Goal: Task Accomplishment & Management: Use online tool/utility

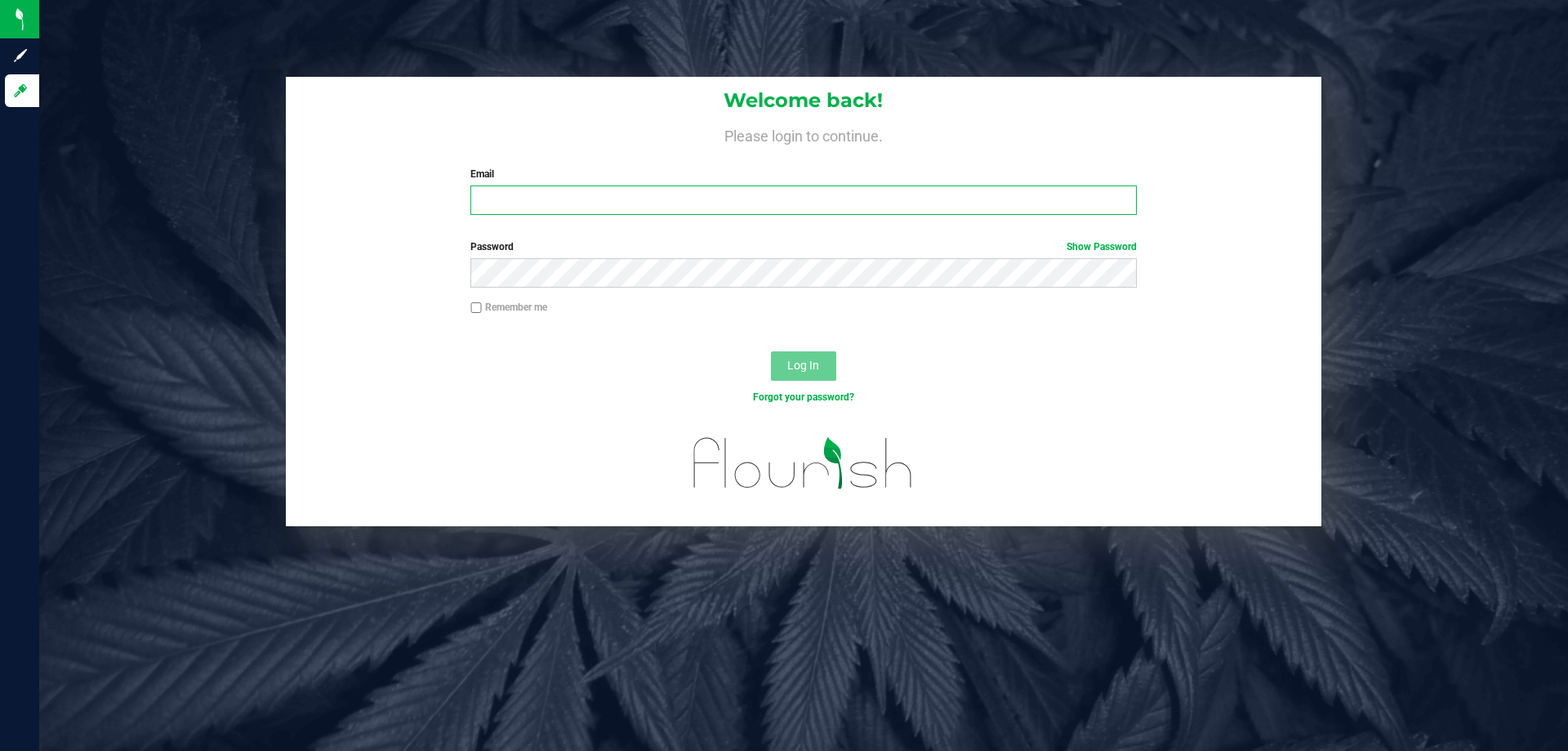
click at [525, 209] on input "Email" at bounding box center [803, 201] width 665 height 30
type input "[EMAIL_ADDRESS][DOMAIN_NAME]"
click at [771, 352] on button "Log In" at bounding box center [803, 367] width 66 height 30
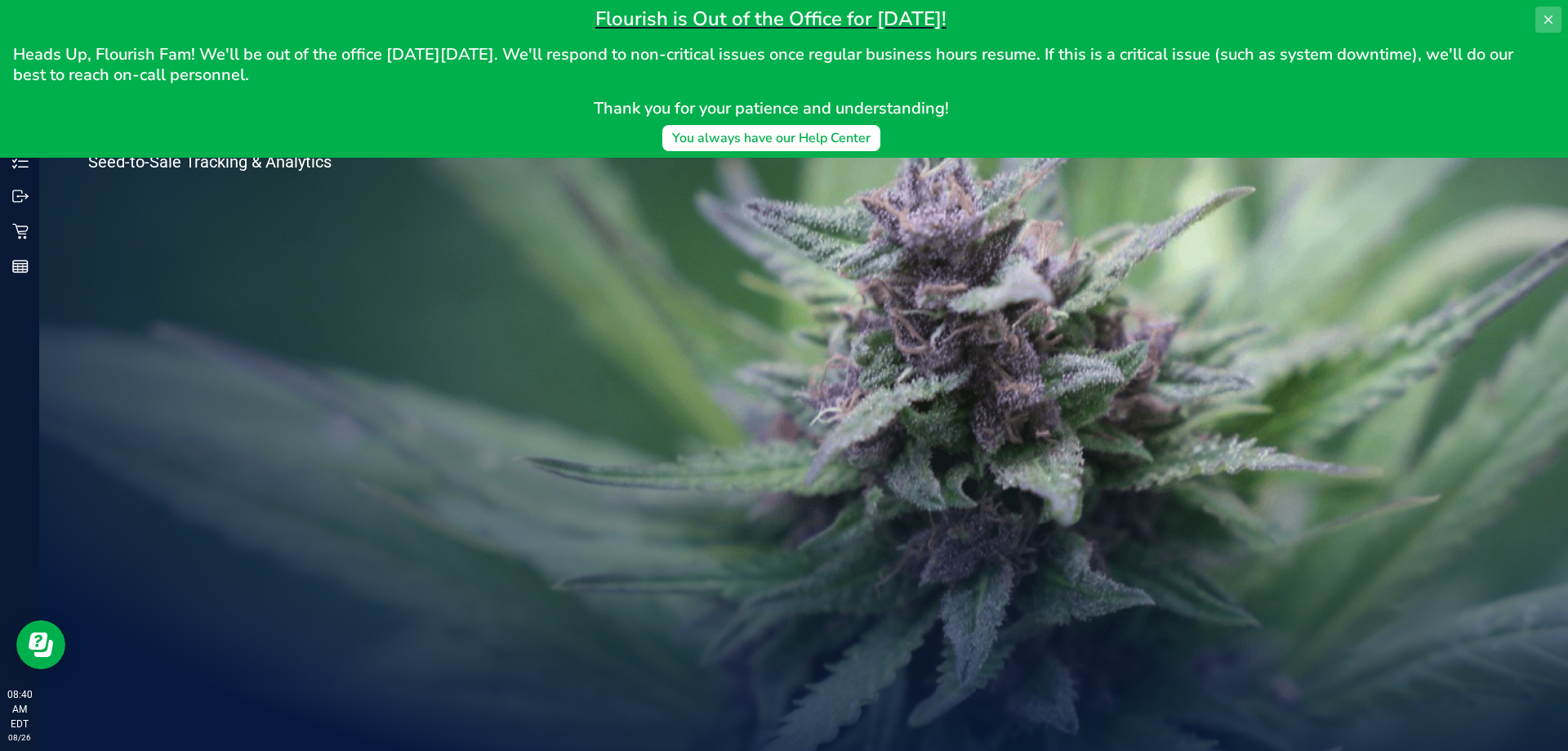
click at [1554, 14] on icon at bounding box center [1547, 19] width 13 height 13
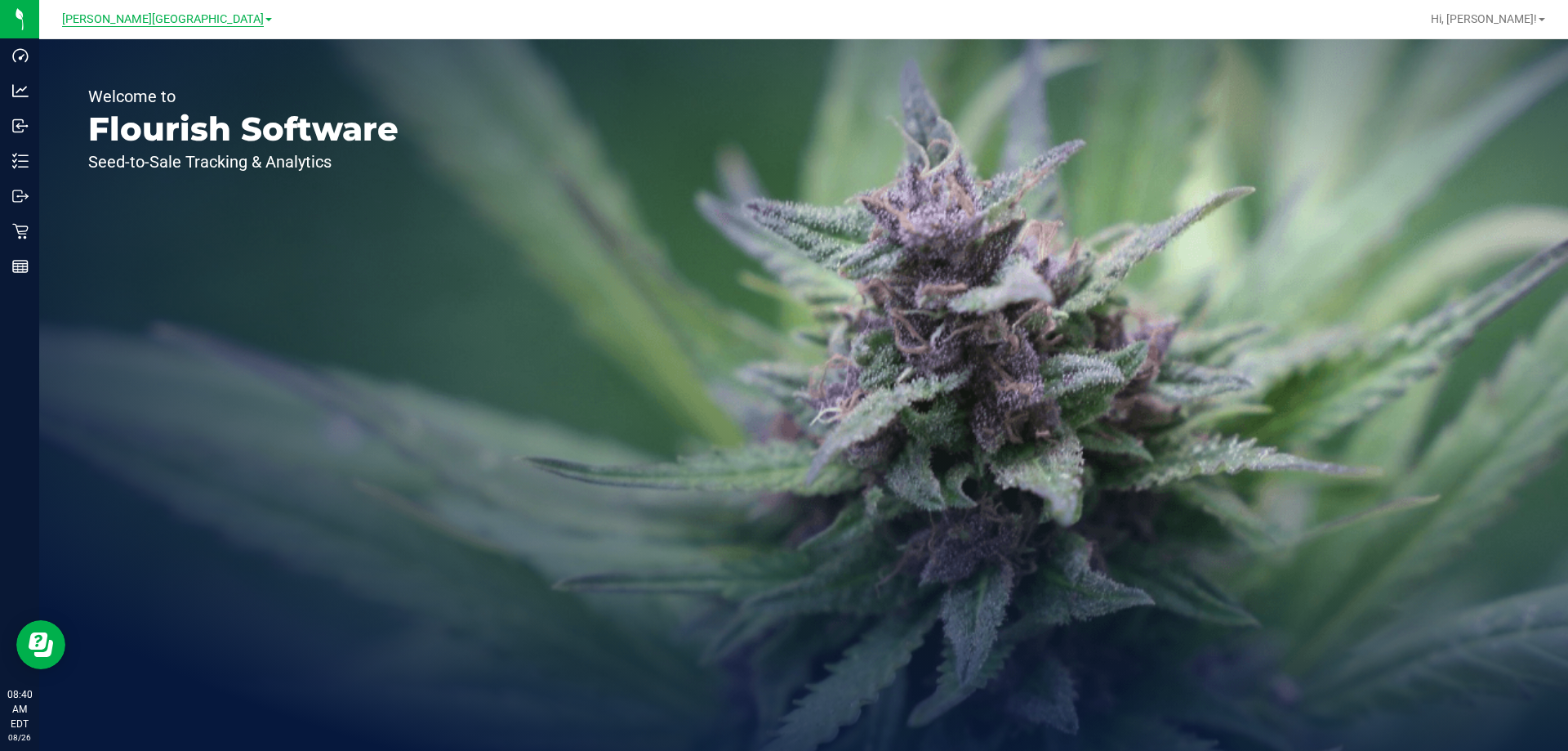
click at [191, 22] on span "[PERSON_NAME][GEOGRAPHIC_DATA]" at bounding box center [162, 19] width 202 height 15
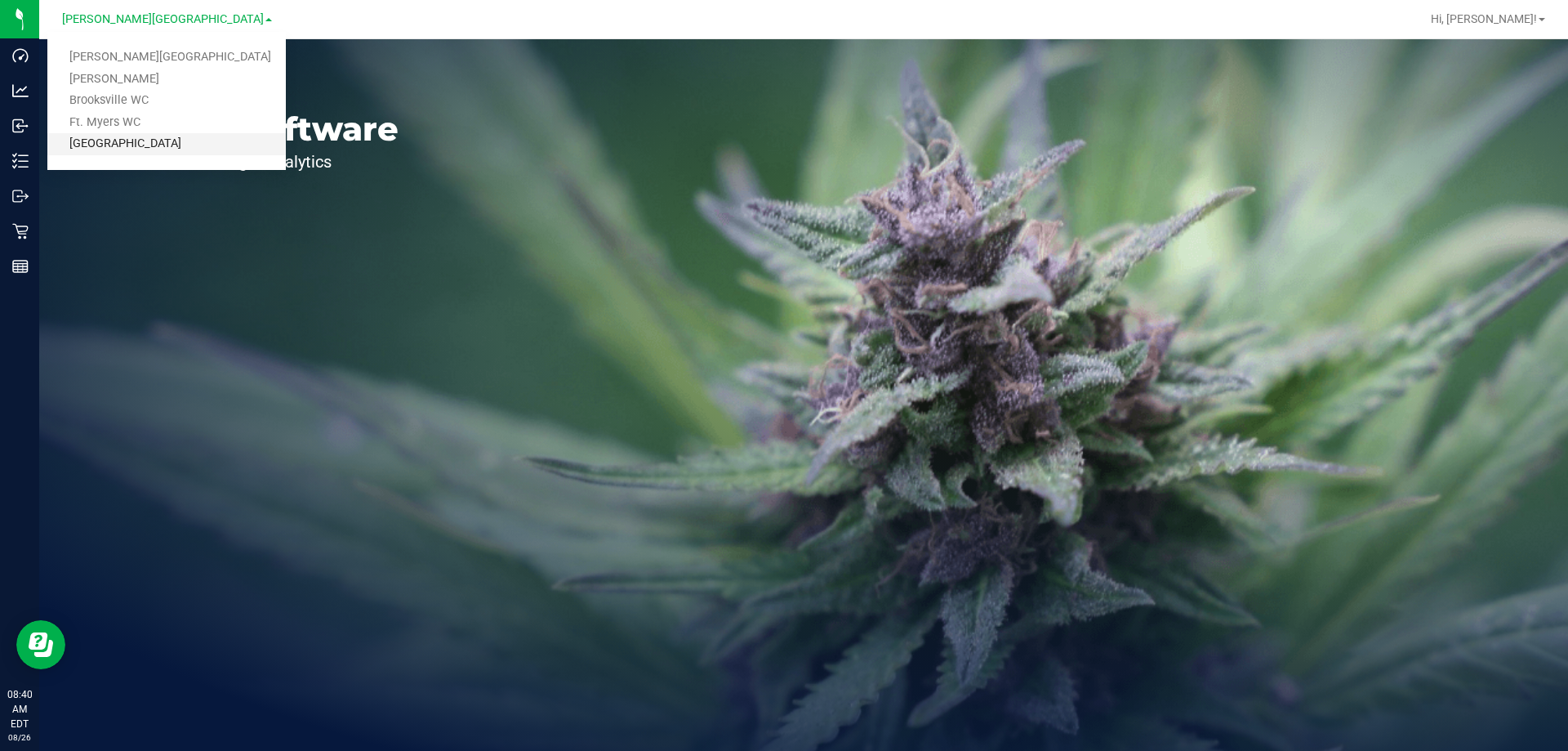
click at [143, 140] on link "[GEOGRAPHIC_DATA]" at bounding box center [167, 144] width 238 height 22
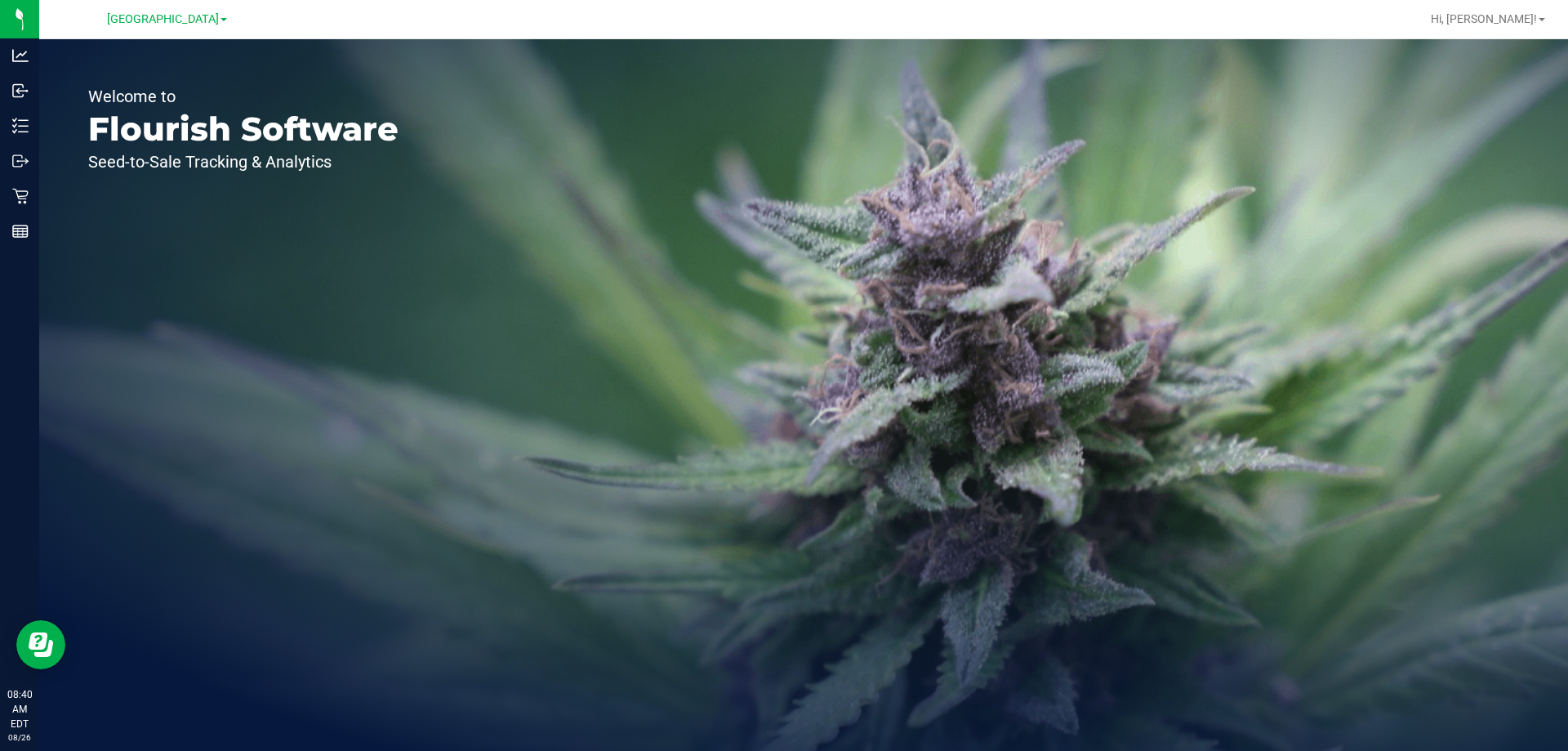
click at [352, 75] on div "Welcome to Flourish Software Seed-to-Sale Tracking & Analytics" at bounding box center [242, 394] width 408 height 711
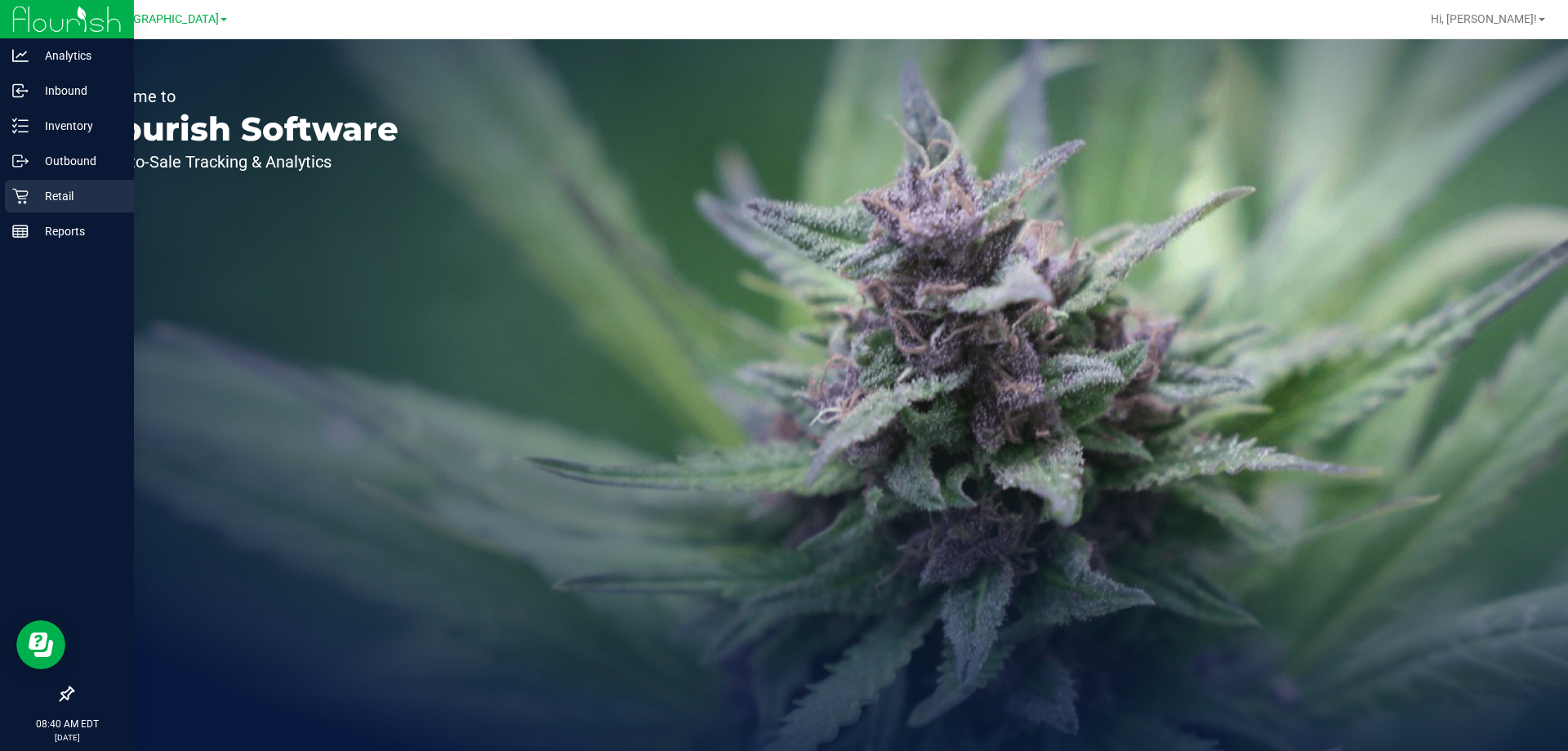
click at [30, 196] on p "Retail" at bounding box center [77, 196] width 98 height 20
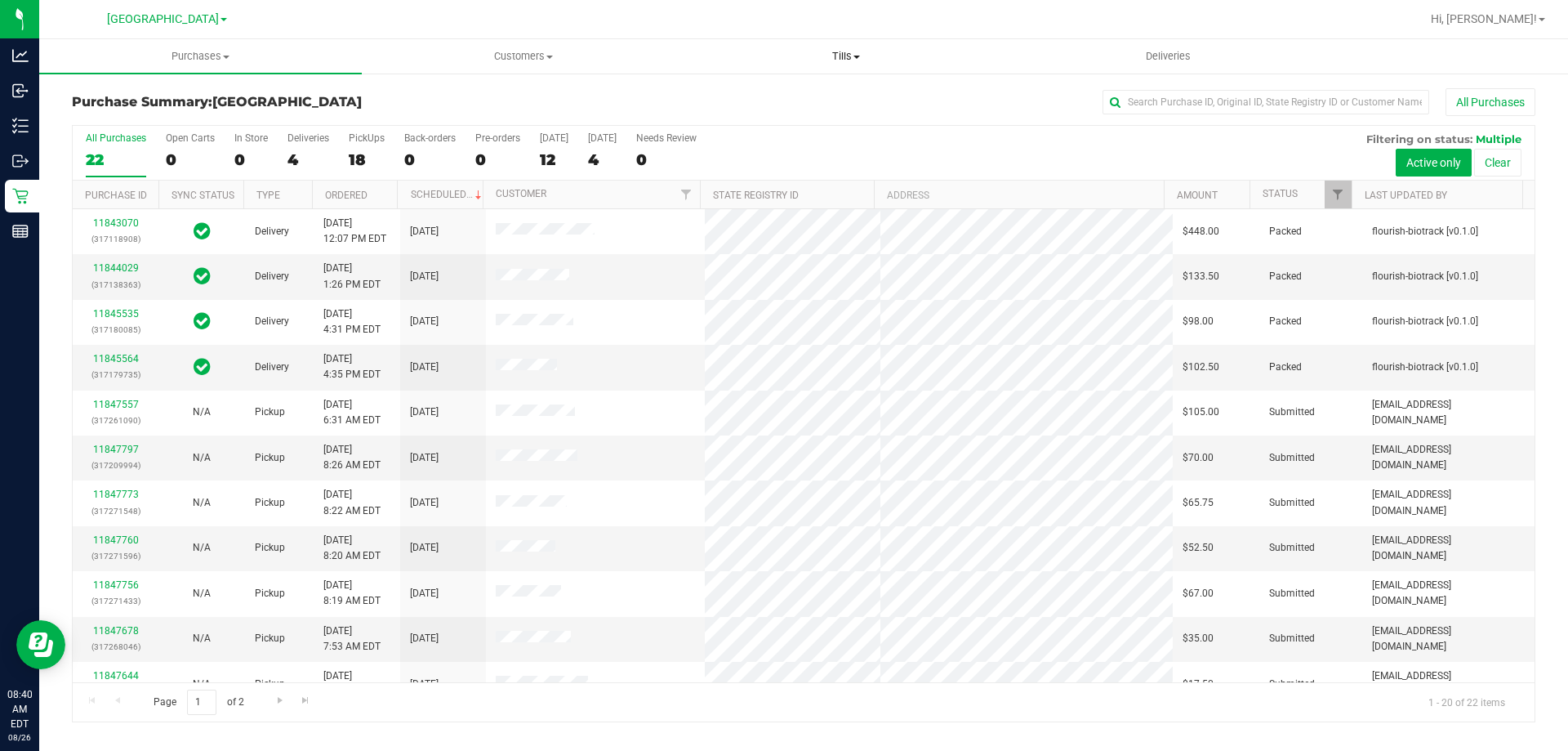
click at [844, 55] on span "Tills" at bounding box center [845, 56] width 321 height 15
click at [742, 99] on span "Manage tills" at bounding box center [739, 98] width 110 height 14
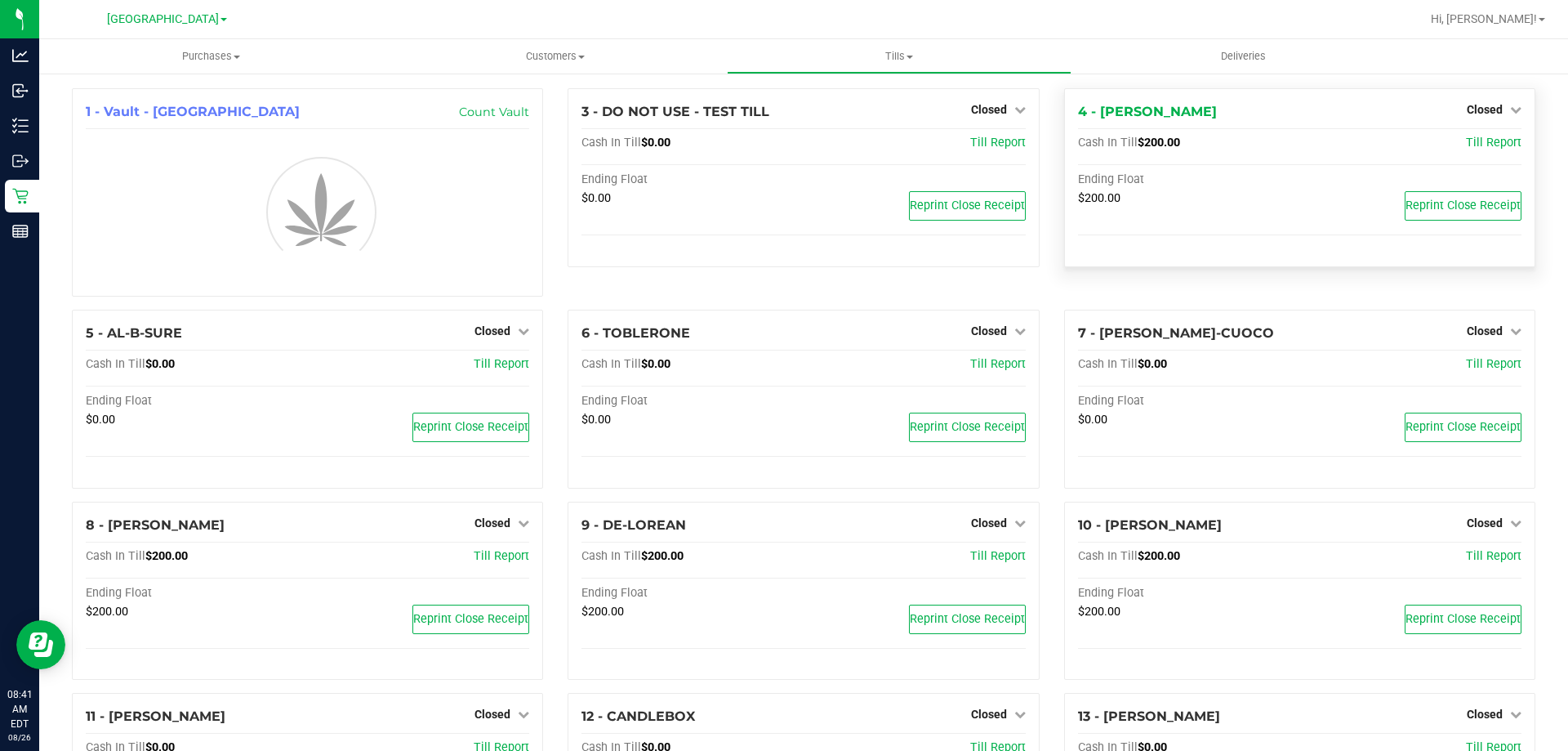
click at [1481, 108] on span "Closed" at bounding box center [1485, 109] width 36 height 13
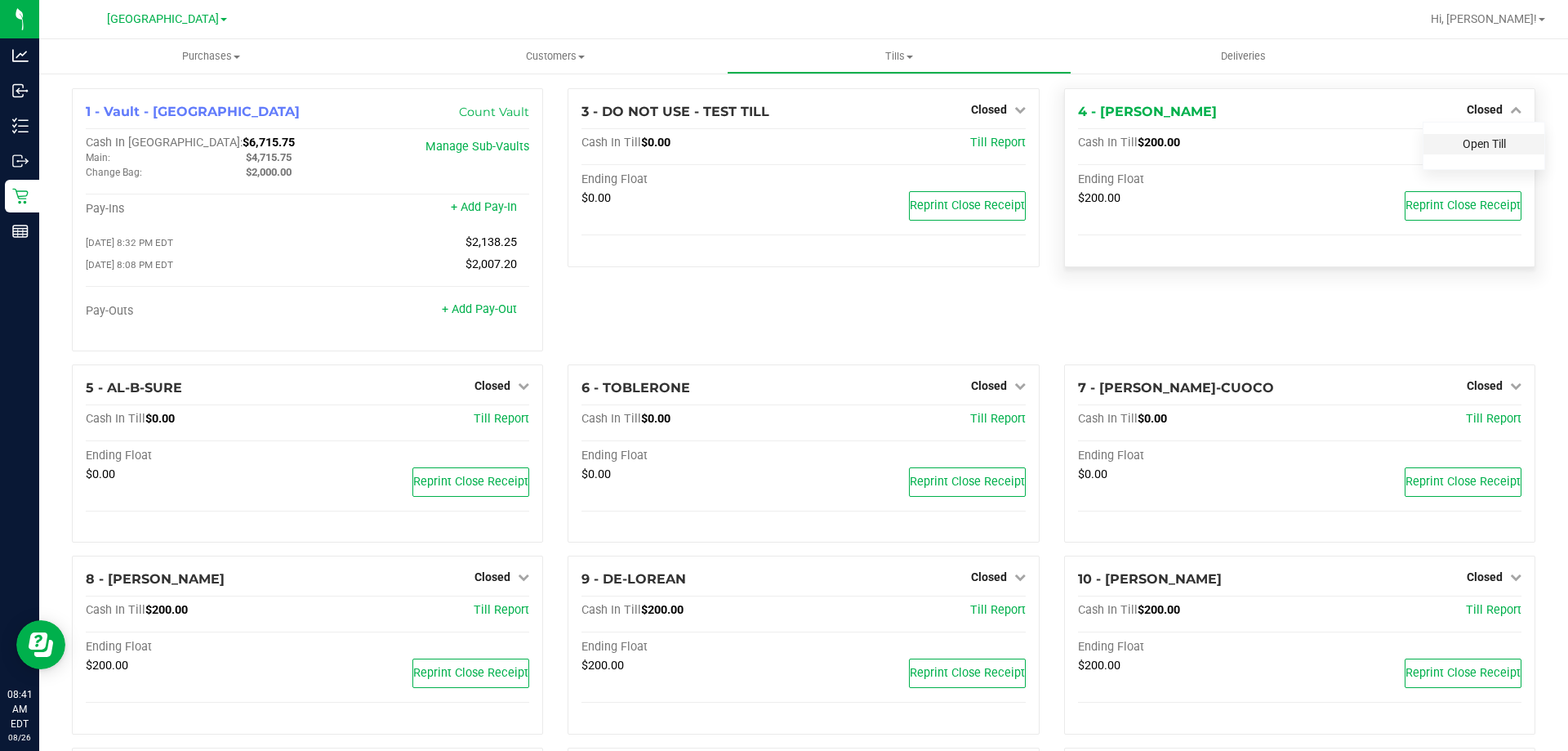
click at [1478, 140] on link "Open Till" at bounding box center [1485, 143] width 44 height 13
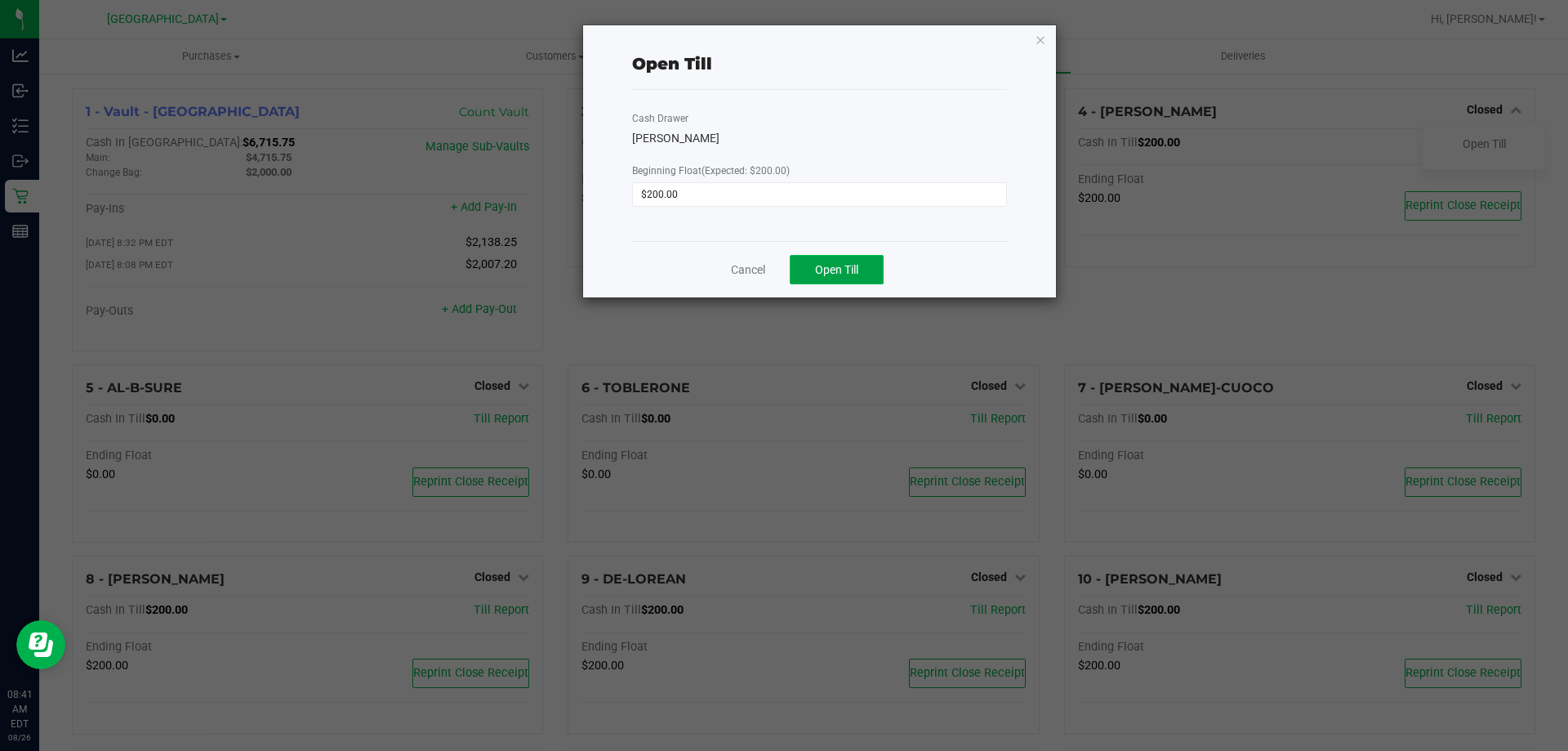
click at [834, 268] on span "Open Till" at bounding box center [837, 269] width 44 height 13
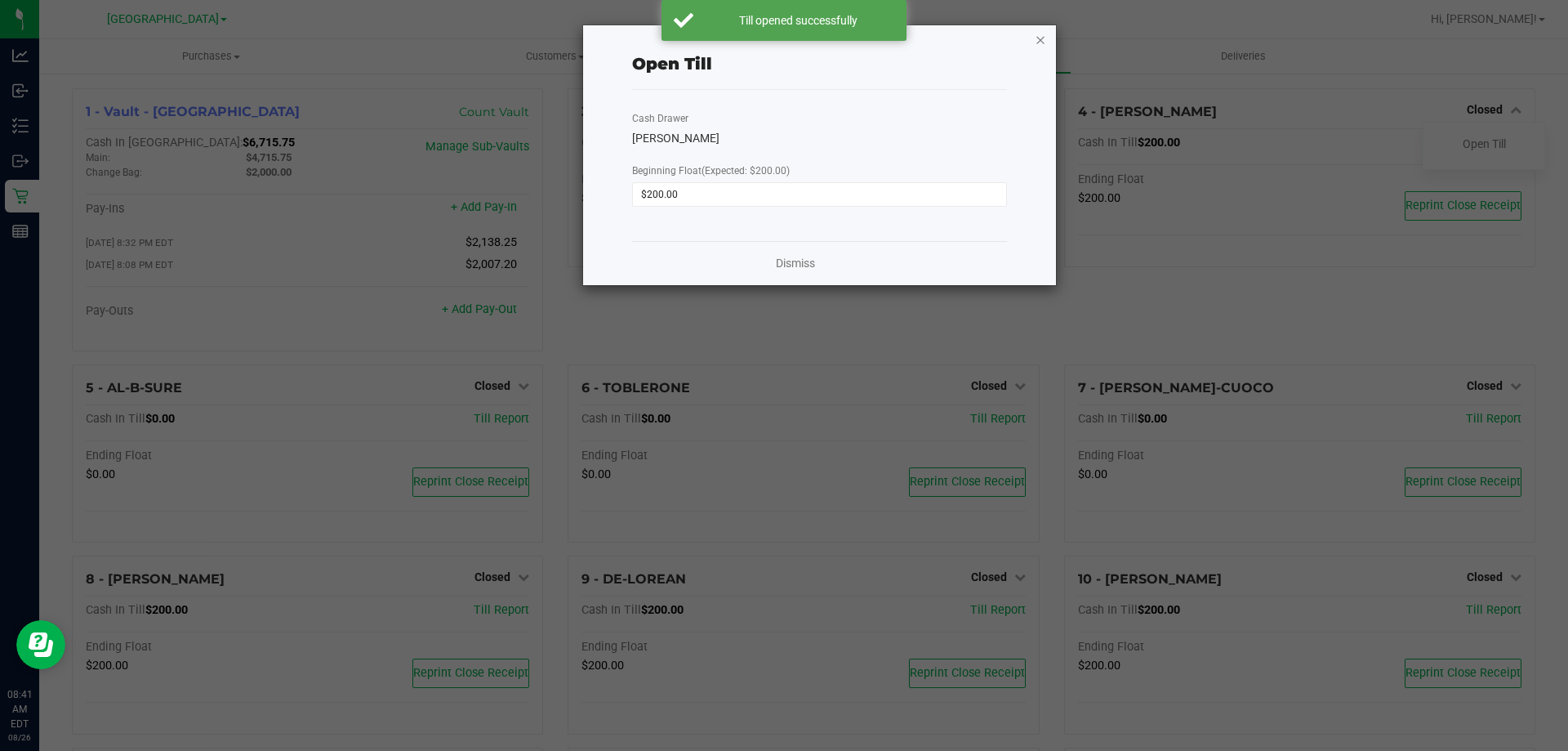
click at [1042, 40] on icon "button" at bounding box center [1041, 40] width 12 height 20
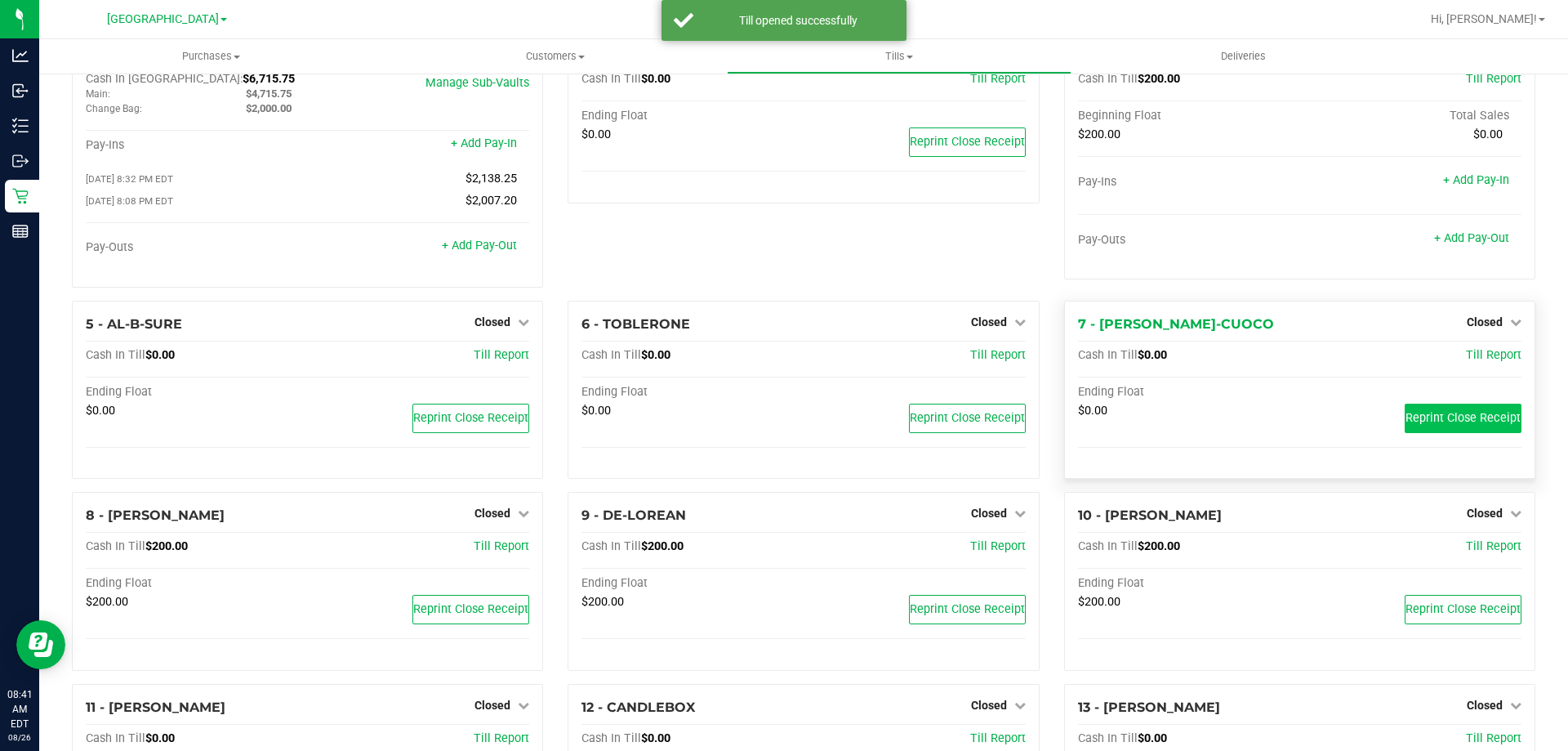
scroll to position [163, 0]
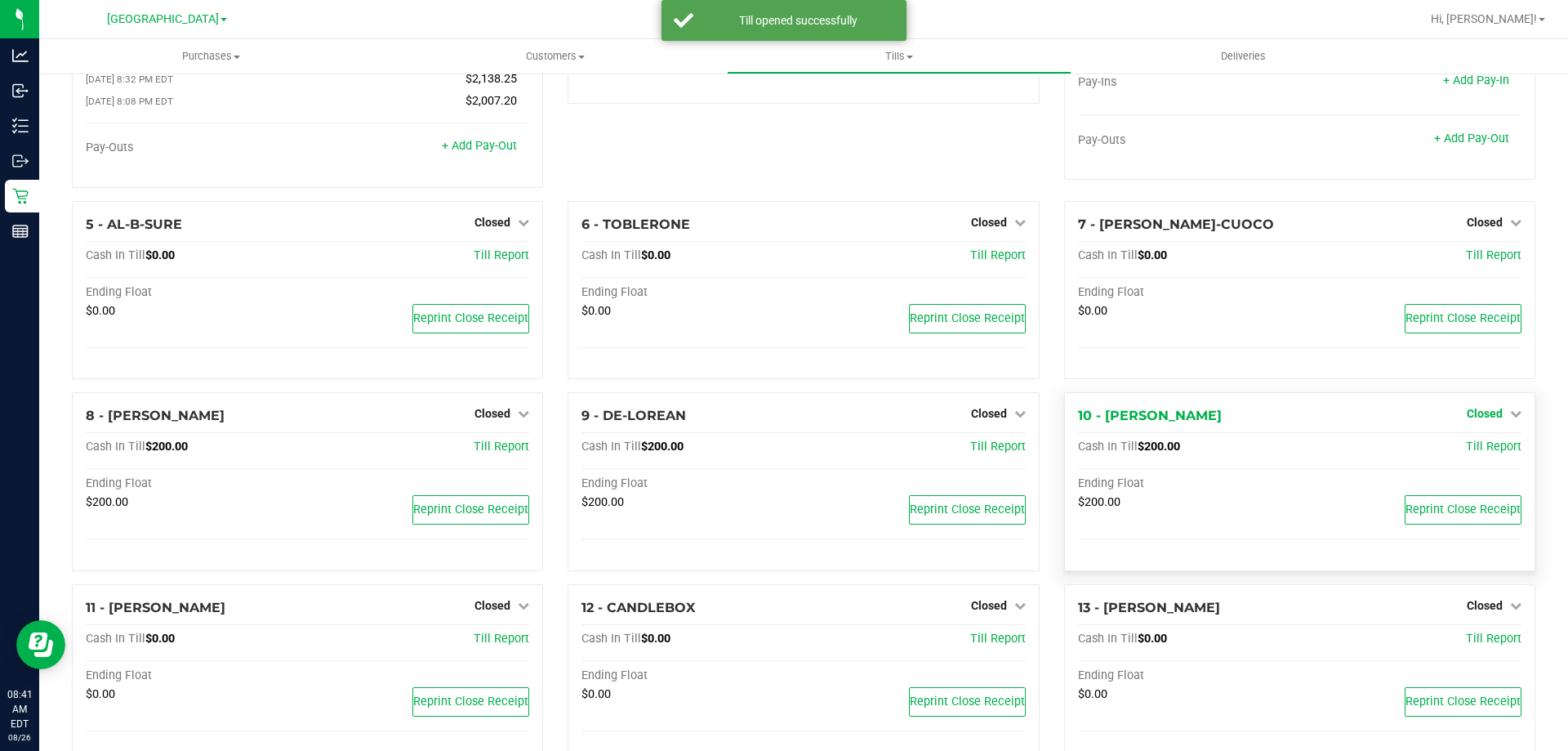
click at [1487, 415] on span "Closed" at bounding box center [1485, 412] width 36 height 13
click at [1471, 449] on link "Open Till" at bounding box center [1485, 447] width 44 height 13
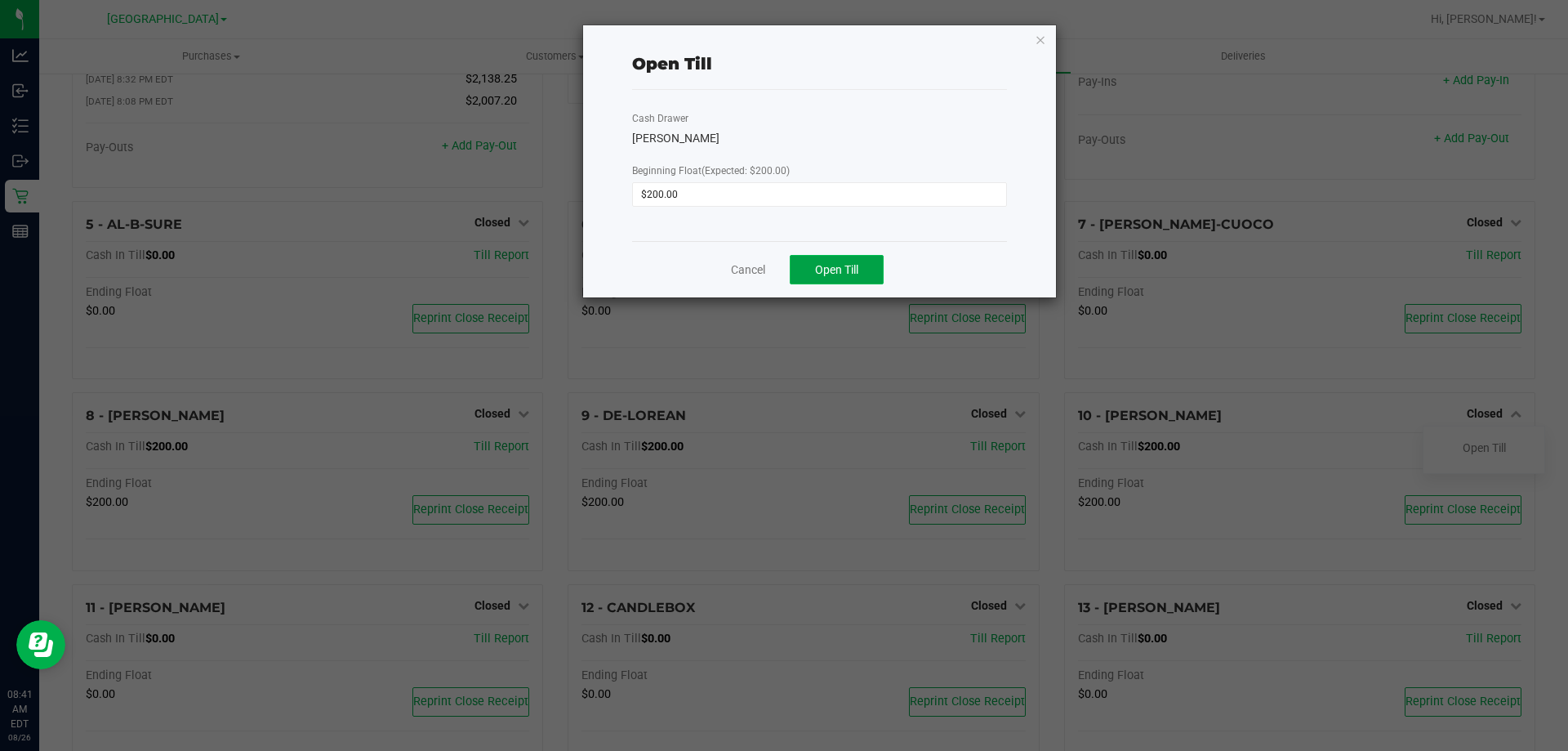
click at [854, 274] on span "Open Till" at bounding box center [837, 269] width 44 height 13
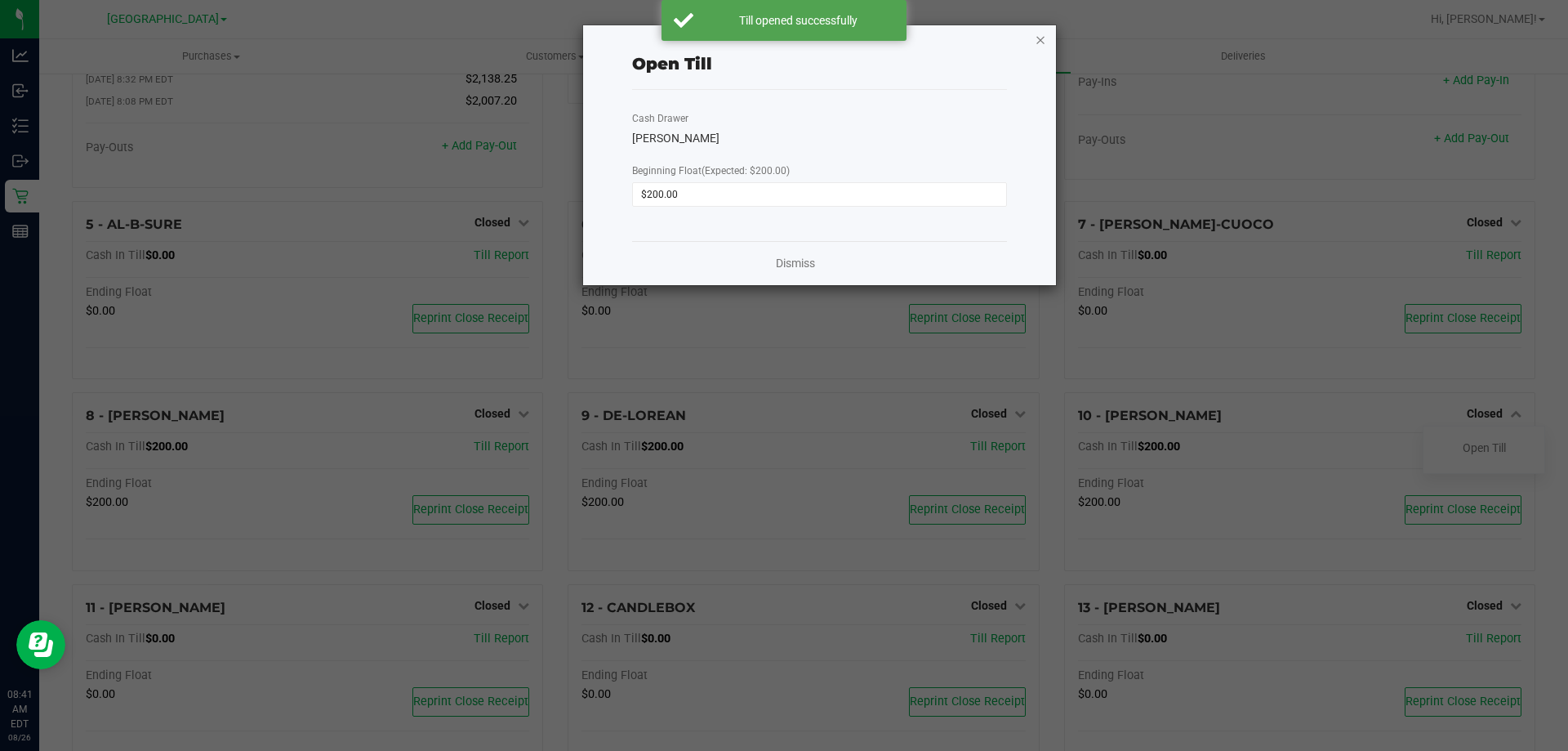
click at [1043, 38] on icon "button" at bounding box center [1041, 40] width 12 height 20
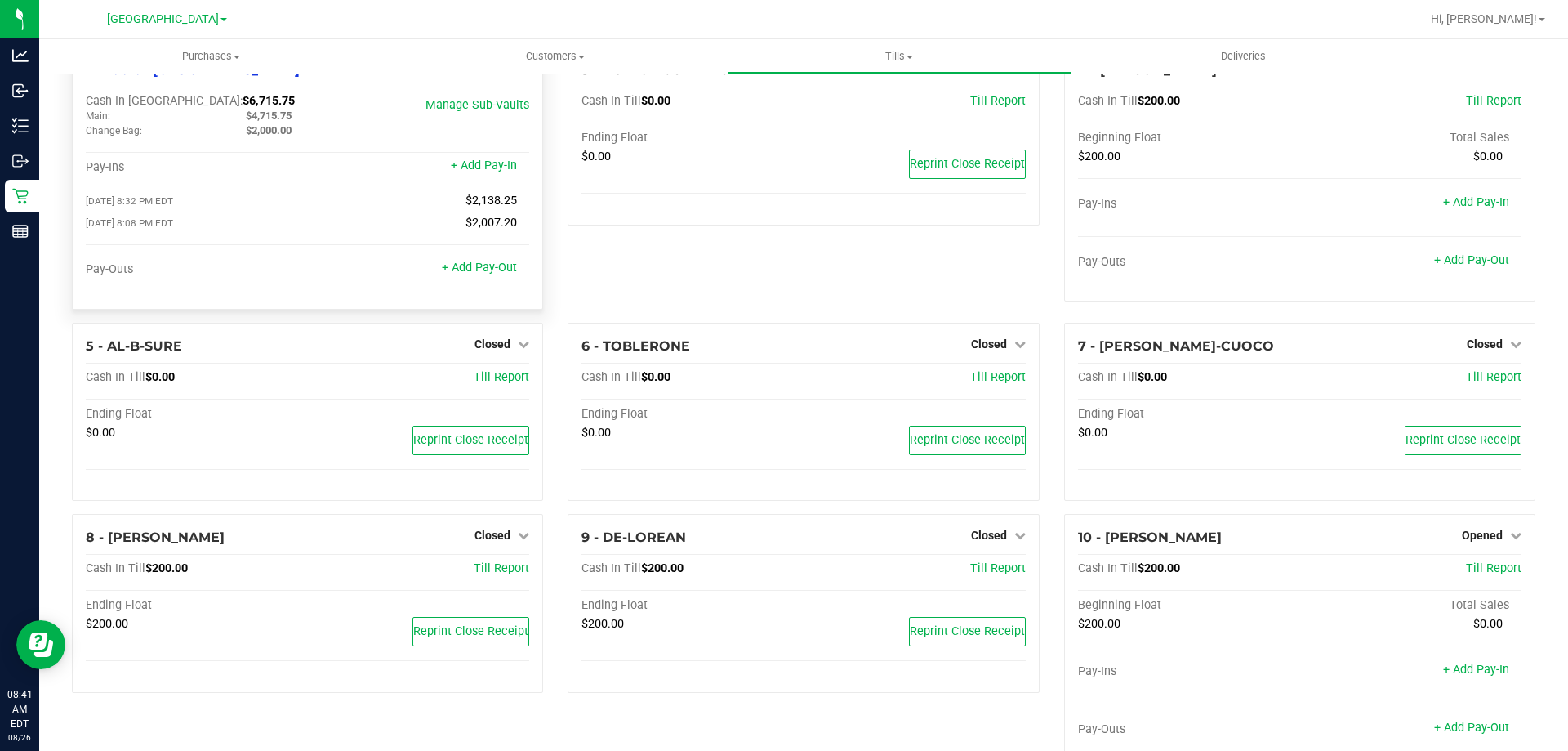
scroll to position [0, 0]
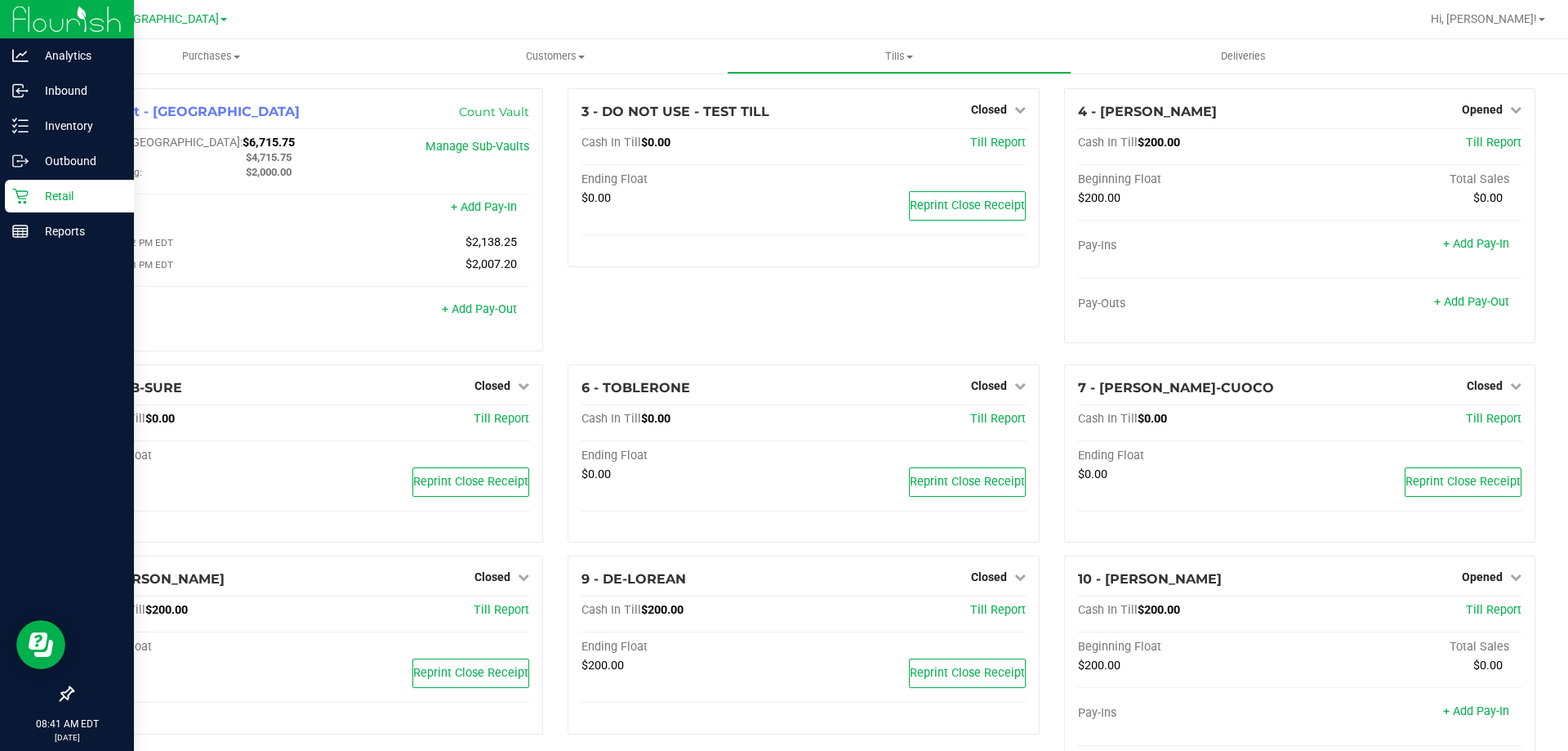
click at [29, 197] on p "Retail" at bounding box center [77, 196] width 98 height 20
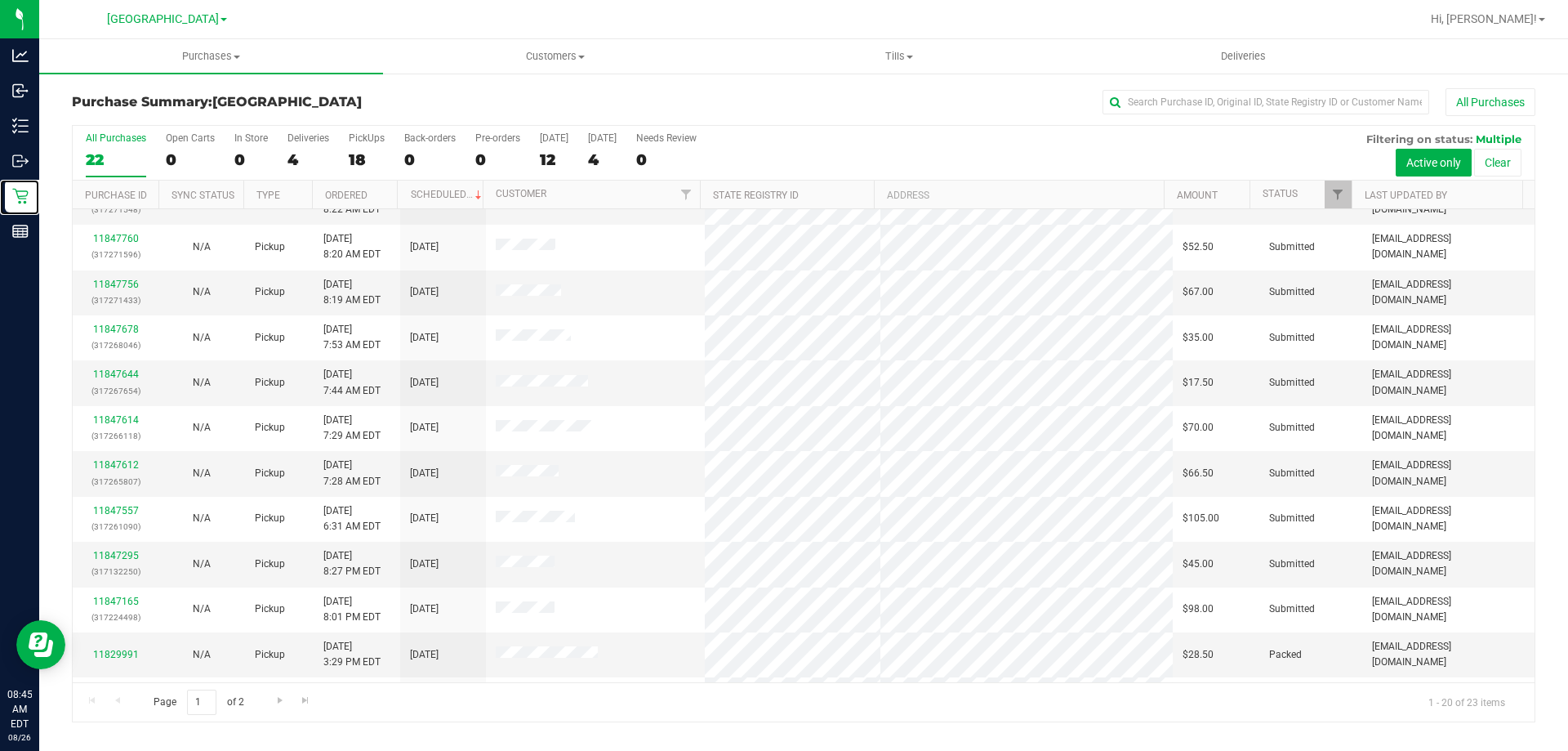
scroll to position [408, 0]
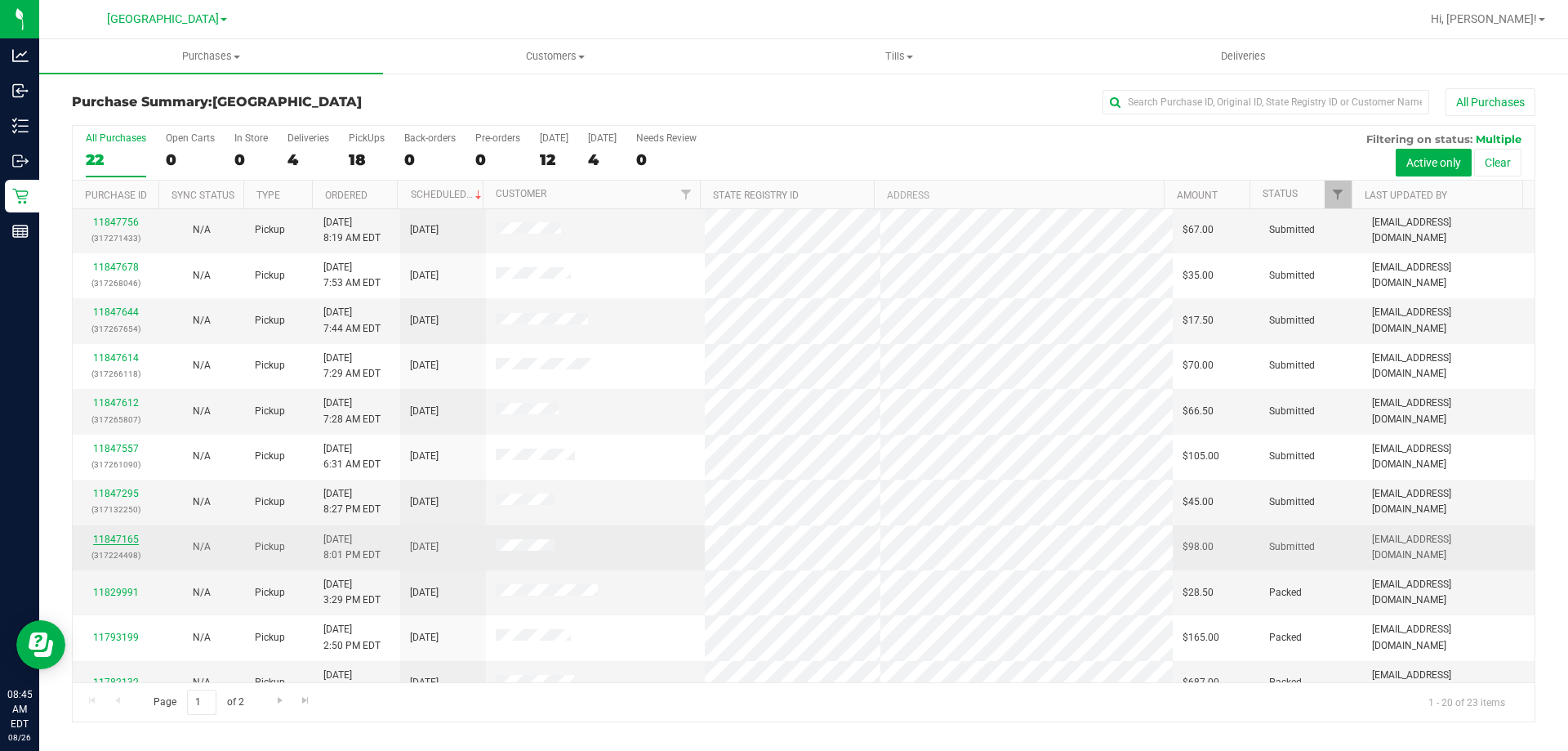
click at [108, 539] on link "11847165" at bounding box center [116, 539] width 46 height 12
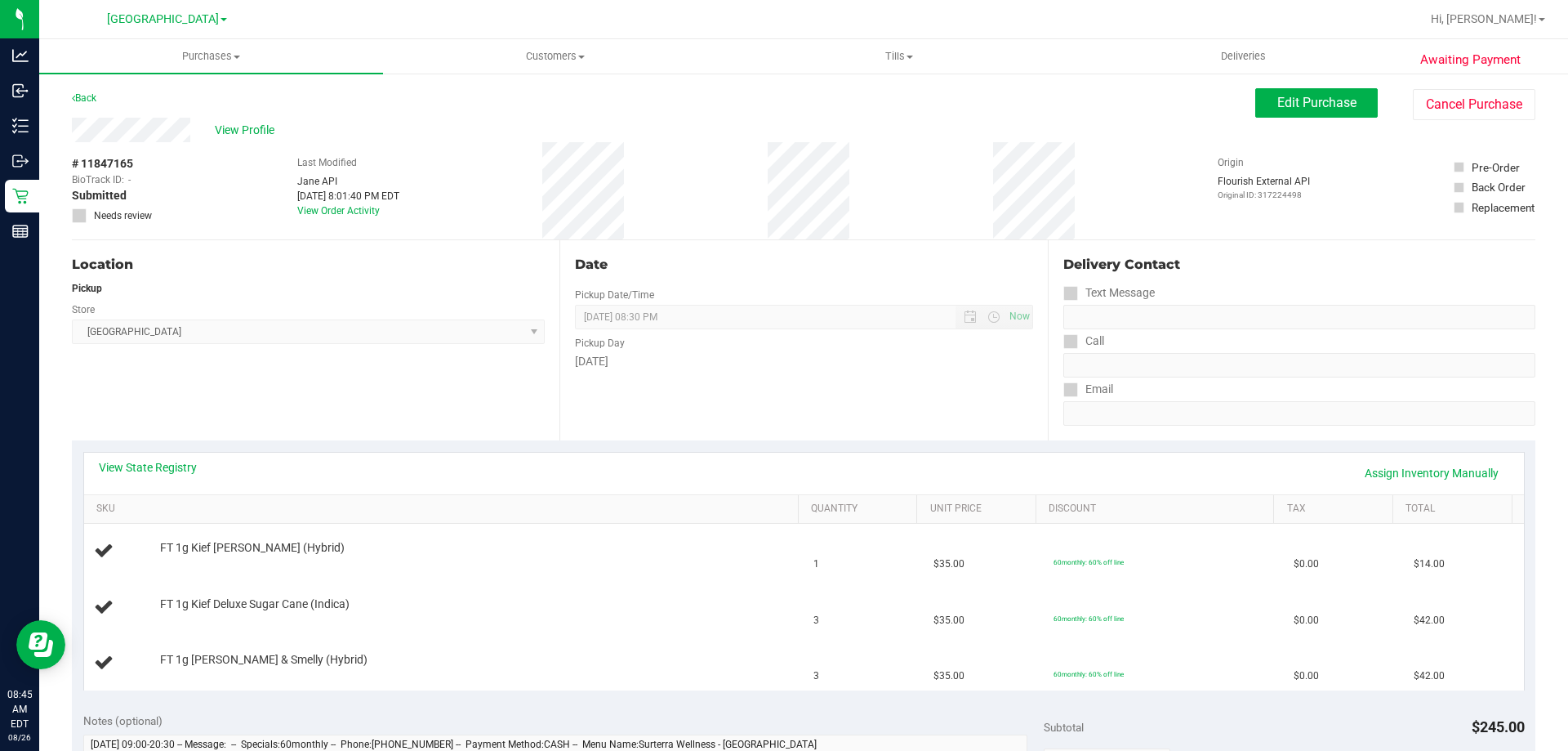
click at [172, 481] on div "View State Registry Assign Inventory Manually" at bounding box center [803, 473] width 1410 height 28
click at [173, 476] on div "View State Registry Assign Inventory Manually" at bounding box center [803, 473] width 1410 height 28
click at [190, 475] on link "View State Registry" at bounding box center [147, 467] width 98 height 16
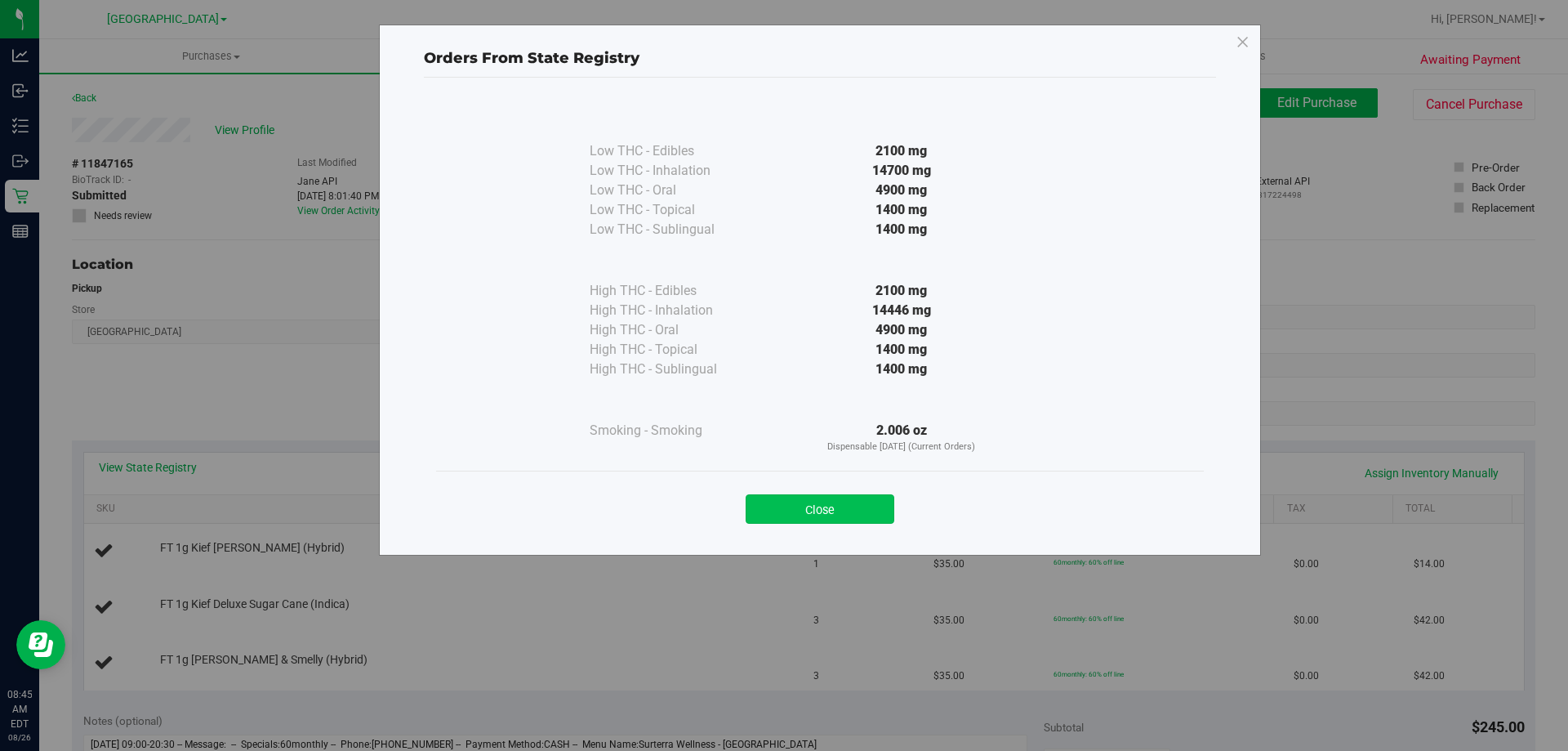
click at [770, 511] on button "Close" at bounding box center [820, 509] width 149 height 30
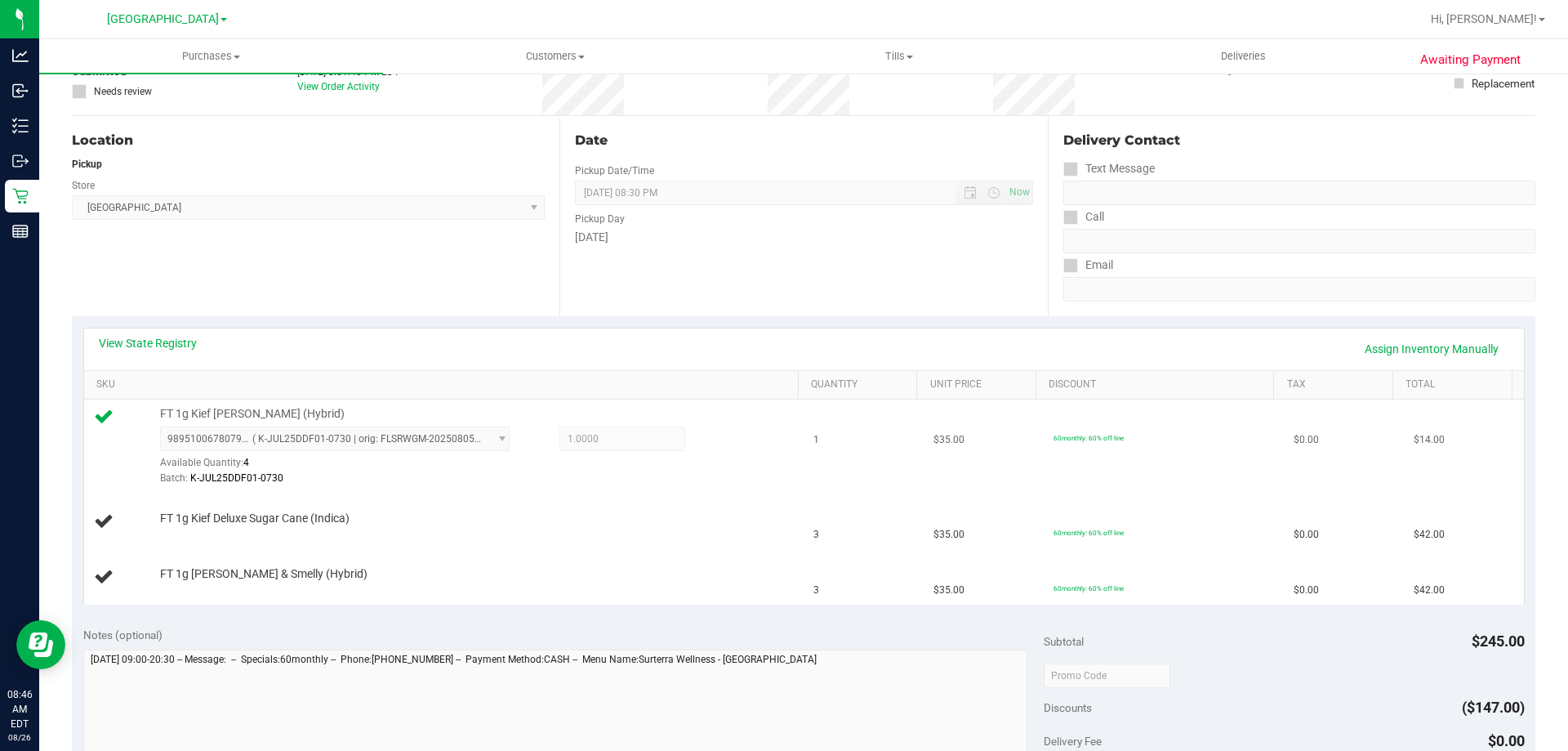
scroll to position [163, 0]
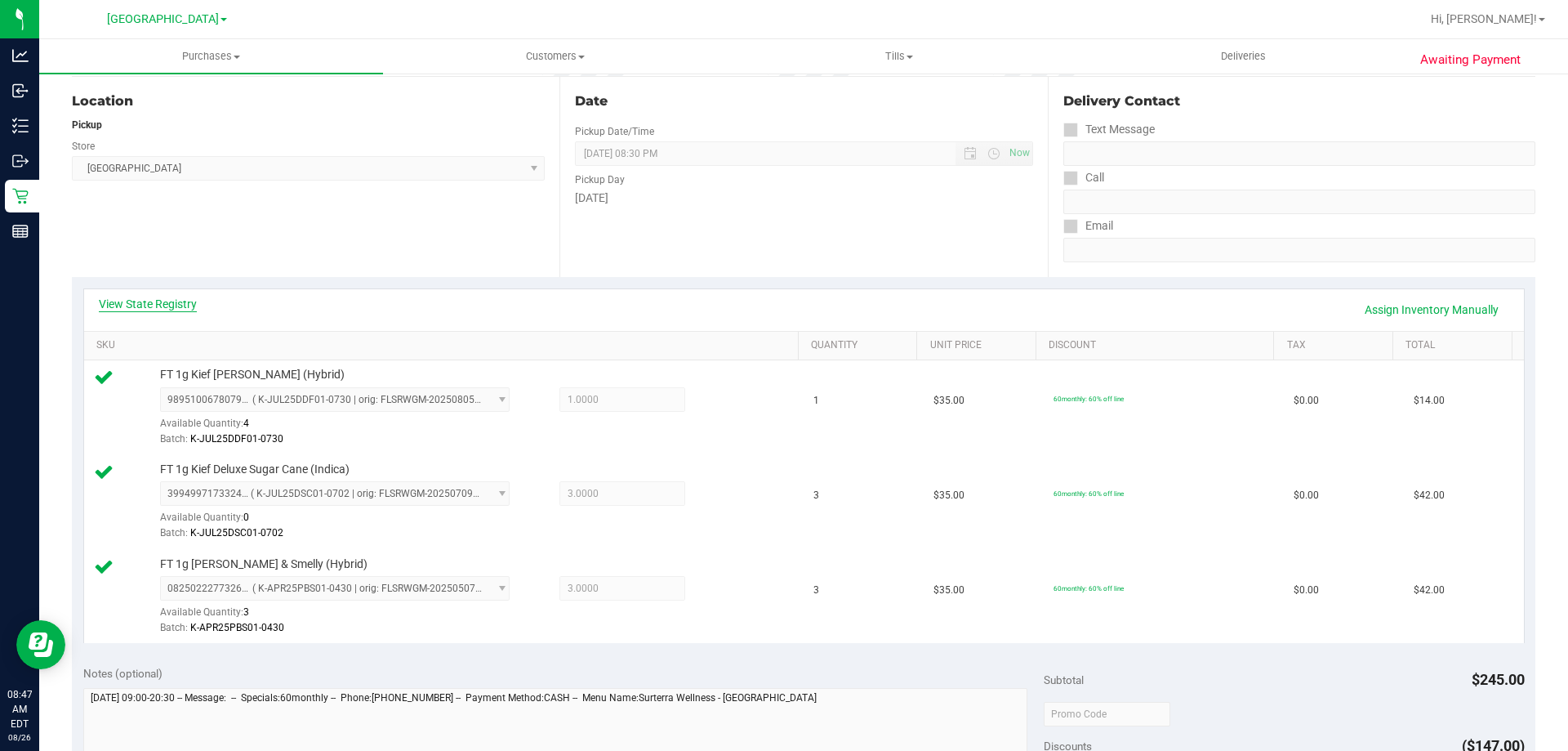
click at [157, 306] on link "View State Registry" at bounding box center [147, 304] width 98 height 16
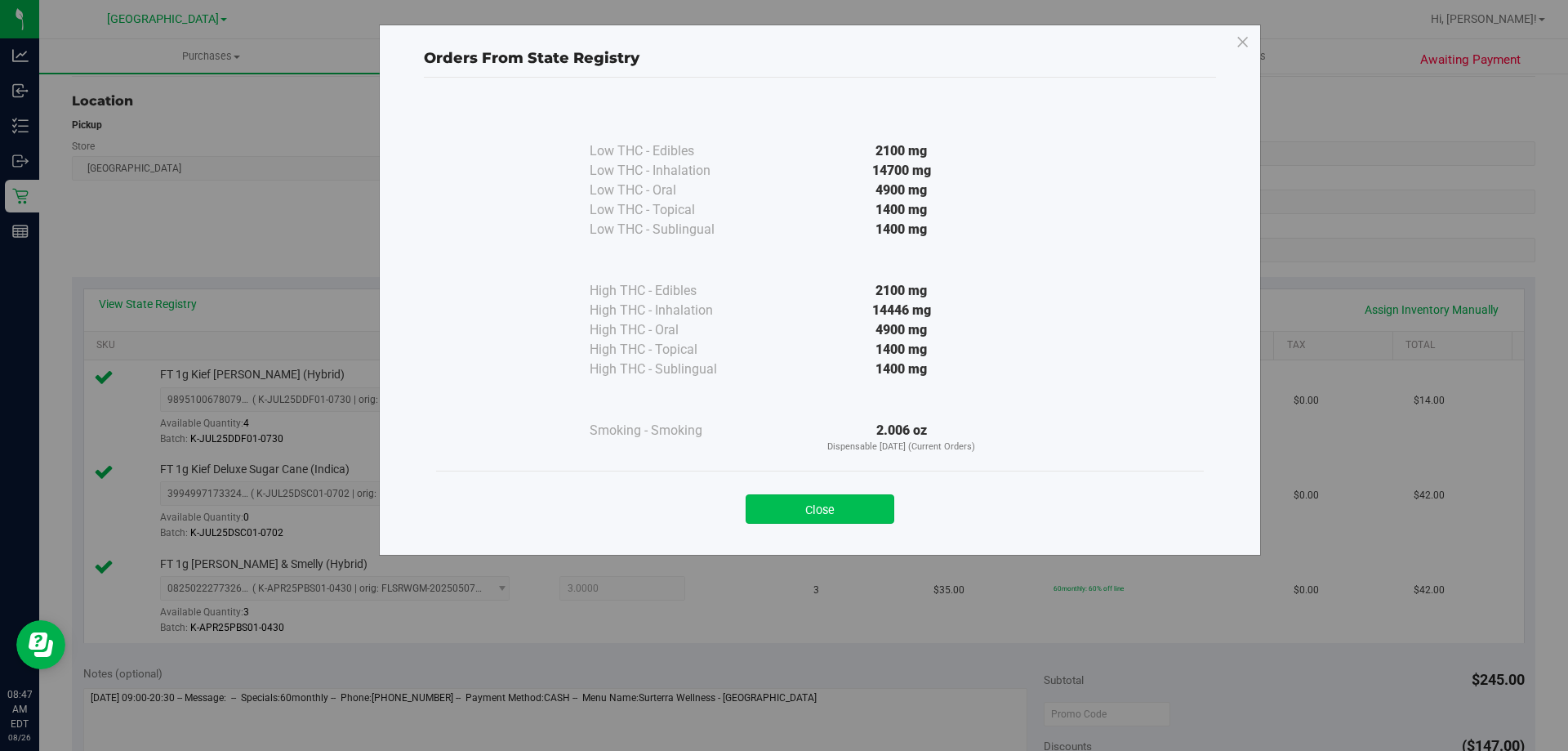
click at [835, 510] on button "Close" at bounding box center [820, 509] width 149 height 30
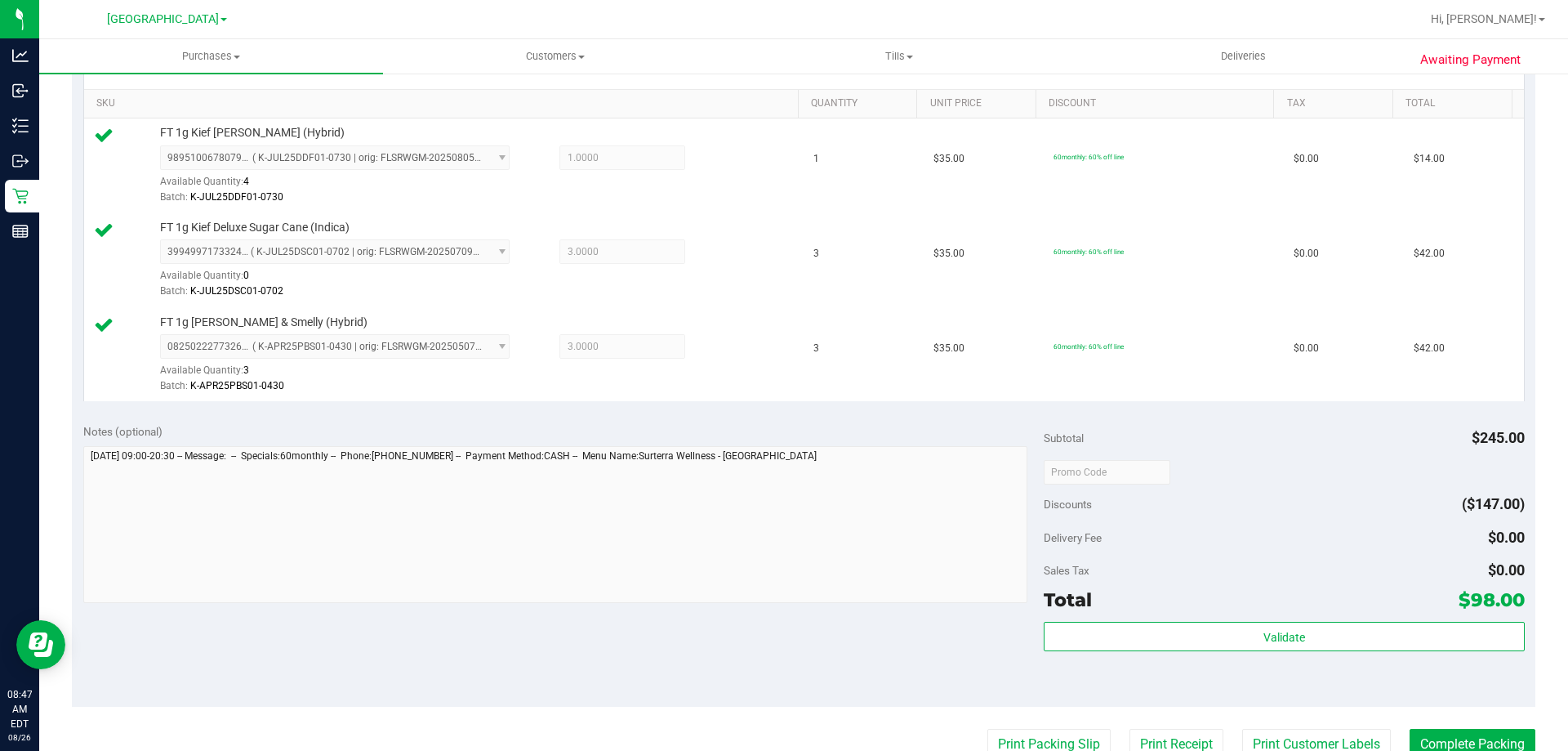
scroll to position [508, 0]
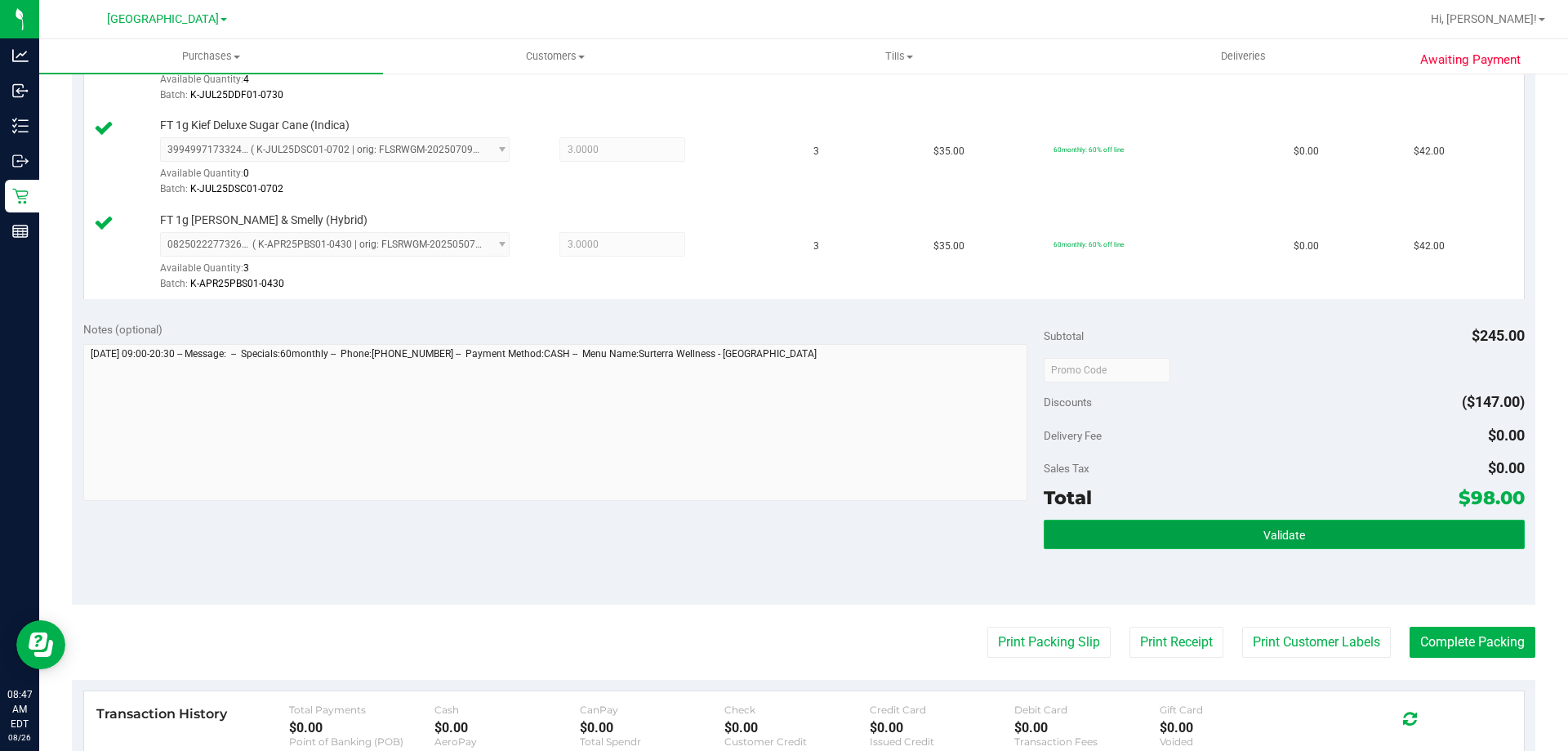
click at [1249, 530] on button "Validate" at bounding box center [1283, 534] width 480 height 30
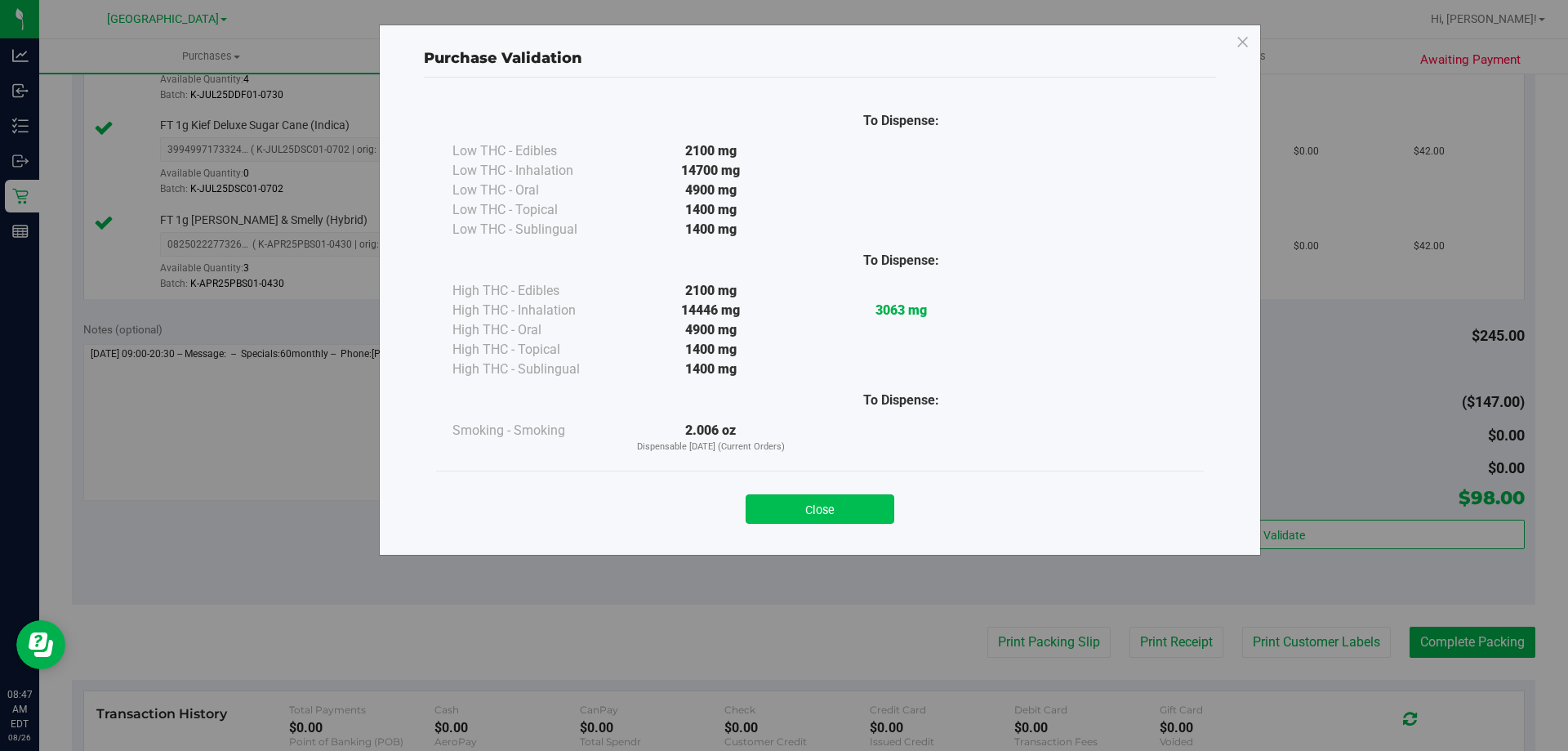
click at [805, 518] on button "Close" at bounding box center [820, 509] width 149 height 30
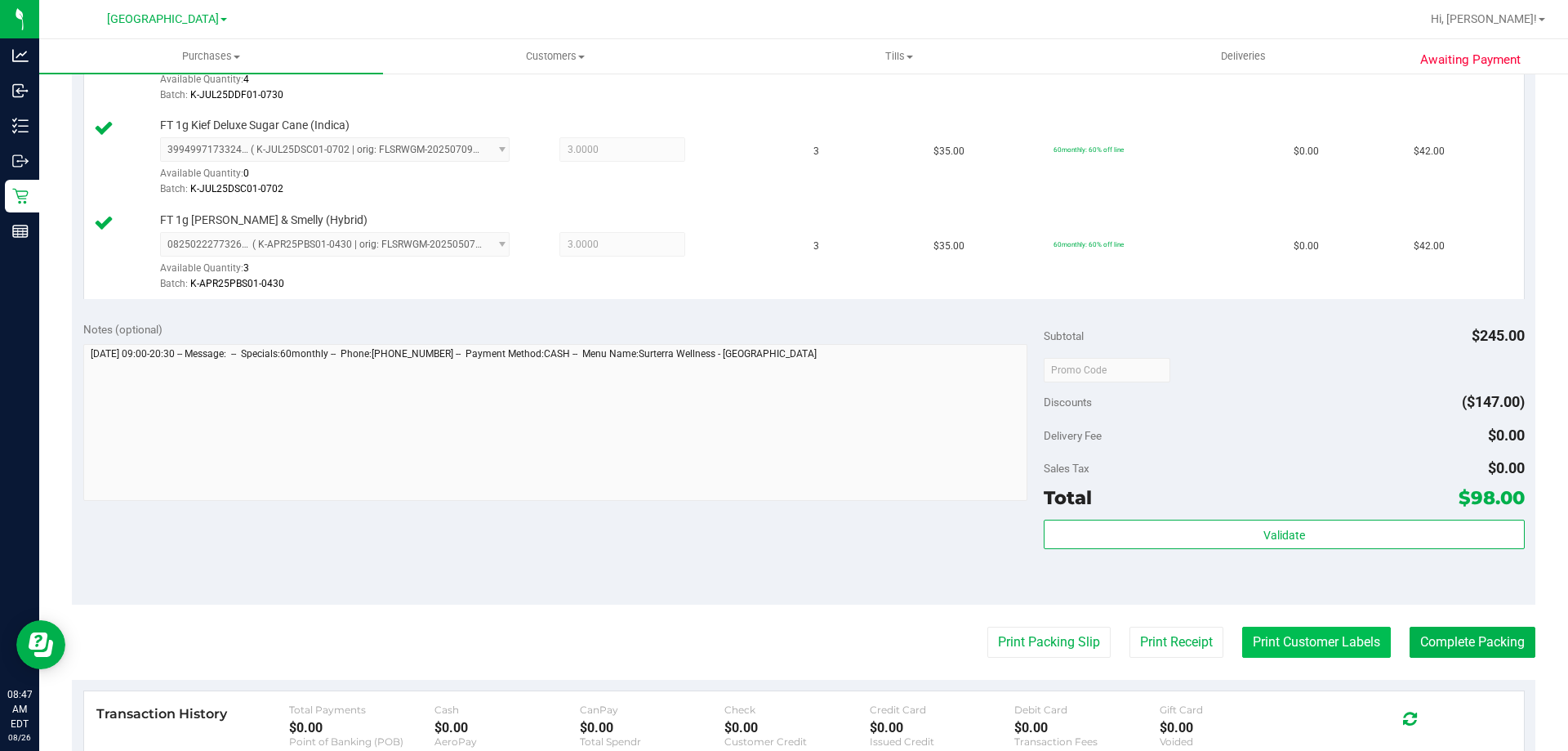
click at [1296, 645] on button "Print Customer Labels" at bounding box center [1317, 642] width 149 height 31
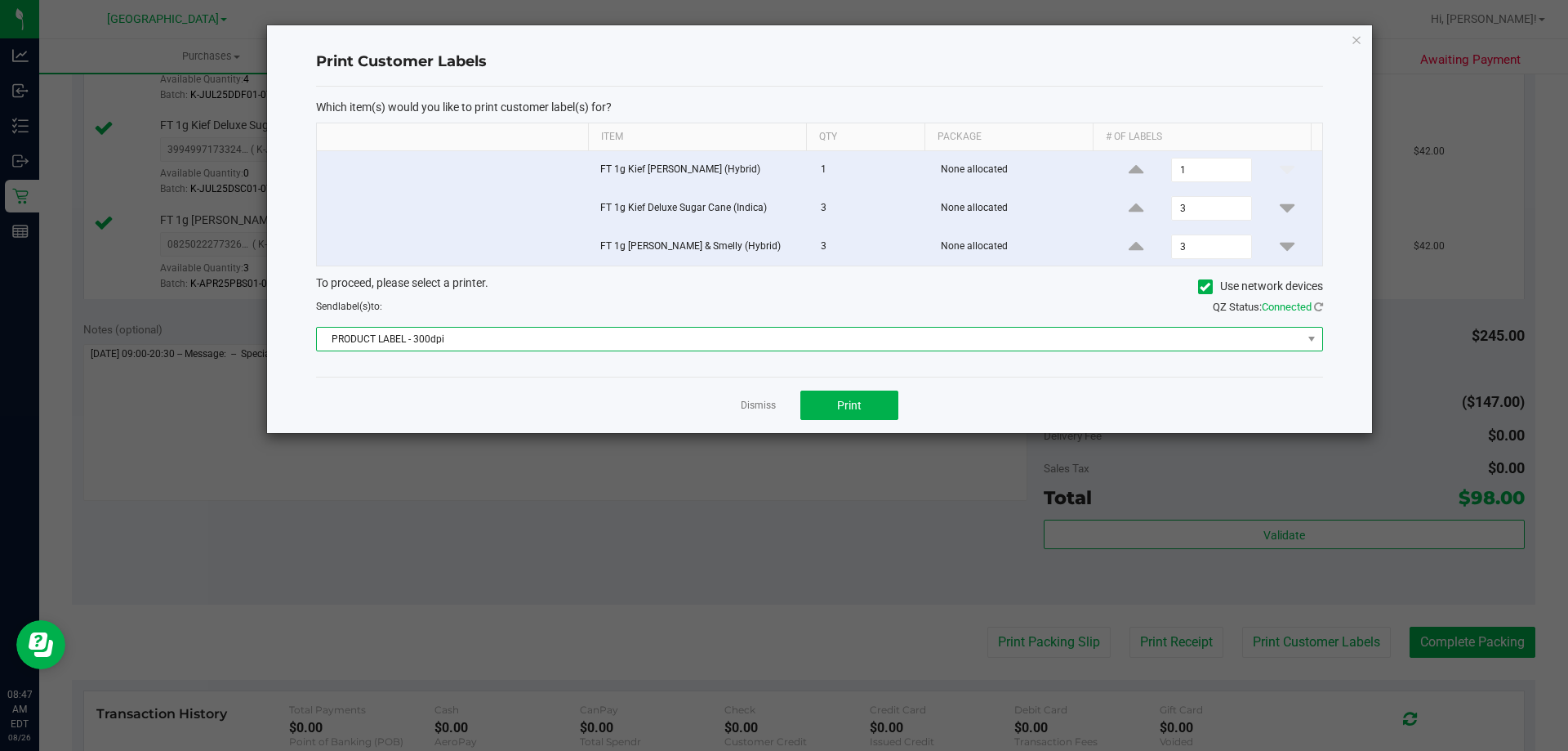
click at [697, 344] on span "PRODUCT LABEL - 300dpi" at bounding box center [809, 339] width 985 height 23
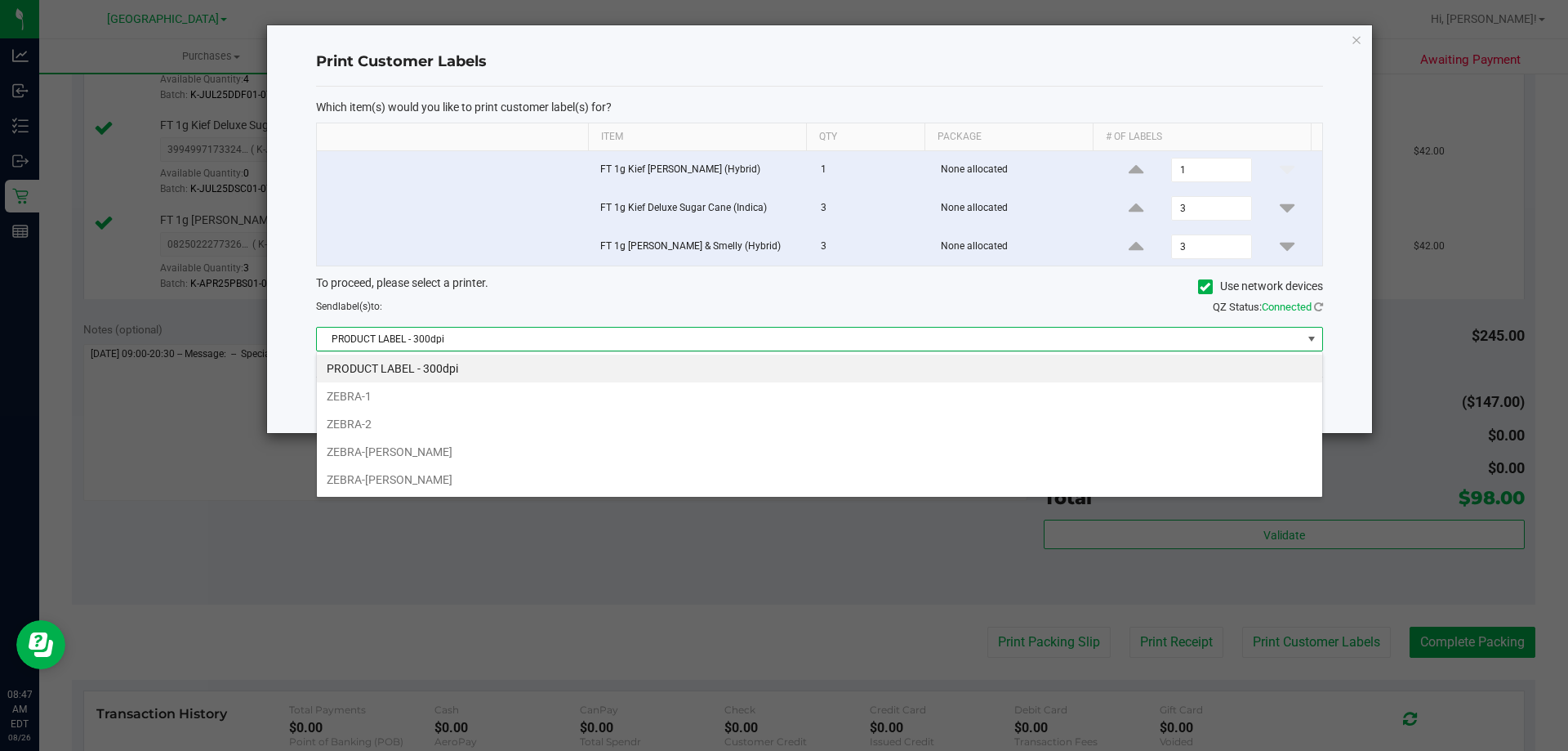
scroll to position [25, 1006]
click at [410, 486] on li "ZEBRA-VANCE-JOY" at bounding box center [819, 480] width 1005 height 28
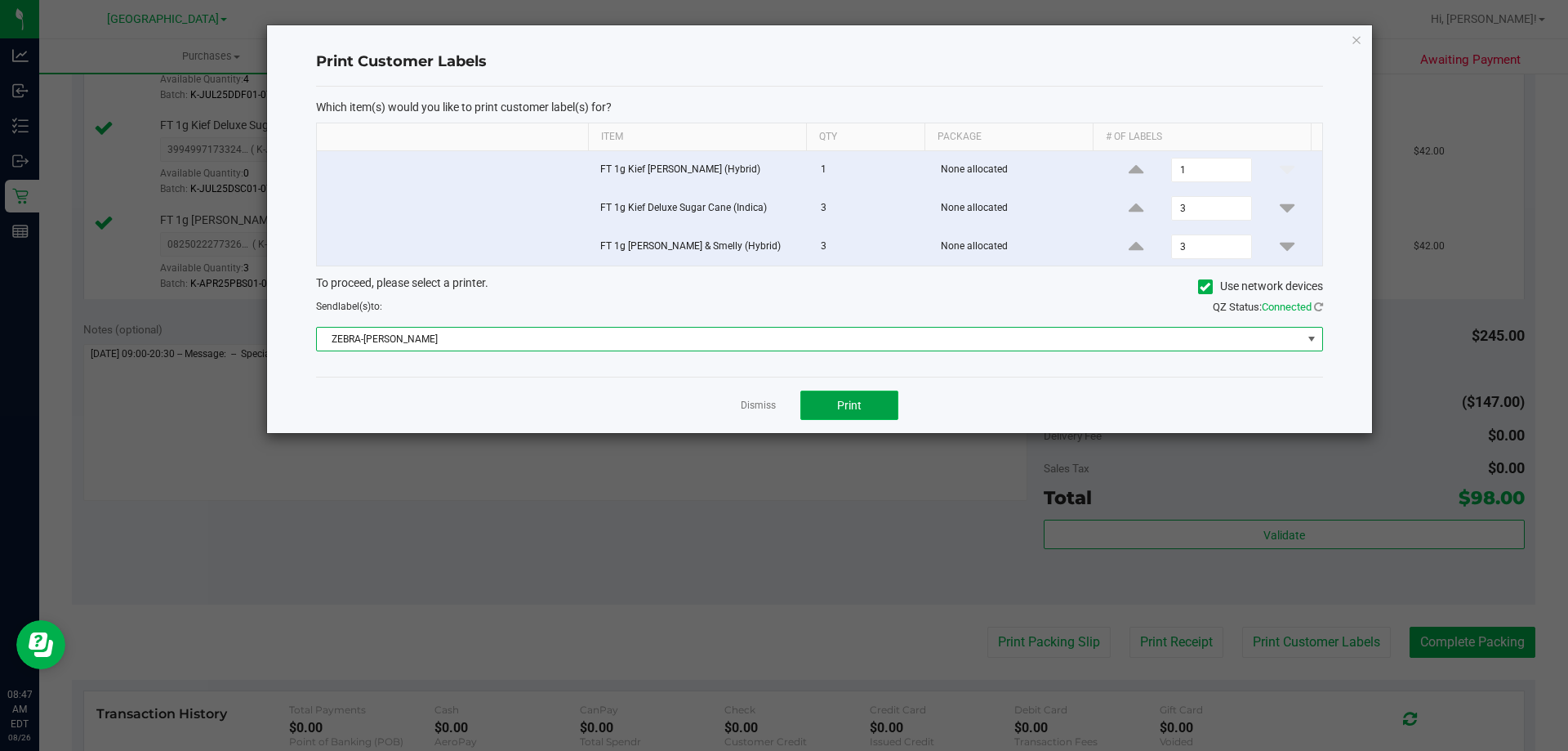
click at [865, 408] on button "Print" at bounding box center [849, 405] width 98 height 30
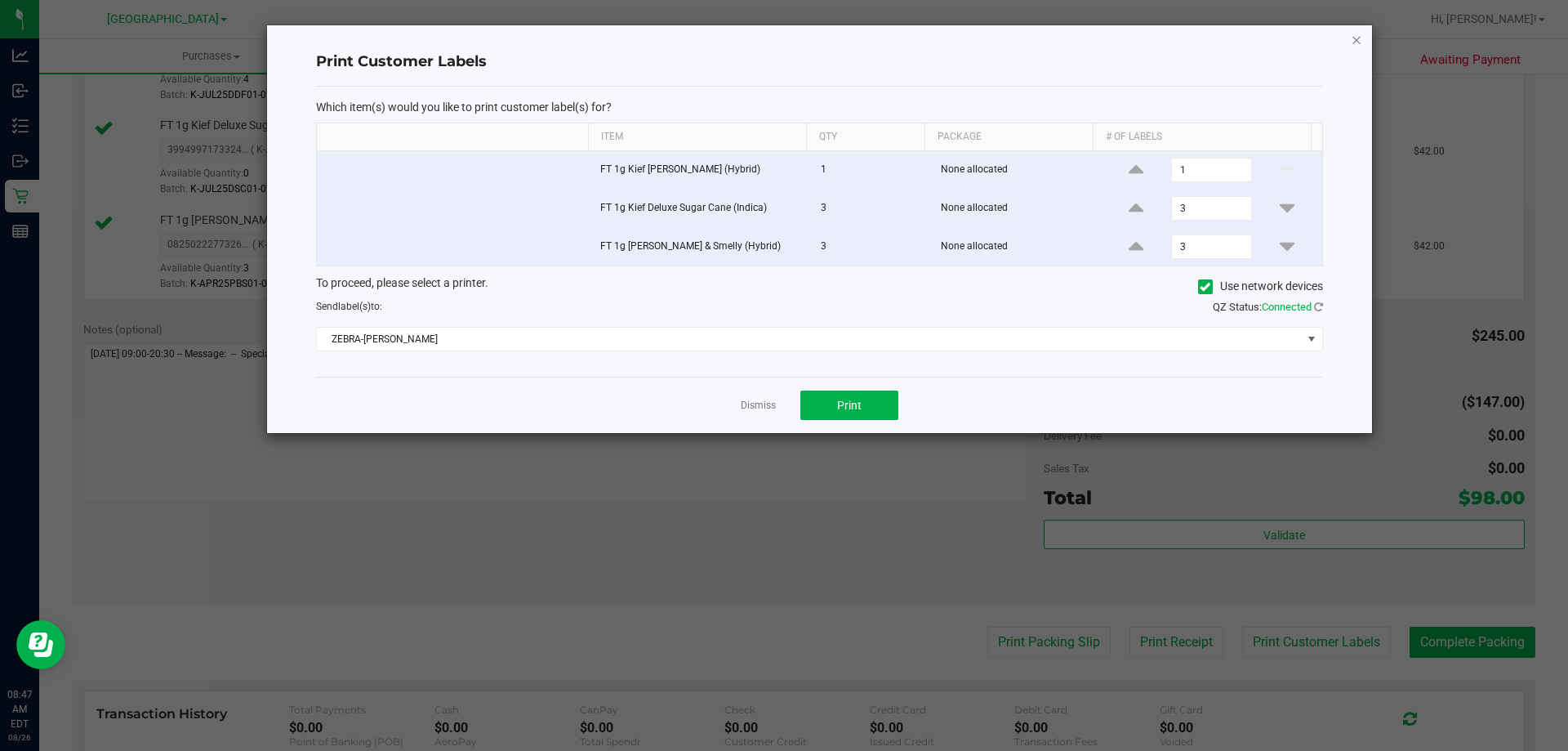
click at [1354, 40] on icon "button" at bounding box center [1356, 40] width 12 height 20
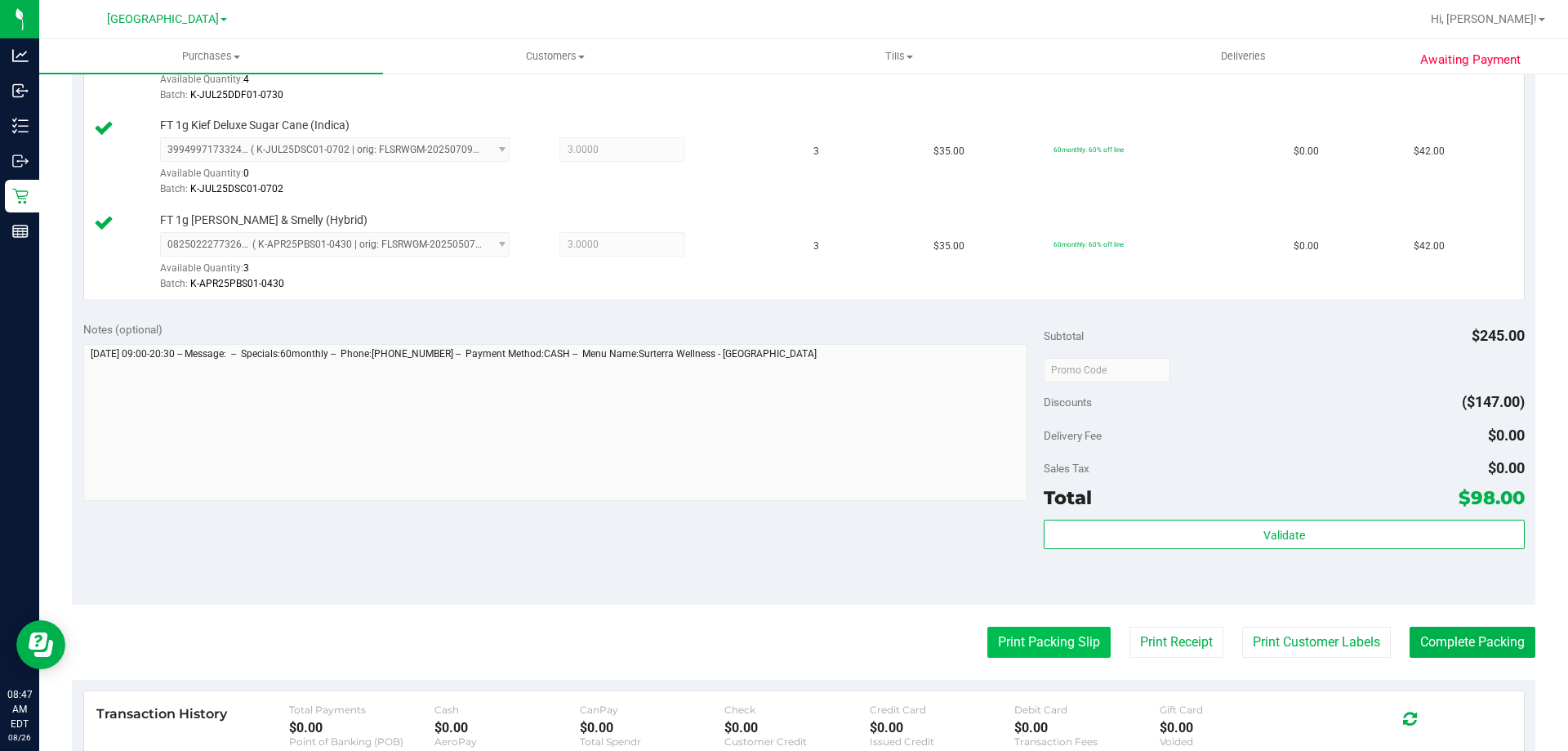
click at [1021, 648] on button "Print Packing Slip" at bounding box center [1049, 642] width 123 height 31
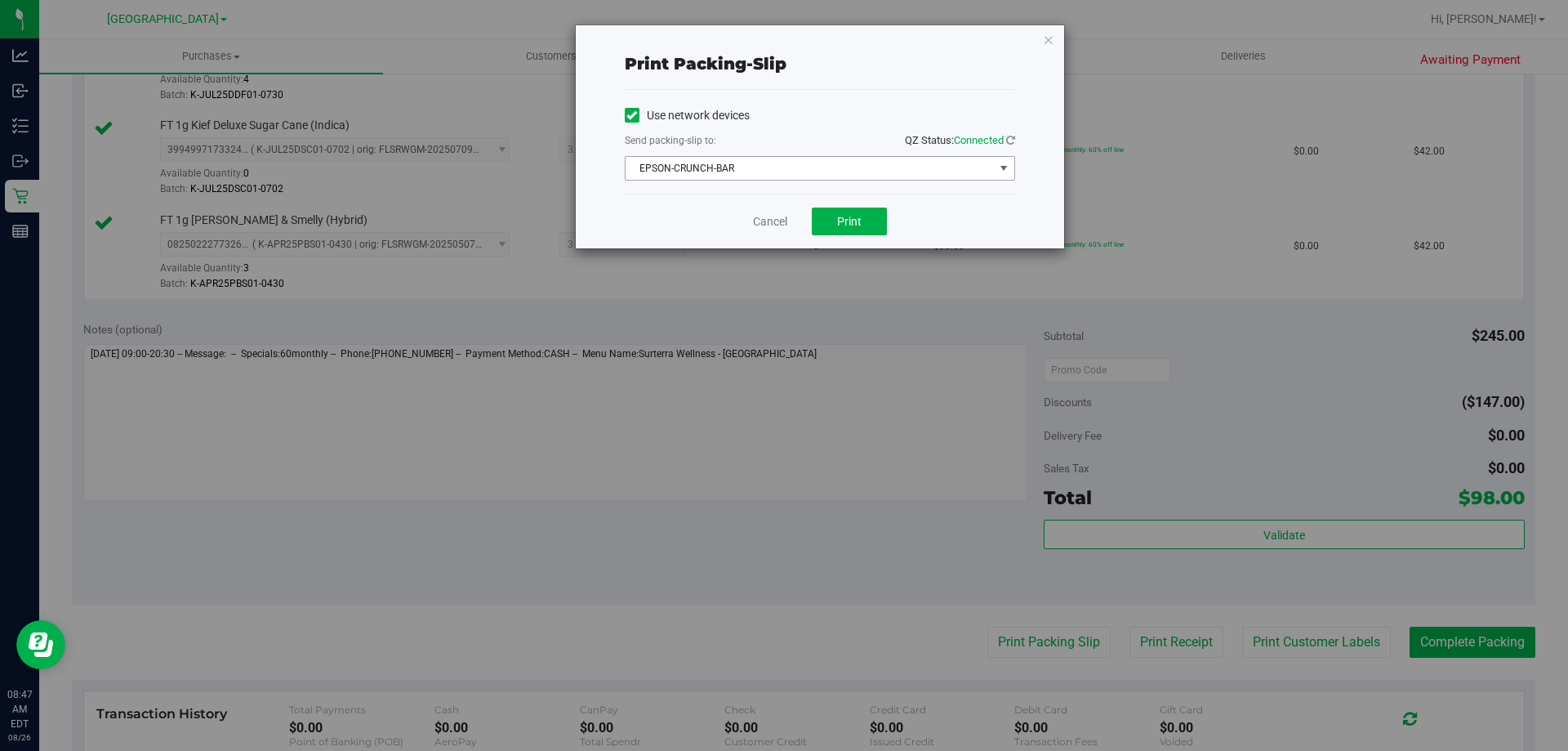
click at [822, 177] on span "EPSON-CRUNCH-BAR" at bounding box center [809, 168] width 368 height 23
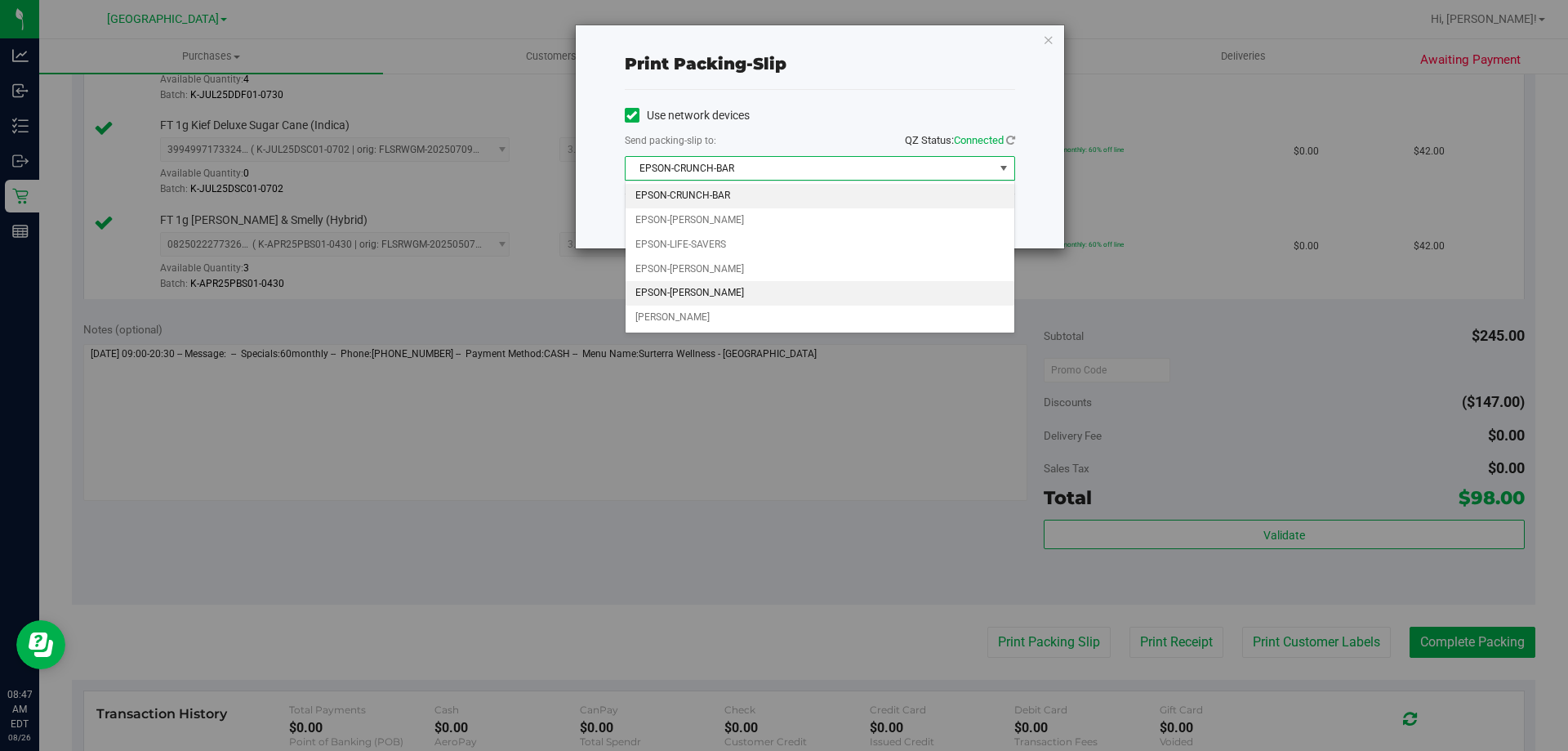
click at [677, 286] on li "EPSON-VANCE-JOY" at bounding box center [819, 293] width 388 height 25
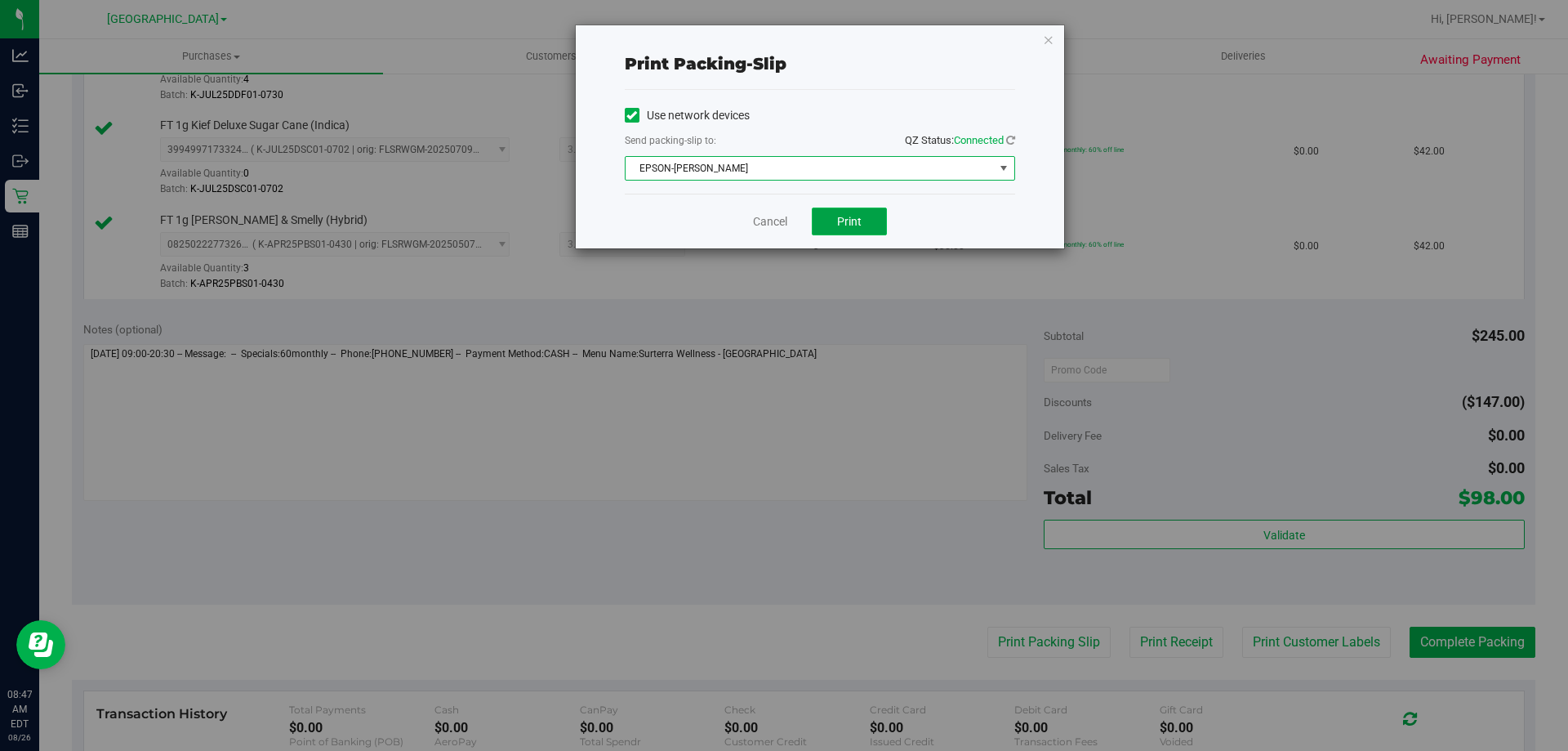
click at [845, 213] on button "Print" at bounding box center [849, 222] width 75 height 28
click at [1048, 37] on icon "button" at bounding box center [1049, 40] width 12 height 20
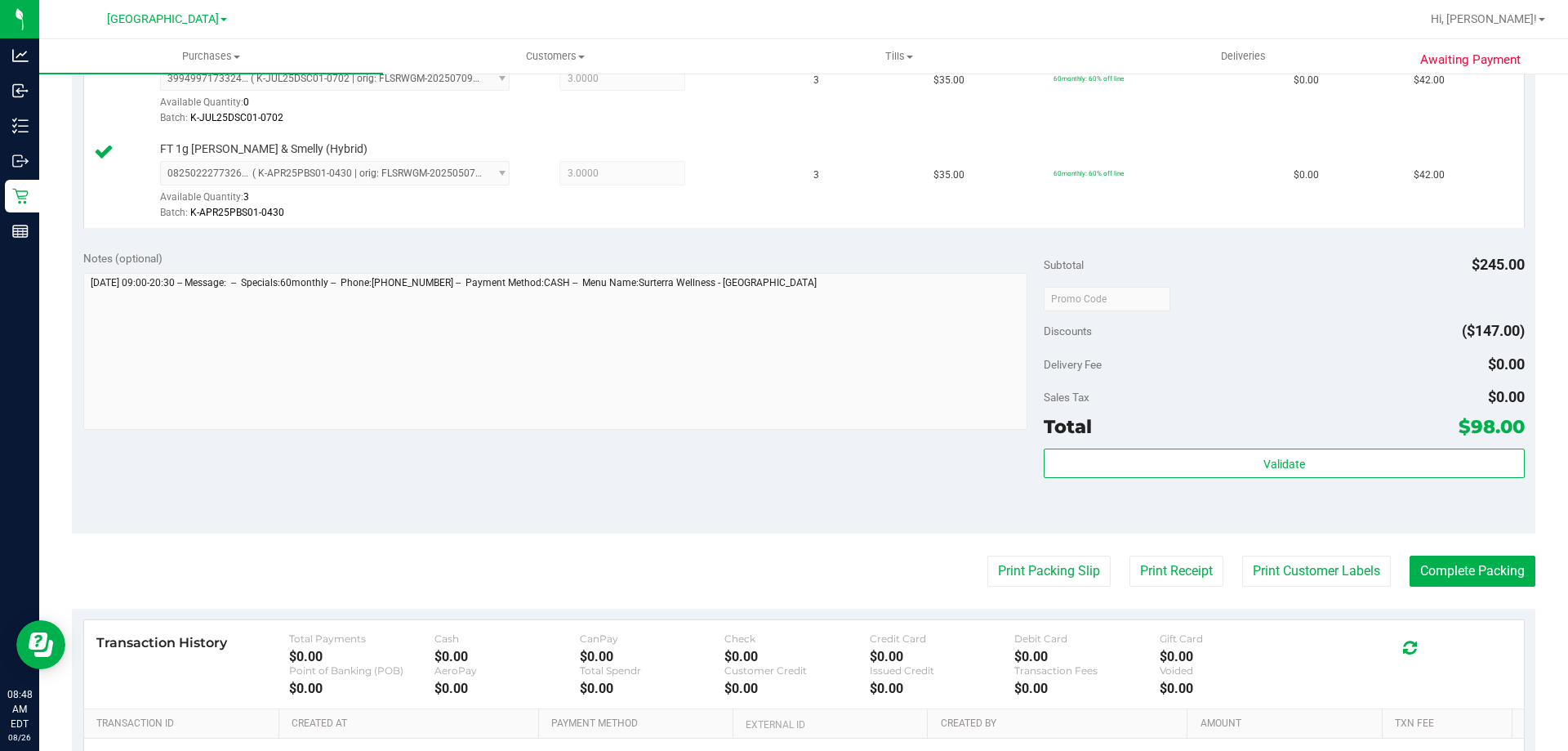
scroll to position [774, 0]
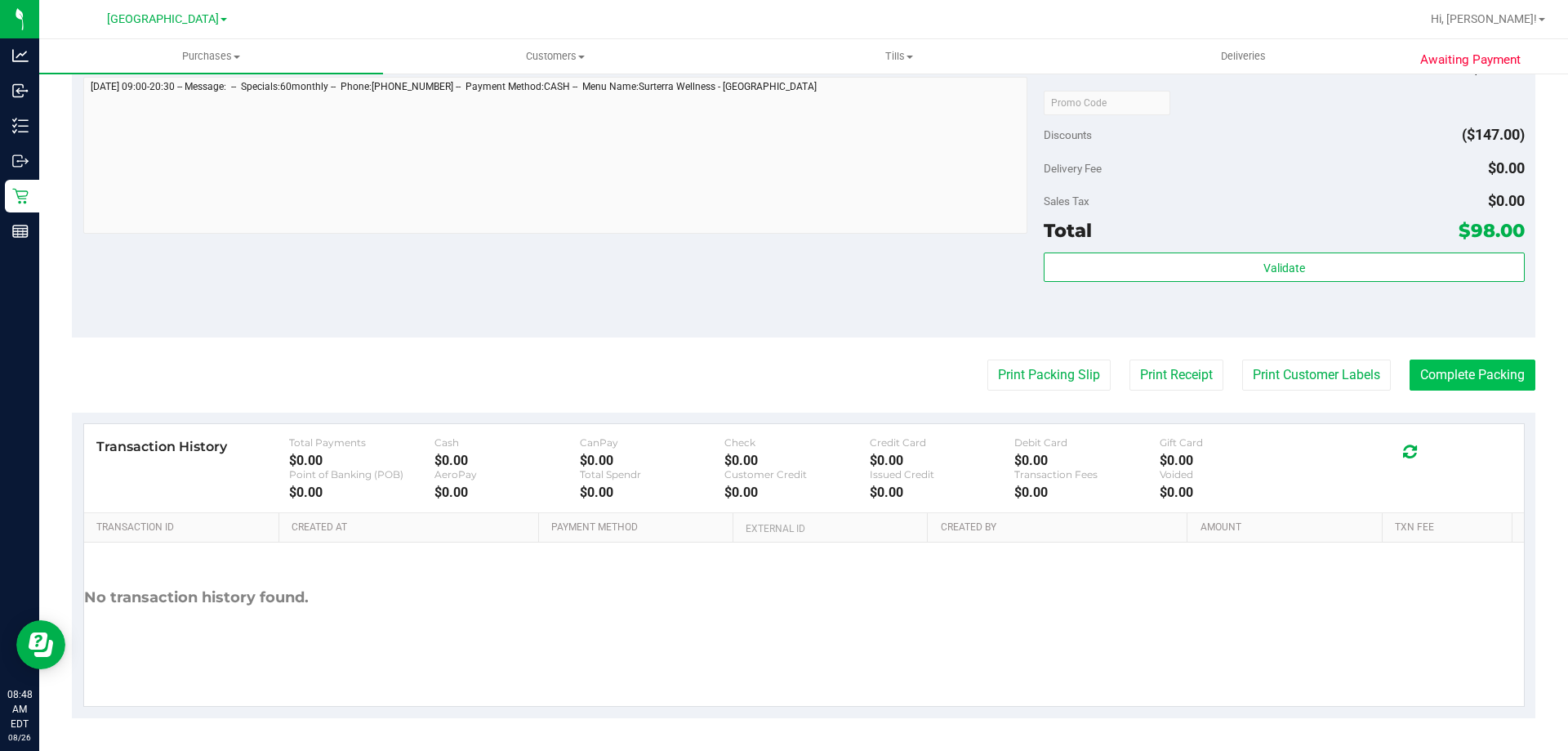
click at [1469, 389] on button "Complete Packing" at bounding box center [1472, 375] width 126 height 31
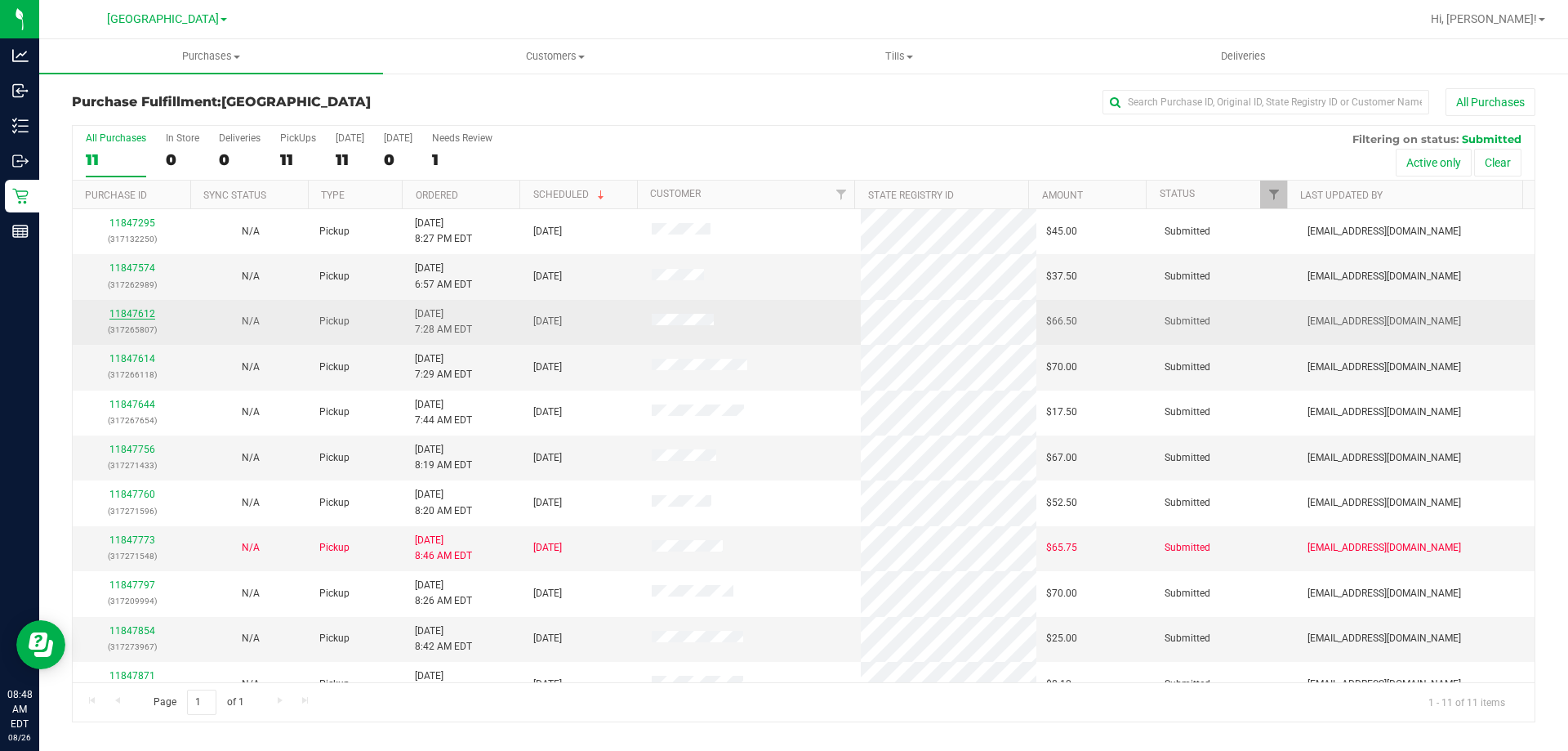
click at [133, 313] on link "11847612" at bounding box center [132, 314] width 46 height 12
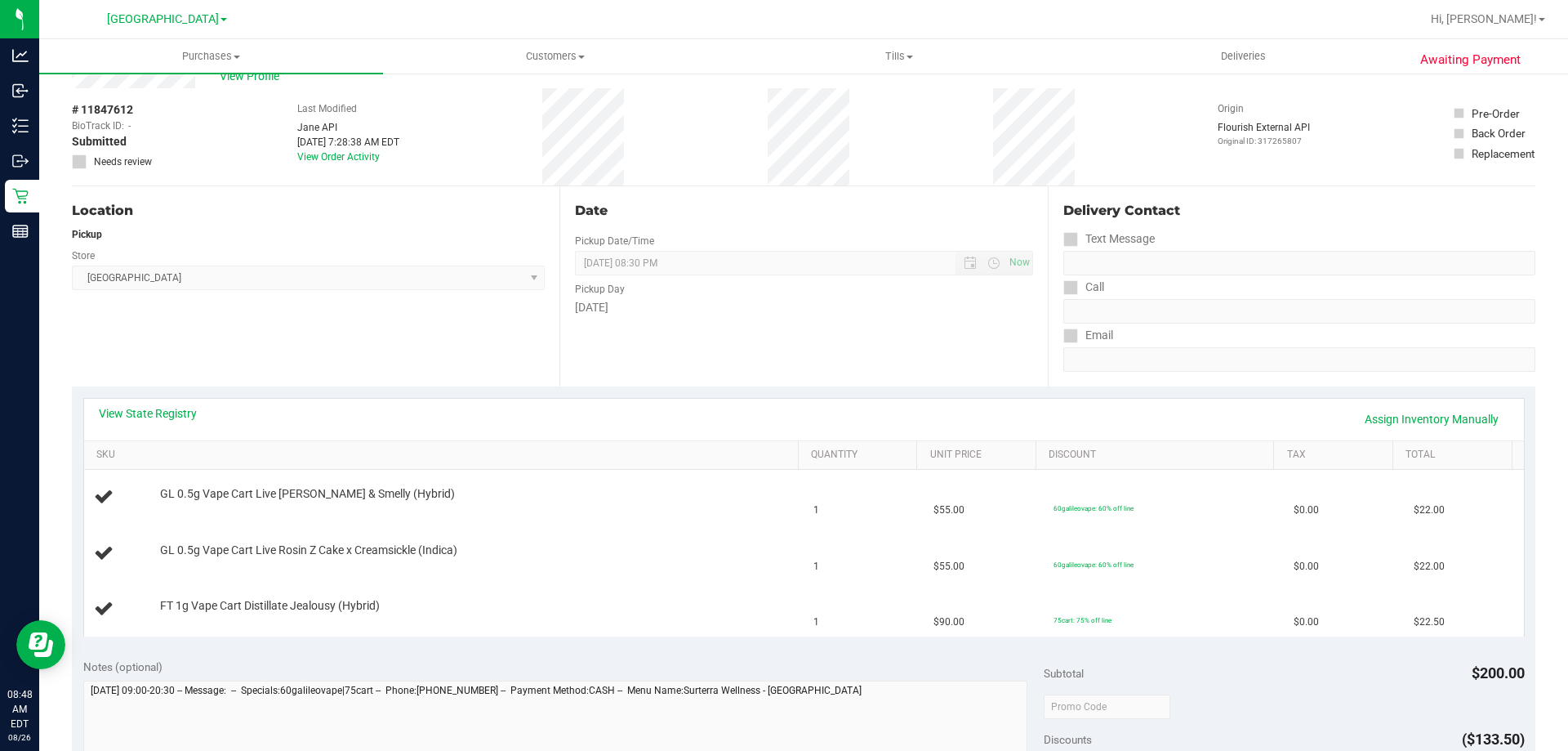
scroll to position [81, 0]
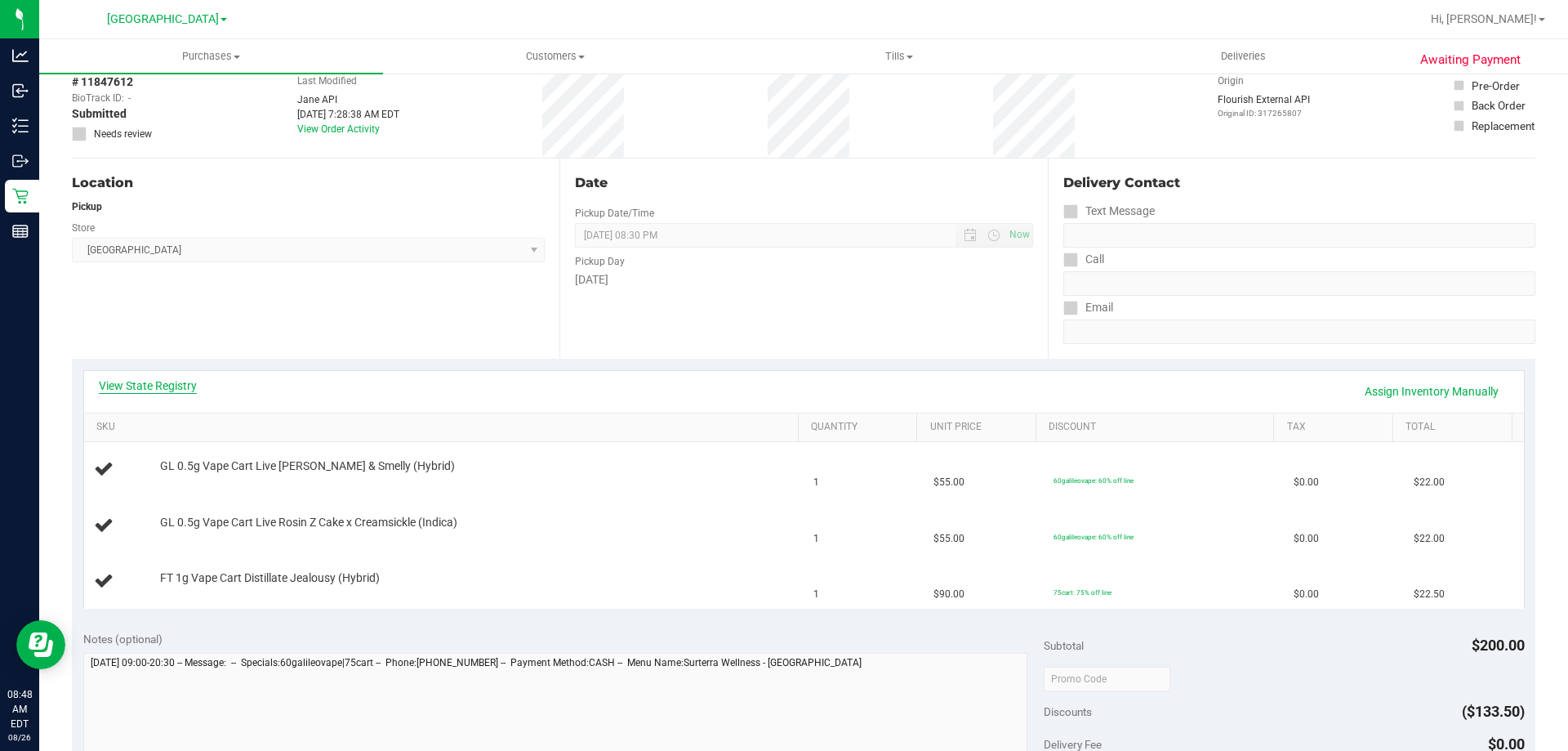
click at [147, 378] on link "View State Registry" at bounding box center [147, 385] width 98 height 16
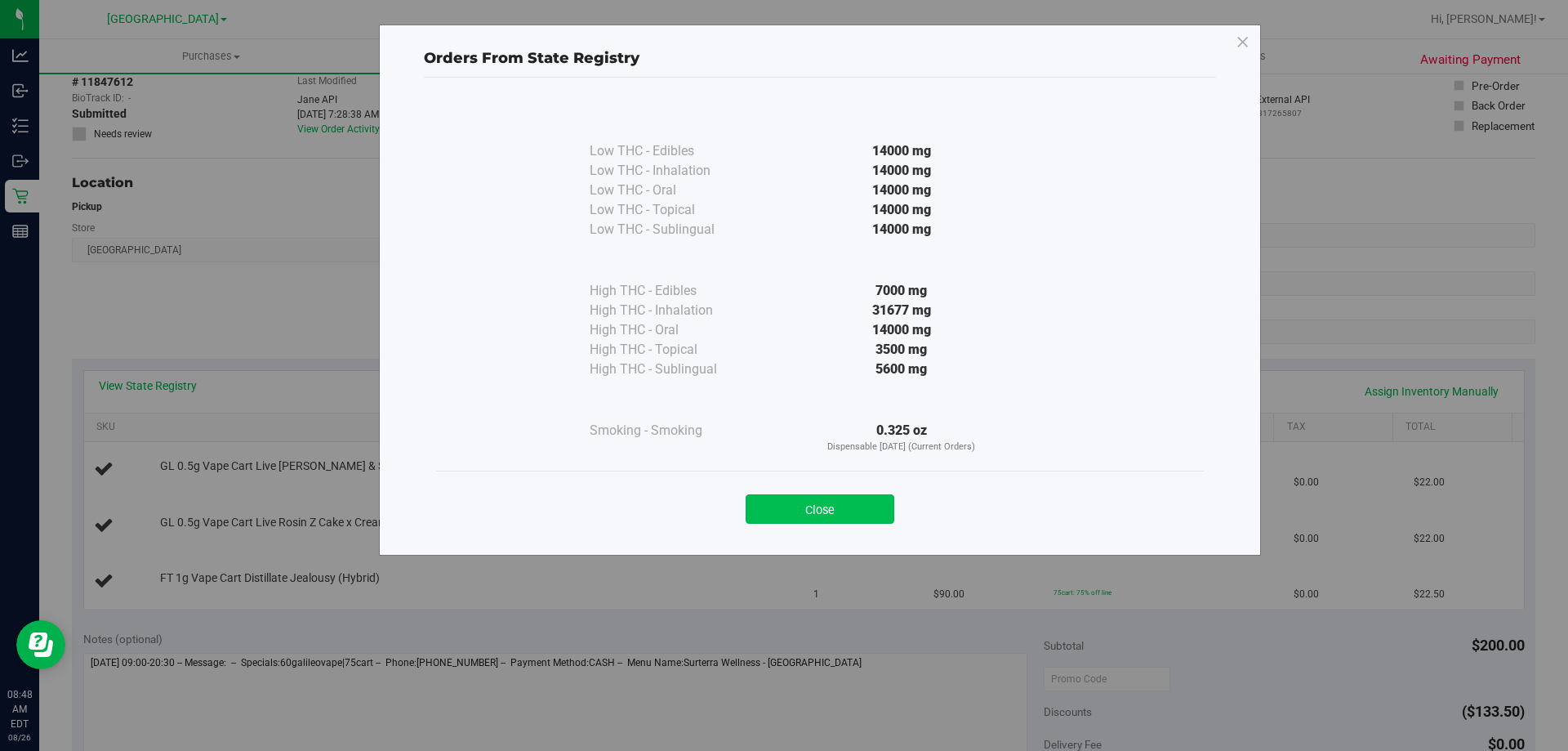
click at [847, 507] on button "Close" at bounding box center [820, 509] width 149 height 30
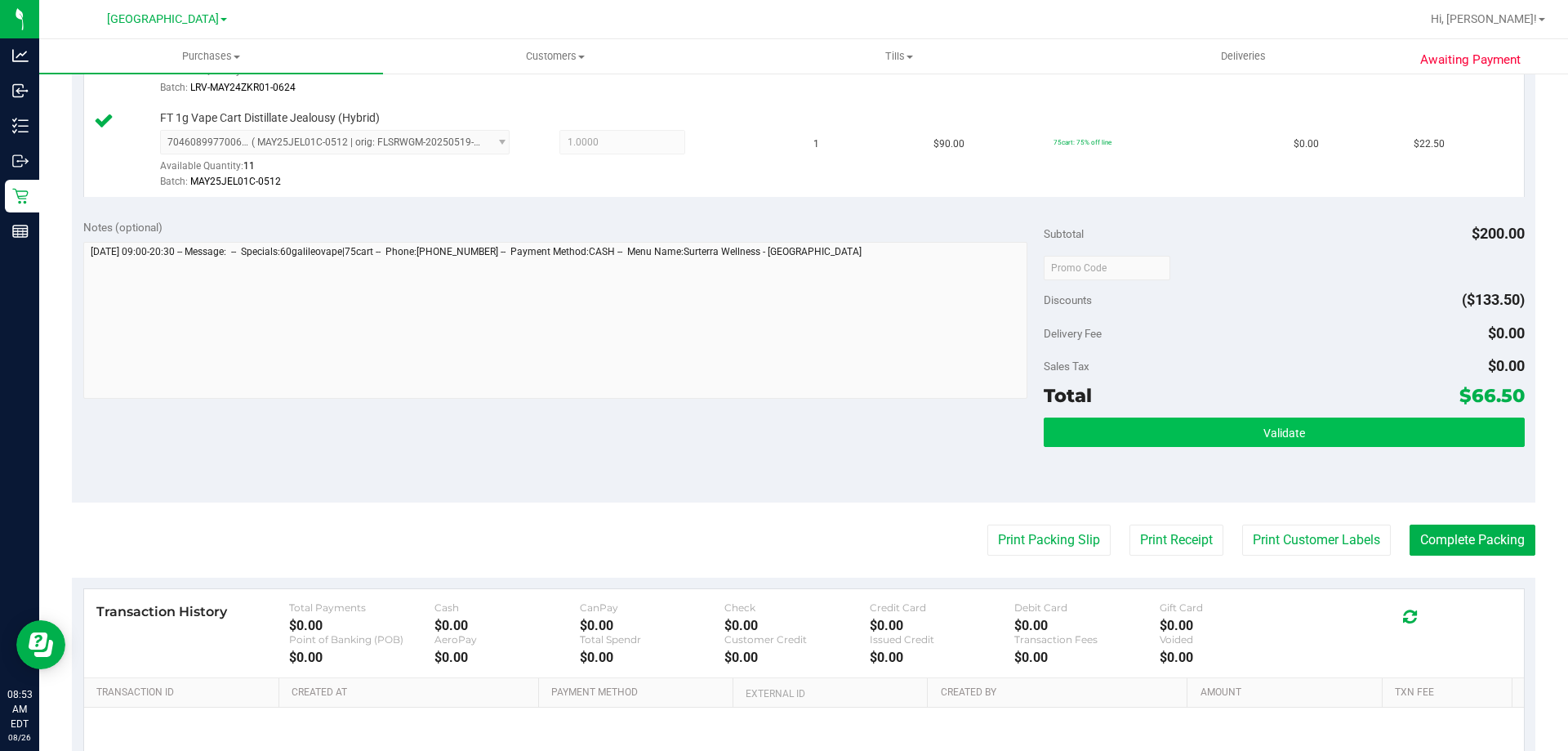
scroll to position [654, 0]
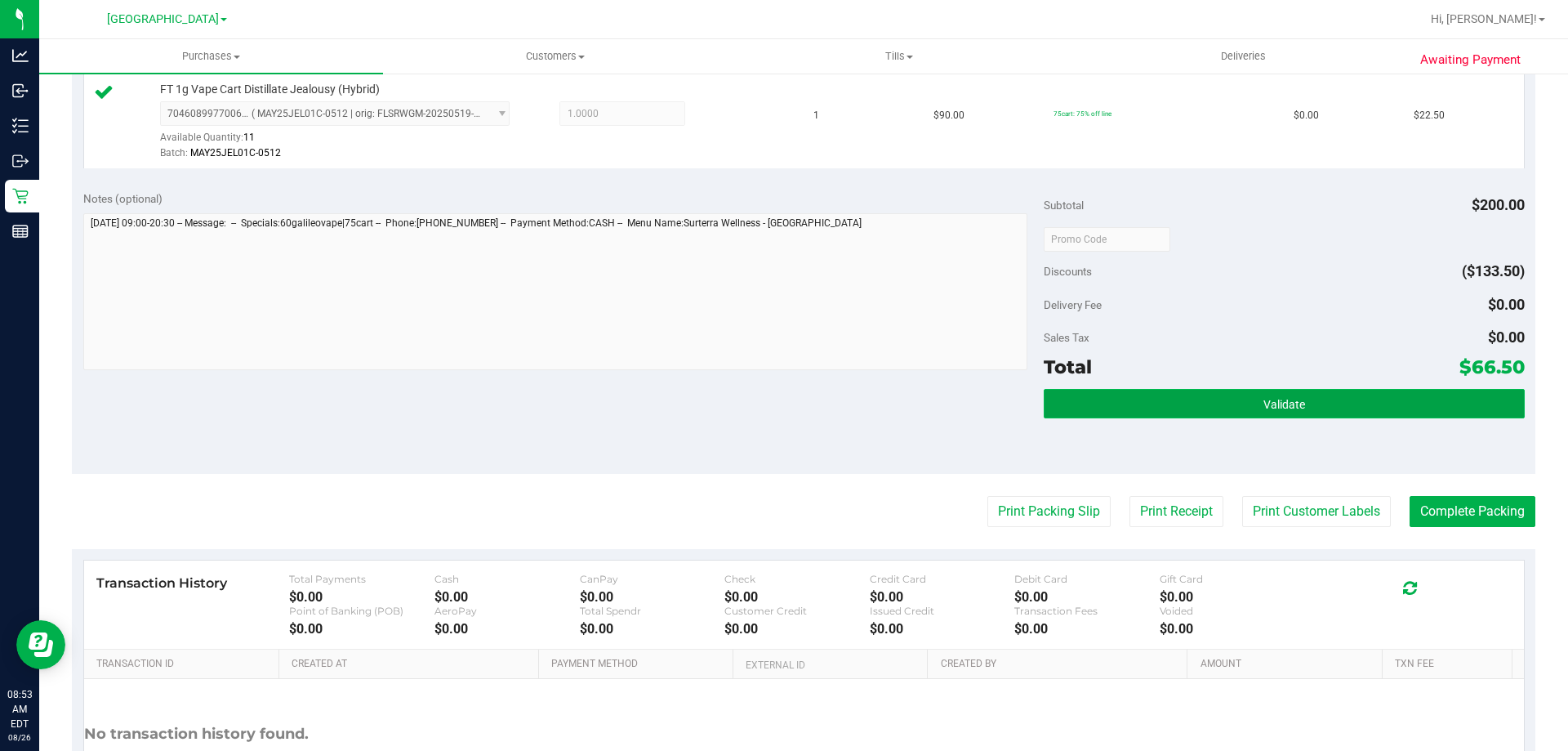
click at [1327, 411] on button "Validate" at bounding box center [1283, 403] width 480 height 30
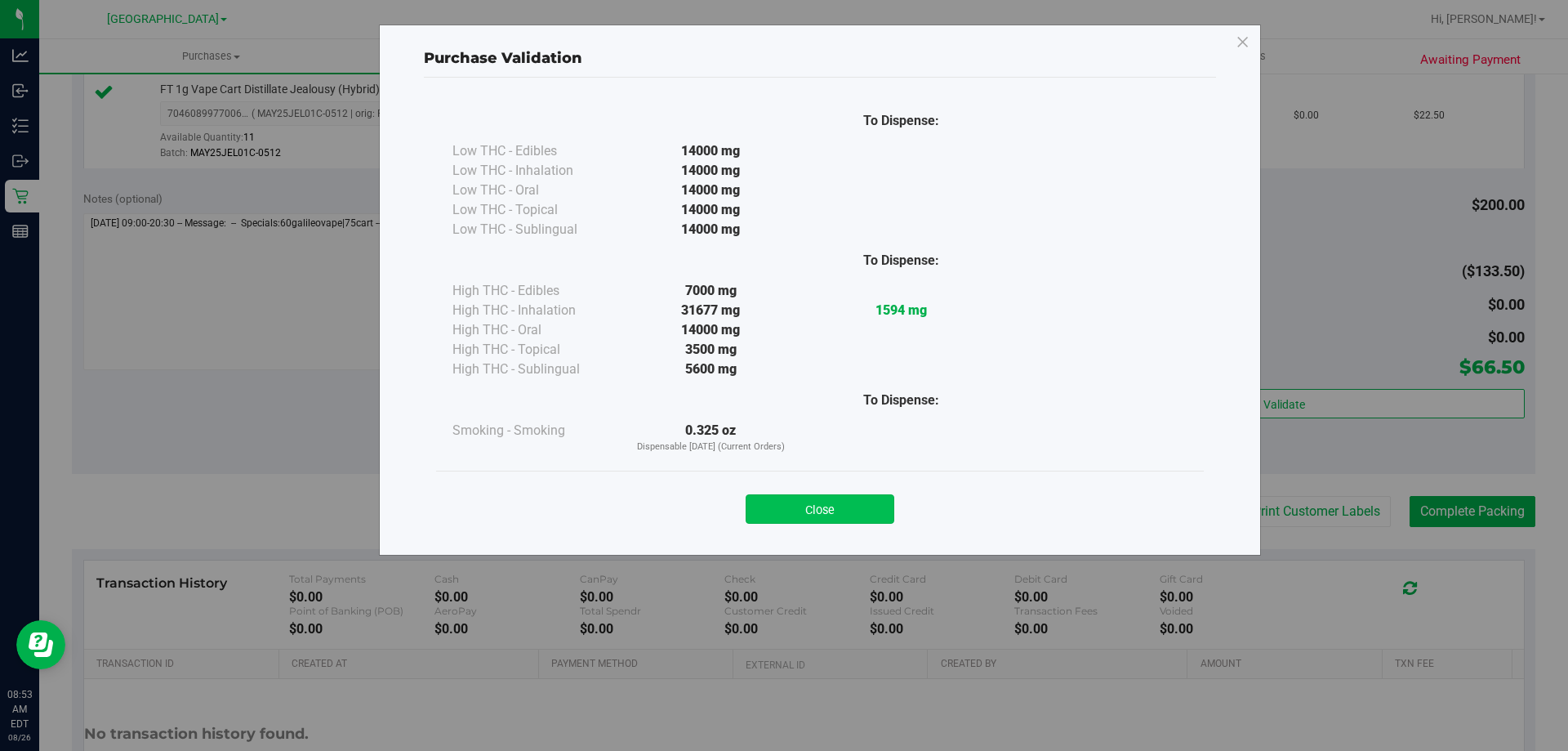
click at [857, 512] on button "Close" at bounding box center [820, 509] width 149 height 30
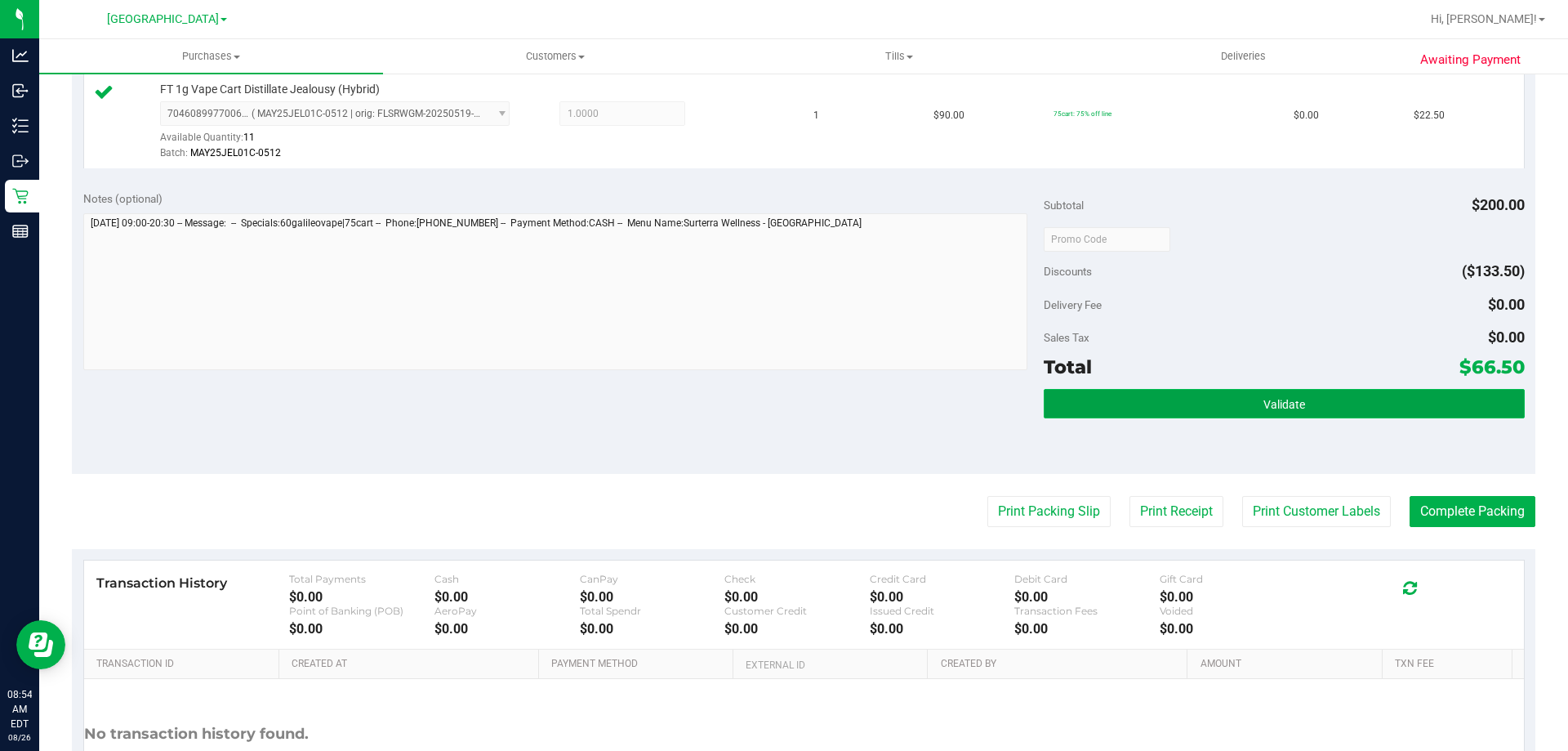
click at [1231, 398] on button "Validate" at bounding box center [1283, 403] width 480 height 30
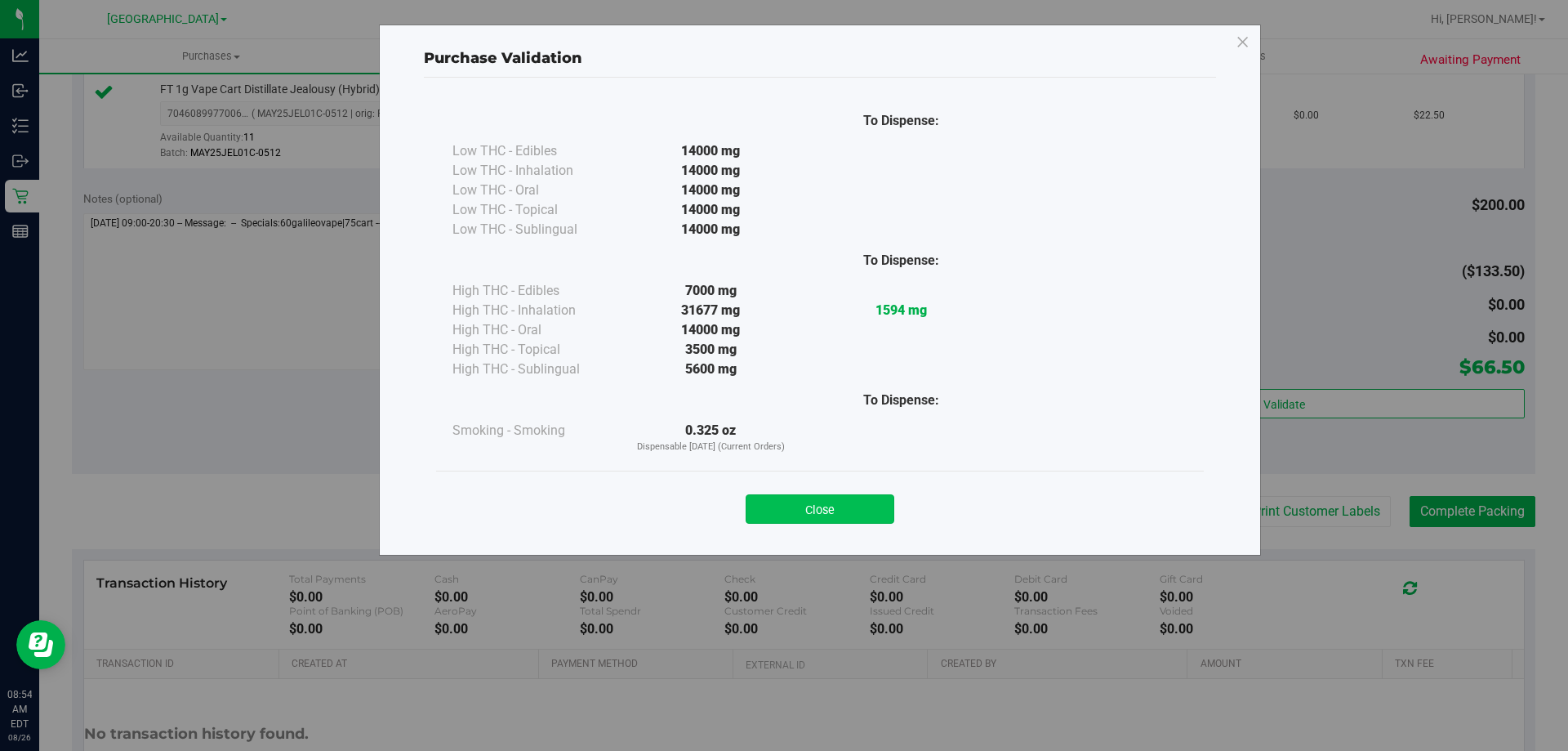
click at [864, 503] on button "Close" at bounding box center [820, 509] width 149 height 30
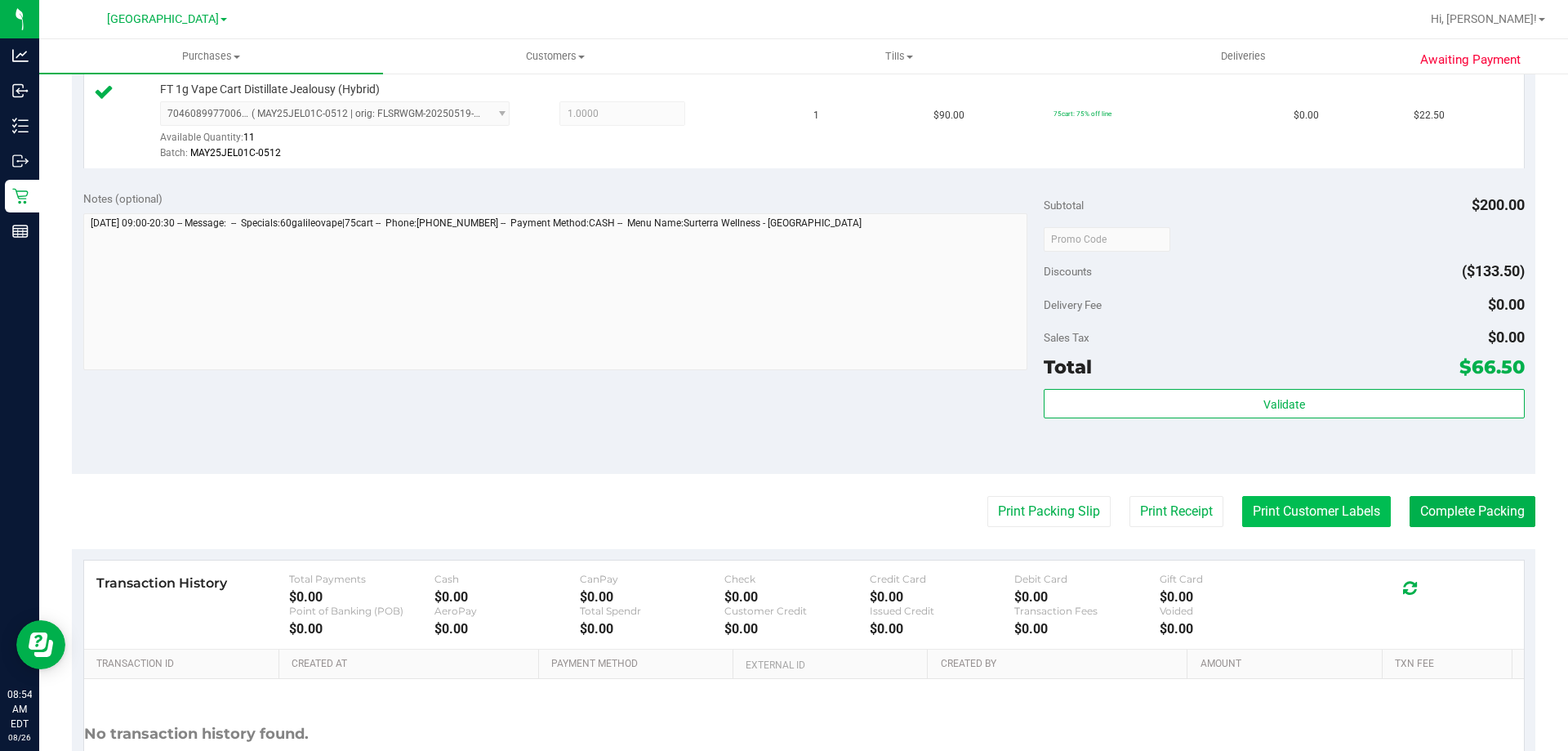
click at [1261, 503] on button "Print Customer Labels" at bounding box center [1317, 511] width 149 height 31
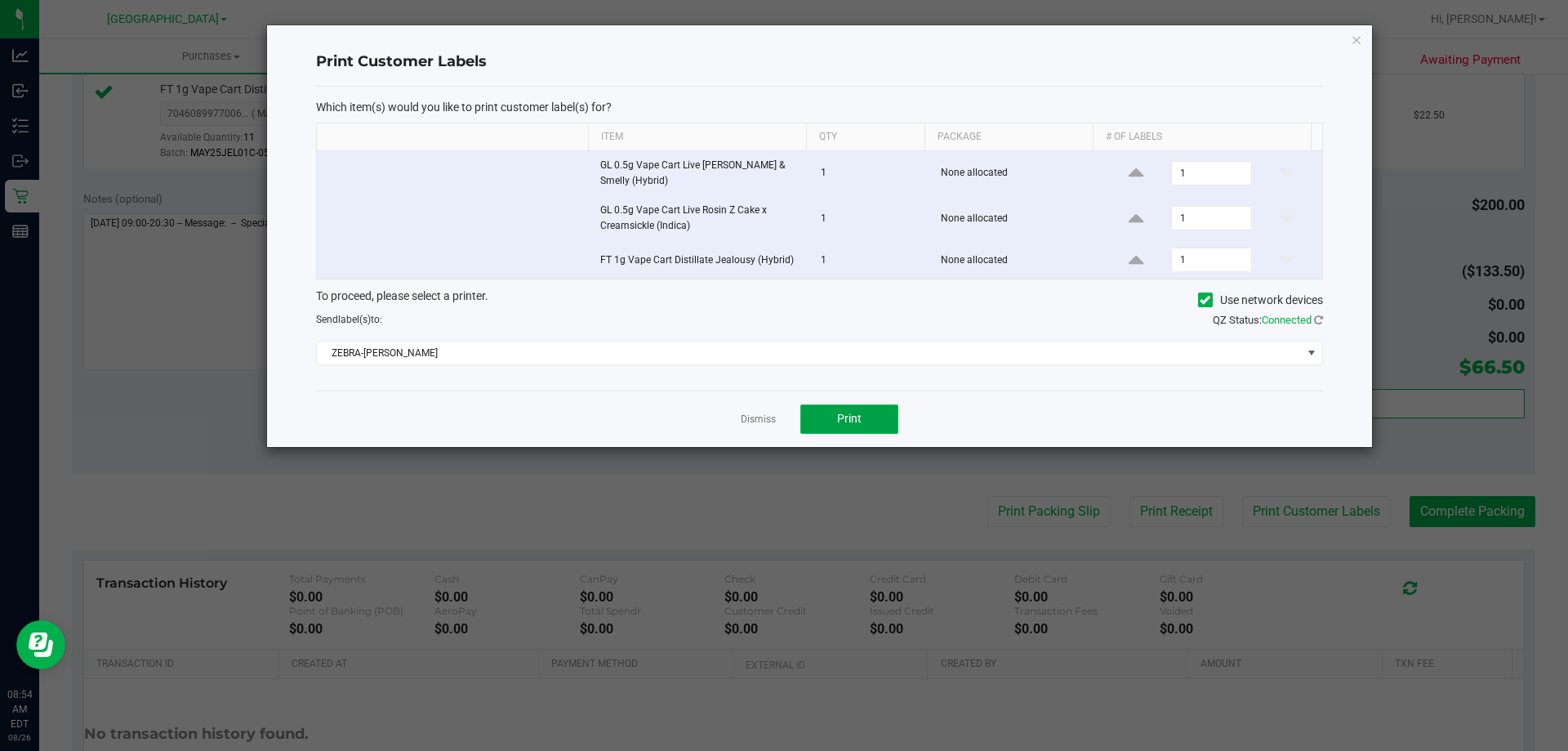
click at [844, 413] on span "Print" at bounding box center [849, 417] width 25 height 13
click at [1354, 43] on icon "button" at bounding box center [1356, 40] width 12 height 20
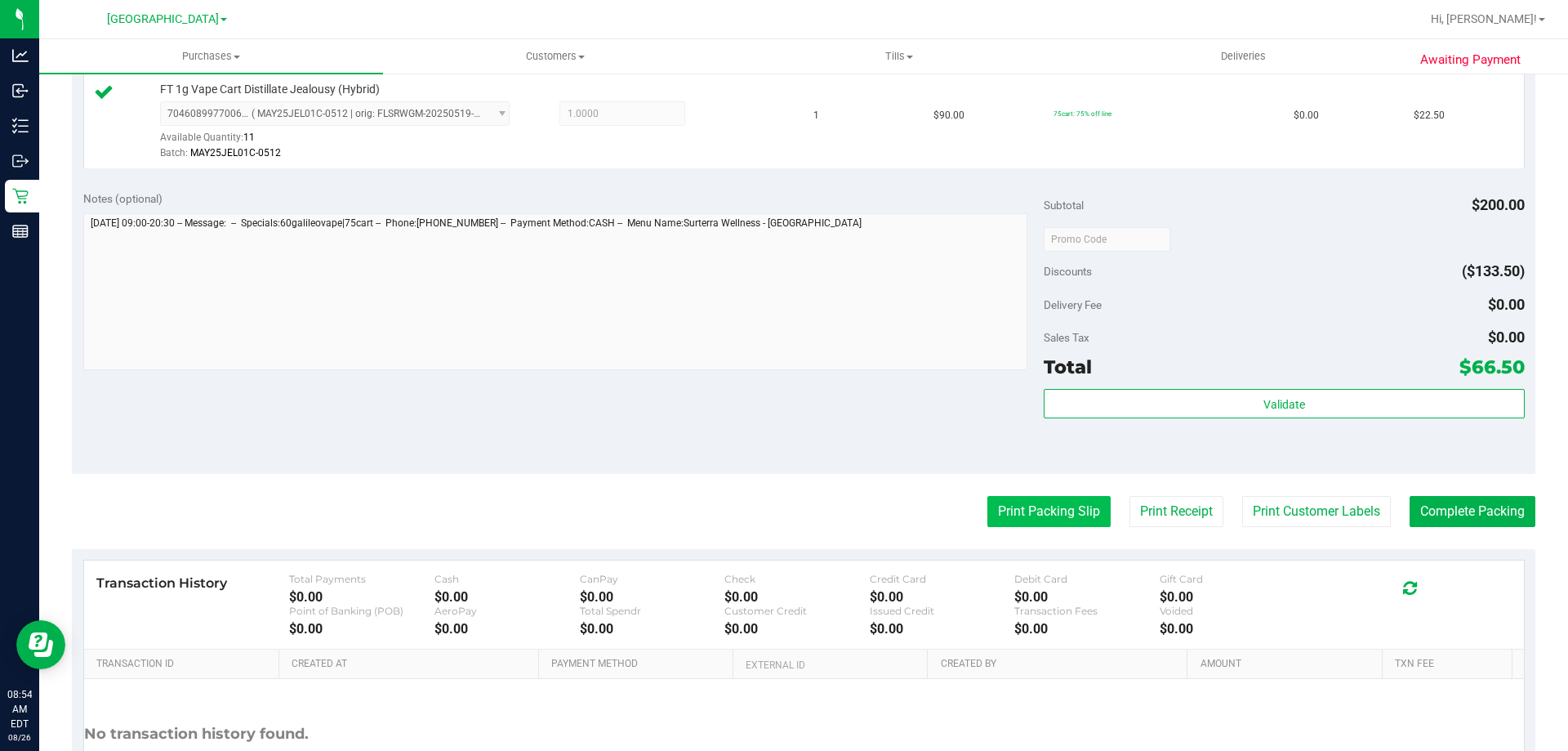
click at [1047, 506] on button "Print Packing Slip" at bounding box center [1049, 511] width 123 height 31
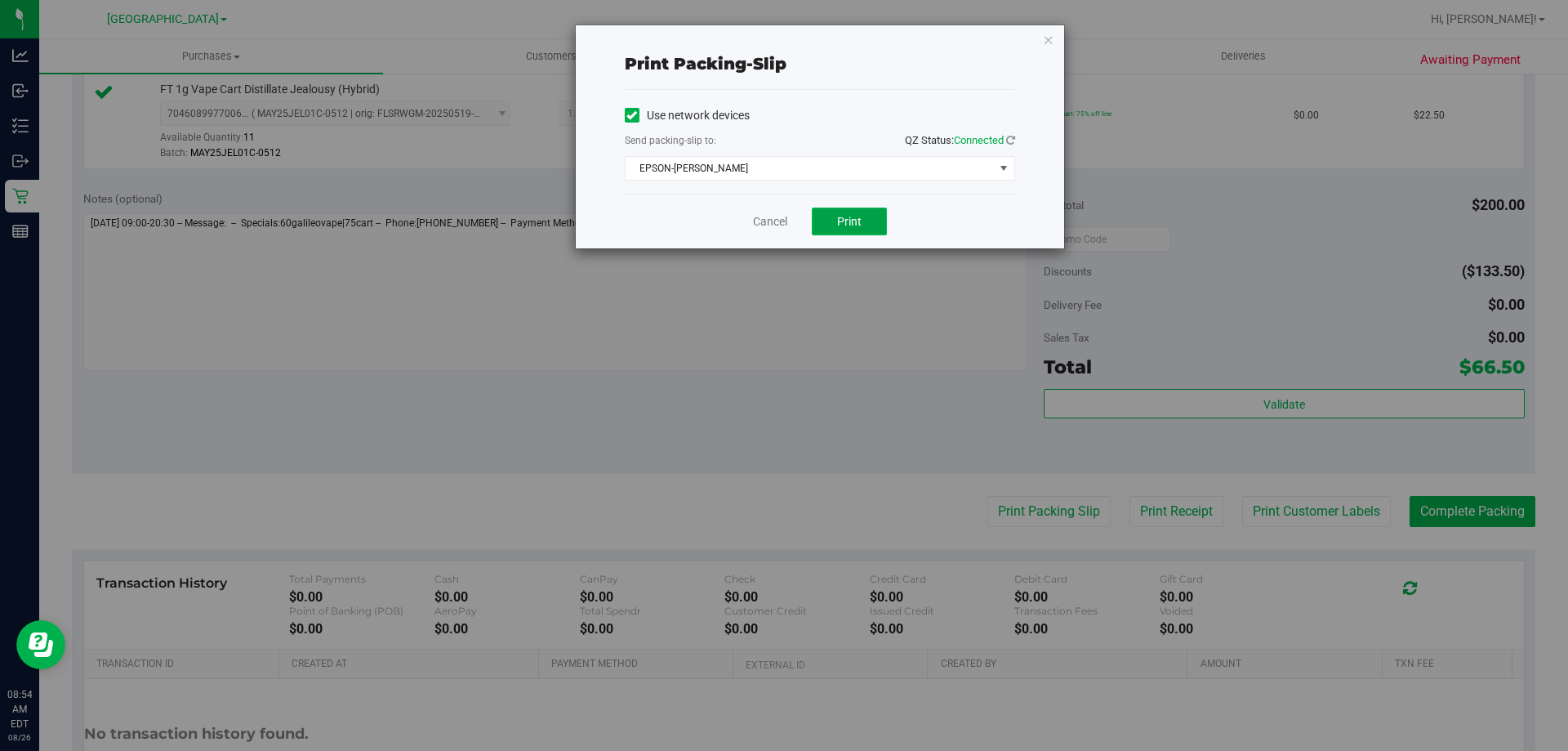
click at [868, 220] on button "Print" at bounding box center [849, 222] width 75 height 28
click at [1048, 39] on icon "button" at bounding box center [1049, 40] width 12 height 20
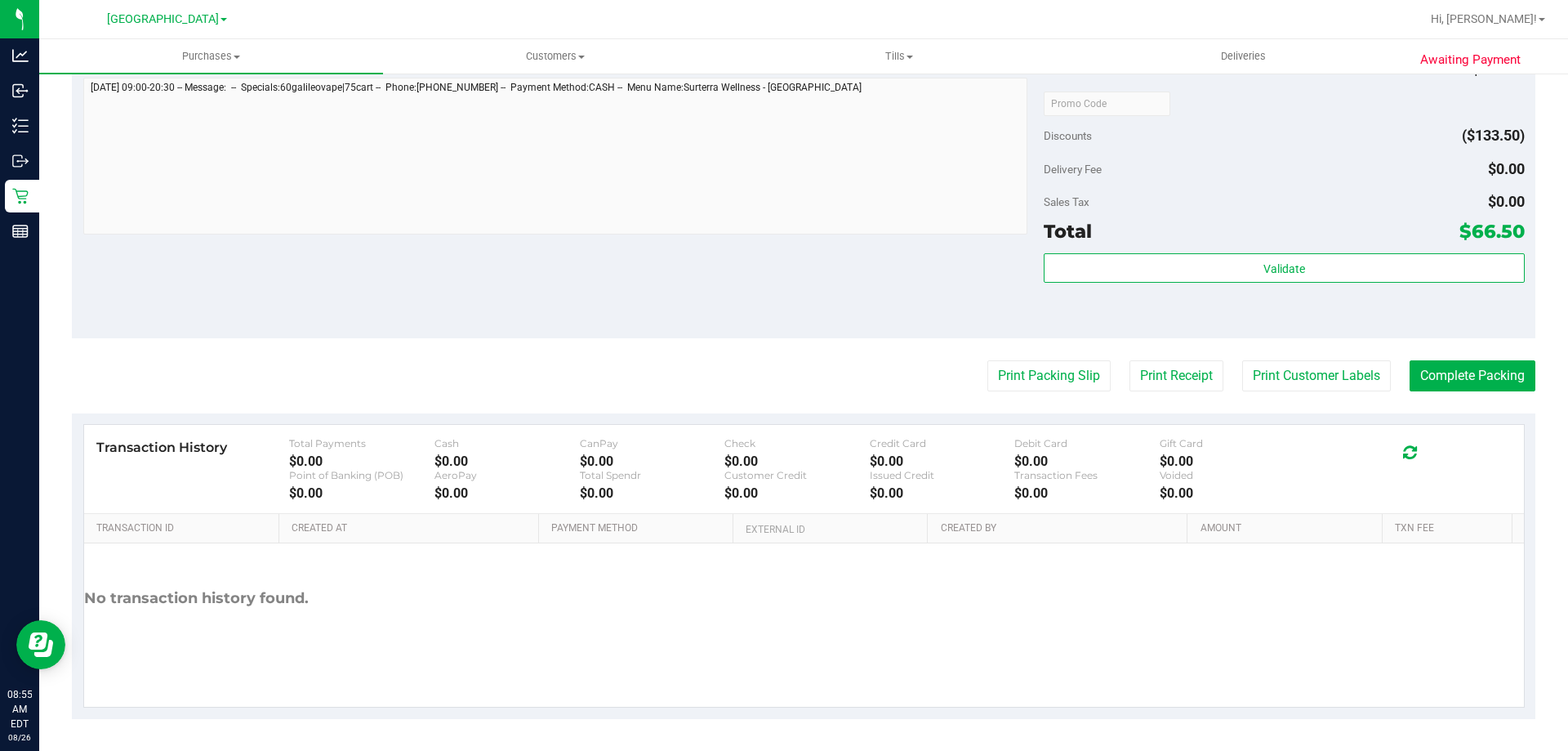
scroll to position [790, 0]
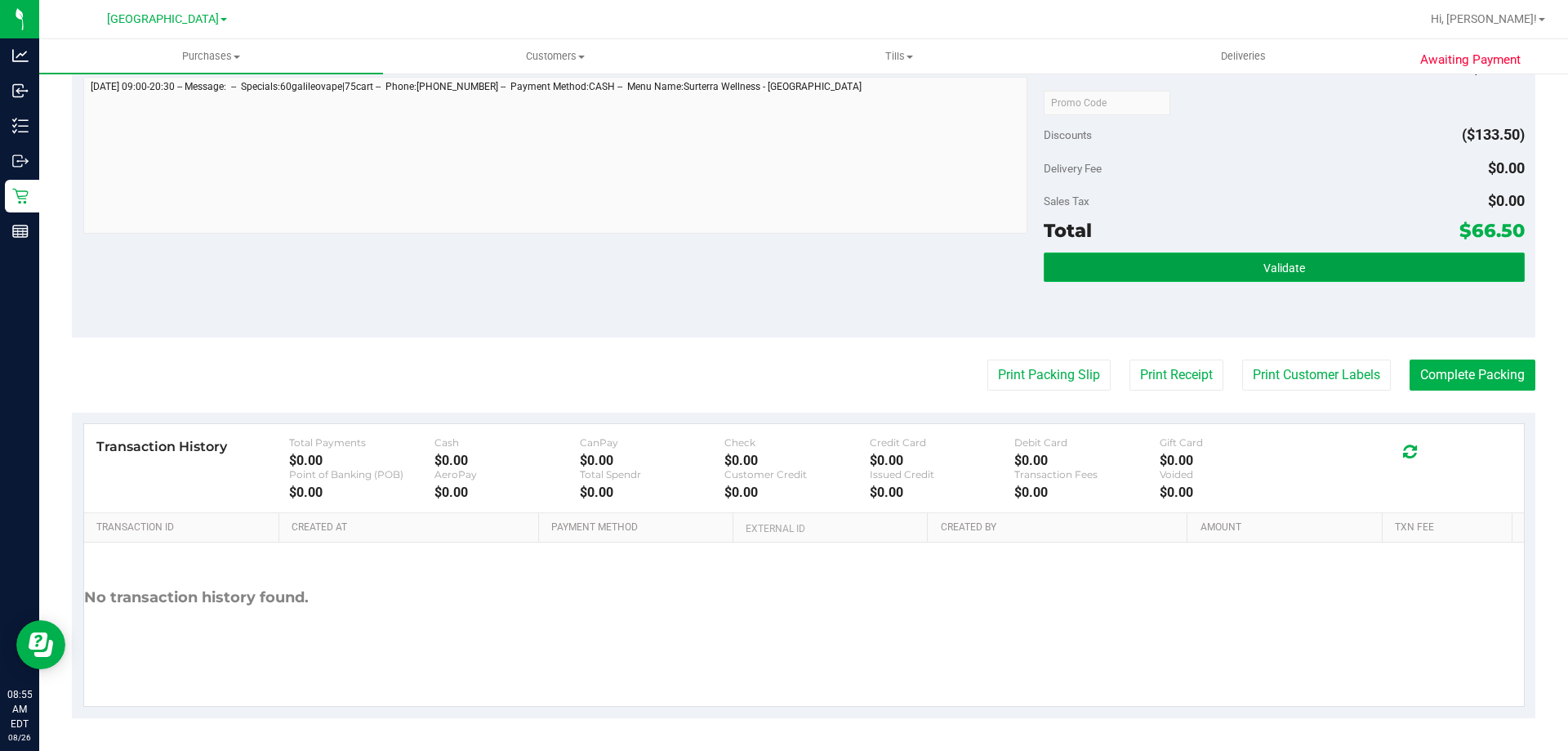
click at [1284, 266] on span "Validate" at bounding box center [1284, 267] width 42 height 13
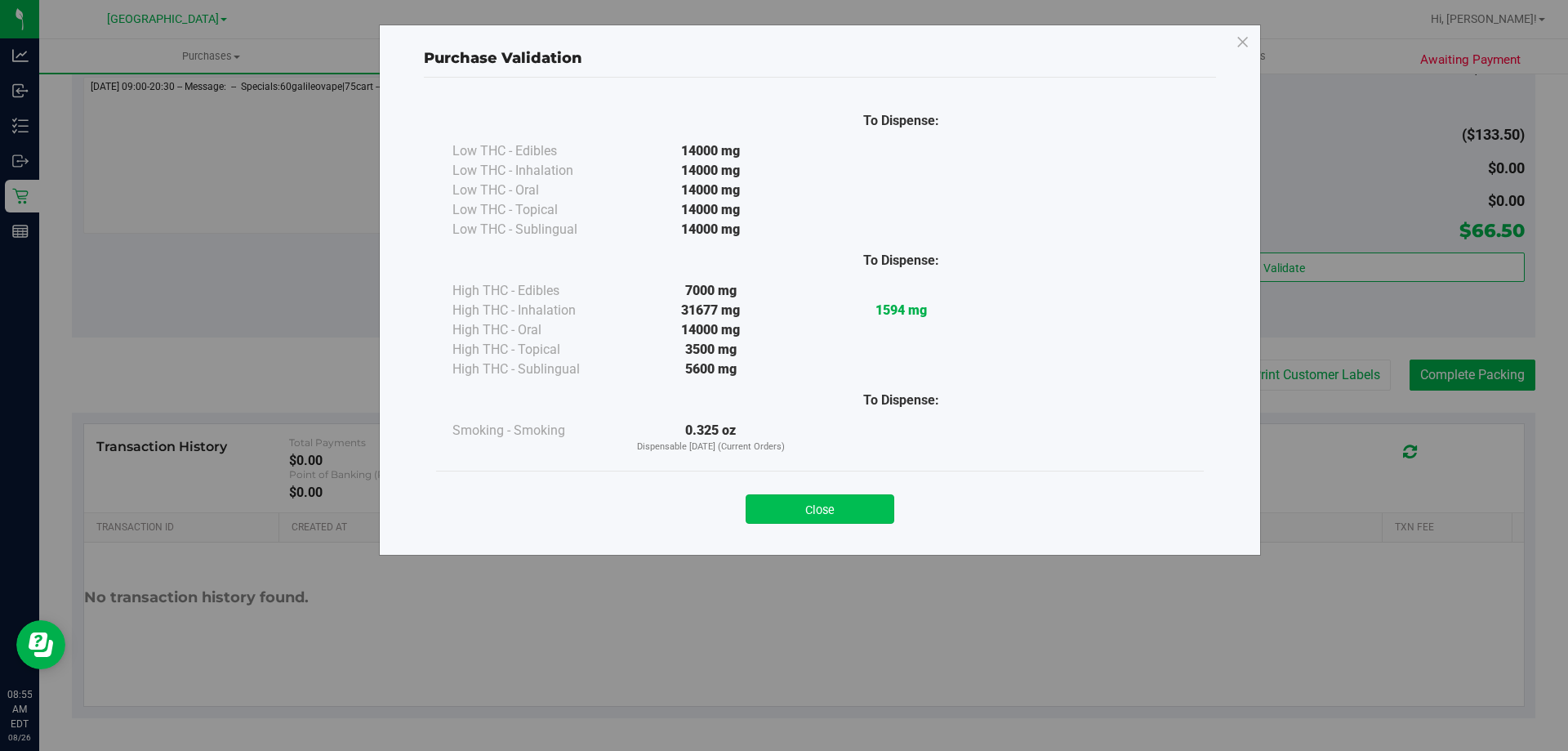
click at [870, 499] on button "Close" at bounding box center [820, 509] width 149 height 30
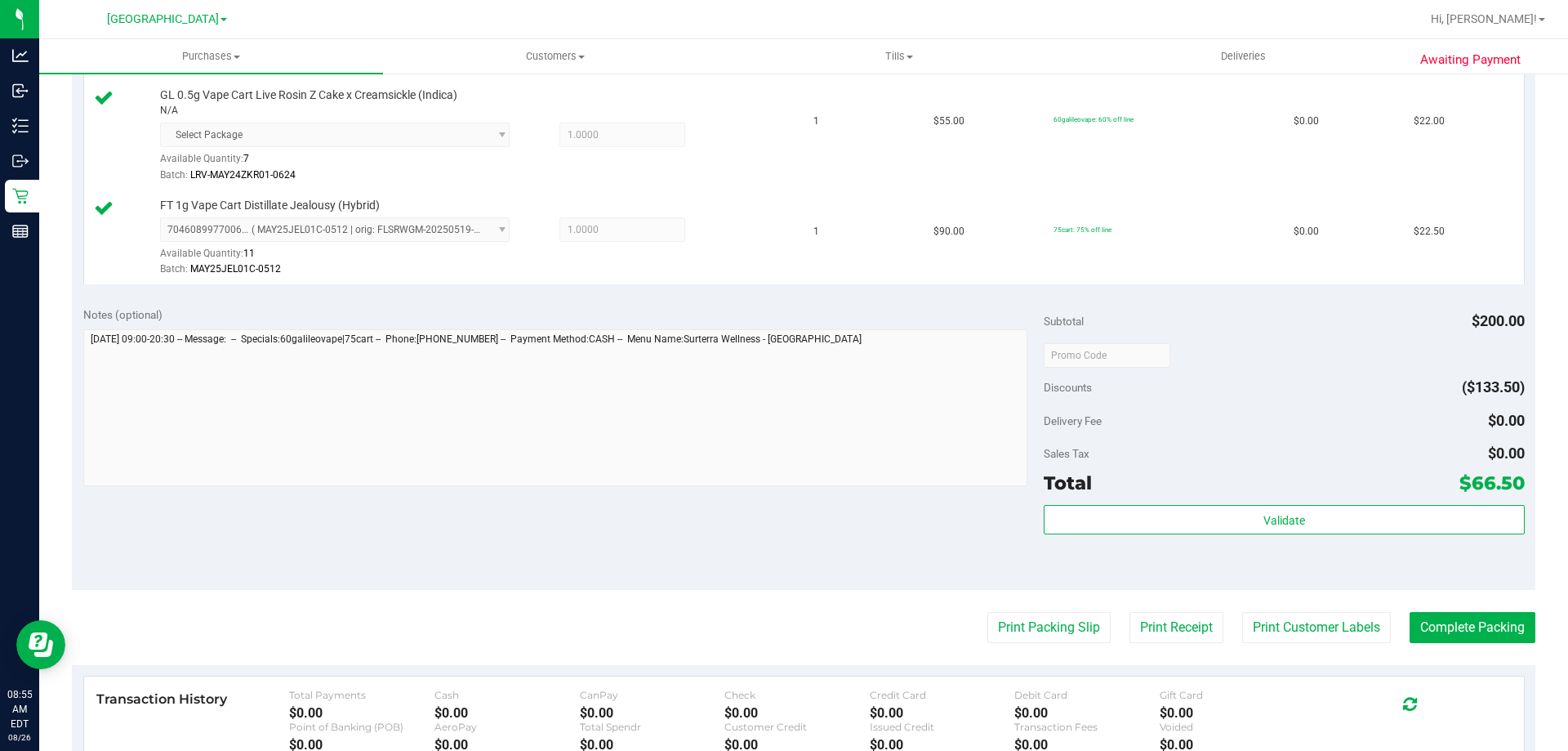
scroll to position [562, 0]
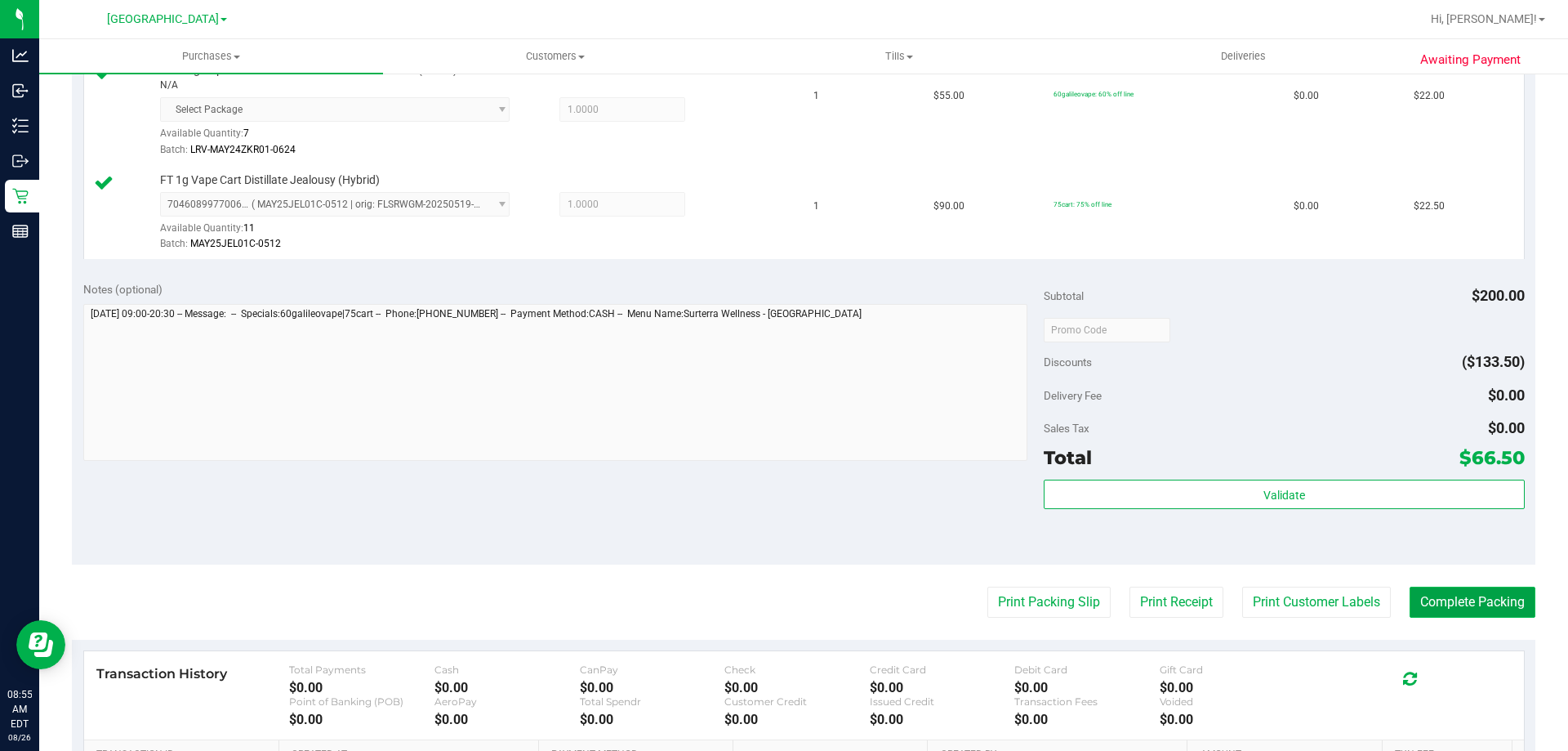
click at [1488, 604] on button "Complete Packing" at bounding box center [1472, 601] width 126 height 31
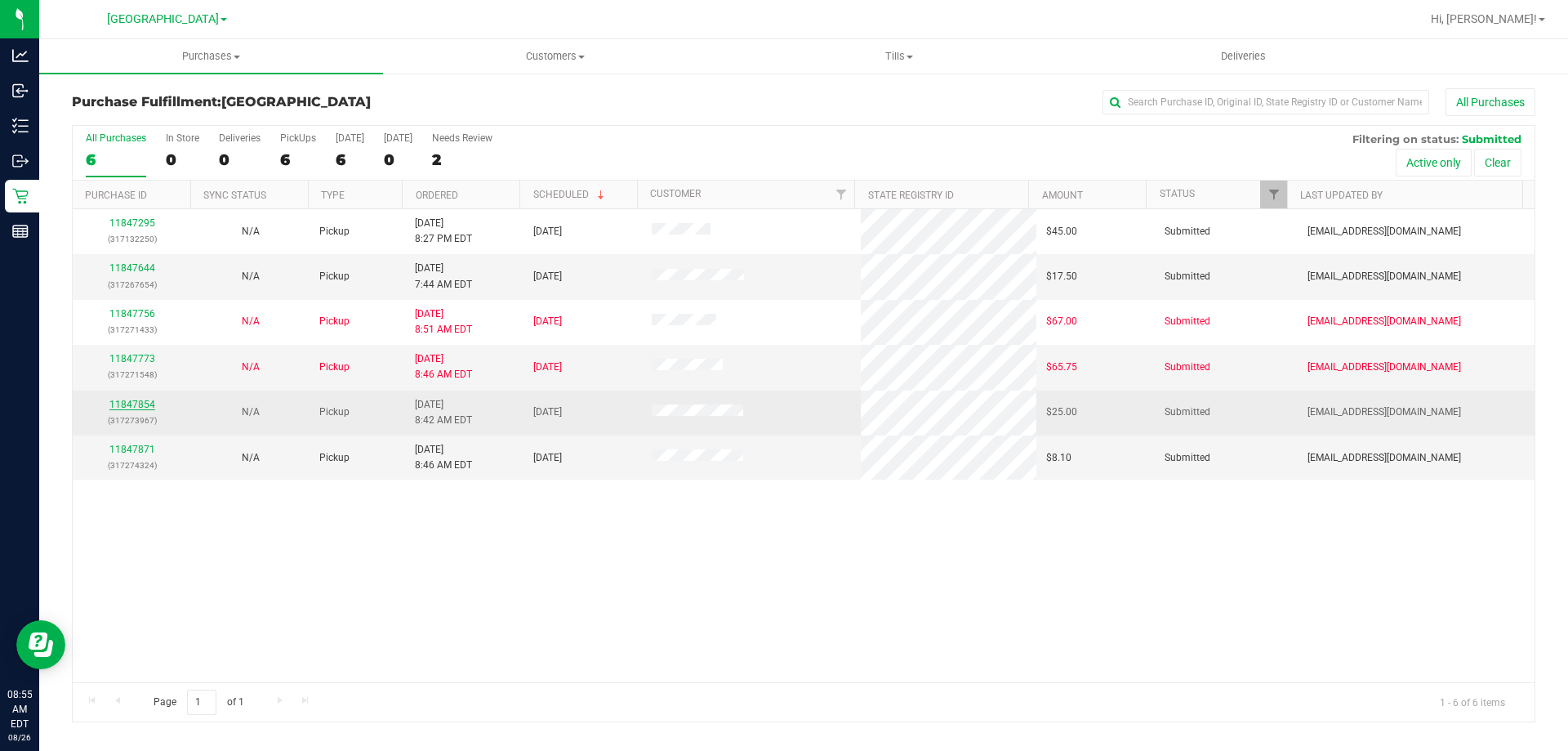
click at [125, 406] on link "11847854" at bounding box center [132, 404] width 46 height 12
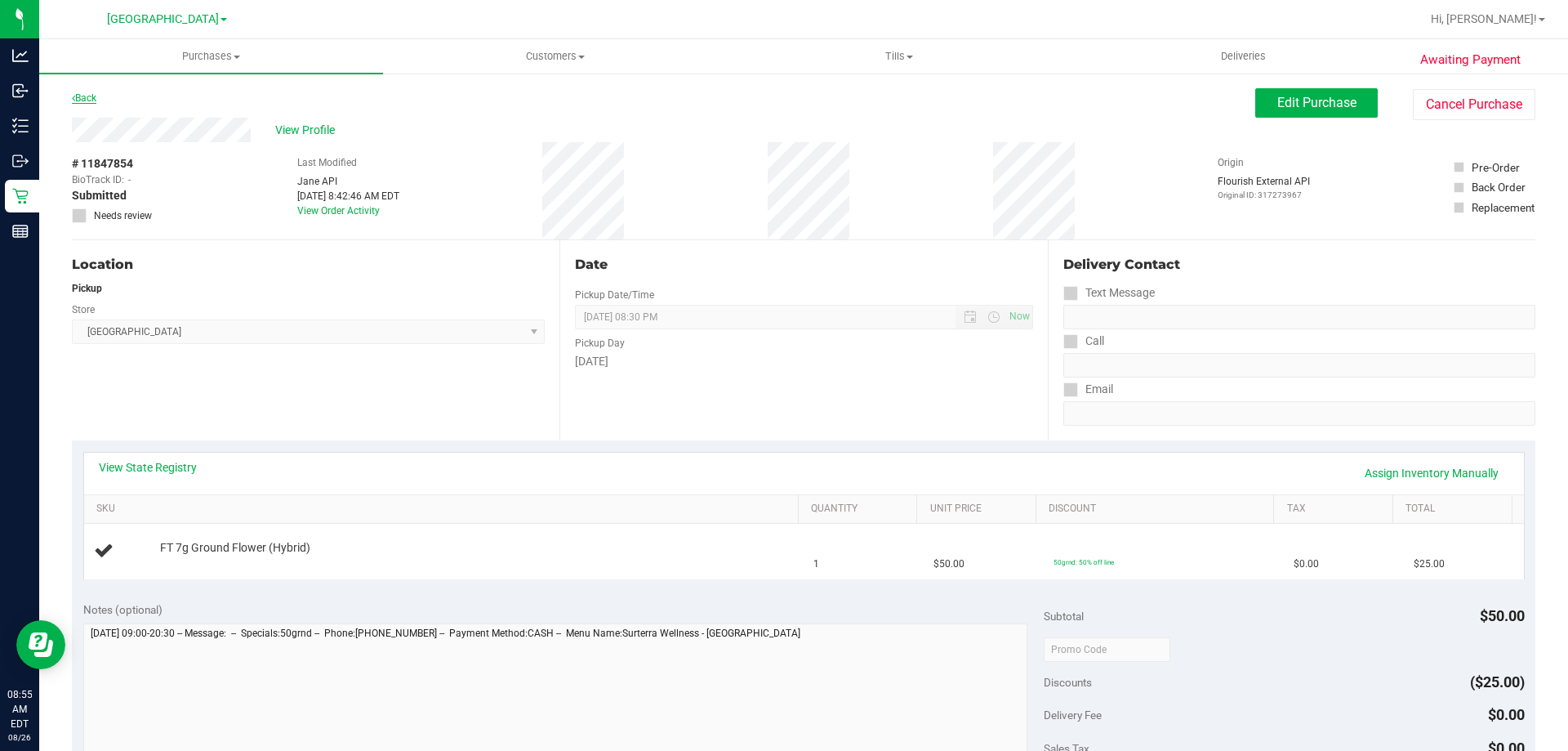
click at [85, 99] on link "Back" at bounding box center [83, 98] width 25 height 12
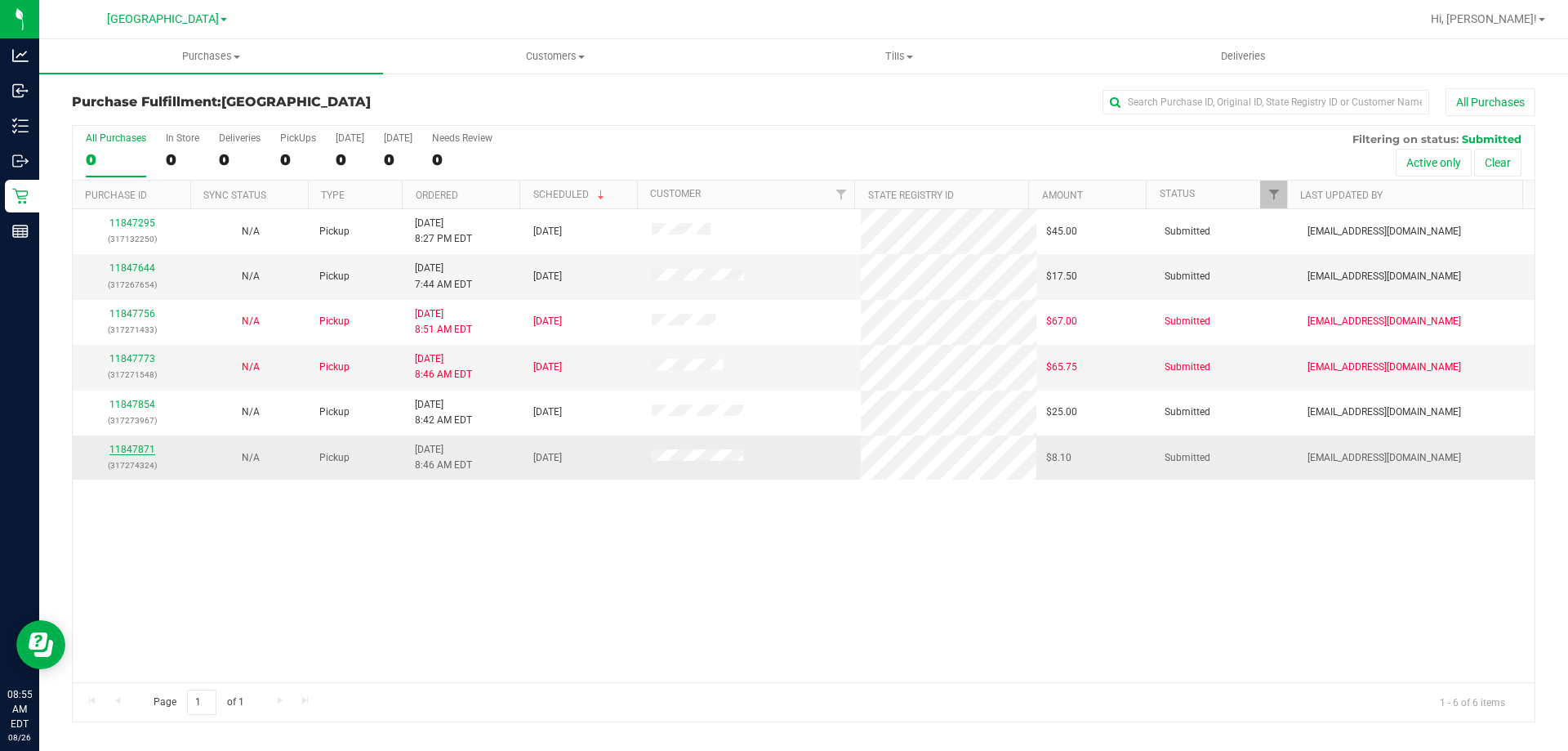
click at [134, 449] on link "11847871" at bounding box center [132, 449] width 46 height 12
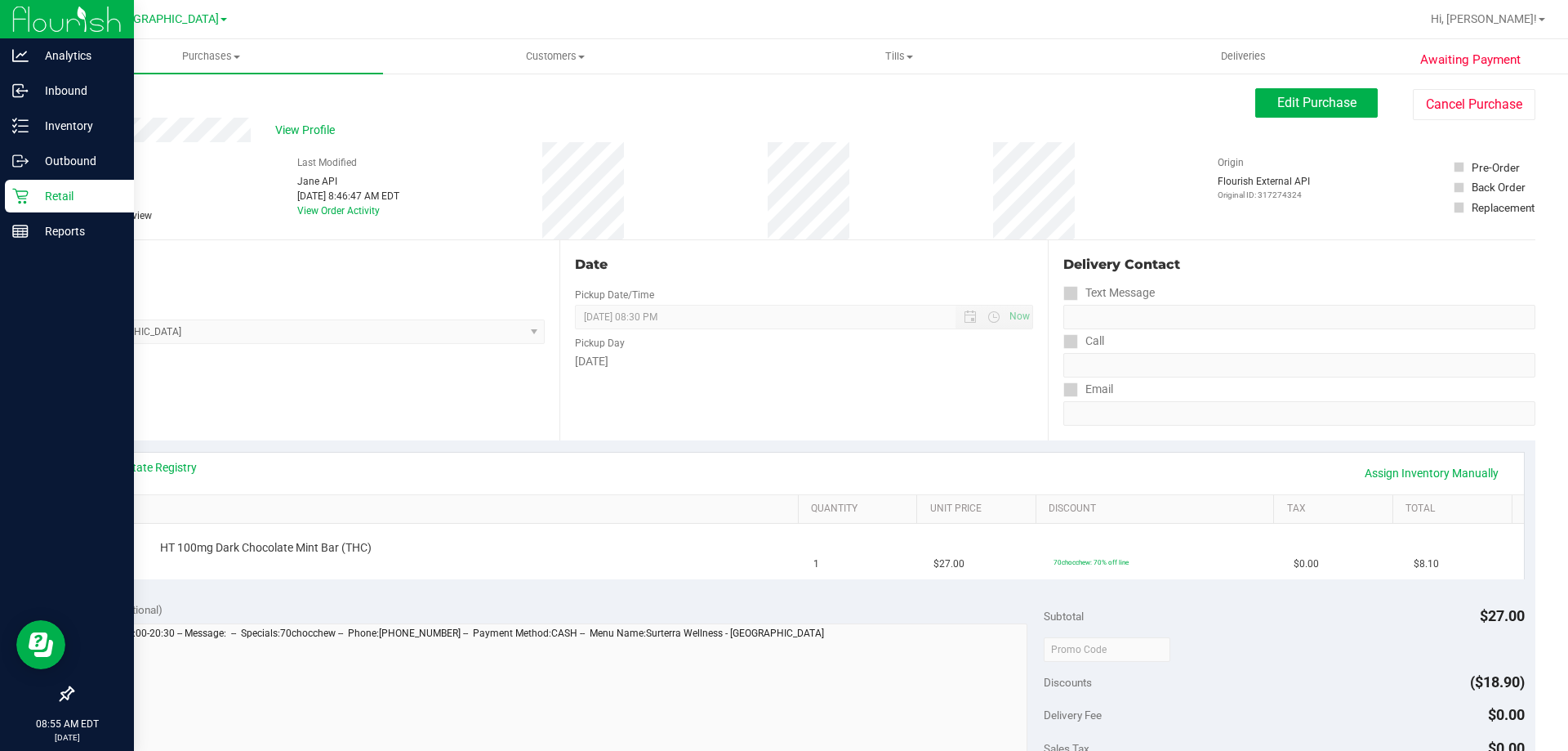
click at [54, 205] on p "Retail" at bounding box center [77, 196] width 98 height 20
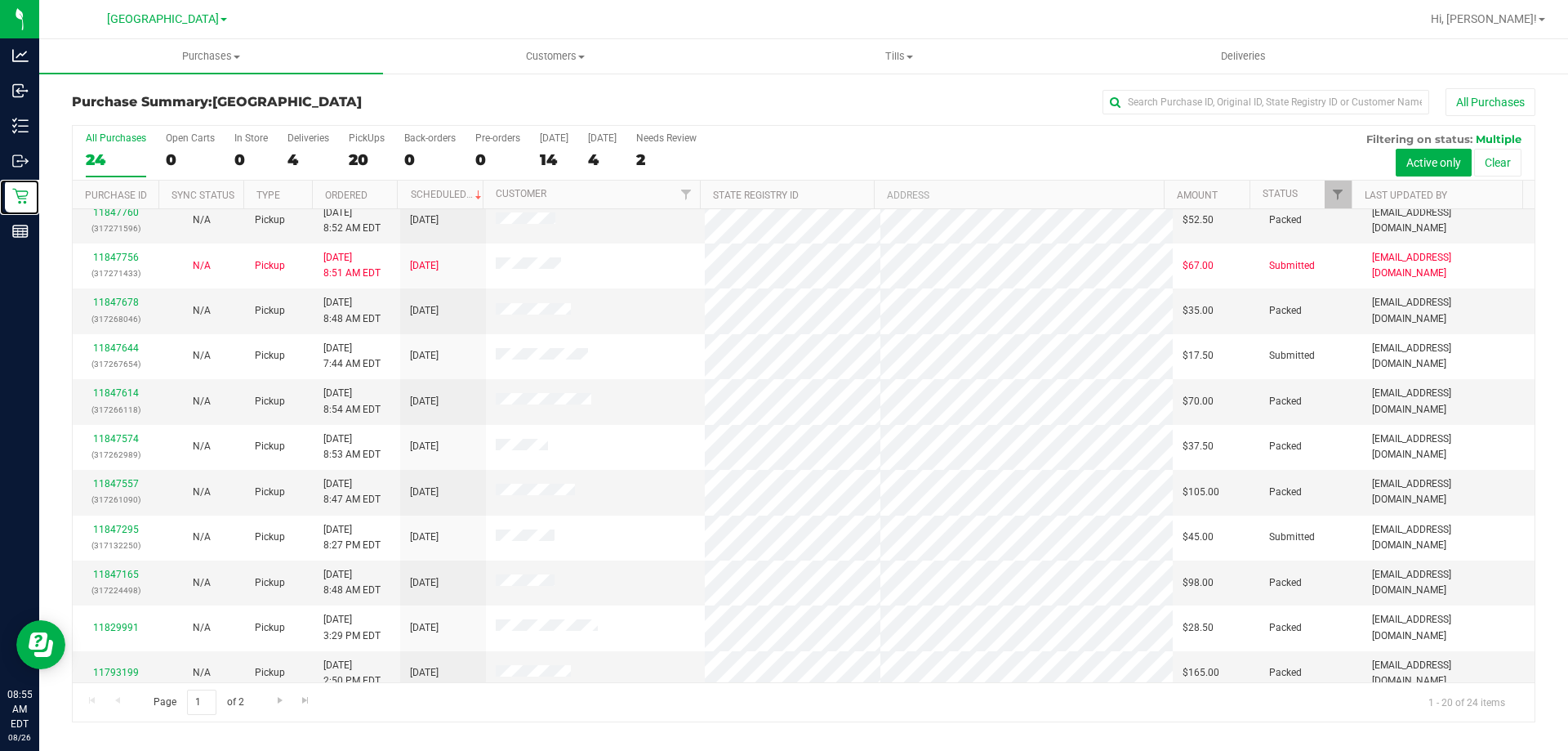
scroll to position [431, 0]
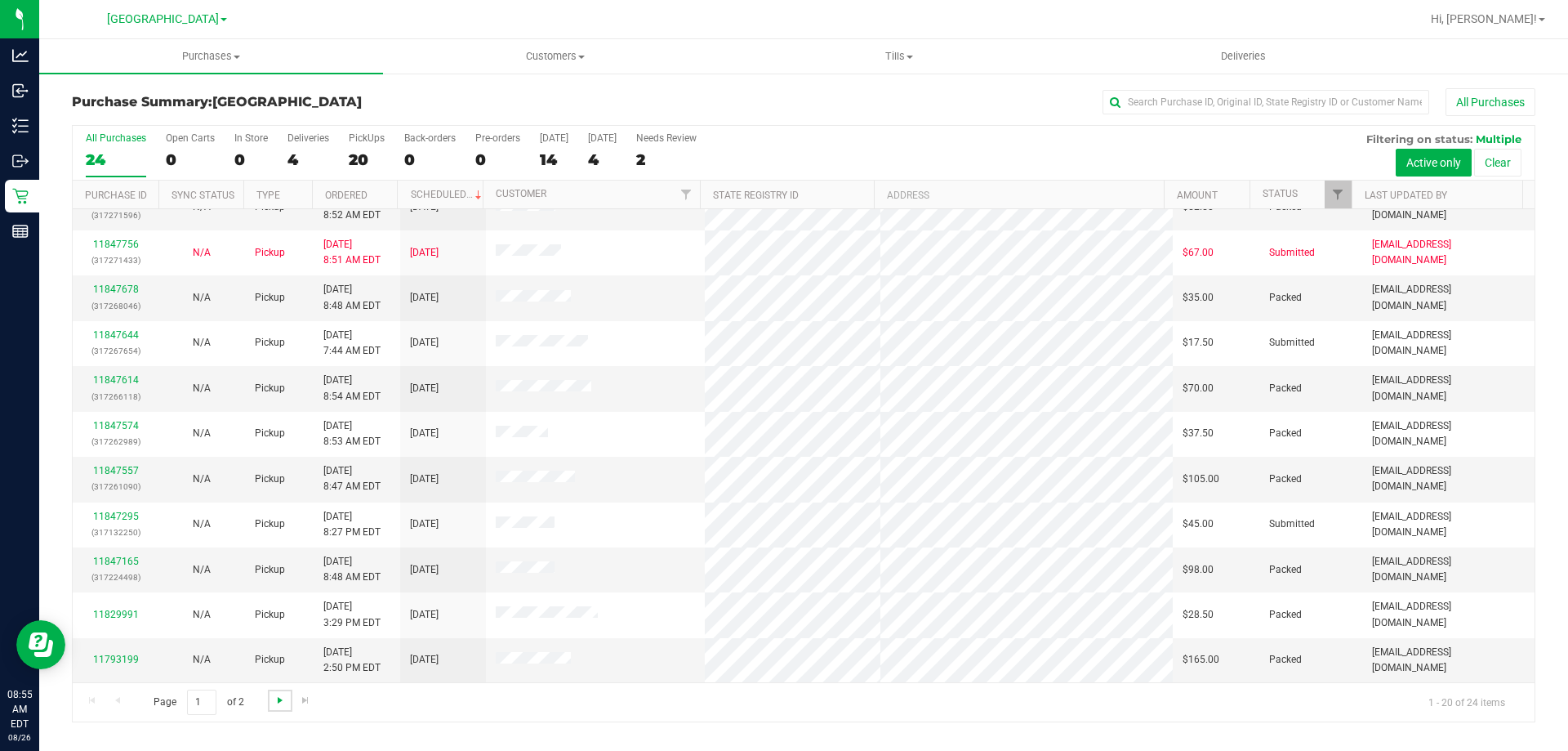
click at [280, 700] on span "Go to the next page" at bounding box center [279, 699] width 13 height 13
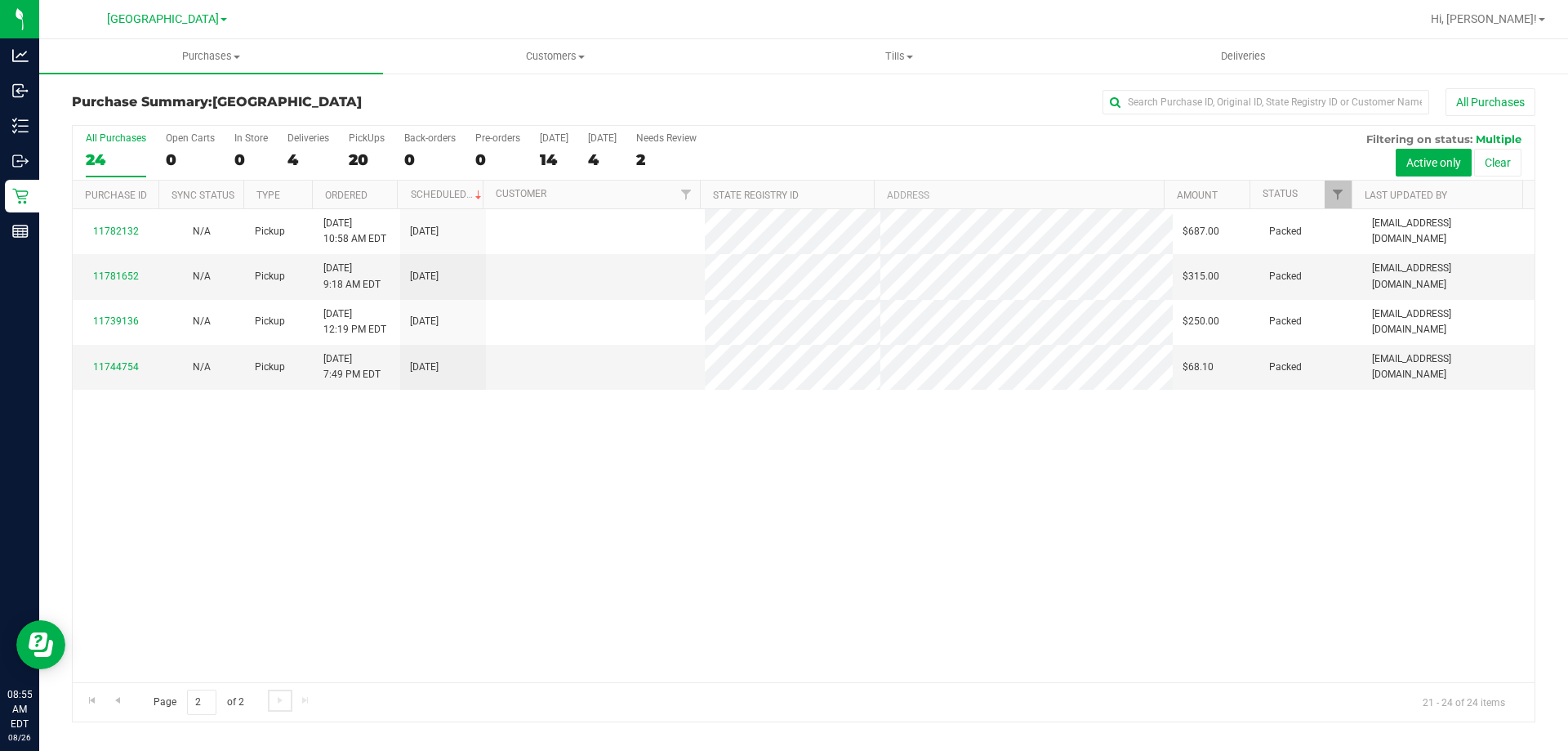
scroll to position [0, 0]
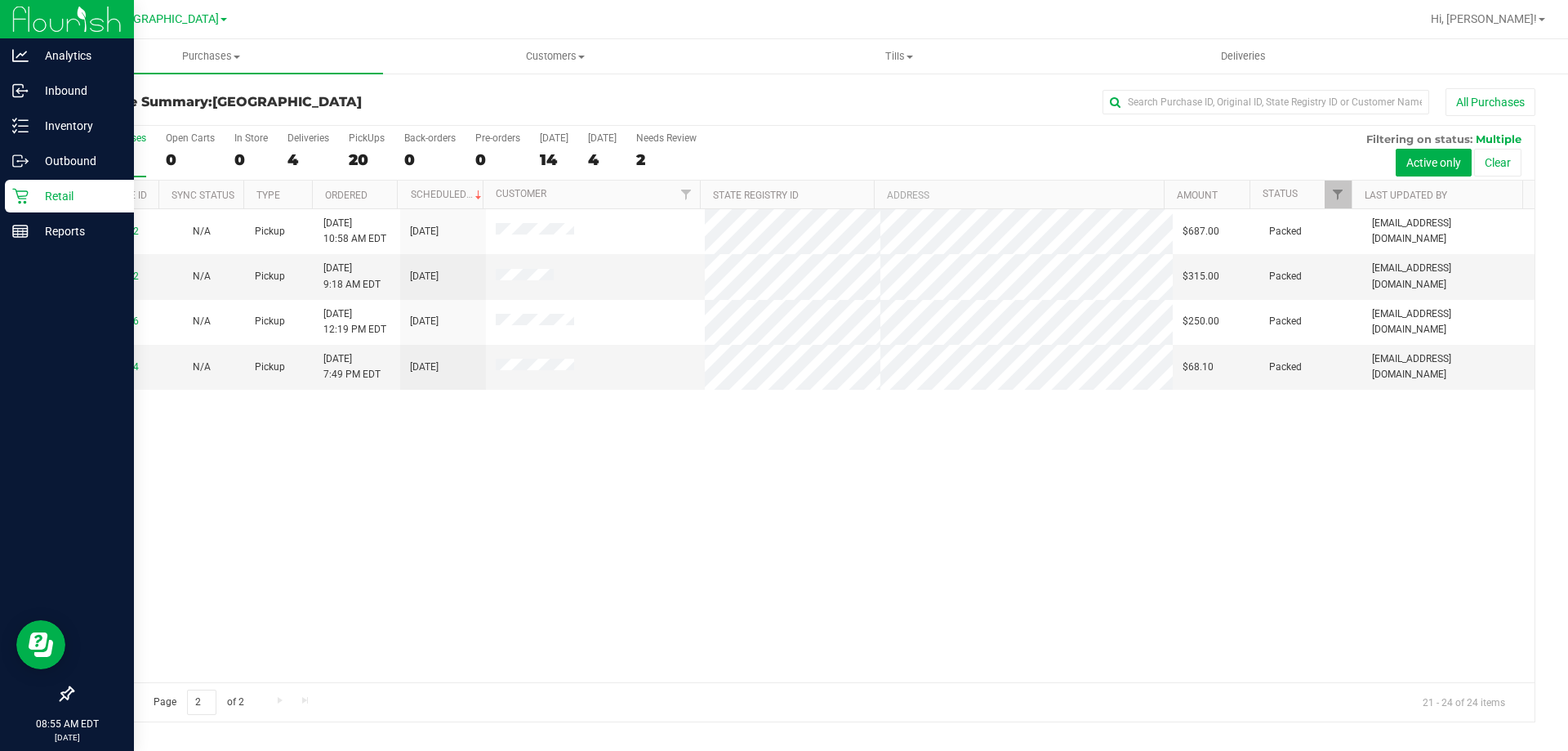
click at [30, 195] on p "Retail" at bounding box center [77, 196] width 98 height 20
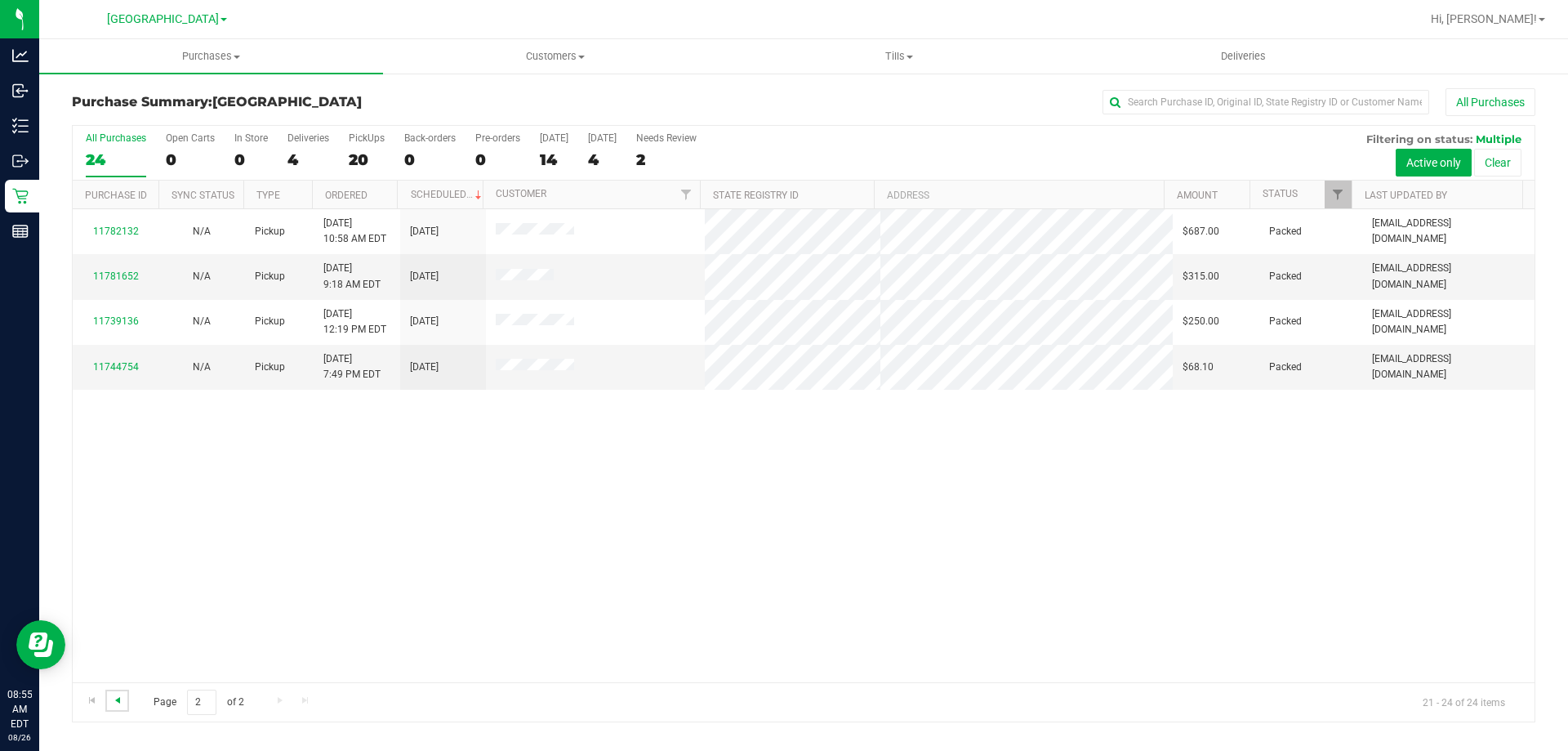
click at [120, 700] on span "Go to the previous page" at bounding box center [117, 699] width 13 height 13
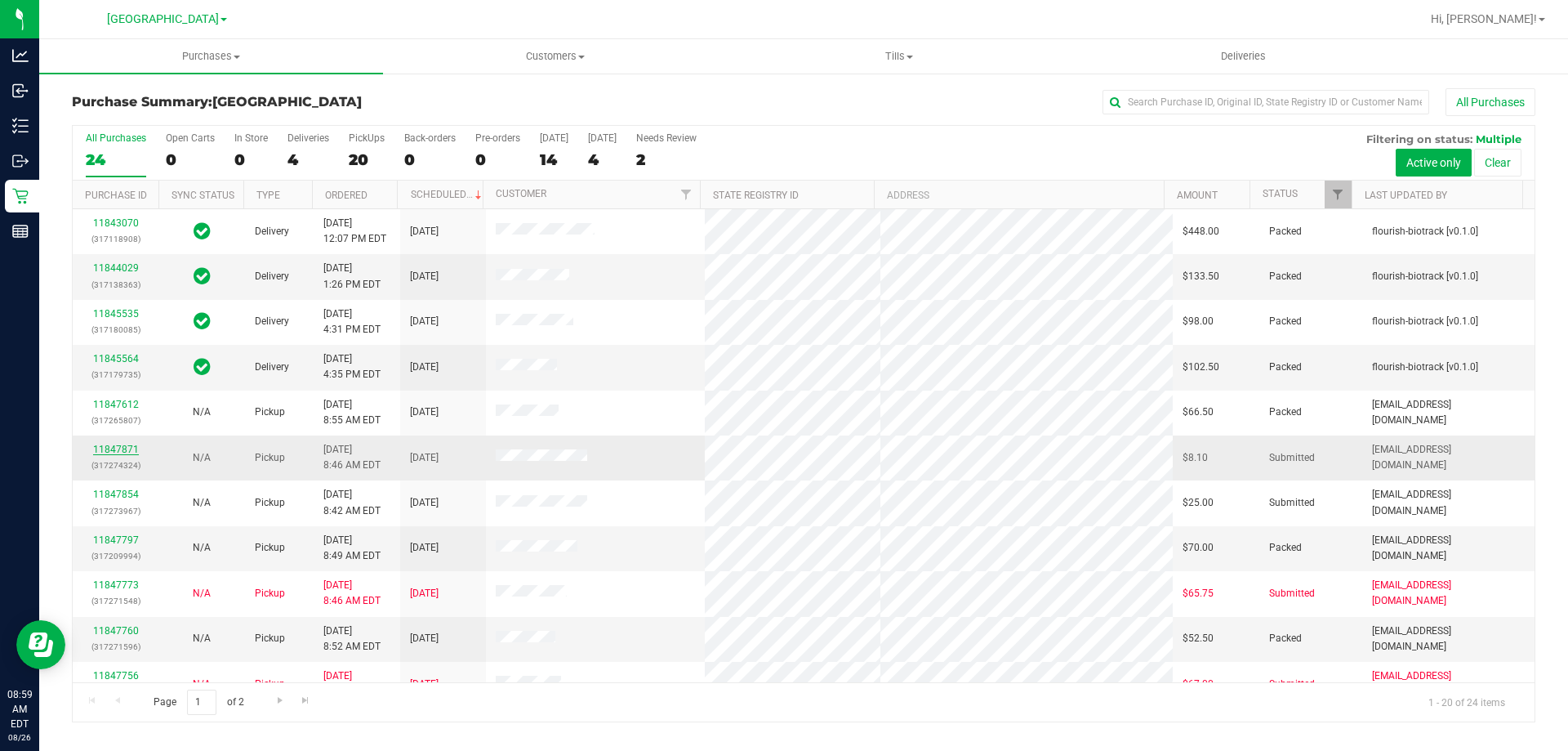
click at [125, 450] on link "11847871" at bounding box center [116, 449] width 46 height 12
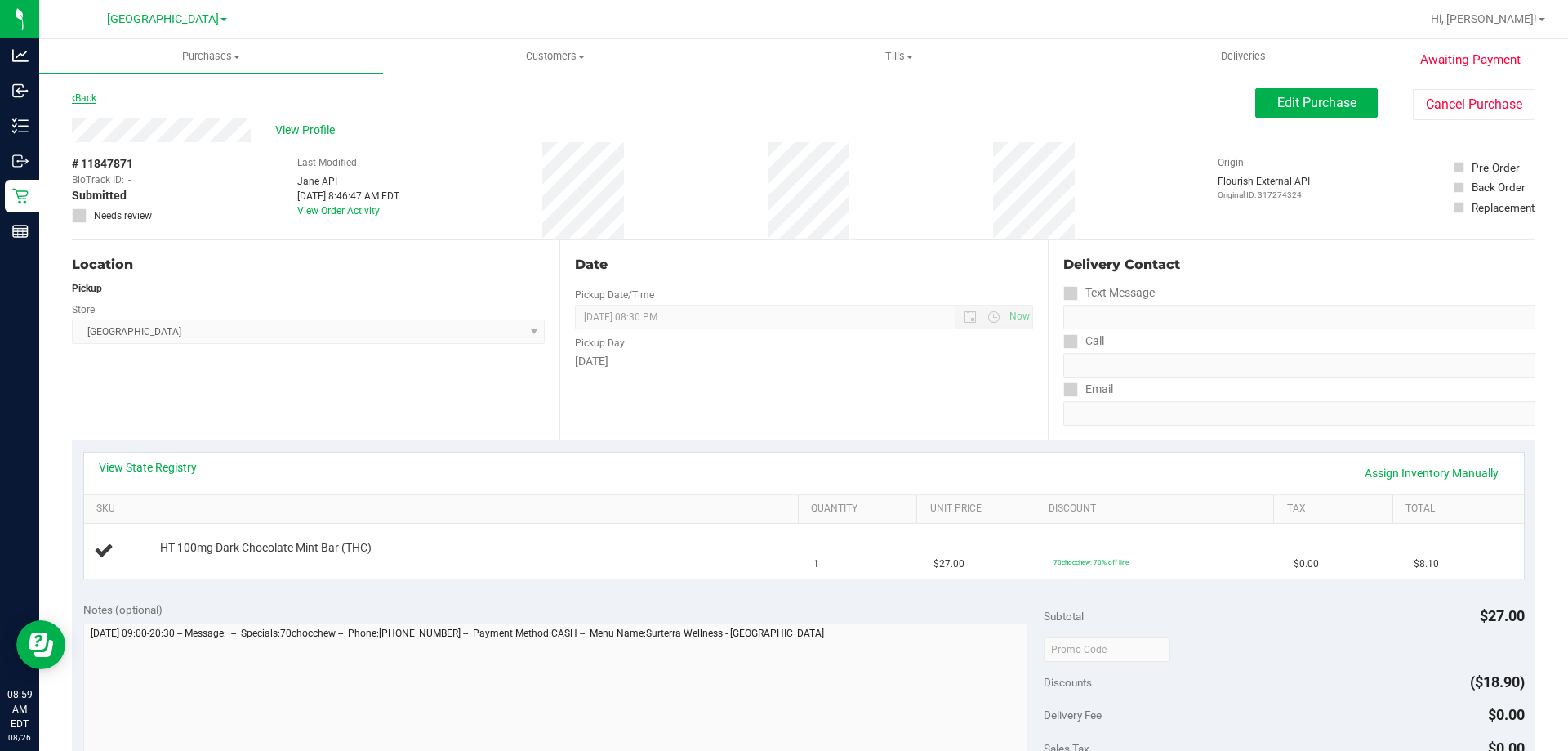
click at [87, 97] on link "Back" at bounding box center [83, 98] width 25 height 12
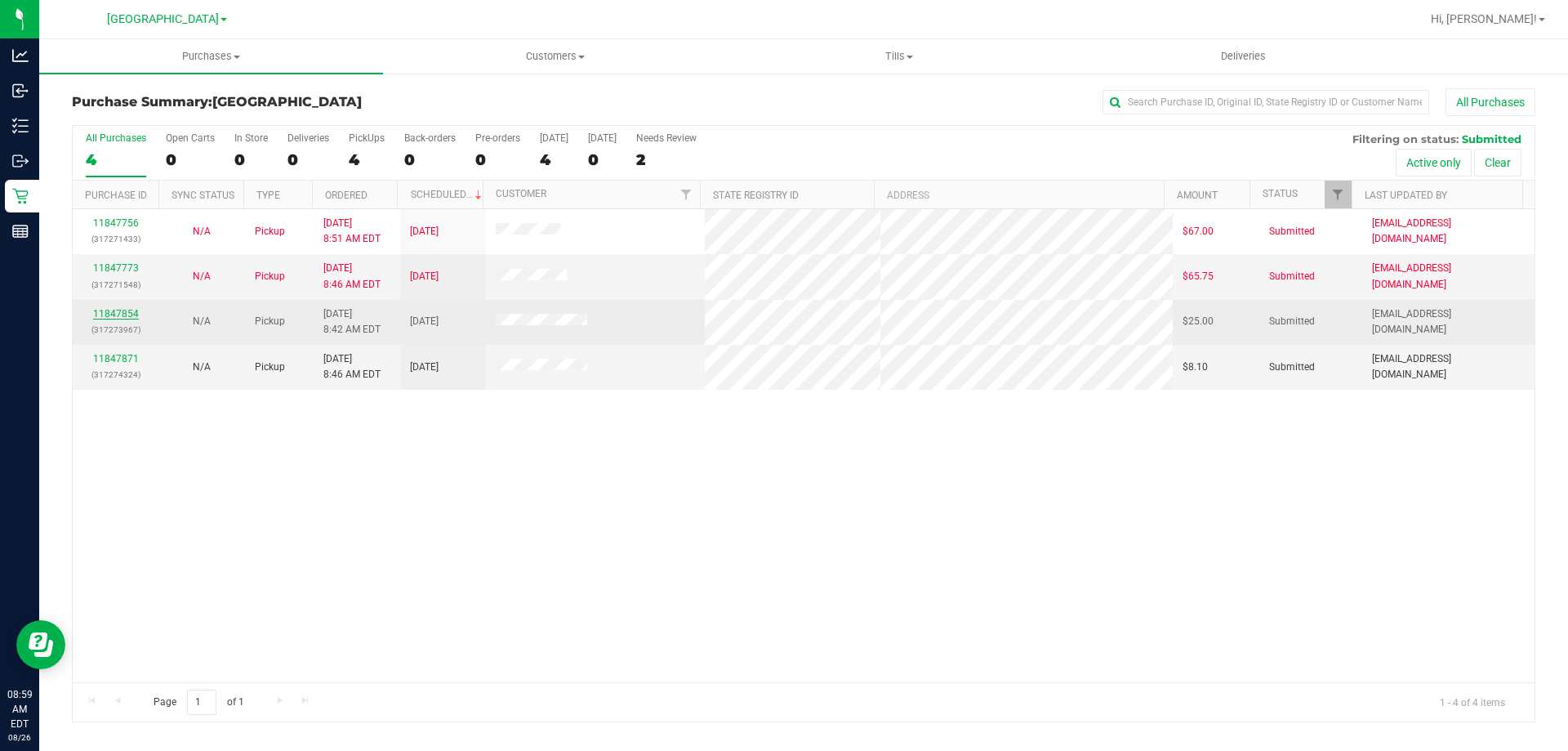
click at [130, 315] on link "11847854" at bounding box center [116, 314] width 46 height 12
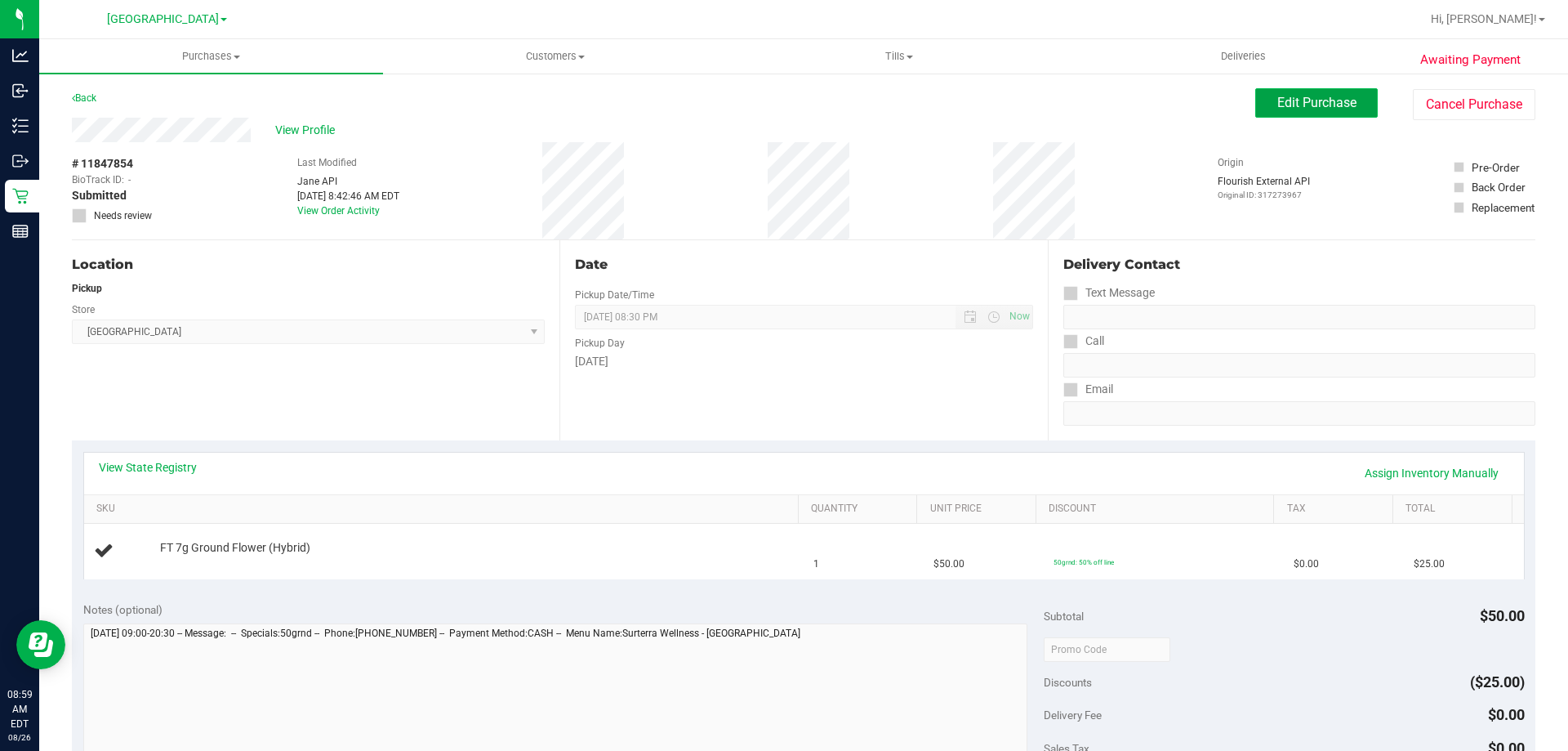
click at [1295, 91] on button "Edit Purchase" at bounding box center [1316, 103] width 122 height 30
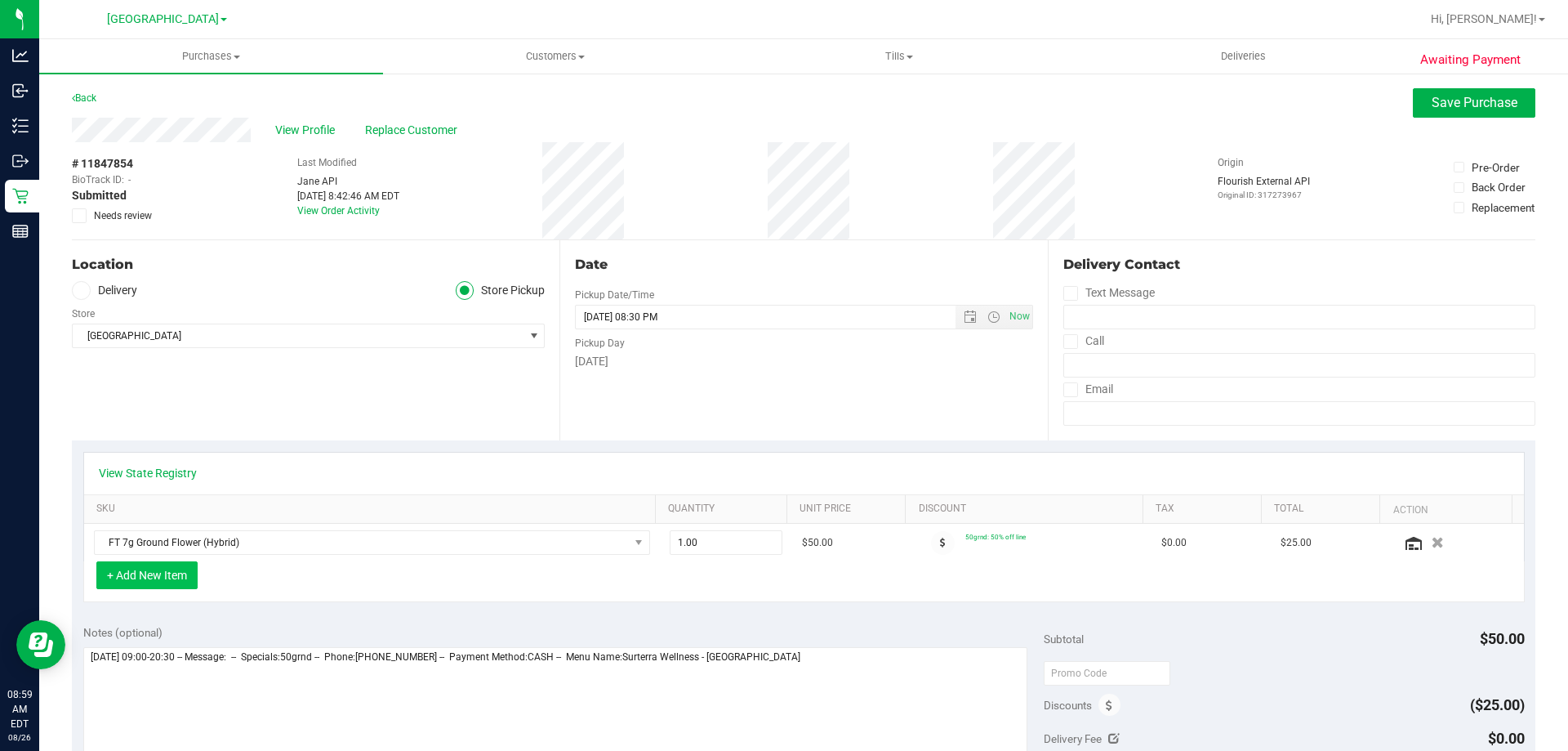
click at [159, 572] on button "+ Add New Item" at bounding box center [147, 575] width 101 height 28
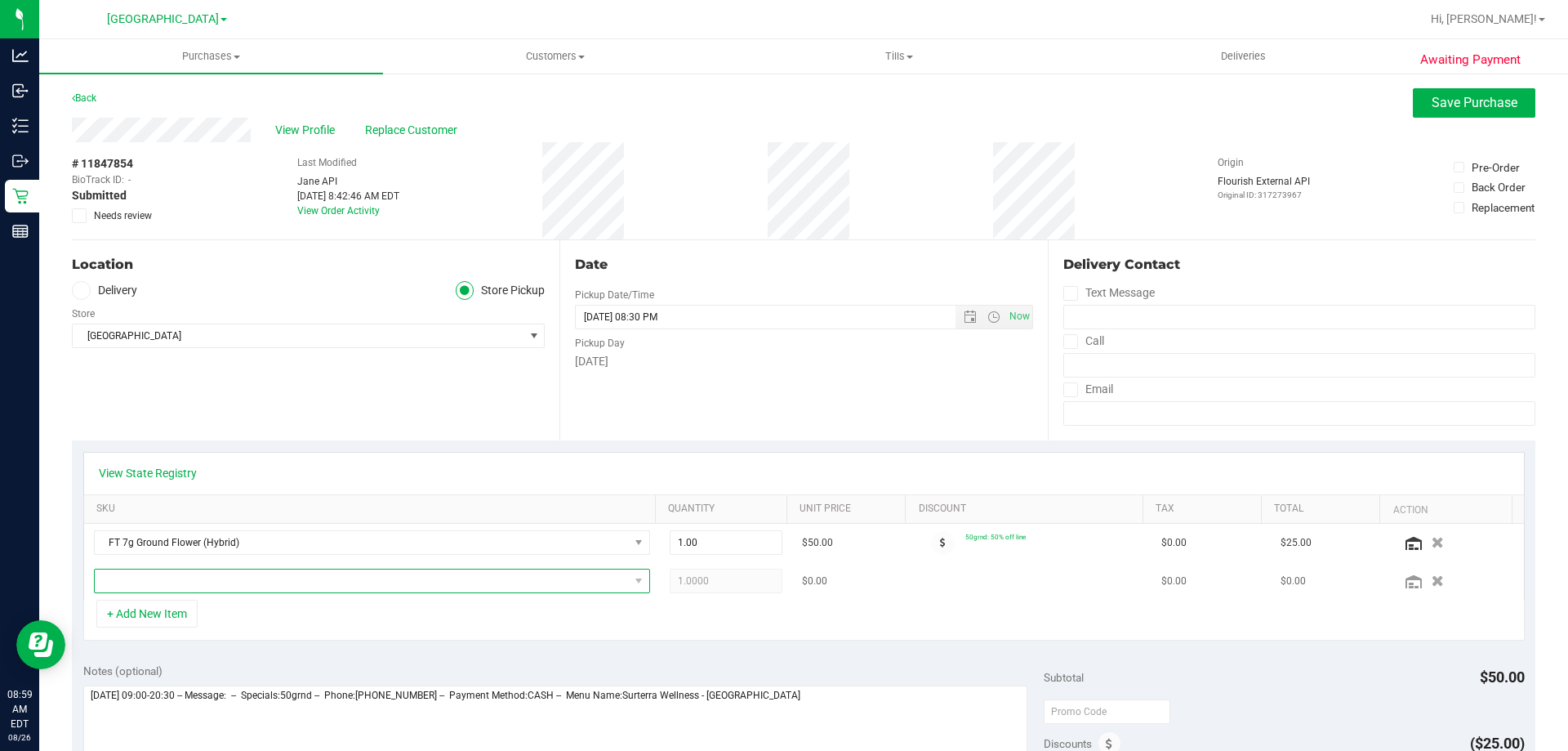
click at [164, 580] on span "NO DATA FOUND" at bounding box center [361, 580] width 534 height 23
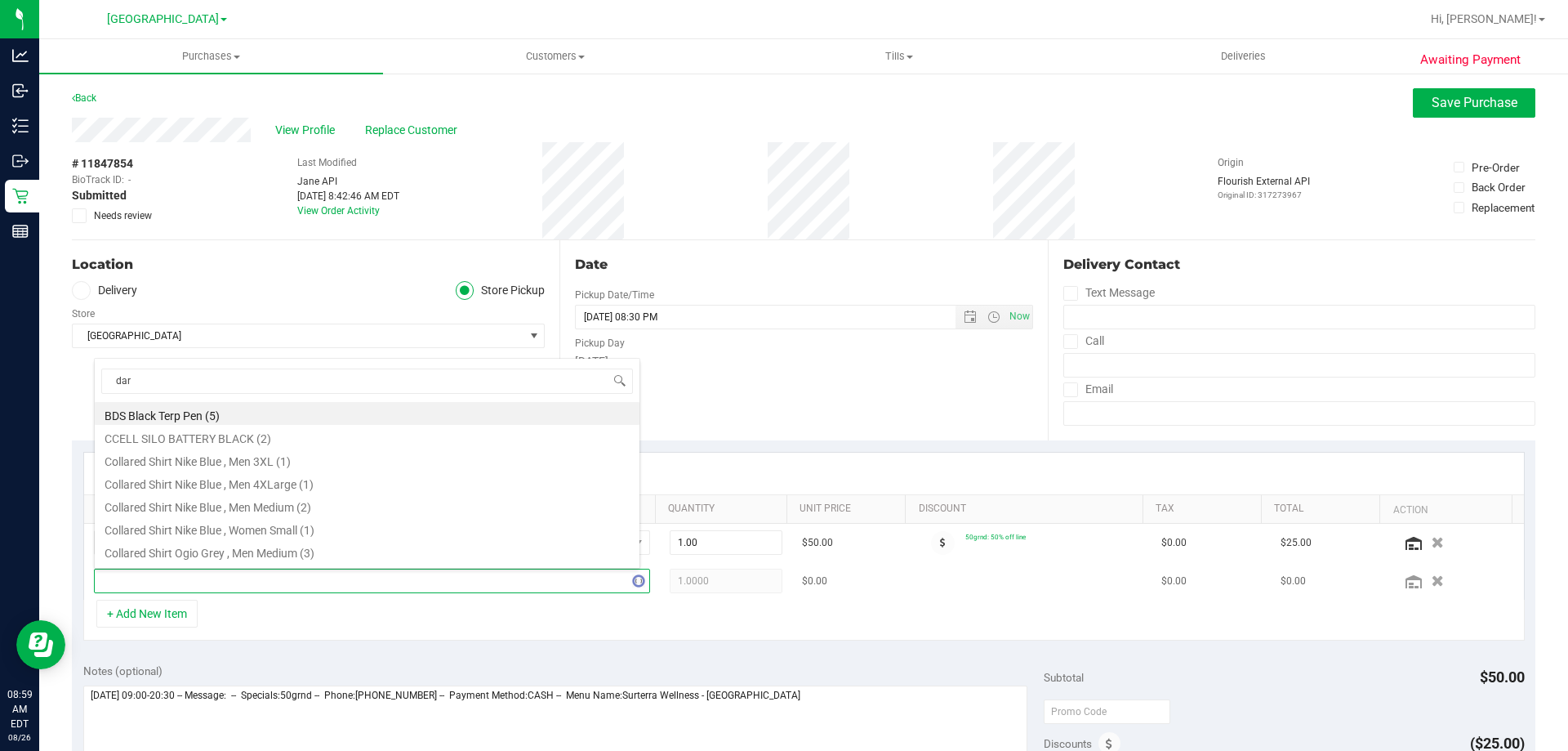
type input "dark"
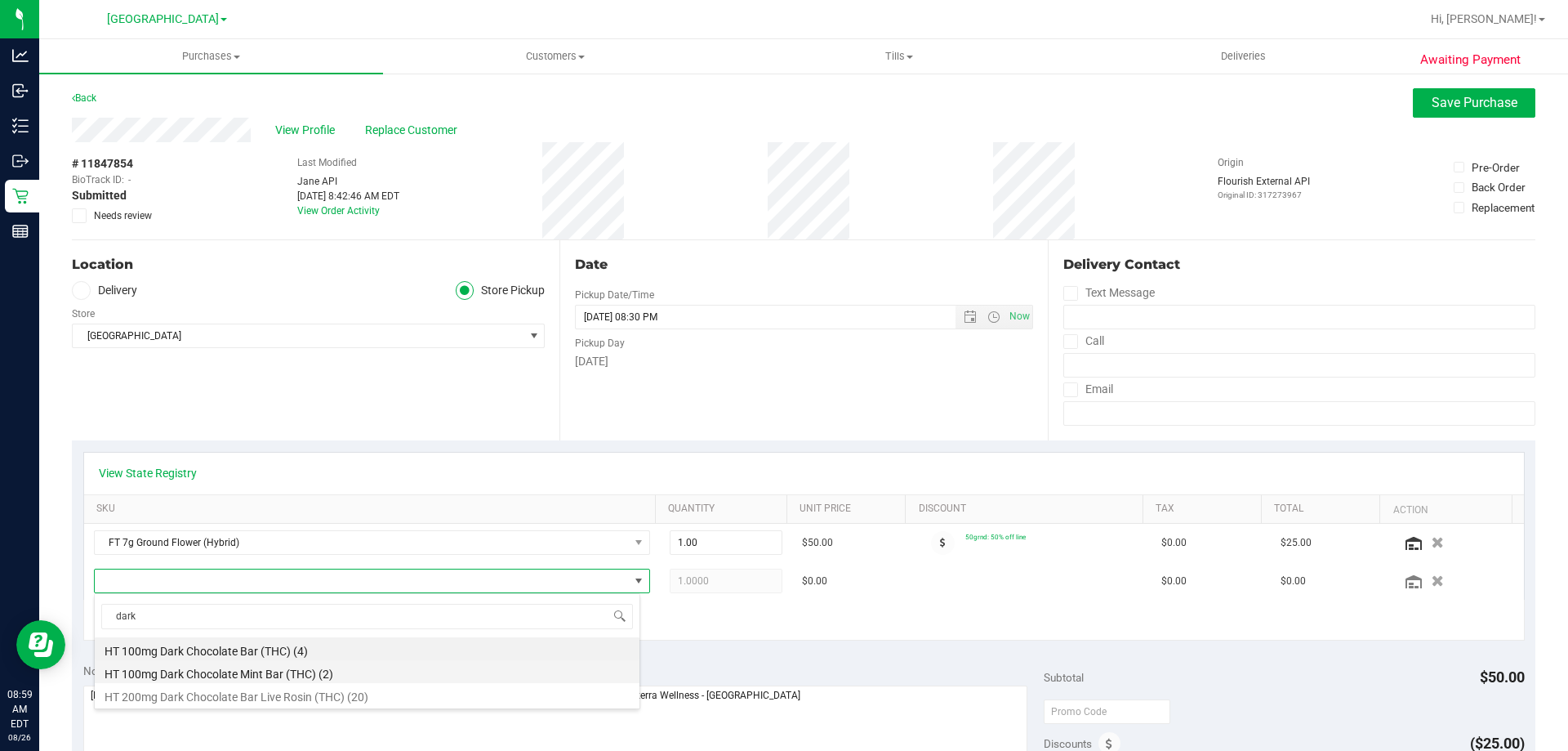
click at [237, 673] on li "HT 100mg Dark Chocolate Mint Bar (THC) (2)" at bounding box center [366, 671] width 544 height 23
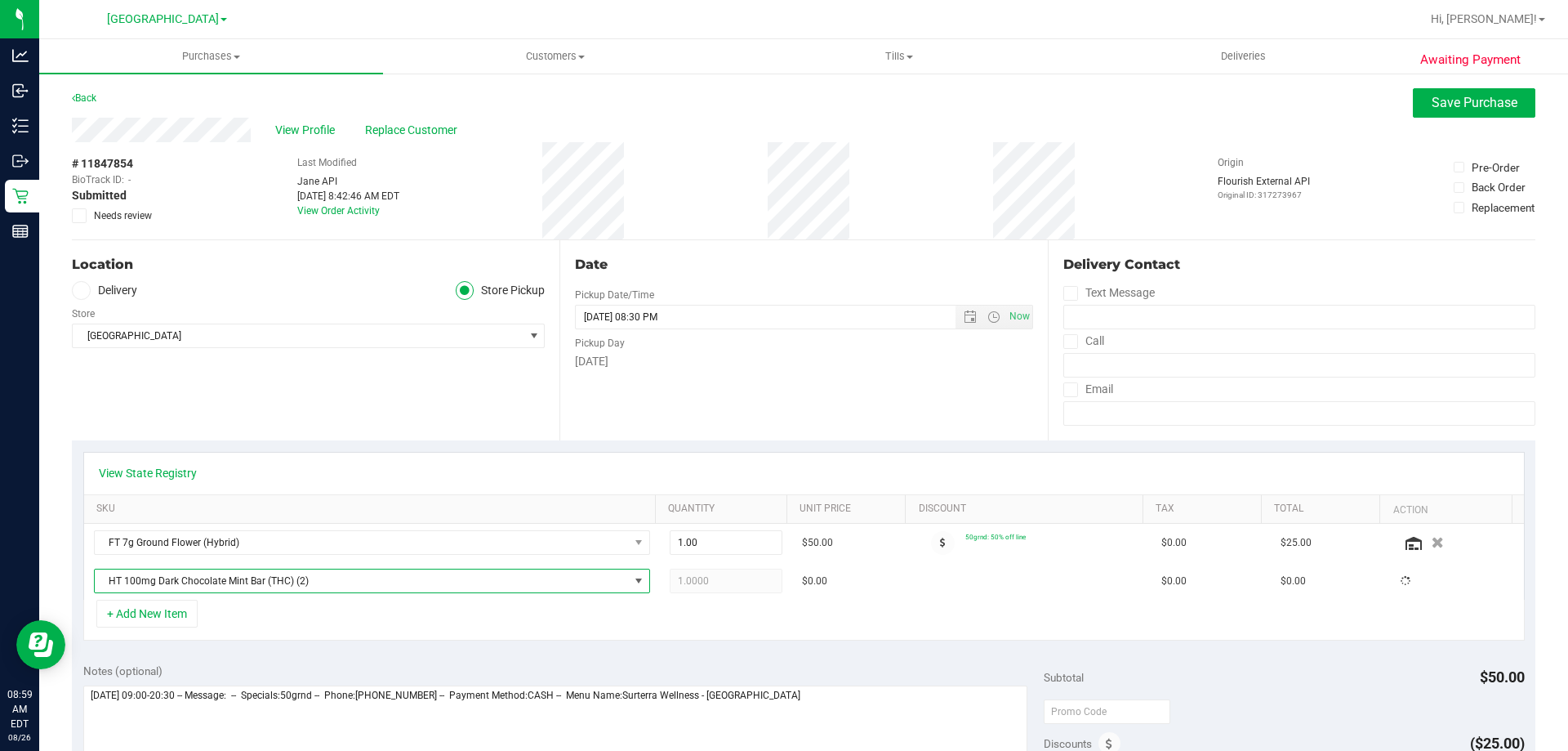
click at [285, 625] on div "+ Add New Item" at bounding box center [803, 619] width 1441 height 41
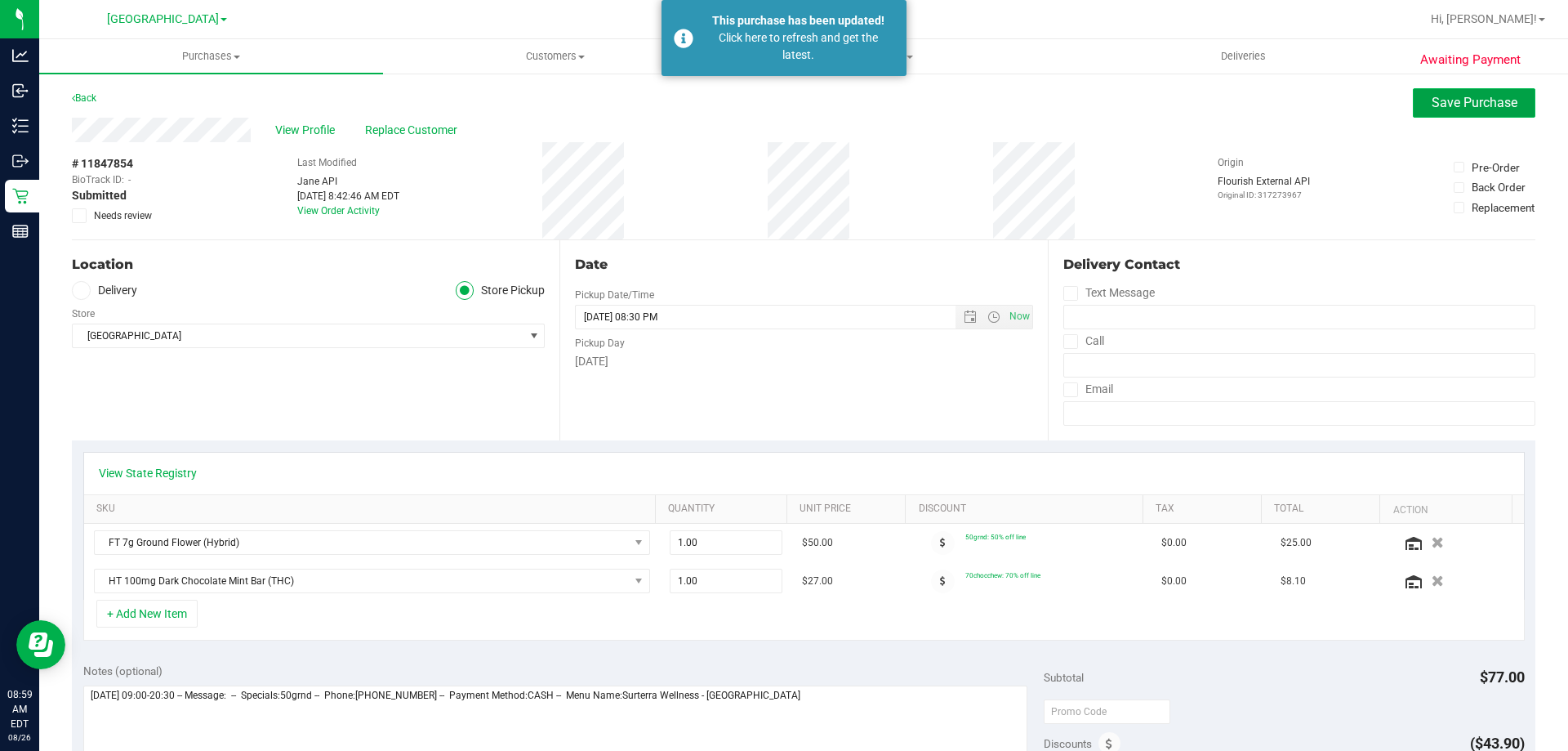
click at [1431, 107] on span "Save Purchase" at bounding box center [1474, 102] width 85 height 16
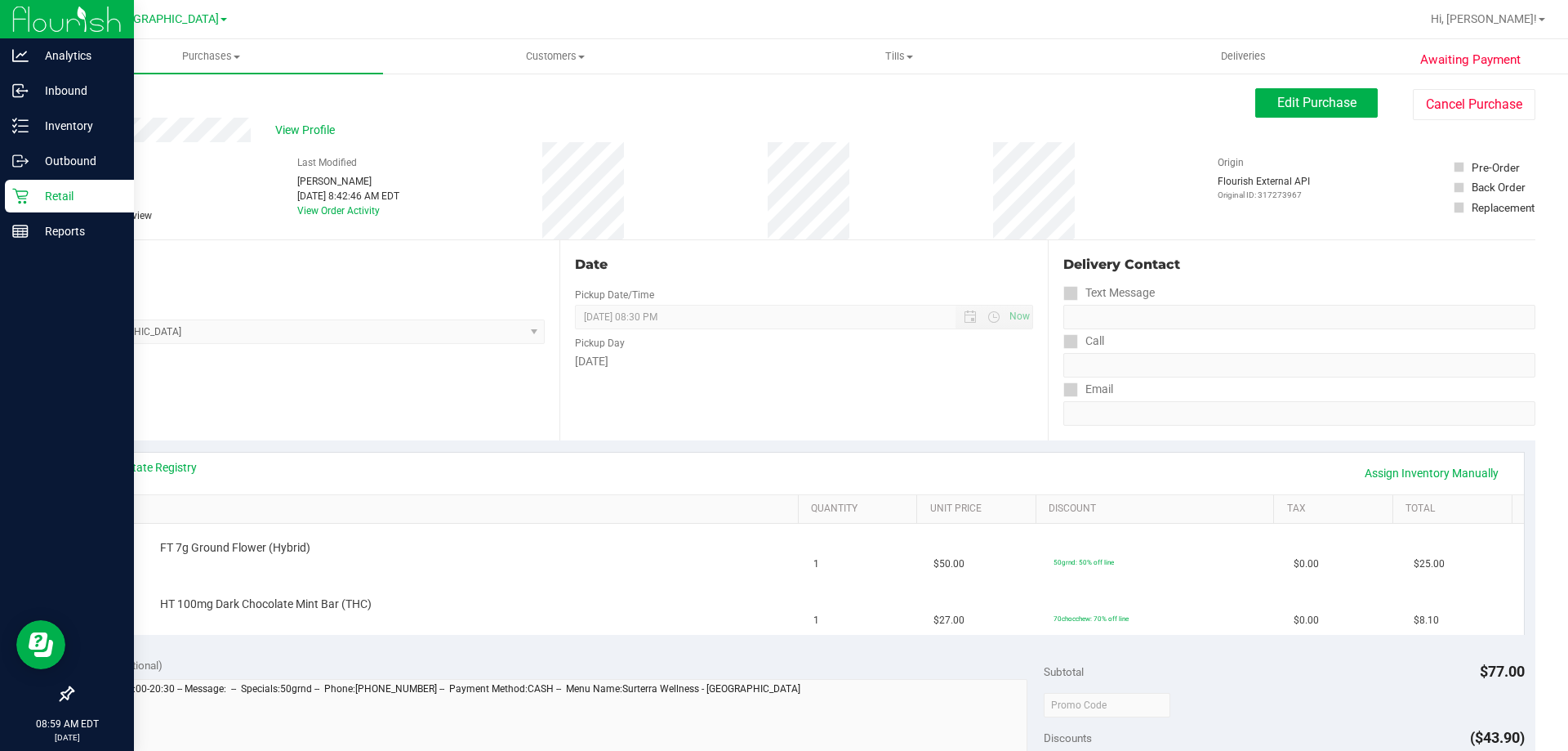
click at [49, 195] on p "Retail" at bounding box center [77, 196] width 98 height 20
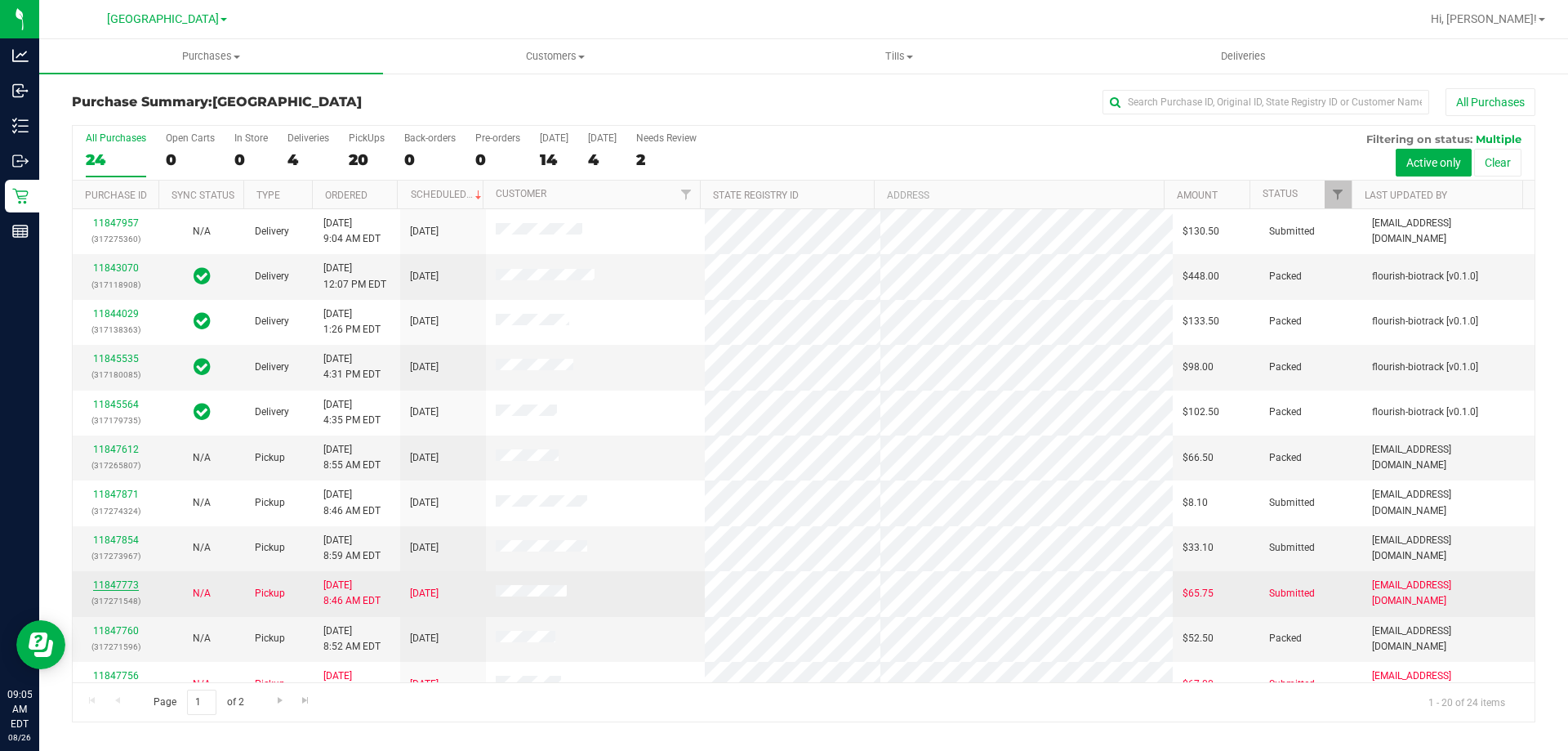
click at [131, 583] on link "11847773" at bounding box center [116, 585] width 46 height 12
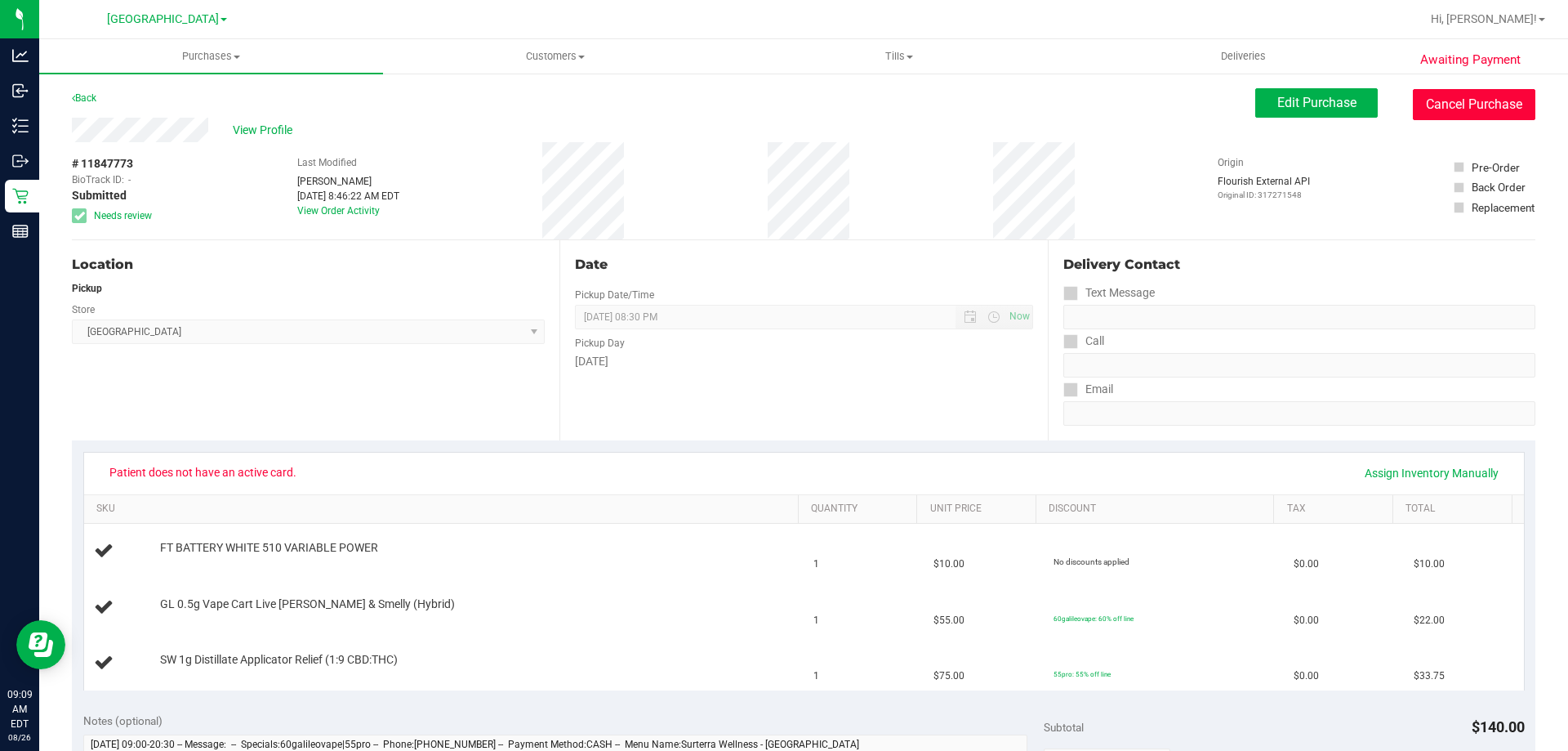
click at [1483, 110] on button "Cancel Purchase" at bounding box center [1473, 104] width 122 height 31
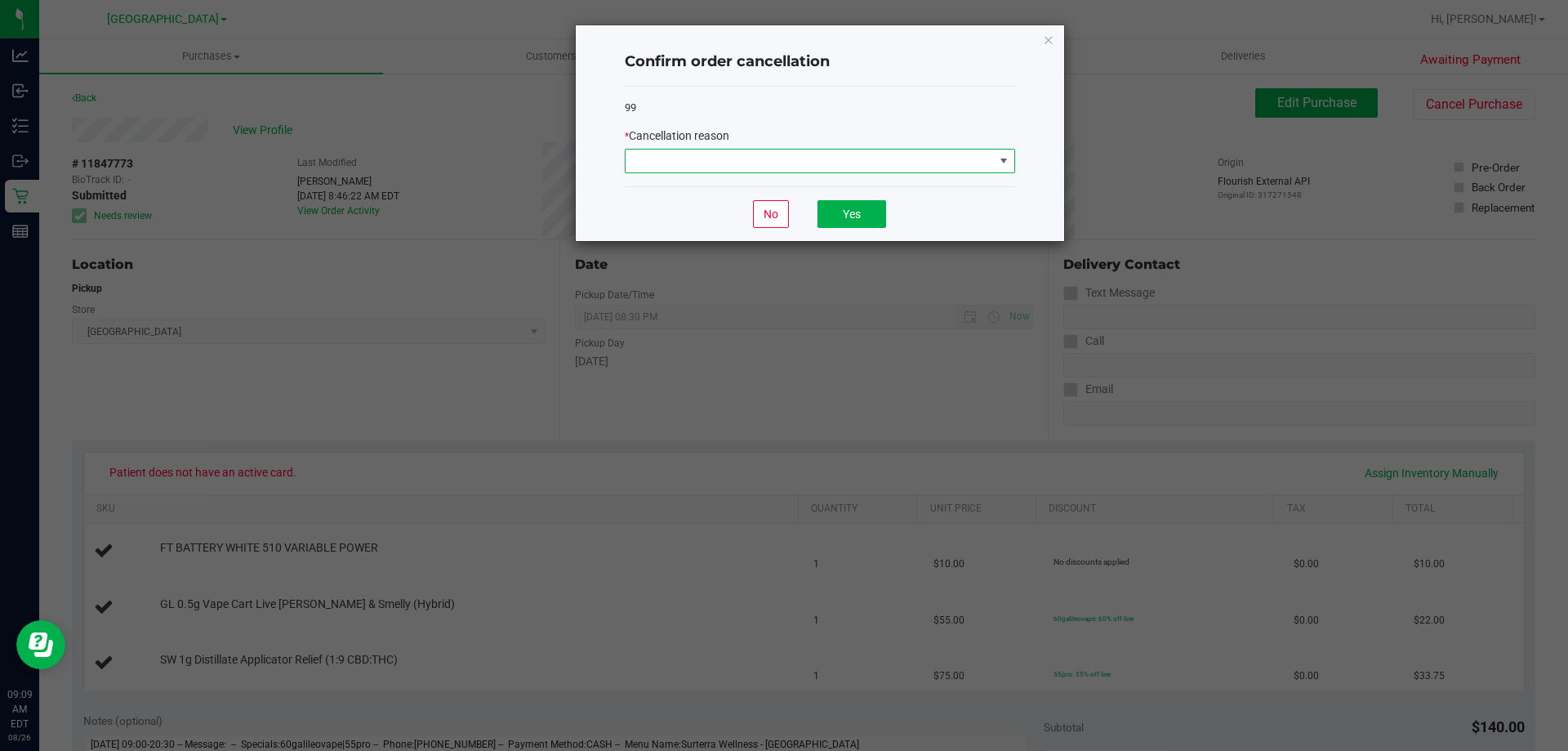
click at [954, 163] on span at bounding box center [809, 160] width 368 height 23
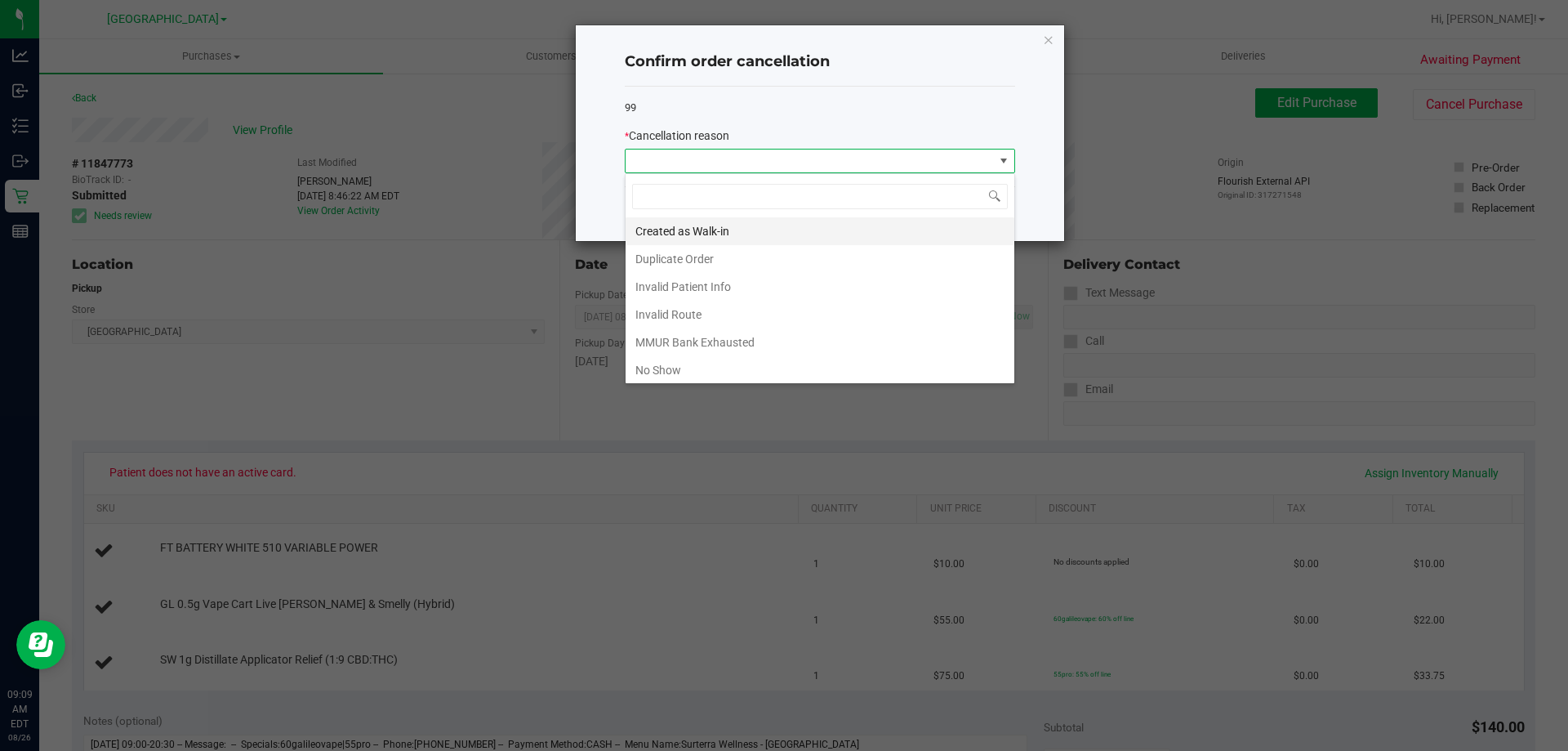
scroll to position [25, 390]
click at [698, 345] on li "MMUR Bank Exhausted" at bounding box center [819, 343] width 388 height 28
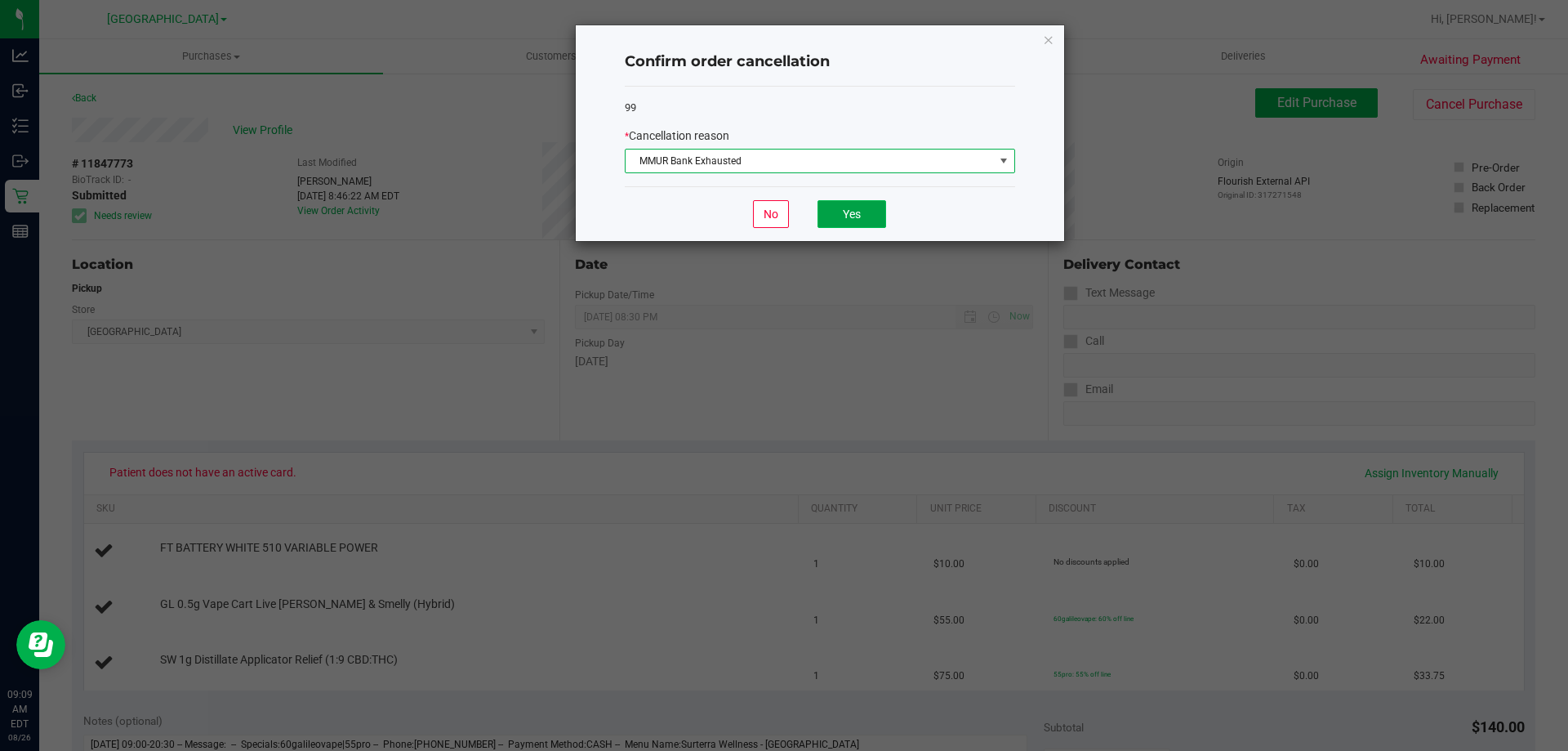
click at [870, 209] on button "Yes" at bounding box center [851, 214] width 69 height 28
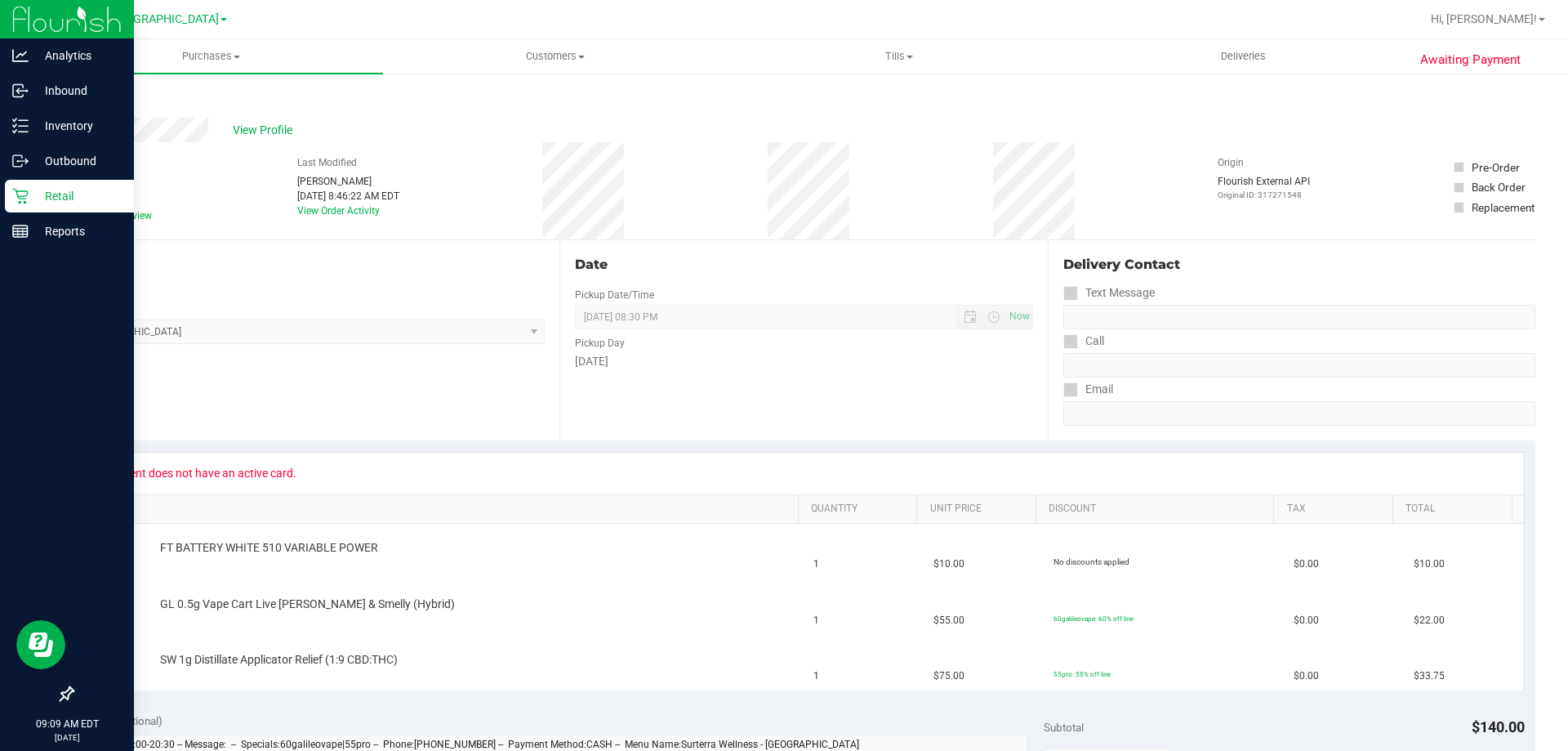
click at [19, 195] on icon at bounding box center [20, 196] width 16 height 16
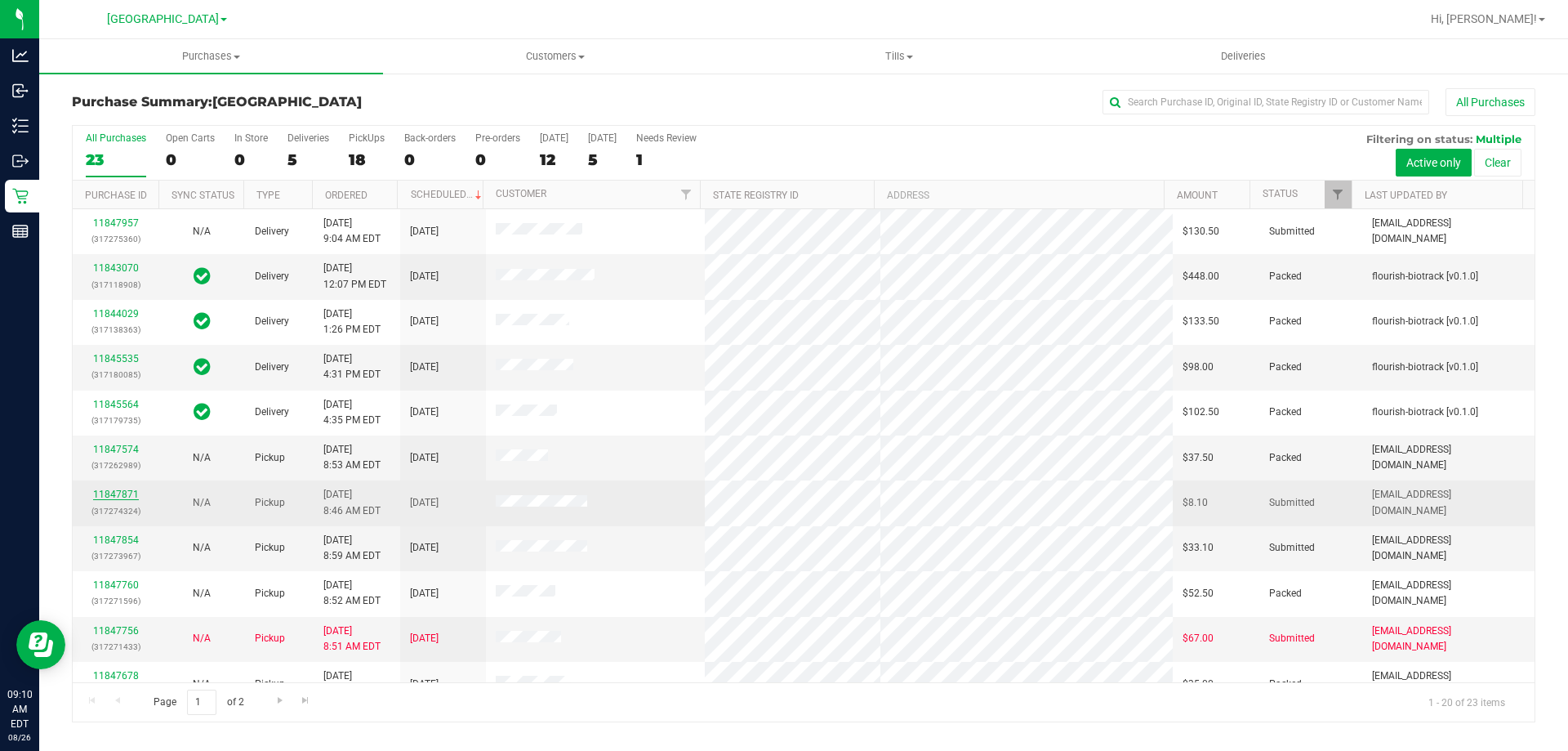
click at [118, 492] on link "11847871" at bounding box center [116, 495] width 46 height 12
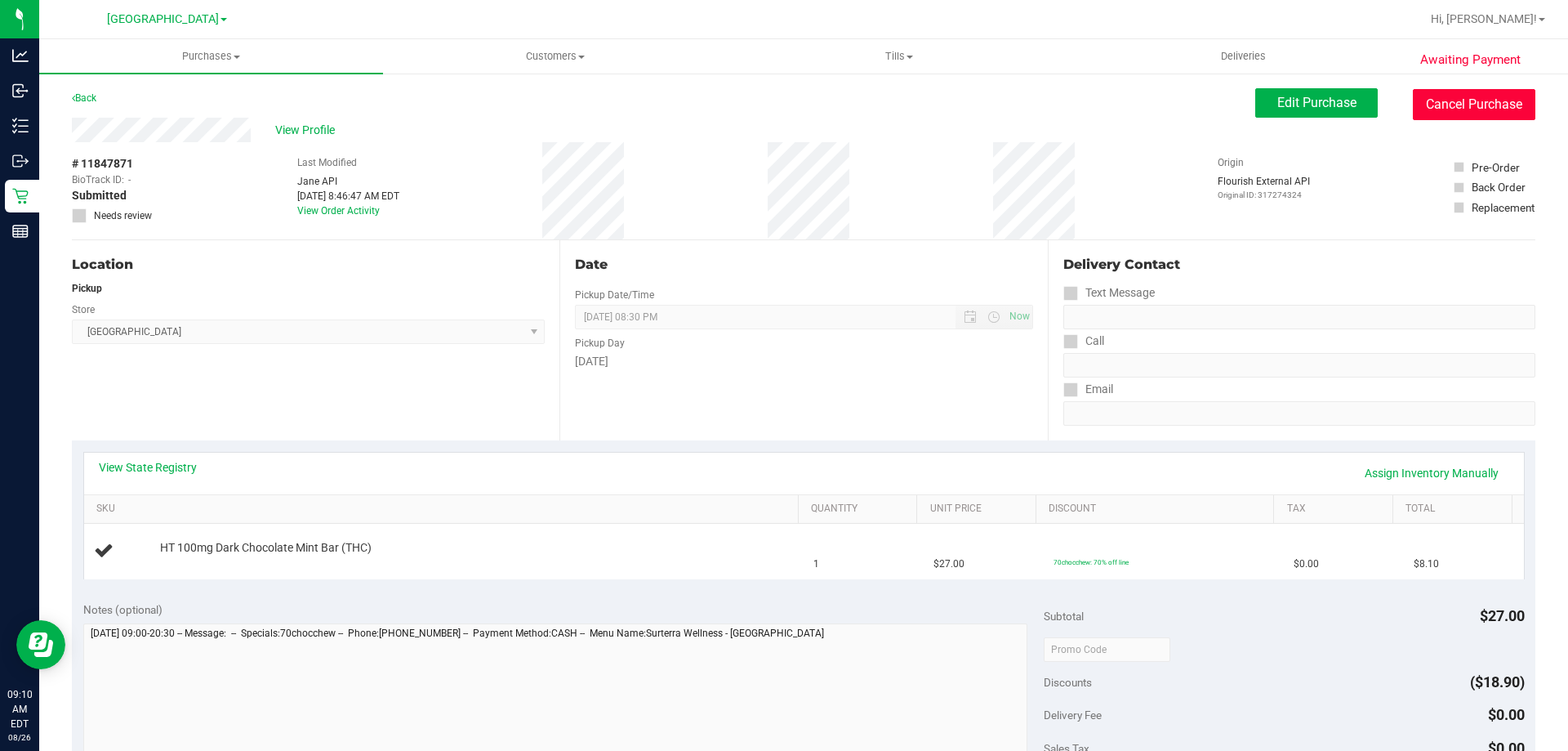
click at [1457, 115] on button "Cancel Purchase" at bounding box center [1473, 104] width 122 height 31
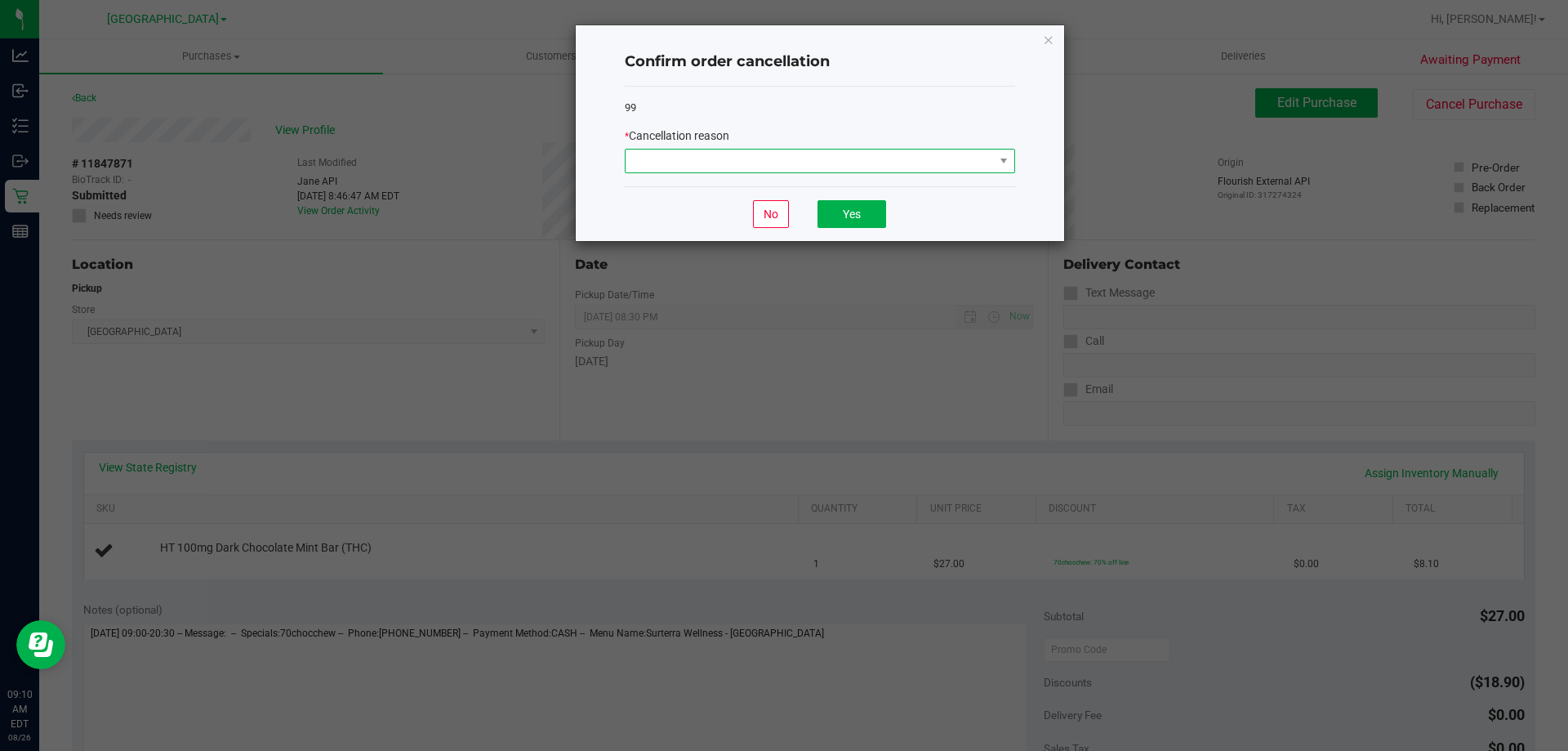
click at [929, 163] on span at bounding box center [809, 160] width 368 height 23
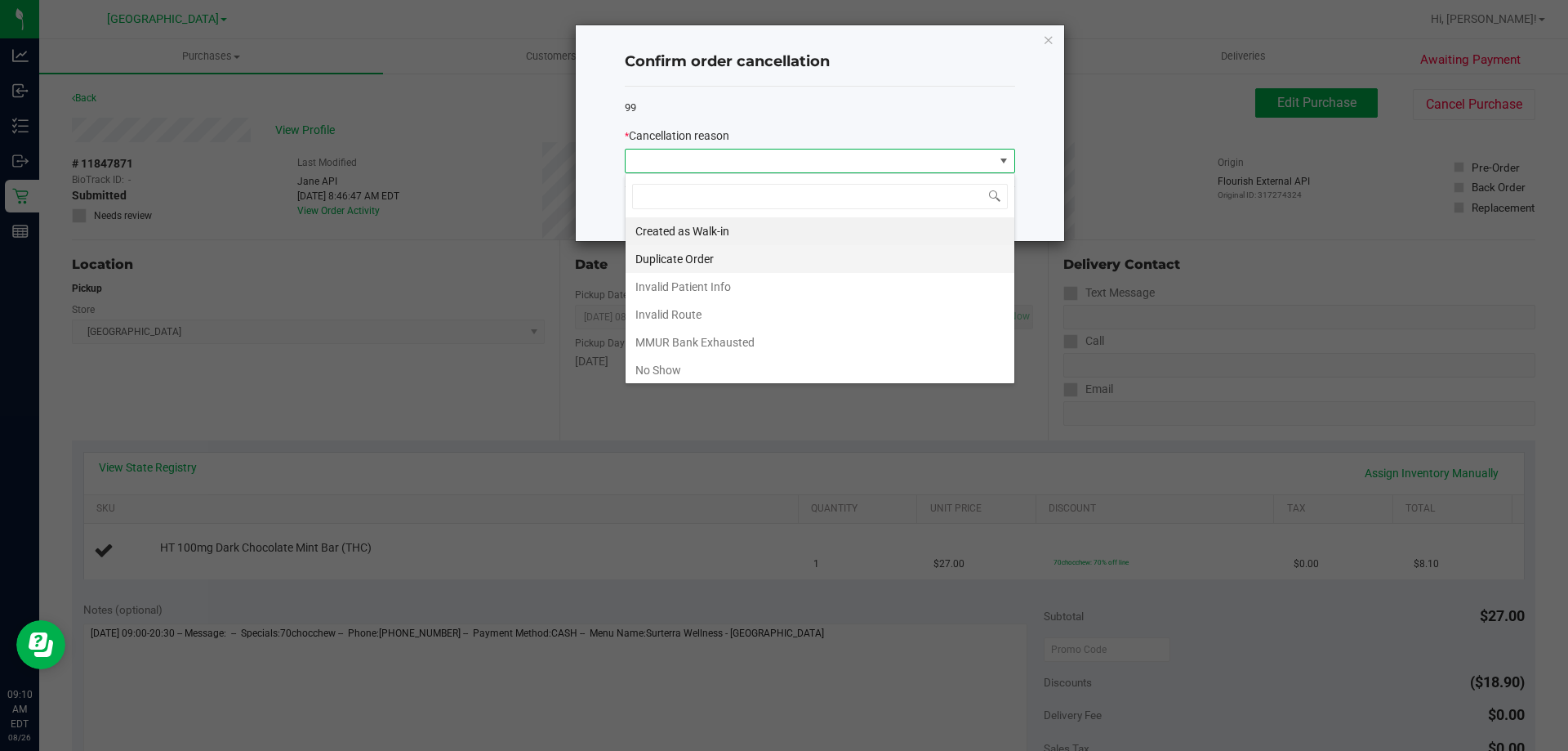
scroll to position [25, 390]
click at [682, 251] on li "Duplicate Order" at bounding box center [819, 259] width 388 height 28
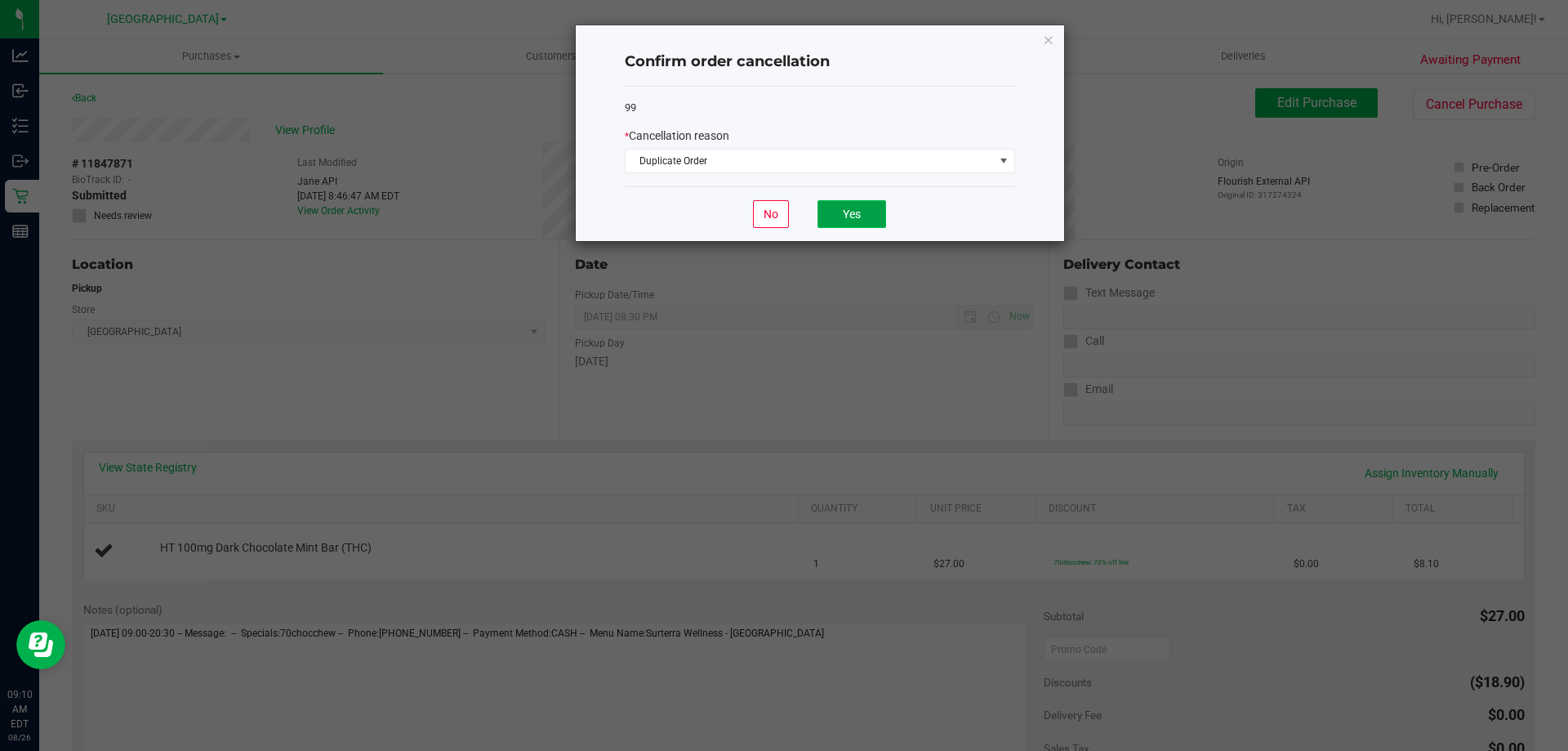
click at [859, 210] on button "Yes" at bounding box center [851, 214] width 69 height 28
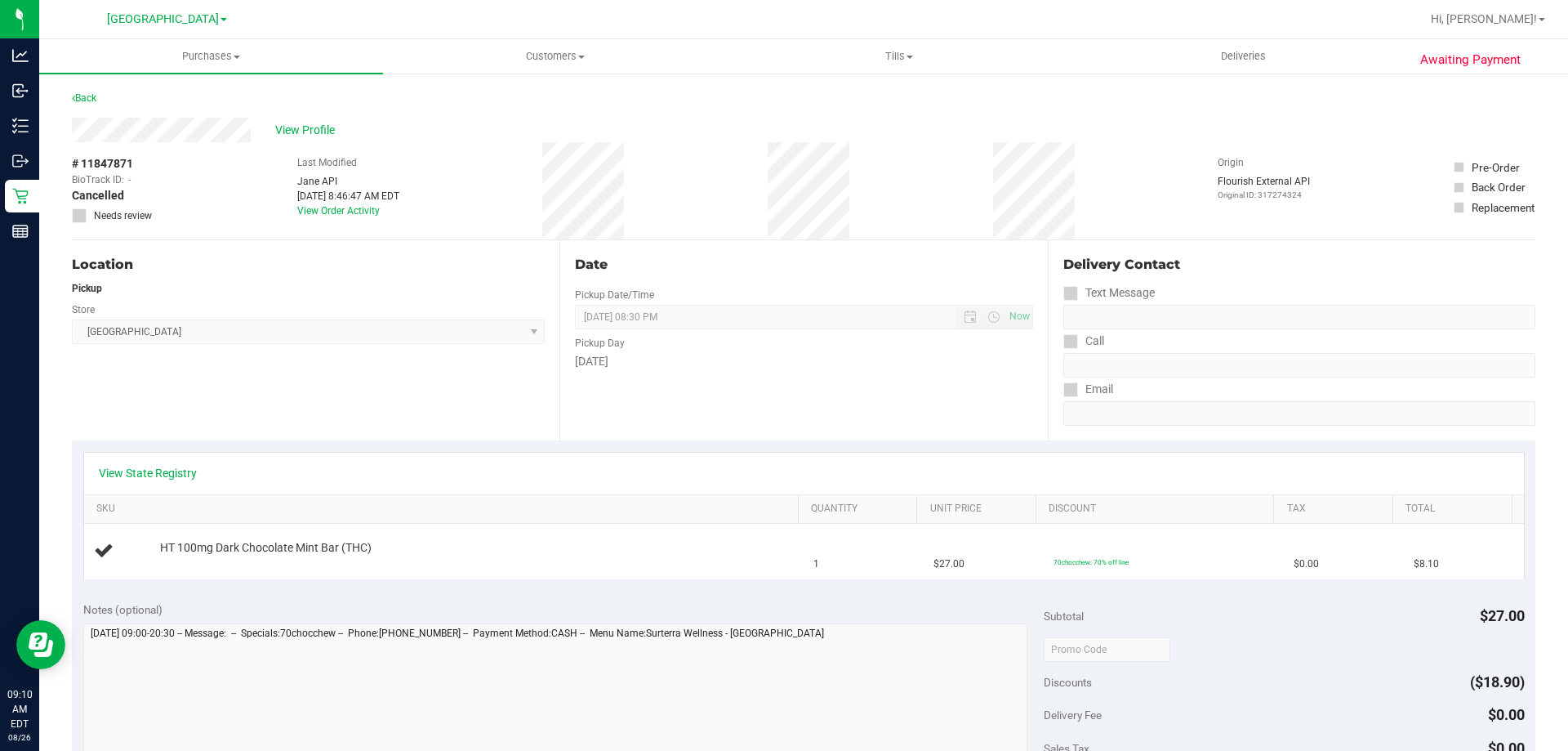
click at [39, 193] on div "Awaiting Payment Back View Profile # 11847871 BioTrack ID: - Cancelled Needs re…" at bounding box center [802, 683] width 1528 height 1225
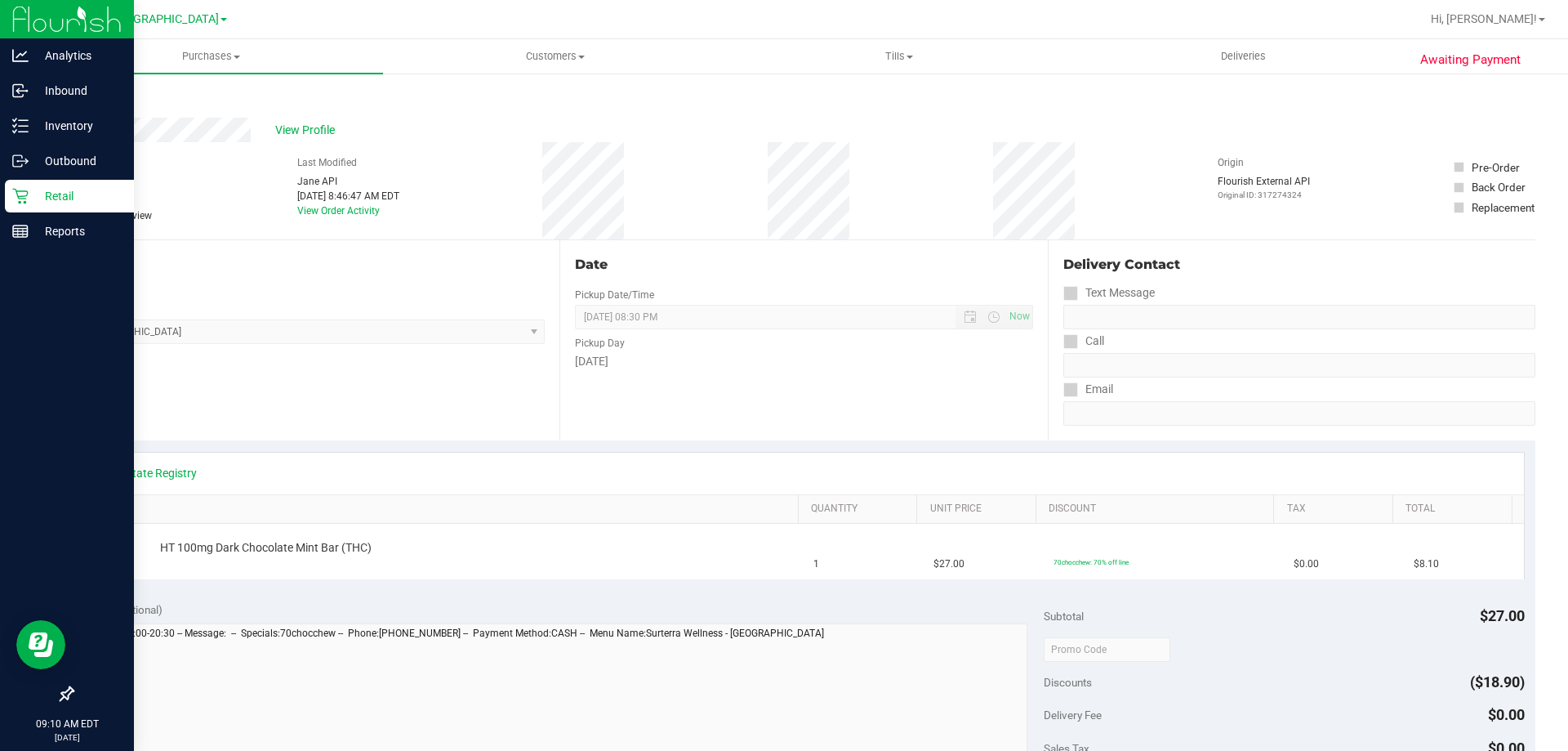
click at [36, 195] on p "Retail" at bounding box center [77, 196] width 98 height 20
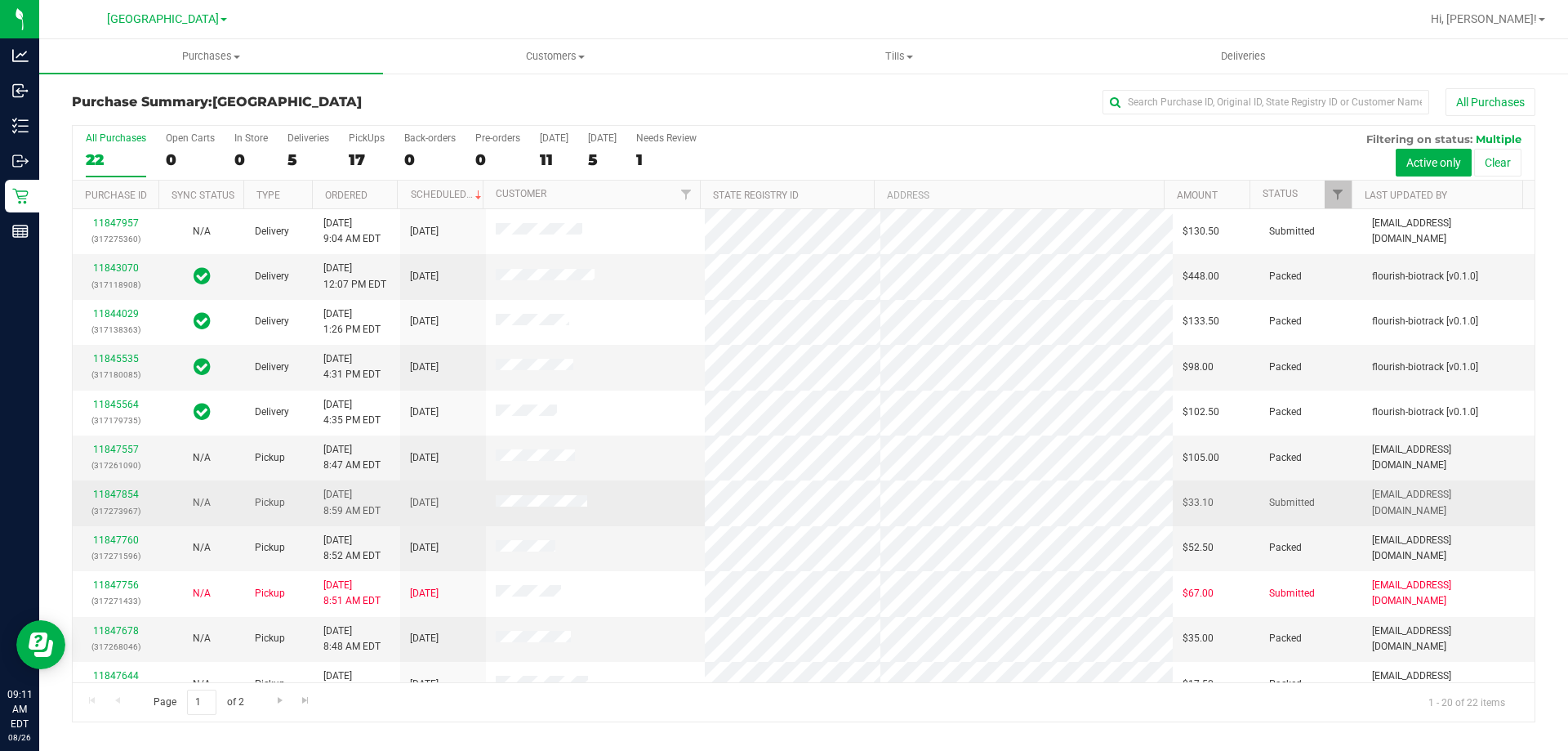
click at [112, 485] on td "11847854 (317273967)" at bounding box center [115, 502] width 85 height 45
click at [117, 493] on link "11847854" at bounding box center [116, 495] width 46 height 12
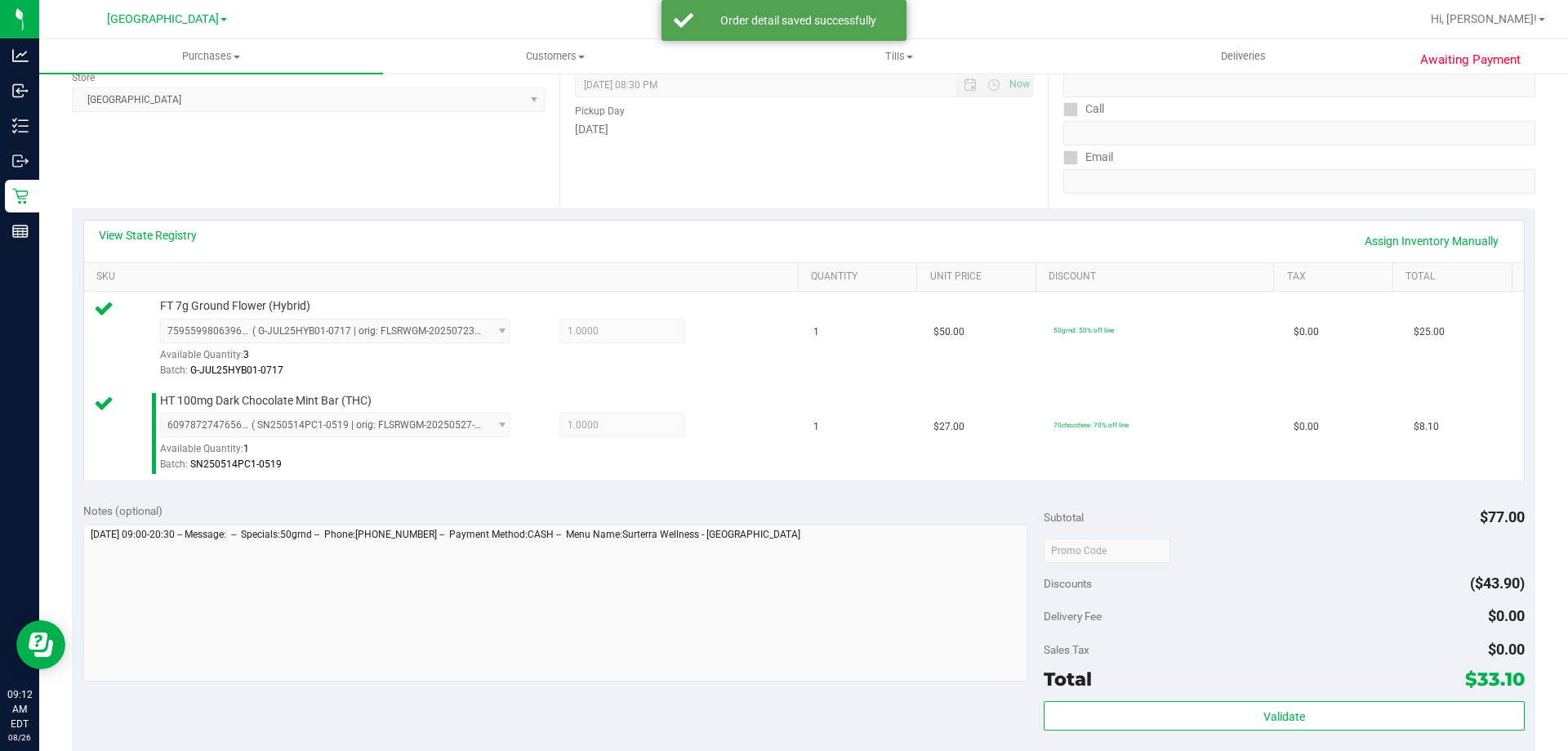
scroll to position [408, 0]
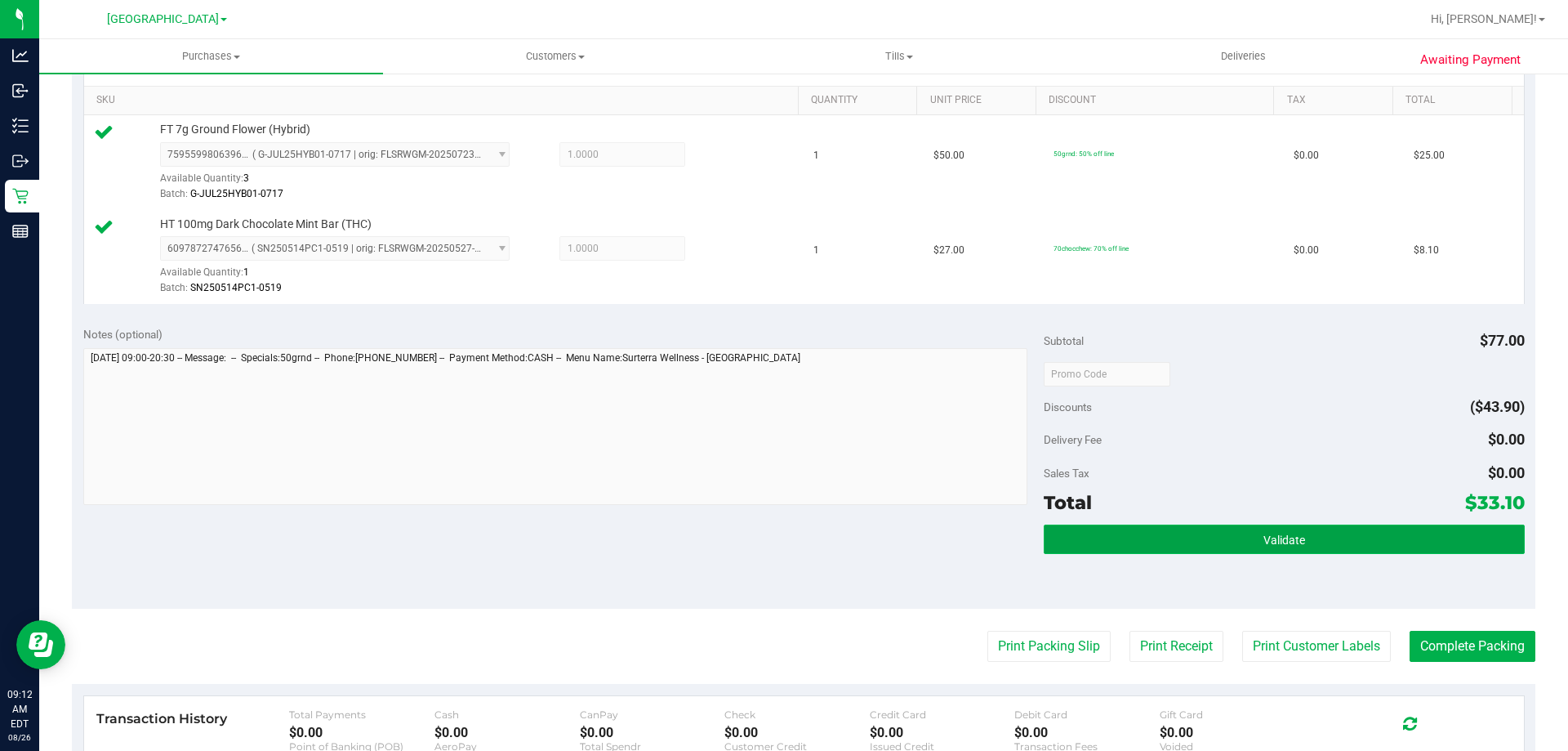
click at [1263, 537] on span "Validate" at bounding box center [1284, 539] width 42 height 13
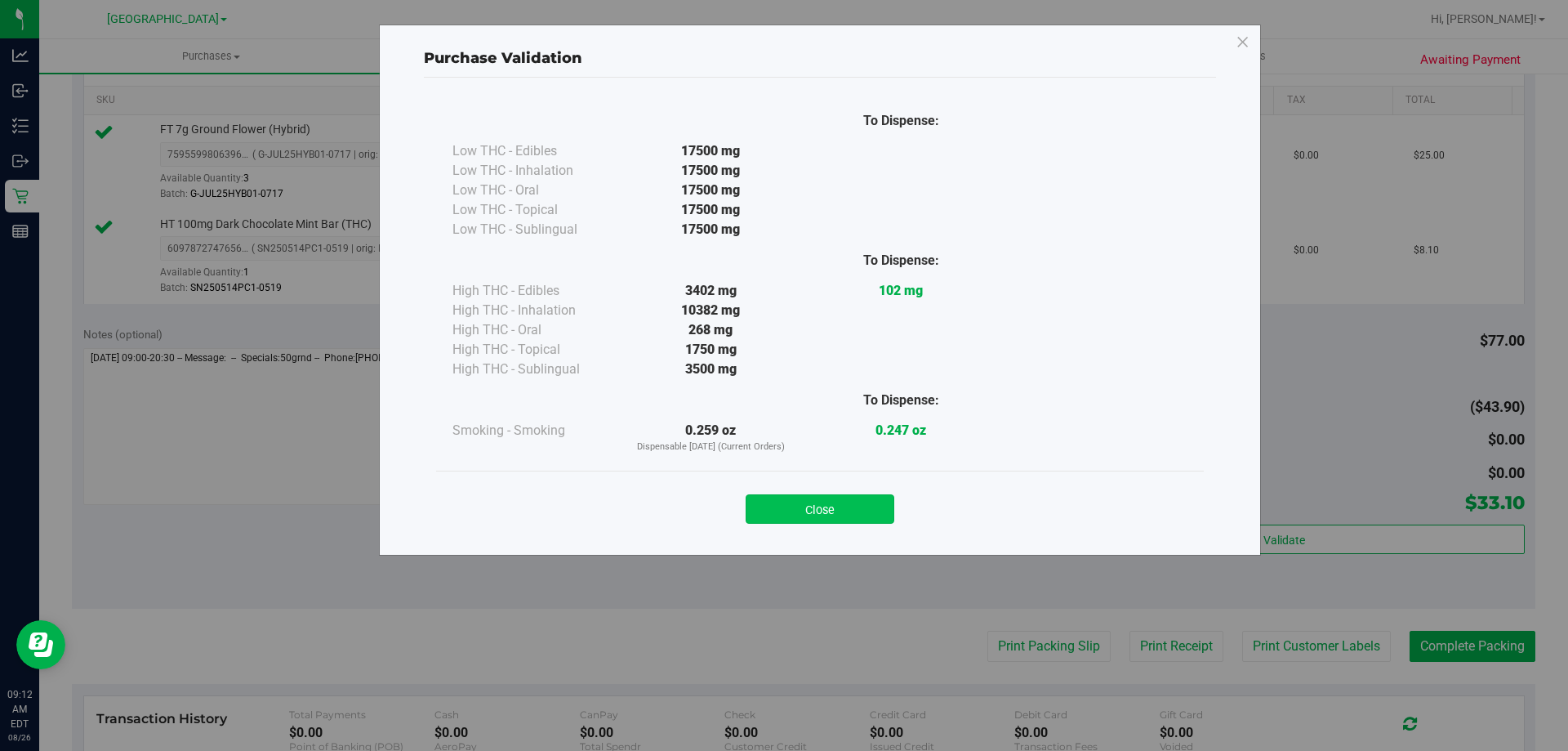
click at [873, 512] on button "Close" at bounding box center [820, 509] width 149 height 30
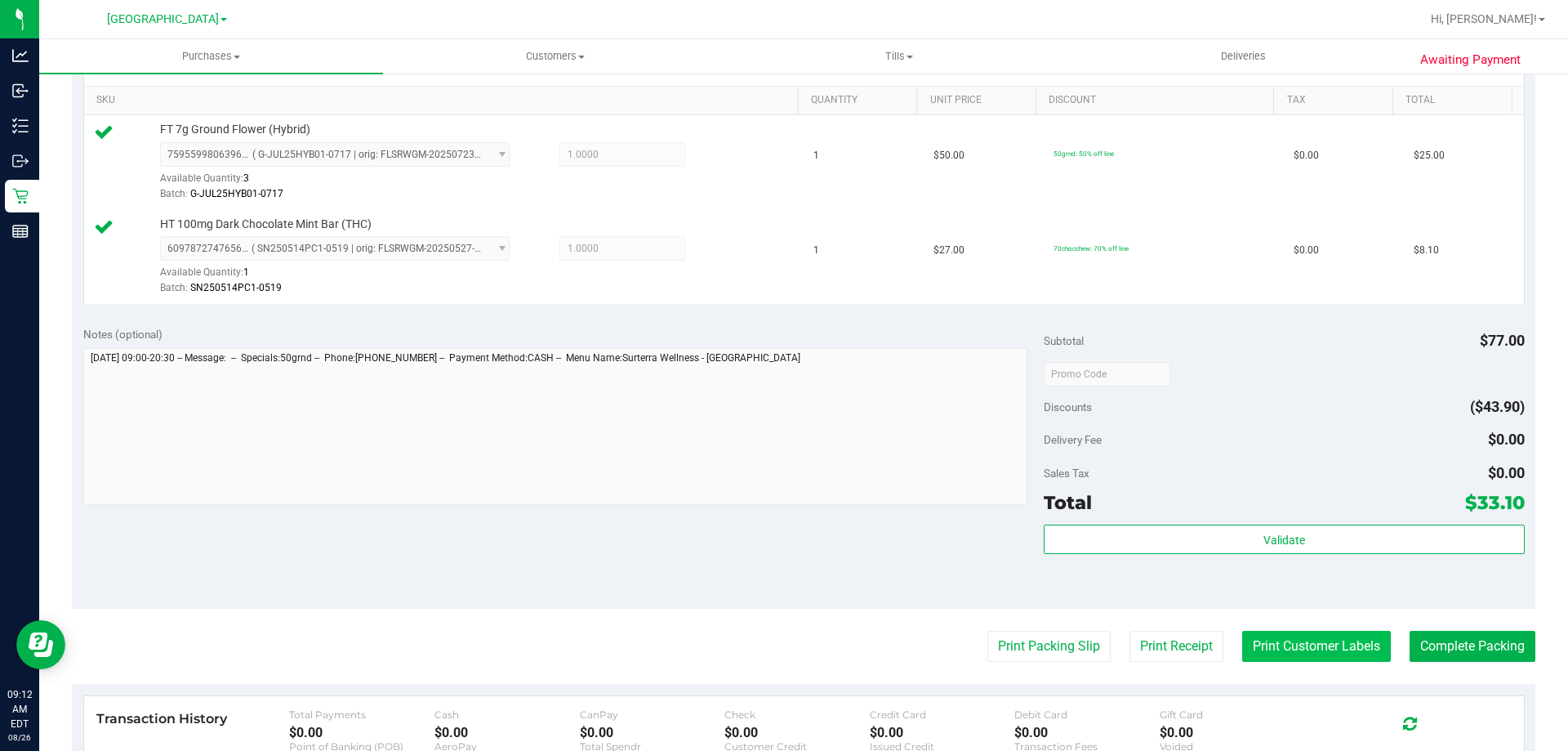
click at [1257, 635] on button "Print Customer Labels" at bounding box center [1317, 646] width 149 height 31
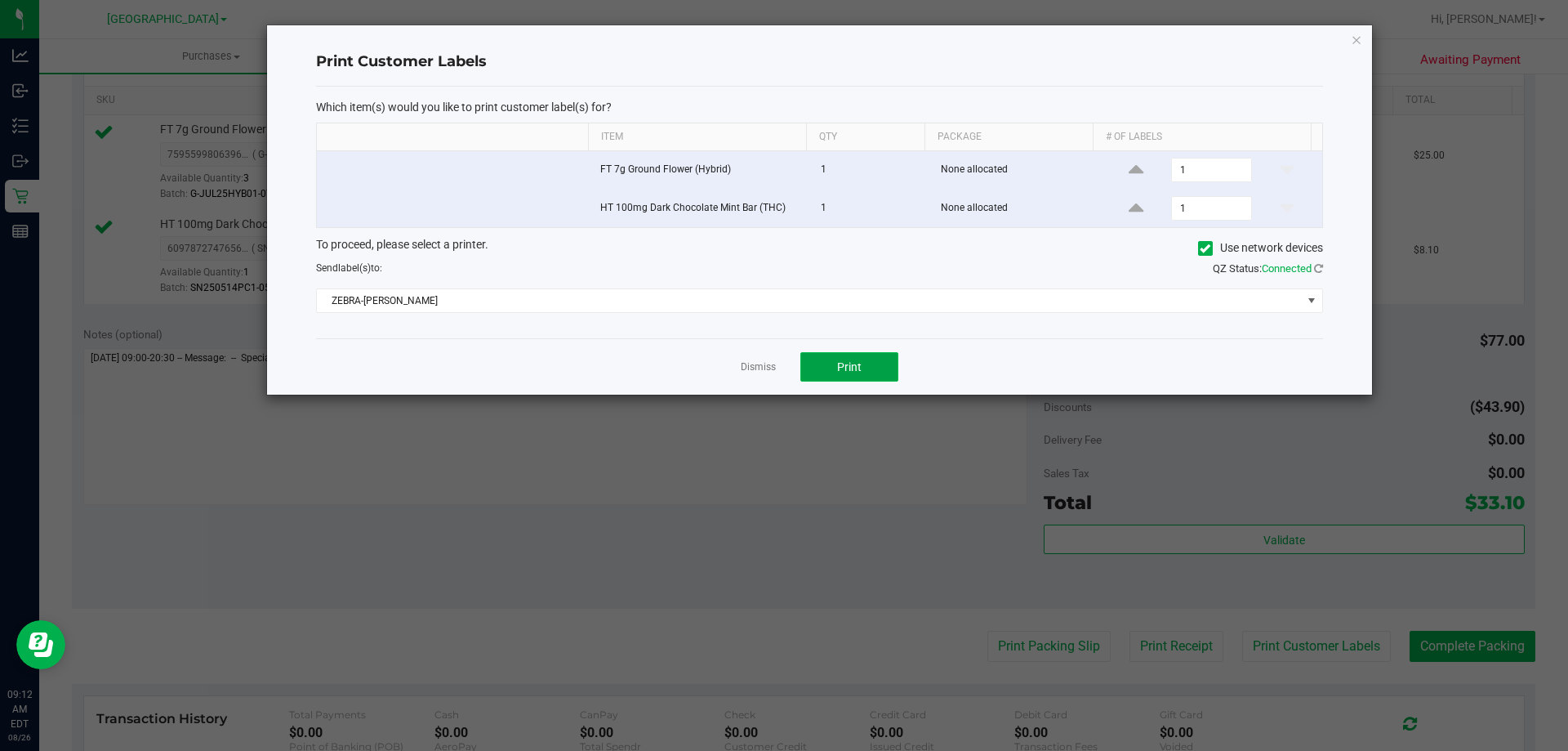
click at [833, 371] on button "Print" at bounding box center [849, 367] width 98 height 30
click at [1353, 44] on icon "button" at bounding box center [1356, 40] width 12 height 20
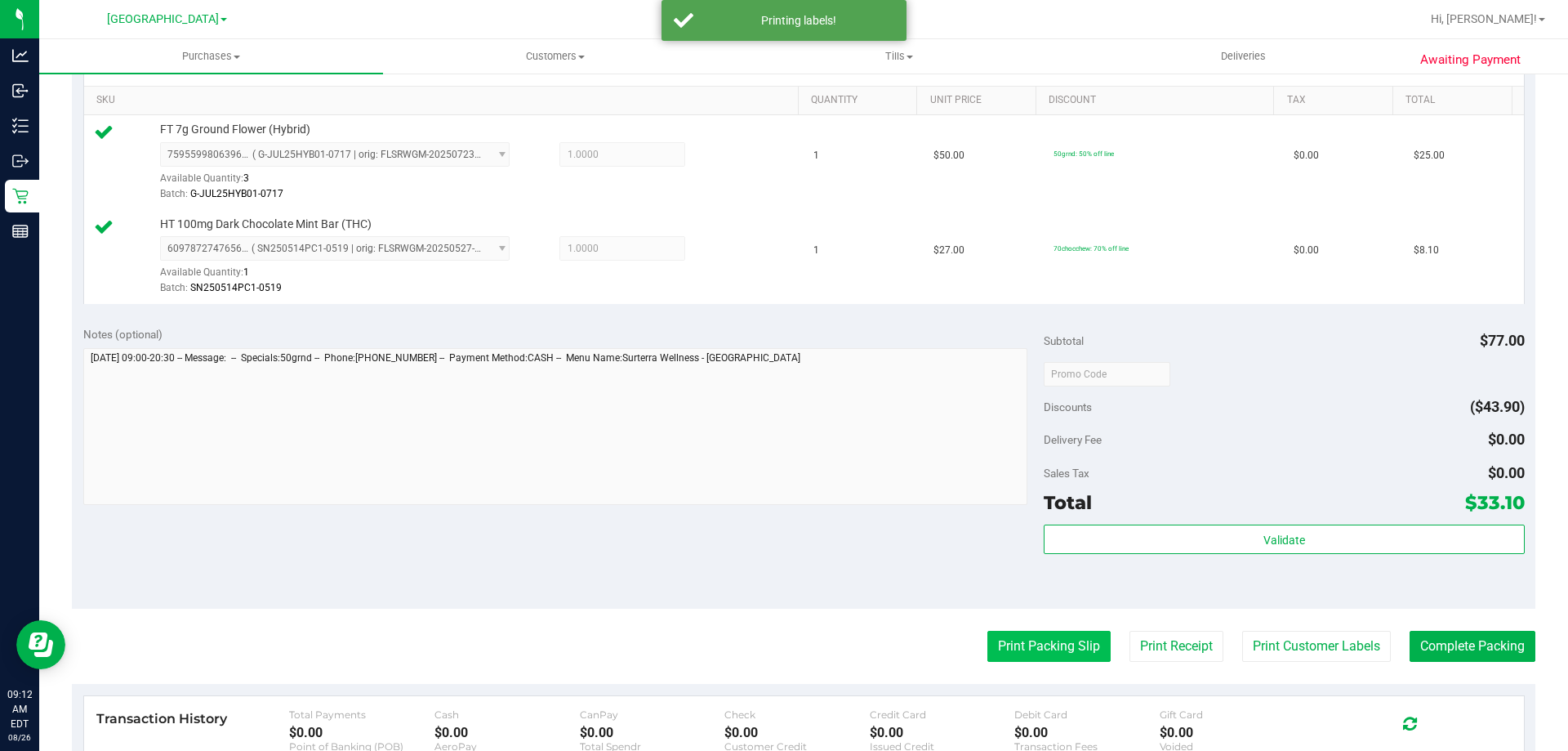
click at [1043, 649] on button "Print Packing Slip" at bounding box center [1049, 646] width 123 height 31
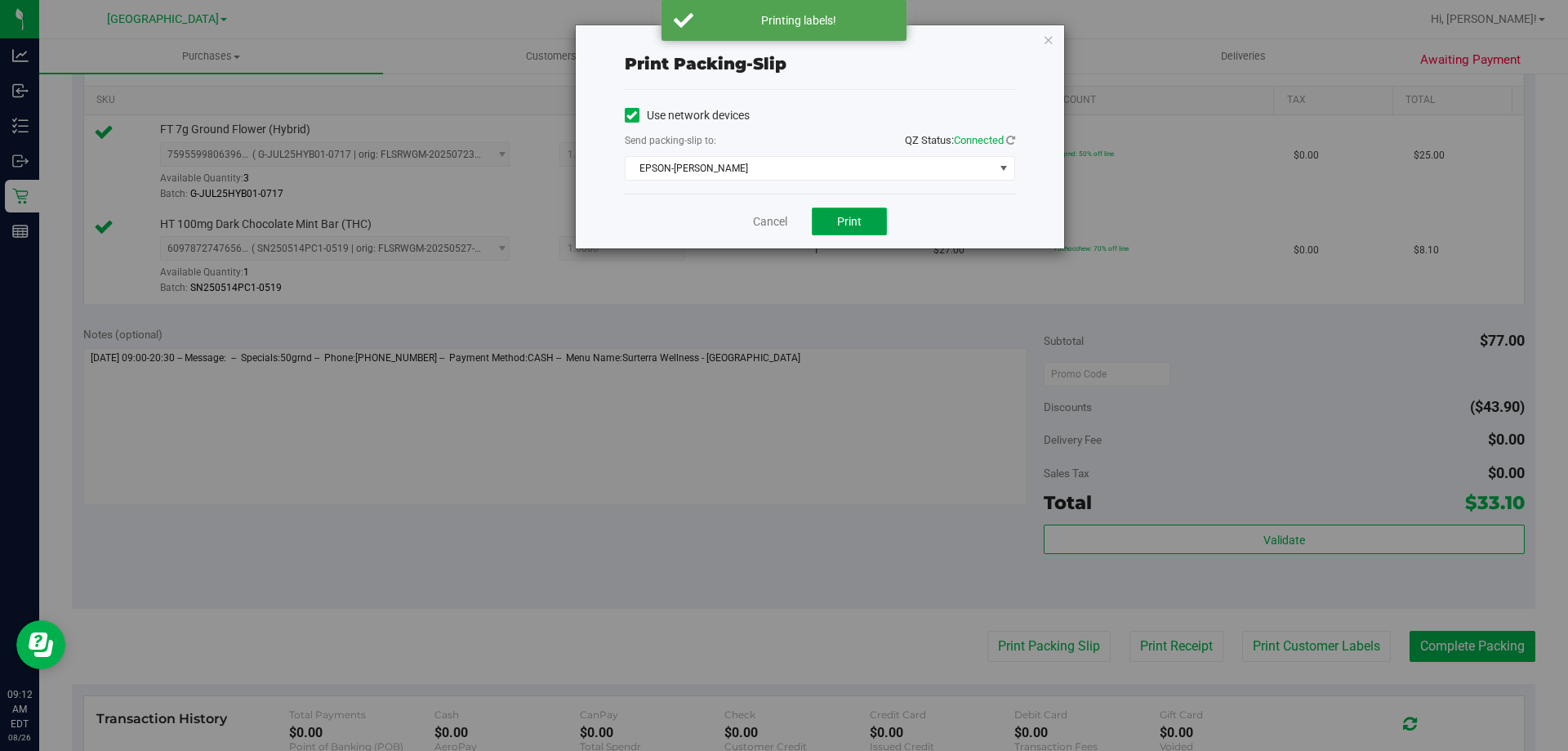
click at [842, 227] on button "Print" at bounding box center [849, 222] width 75 height 28
click at [1052, 44] on icon "button" at bounding box center [1049, 40] width 12 height 20
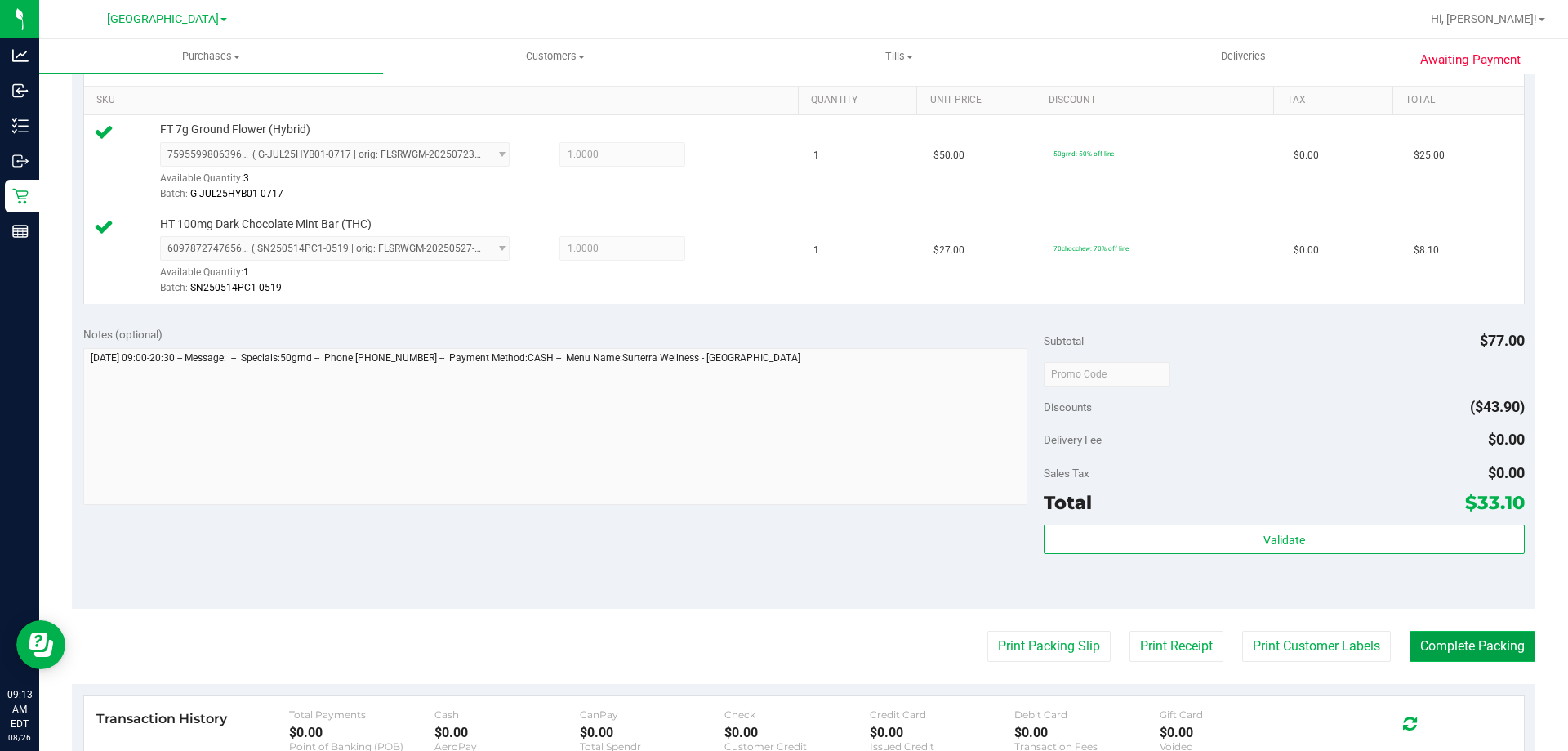
click at [1500, 644] on button "Complete Packing" at bounding box center [1472, 646] width 126 height 31
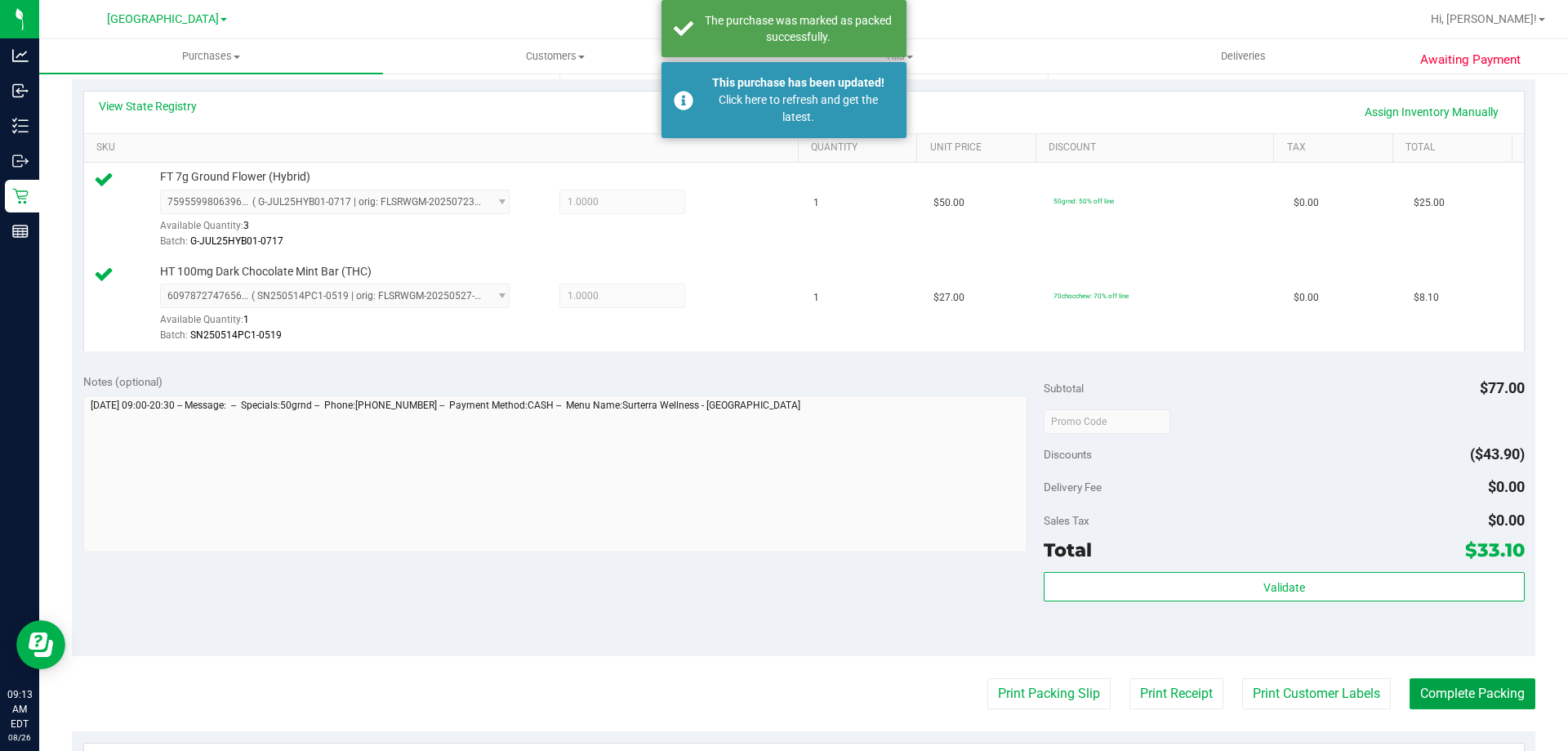
scroll to position [490, 0]
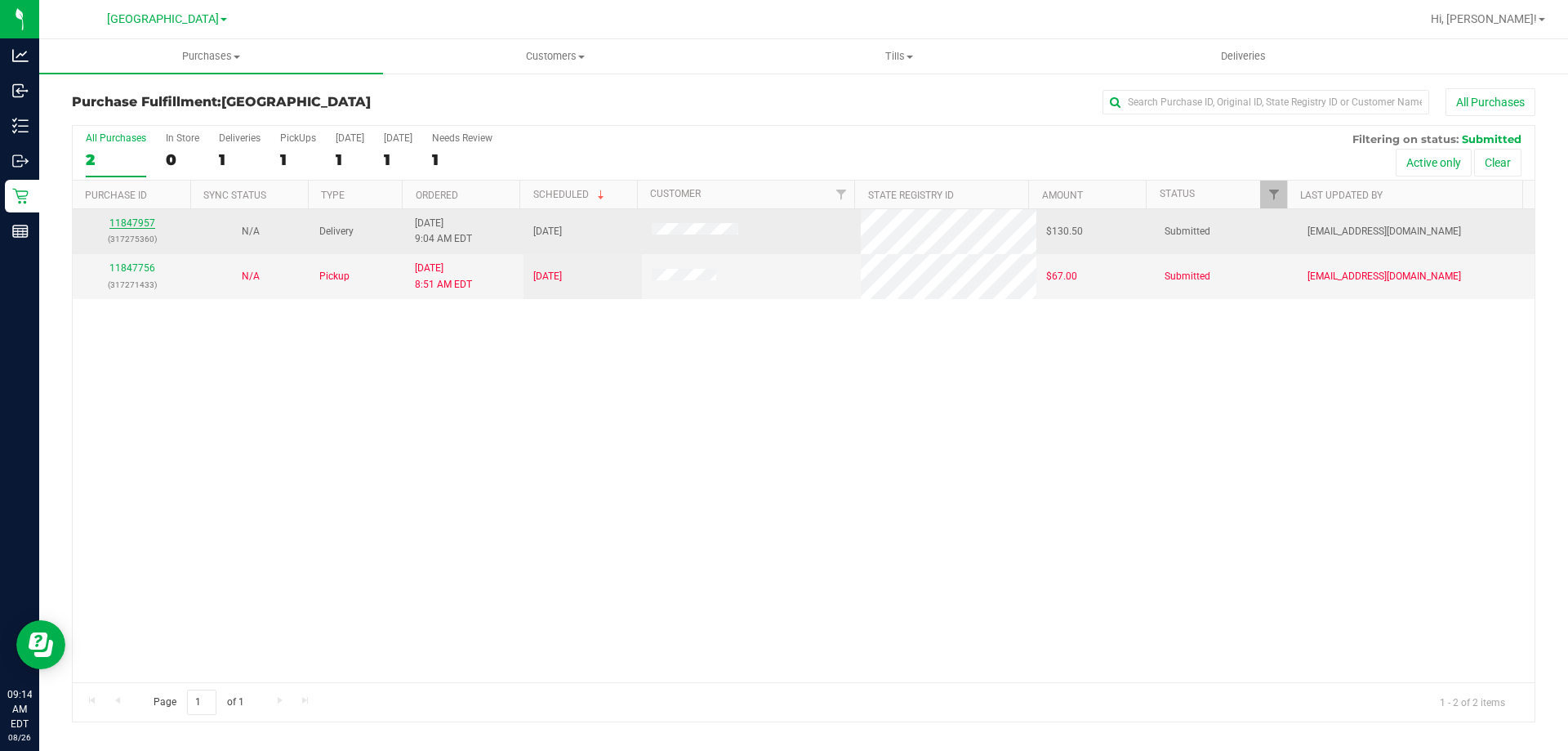
click at [131, 223] on link "11847957" at bounding box center [132, 224] width 46 height 12
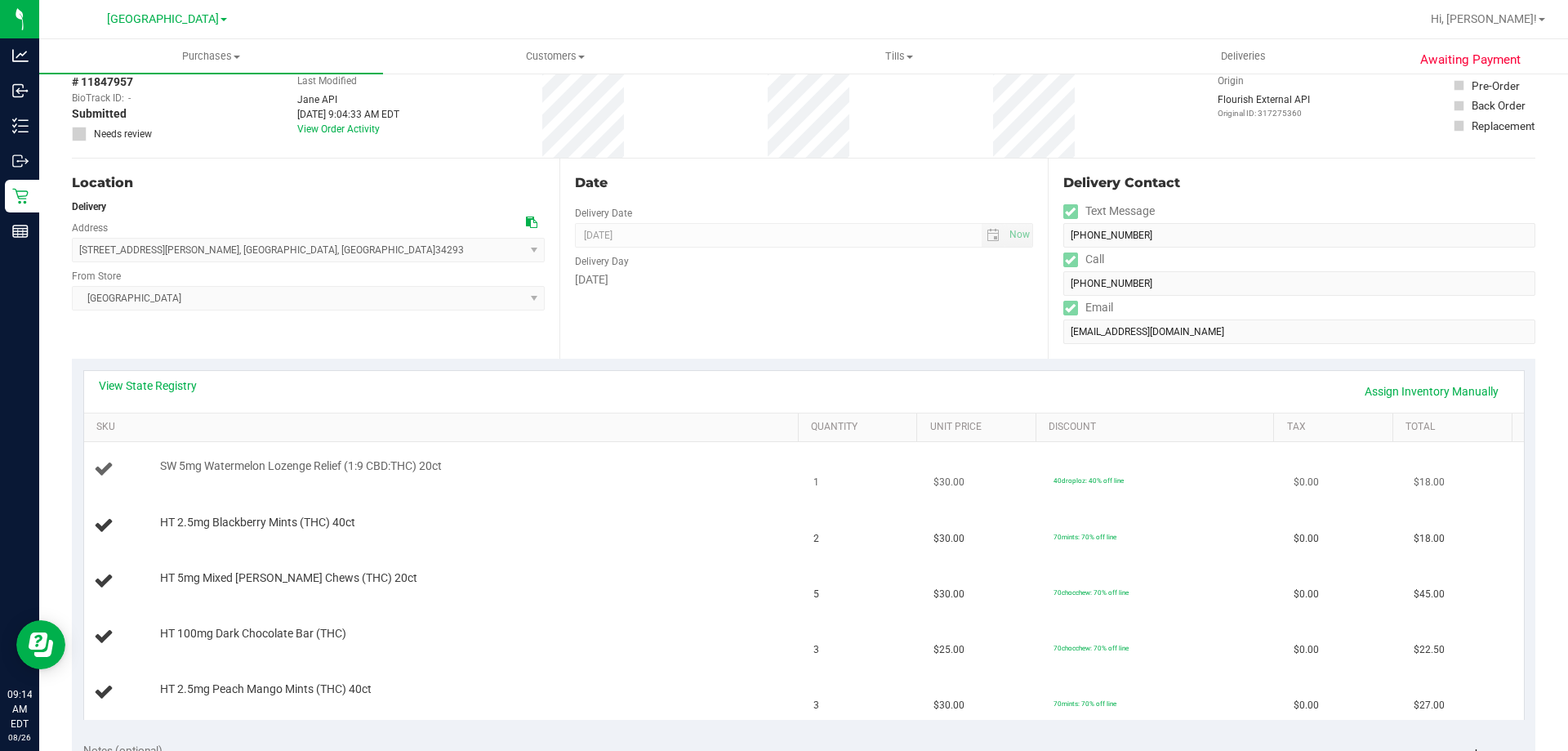
scroll to position [163, 0]
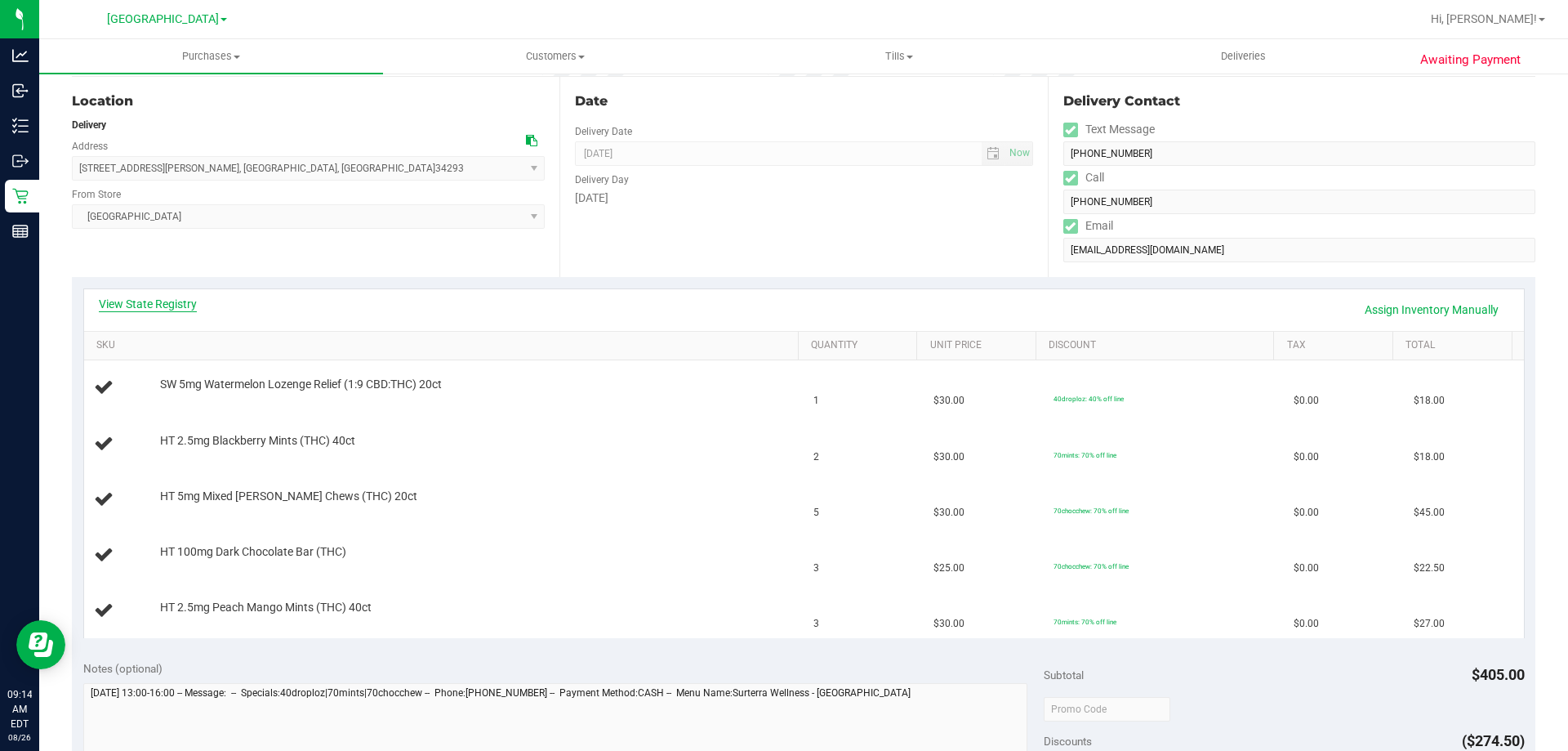
click at [181, 306] on link "View State Registry" at bounding box center [147, 304] width 98 height 16
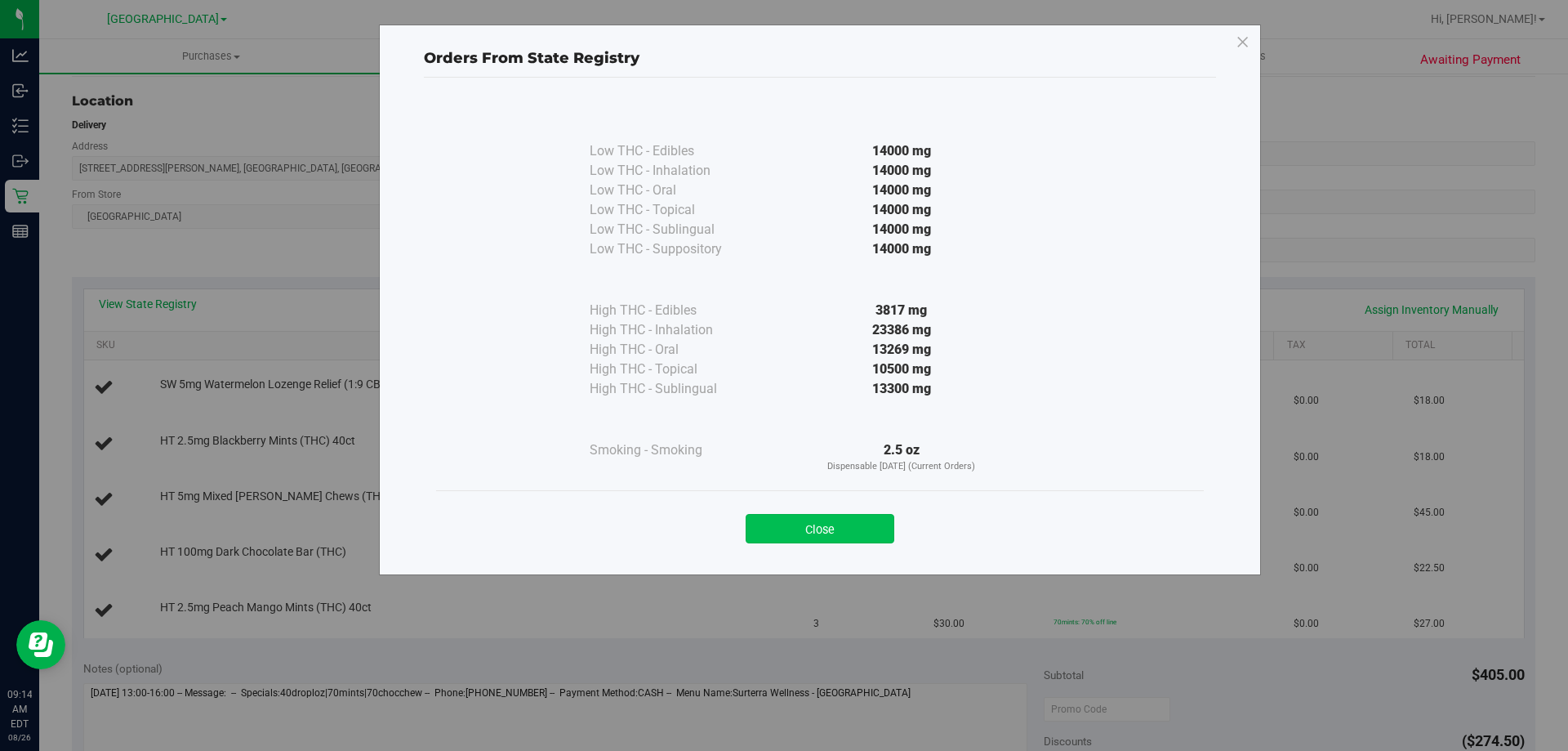
click at [833, 526] on button "Close" at bounding box center [820, 528] width 149 height 30
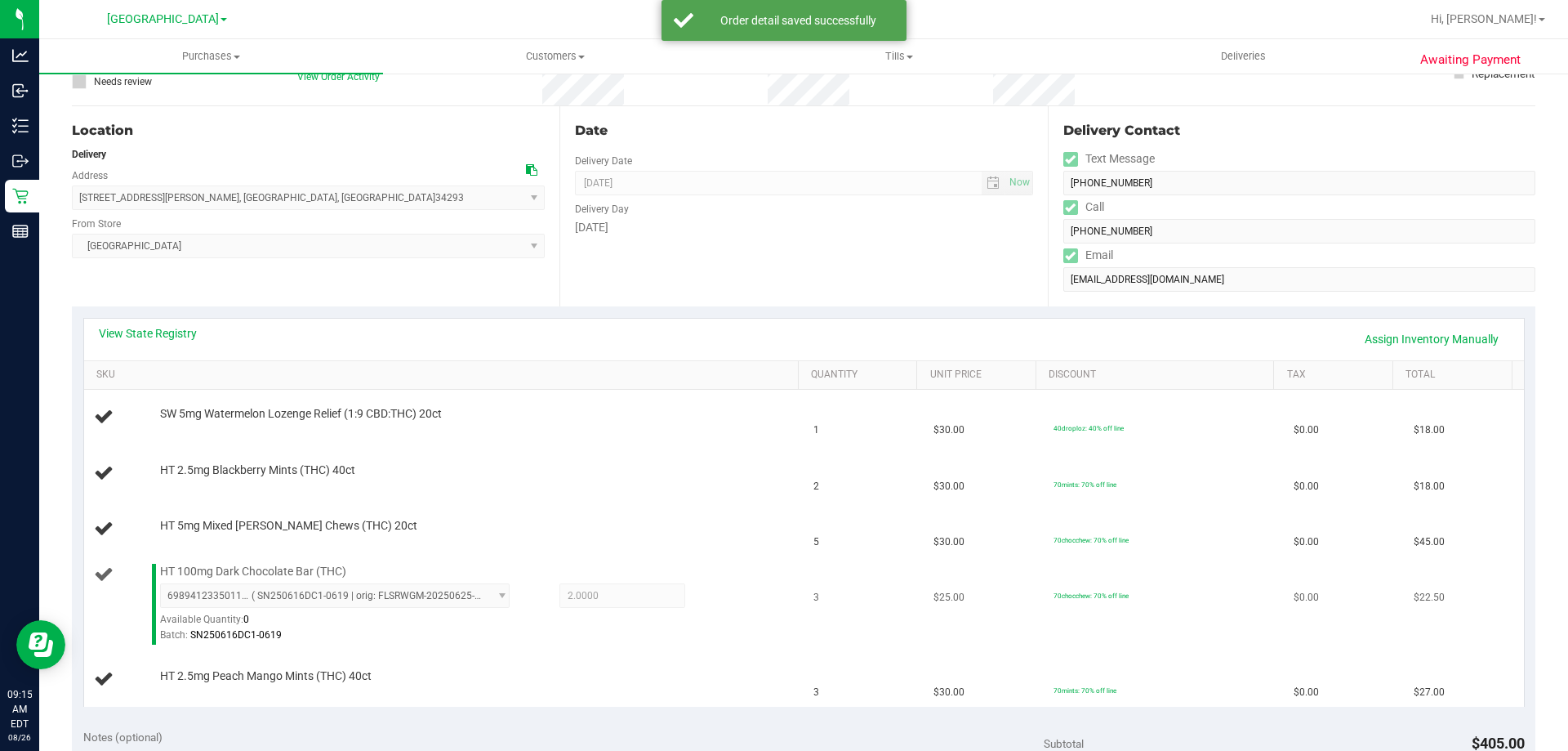
scroll to position [245, 0]
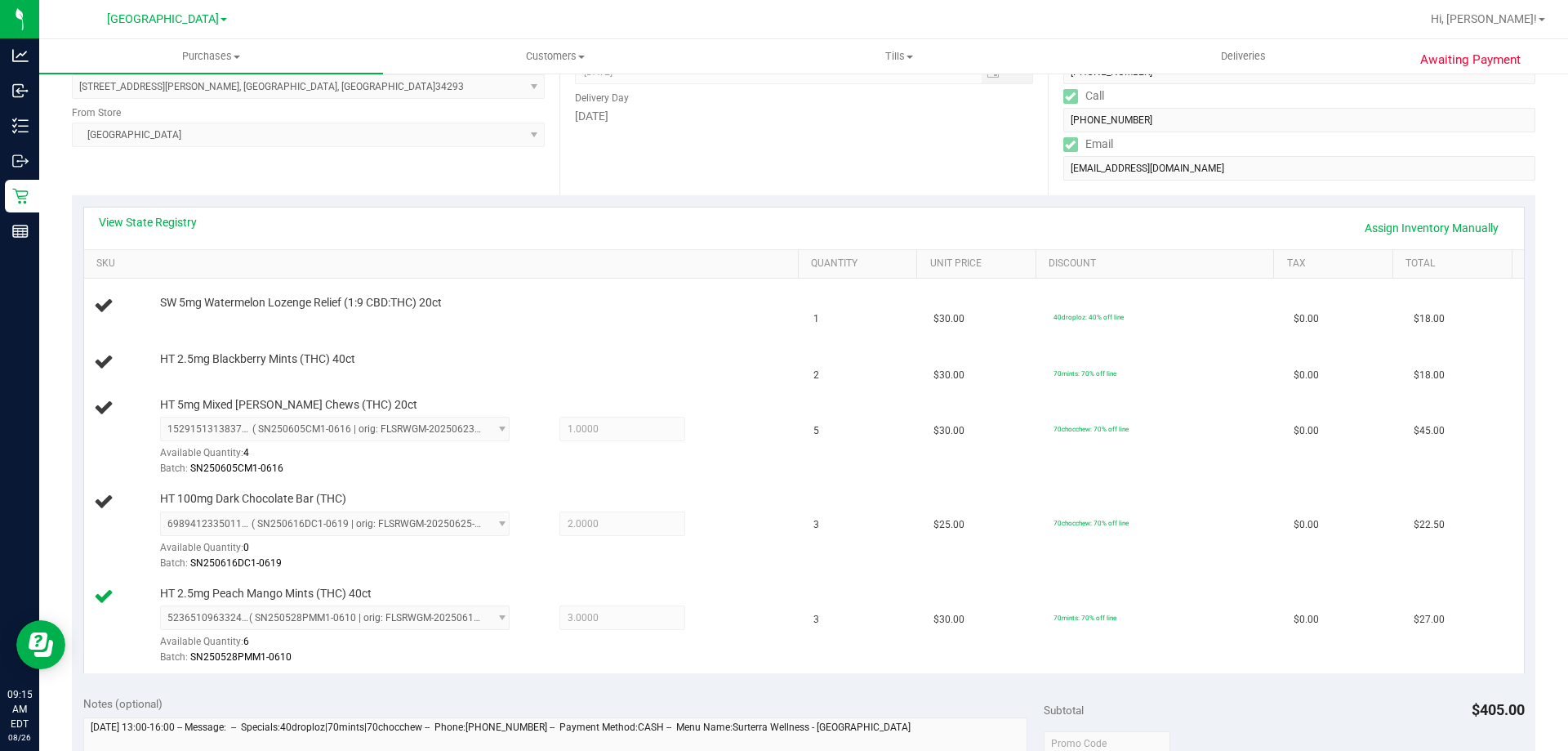
click at [672, 241] on div "View State Registry Assign Inventory Manually" at bounding box center [803, 228] width 1439 height 42
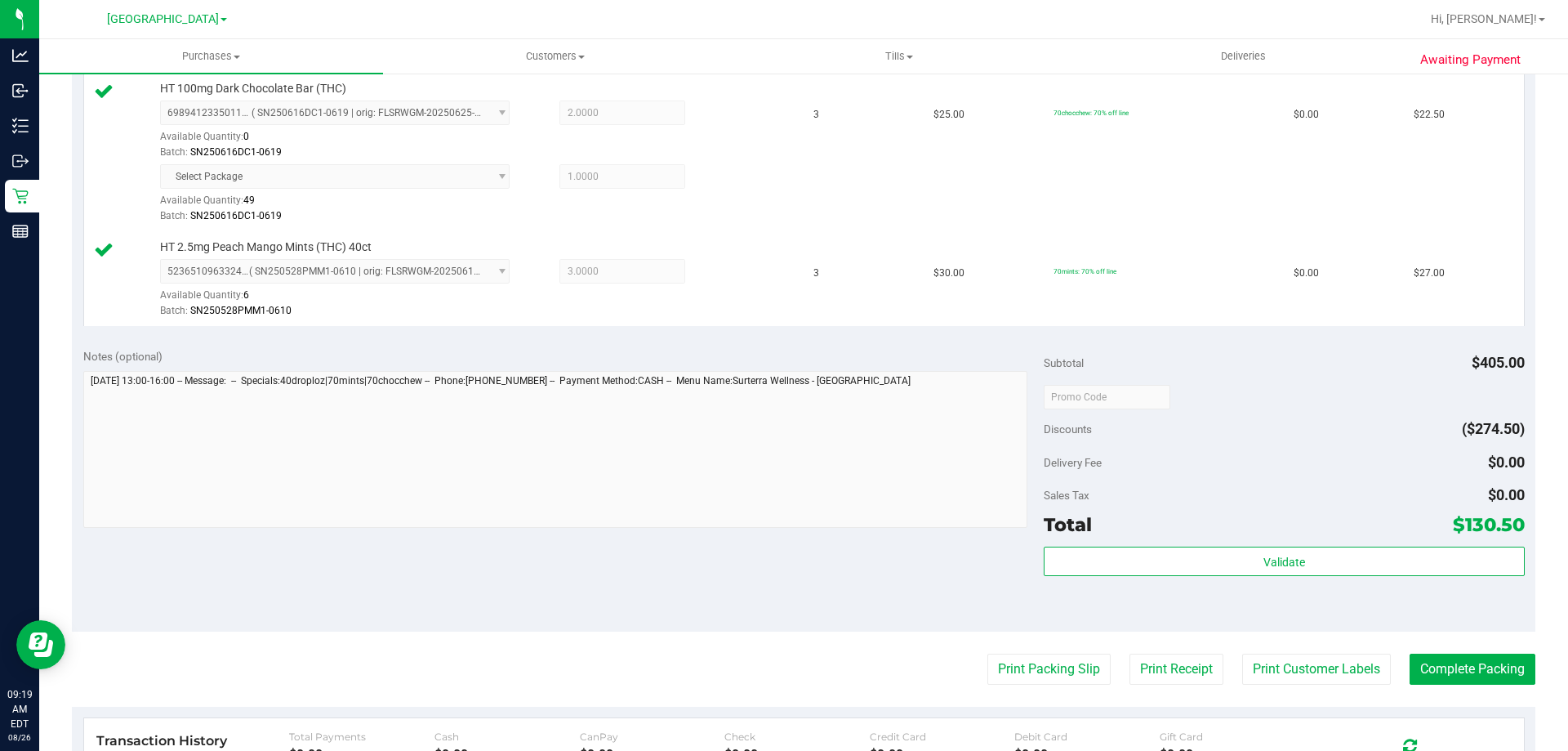
scroll to position [817, 0]
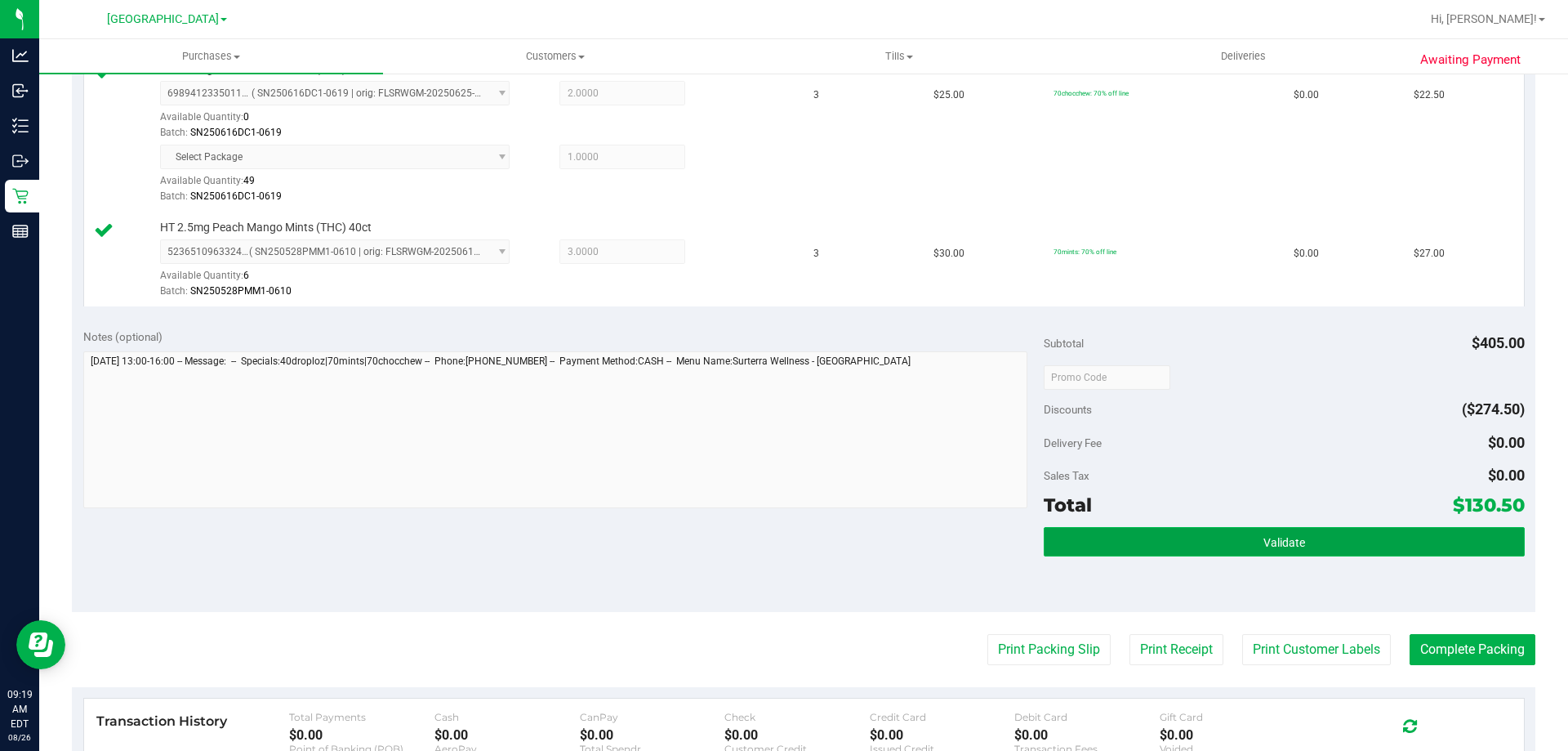
click at [1260, 534] on button "Validate" at bounding box center [1283, 541] width 480 height 30
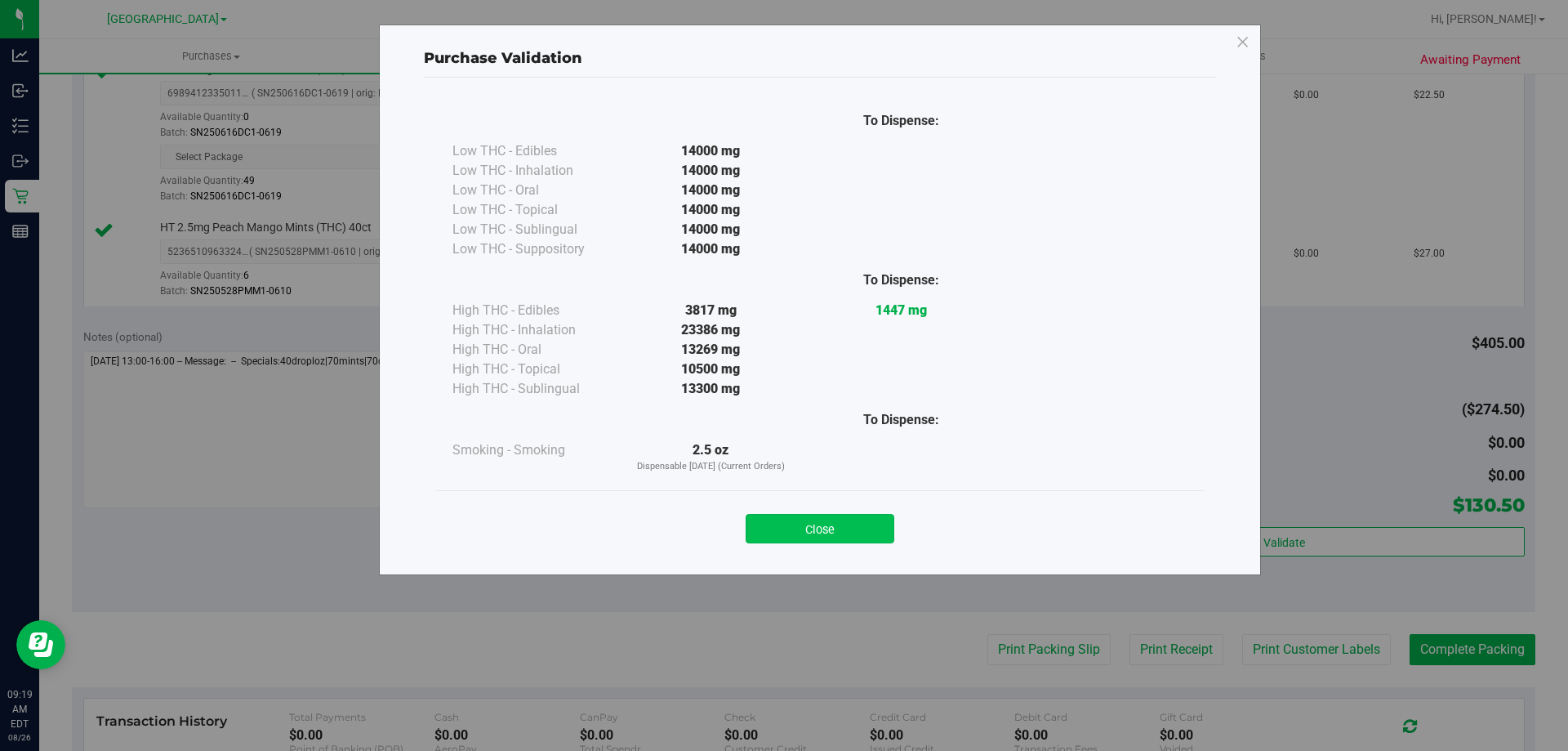
click at [855, 526] on button "Close" at bounding box center [820, 528] width 149 height 30
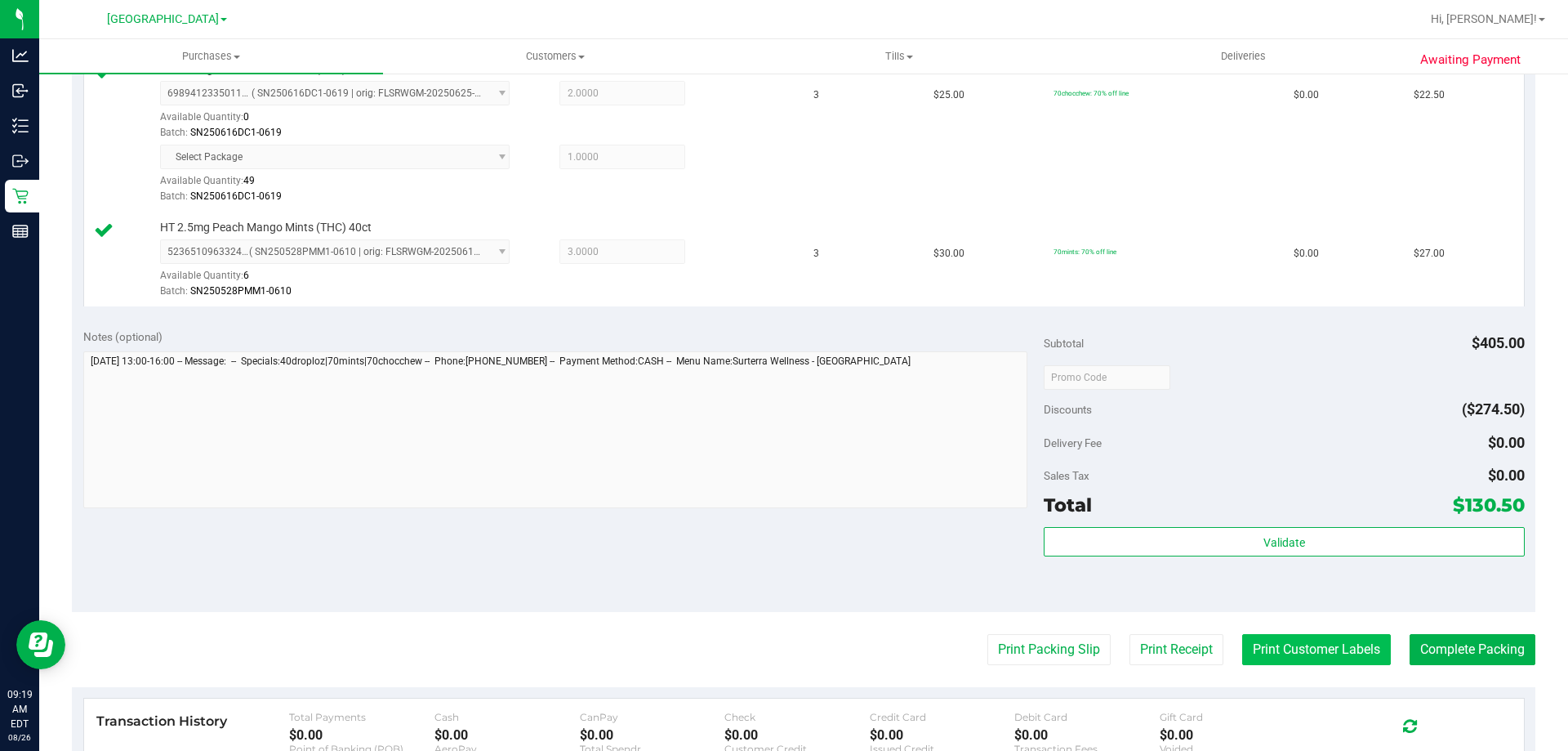
click at [1264, 642] on button "Print Customer Labels" at bounding box center [1317, 649] width 149 height 31
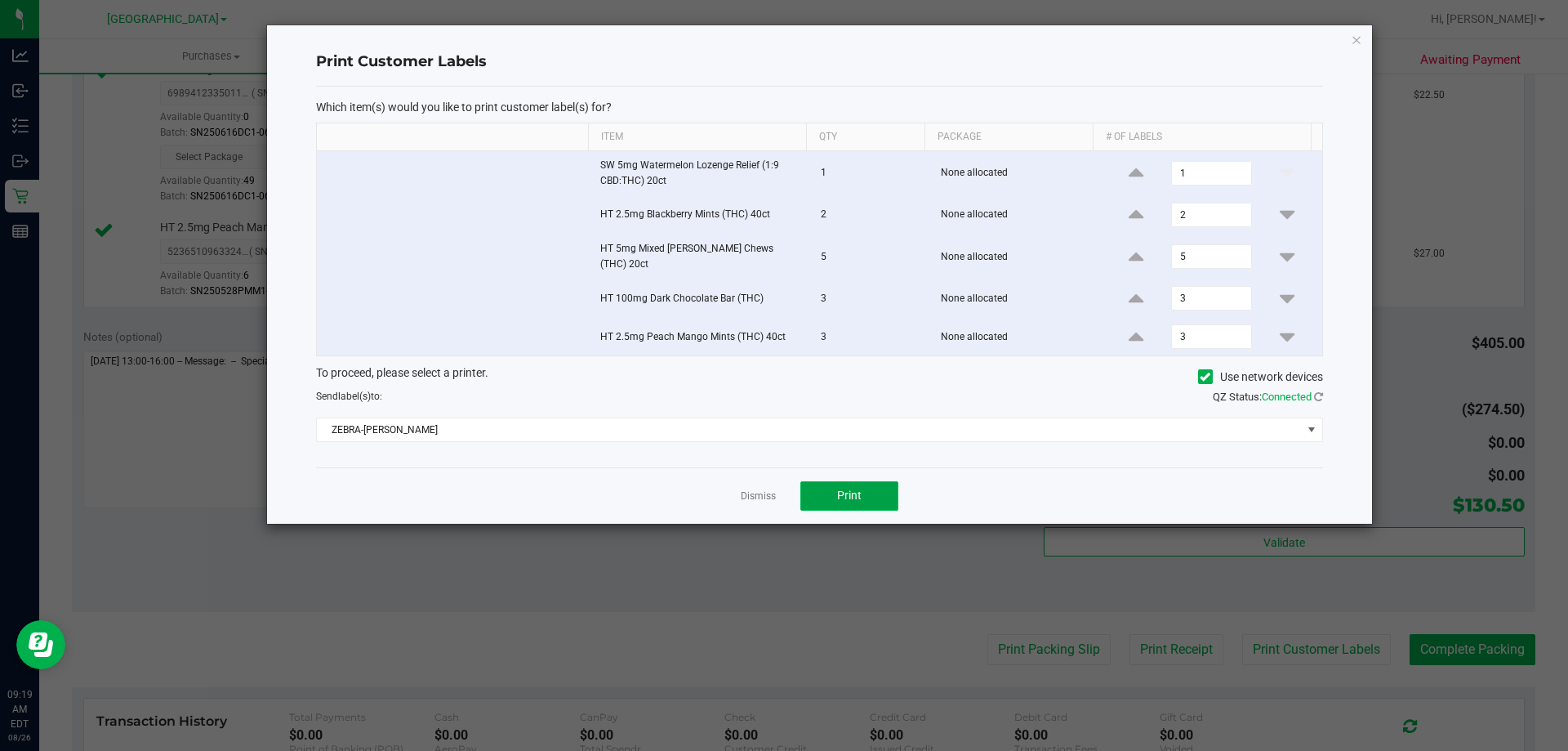
click at [867, 492] on button "Print" at bounding box center [849, 496] width 98 height 30
click at [1351, 43] on icon "button" at bounding box center [1356, 40] width 12 height 20
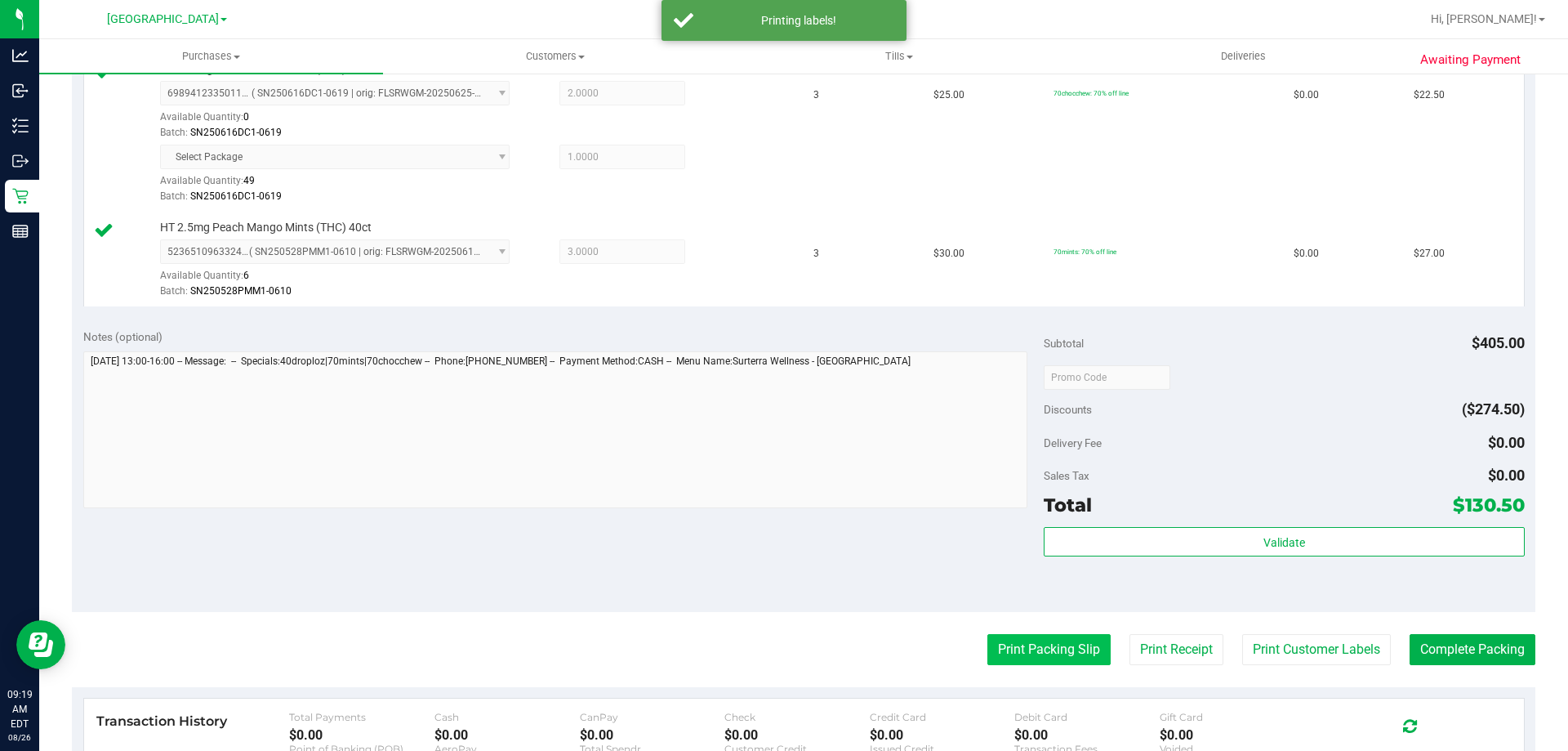
click at [1013, 660] on button "Print Packing Slip" at bounding box center [1049, 649] width 123 height 31
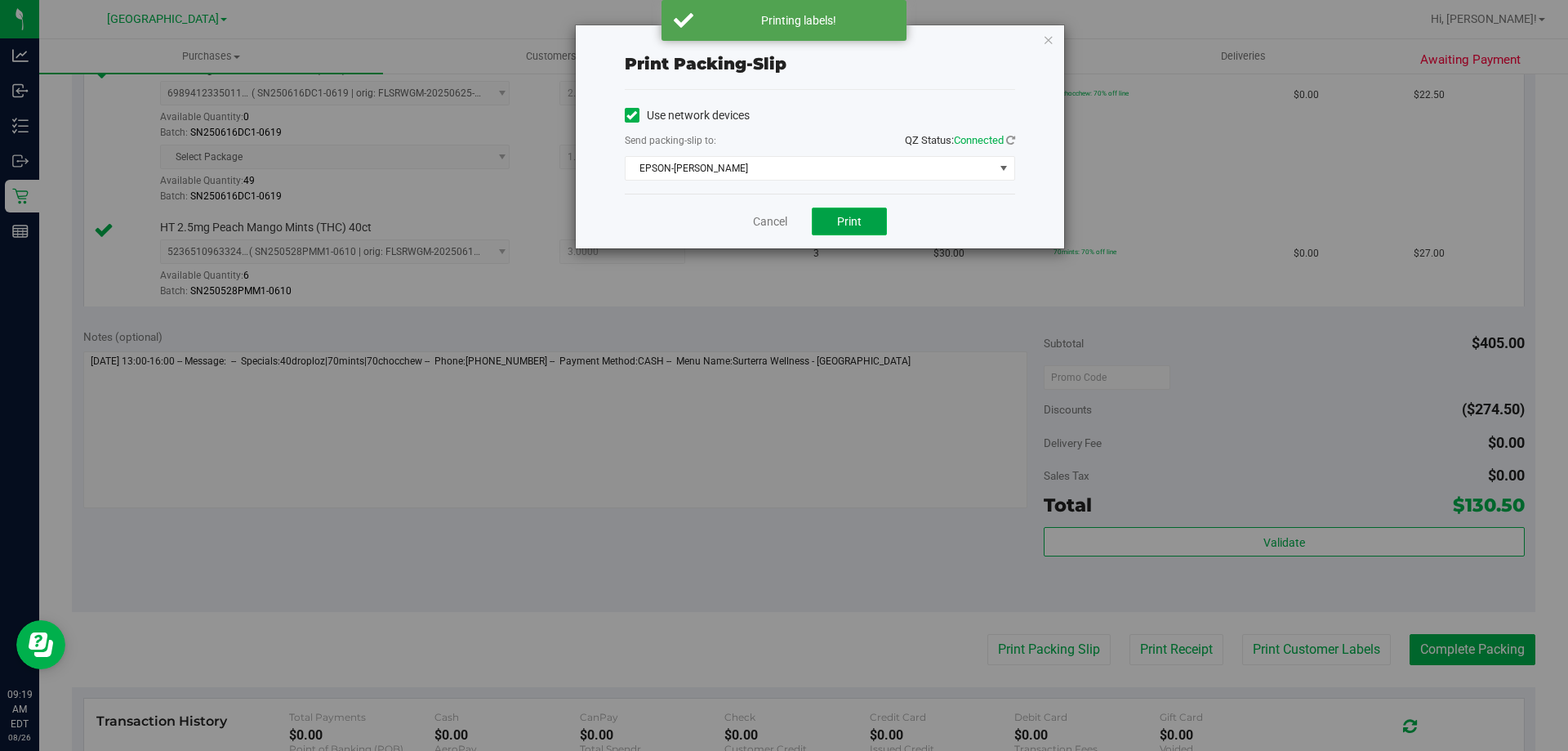
click at [848, 218] on span "Print" at bounding box center [849, 221] width 25 height 13
click at [1049, 39] on icon "button" at bounding box center [1049, 40] width 12 height 20
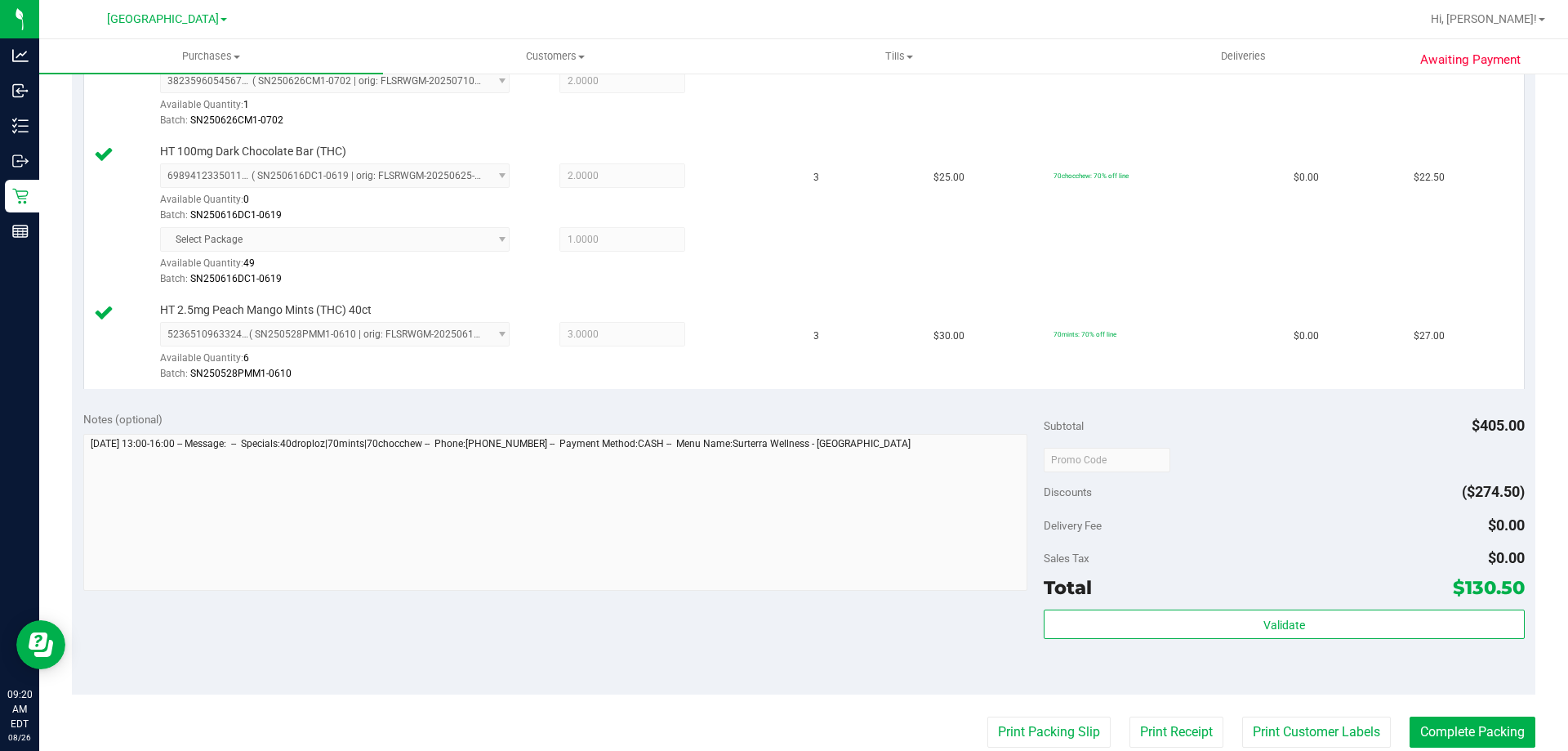
scroll to position [1091, 0]
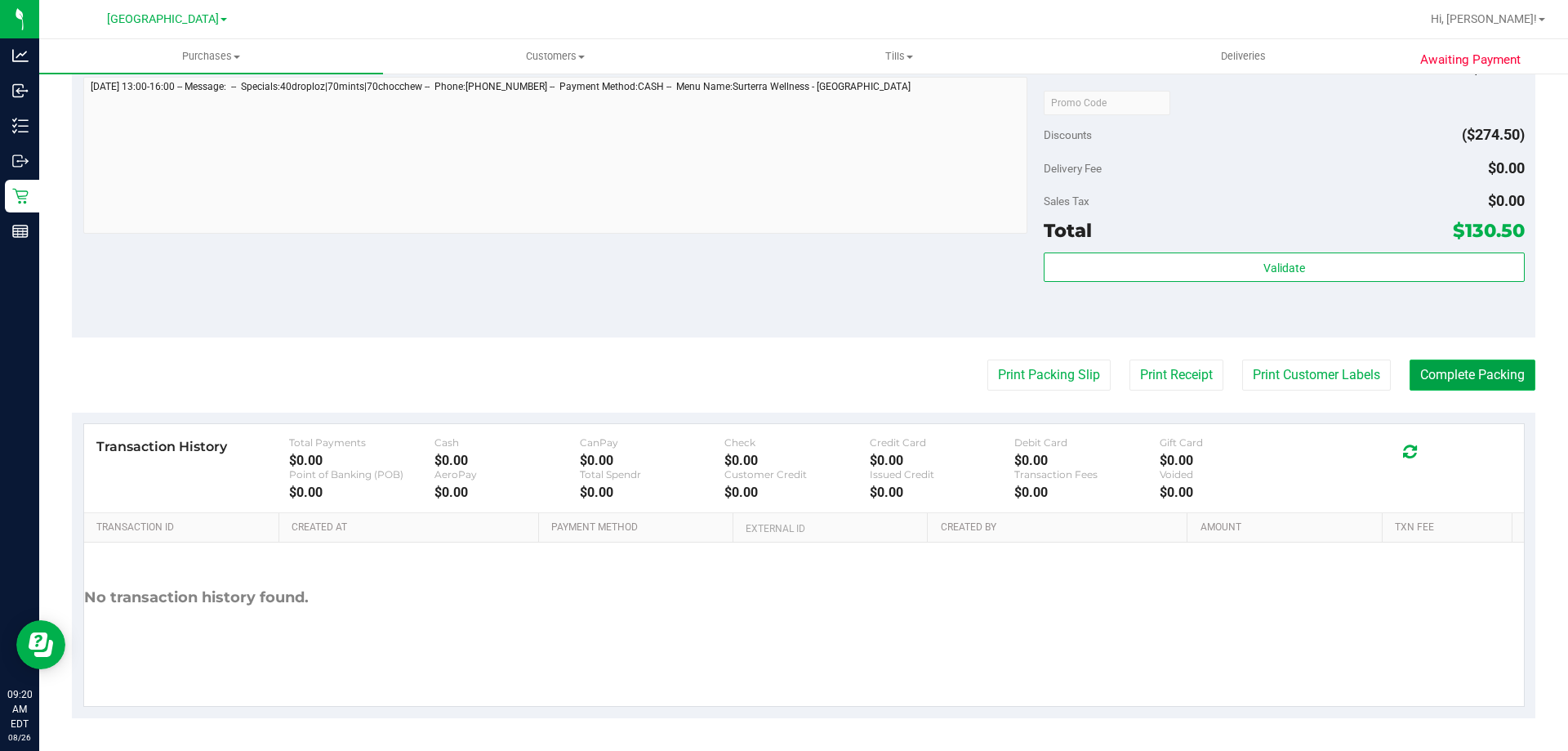
click at [1465, 370] on button "Complete Packing" at bounding box center [1472, 375] width 126 height 31
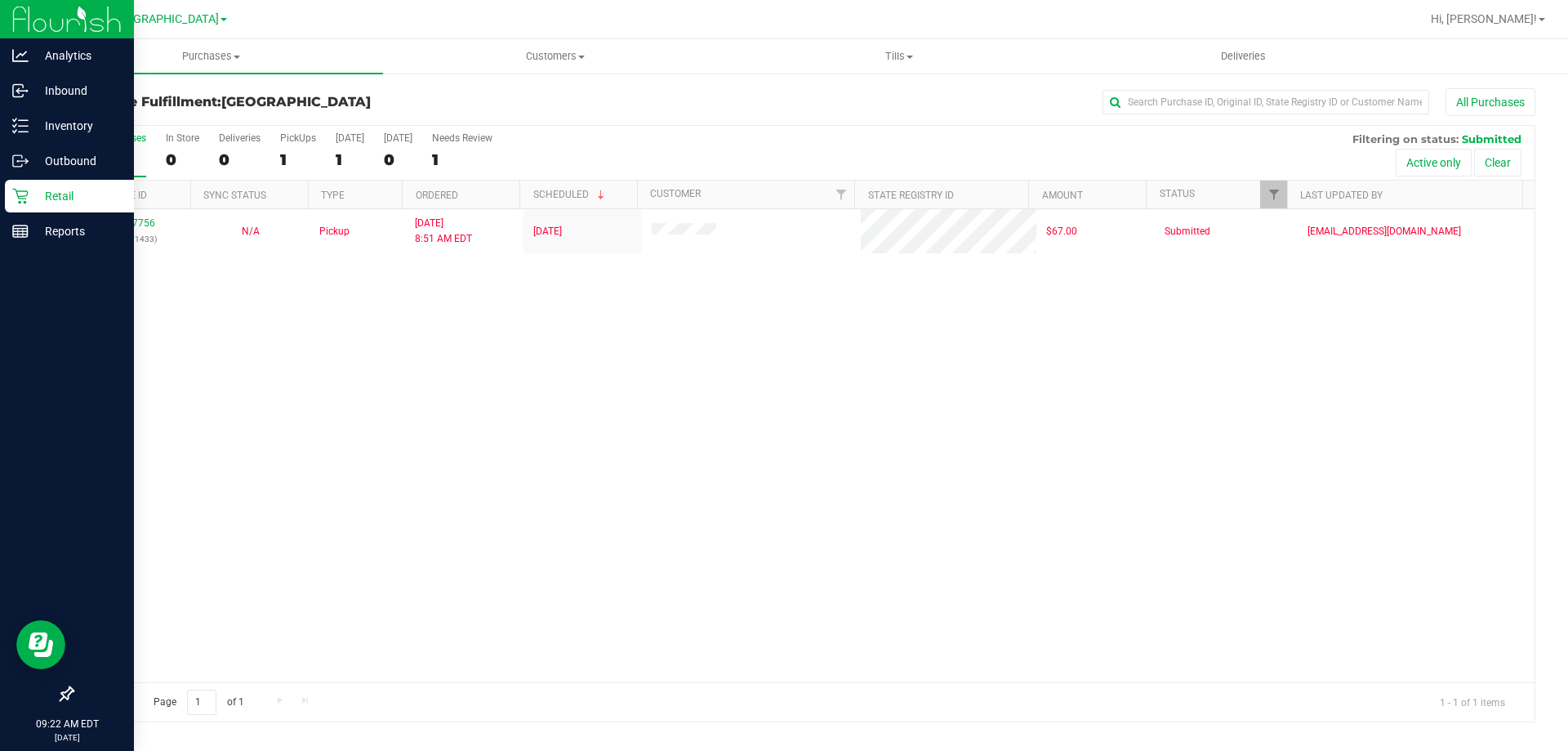
click at [42, 198] on p "Retail" at bounding box center [77, 196] width 98 height 20
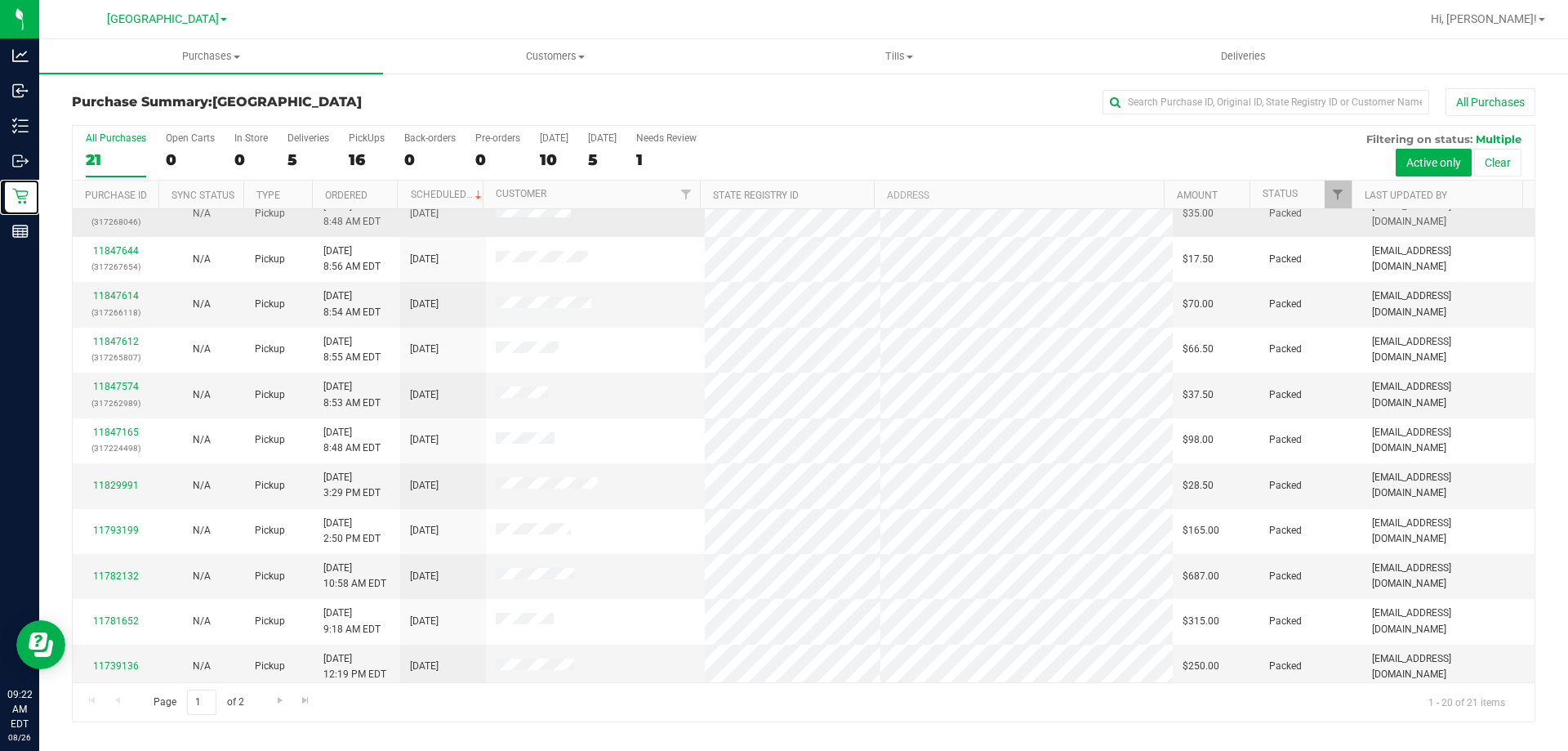
scroll to position [431, 0]
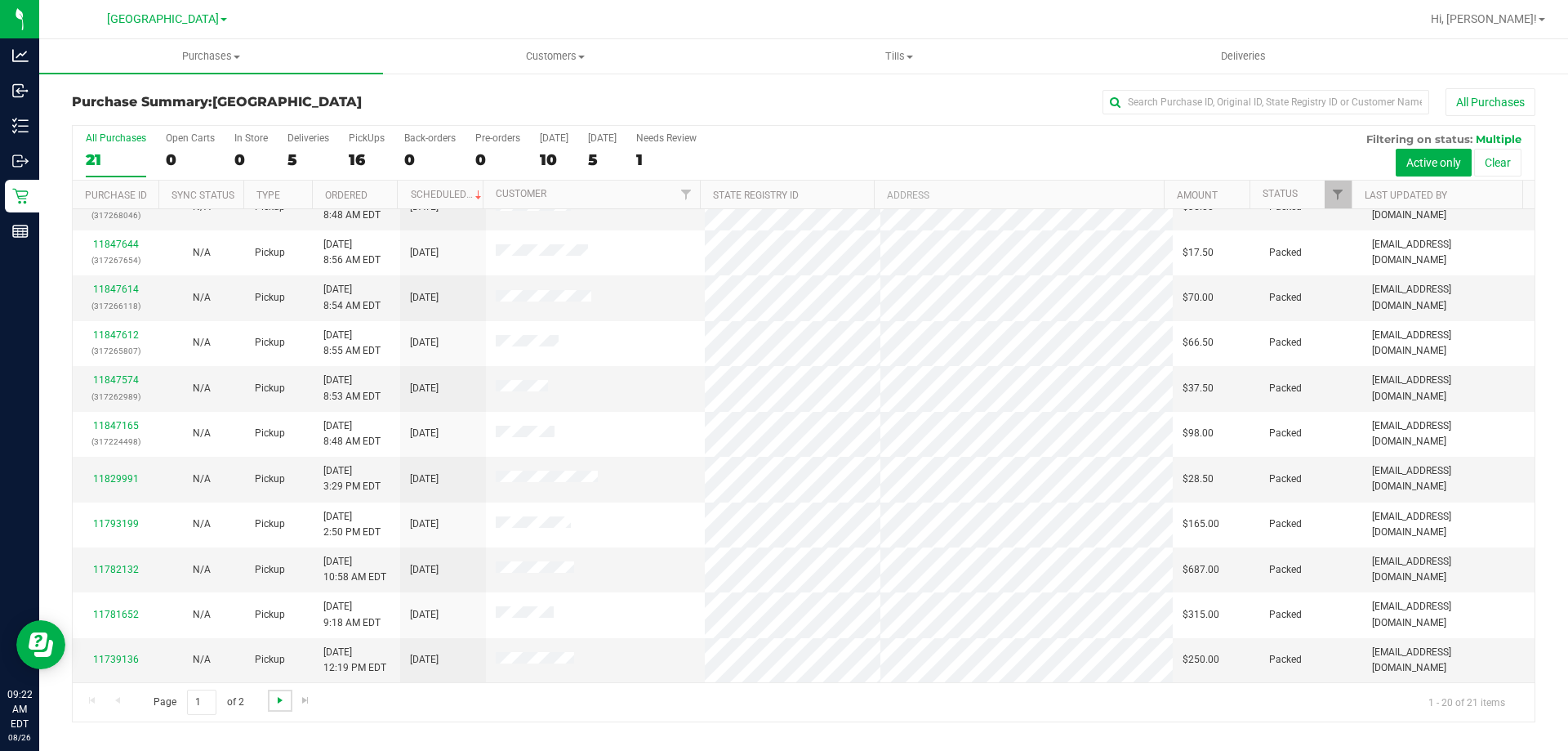
click at [281, 700] on span "Go to the next page" at bounding box center [279, 699] width 13 height 13
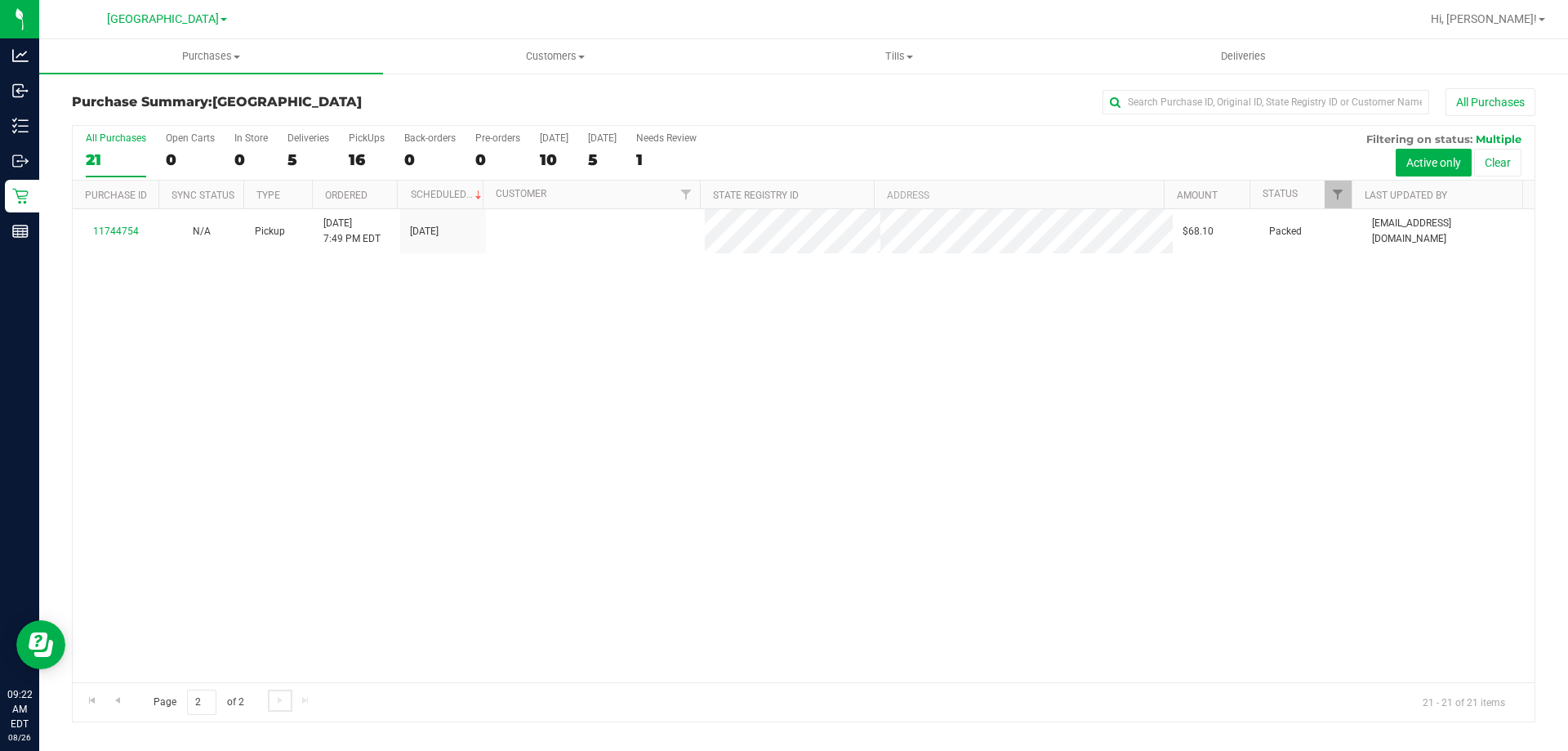
scroll to position [0, 0]
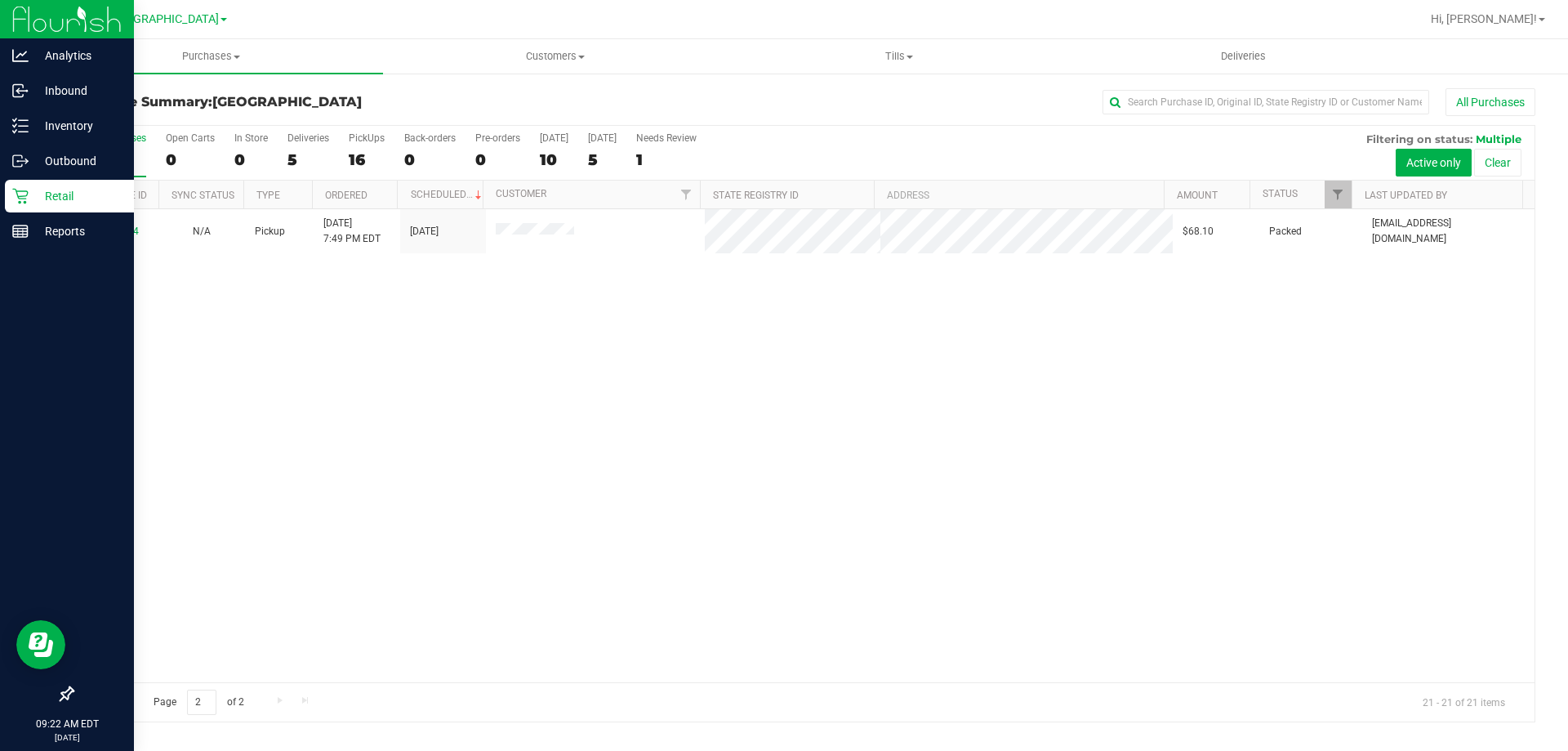
click at [52, 190] on p "Retail" at bounding box center [77, 196] width 98 height 20
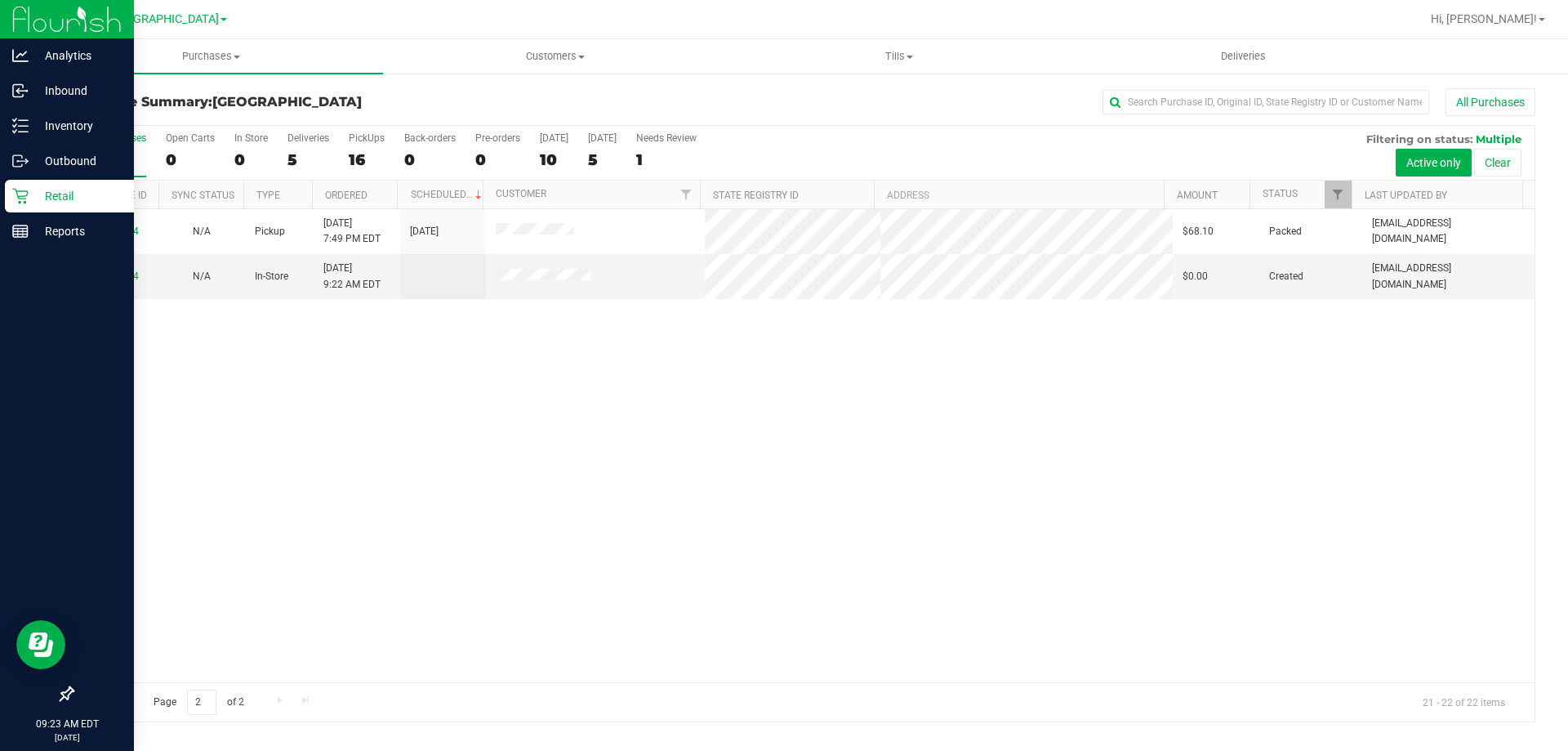
click at [34, 192] on p "Retail" at bounding box center [77, 196] width 98 height 20
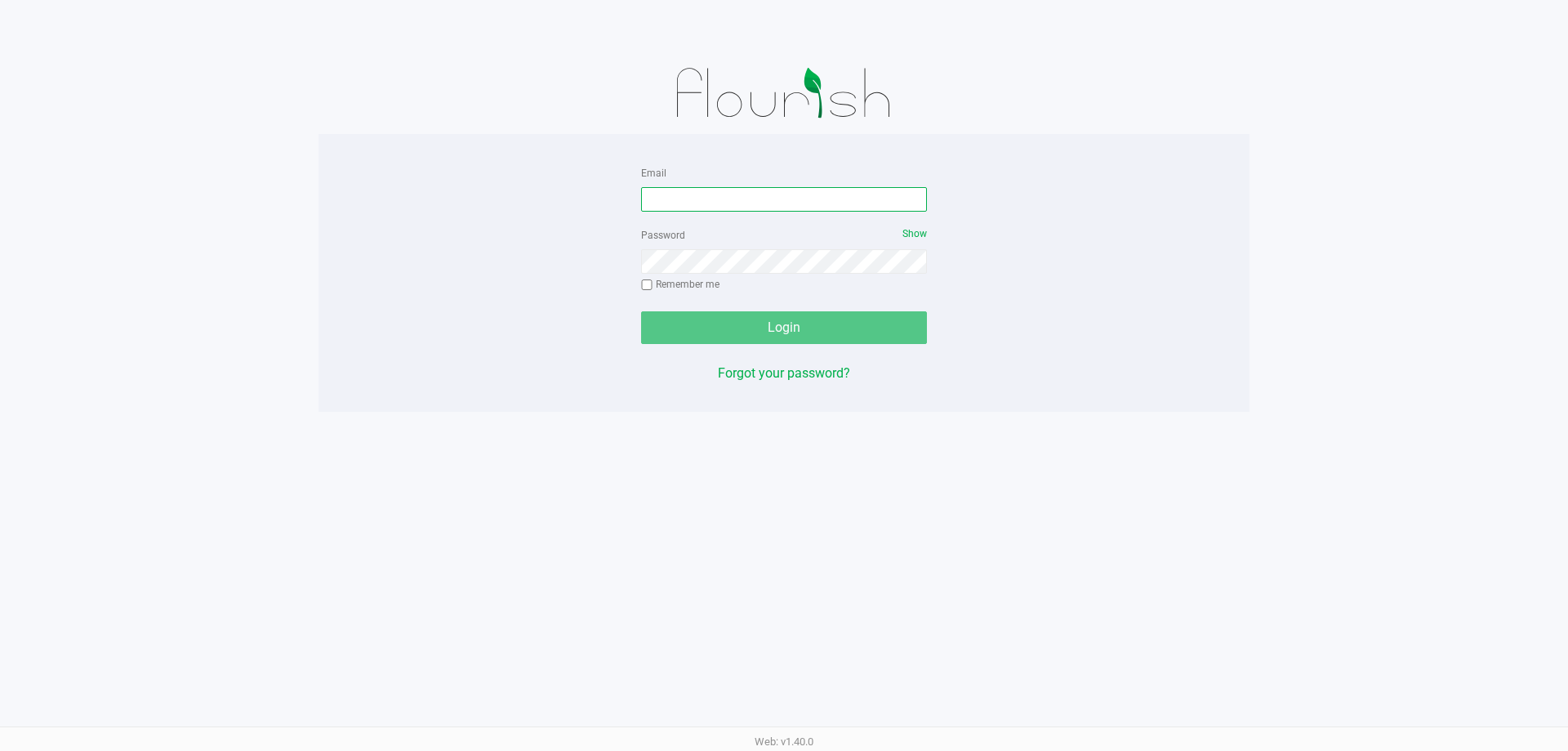
click at [671, 187] on input "Email" at bounding box center [784, 199] width 286 height 25
type input "[EMAIL_ADDRESS][DOMAIN_NAME]"
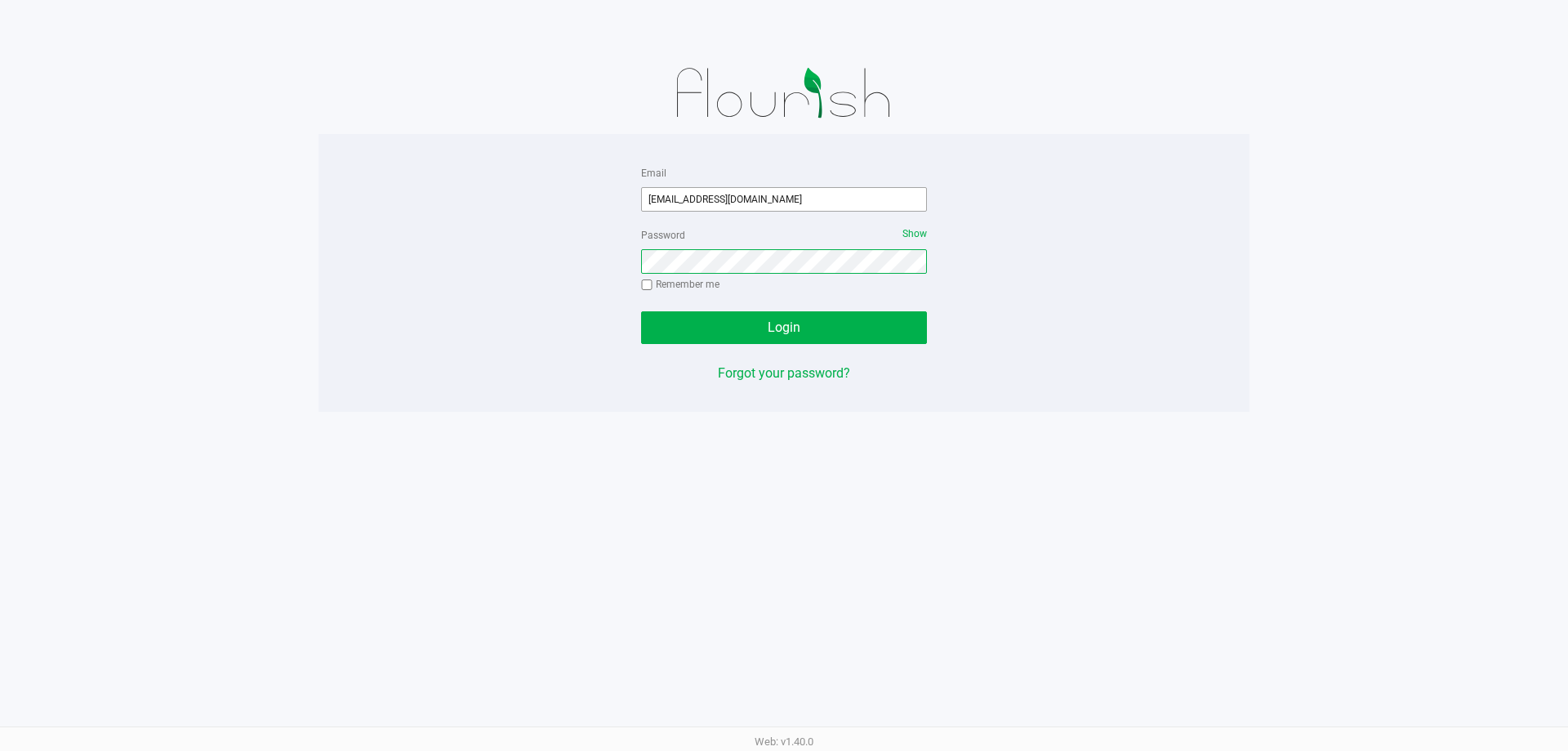
click at [641, 311] on button "Login" at bounding box center [784, 327] width 286 height 33
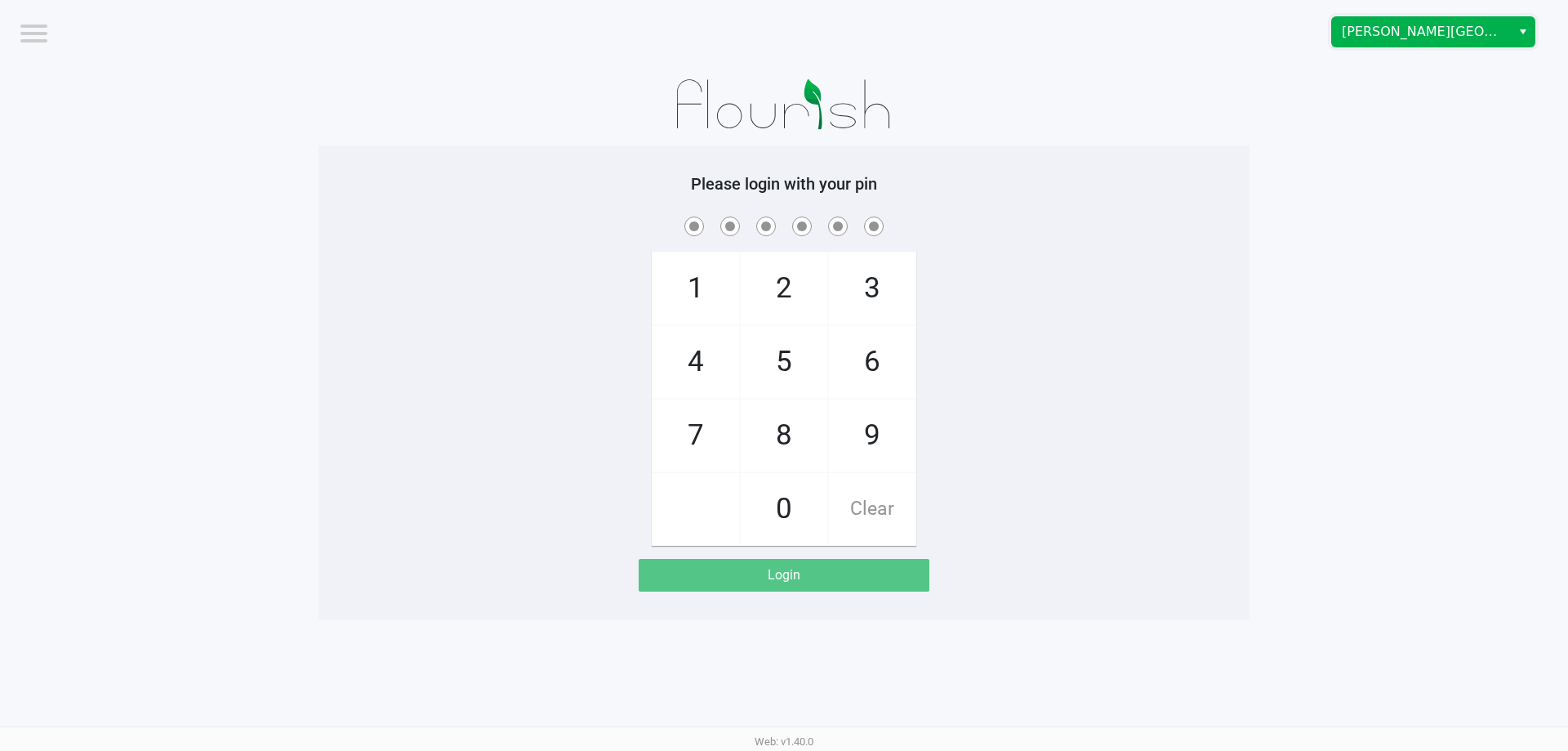
click at [1393, 29] on span "[PERSON_NAME][GEOGRAPHIC_DATA]" at bounding box center [1421, 32] width 159 height 20
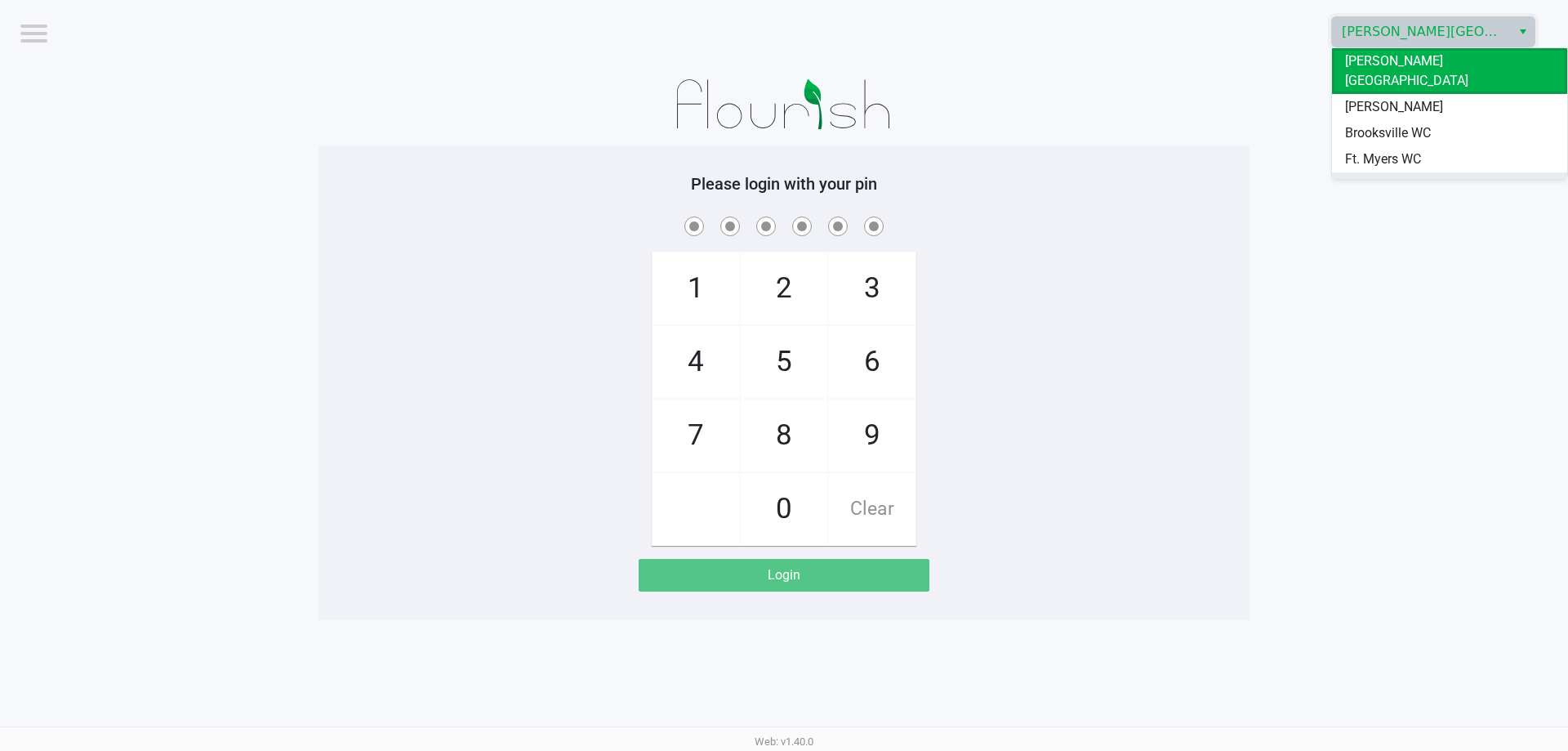
click at [1370, 176] on span "[GEOGRAPHIC_DATA]" at bounding box center [1406, 186] width 123 height 20
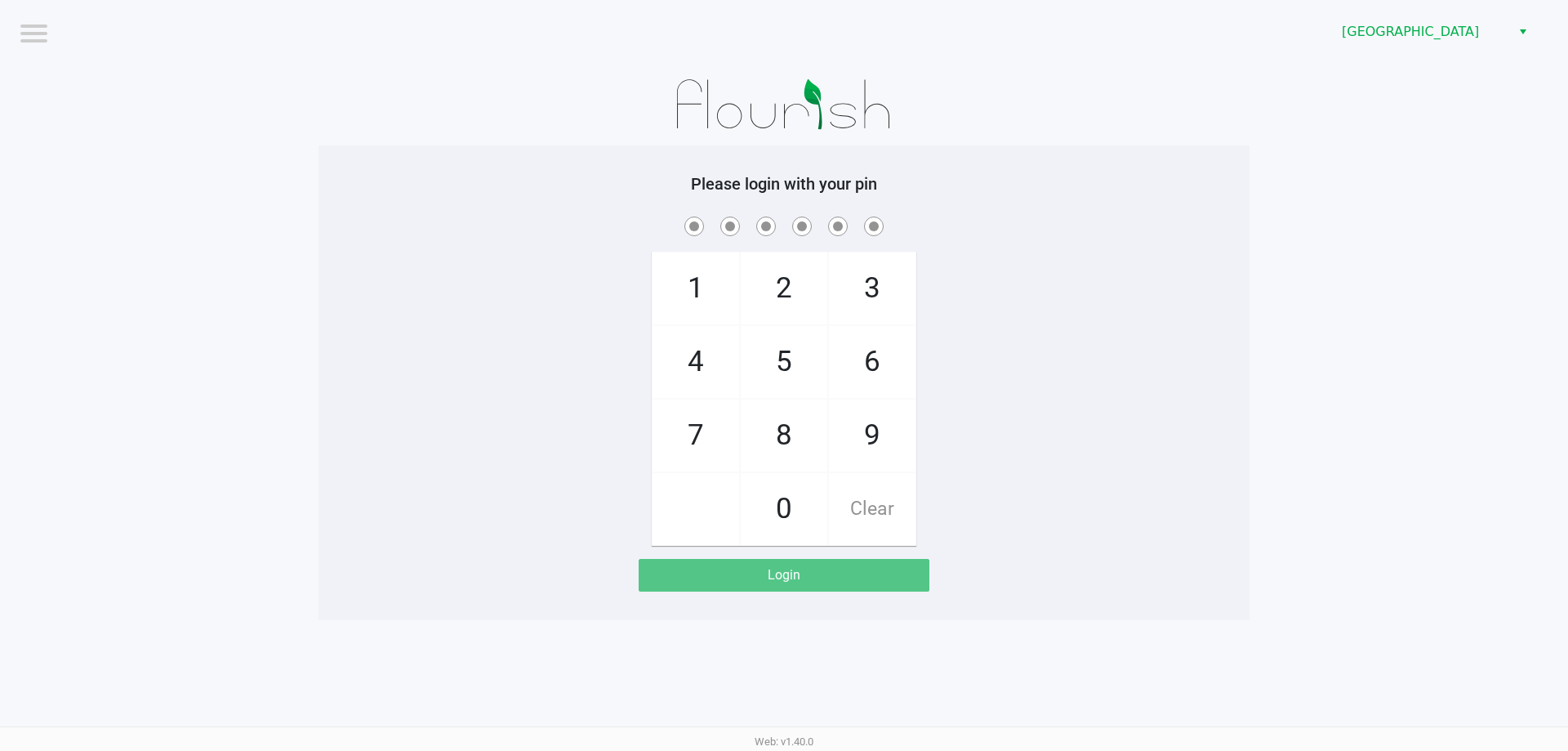
click at [697, 443] on span "7" at bounding box center [695, 435] width 86 height 72
checkbox input "true"
drag, startPoint x: 697, startPoint y: 443, endPoint x: 728, endPoint y: 425, distance: 35.8
click at [698, 443] on span "7" at bounding box center [695, 435] width 86 height 72
checkbox input "true"
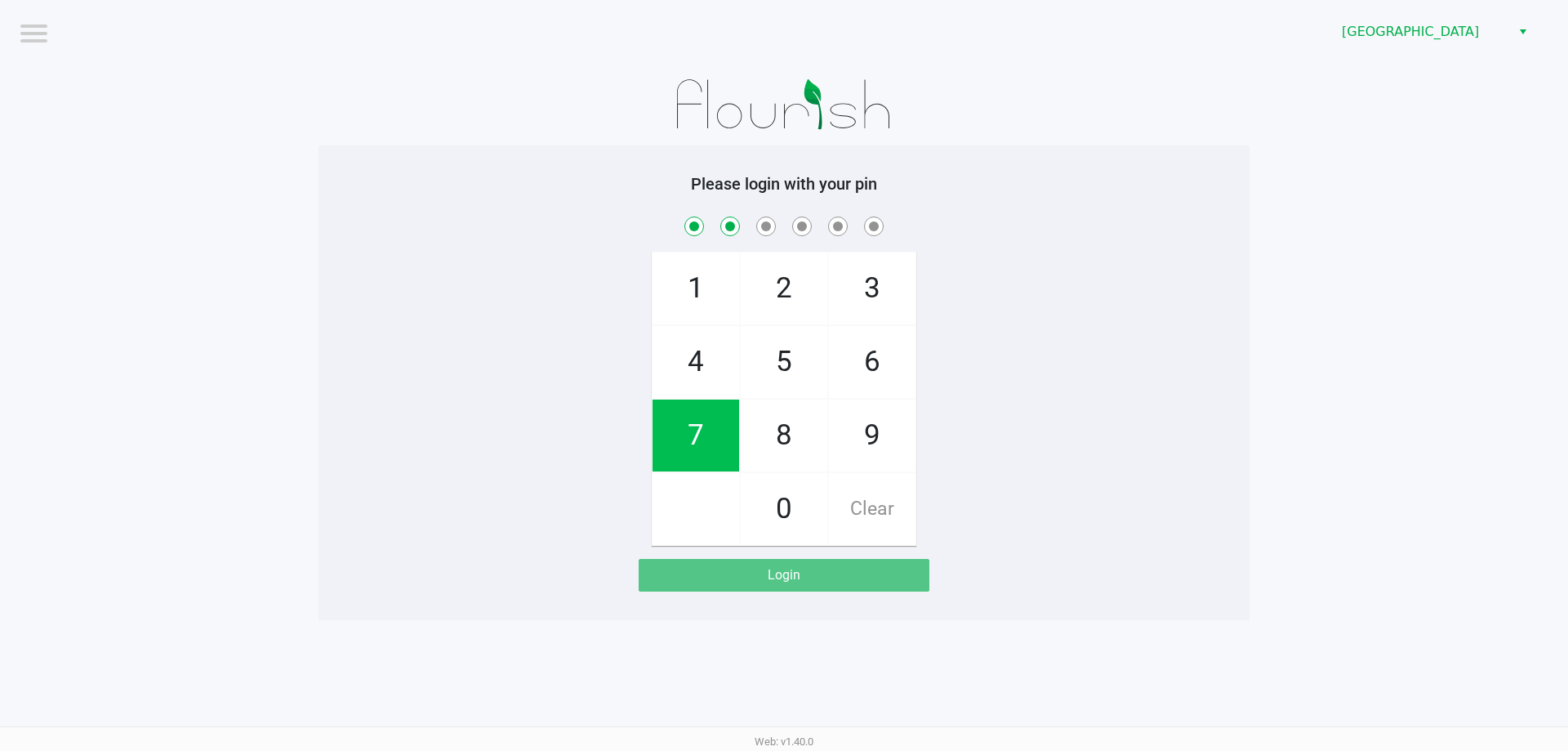
click at [769, 381] on span "5" at bounding box center [784, 362] width 86 height 72
checkbox input "true"
click at [774, 435] on span "8" at bounding box center [784, 435] width 86 height 72
checkbox input "true"
click at [792, 500] on span "0" at bounding box center [784, 509] width 86 height 72
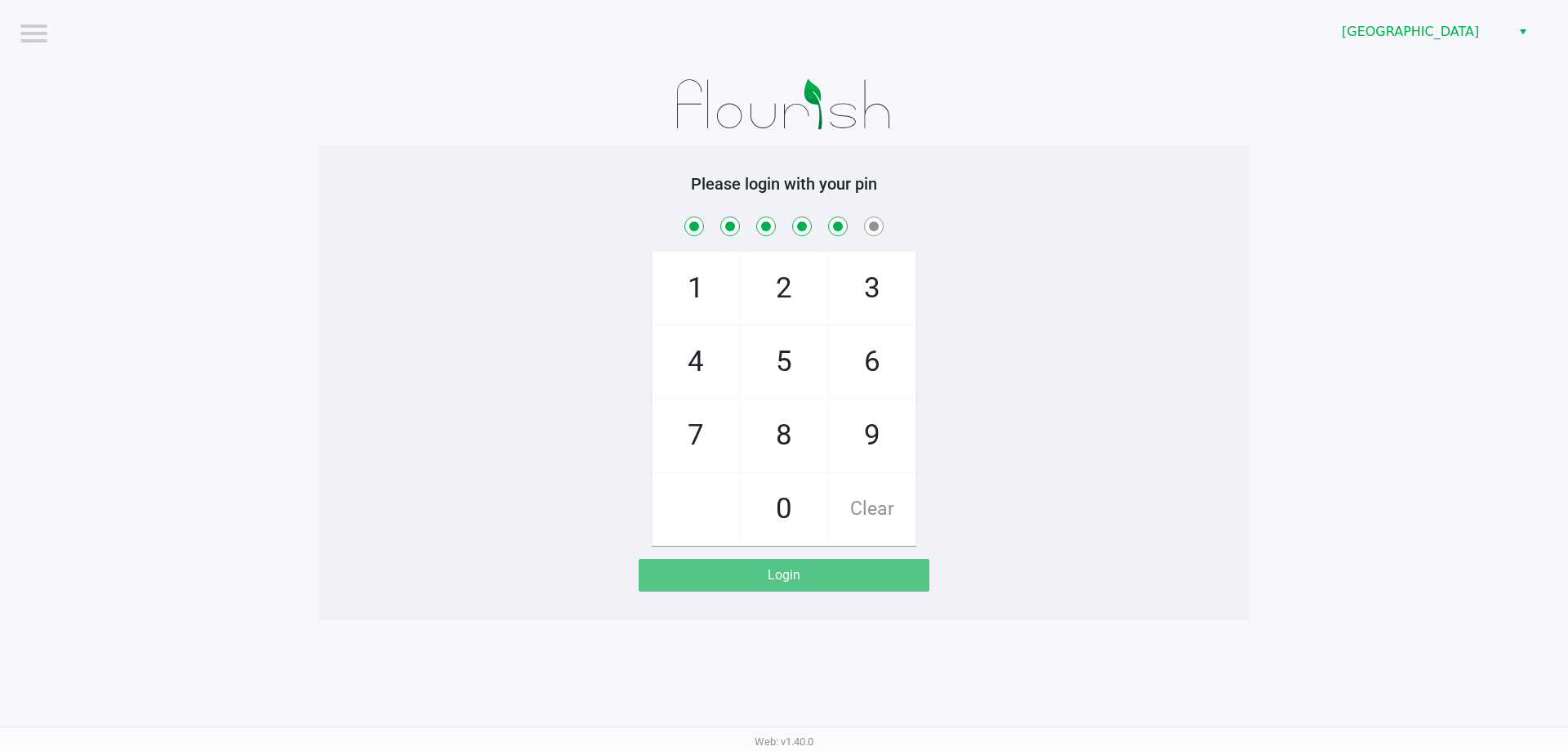
checkbox input "true"
click at [792, 500] on span "0" at bounding box center [784, 509] width 86 height 72
checkbox input "true"
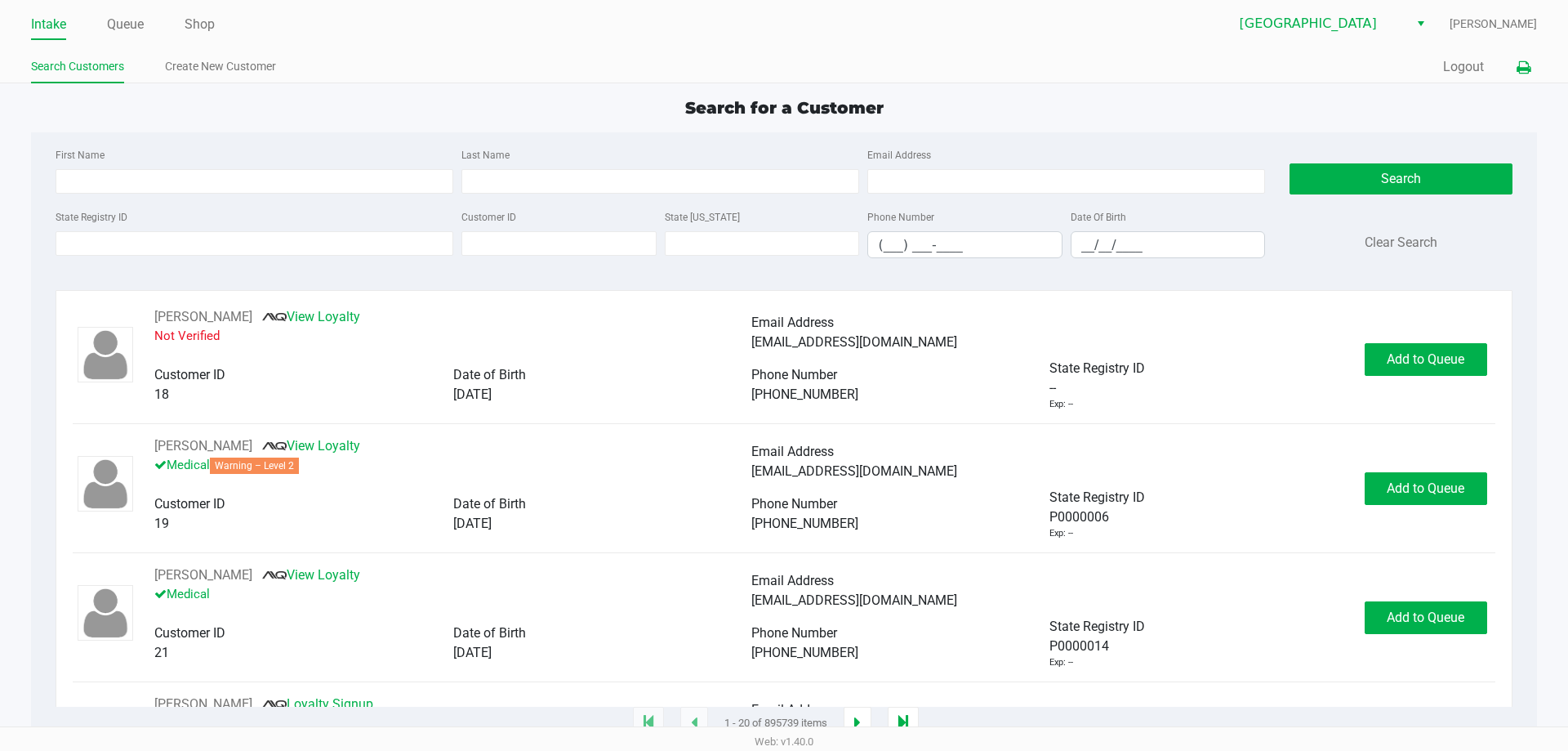
click at [1514, 72] on button at bounding box center [1522, 68] width 27 height 30
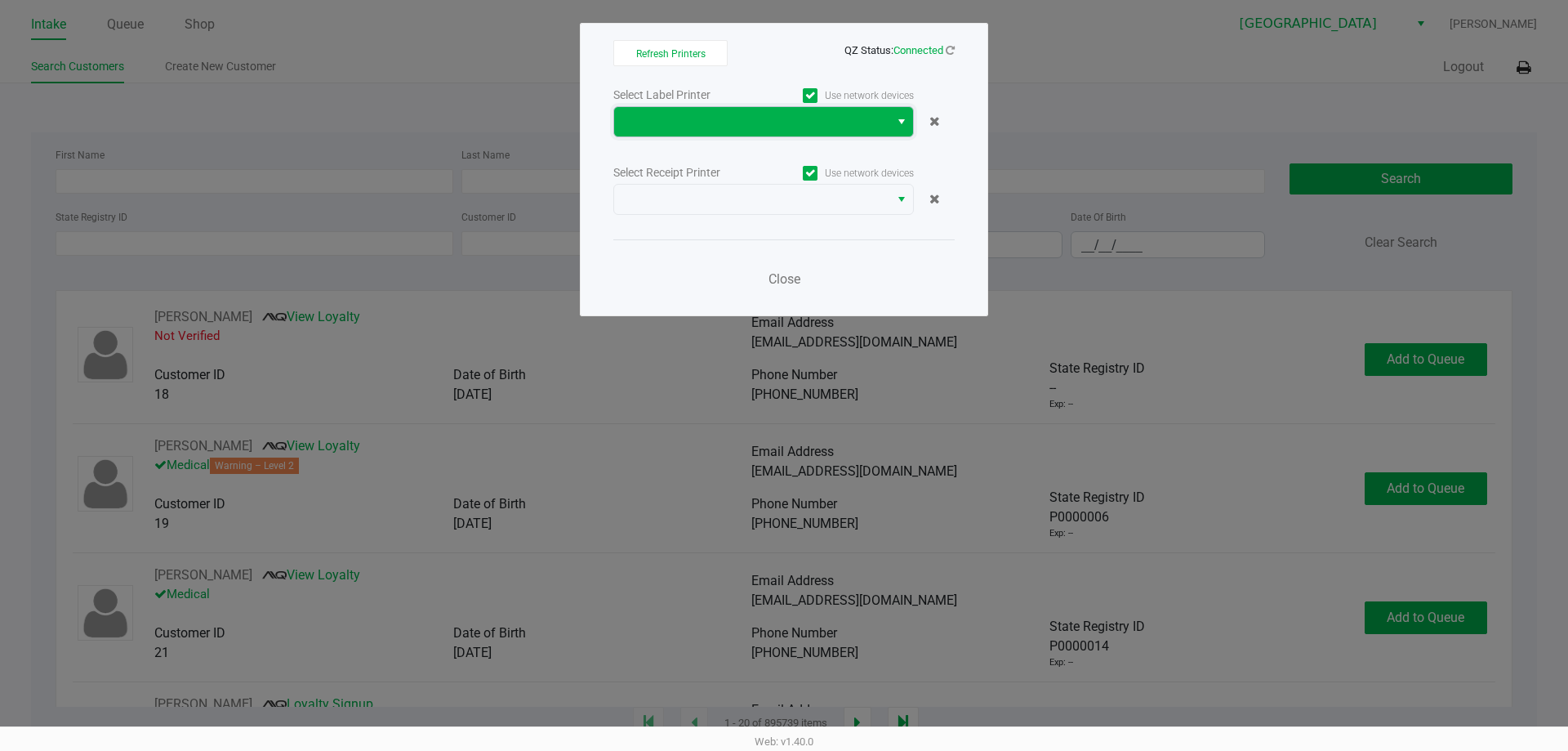
click at [872, 112] on span at bounding box center [751, 122] width 255 height 20
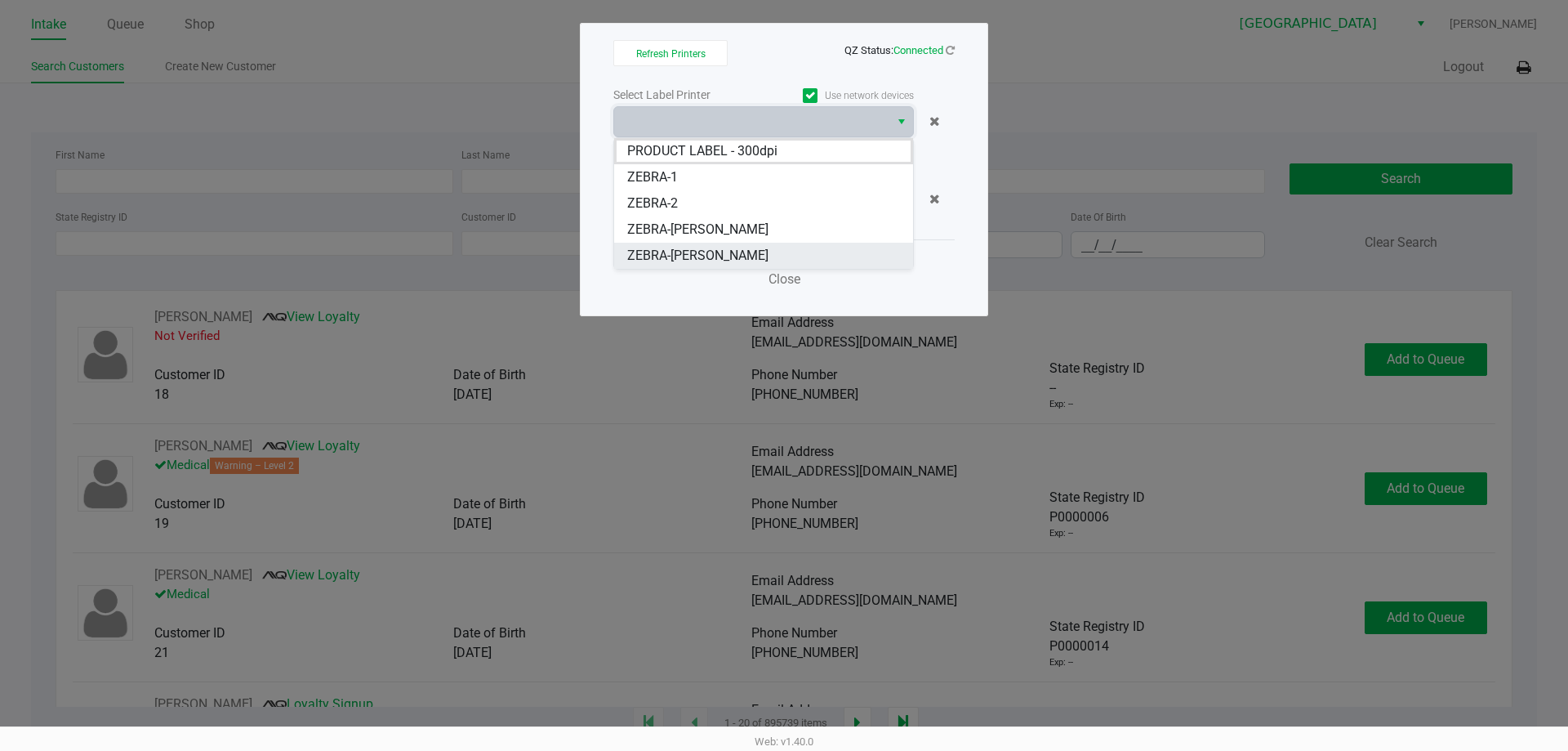
click at [697, 253] on span "ZEBRA-VANCE-JOY" at bounding box center [697, 255] width 141 height 20
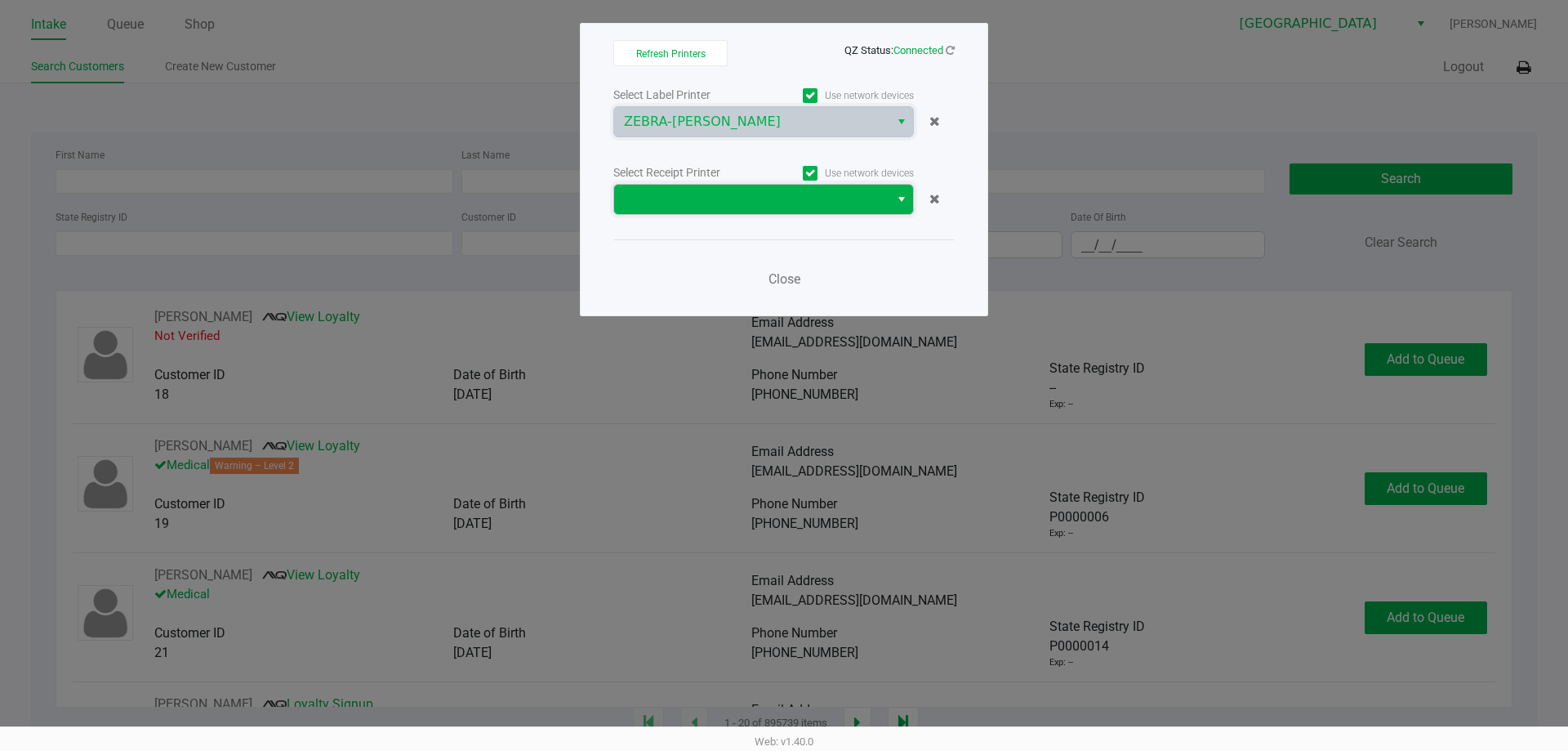
click at [869, 201] on span at bounding box center [751, 200] width 255 height 20
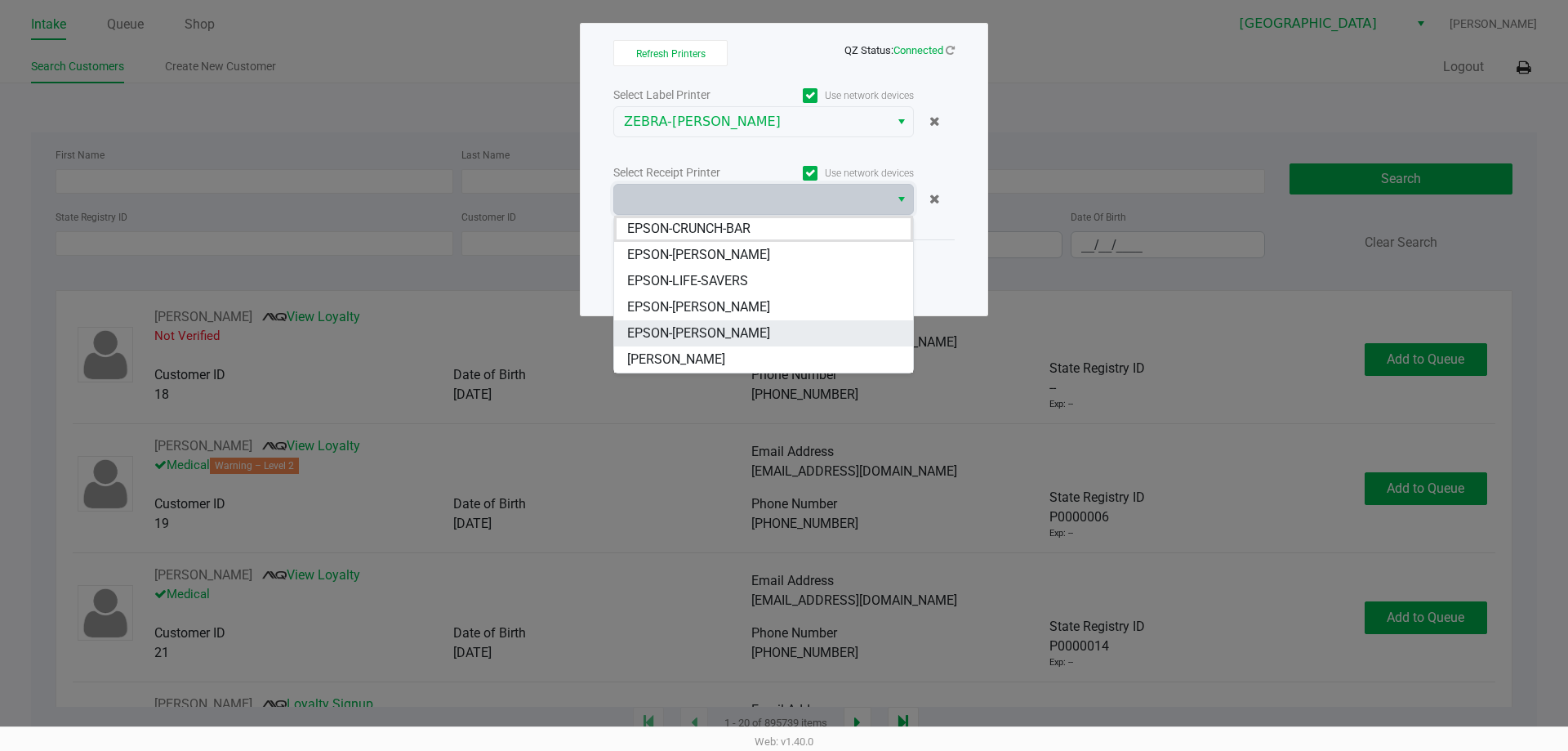
click at [719, 328] on span "EPSON-VANCE-JOY" at bounding box center [698, 334] width 143 height 20
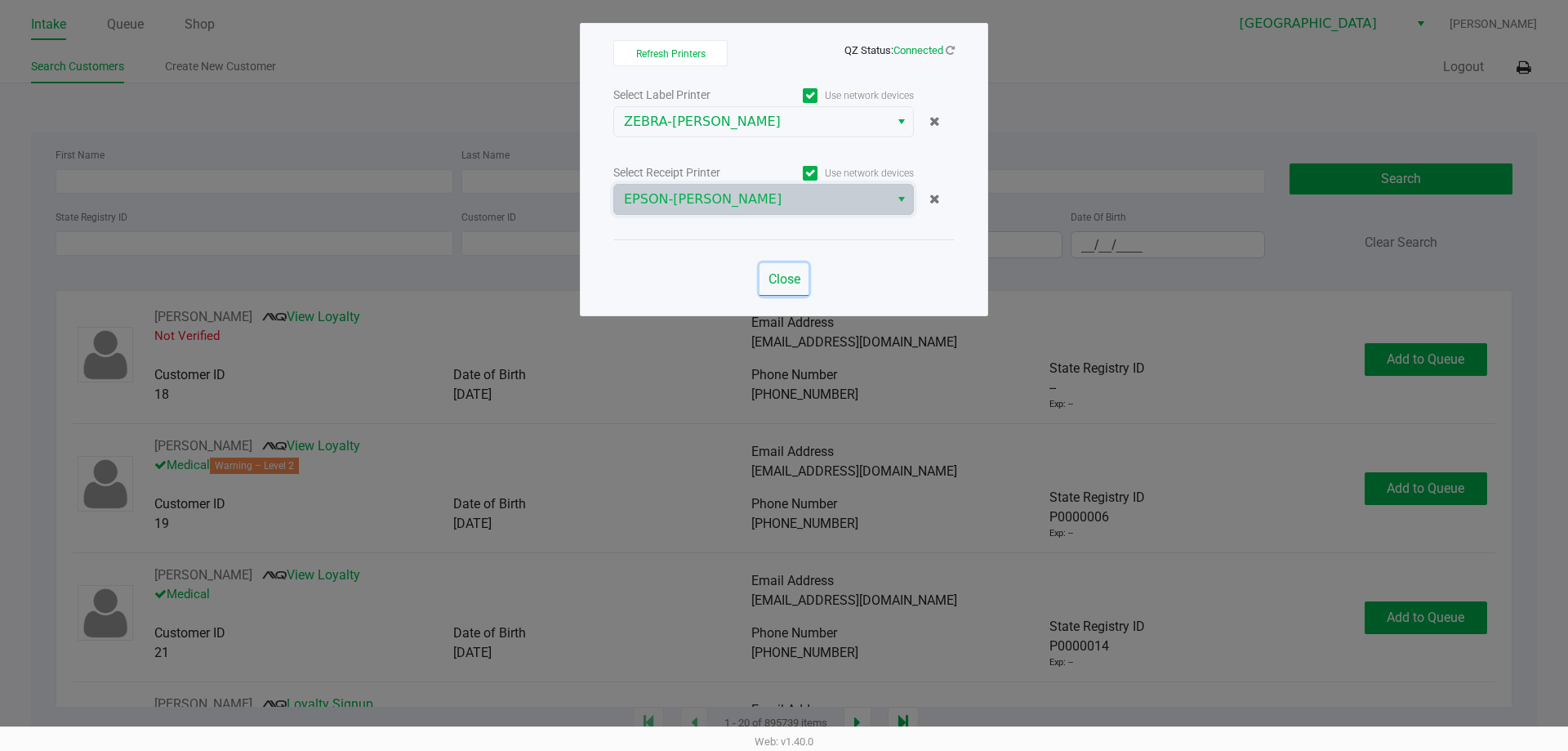
click at [786, 279] on span "Close" at bounding box center [784, 279] width 32 height 16
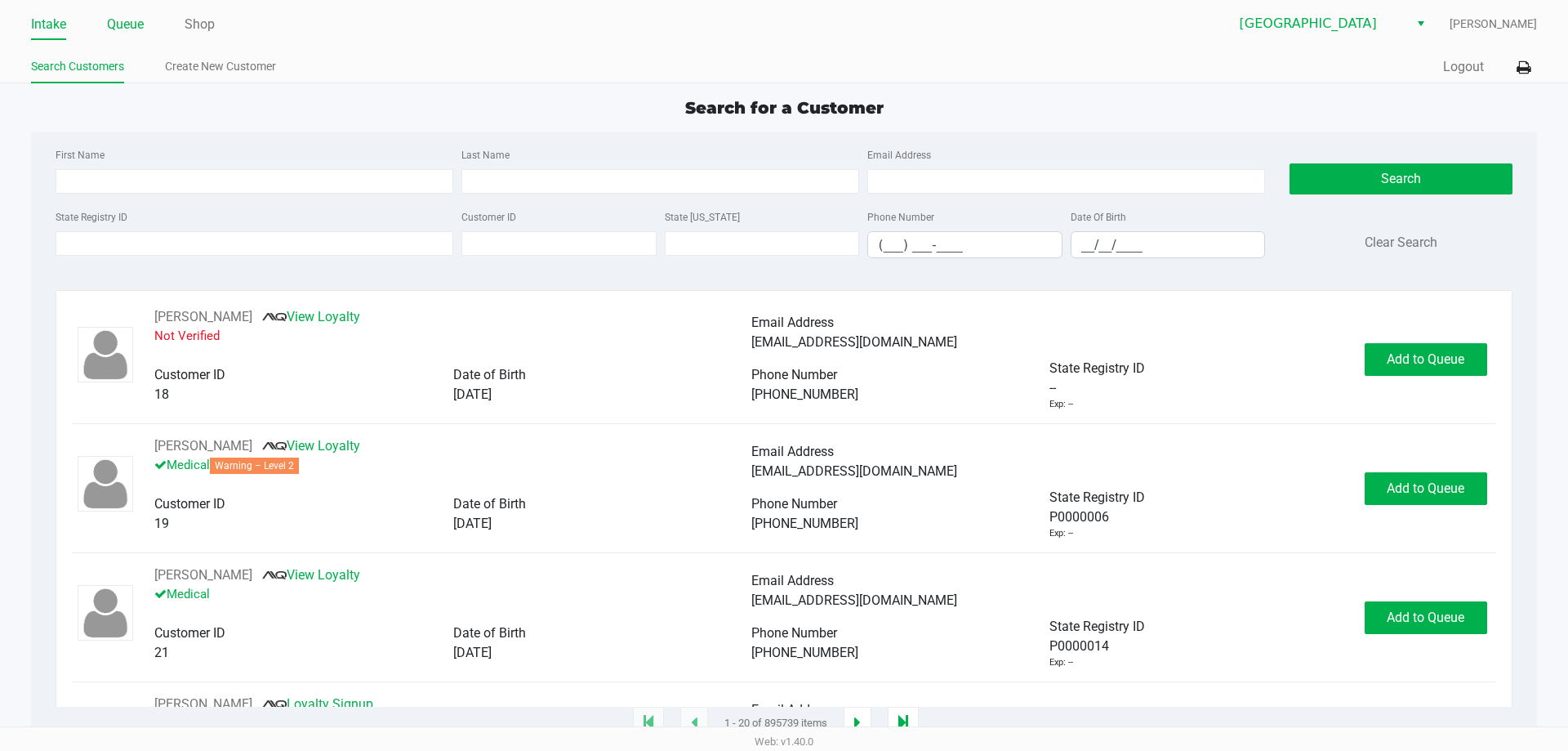
click at [128, 22] on link "Queue" at bounding box center [125, 24] width 37 height 23
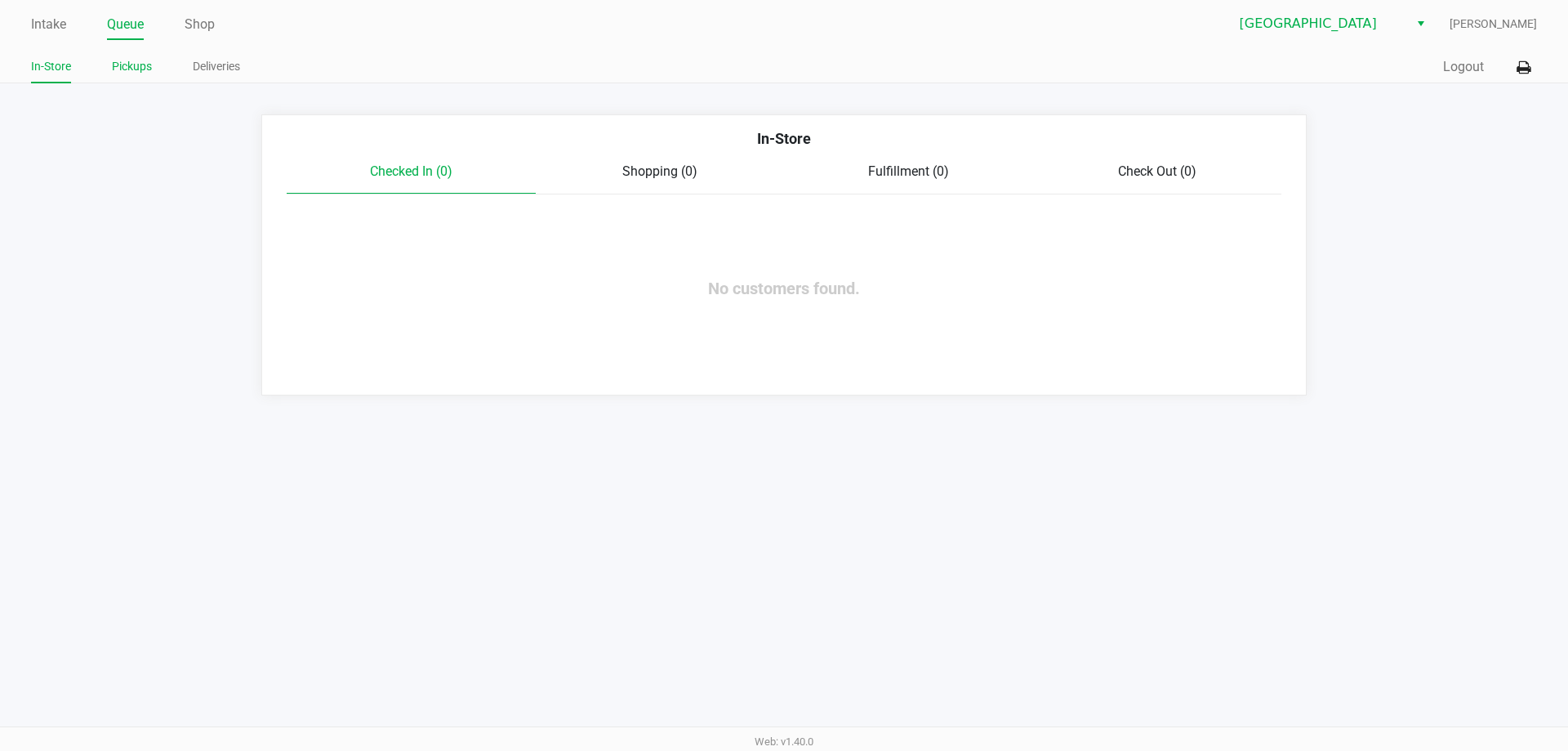
click at [133, 72] on link "Pickups" at bounding box center [132, 67] width 40 height 21
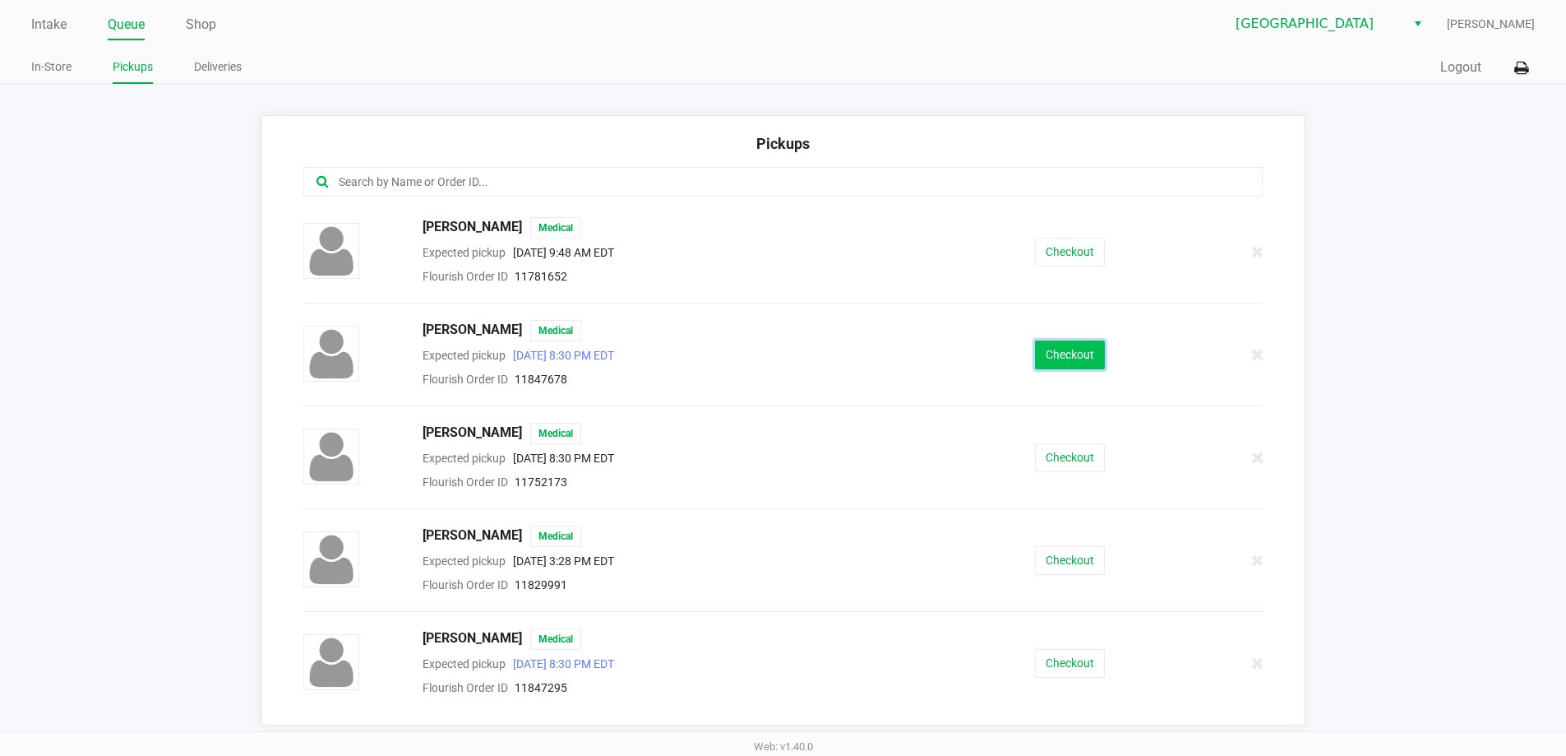
click at [1061, 352] on button "Checkout" at bounding box center [1070, 354] width 70 height 29
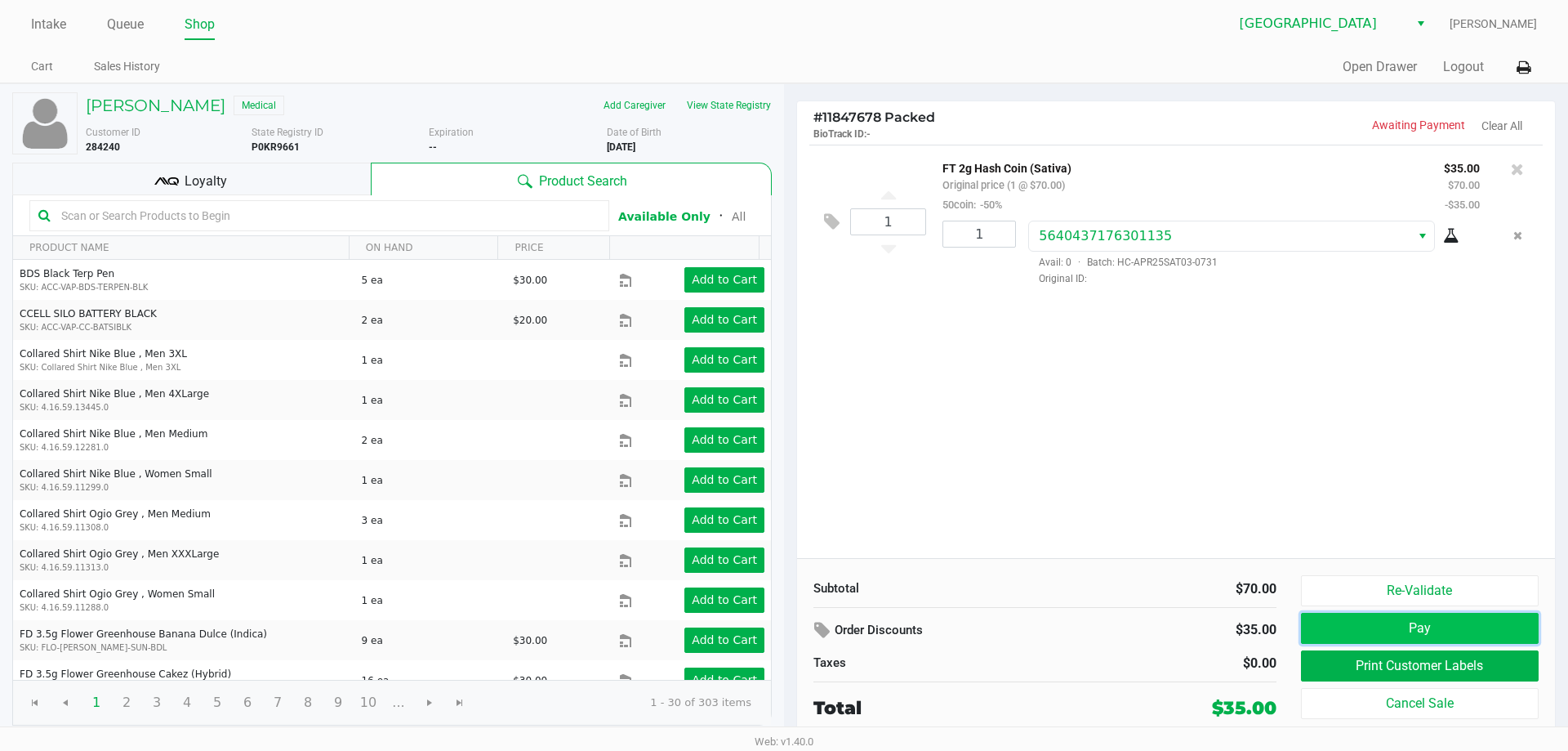
click at [1412, 630] on button "Pay" at bounding box center [1419, 628] width 237 height 31
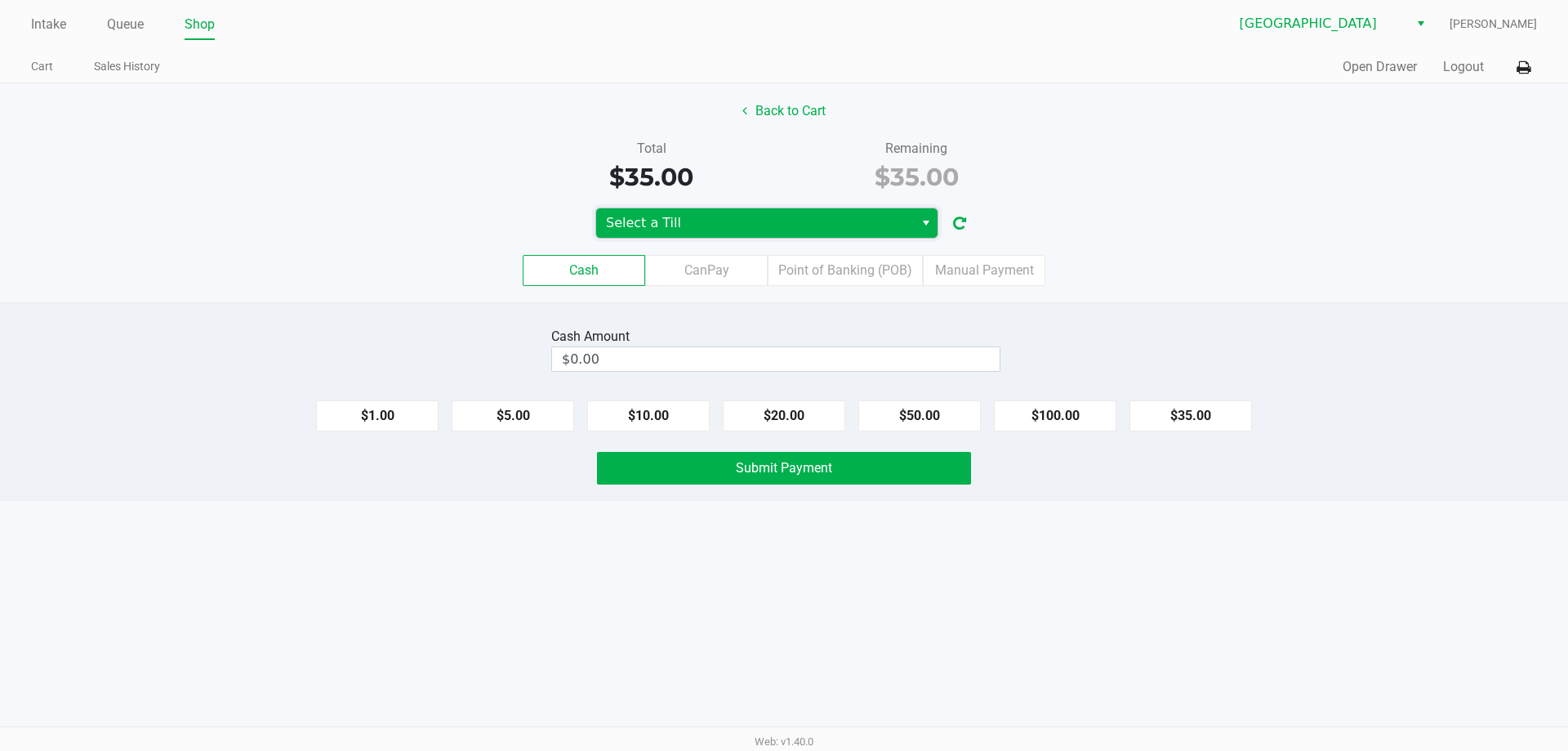
click at [785, 220] on span "Select a Till" at bounding box center [755, 224] width 298 height 20
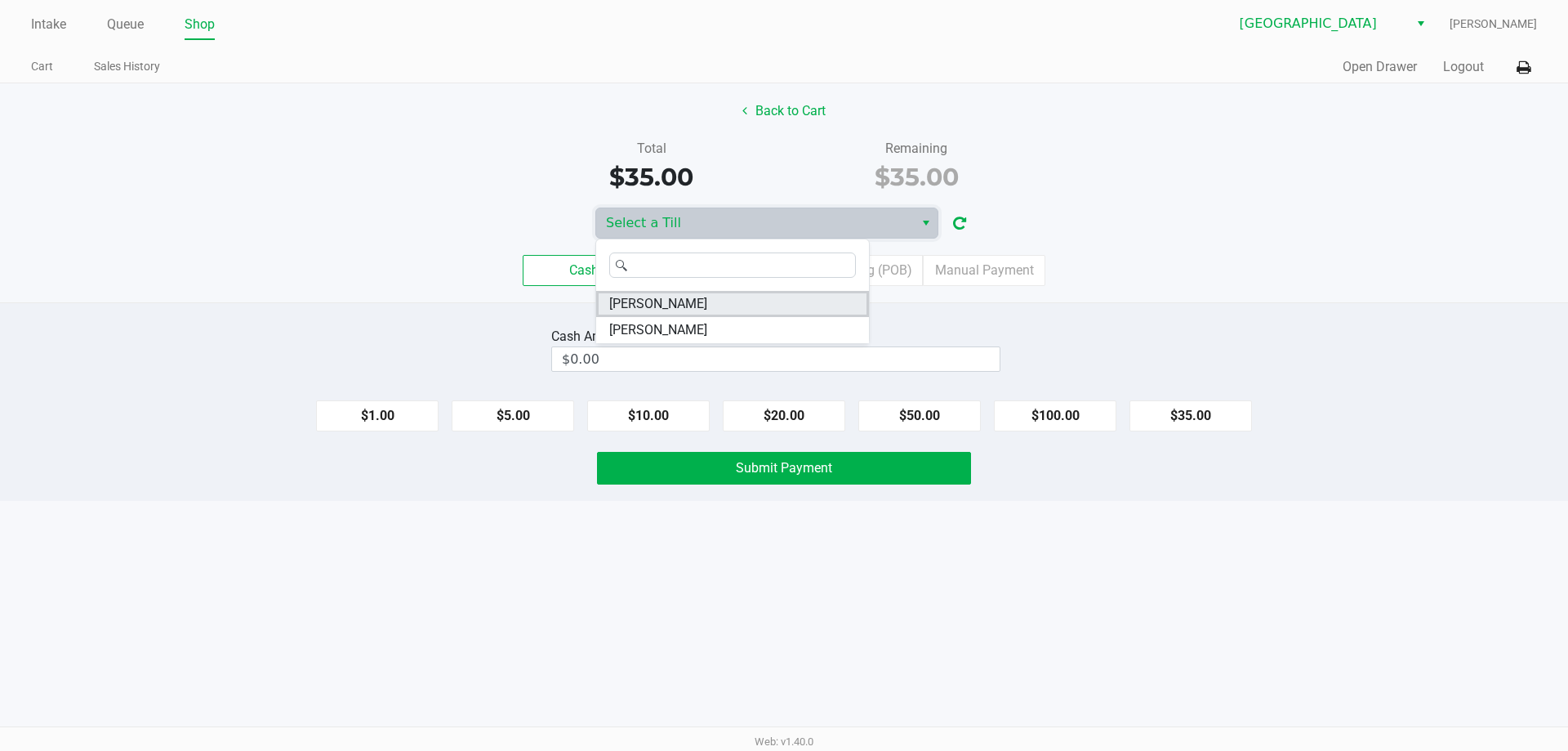
click at [663, 299] on span "VANCE-JOY" at bounding box center [657, 304] width 98 height 20
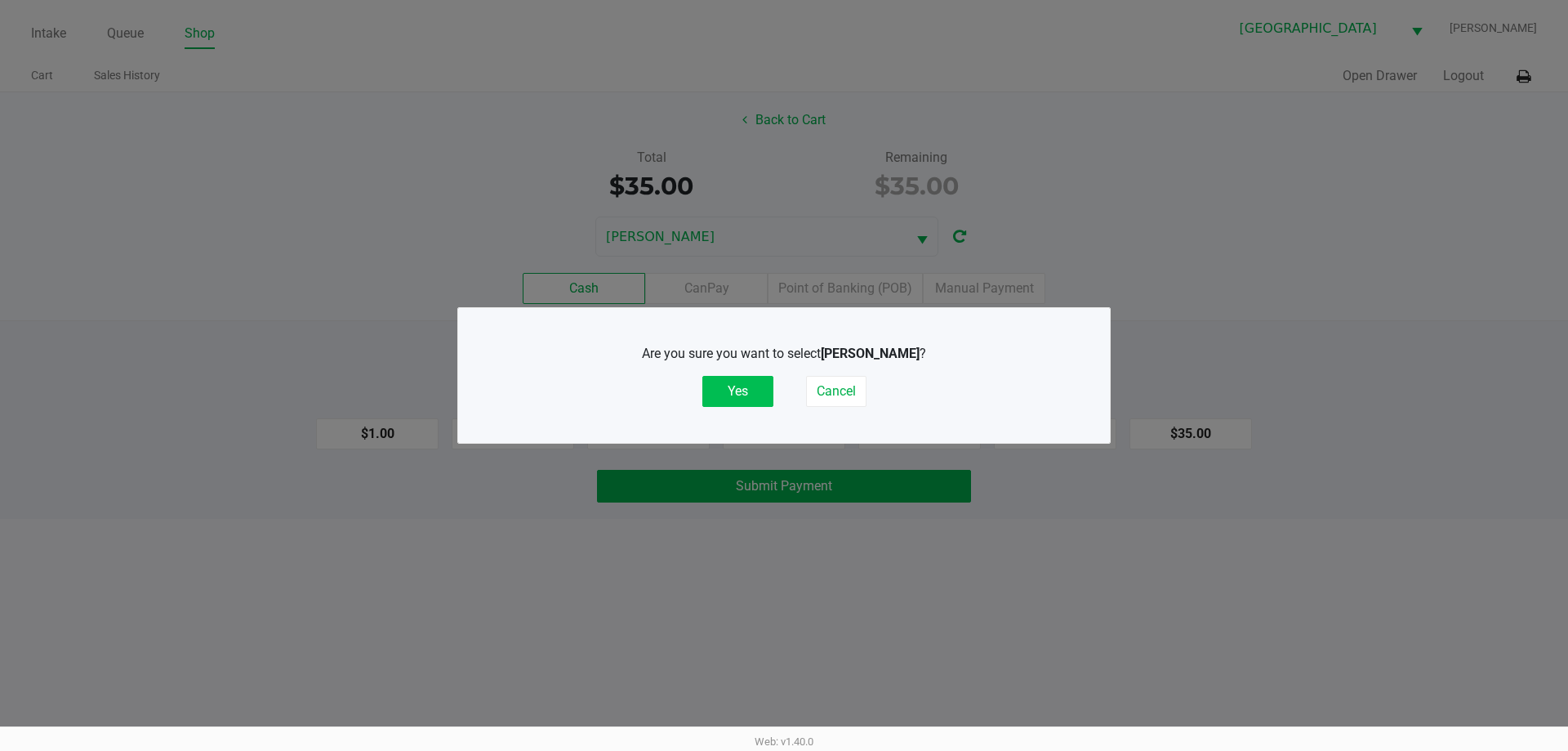
click at [748, 388] on button "Yes" at bounding box center [738, 390] width 71 height 31
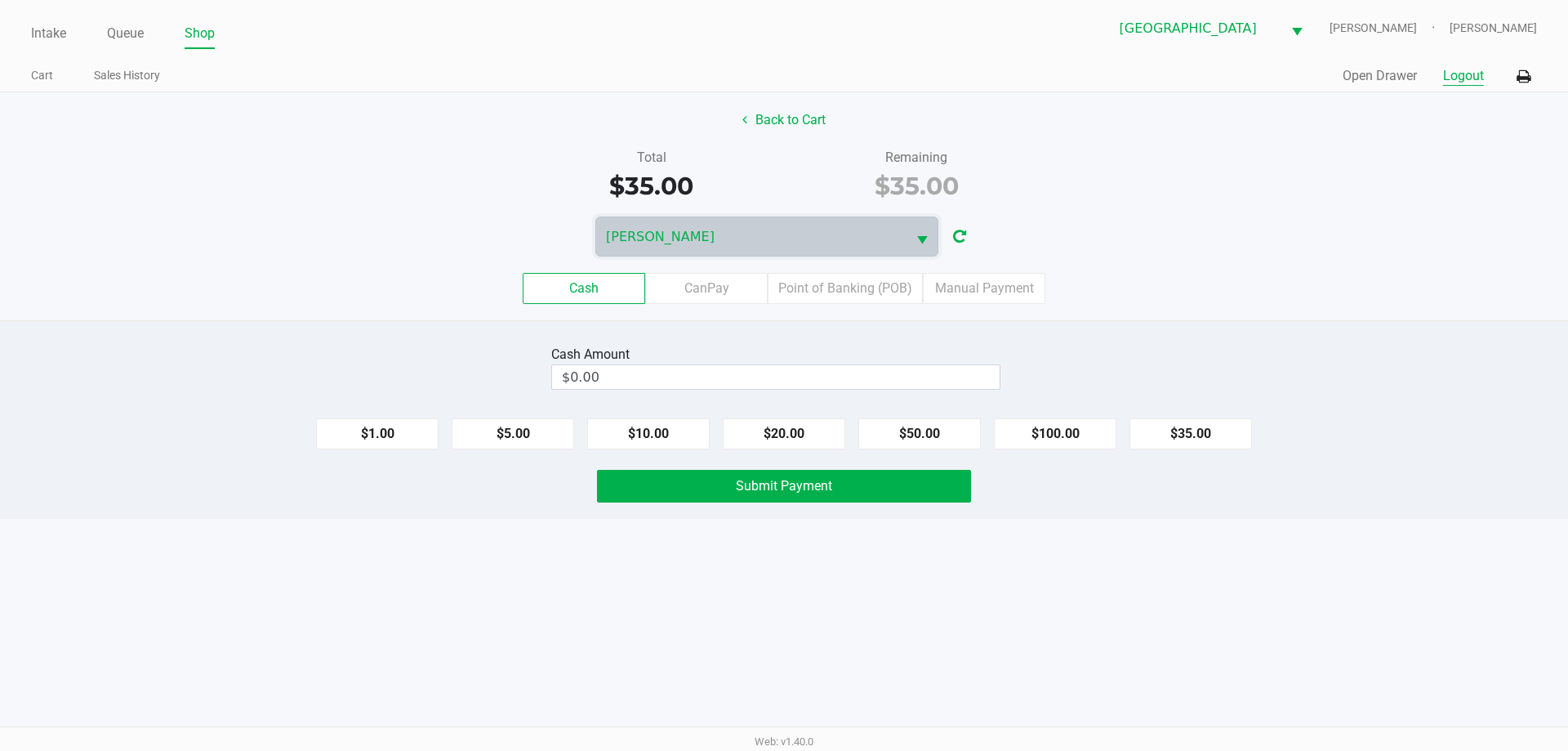
click at [1467, 78] on button "Logout" at bounding box center [1463, 76] width 41 height 20
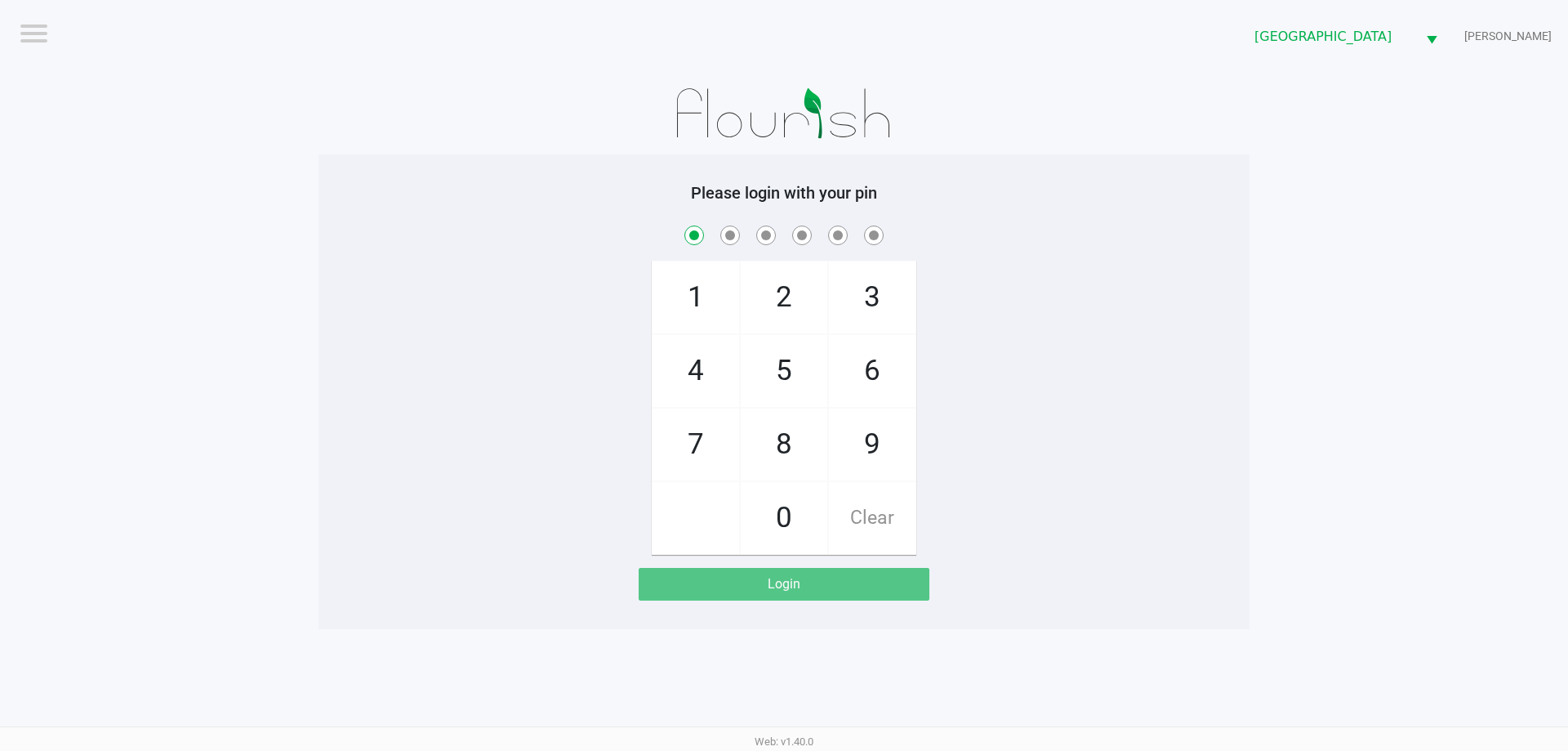
checkbox input "true"
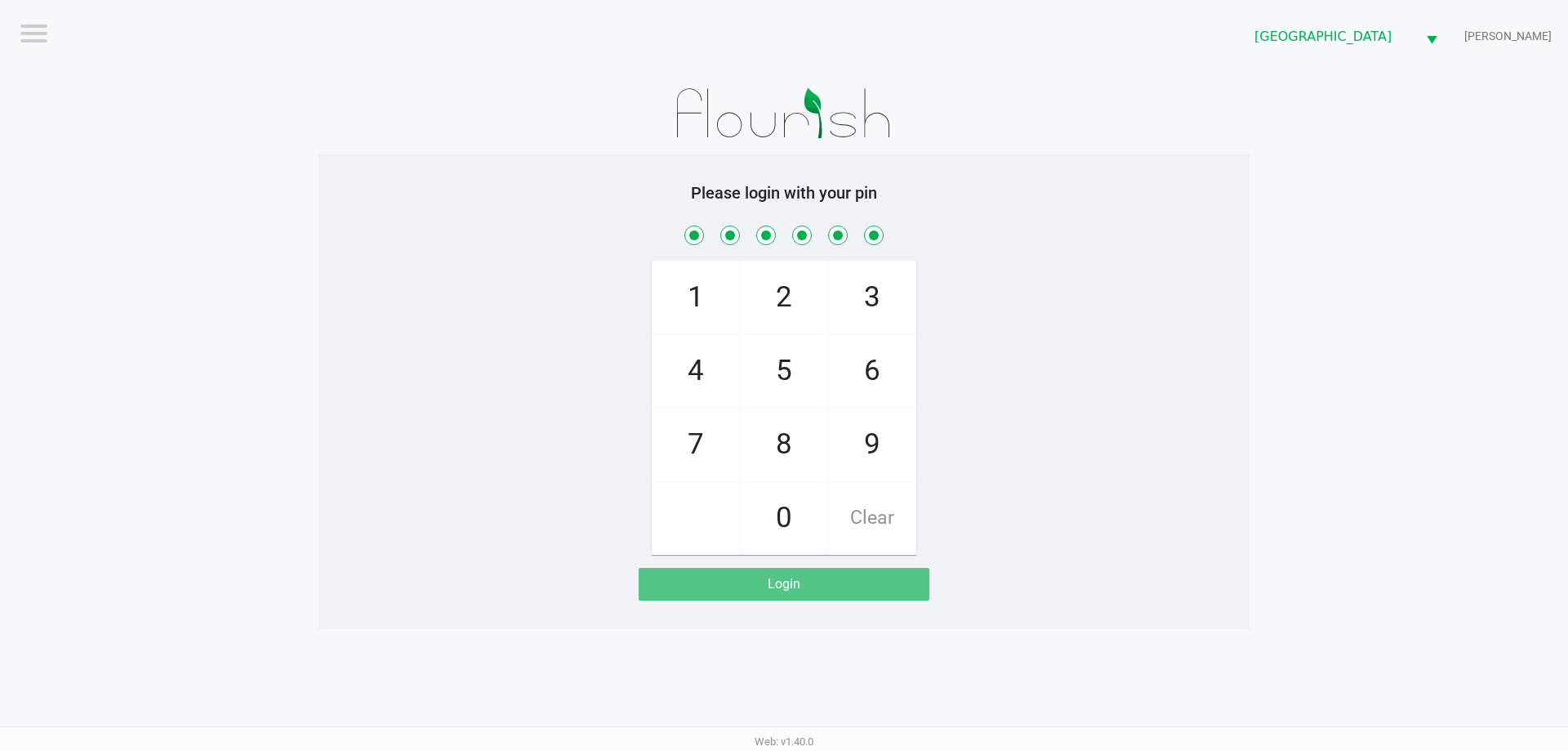
checkbox input "true"
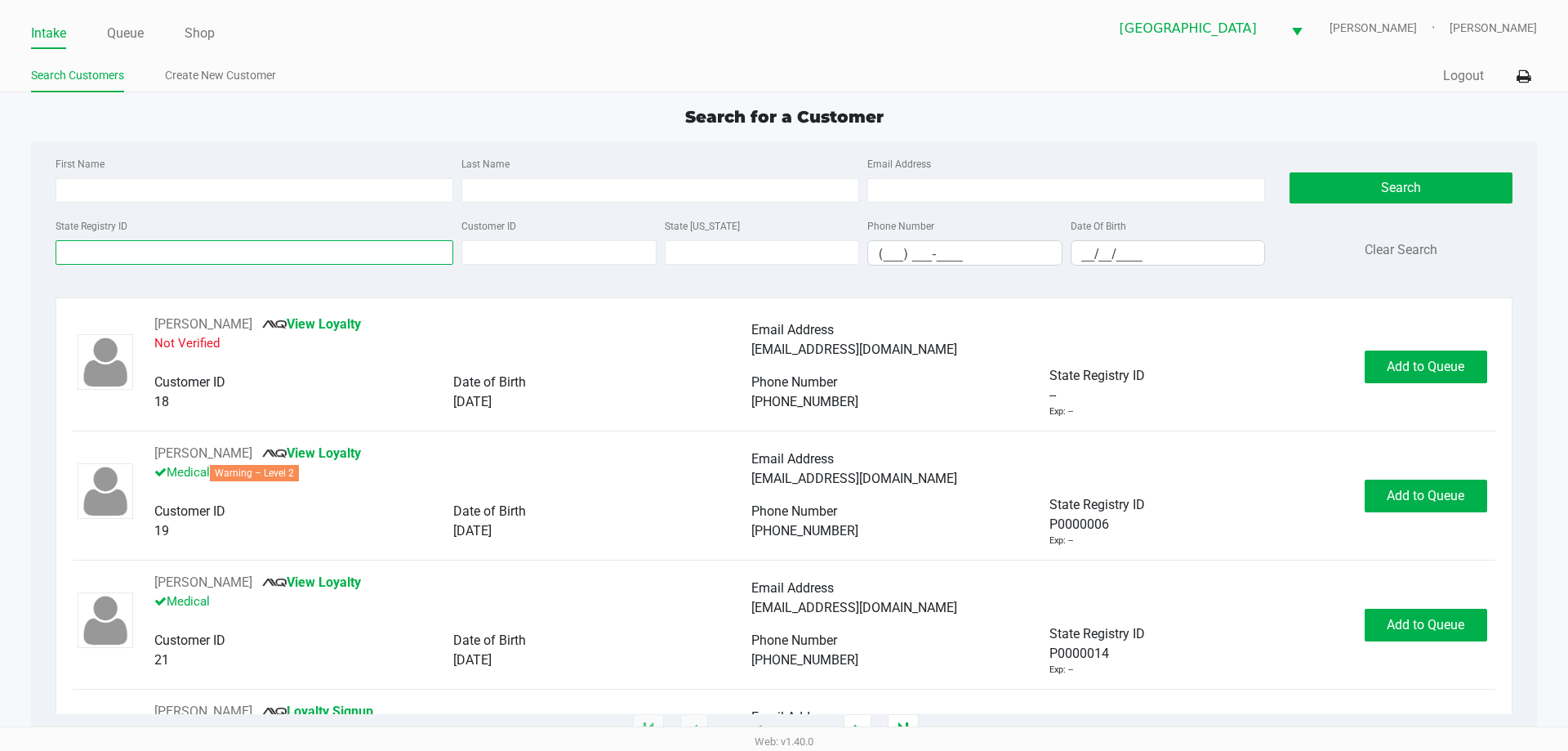
click at [186, 243] on input "State Registry ID" at bounding box center [254, 252] width 397 height 25
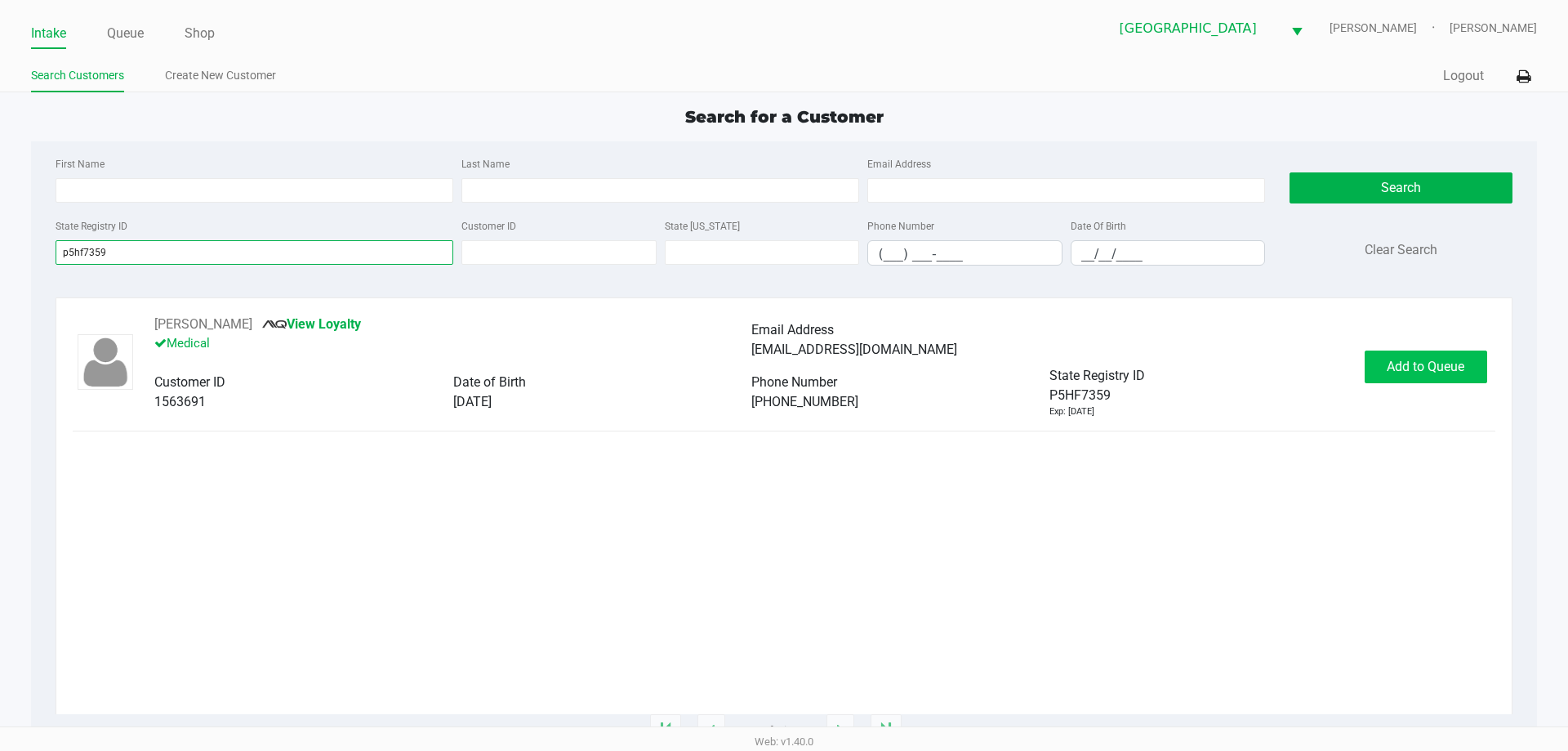
type input "p5hf7359"
click at [1396, 368] on span "Add to Queue" at bounding box center [1425, 367] width 77 height 16
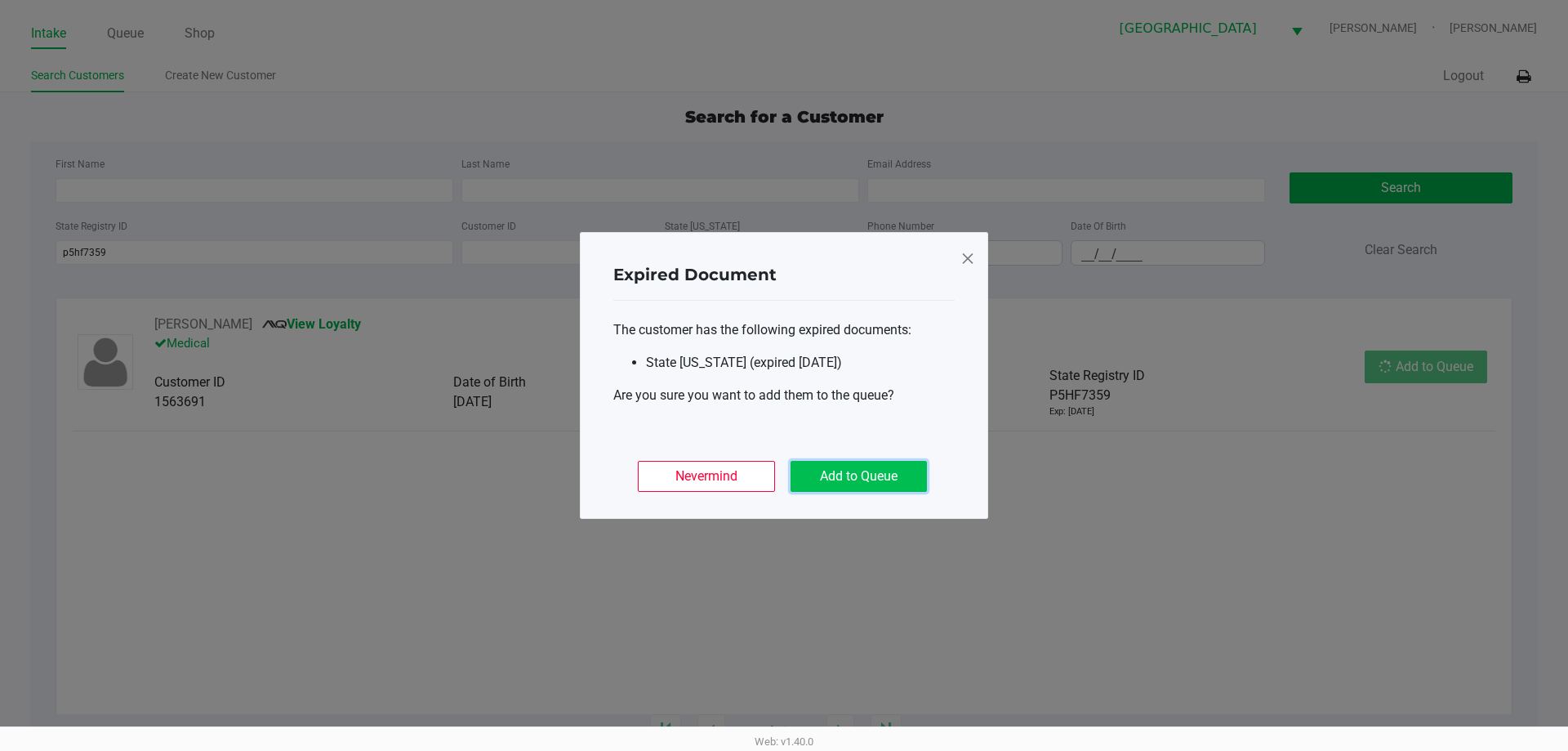
click at [824, 471] on button "Add to Queue" at bounding box center [858, 476] width 136 height 31
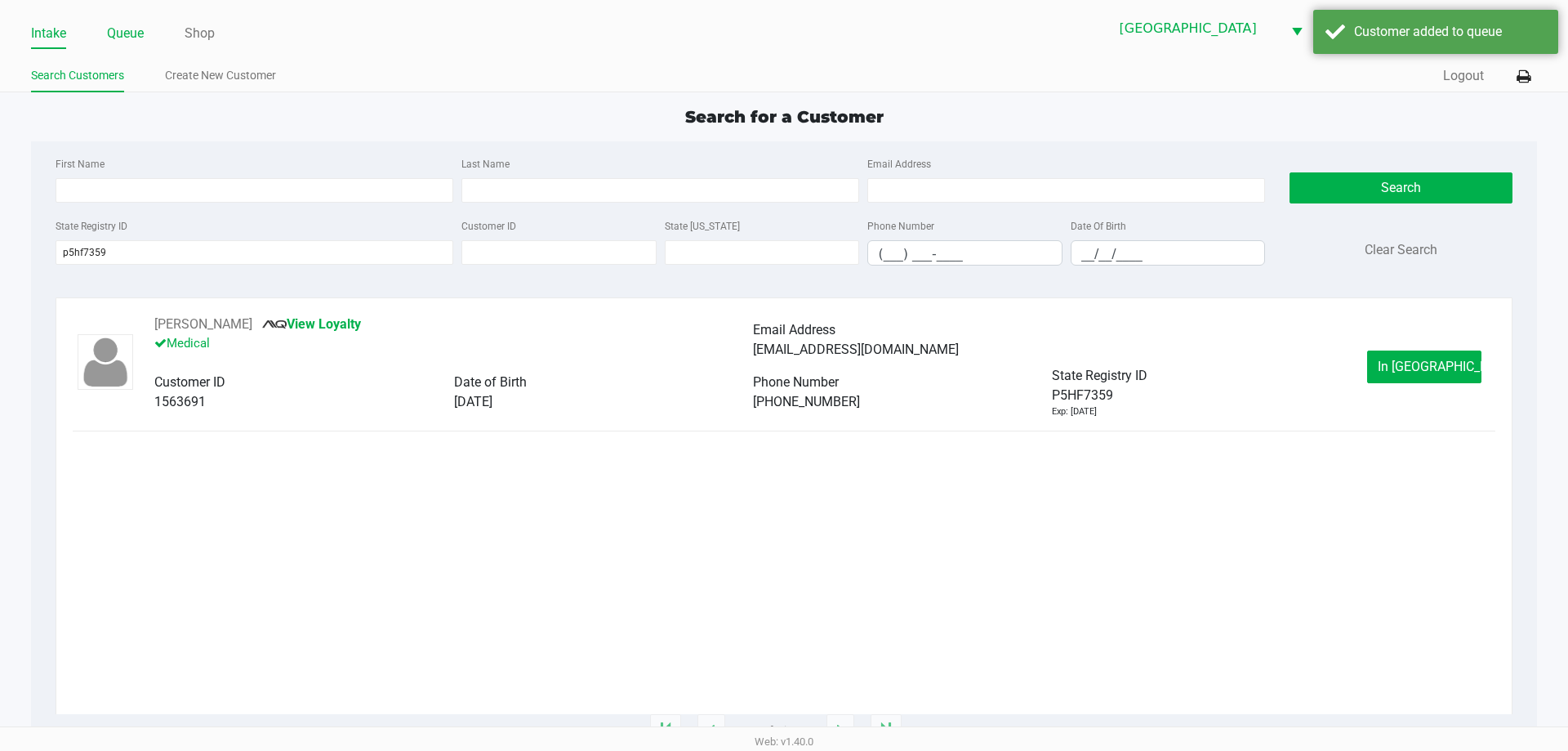
click at [126, 34] on link "Queue" at bounding box center [125, 33] width 37 height 23
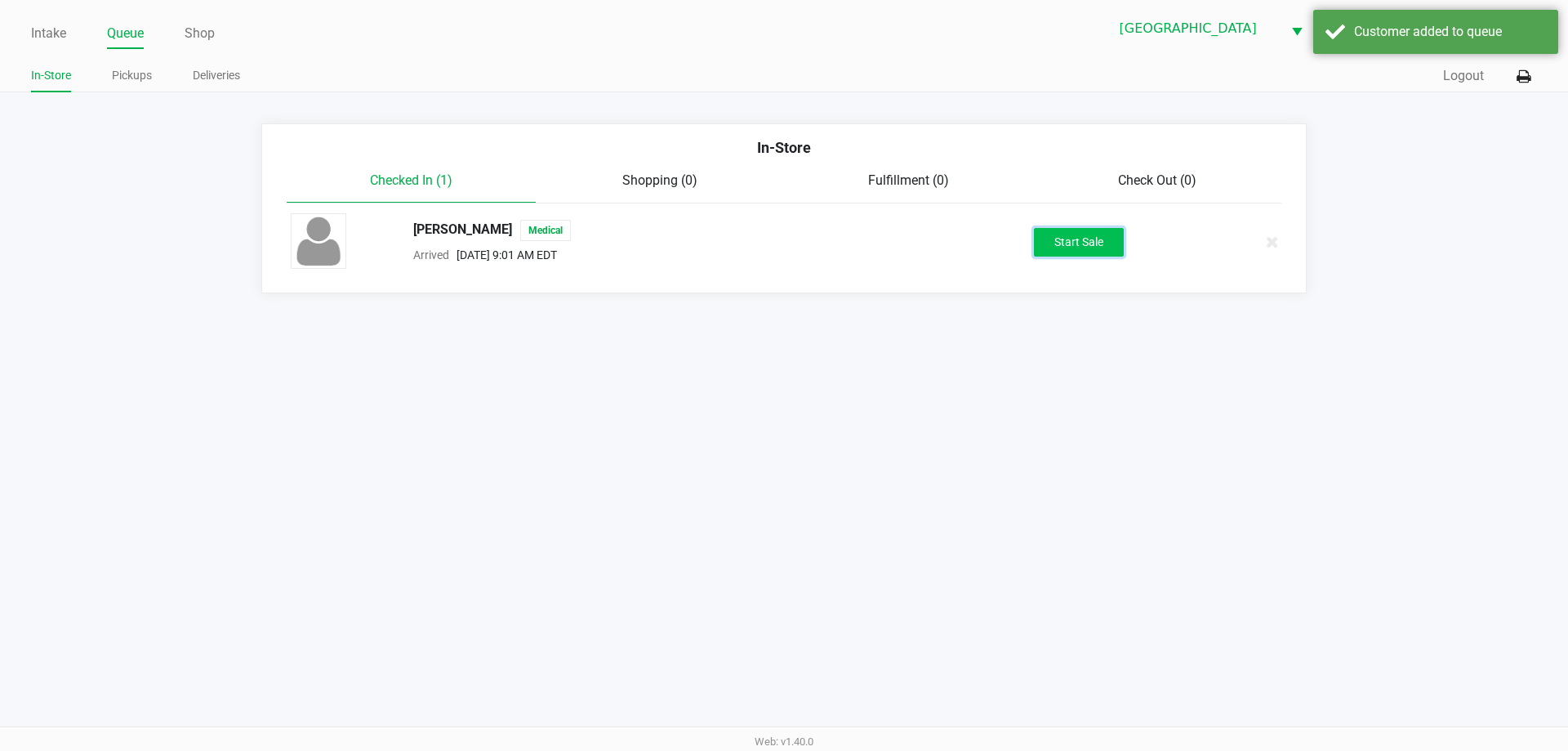
click at [1065, 247] on button "Start Sale" at bounding box center [1078, 241] width 89 height 29
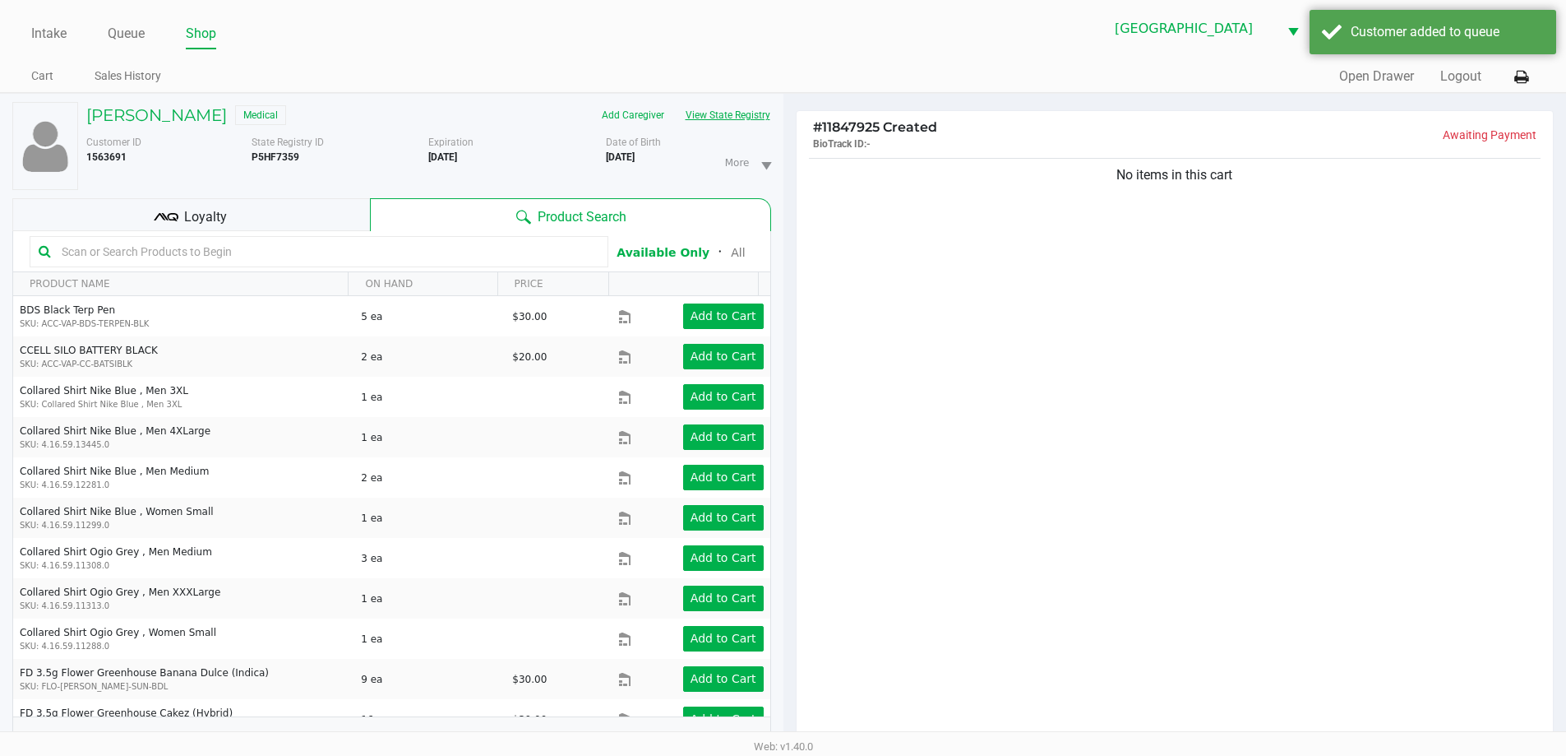
click at [738, 109] on button "View State Registry" at bounding box center [723, 115] width 96 height 26
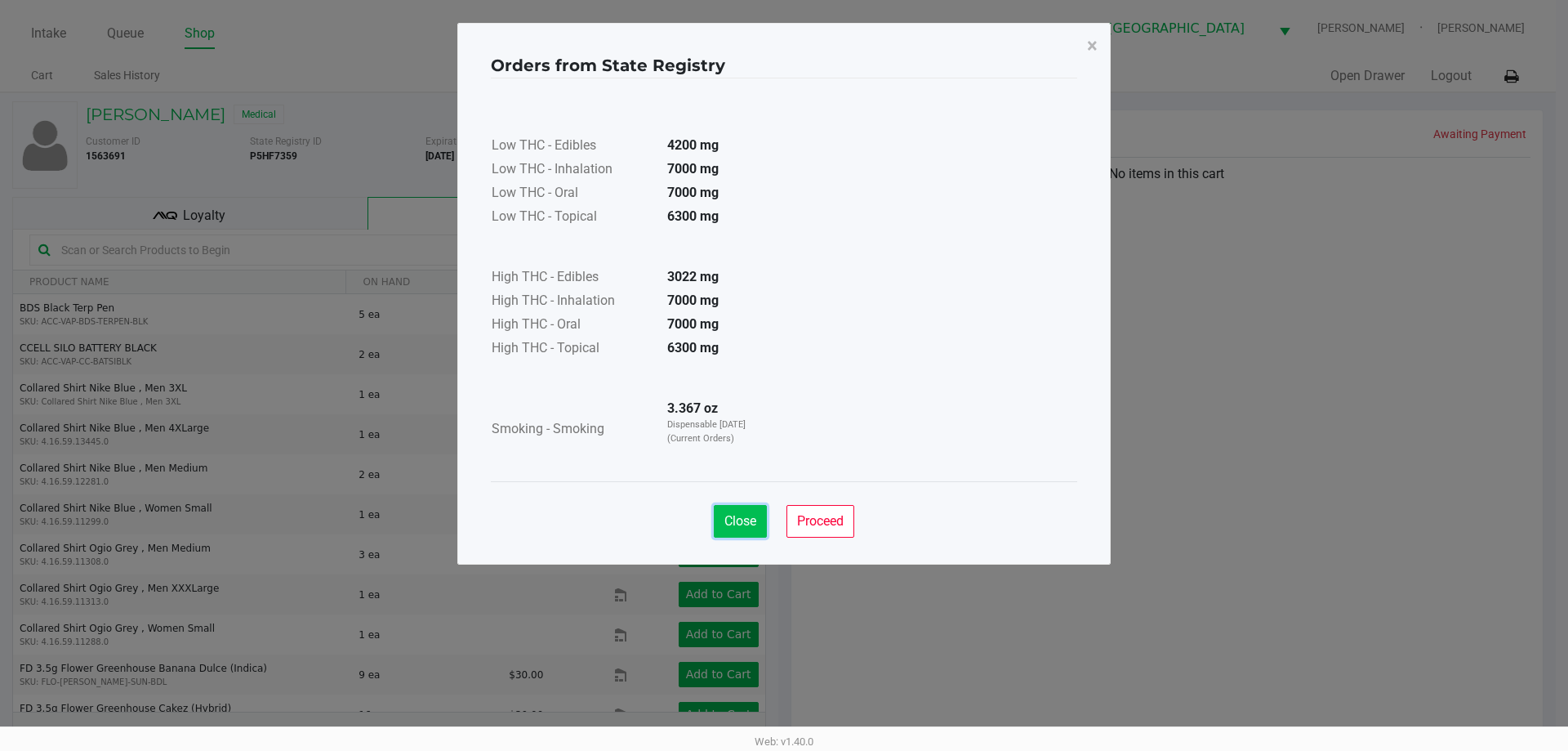
click at [753, 523] on span "Close" at bounding box center [740, 521] width 32 height 16
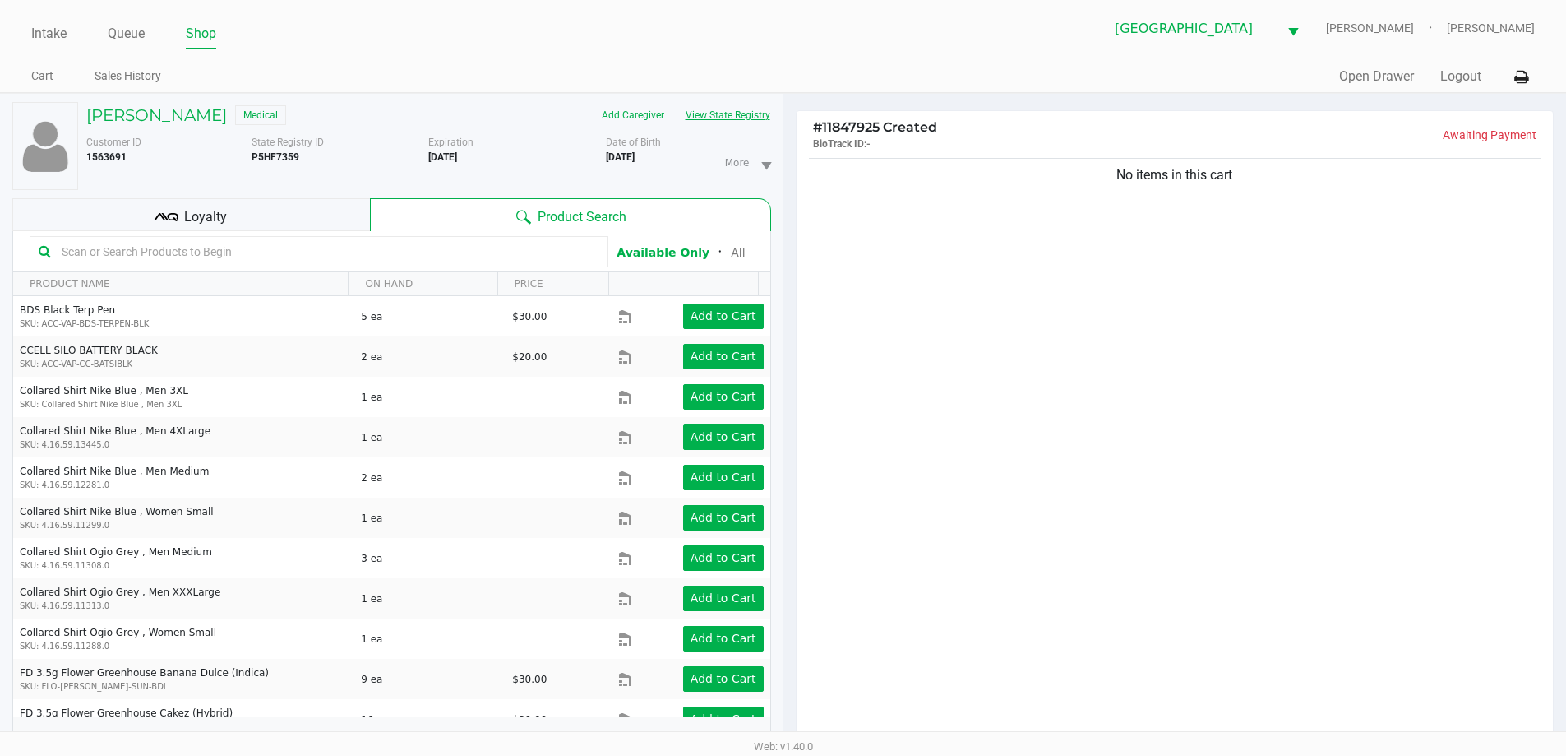
click at [675, 102] on button "View State Registry" at bounding box center [723, 115] width 96 height 26
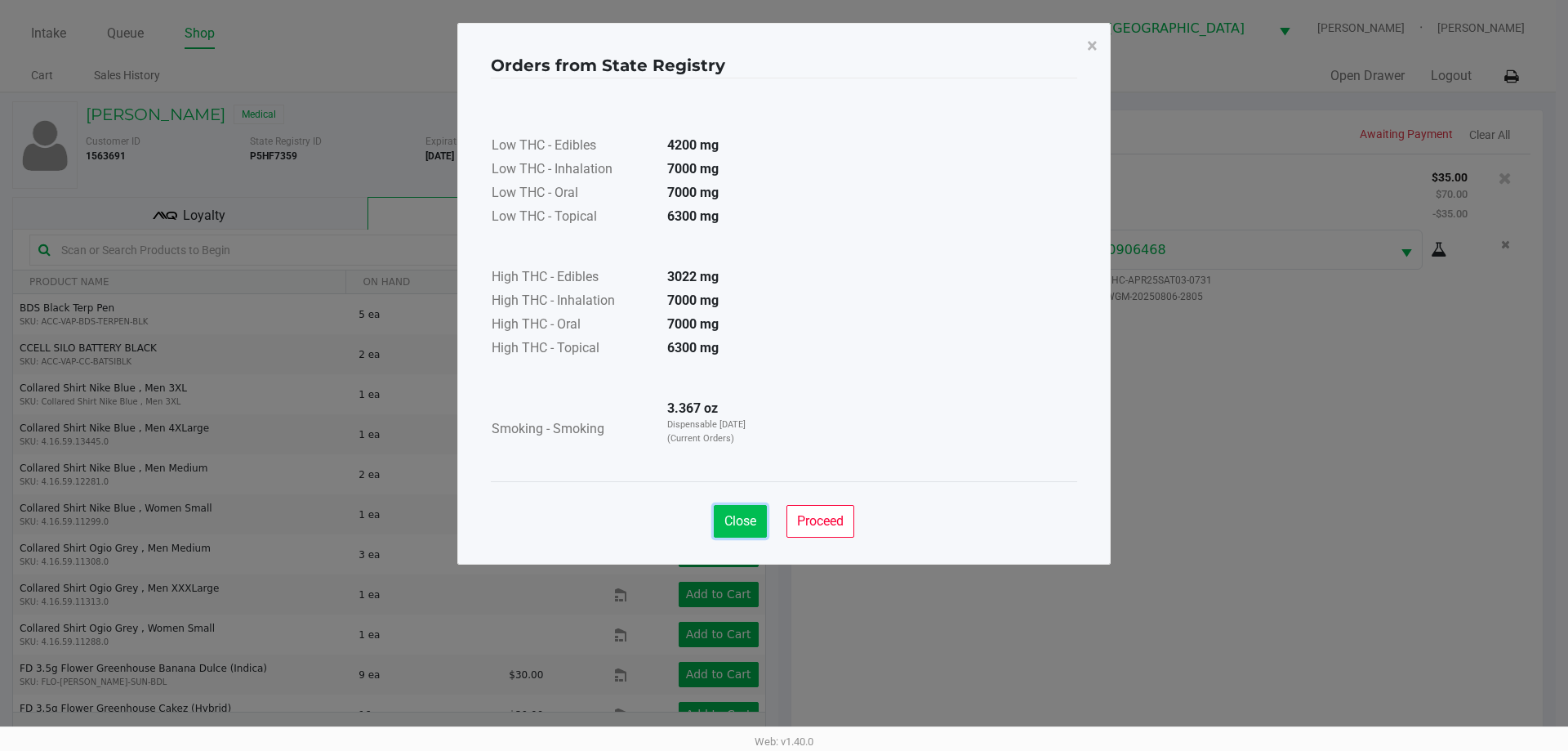
click at [749, 518] on span "Close" at bounding box center [740, 521] width 32 height 16
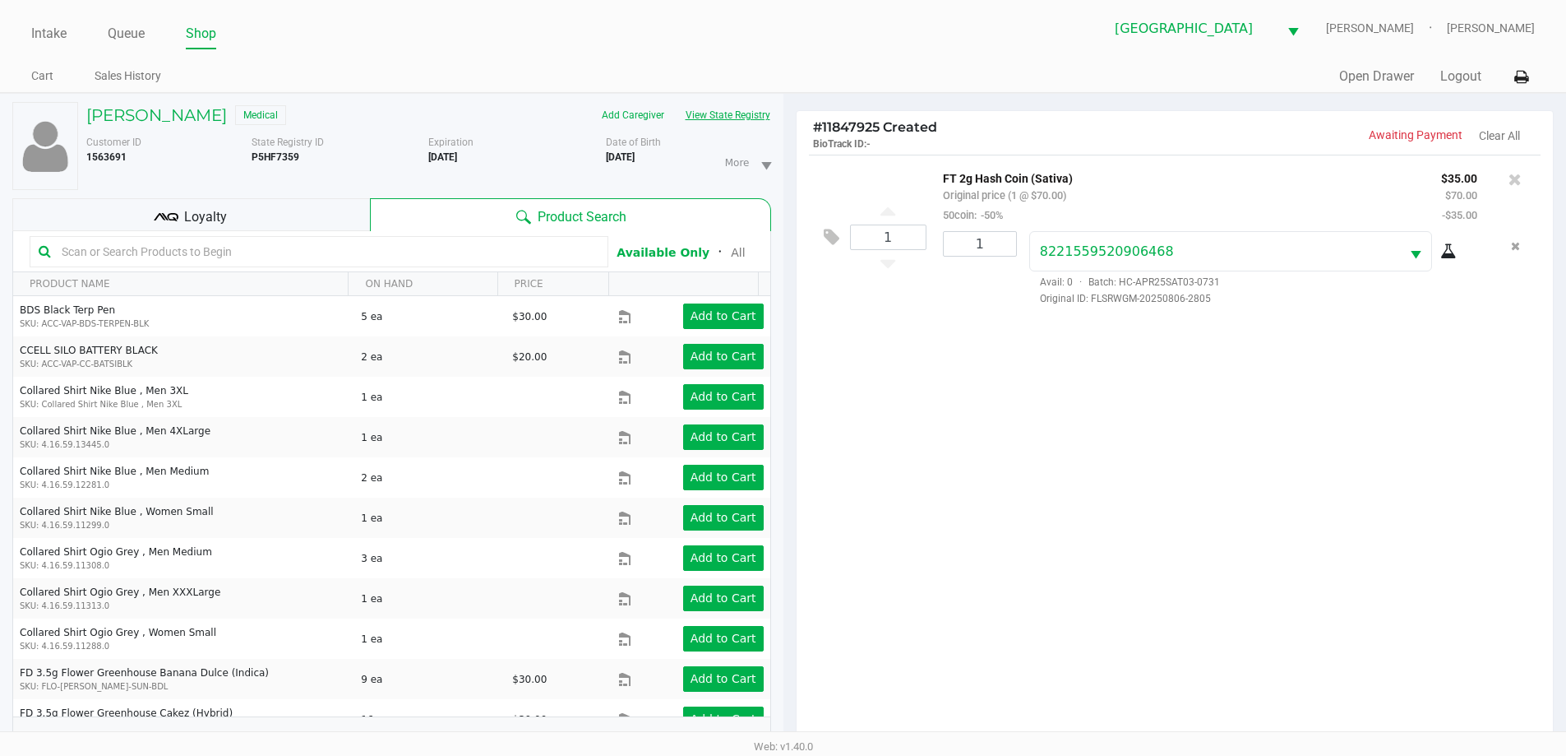
click at [675, 102] on button "View State Registry" at bounding box center [723, 115] width 96 height 26
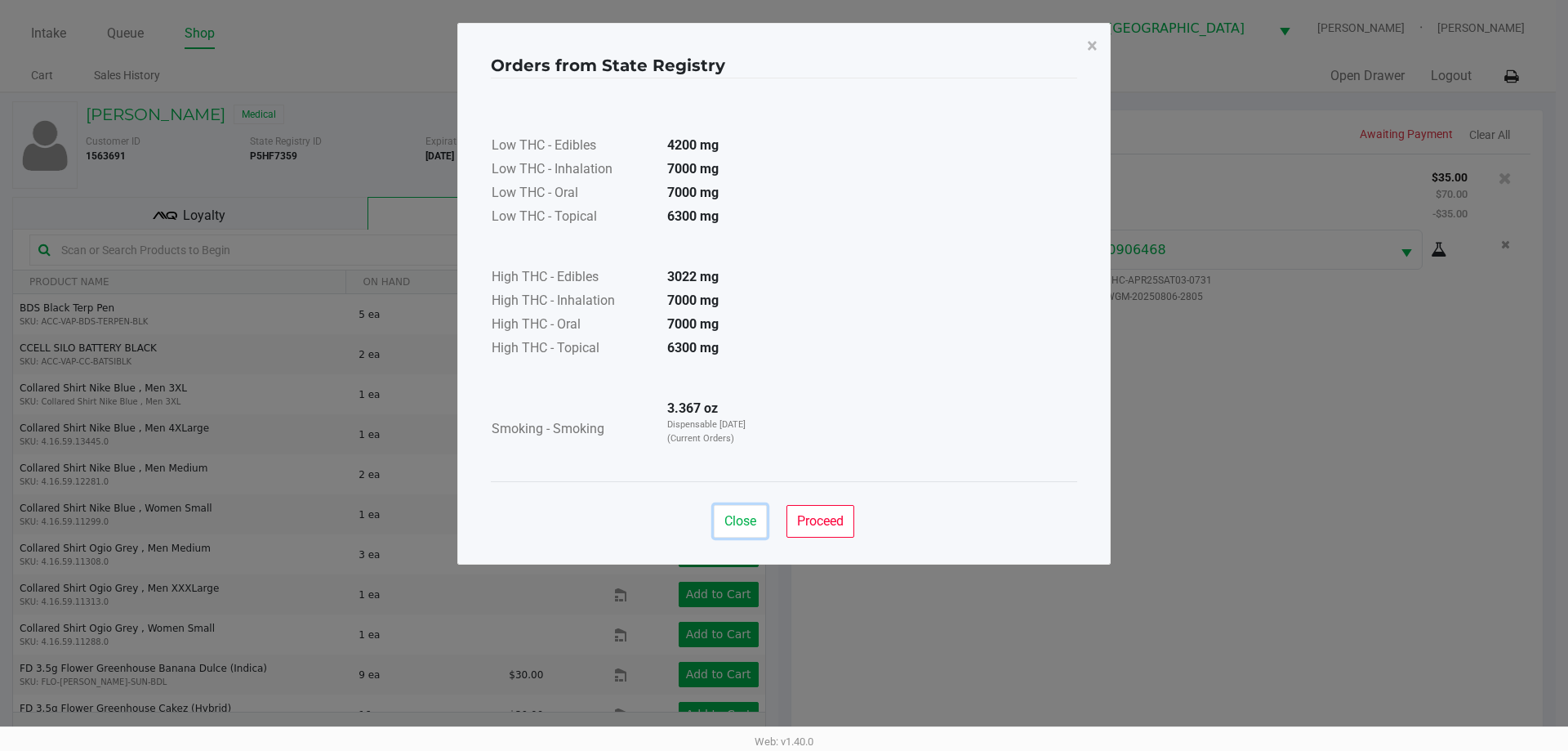
click at [749, 518] on span "Close" at bounding box center [740, 521] width 32 height 16
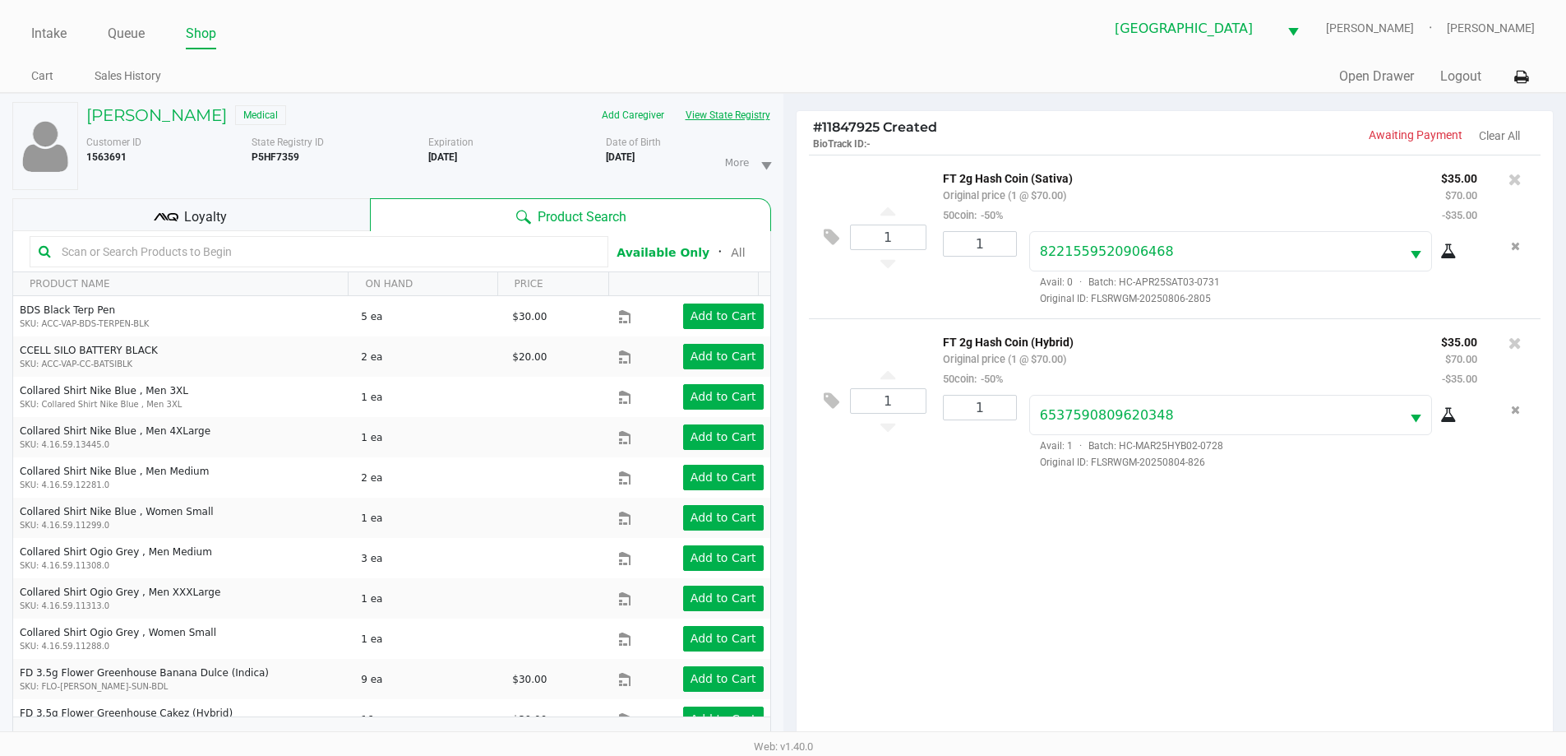
click at [675, 102] on button "View State Registry" at bounding box center [723, 115] width 96 height 26
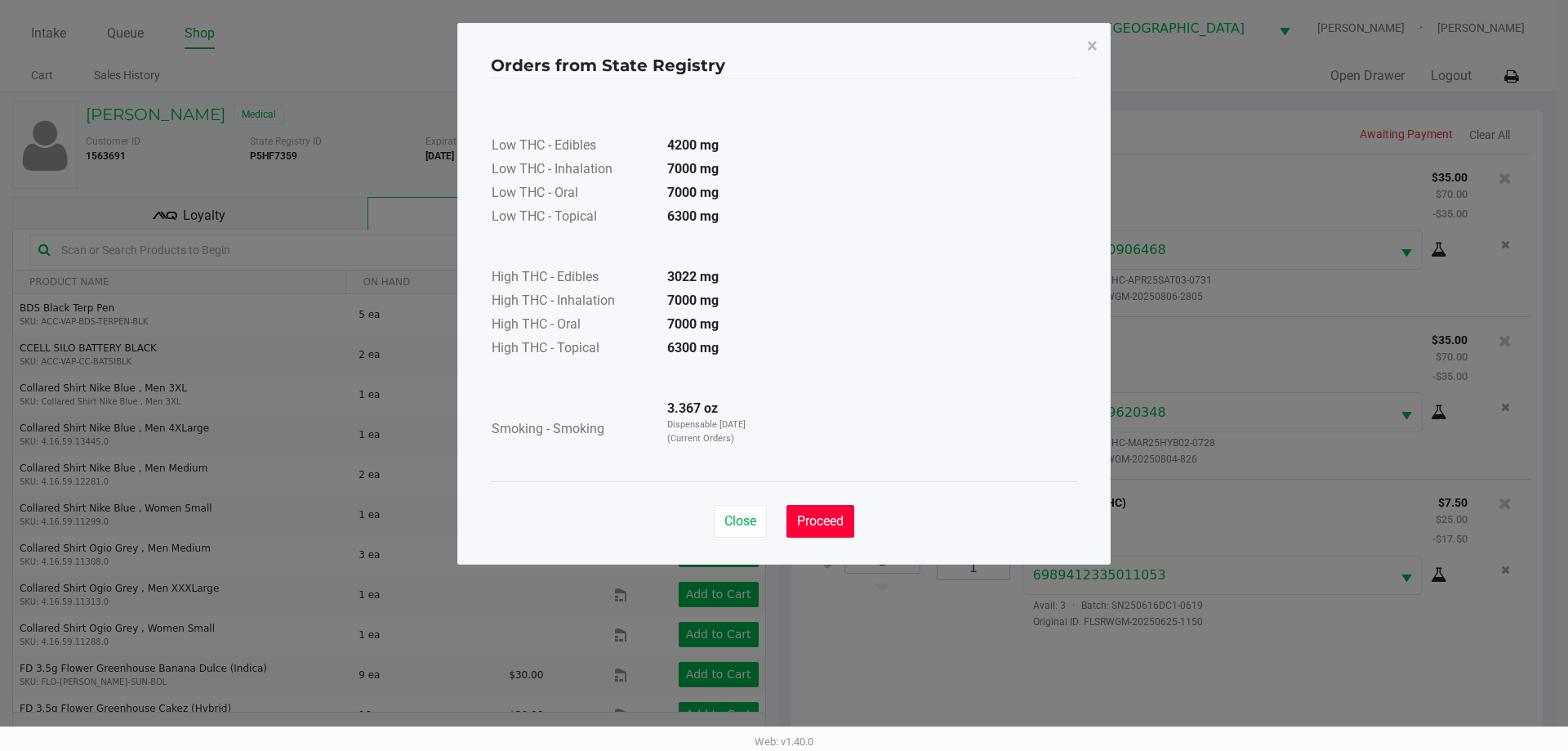
click at [813, 530] on button "Proceed" at bounding box center [820, 521] width 68 height 33
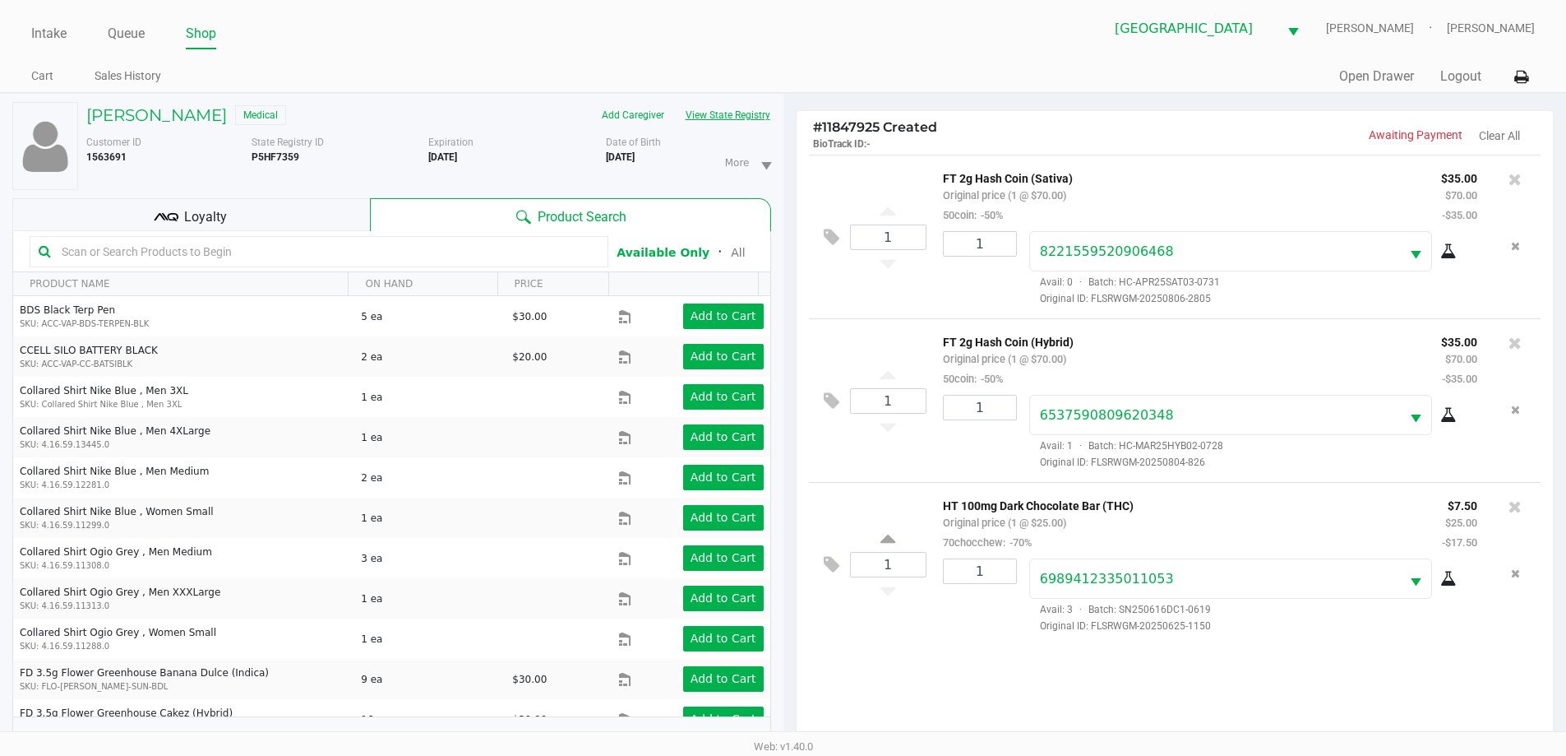
click at [675, 102] on button "View State Registry" at bounding box center [723, 115] width 96 height 26
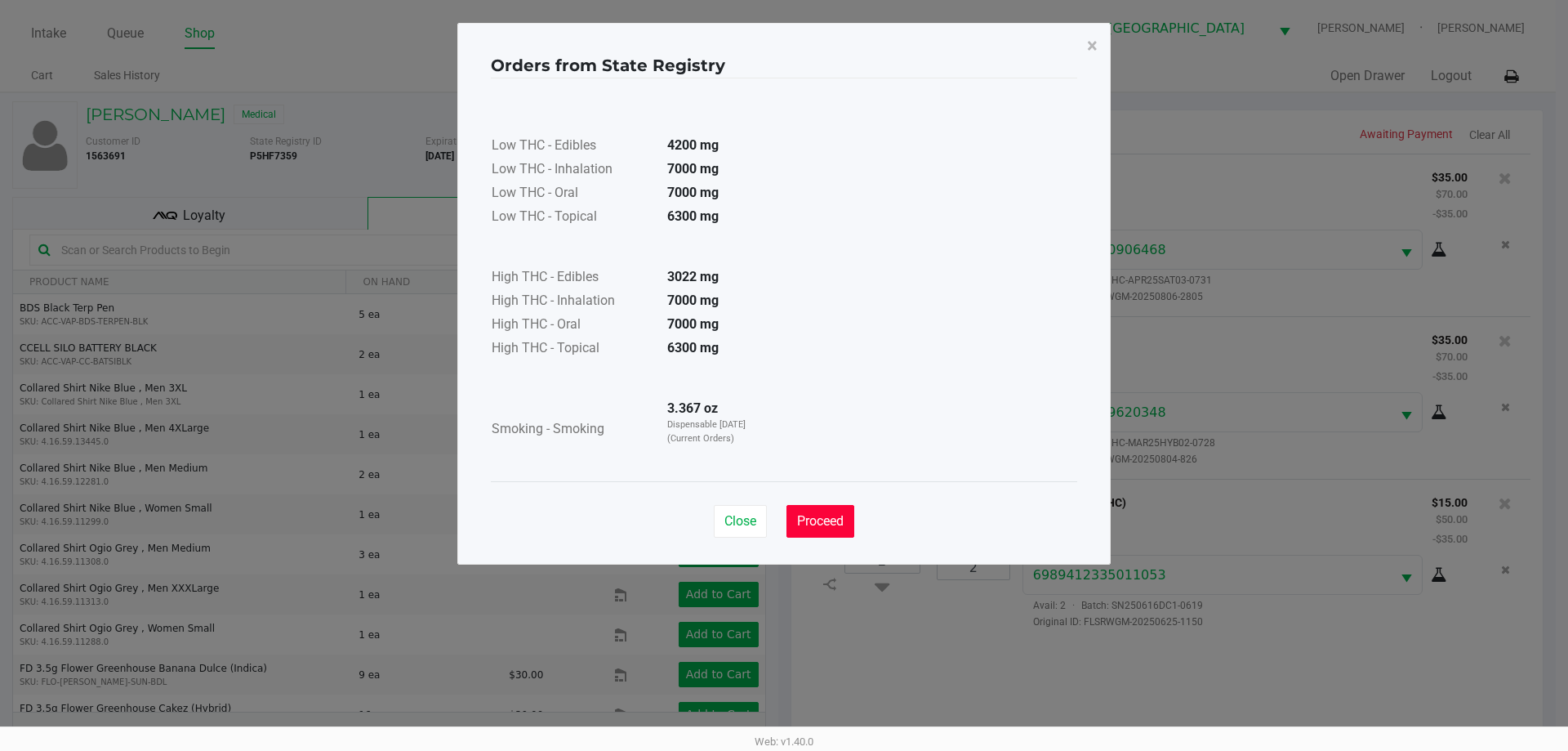
click at [829, 526] on span "Proceed" at bounding box center [819, 521] width 47 height 16
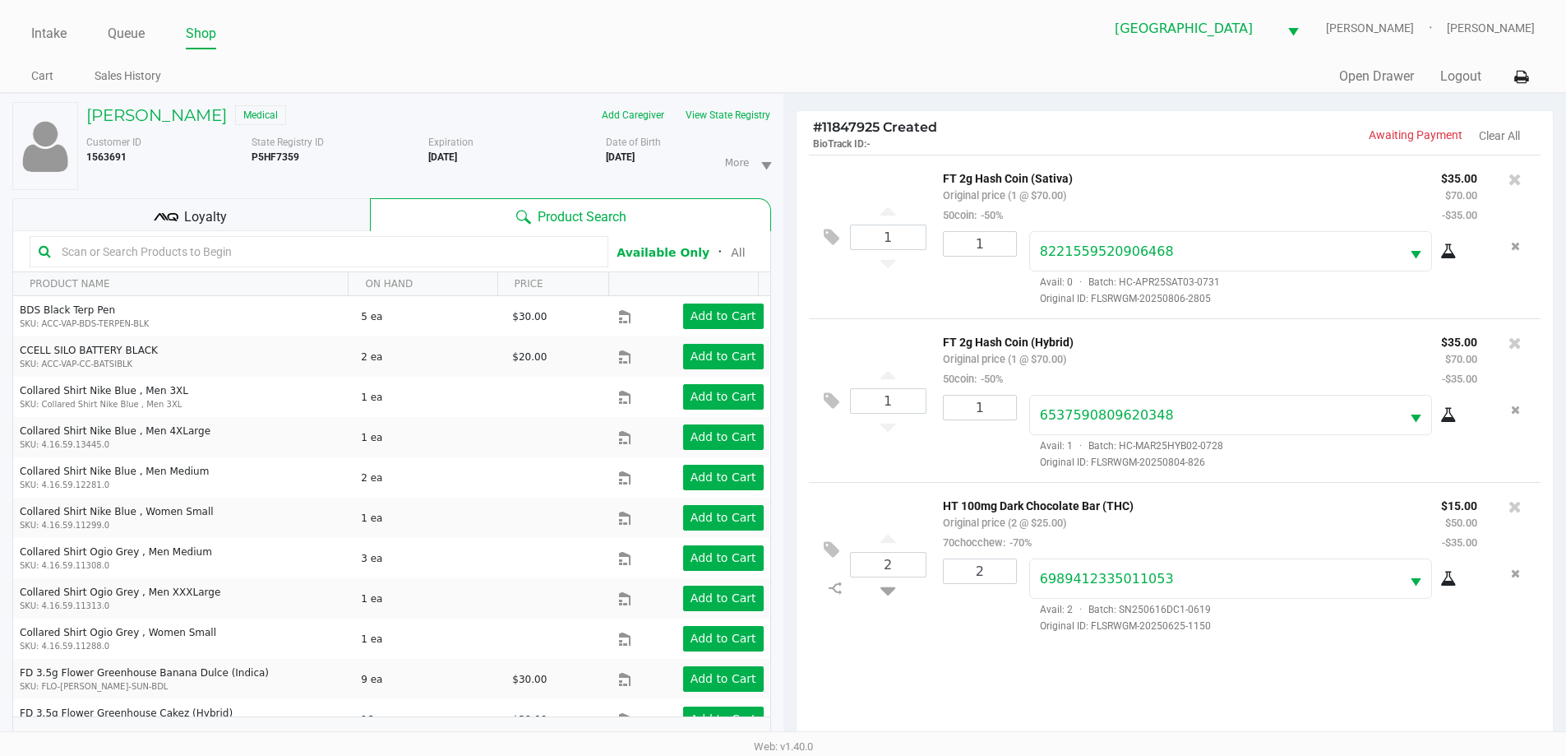
click at [913, 641] on div "2 HT 100mg Dark Chocolate Bar (THC) Original price (2 @ $25.00) 70chocchew: -70…" at bounding box center [1175, 564] width 733 height 164
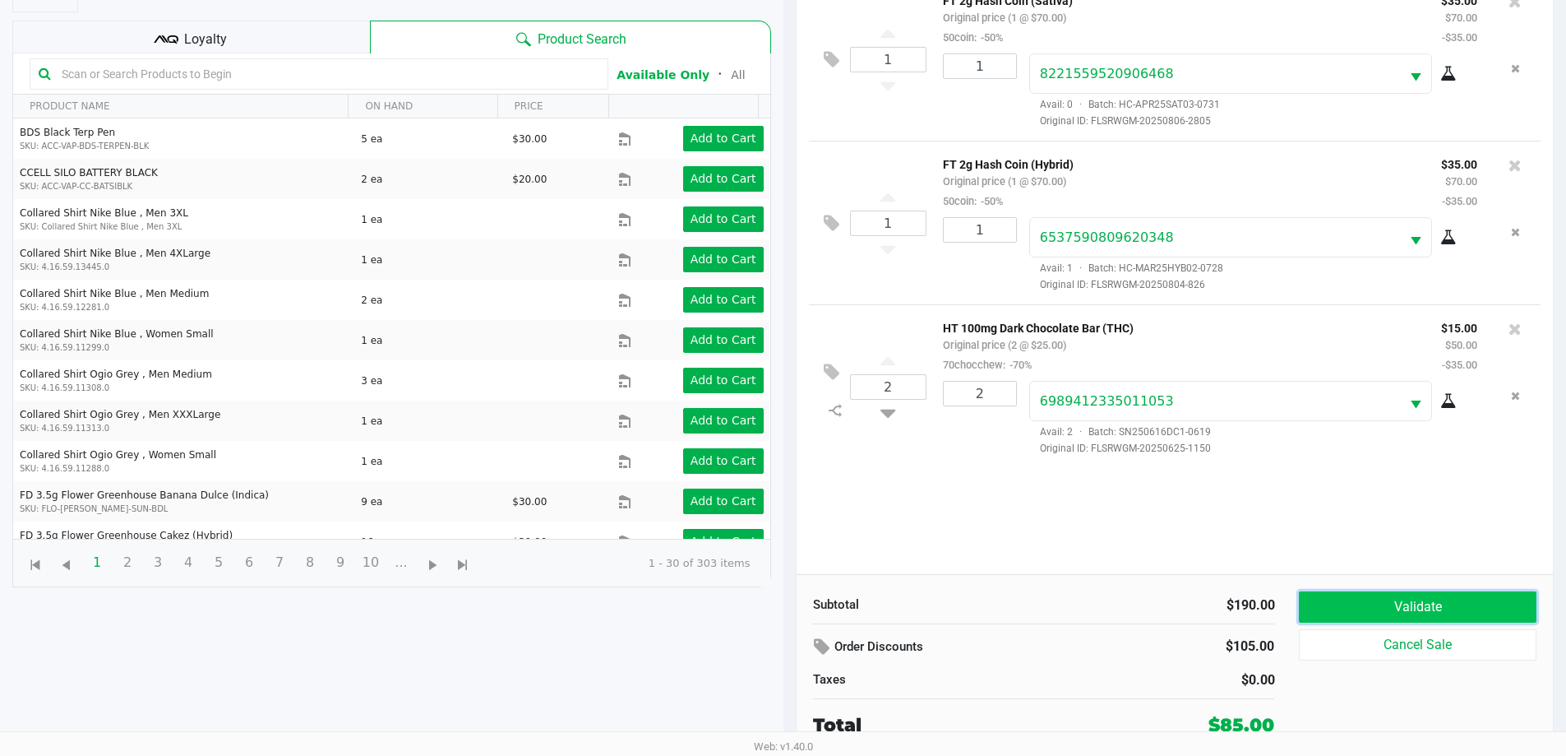
click at [1400, 613] on button "Validate" at bounding box center [1417, 606] width 237 height 31
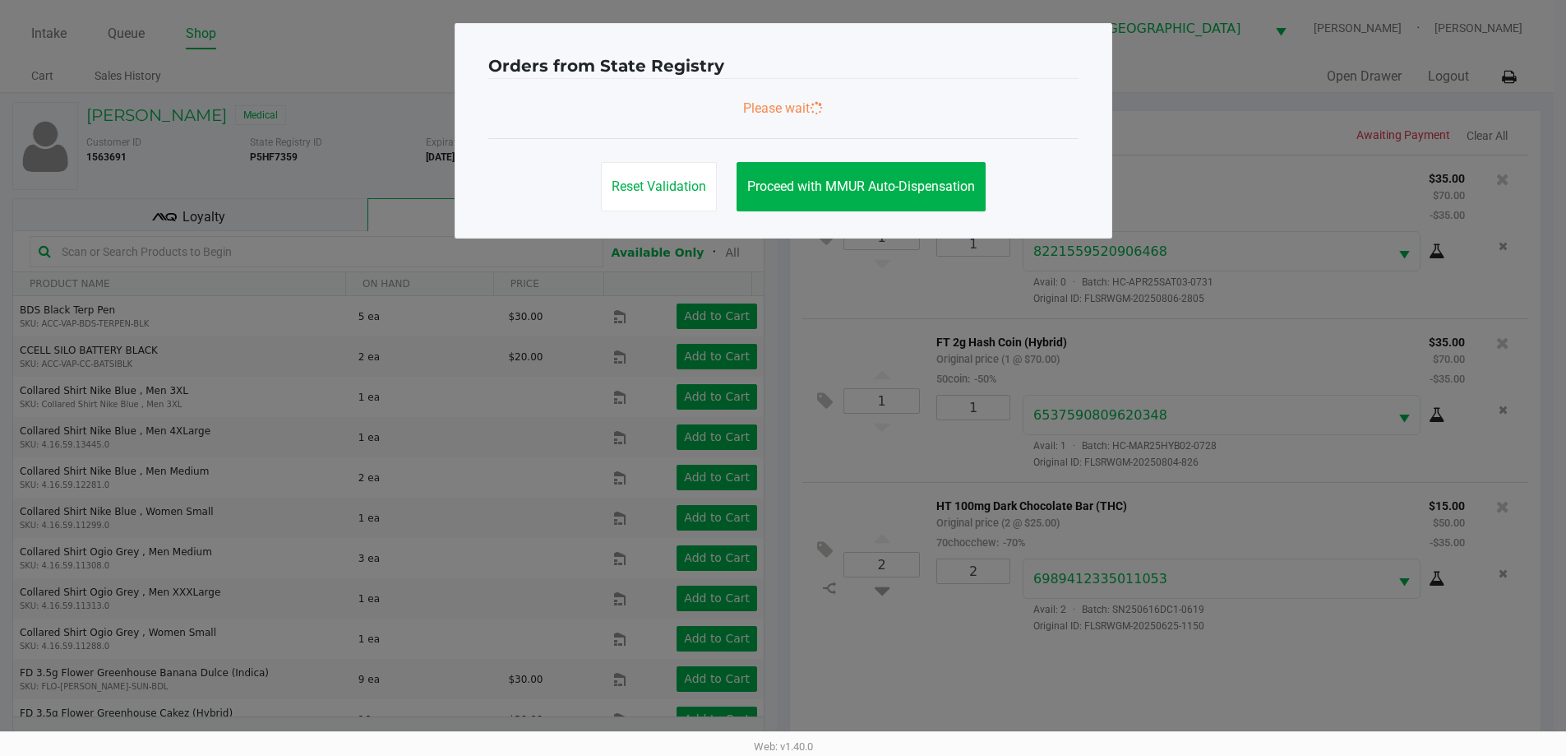
scroll to position [0, 0]
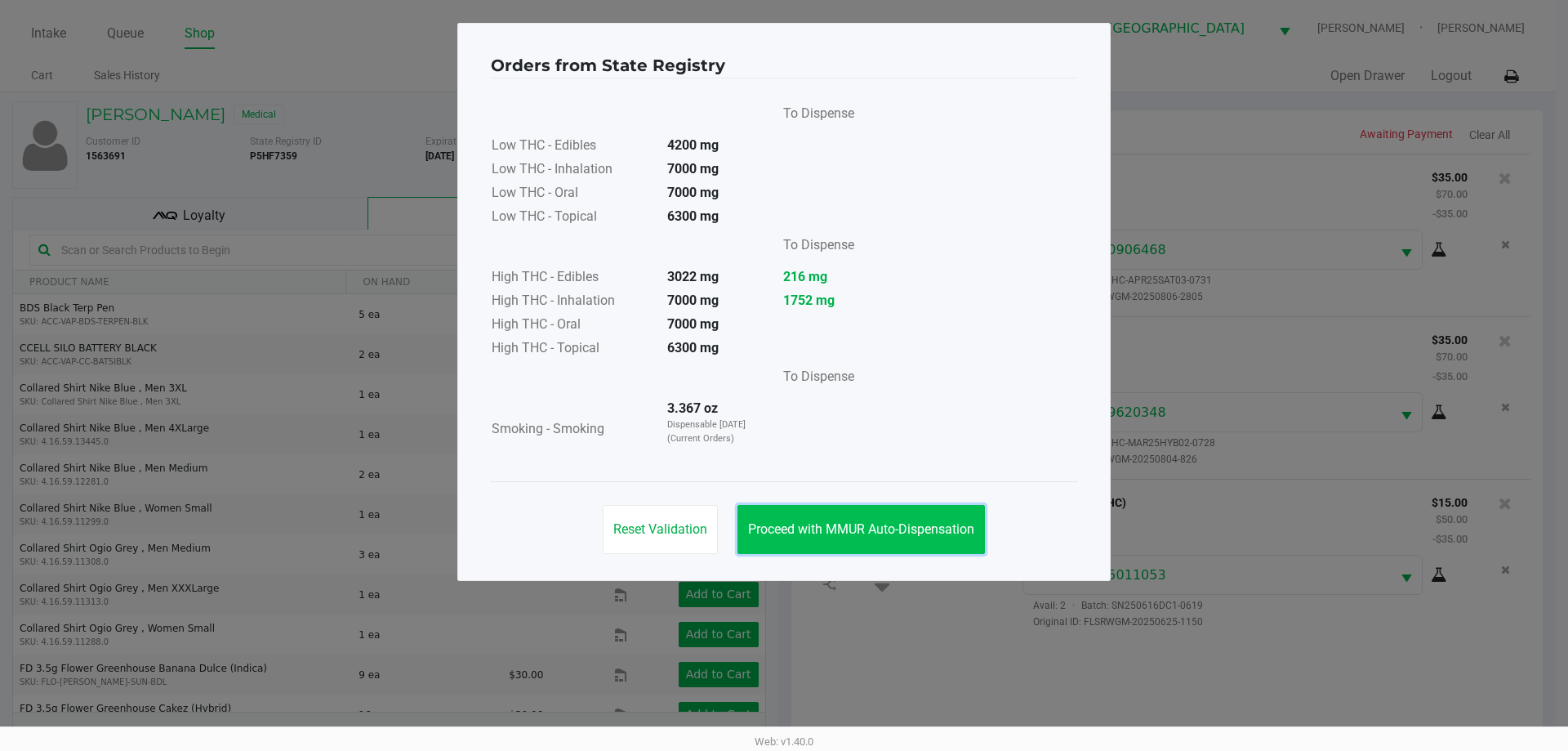
click at [924, 526] on span "Proceed with MMUR Auto-Dispensation" at bounding box center [861, 529] width 226 height 16
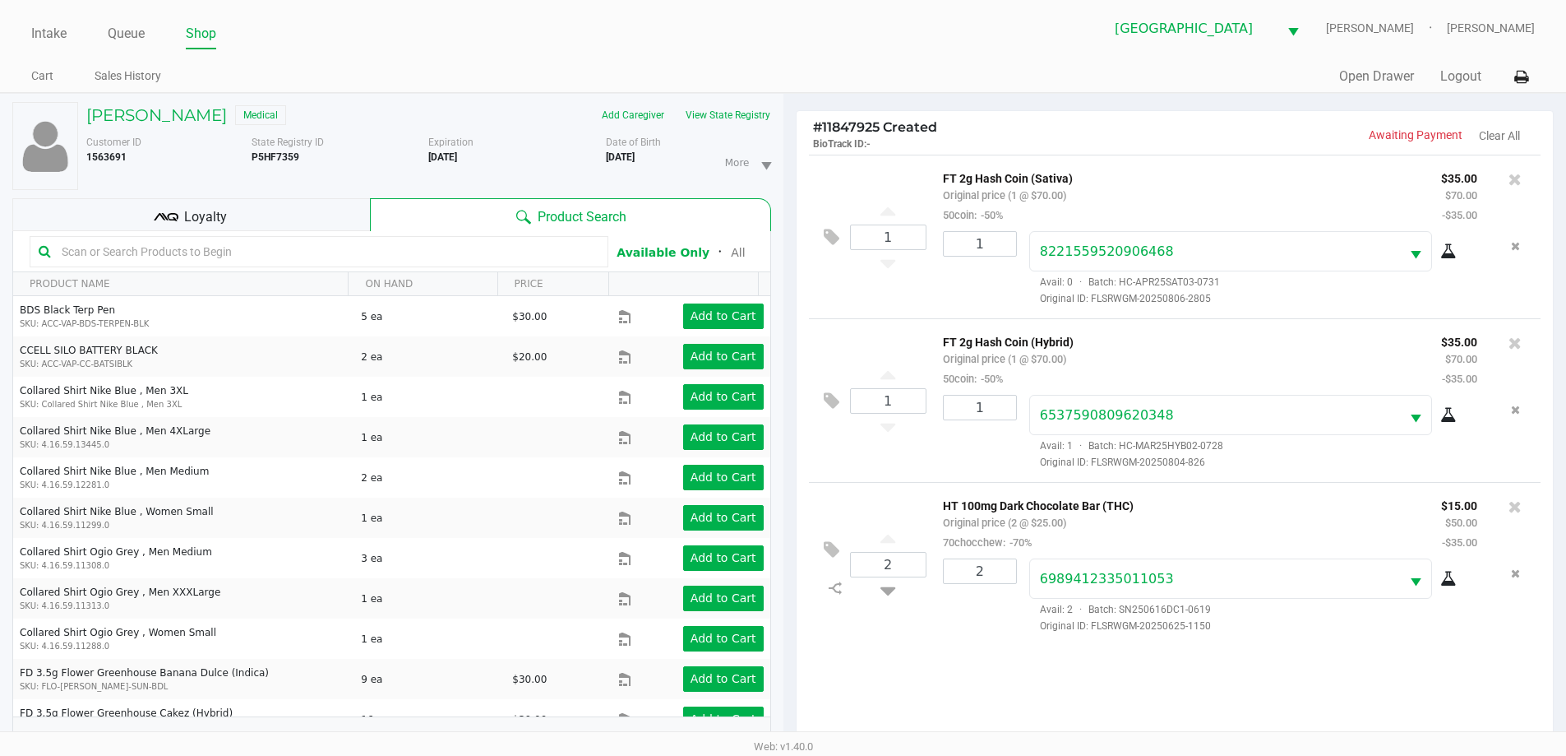
click at [204, 223] on span "Loyalty" at bounding box center [205, 217] width 43 height 20
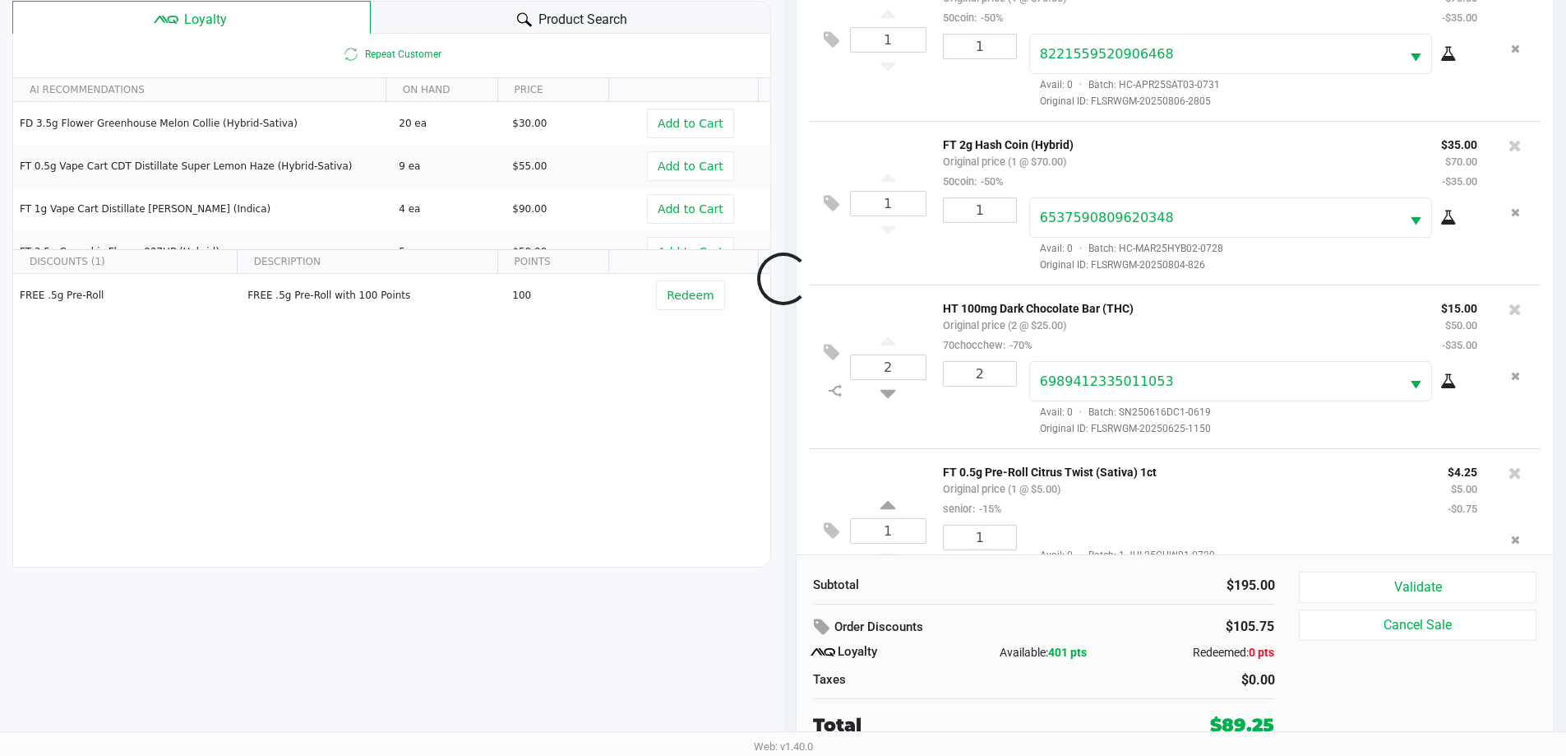
scroll to position [61, 0]
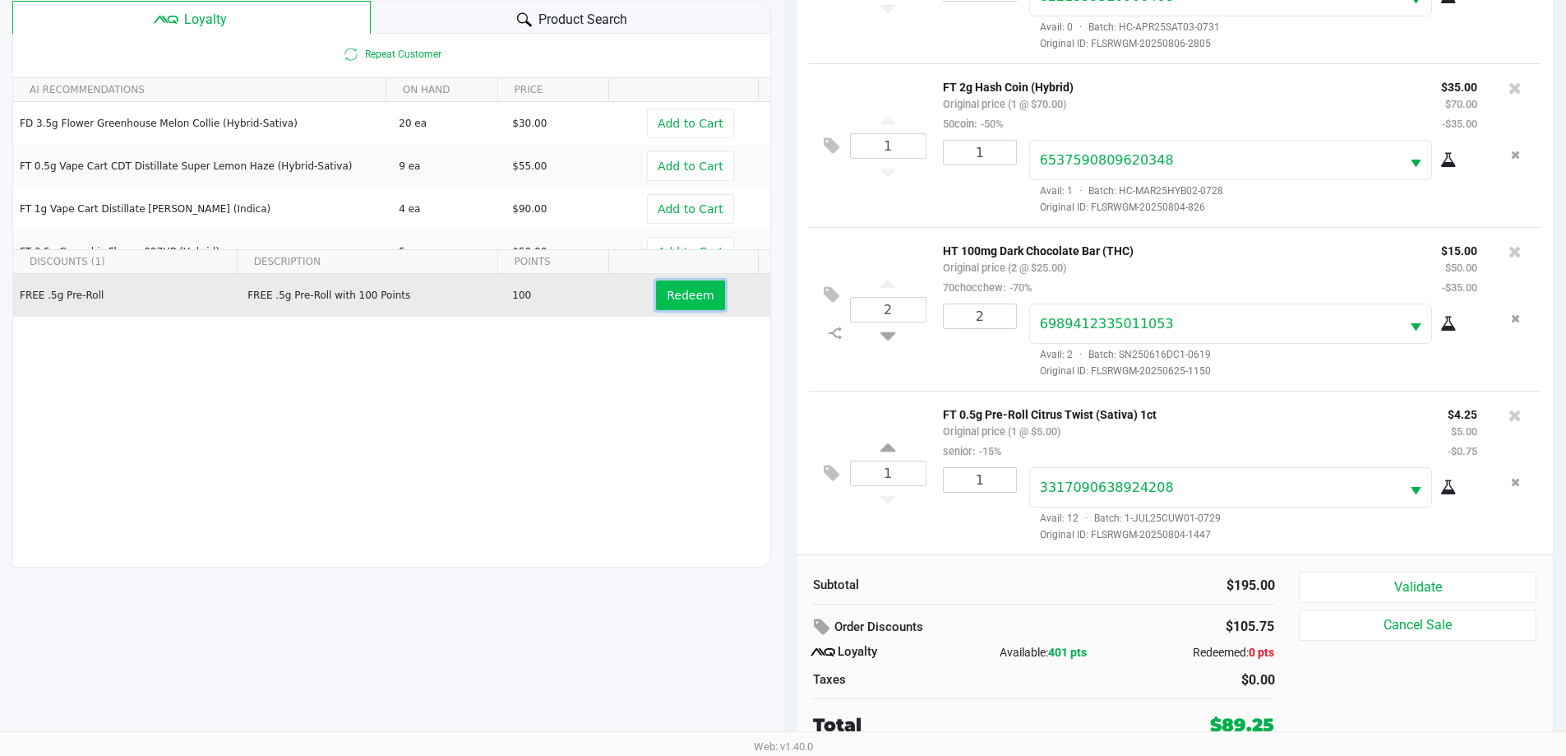
click at [673, 301] on span "Redeem" at bounding box center [690, 295] width 47 height 13
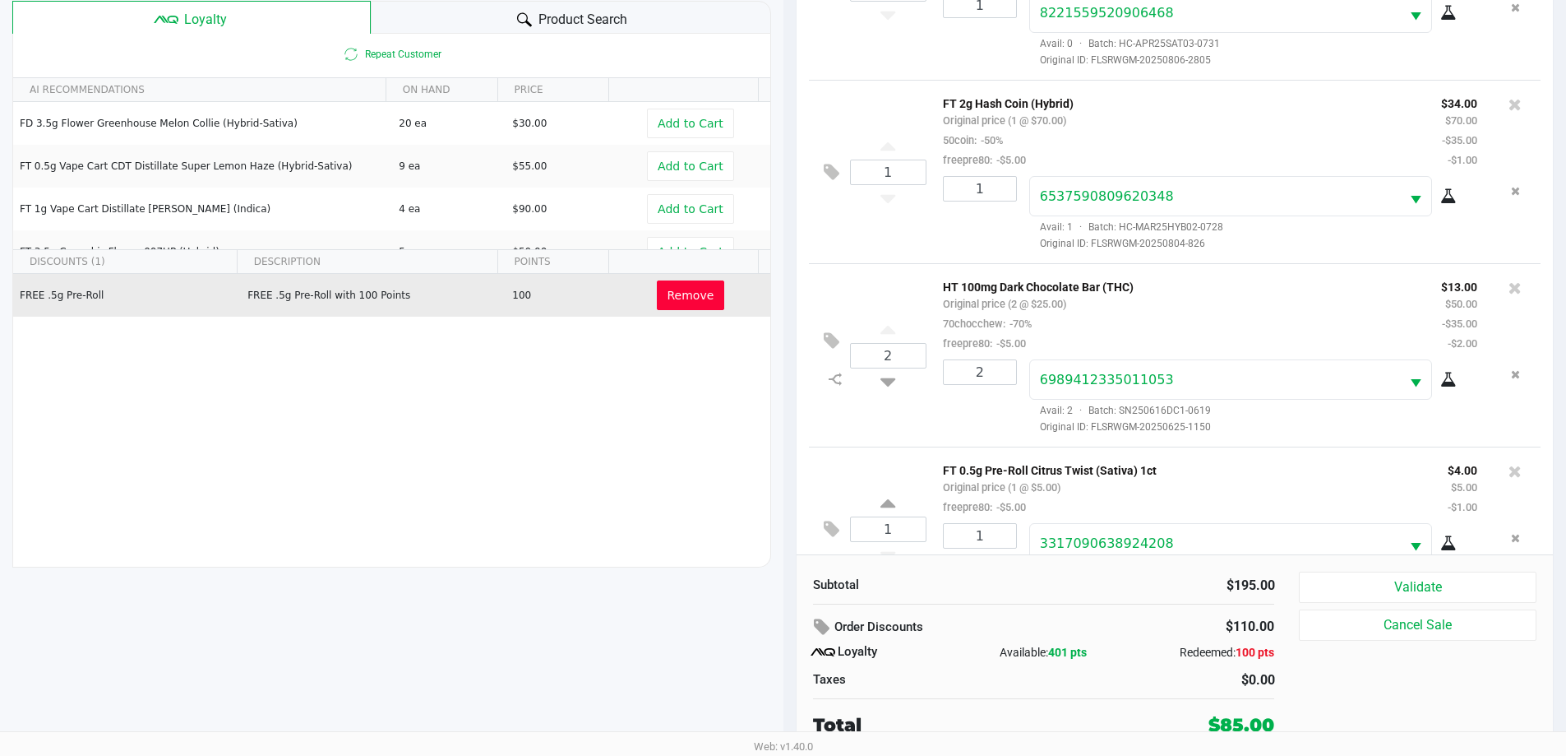
scroll to position [120, 0]
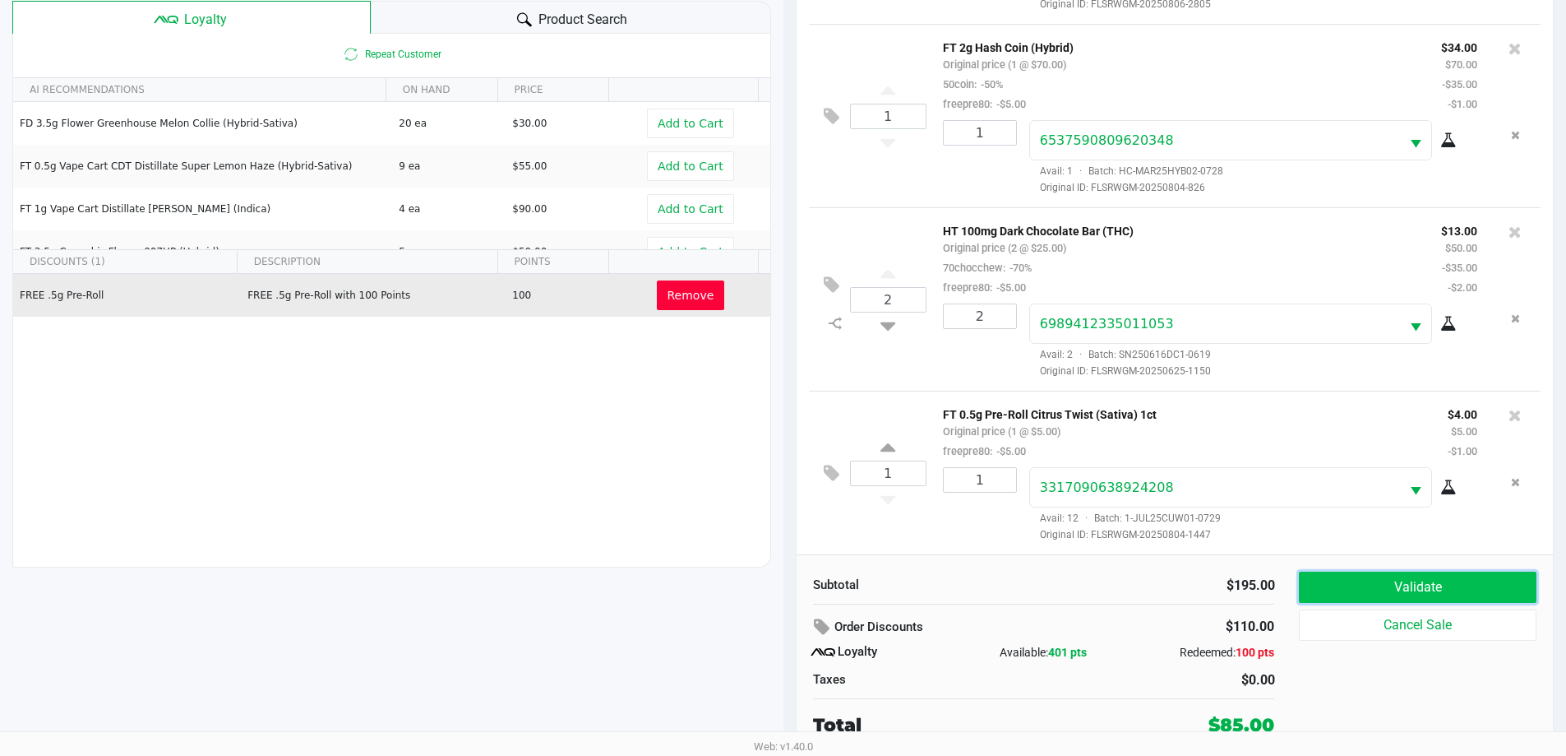
click at [1440, 585] on button "Validate" at bounding box center [1417, 586] width 237 height 31
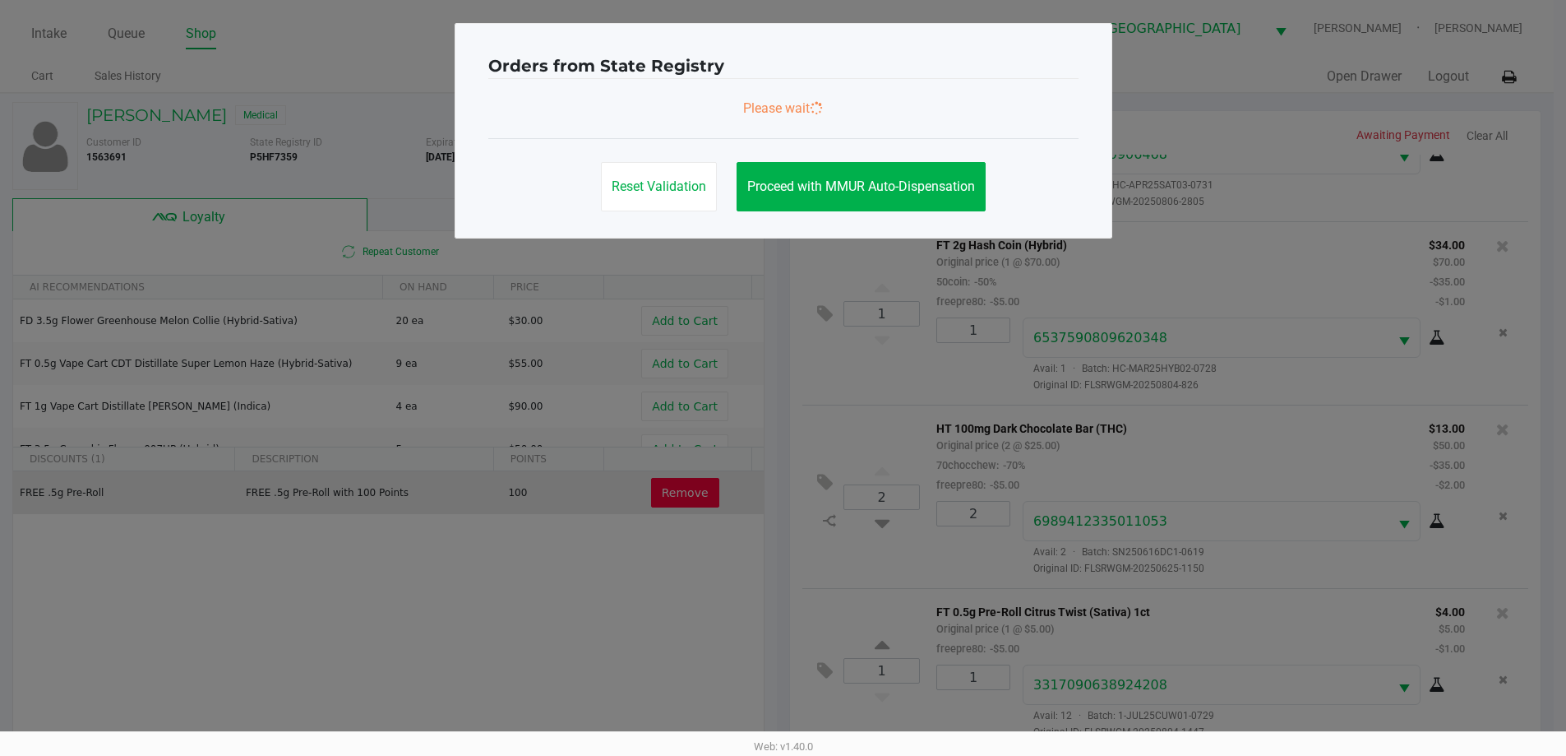
scroll to position [0, 0]
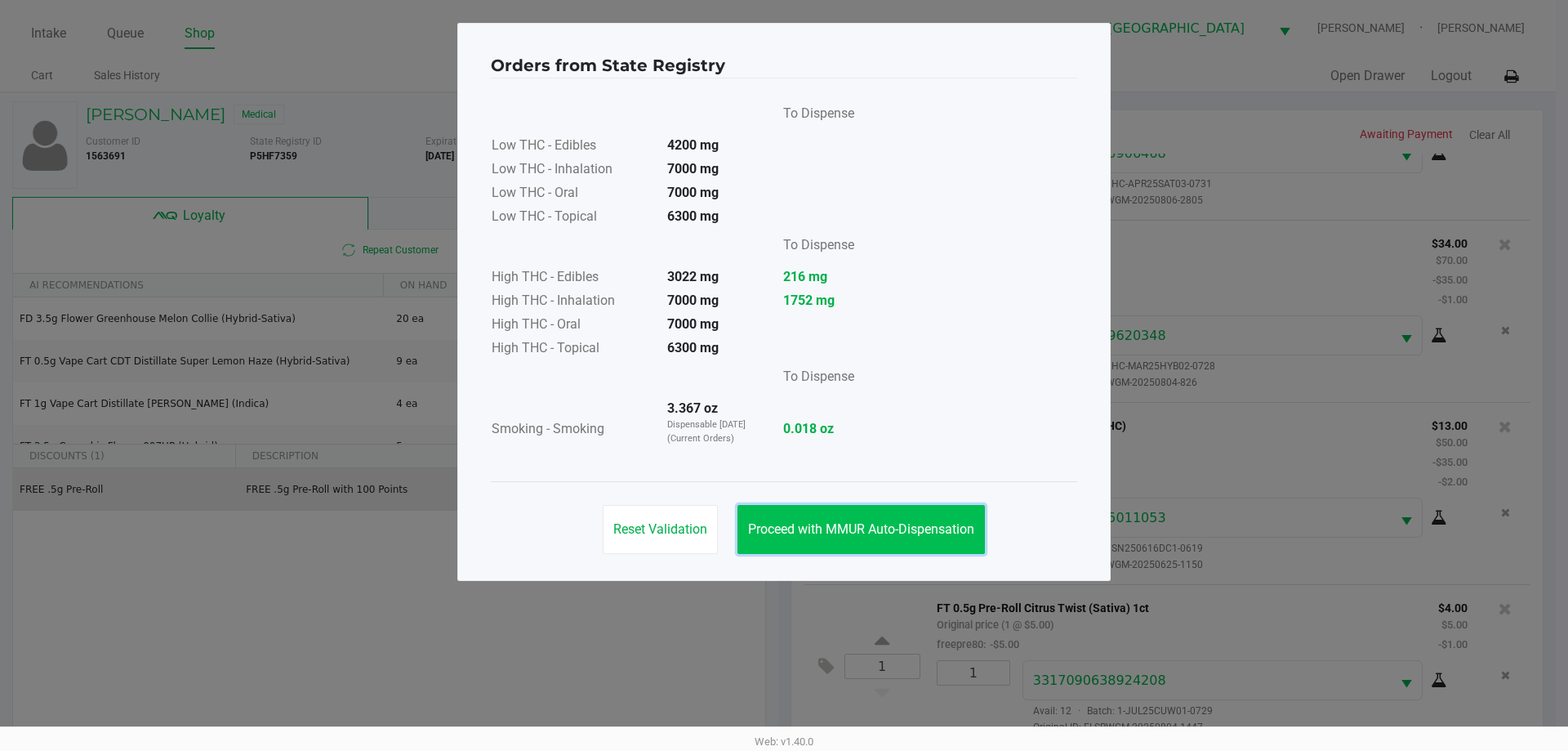
click at [902, 522] on span "Proceed with MMUR Auto-Dispensation" at bounding box center [861, 529] width 226 height 16
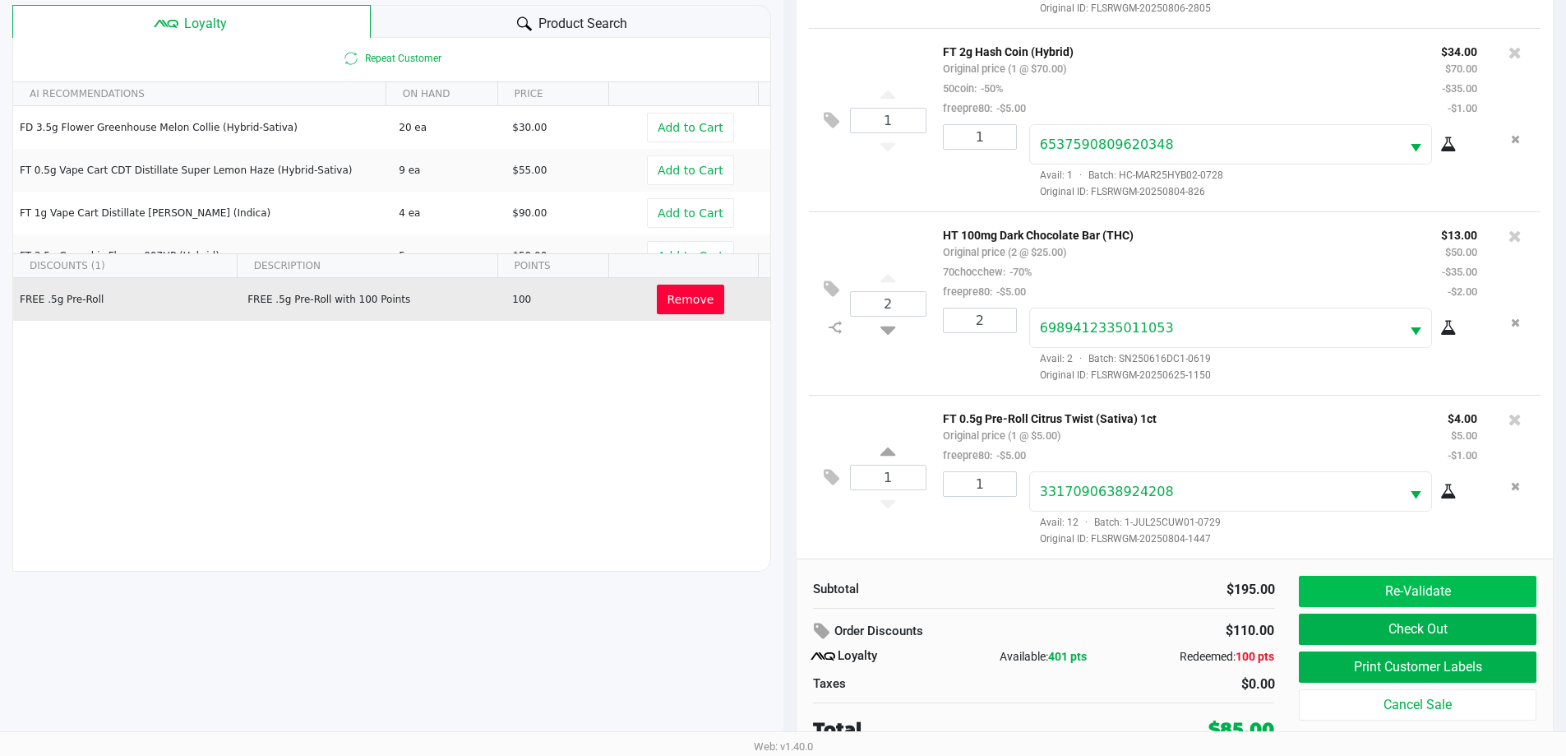
scroll to position [197, 0]
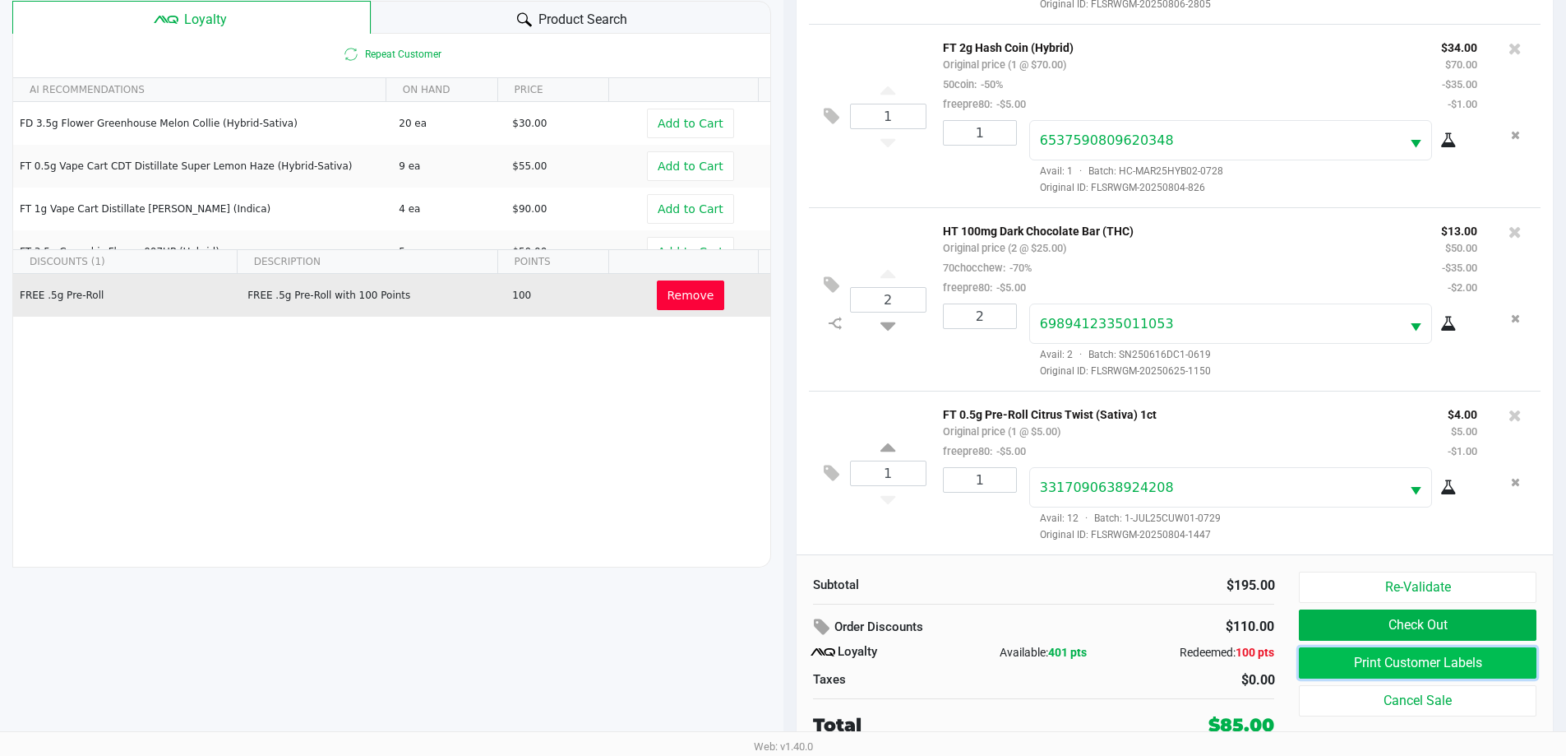
click at [1417, 656] on button "Print Customer Labels" at bounding box center [1417, 662] width 237 height 31
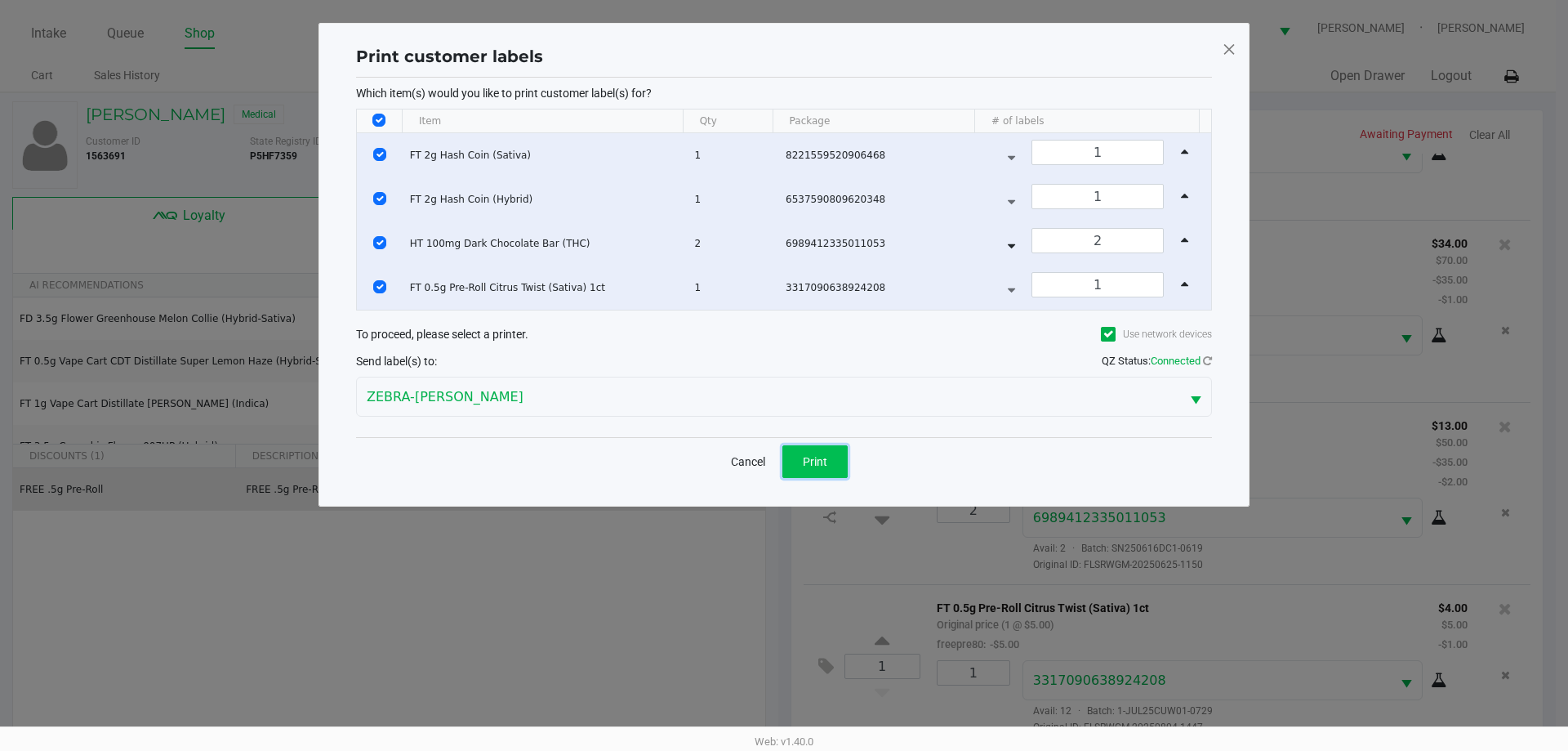
click at [807, 462] on span "Print" at bounding box center [814, 461] width 25 height 13
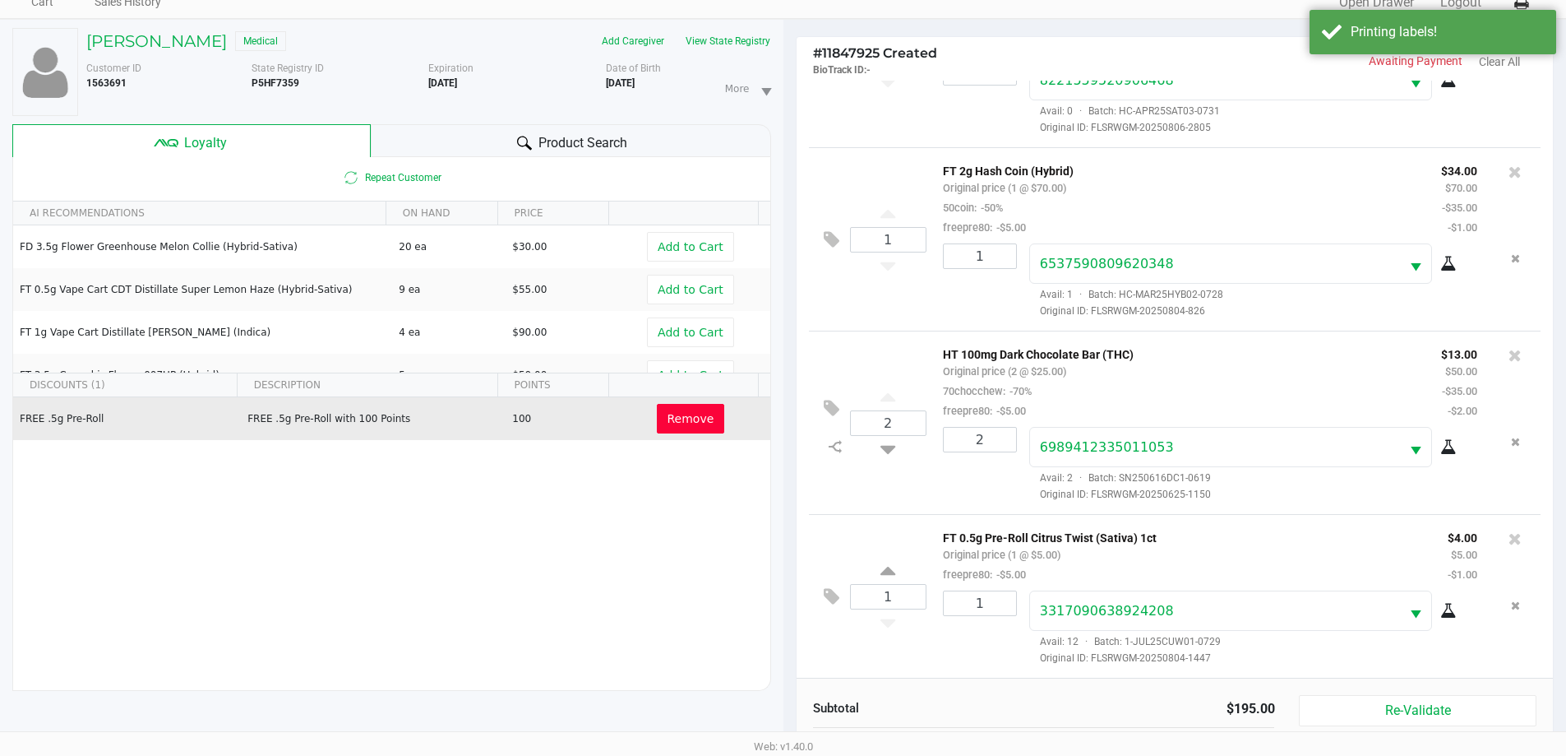
scroll to position [197, 0]
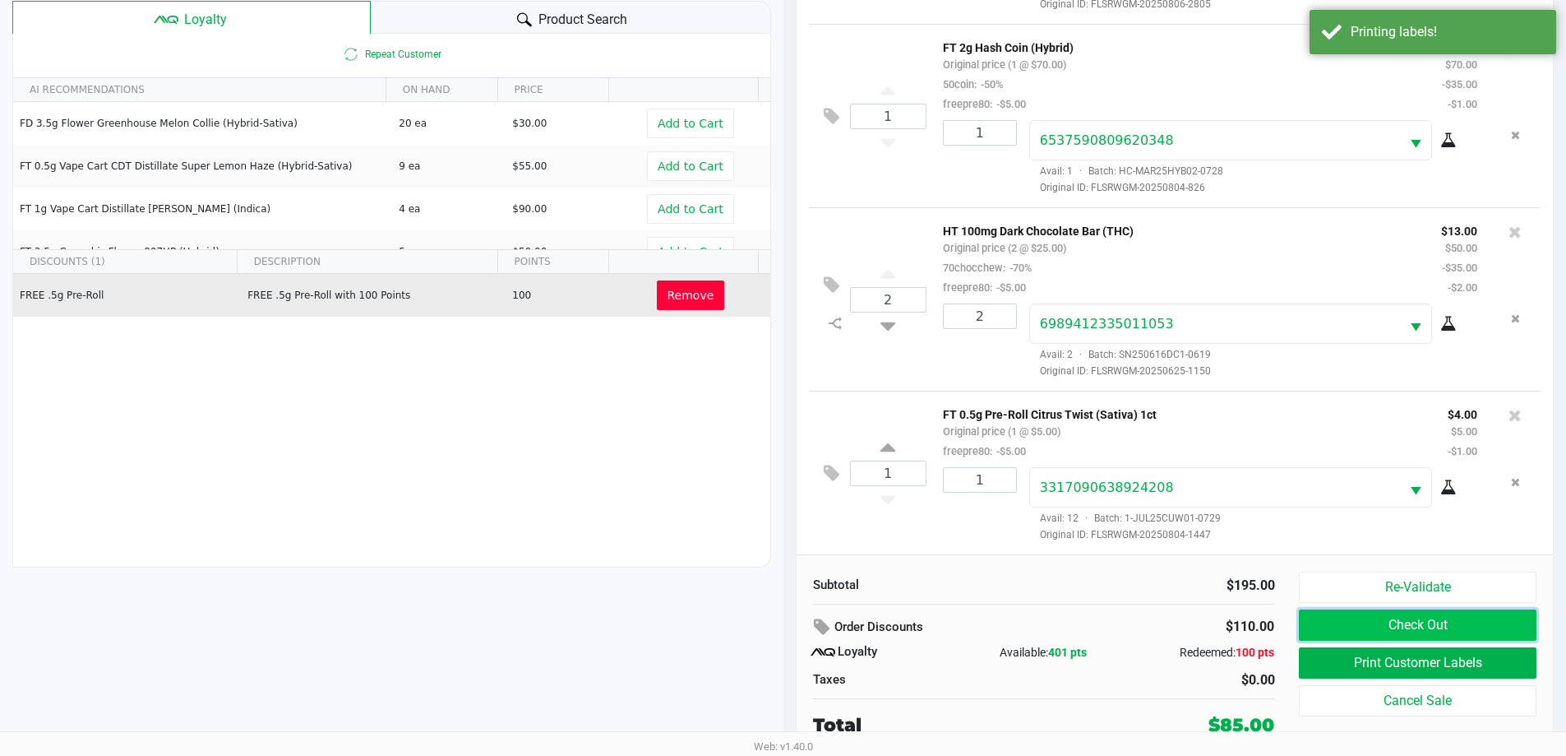
click at [1384, 624] on button "Check Out" at bounding box center [1417, 624] width 237 height 31
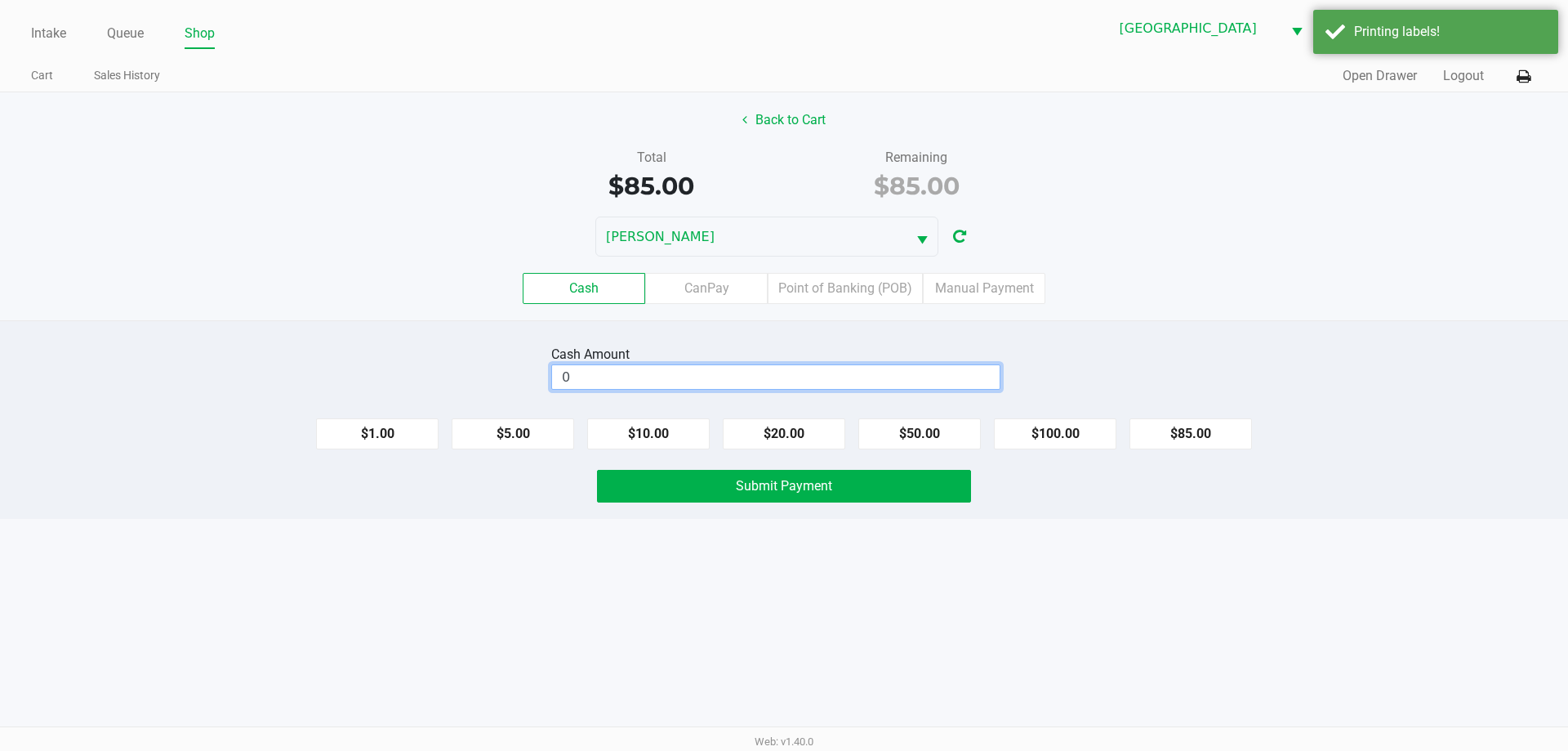
click at [657, 373] on input "0" at bounding box center [776, 377] width 448 height 24
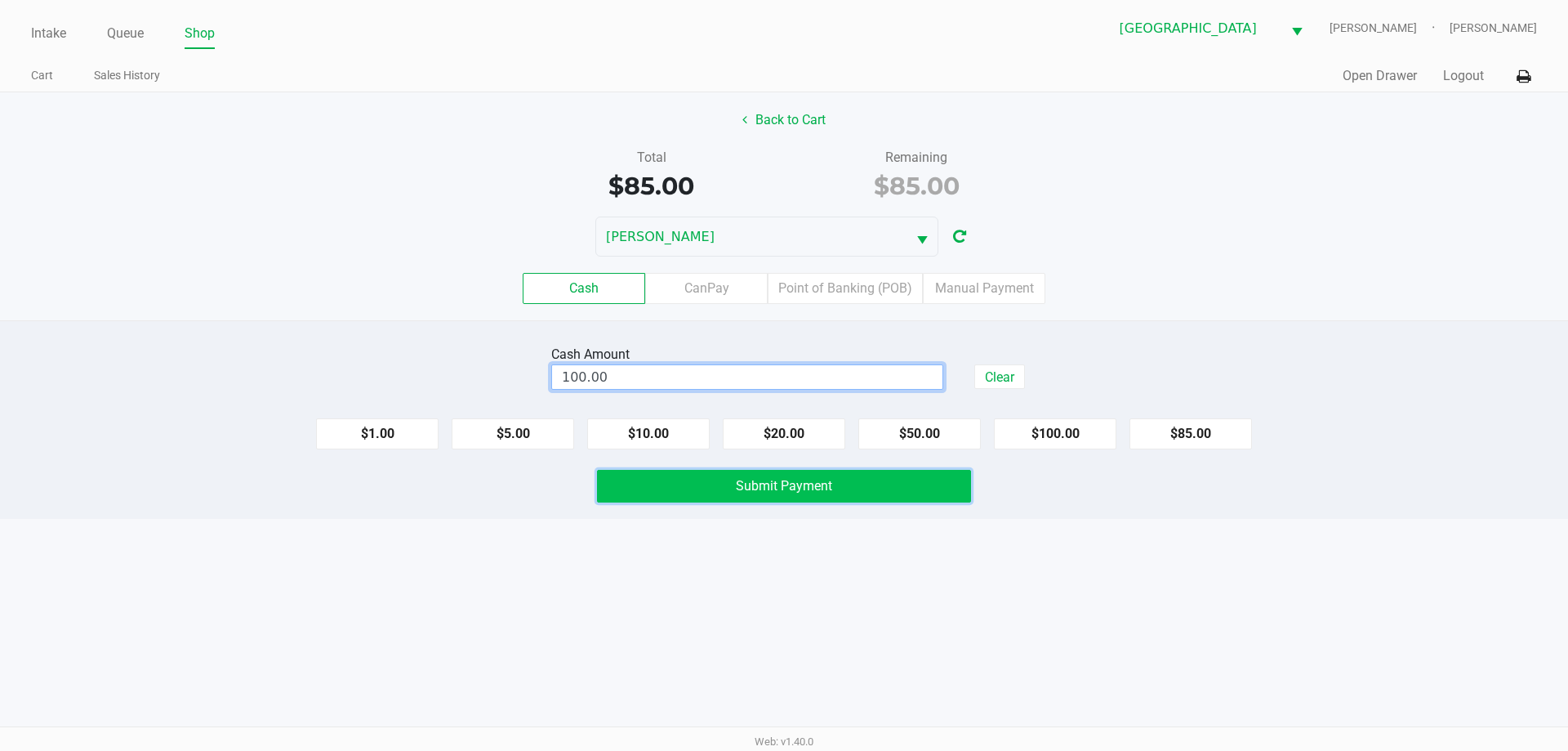
type input "$100.00"
click at [732, 483] on button "Submit Payment" at bounding box center [784, 486] width 374 height 33
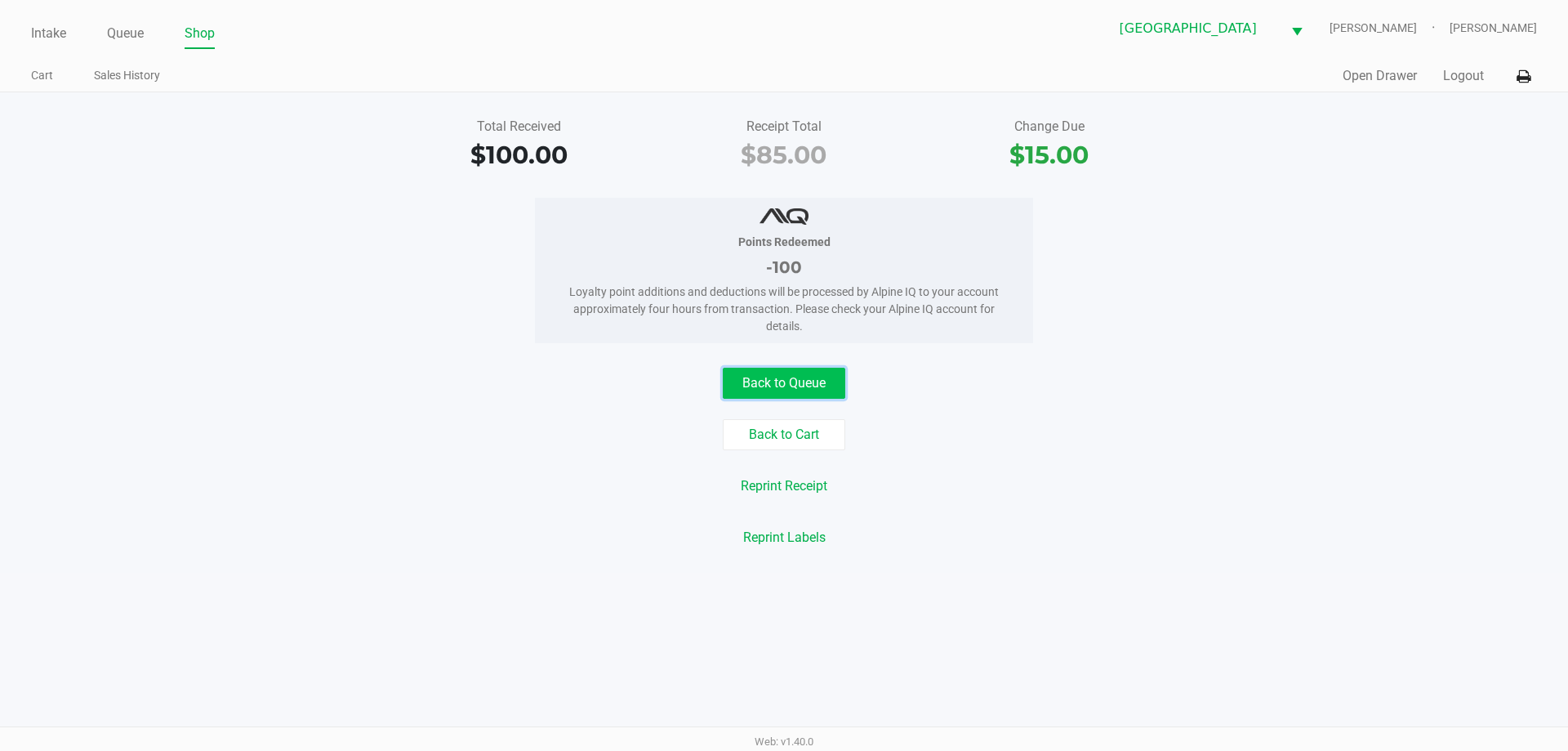
click at [803, 389] on button "Back to Queue" at bounding box center [784, 382] width 122 height 31
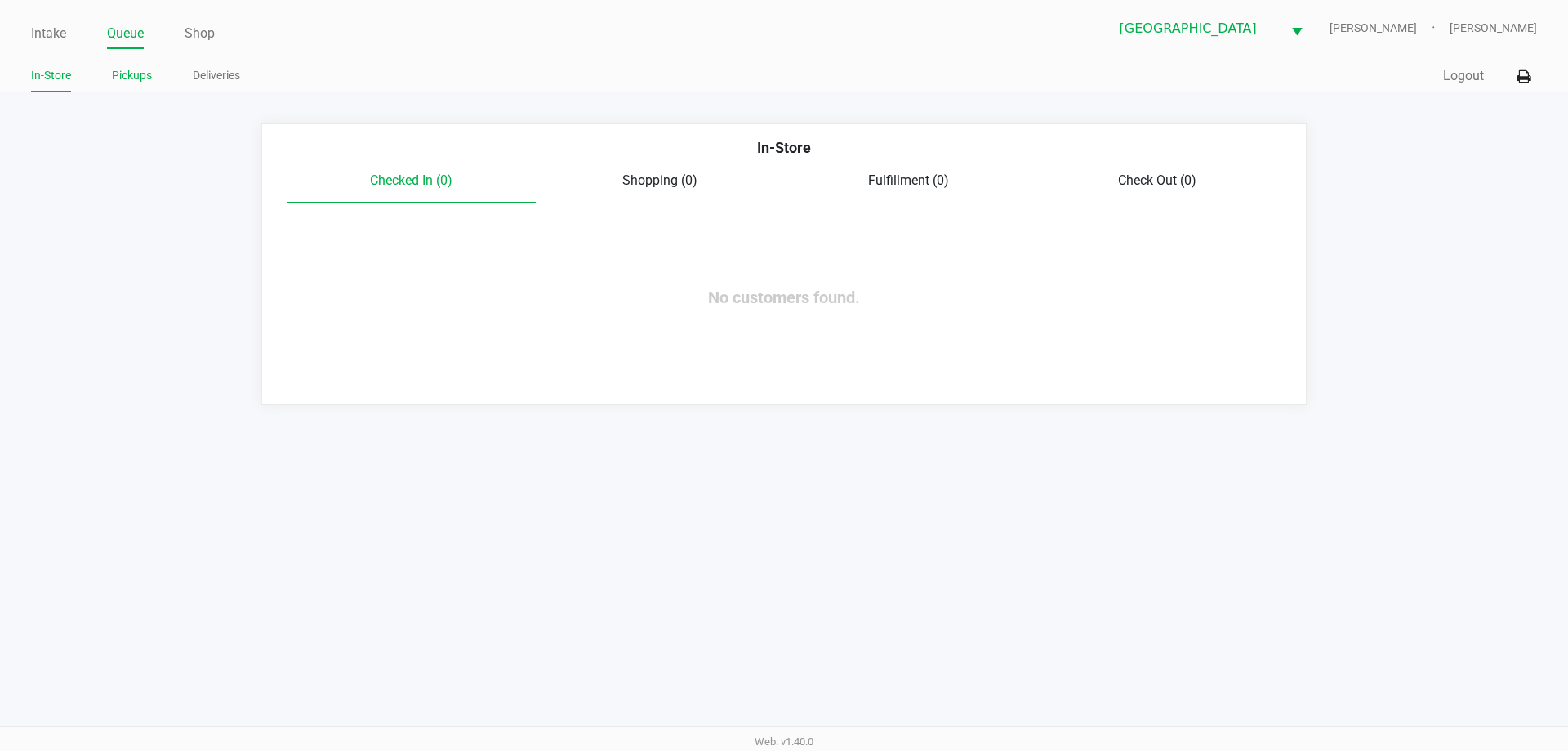
click at [141, 74] on link "Pickups" at bounding box center [132, 75] width 40 height 21
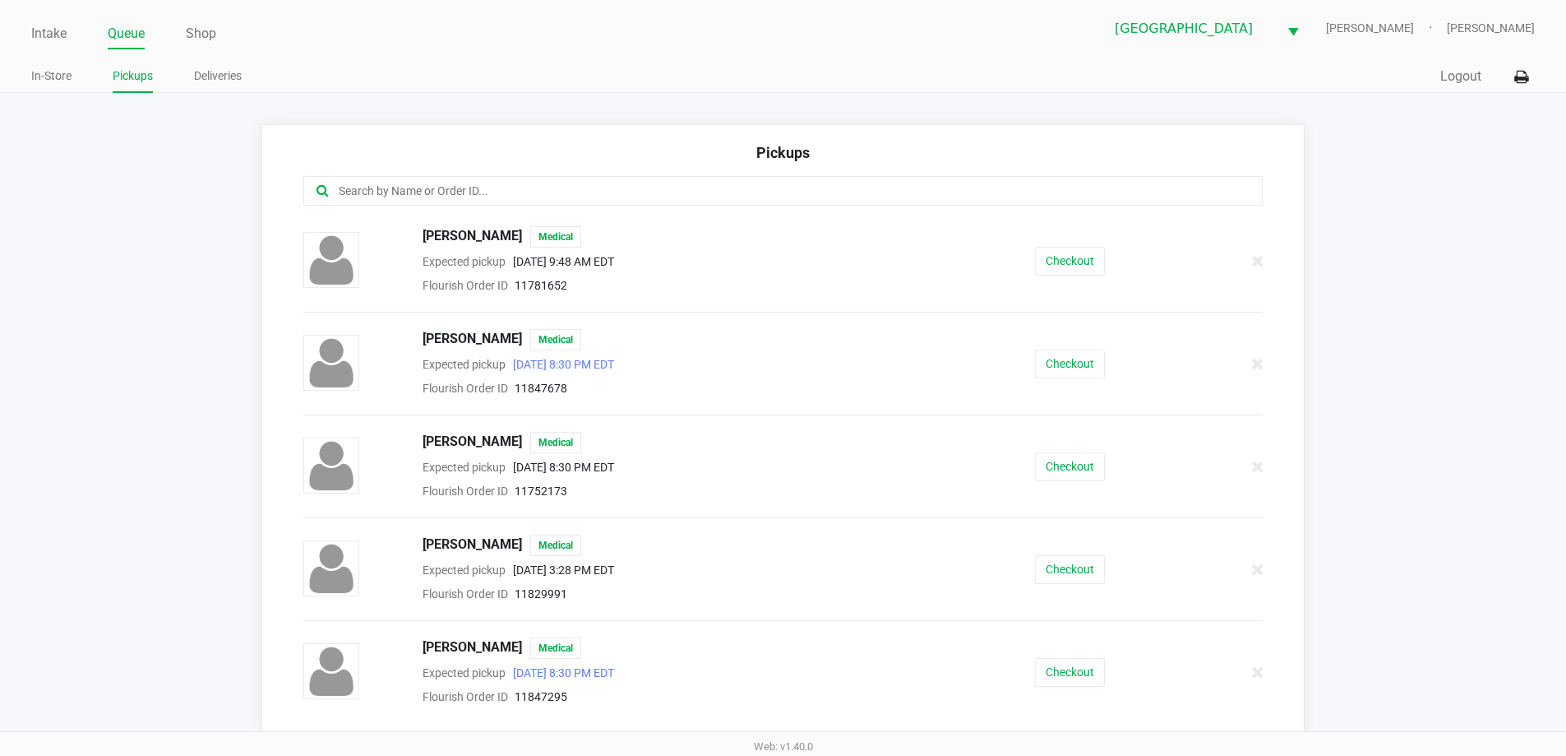
click at [615, 76] on ul "In-Store Pickups Deliveries" at bounding box center [406, 78] width 751 height 28
click at [49, 33] on link "Intake" at bounding box center [48, 33] width 35 height 23
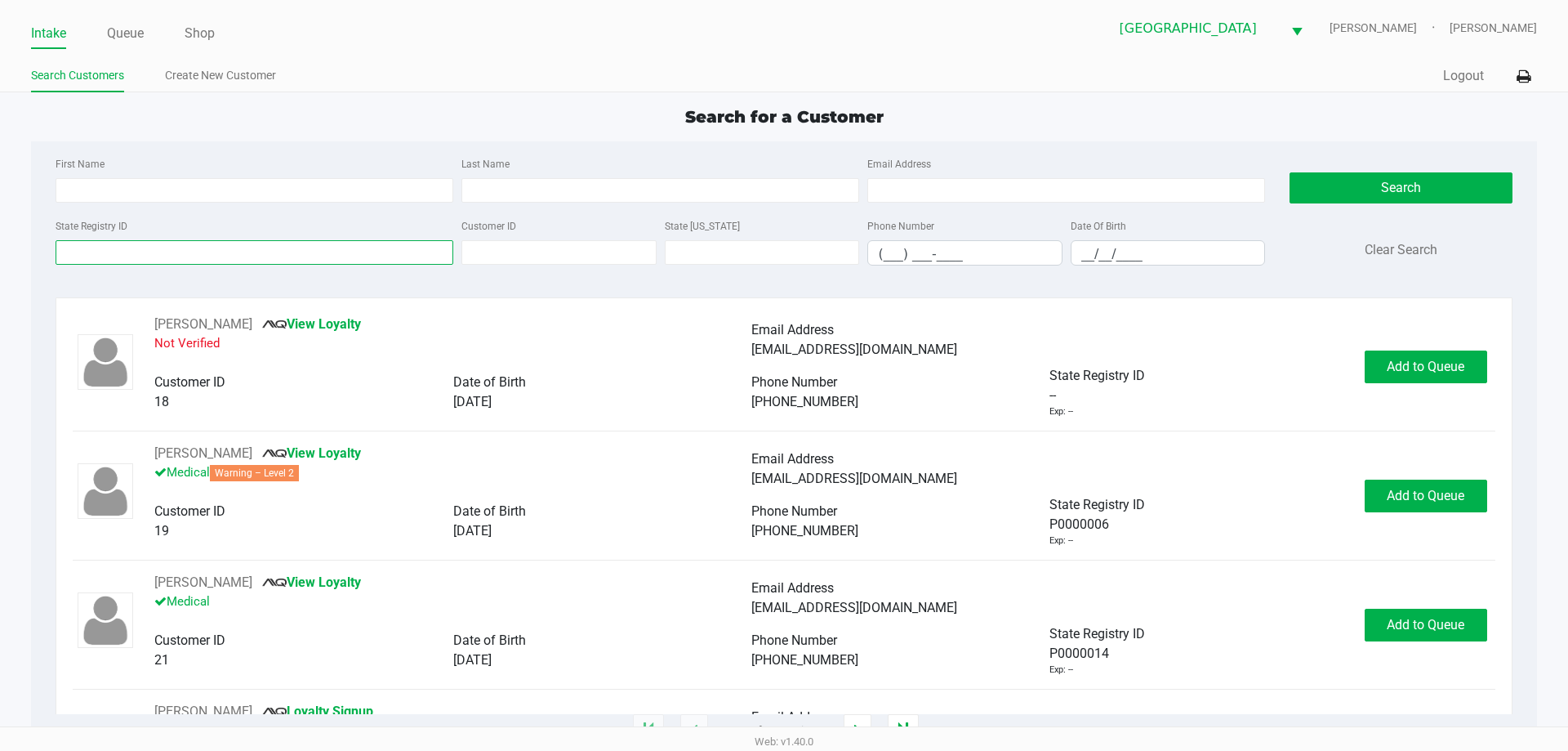
click at [214, 255] on input "State Registry ID" at bounding box center [254, 252] width 397 height 25
click at [117, 200] on input "First Name" at bounding box center [254, 190] width 397 height 25
click at [415, 104] on div "Search for a Customer" at bounding box center [784, 116] width 1529 height 25
type input "CASSANDRA"
type input "CASE"
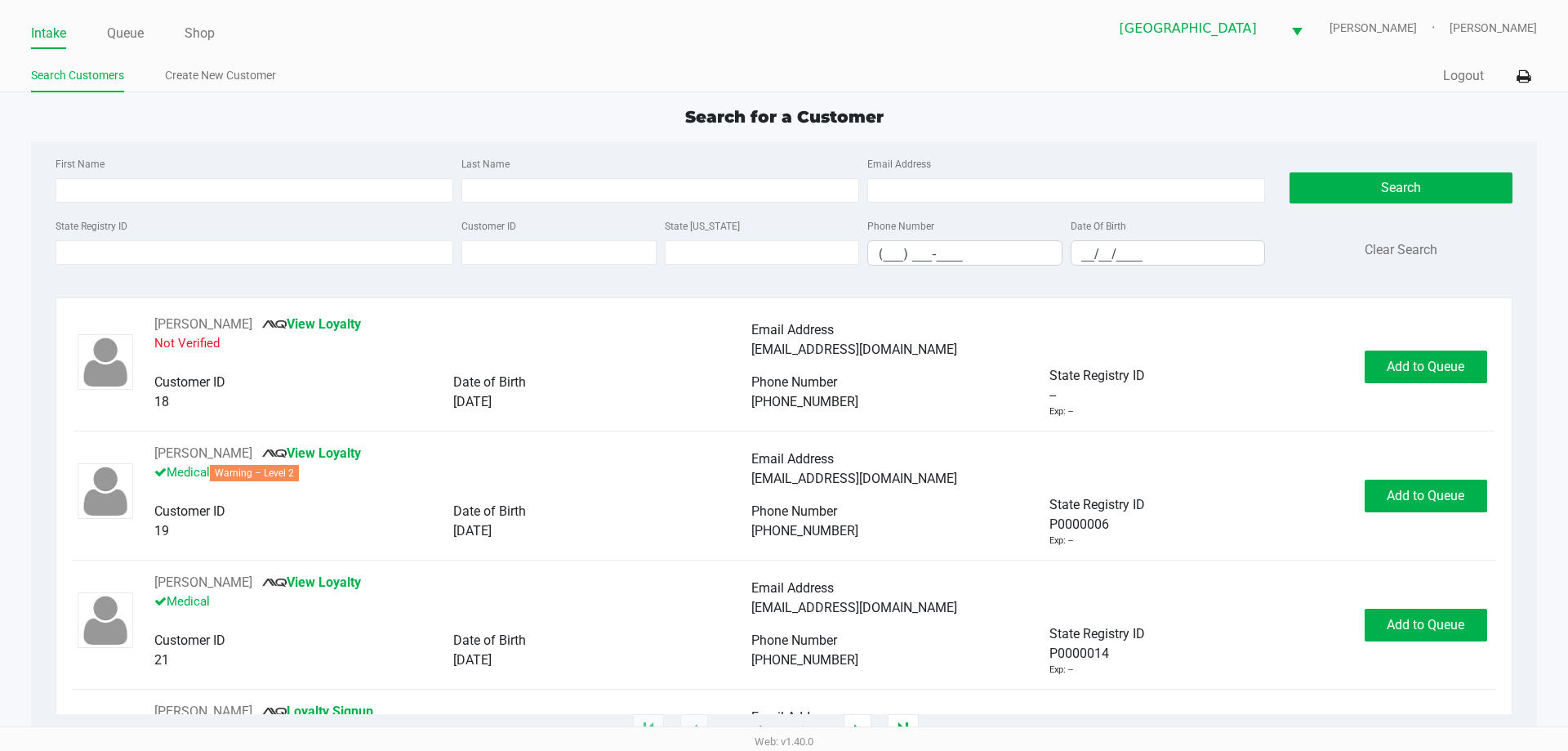
type input "06/02/1995"
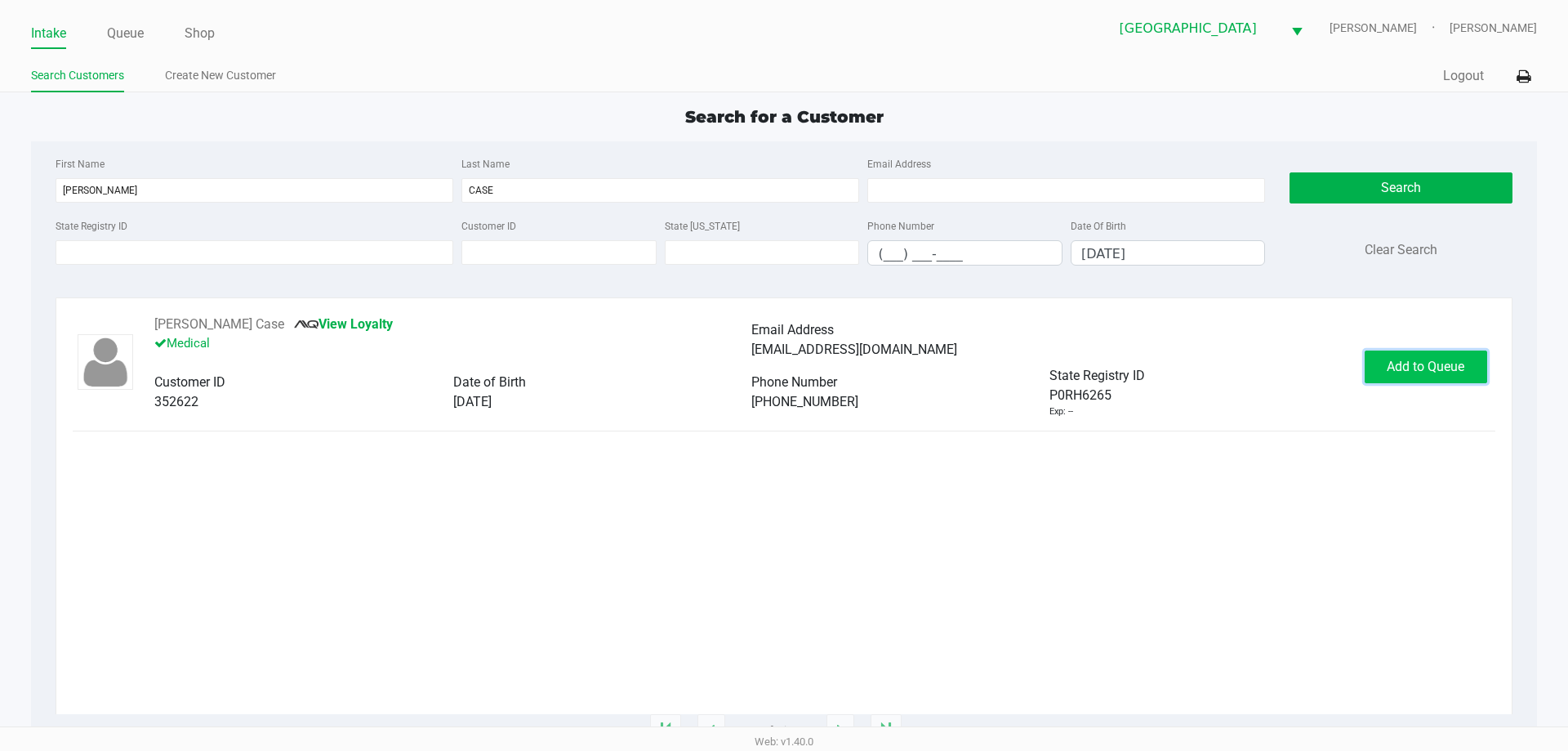
click at [1408, 370] on span "Add to Queue" at bounding box center [1425, 367] width 77 height 16
click at [113, 31] on link "Queue" at bounding box center [125, 33] width 37 height 23
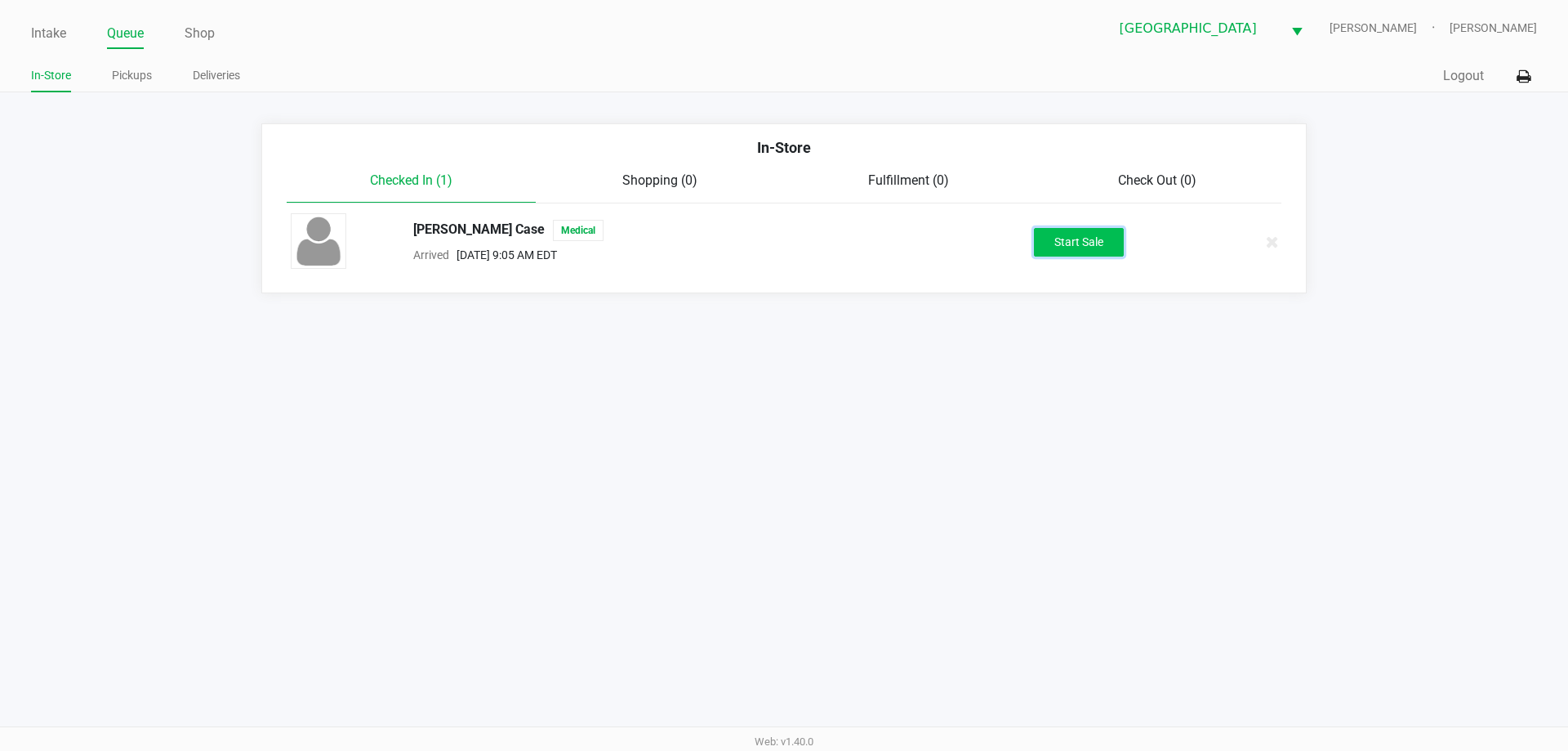
click at [1095, 231] on button "Start Sale" at bounding box center [1078, 241] width 89 height 29
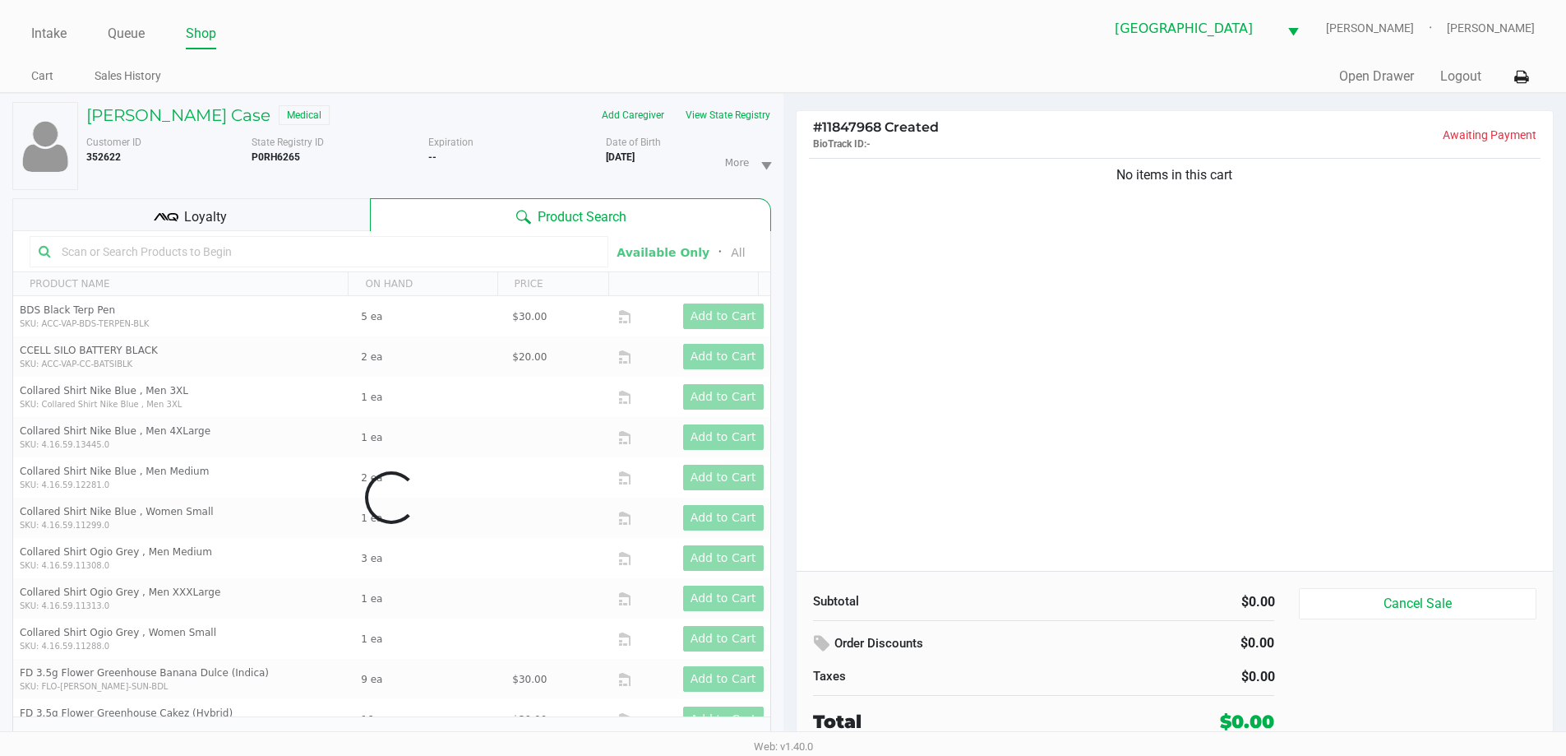
click at [959, 303] on div "No items in this cart" at bounding box center [1175, 363] width 757 height 416
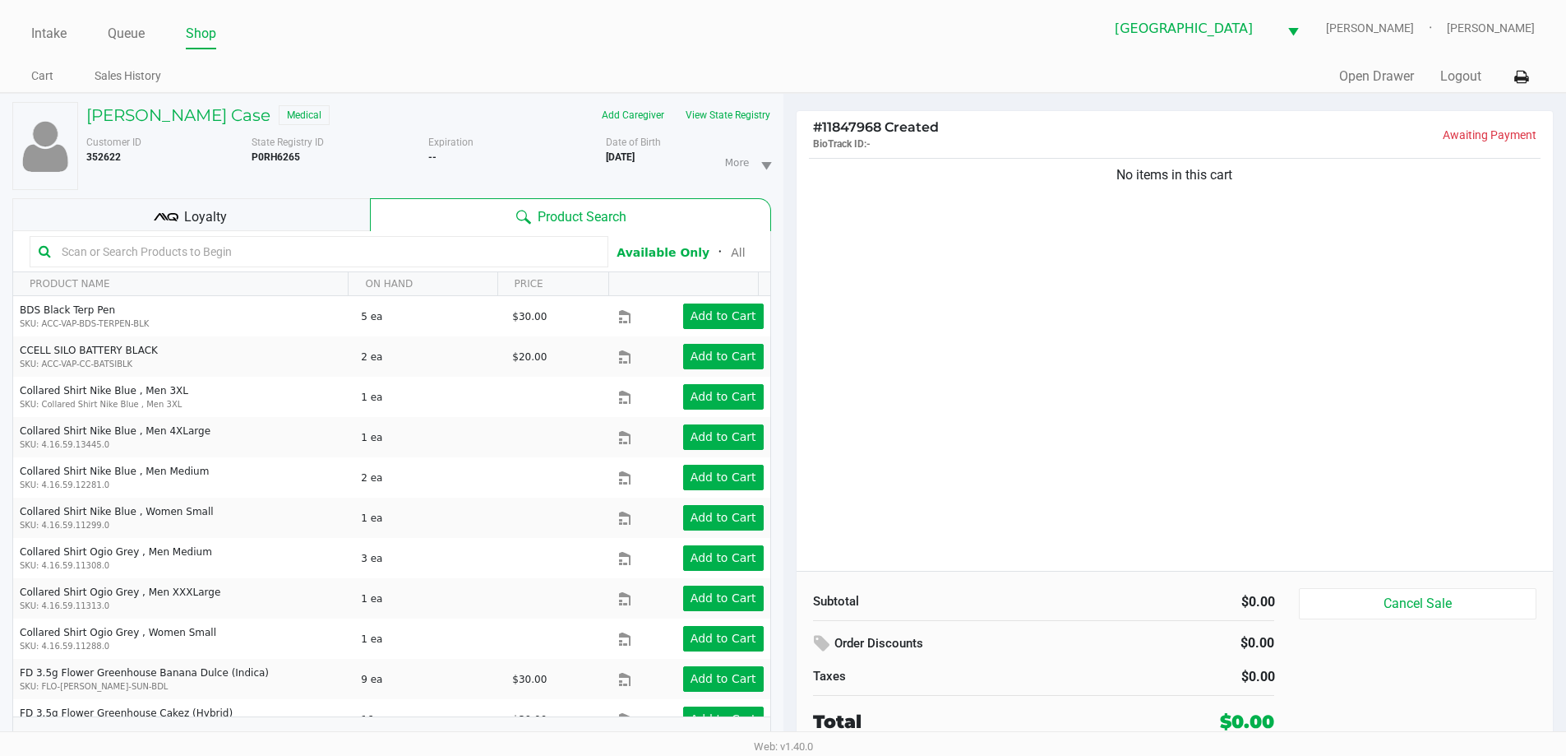
click at [942, 304] on div "No items in this cart" at bounding box center [1175, 363] width 757 height 416
click at [748, 108] on button "View State Registry" at bounding box center [723, 115] width 96 height 26
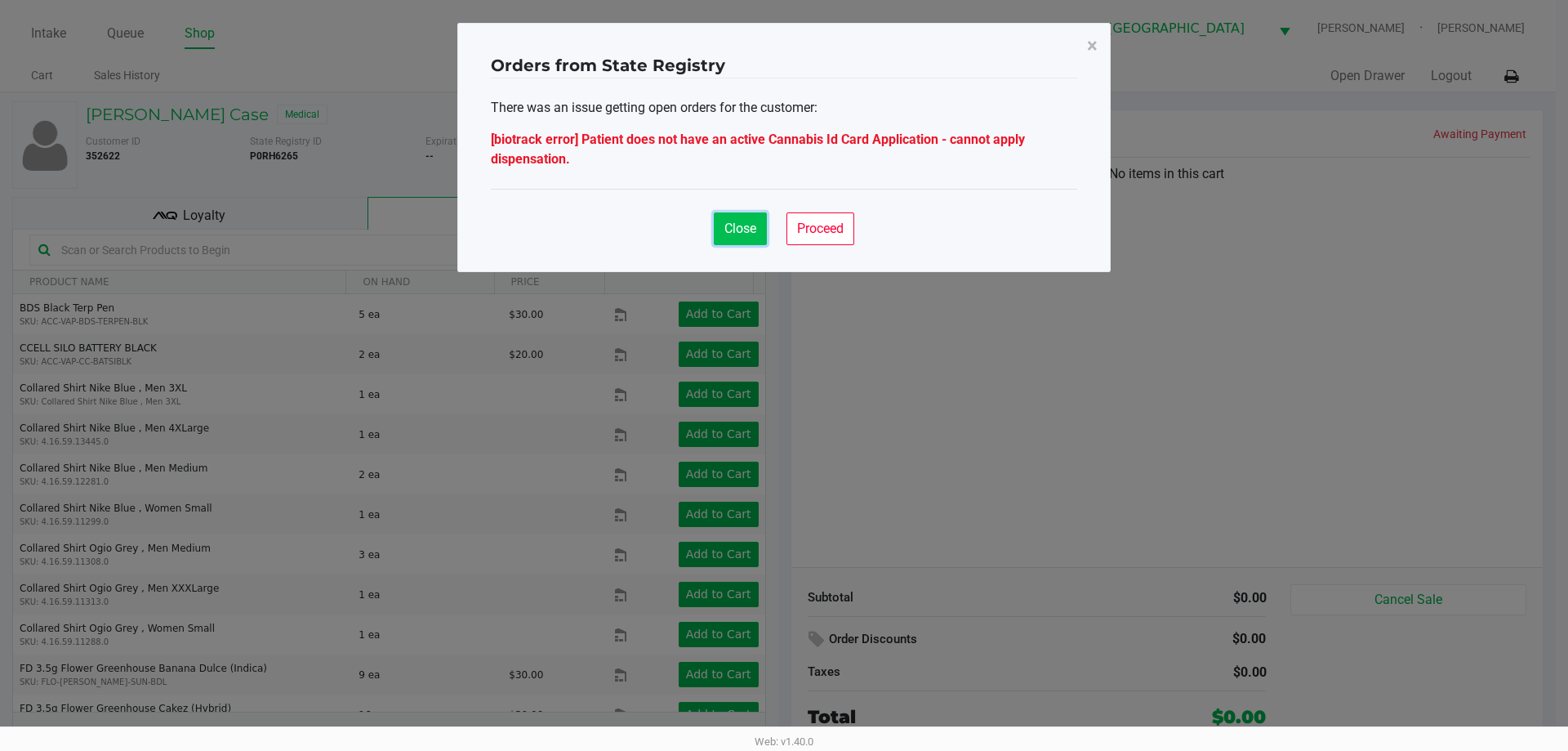
click at [741, 229] on span "Close" at bounding box center [740, 228] width 32 height 16
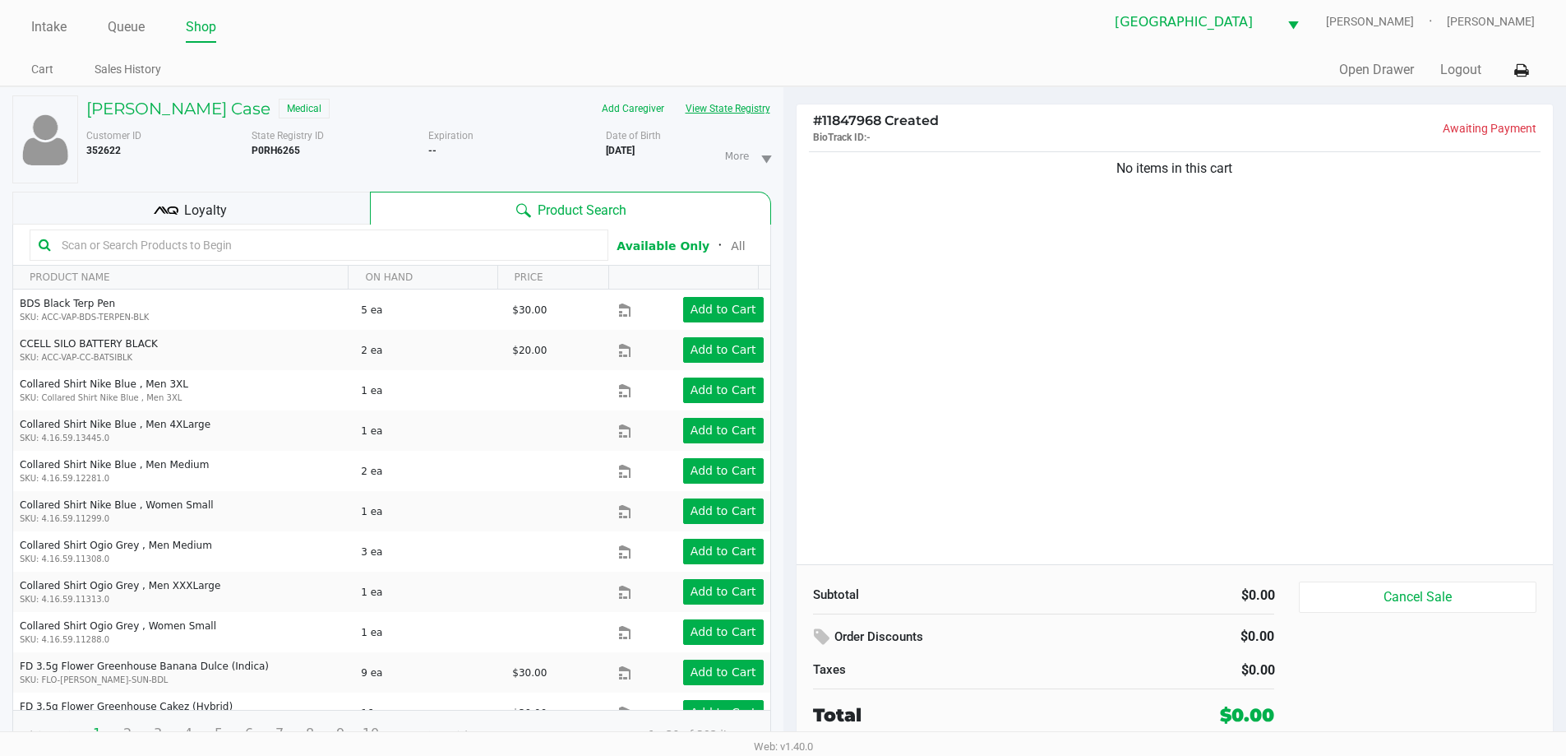
scroll to position [17, 0]
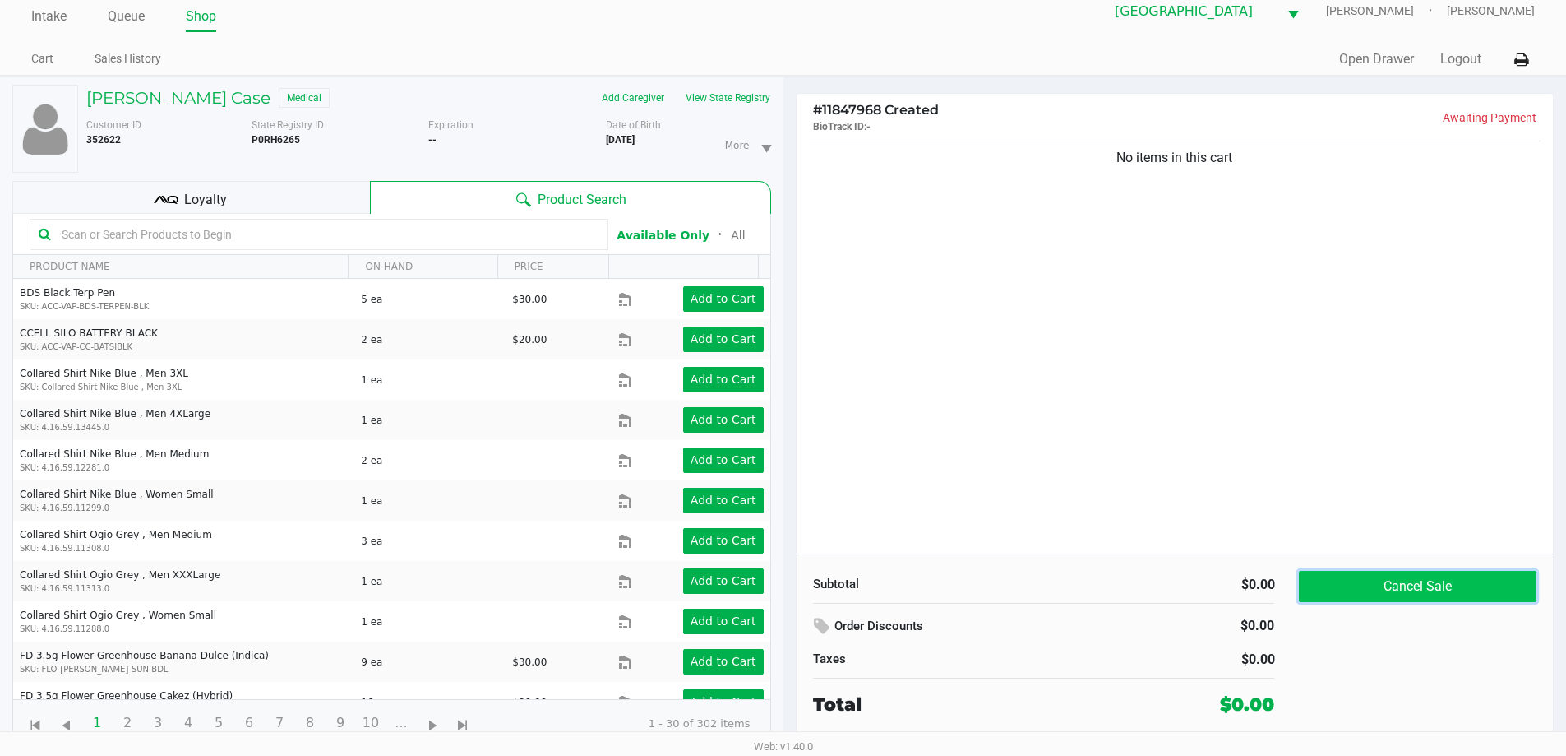
click at [1411, 596] on button "Cancel Sale" at bounding box center [1417, 586] width 237 height 31
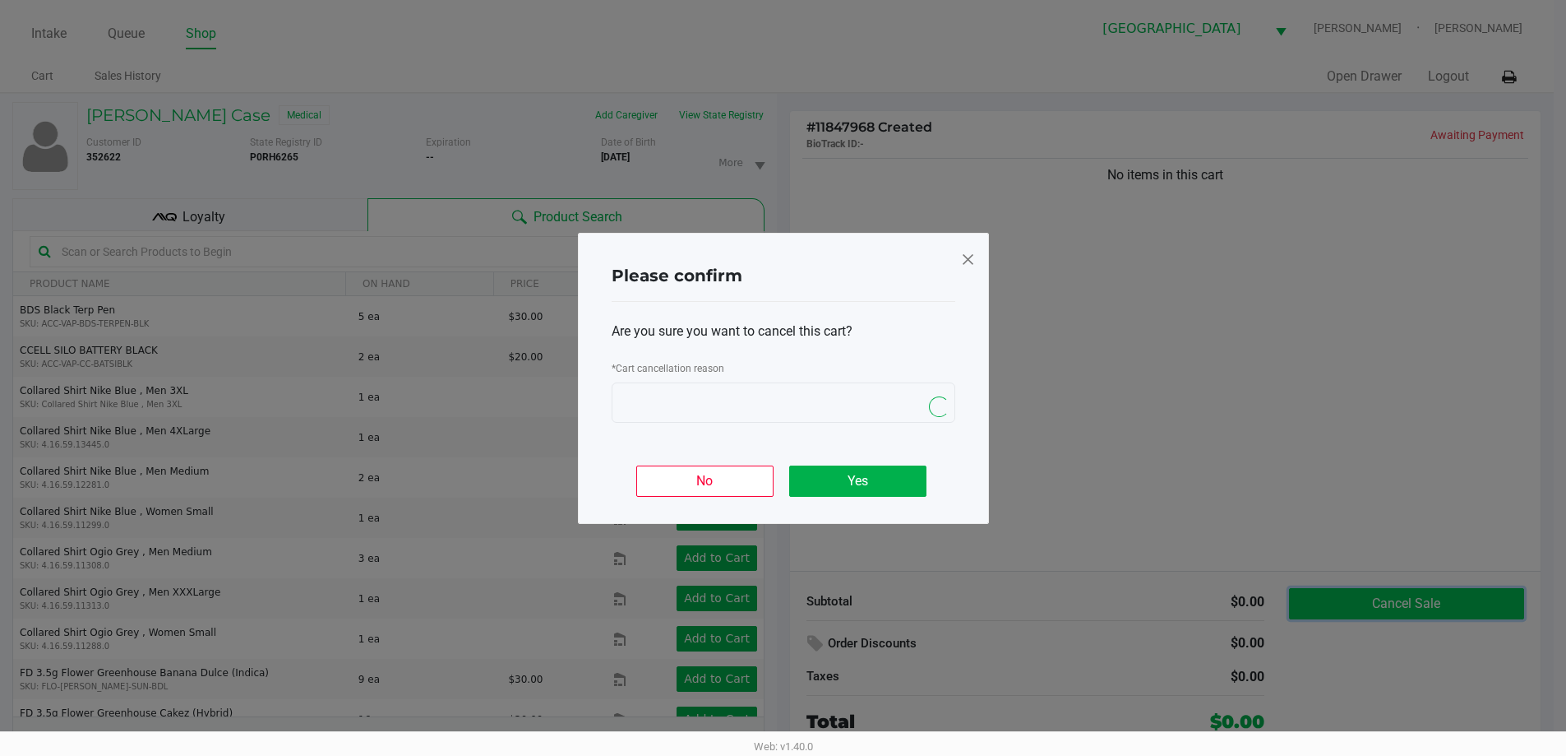
scroll to position [0, 0]
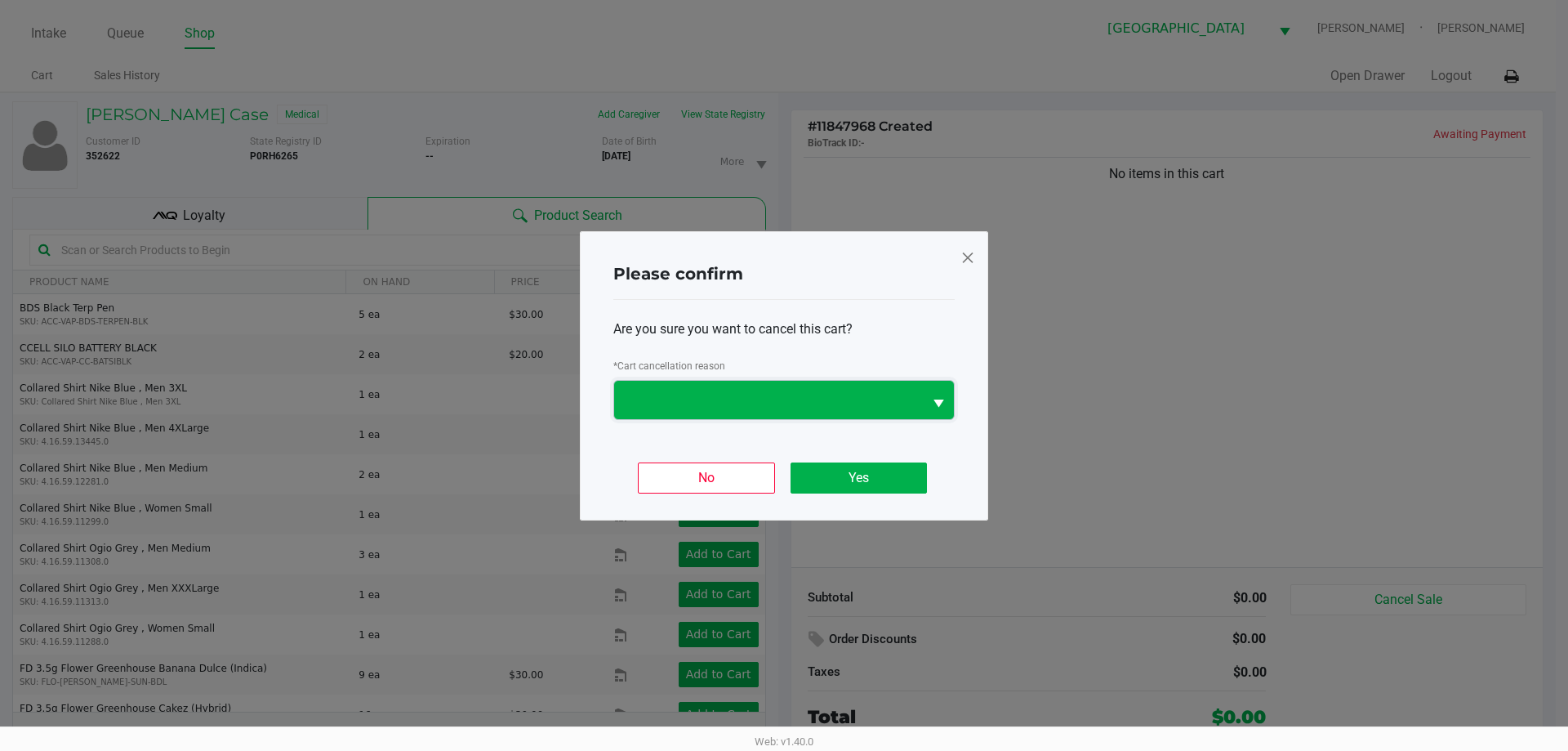
click at [919, 403] on span at bounding box center [768, 399] width 309 height 39
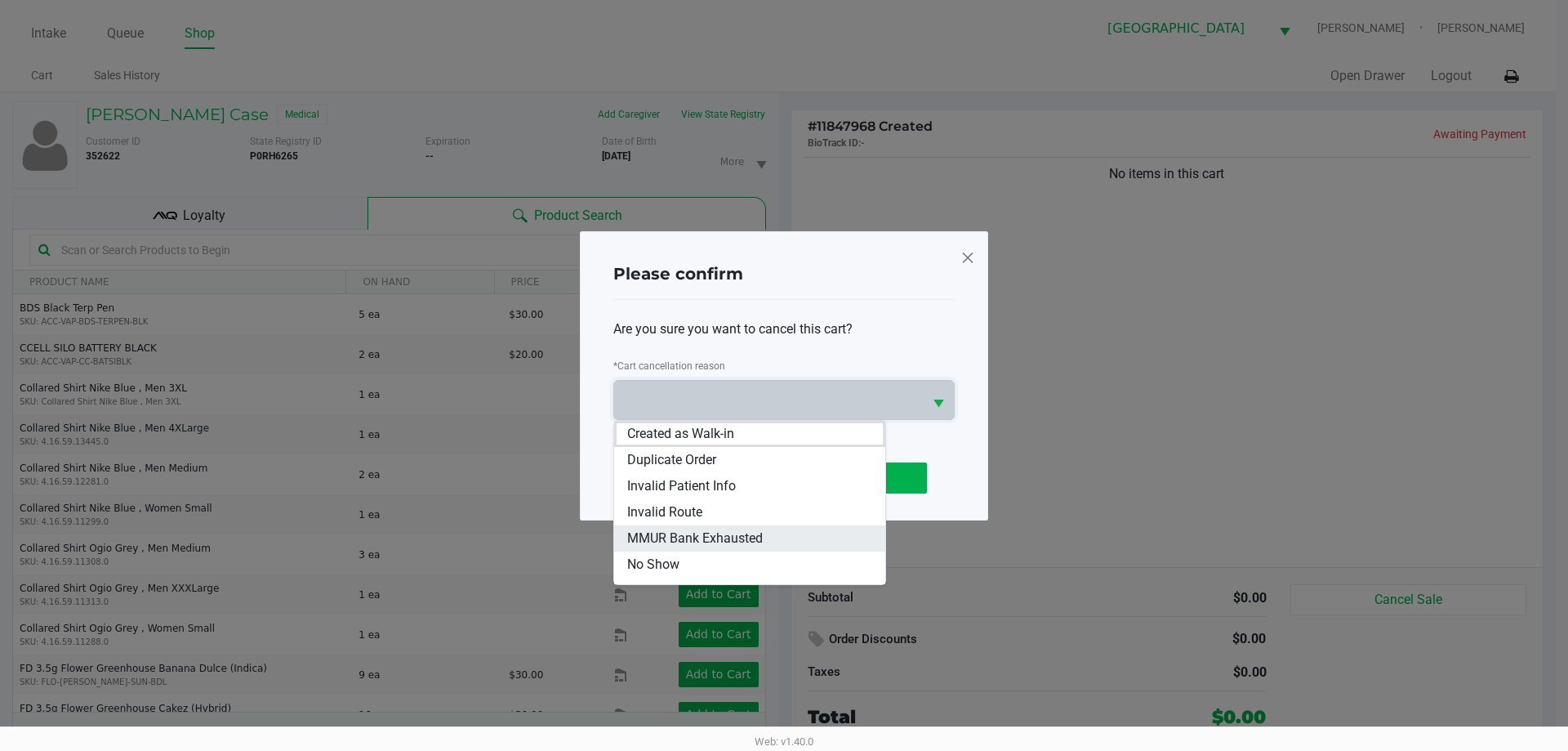
click at [679, 535] on span "MMUR Bank Exhausted" at bounding box center [694, 538] width 135 height 20
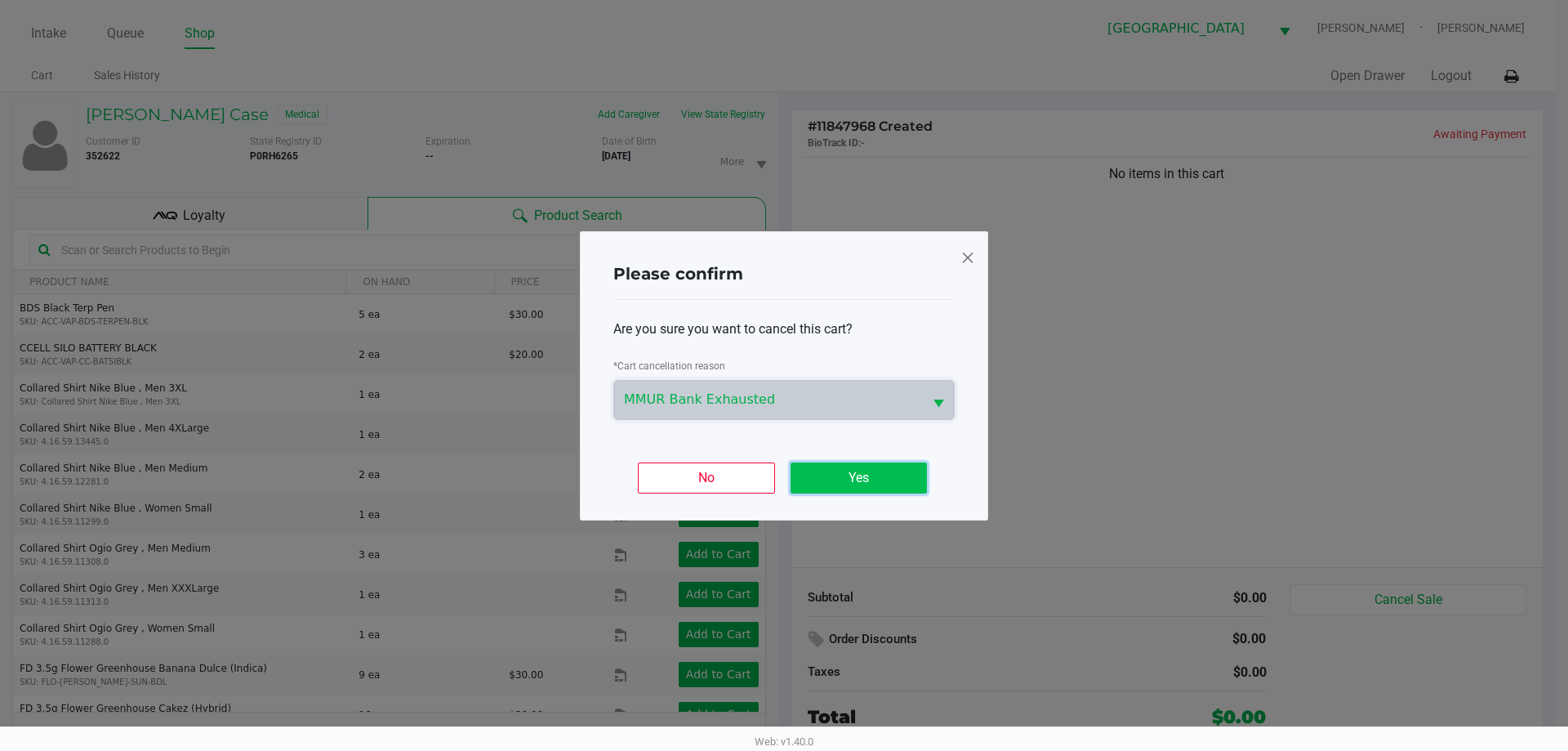
click at [873, 485] on button "Yes" at bounding box center [858, 477] width 136 height 31
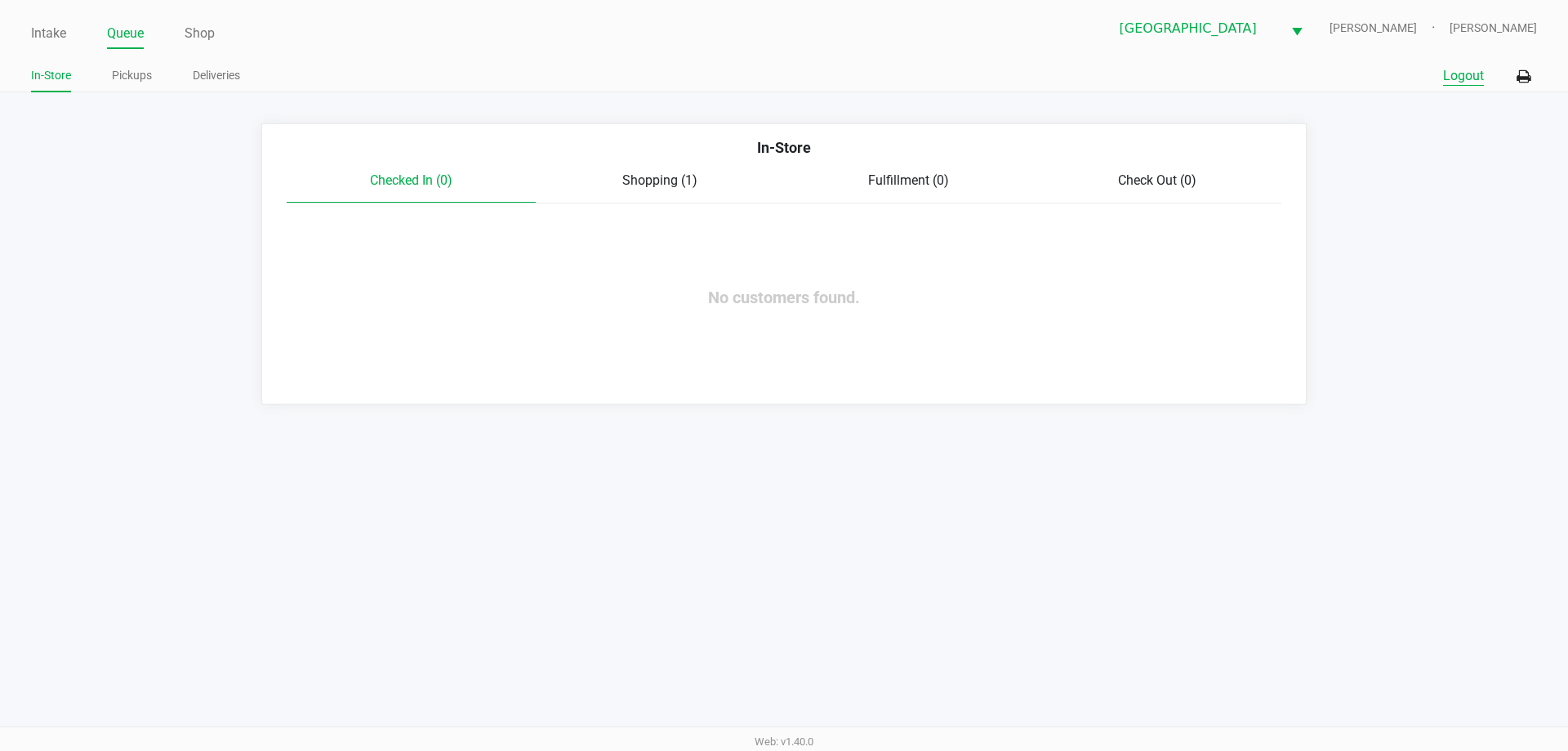
click at [1459, 77] on button "Logout" at bounding box center [1463, 76] width 41 height 20
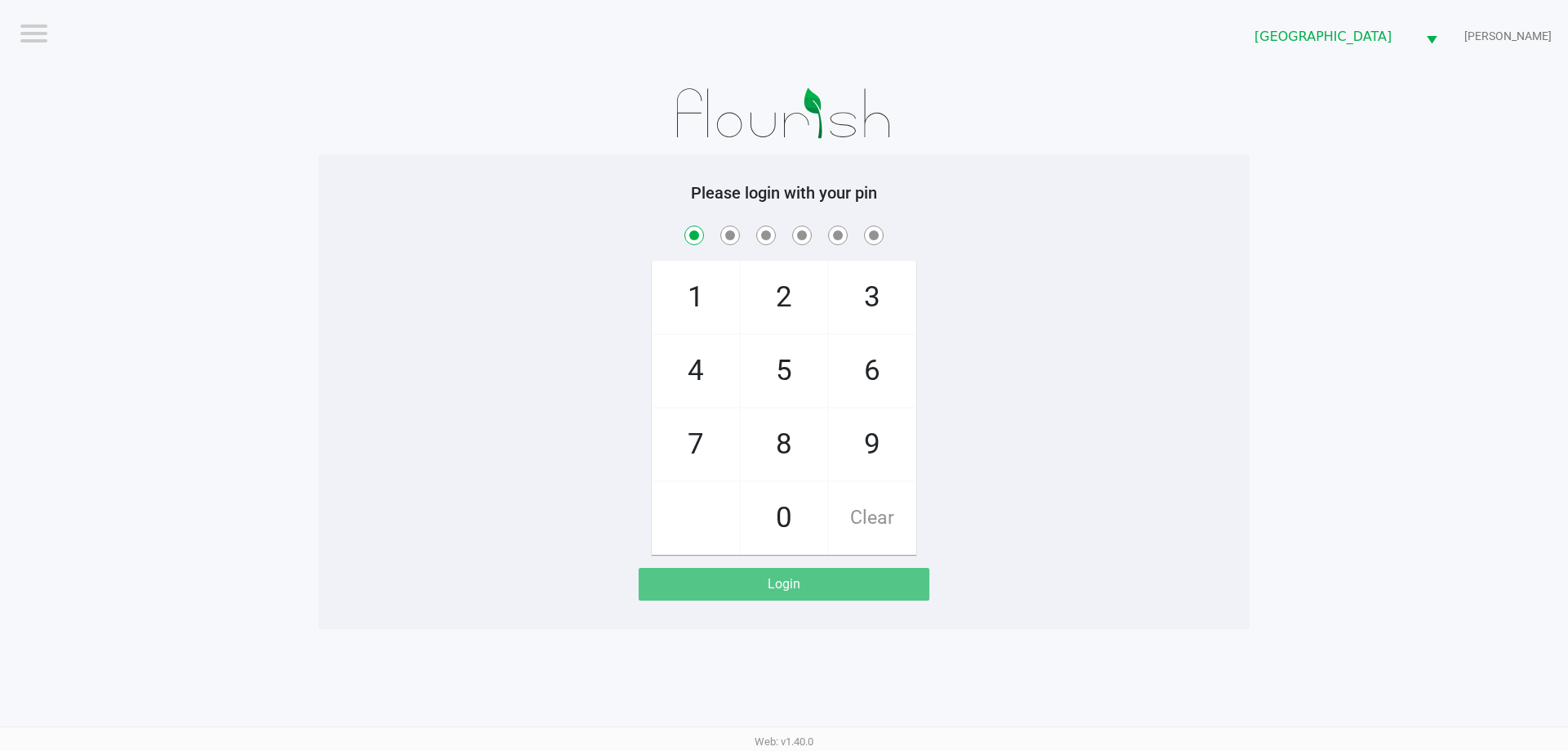
checkbox input "true"
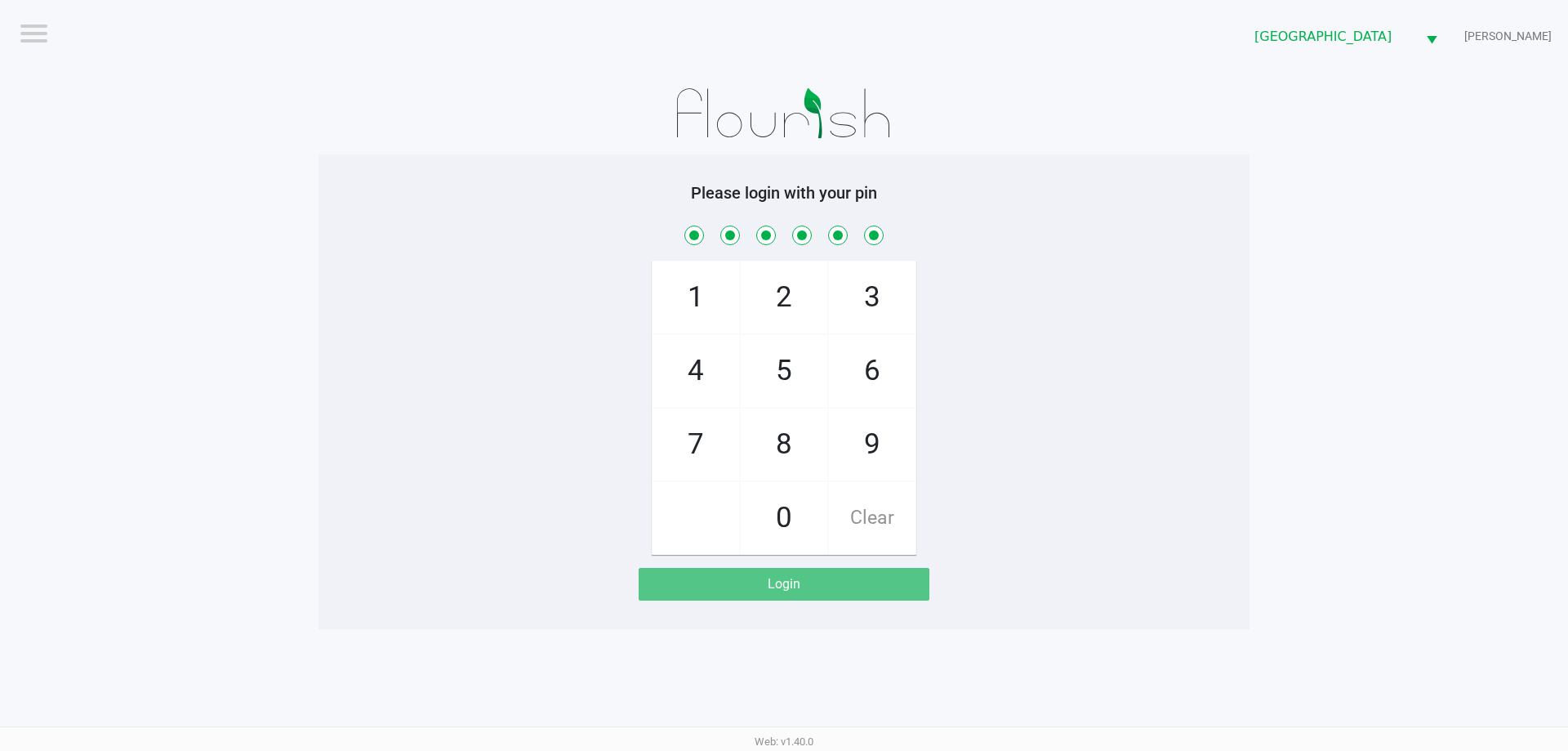
checkbox input "true"
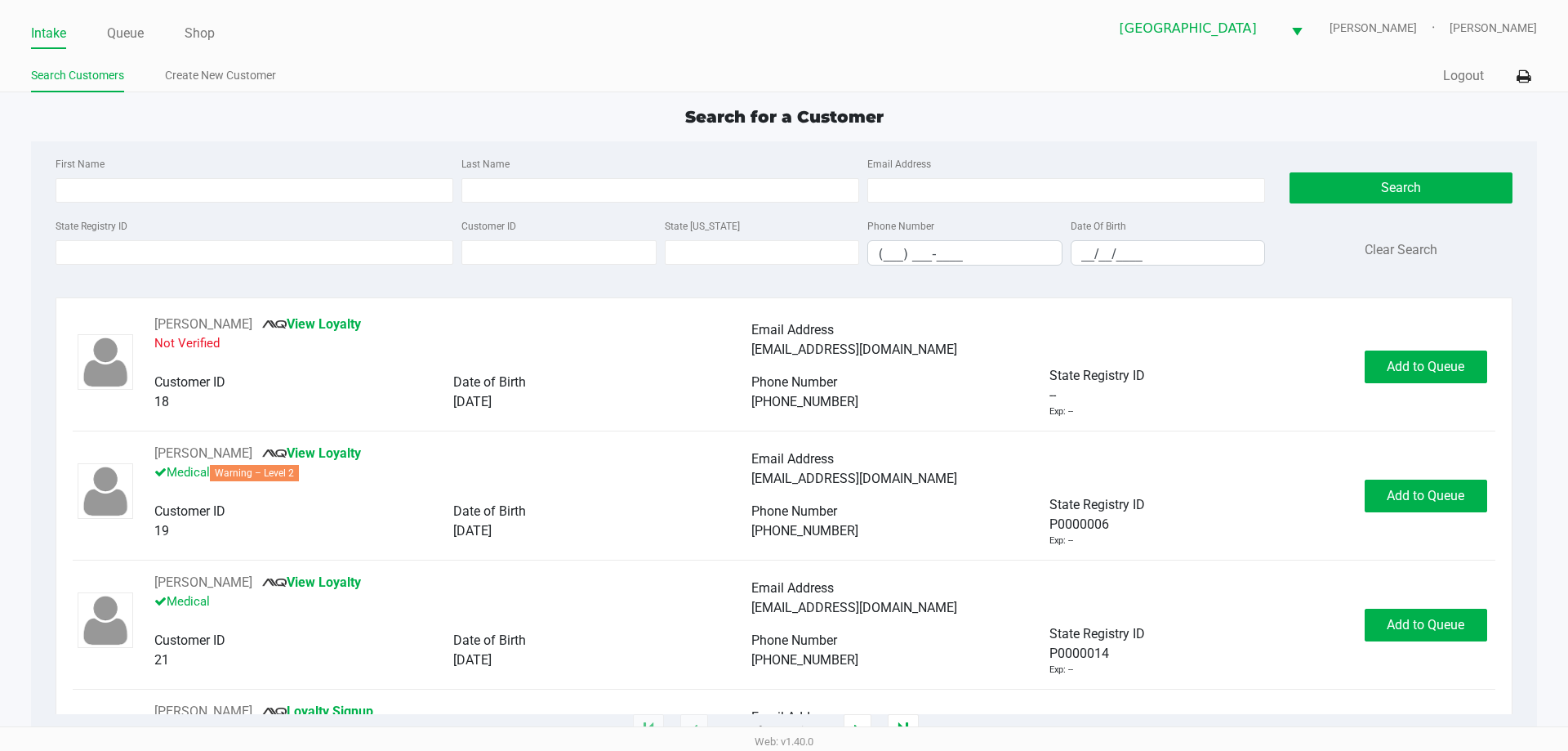
click at [468, 73] on ul "Search Customers Create New Customer" at bounding box center [407, 77] width 753 height 28
type input "CASSANDRA"
type input "CASE"
type input "06/02/1995"
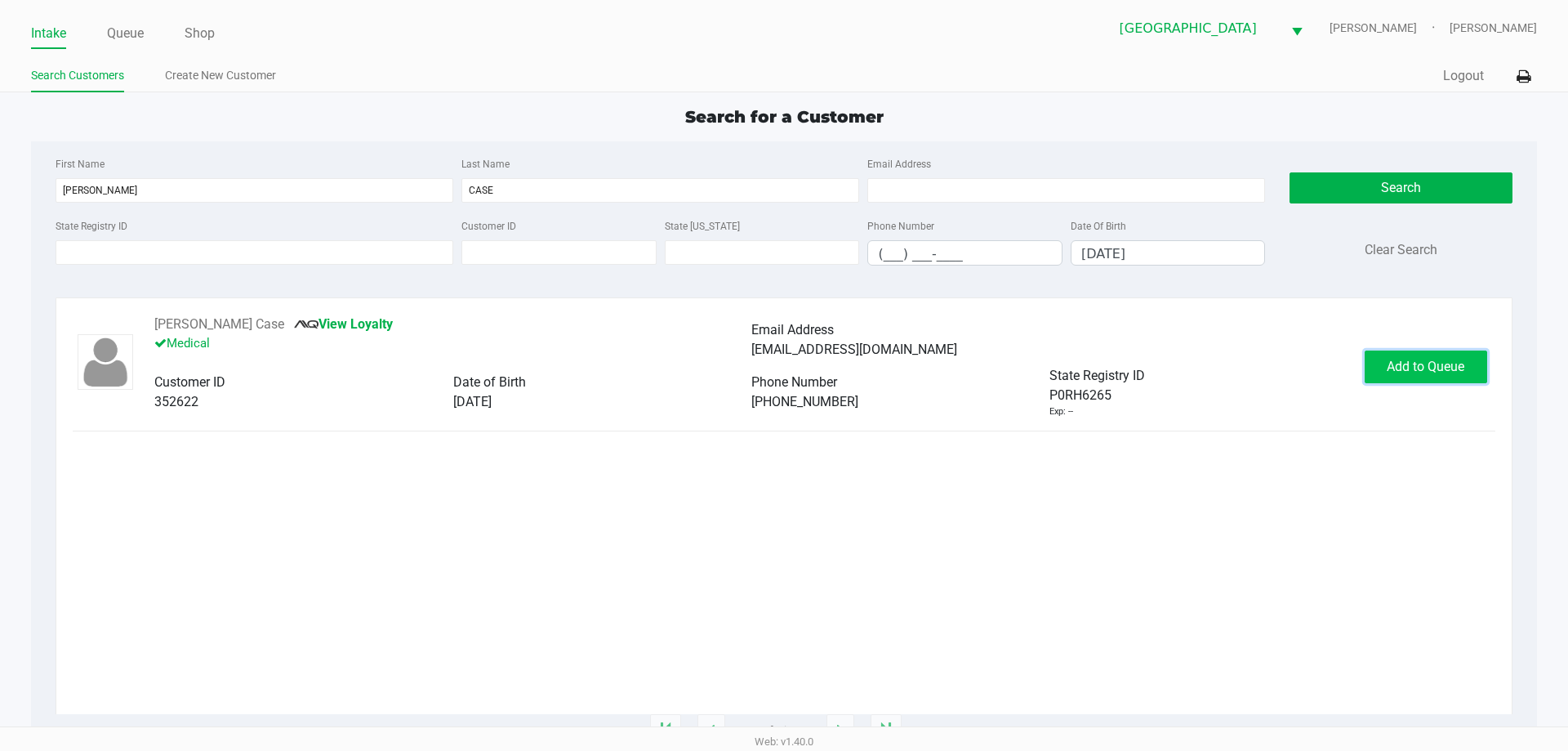
click at [1404, 370] on span "Add to Queue" at bounding box center [1425, 367] width 77 height 16
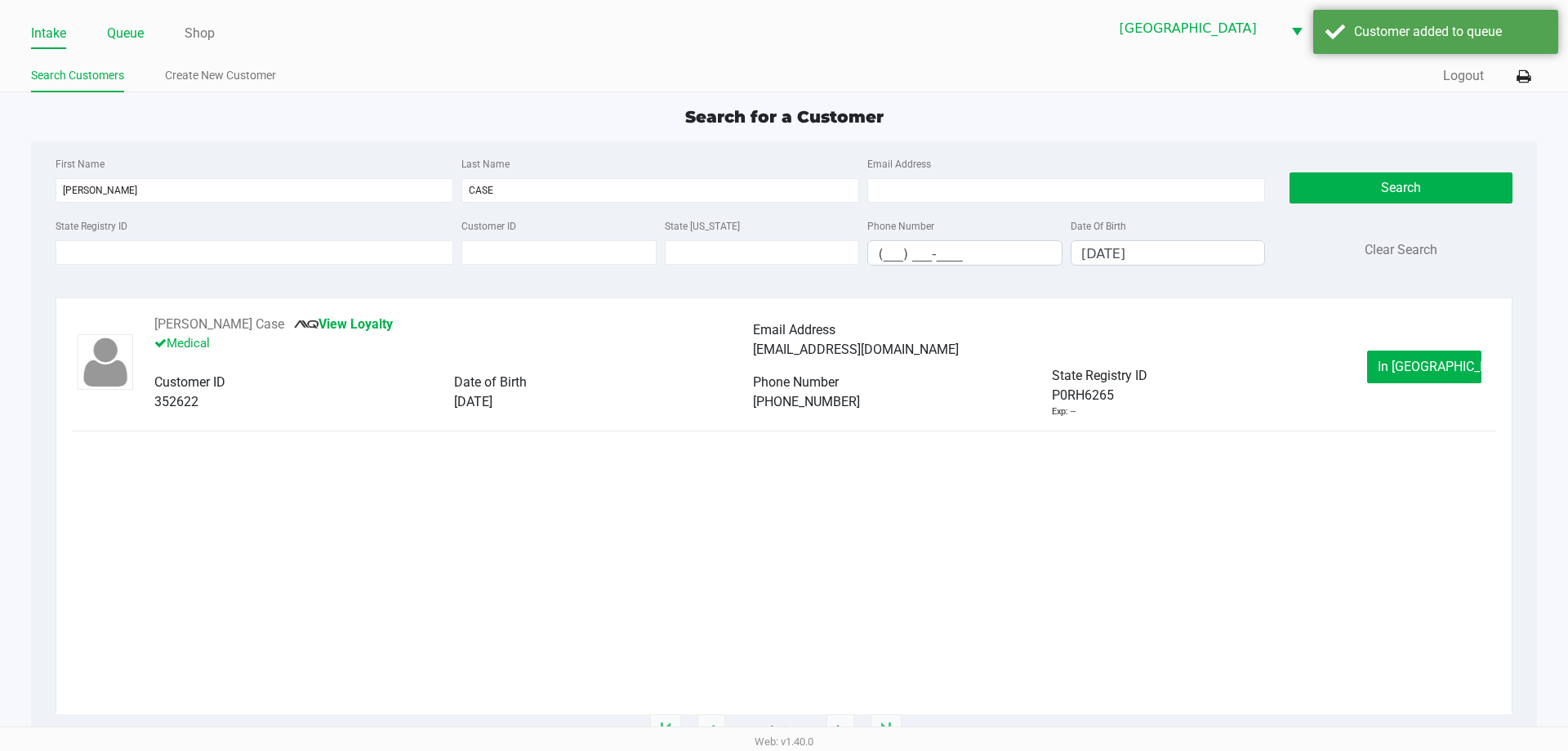
click at [134, 42] on link "Queue" at bounding box center [125, 33] width 37 height 23
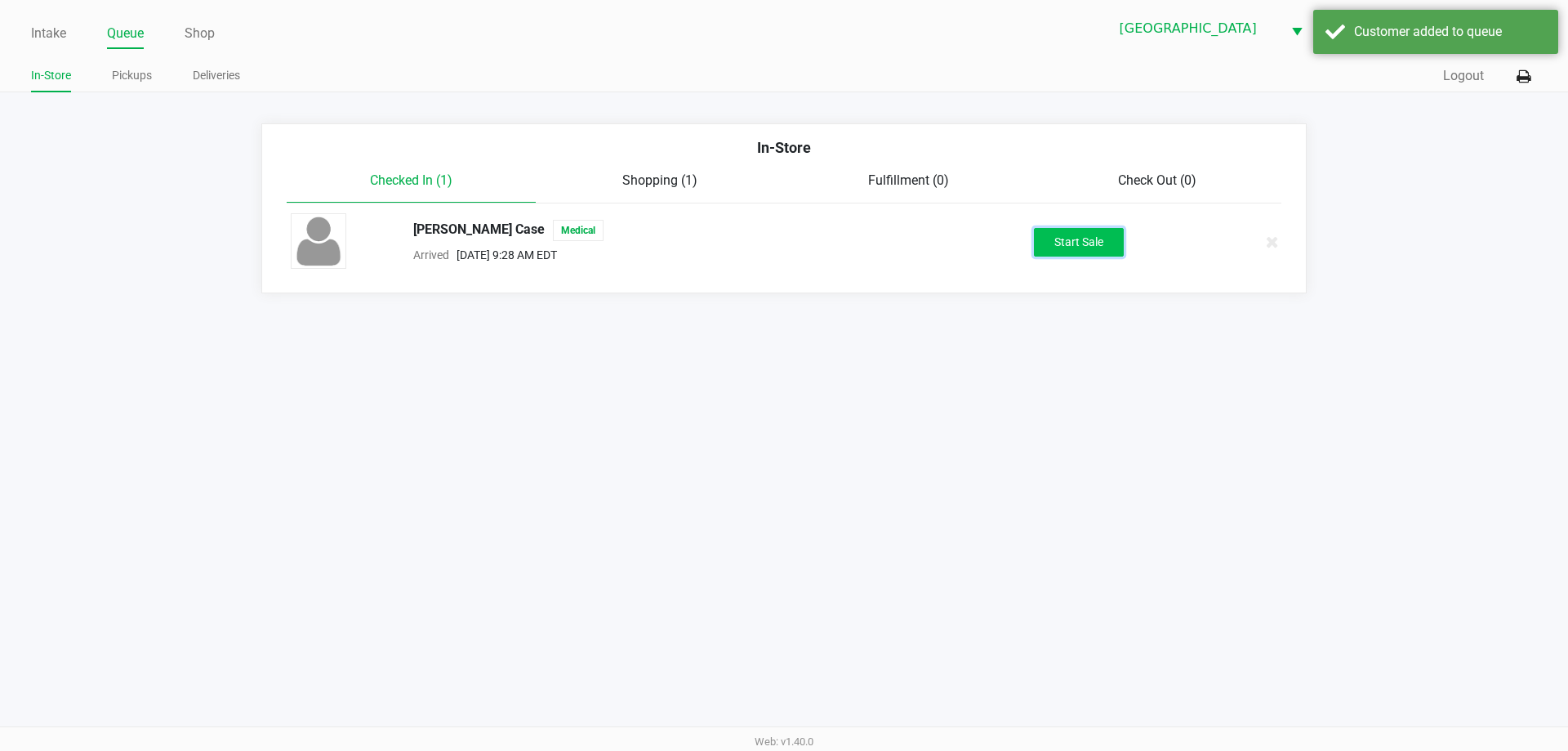
click at [1086, 250] on button "Start Sale" at bounding box center [1078, 241] width 89 height 29
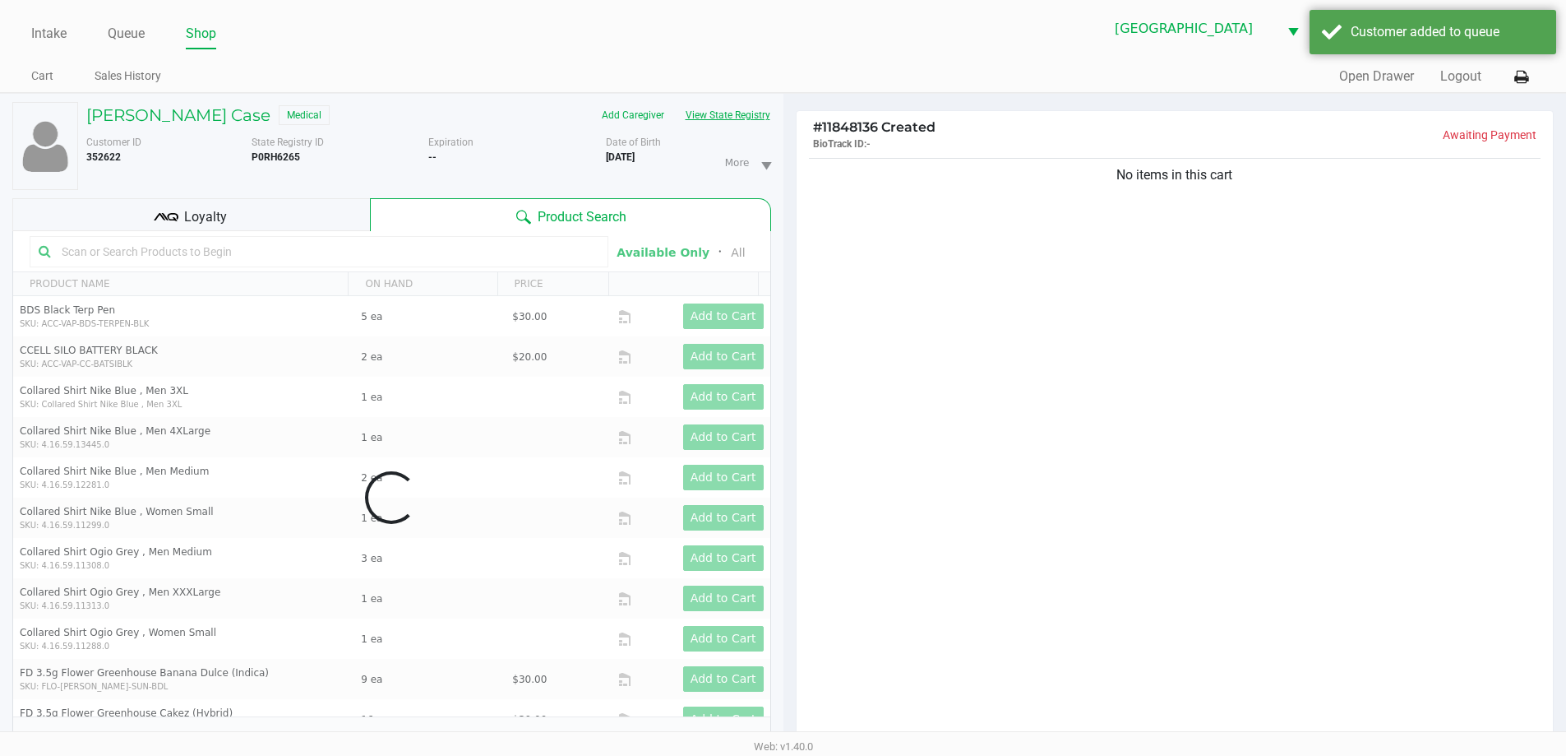
click at [728, 119] on button "View State Registry" at bounding box center [723, 115] width 96 height 26
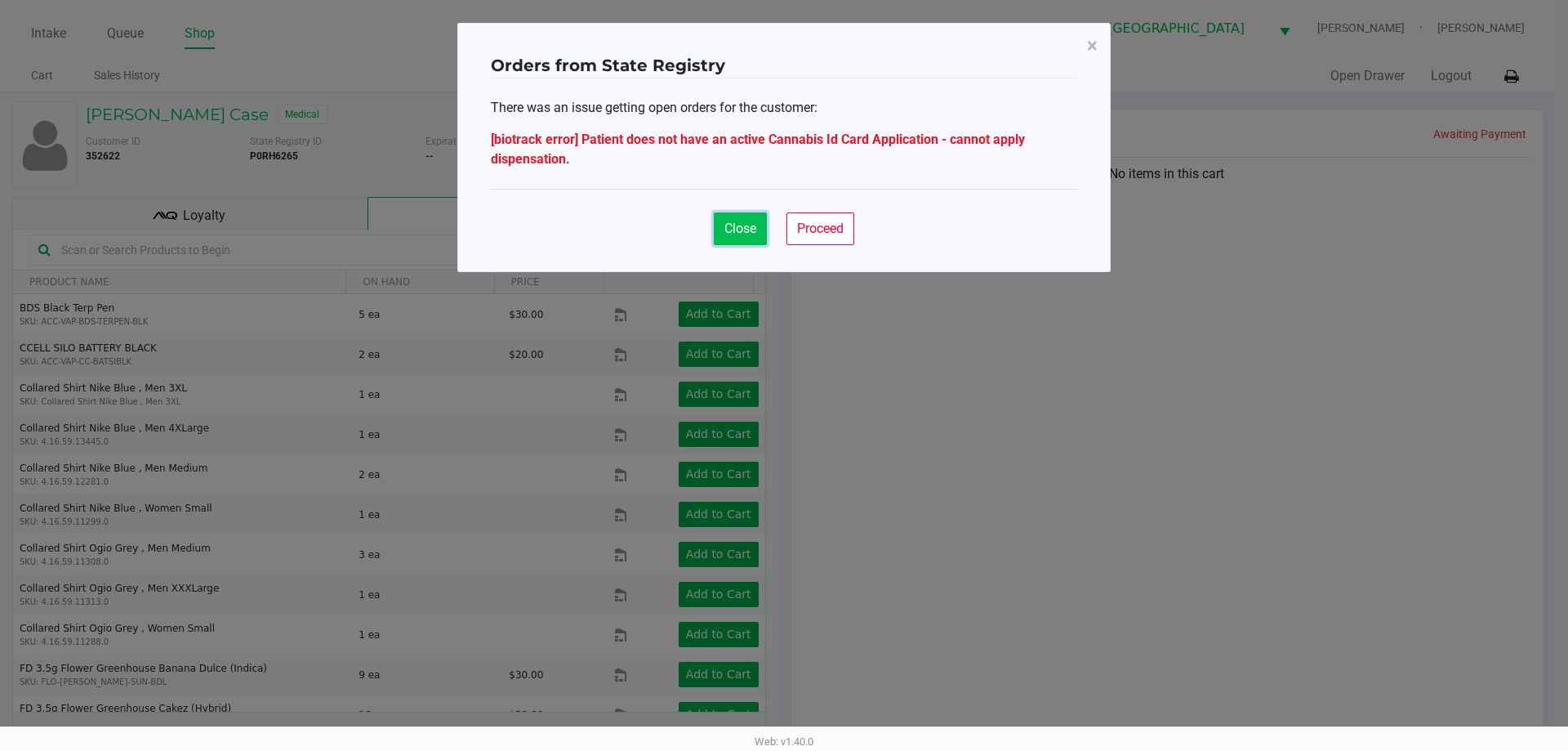
click at [733, 221] on span "Close" at bounding box center [740, 228] width 32 height 16
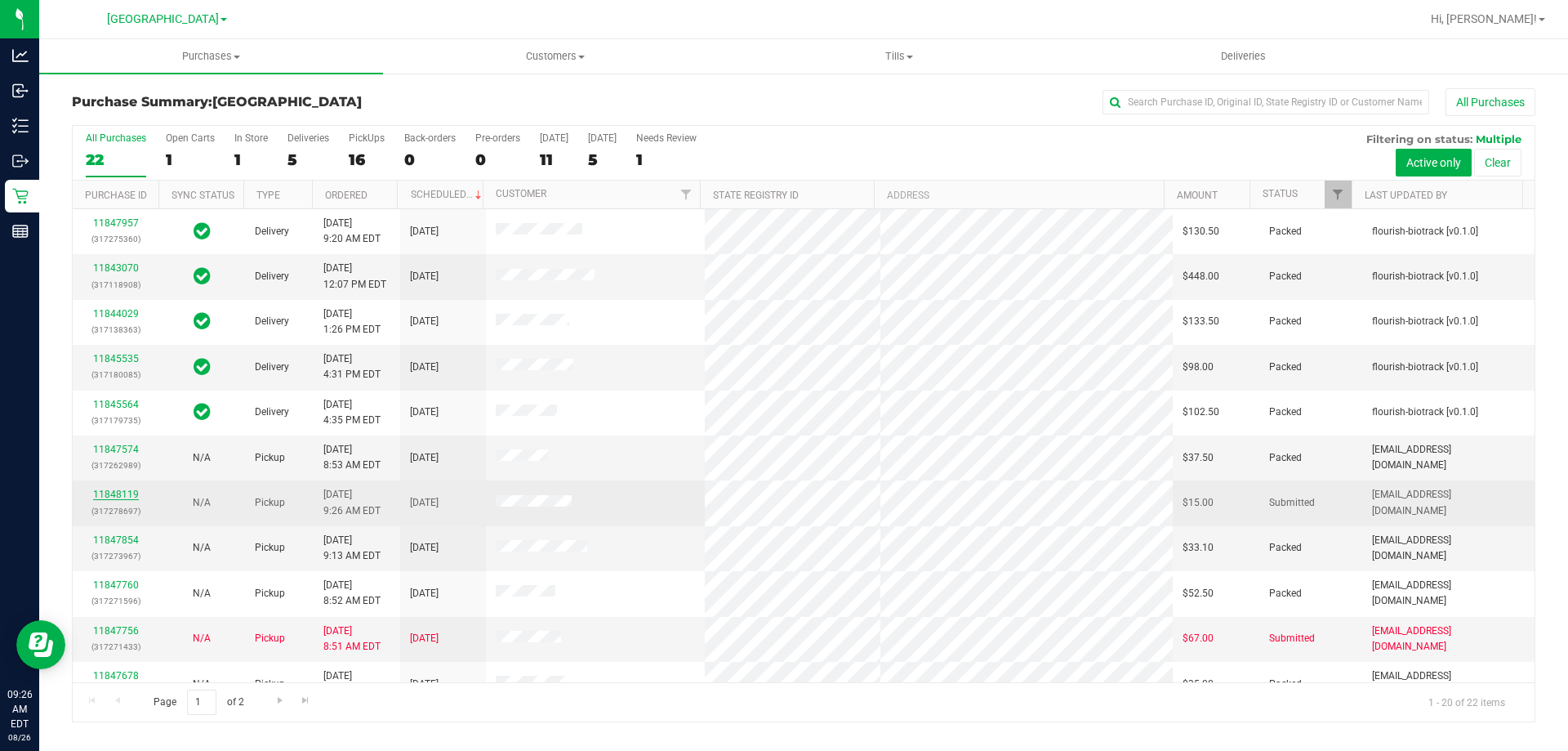
click at [127, 494] on link "11848119" at bounding box center [116, 495] width 46 height 12
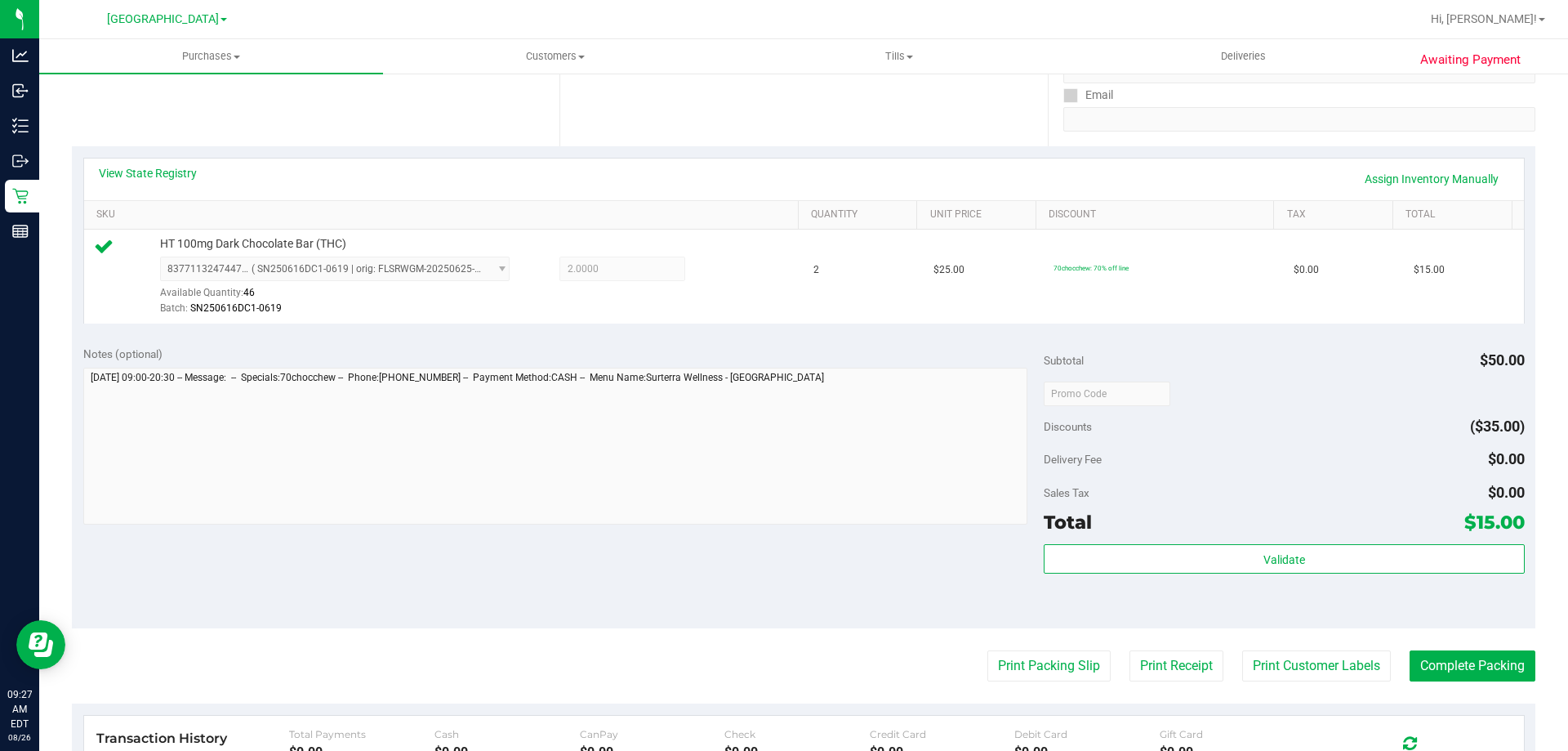
scroll to position [327, 0]
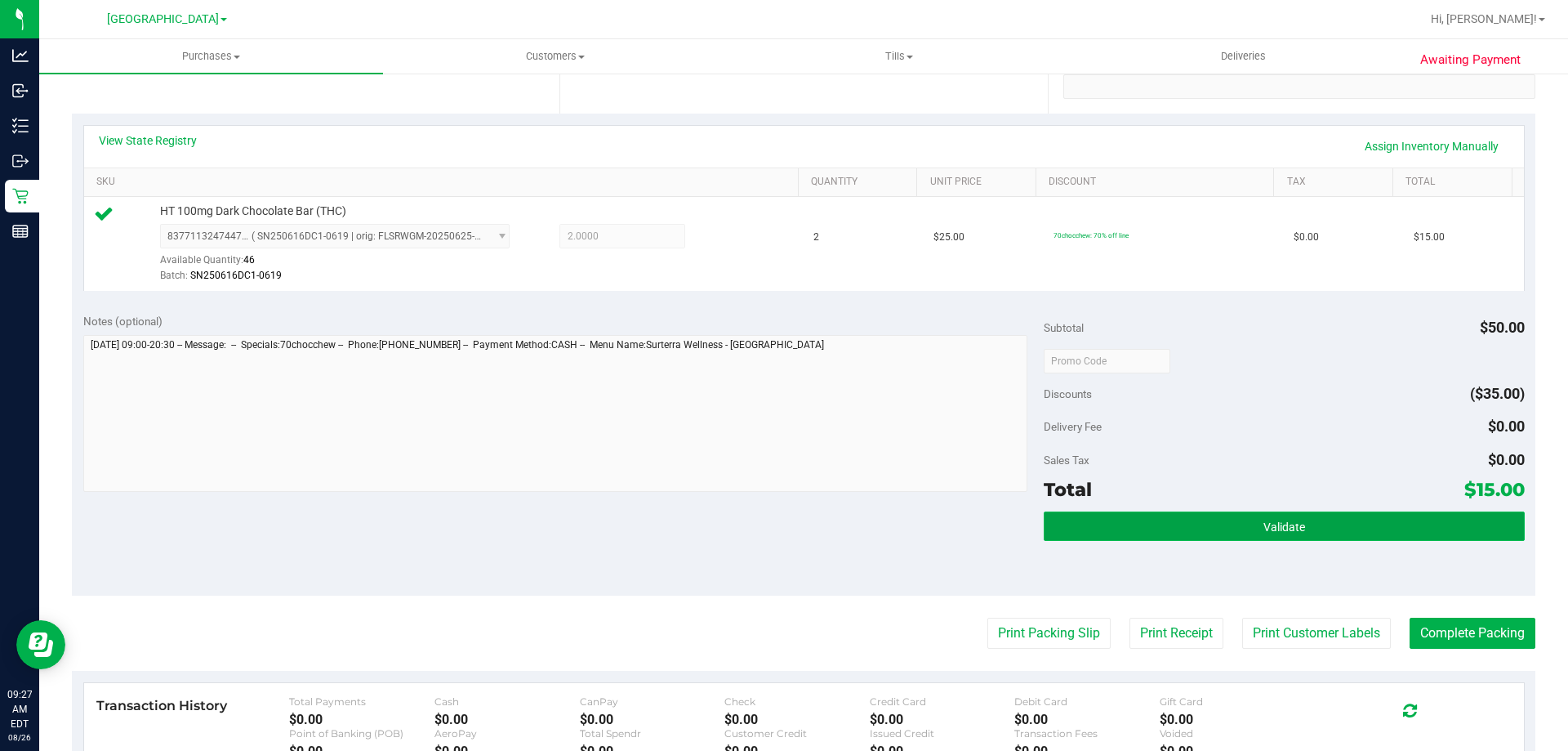
click at [1263, 522] on span "Validate" at bounding box center [1284, 526] width 42 height 13
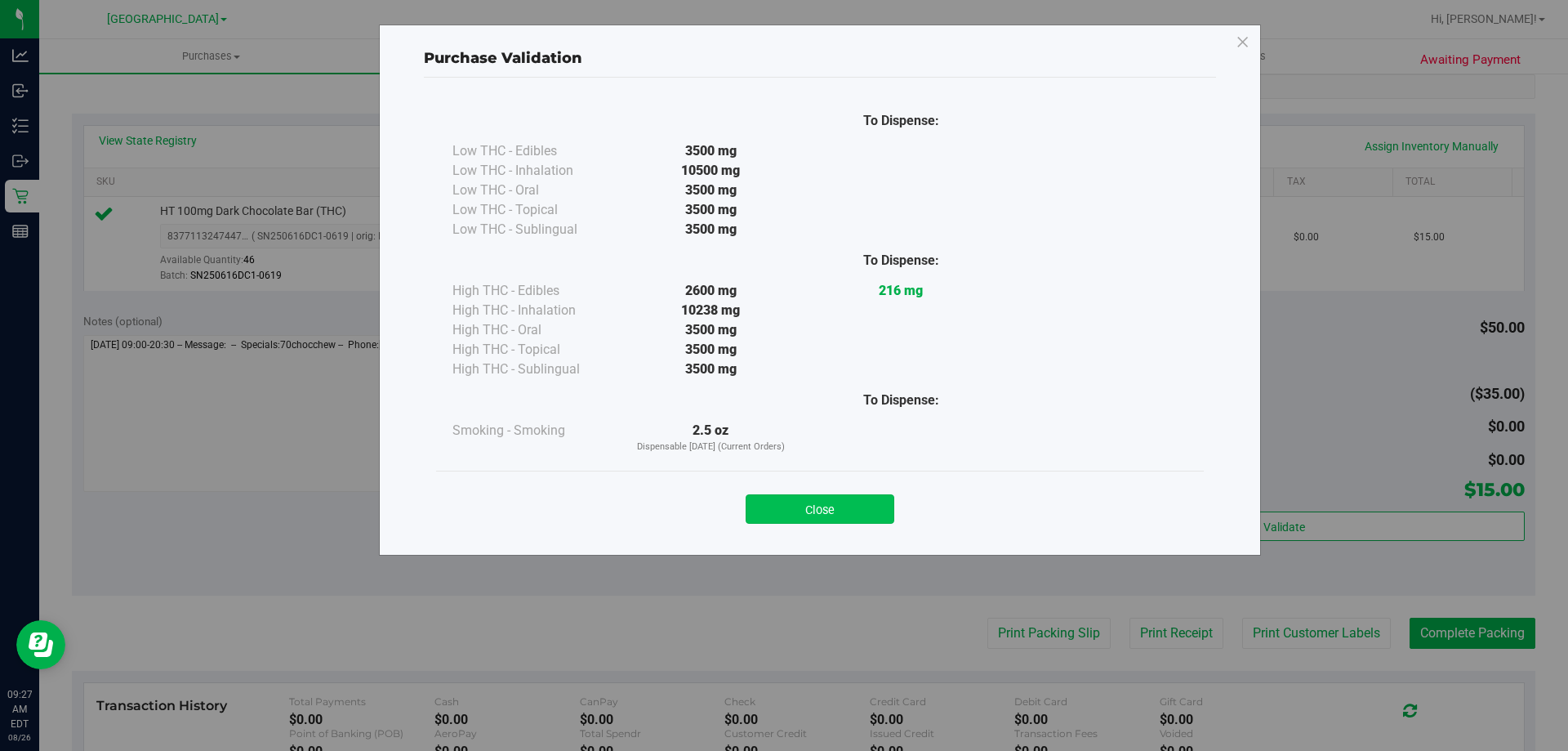
click at [842, 512] on button "Close" at bounding box center [820, 509] width 149 height 30
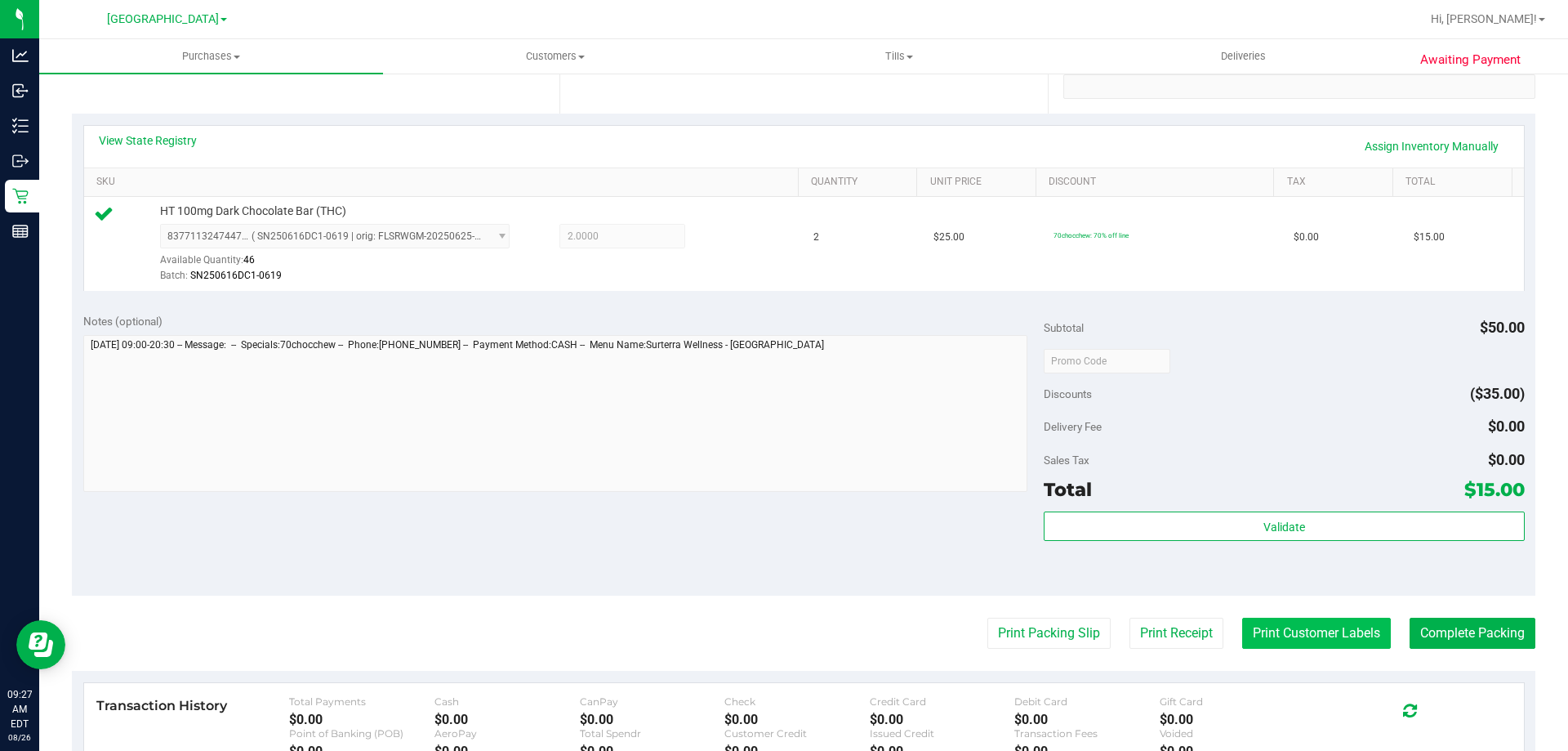
click at [1289, 630] on button "Print Customer Labels" at bounding box center [1317, 633] width 149 height 31
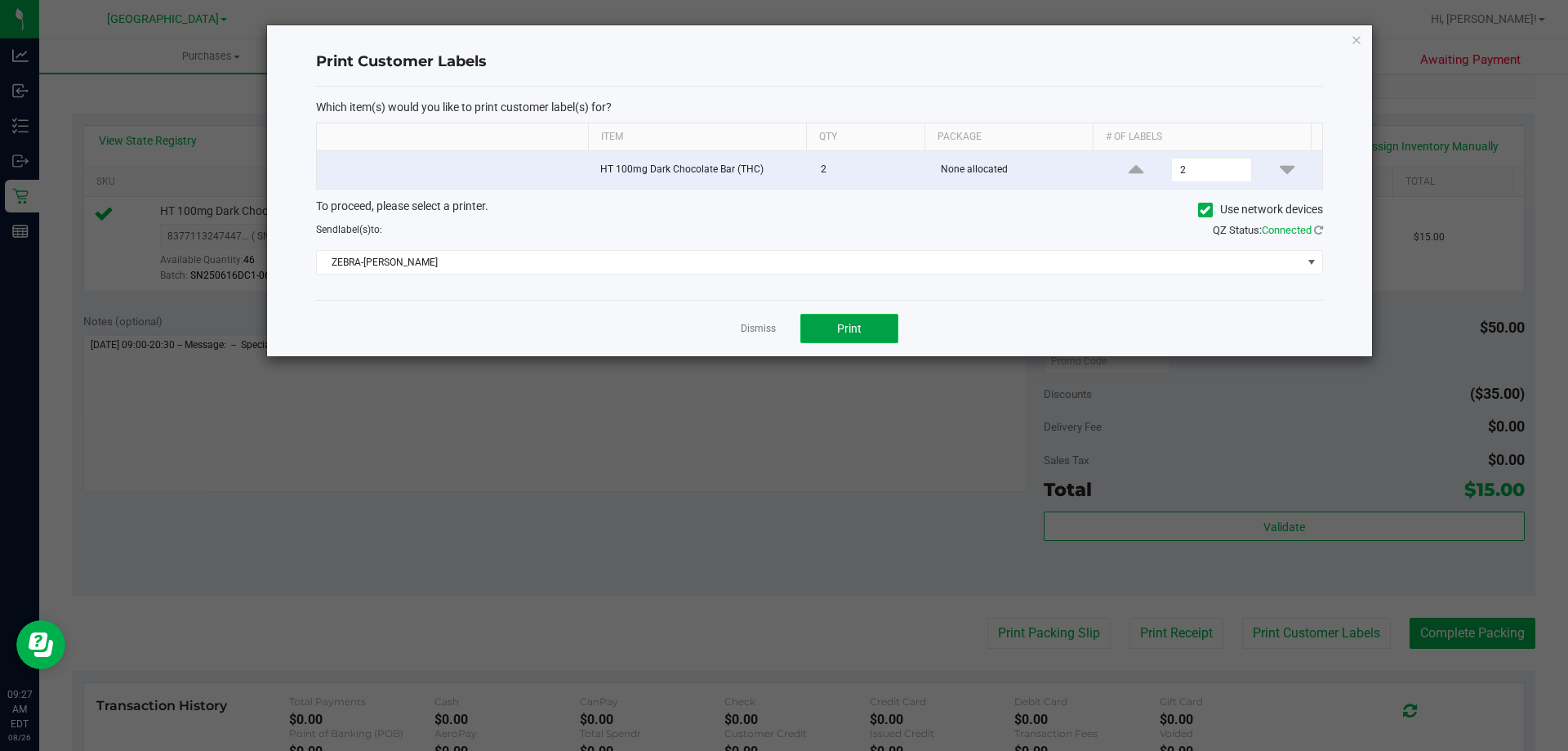
click at [836, 322] on button "Print" at bounding box center [849, 329] width 98 height 30
click at [1356, 40] on icon "button" at bounding box center [1356, 40] width 12 height 20
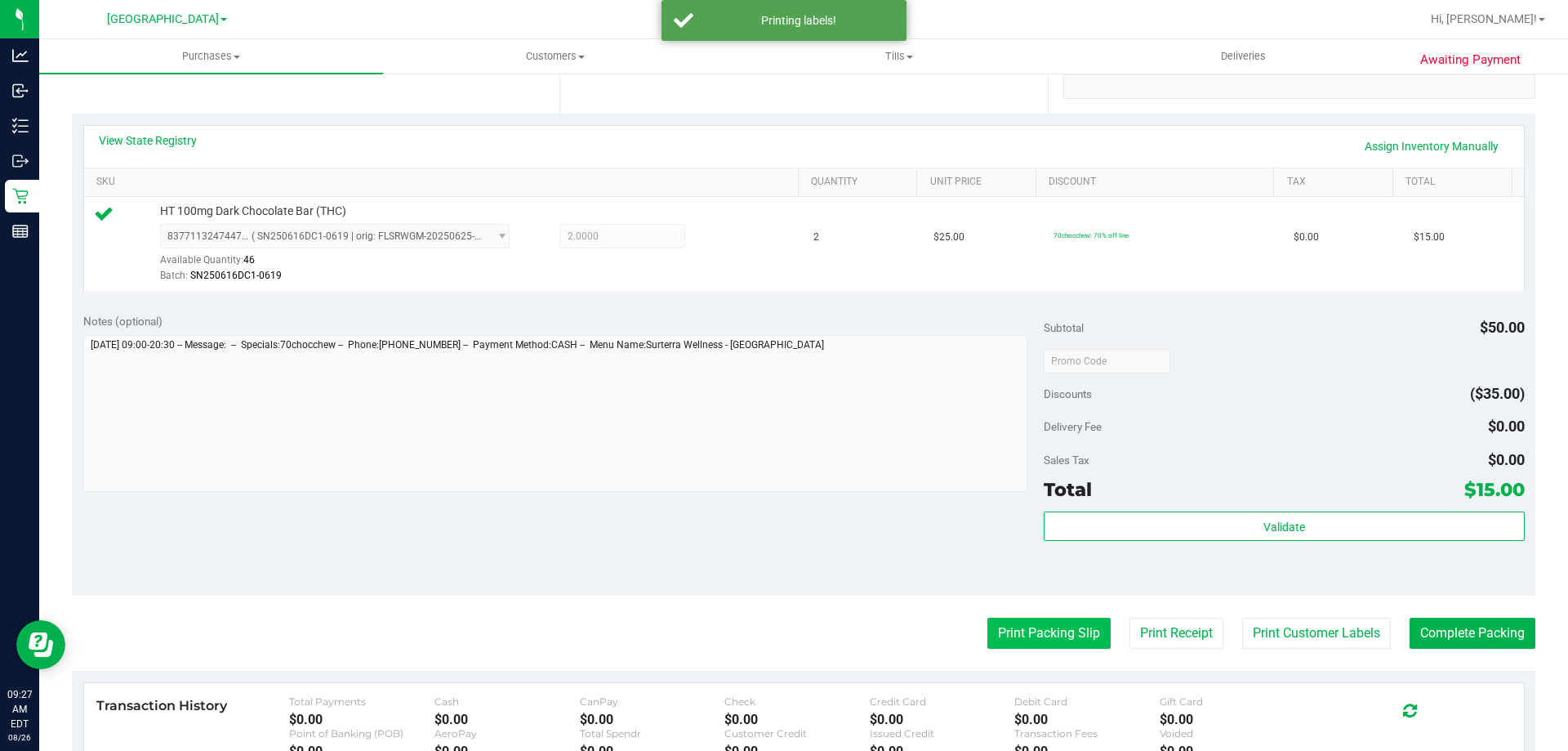
click at [1061, 638] on button "Print Packing Slip" at bounding box center [1049, 633] width 123 height 31
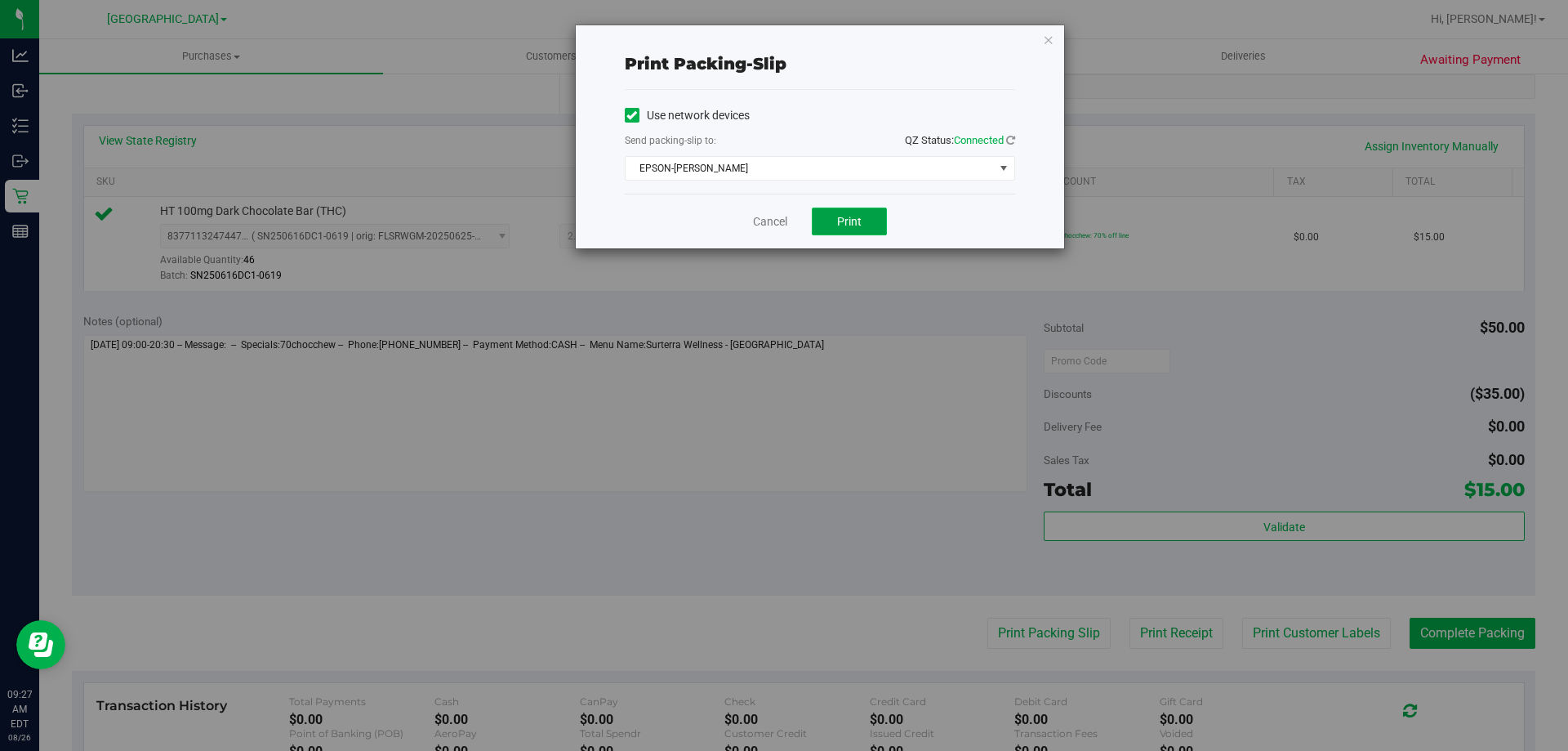
click at [838, 209] on button "Print" at bounding box center [849, 222] width 75 height 28
click at [1053, 30] on icon "button" at bounding box center [1049, 40] width 12 height 20
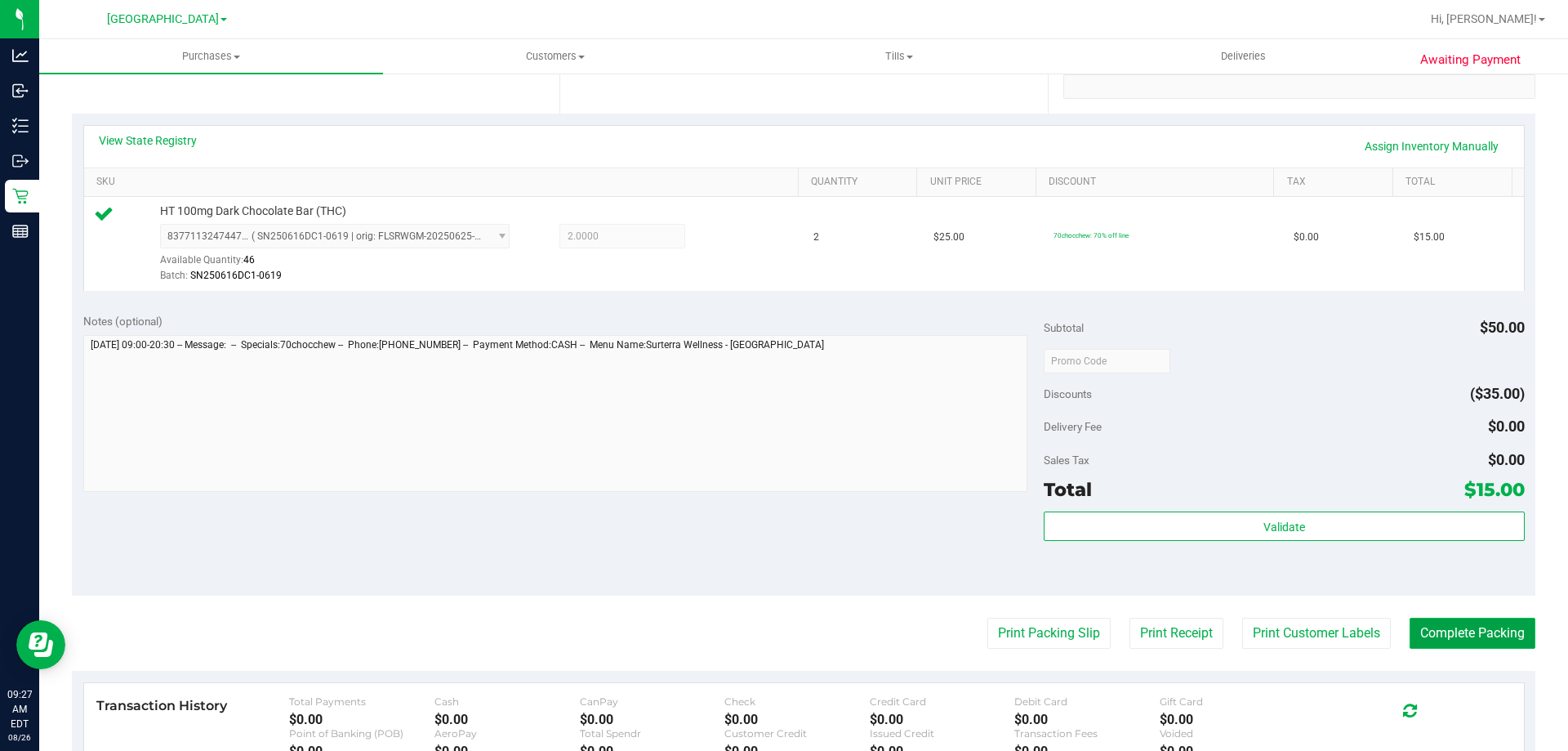
click at [1451, 645] on button "Complete Packing" at bounding box center [1472, 633] width 126 height 31
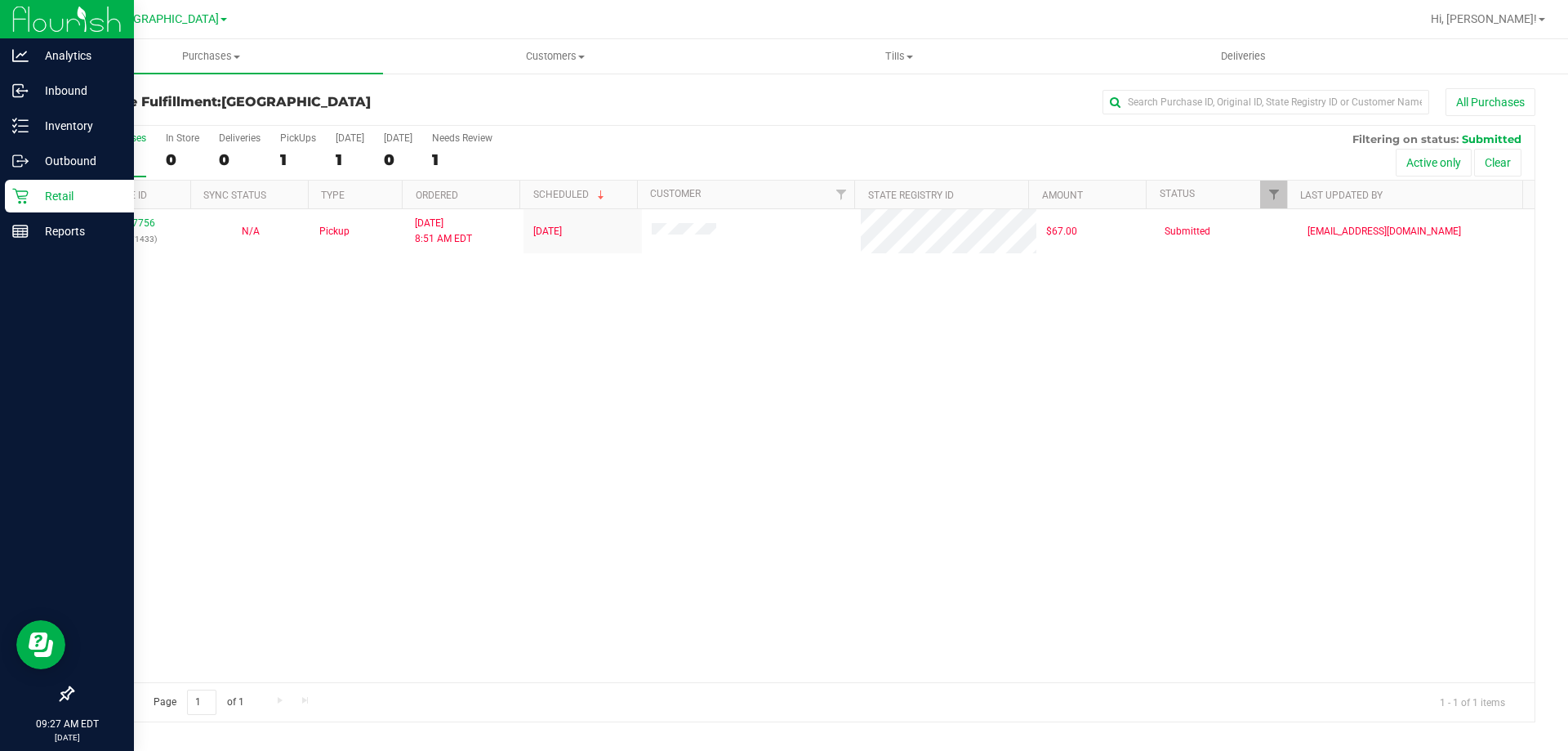
click at [39, 200] on p "Retail" at bounding box center [77, 196] width 98 height 20
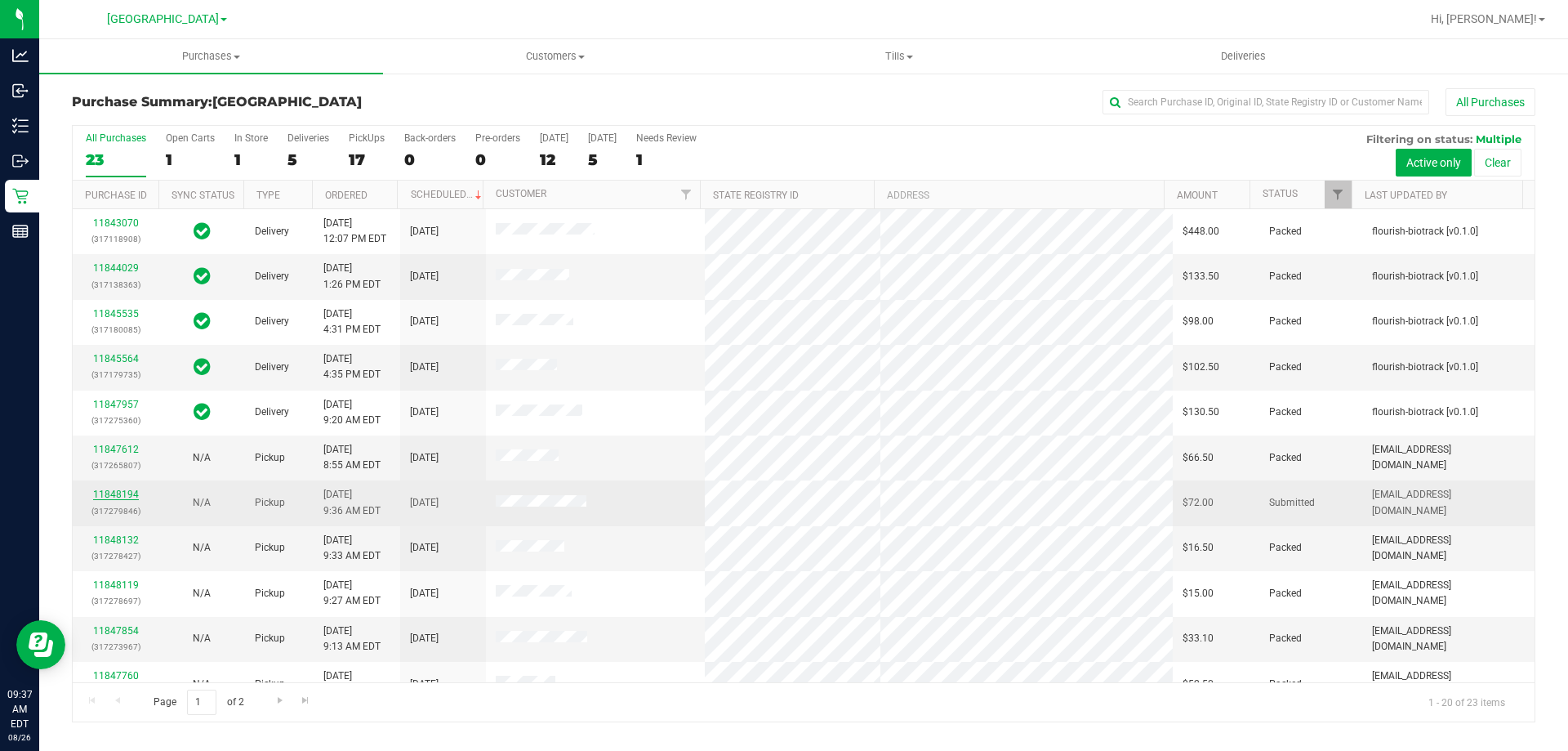
click at [122, 493] on link "11848194" at bounding box center [116, 495] width 46 height 12
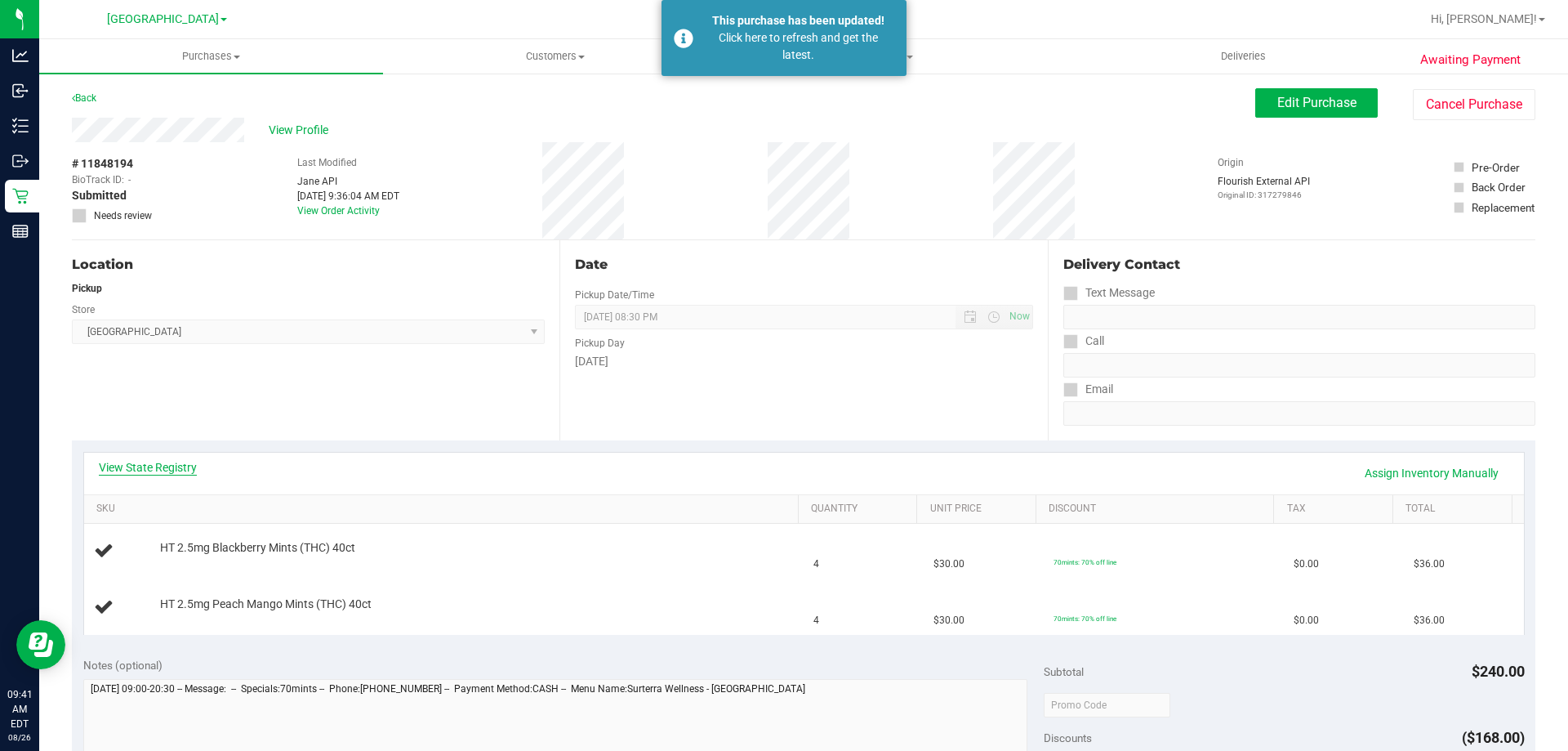
click at [156, 470] on link "View State Registry" at bounding box center [147, 467] width 98 height 16
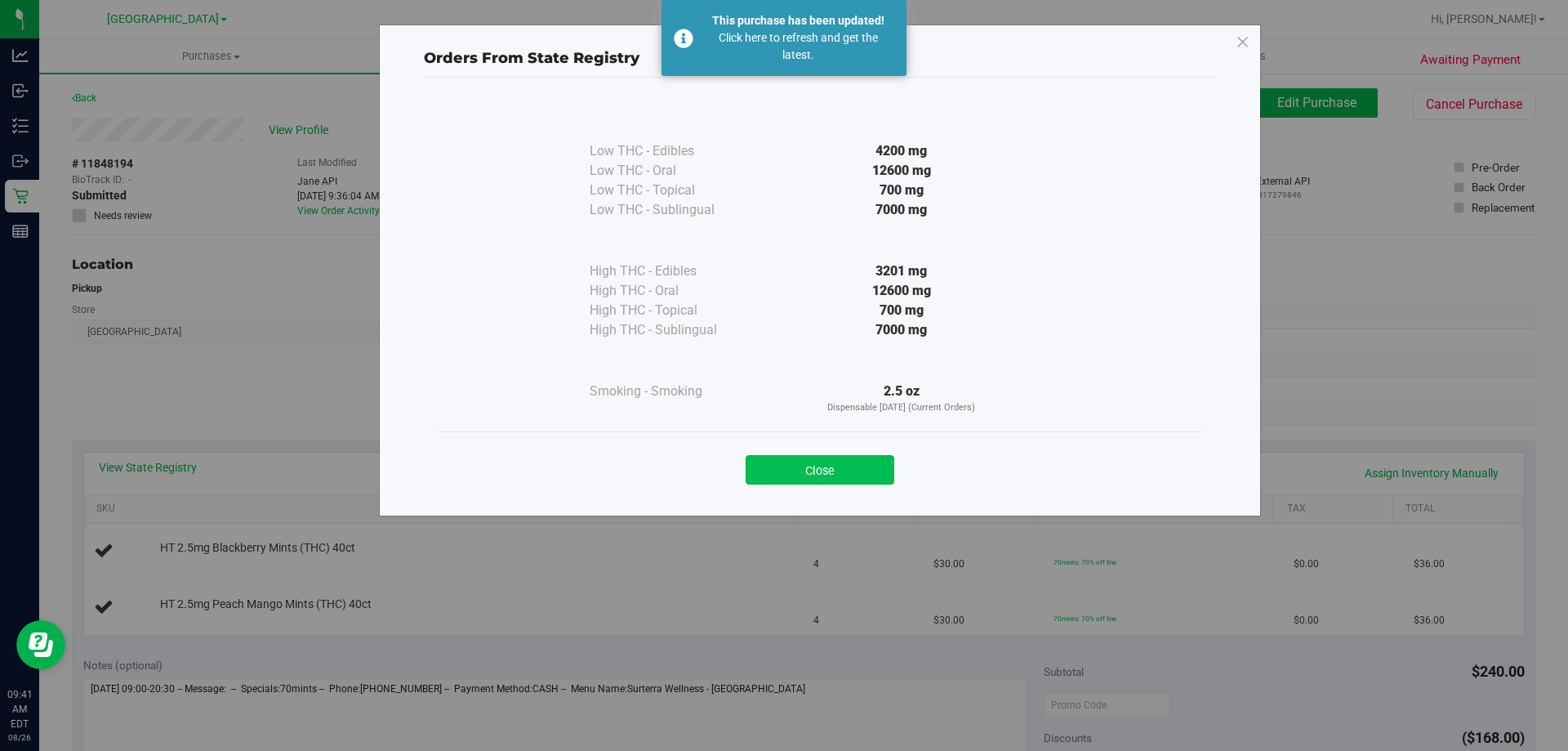
click at [816, 470] on button "Close" at bounding box center [820, 470] width 149 height 30
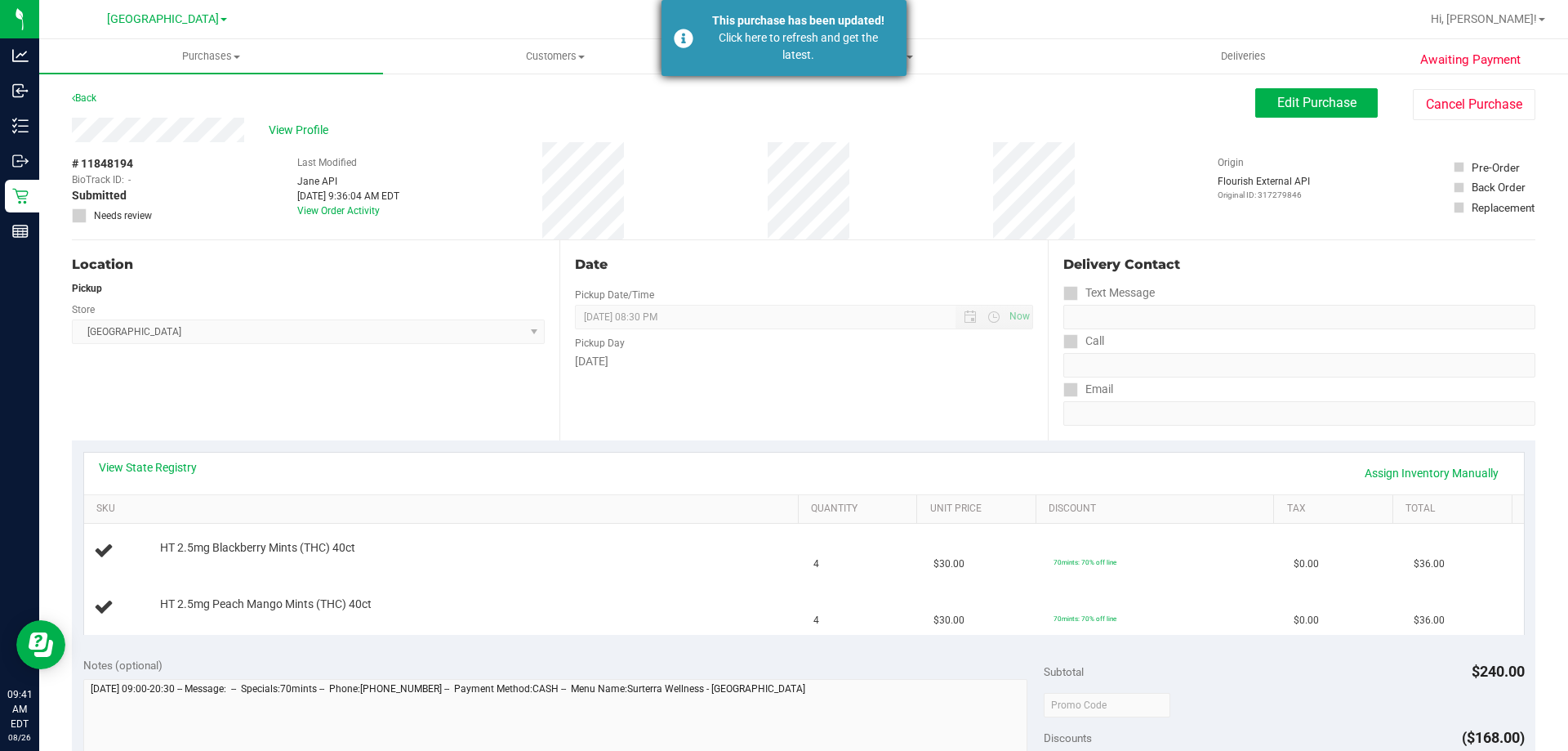
click at [787, 35] on div "Click here to refresh and get the latest." at bounding box center [797, 47] width 192 height 35
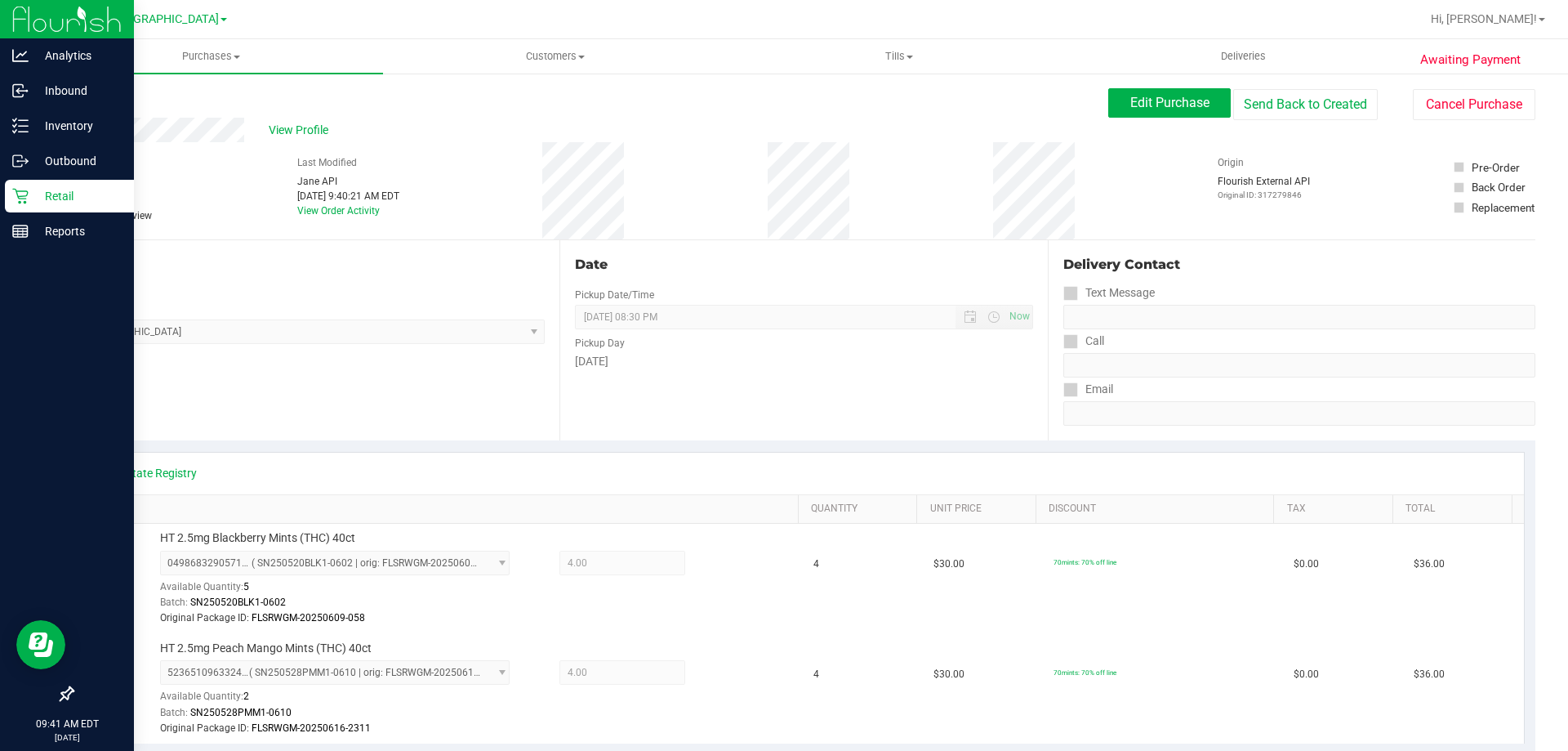
click at [37, 197] on p "Retail" at bounding box center [77, 196] width 98 height 20
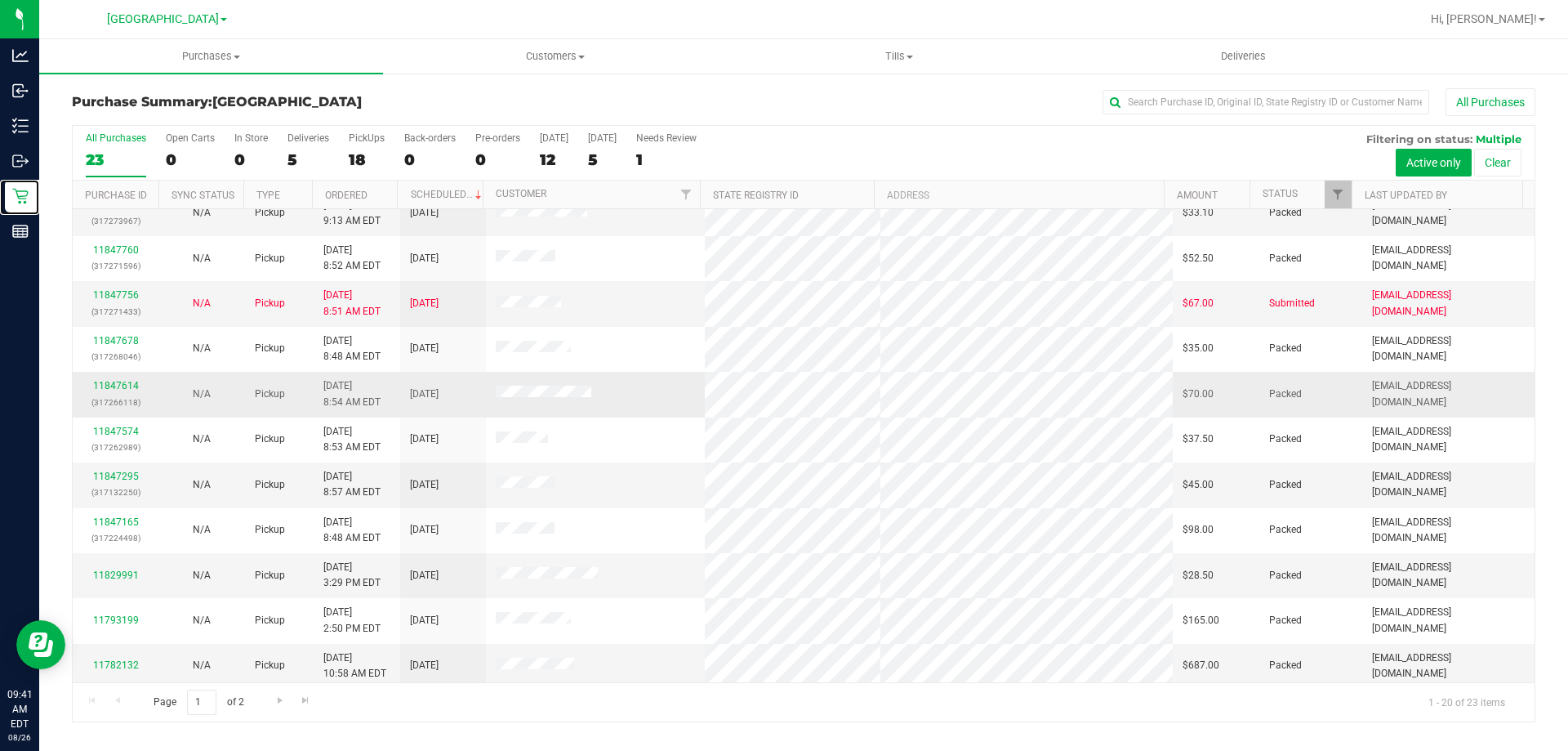
scroll to position [431, 0]
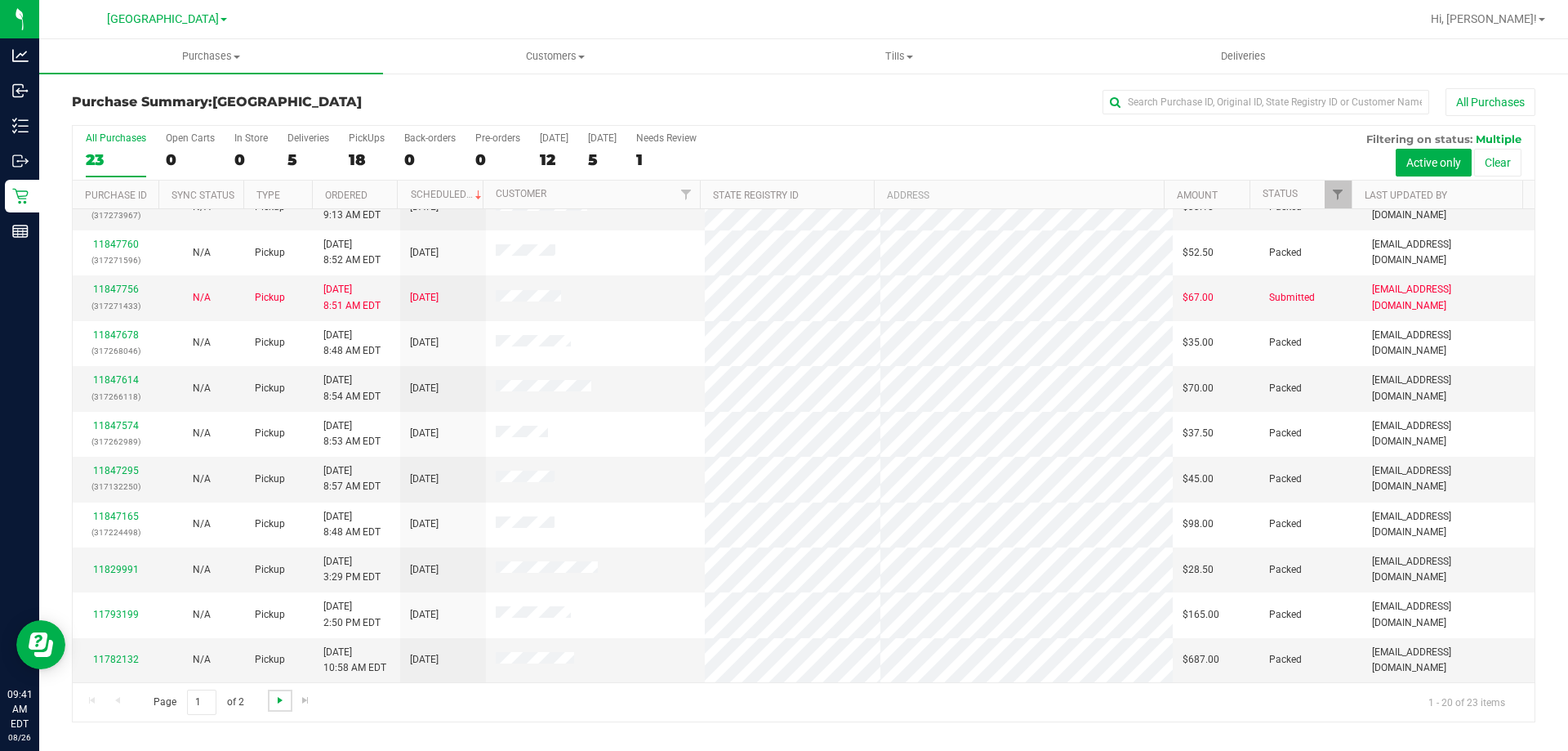
click at [282, 698] on span "Go to the next page" at bounding box center [279, 699] width 13 height 13
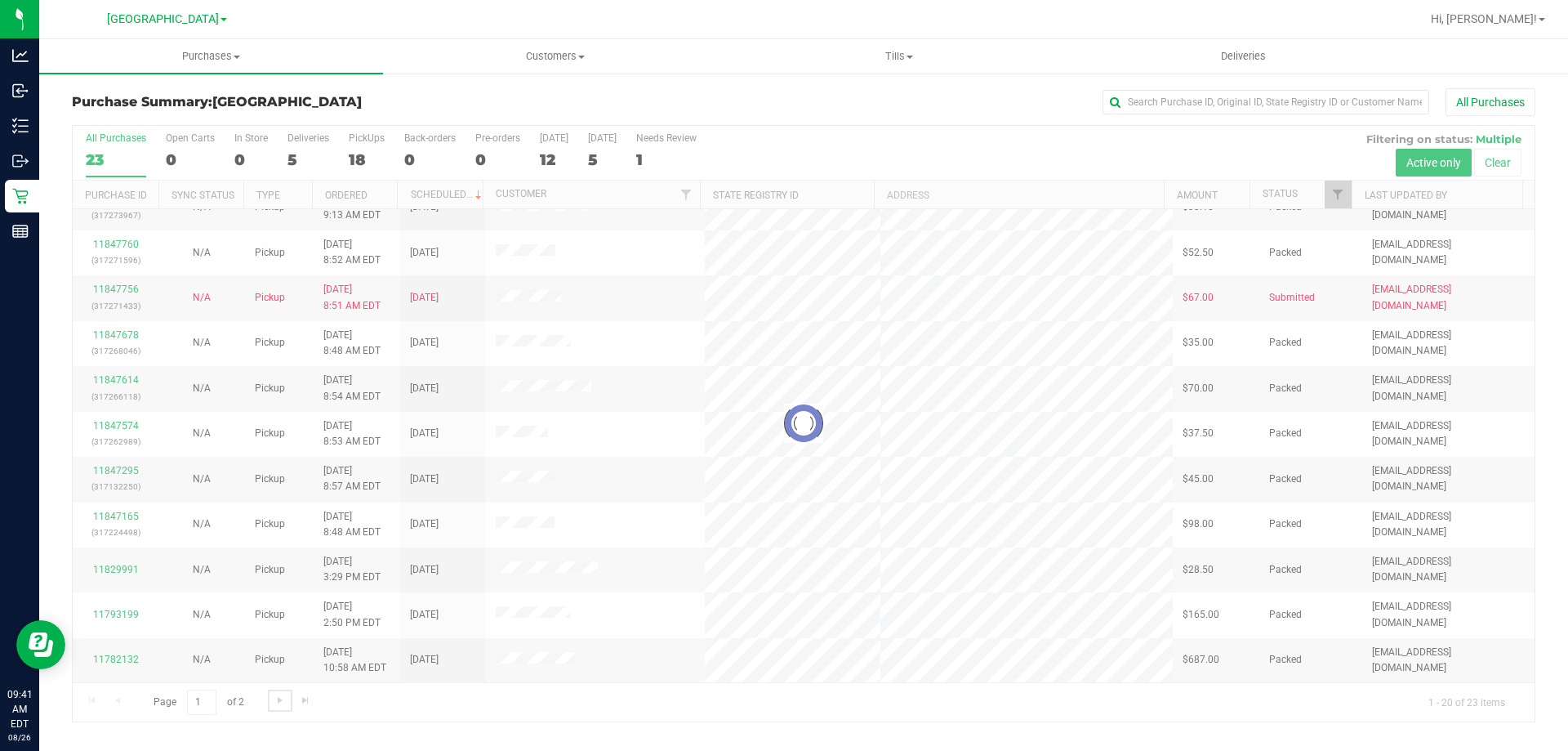
scroll to position [0, 0]
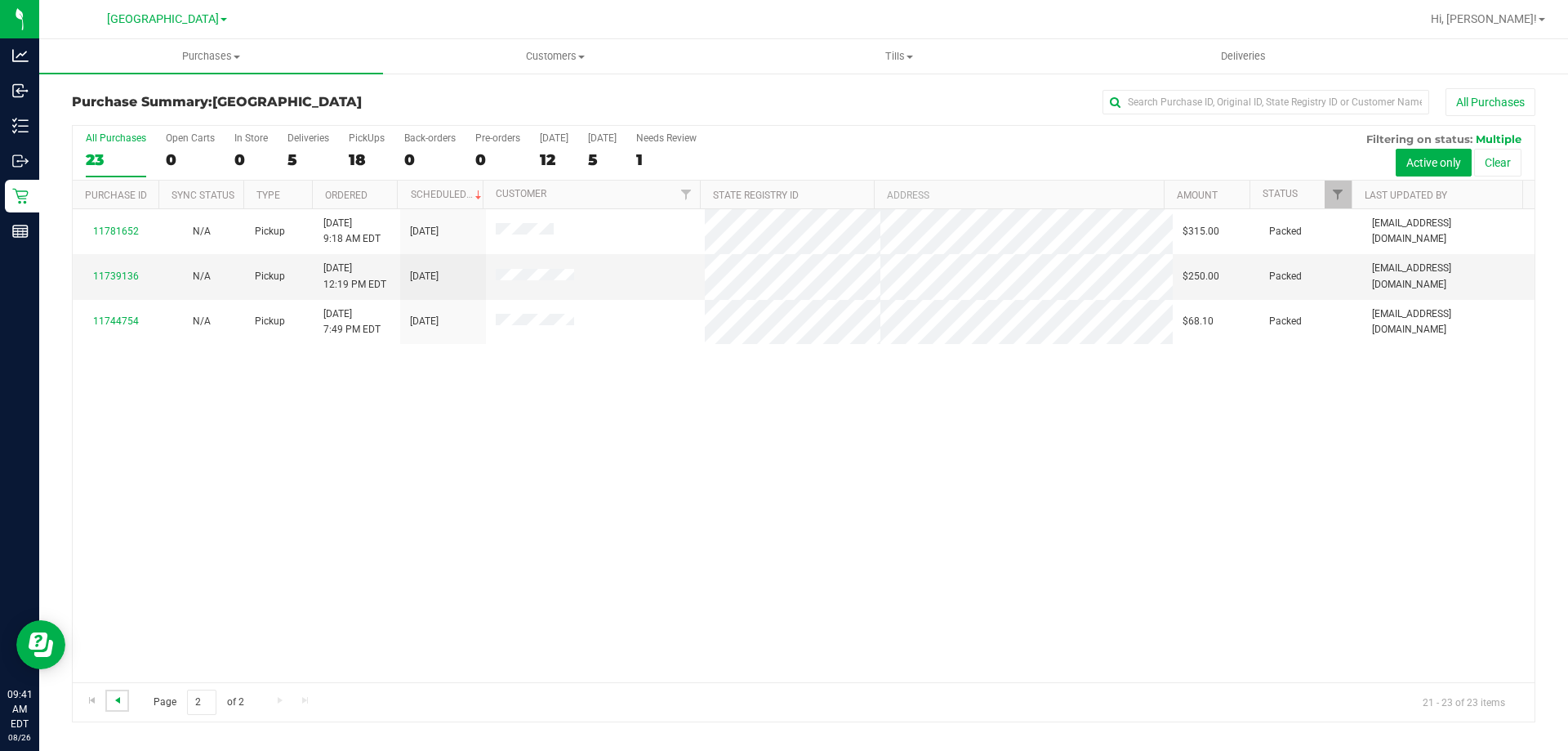
click at [123, 701] on span "Go to the previous page" at bounding box center [117, 699] width 13 height 13
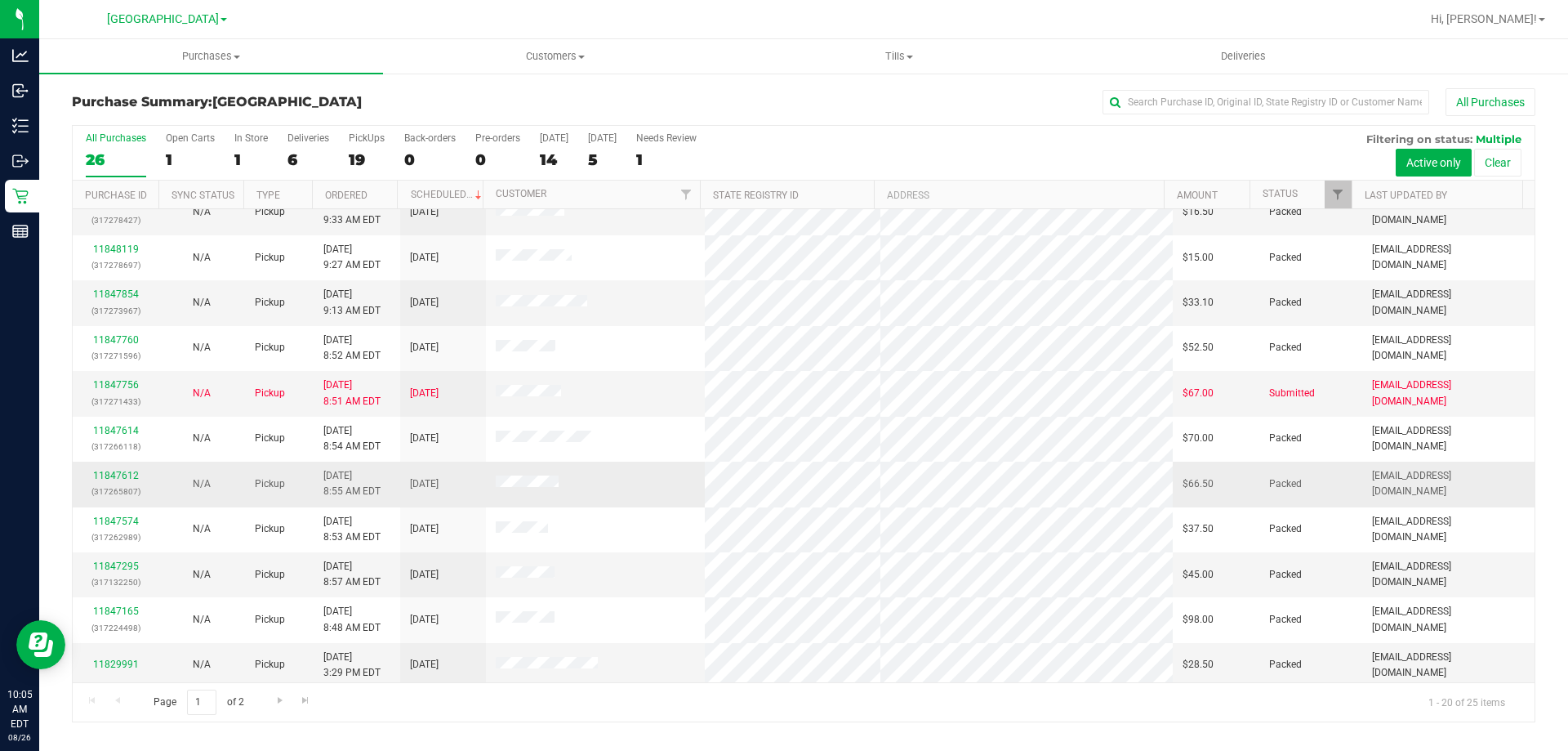
scroll to position [431, 0]
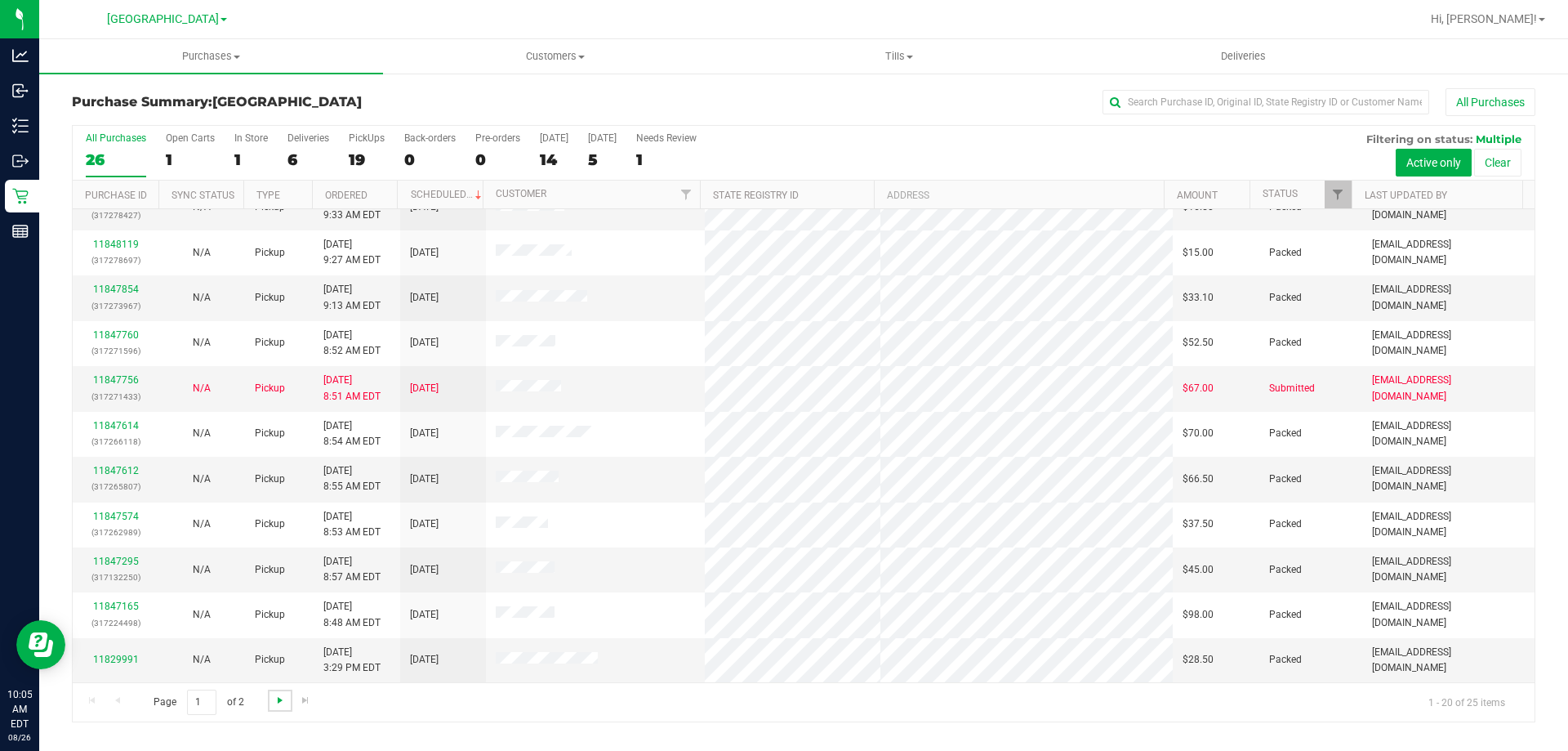
click at [275, 698] on span "Go to the next page" at bounding box center [279, 699] width 13 height 13
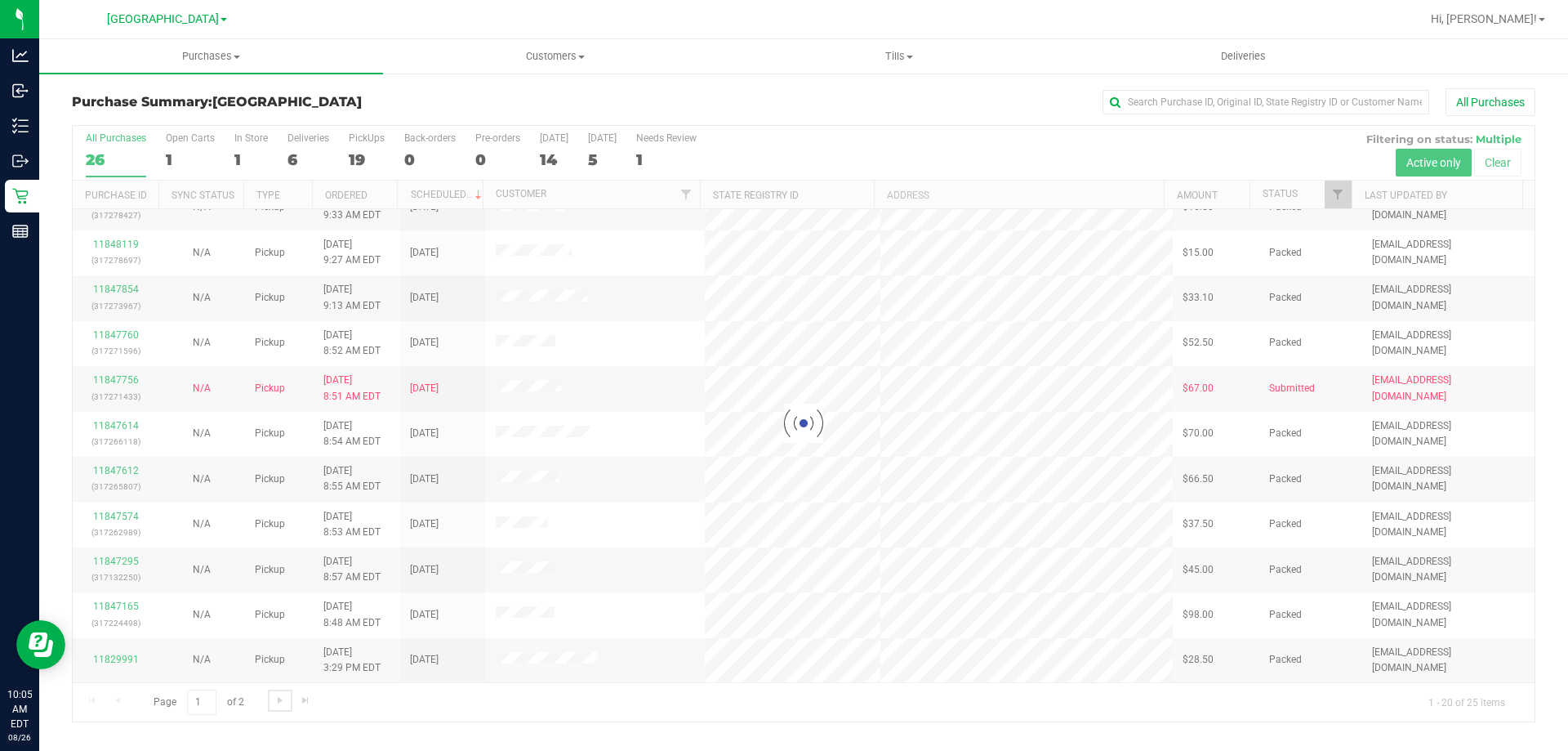
scroll to position [0, 0]
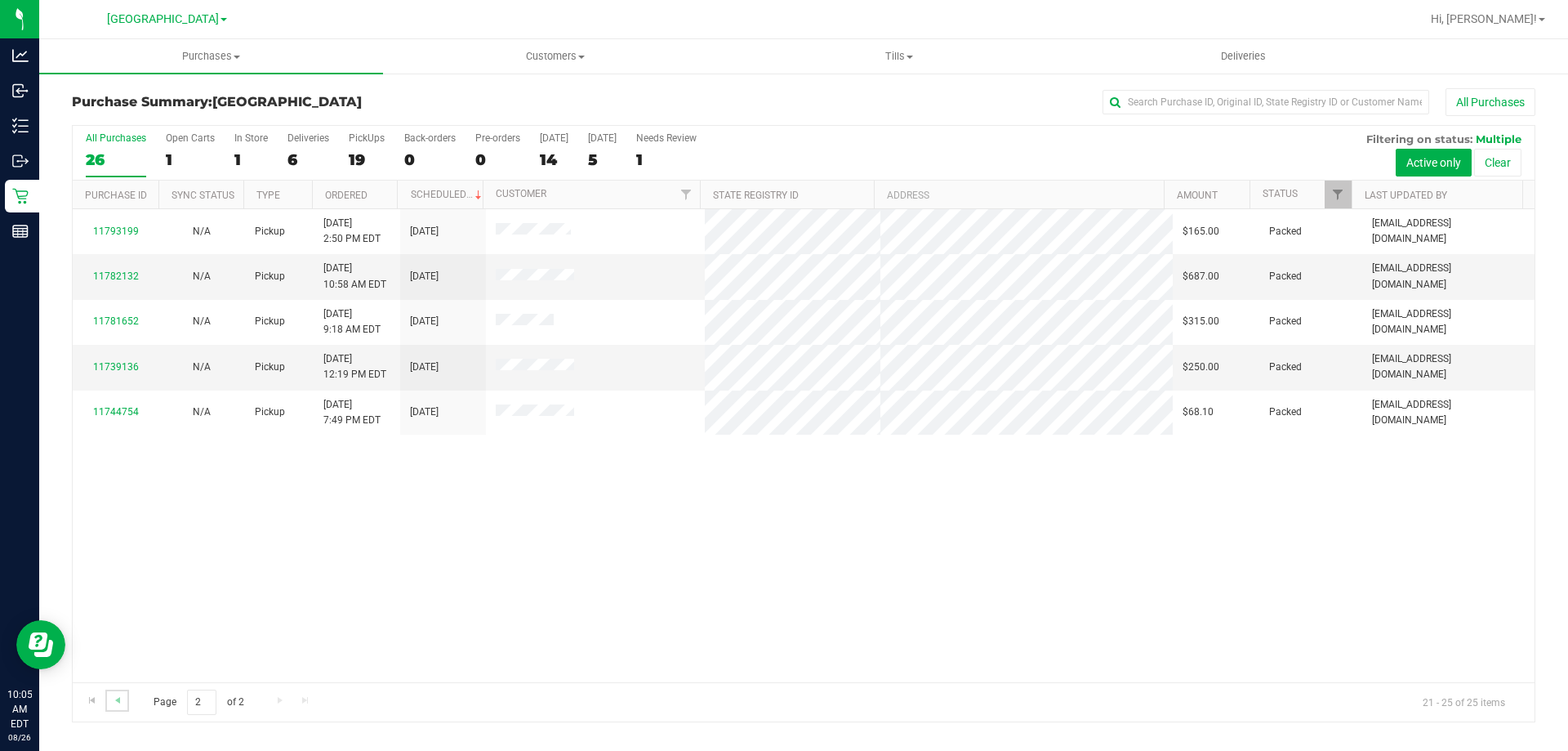
click at [126, 699] on link "Go to the previous page" at bounding box center [117, 700] width 24 height 22
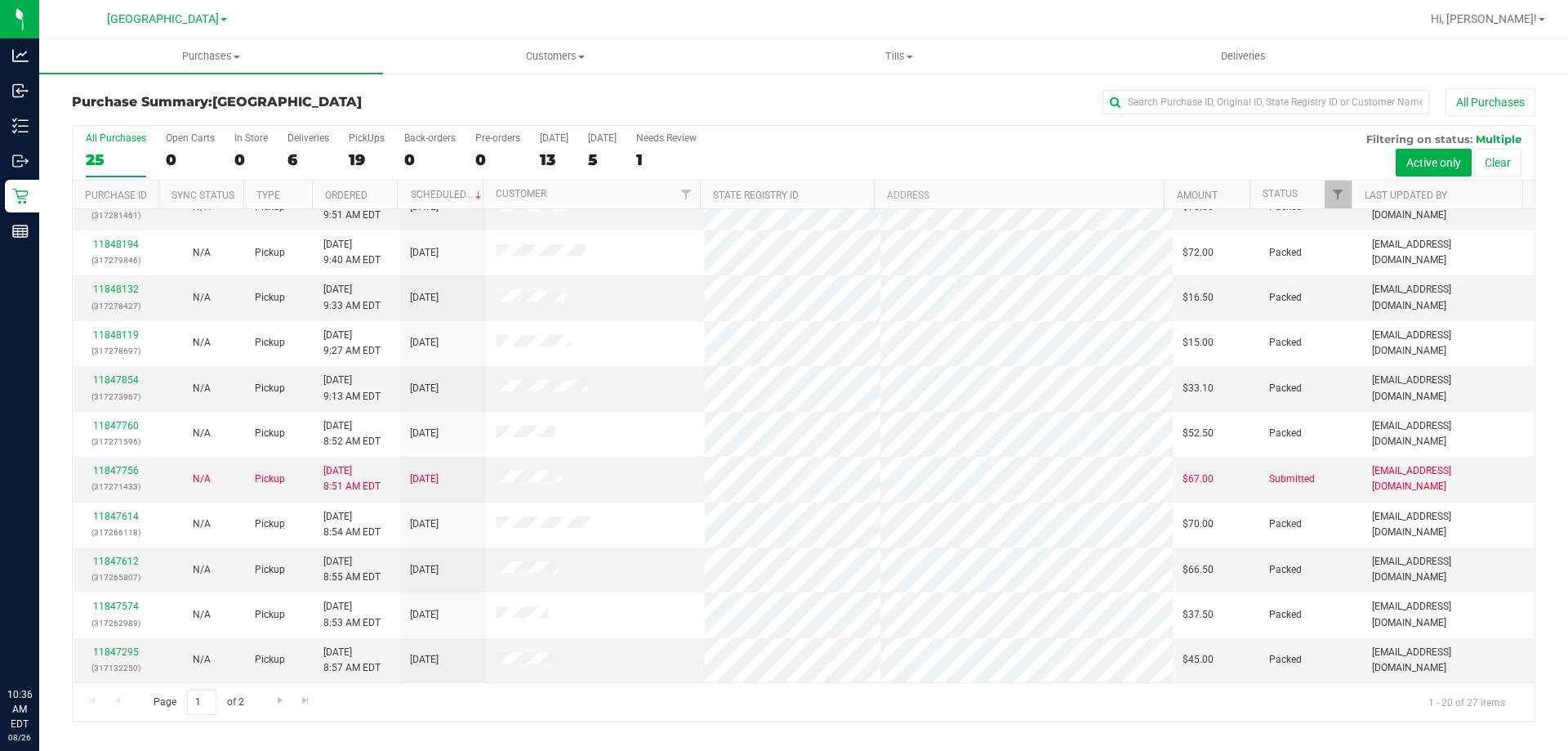
scroll to position [186, 0]
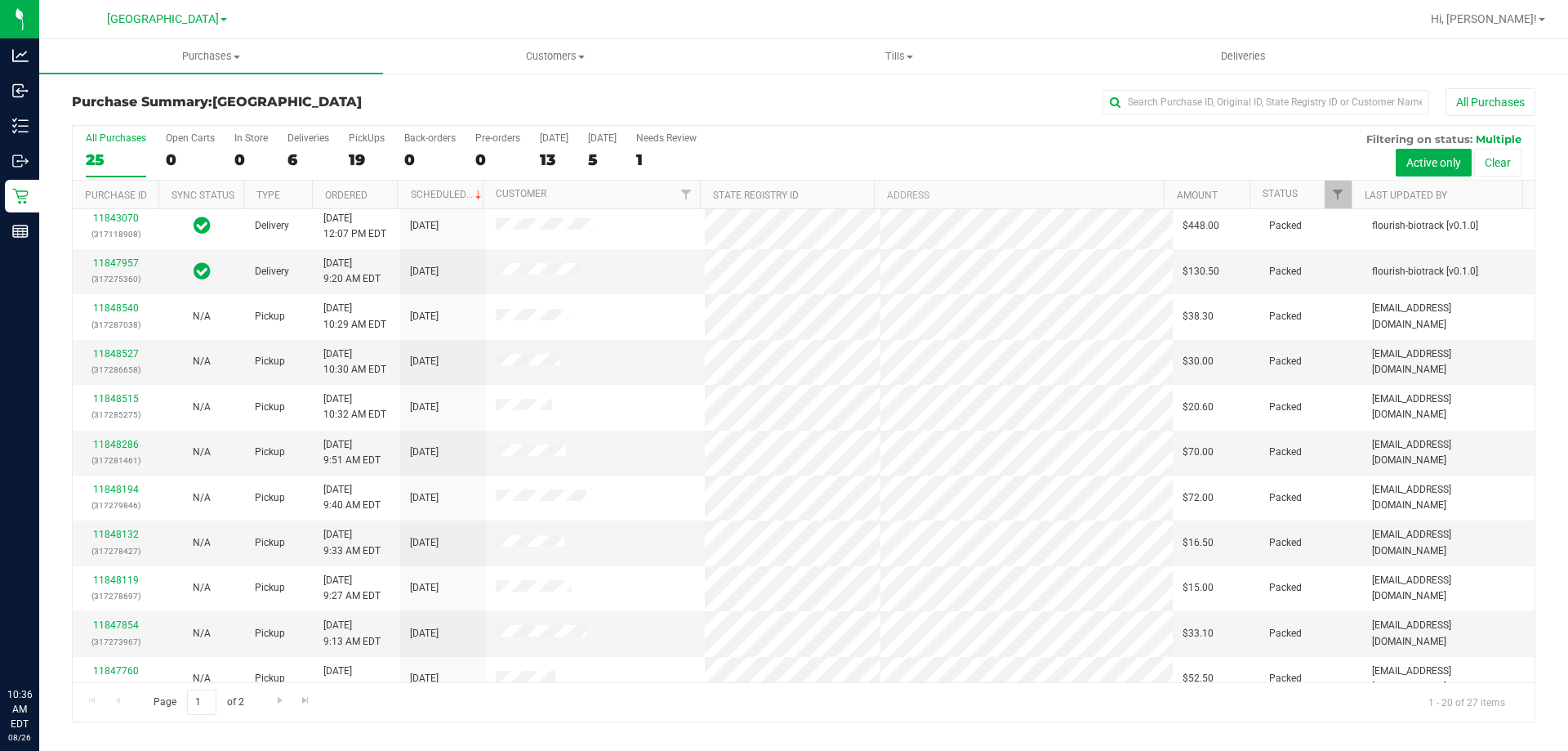
click at [751, 102] on div "All Purchases" at bounding box center [1047, 102] width 975 height 28
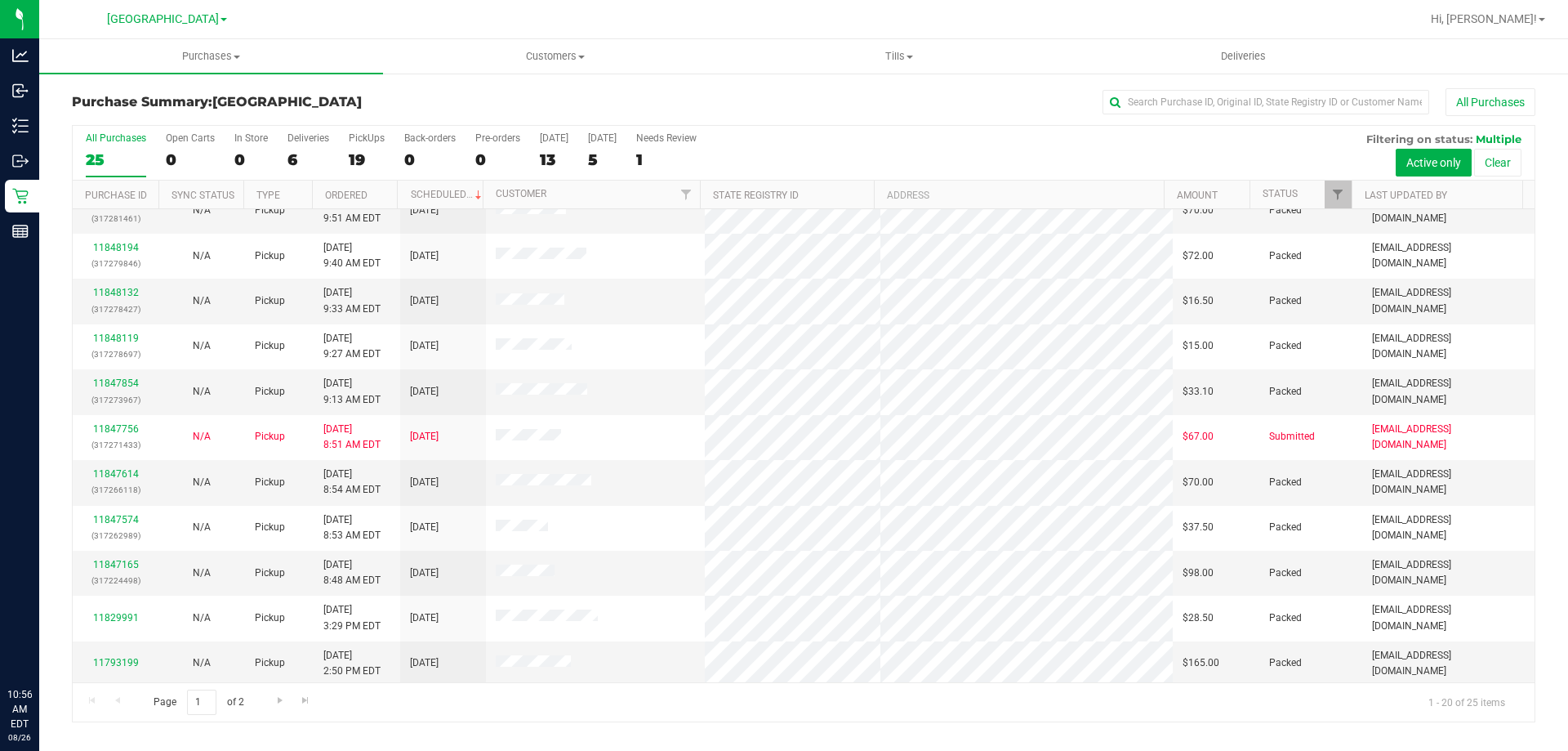
scroll to position [431, 0]
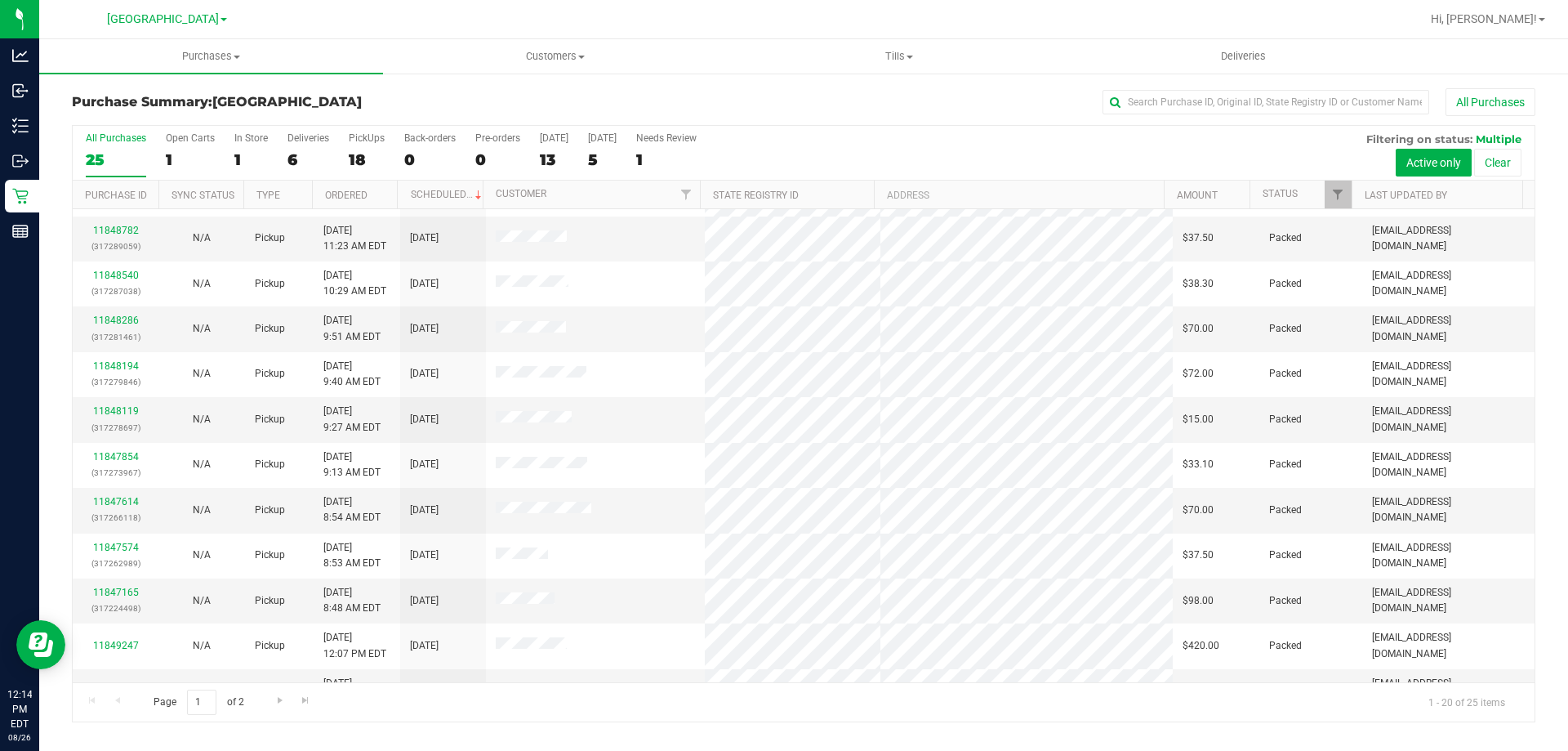
scroll to position [431, 0]
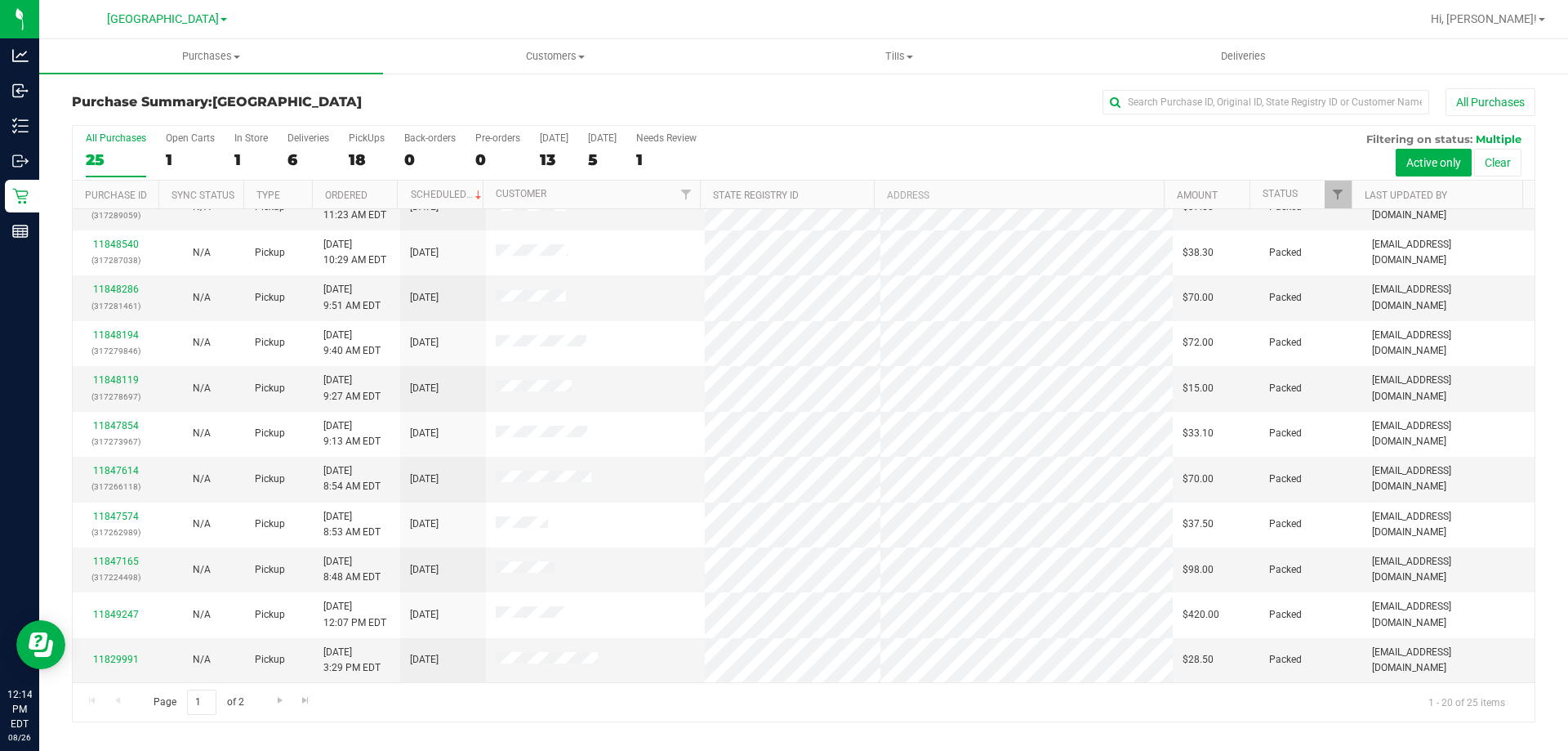
click at [735, 104] on div "All Purchases" at bounding box center [1047, 102] width 975 height 28
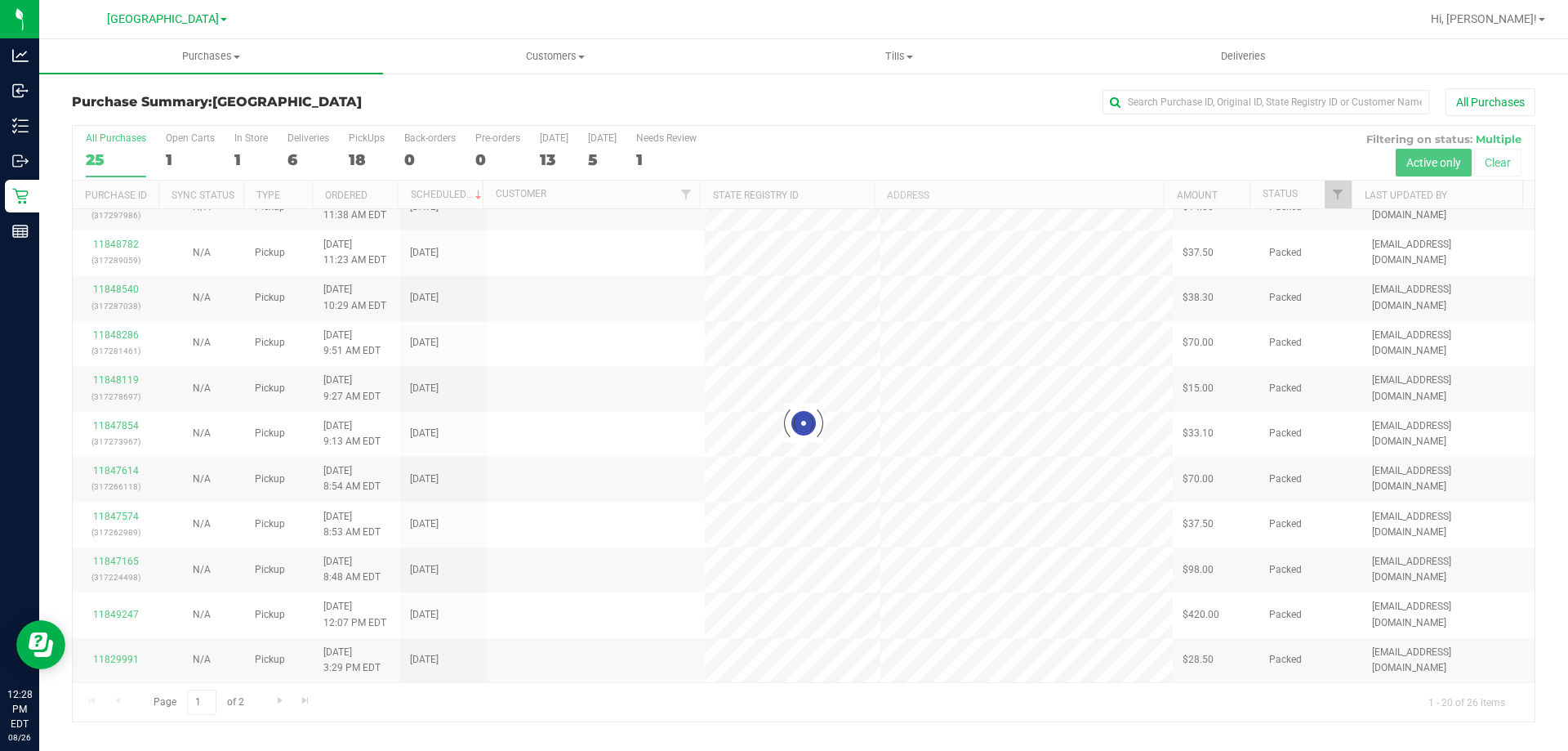
scroll to position [0, 0]
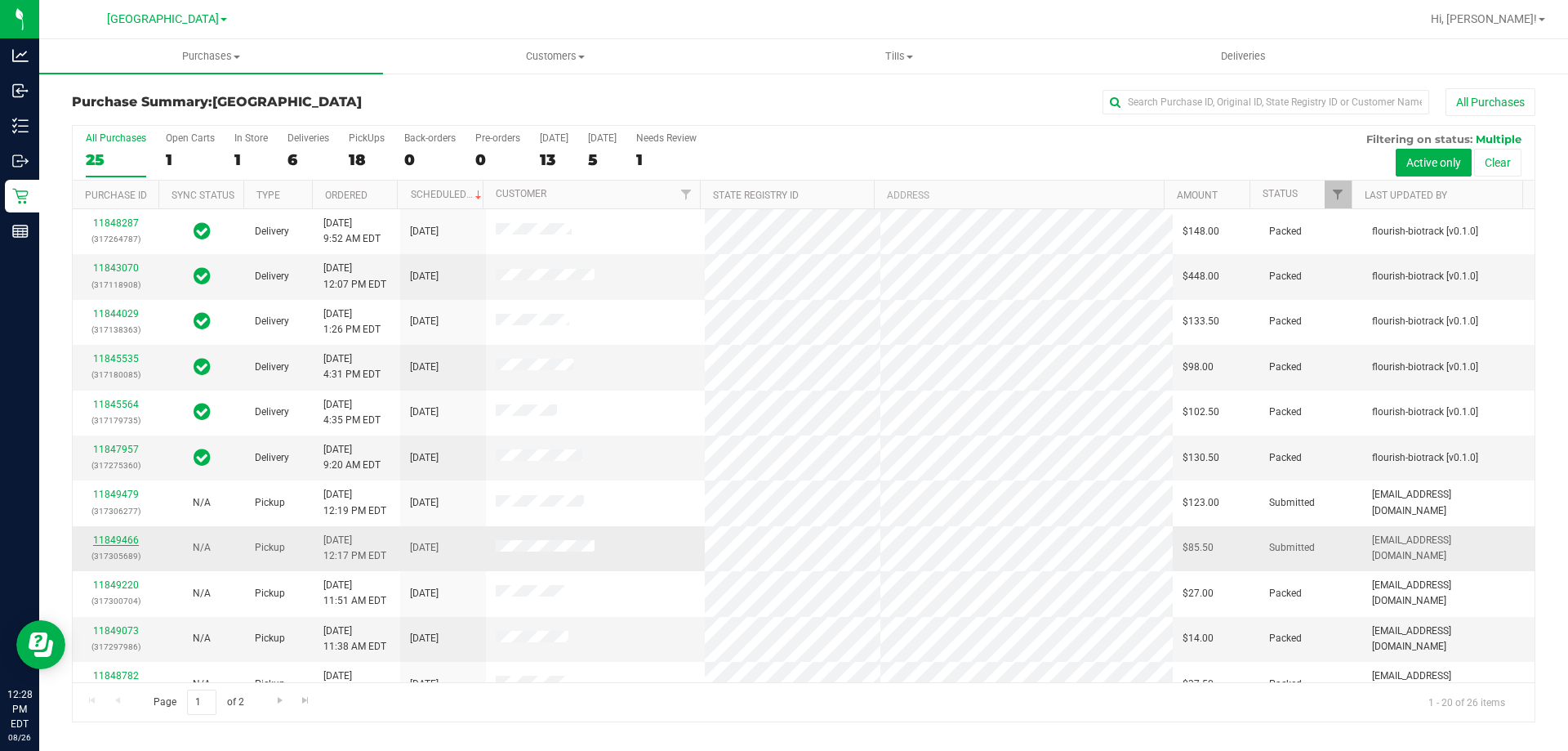
click at [132, 537] on link "11849466" at bounding box center [116, 540] width 46 height 12
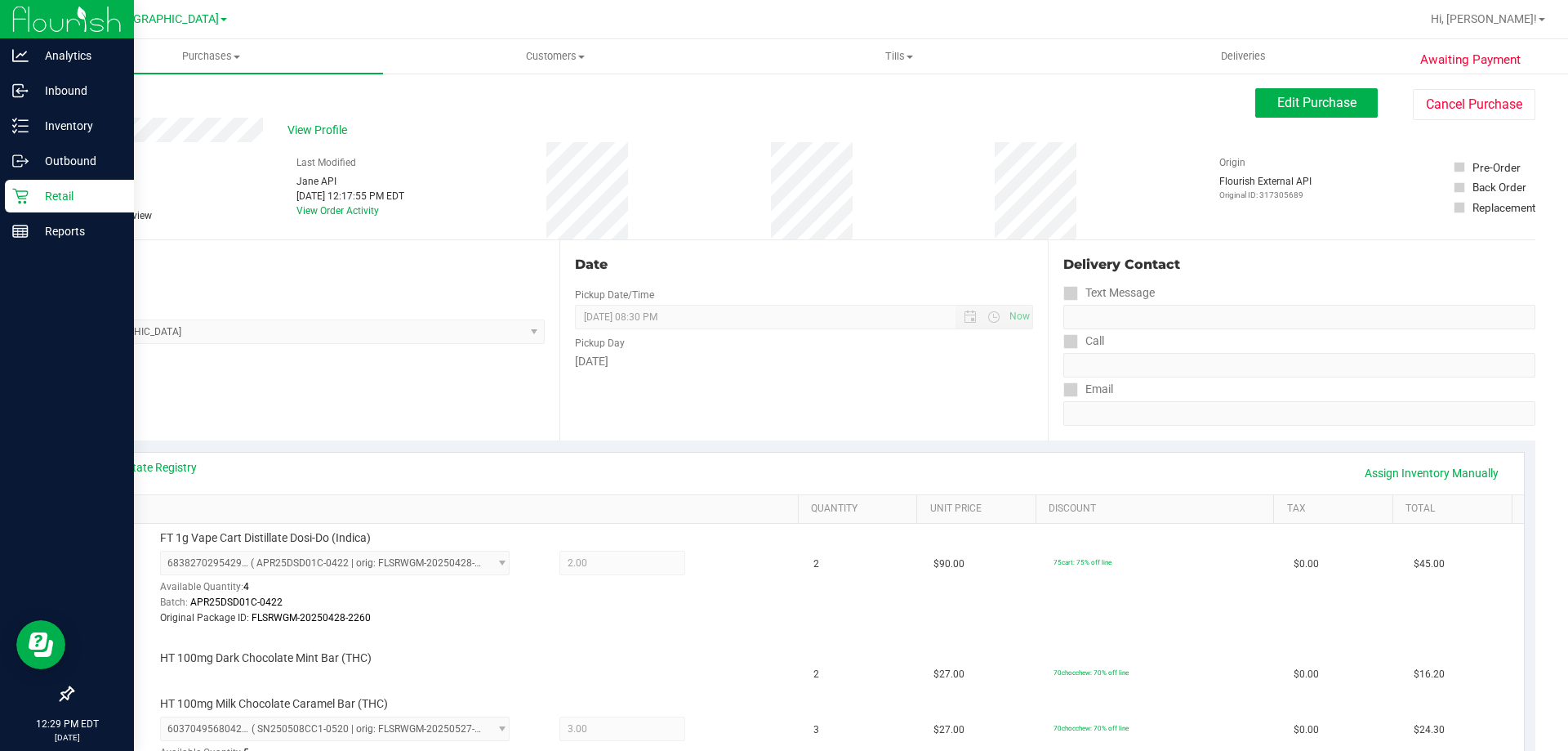
click at [39, 193] on p "Retail" at bounding box center [77, 196] width 98 height 20
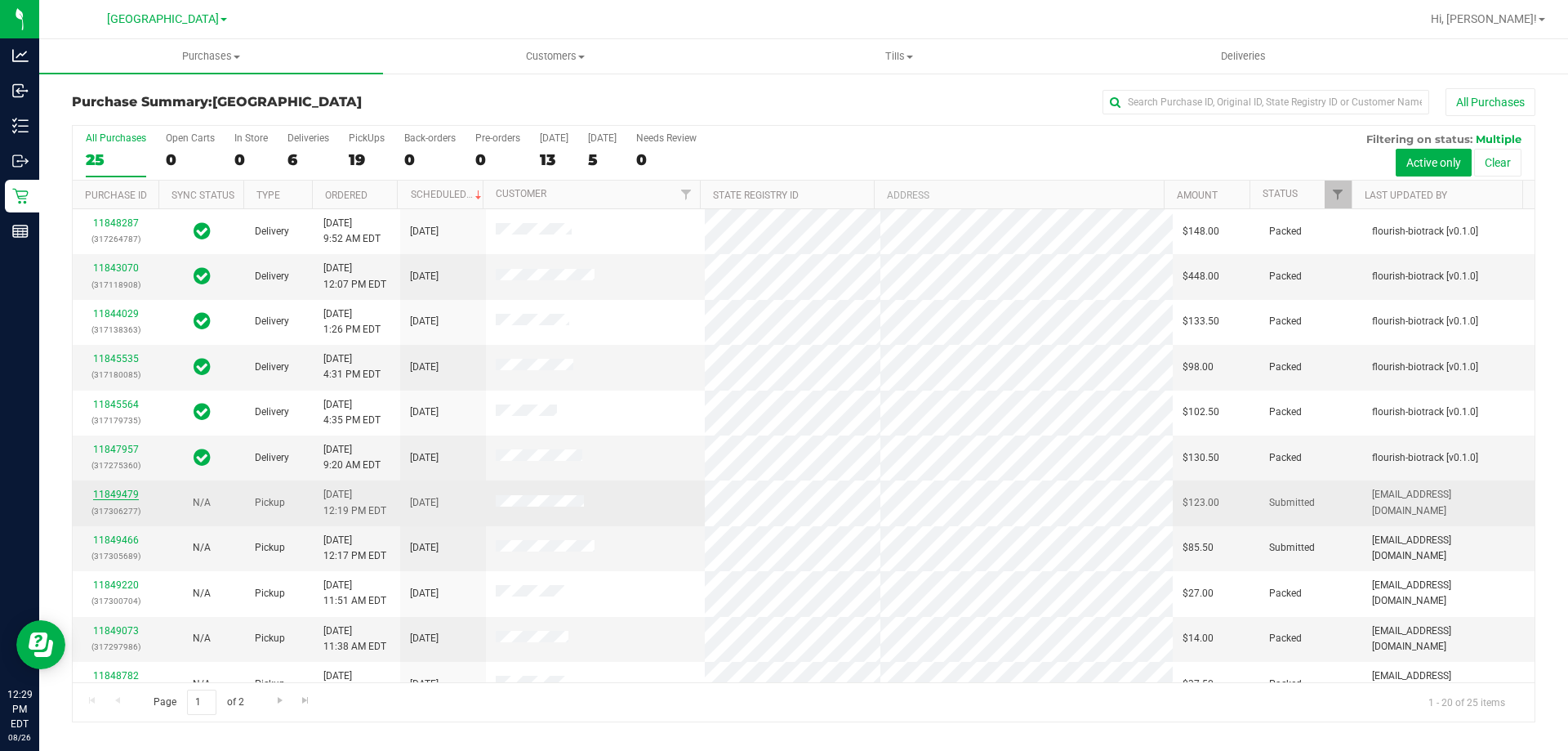
click at [128, 494] on link "11849479" at bounding box center [116, 495] width 46 height 12
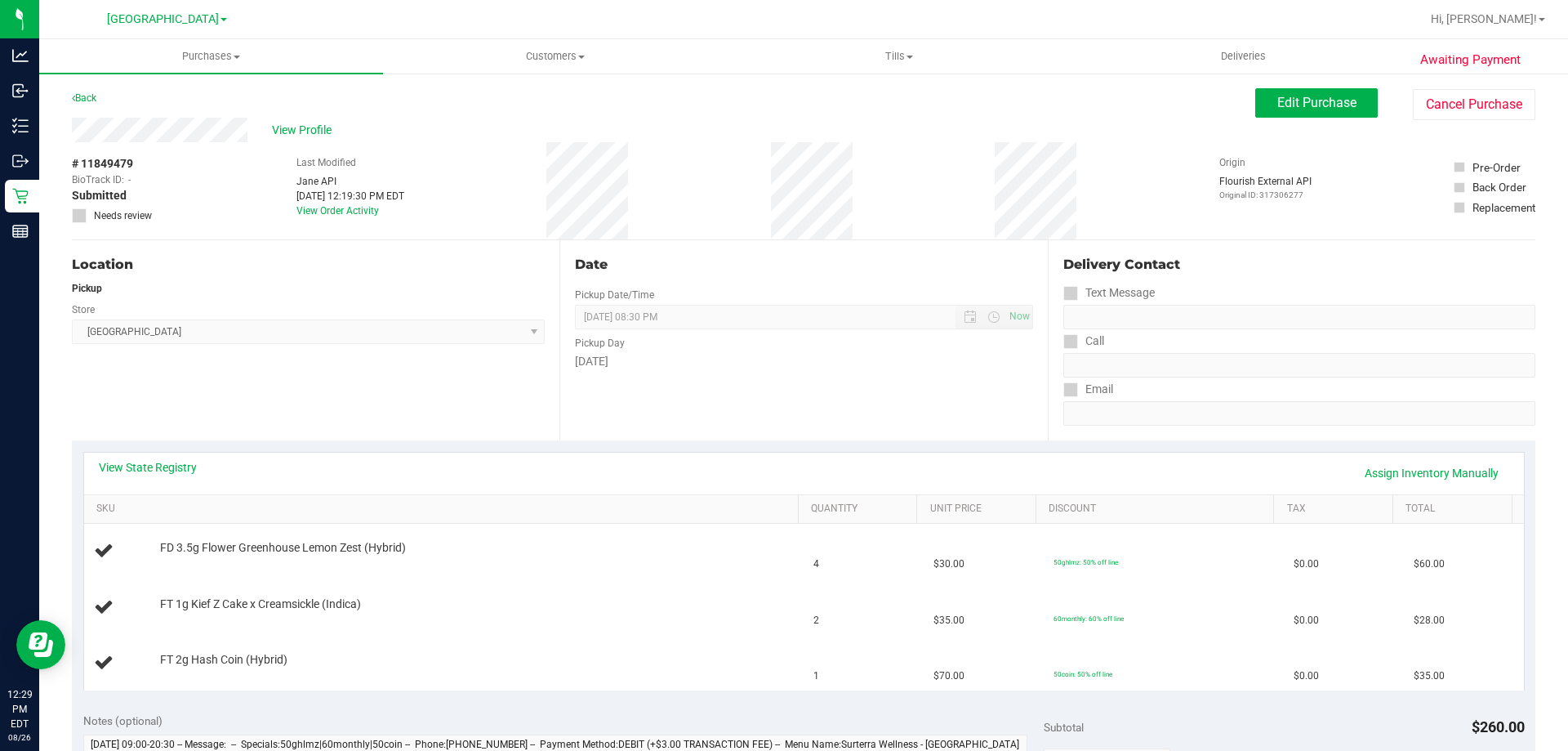
click at [207, 438] on div "Location Pickup Store [GEOGRAPHIC_DATA] Select Store [PERSON_NAME][GEOGRAPHIC_D…" at bounding box center [315, 340] width 488 height 200
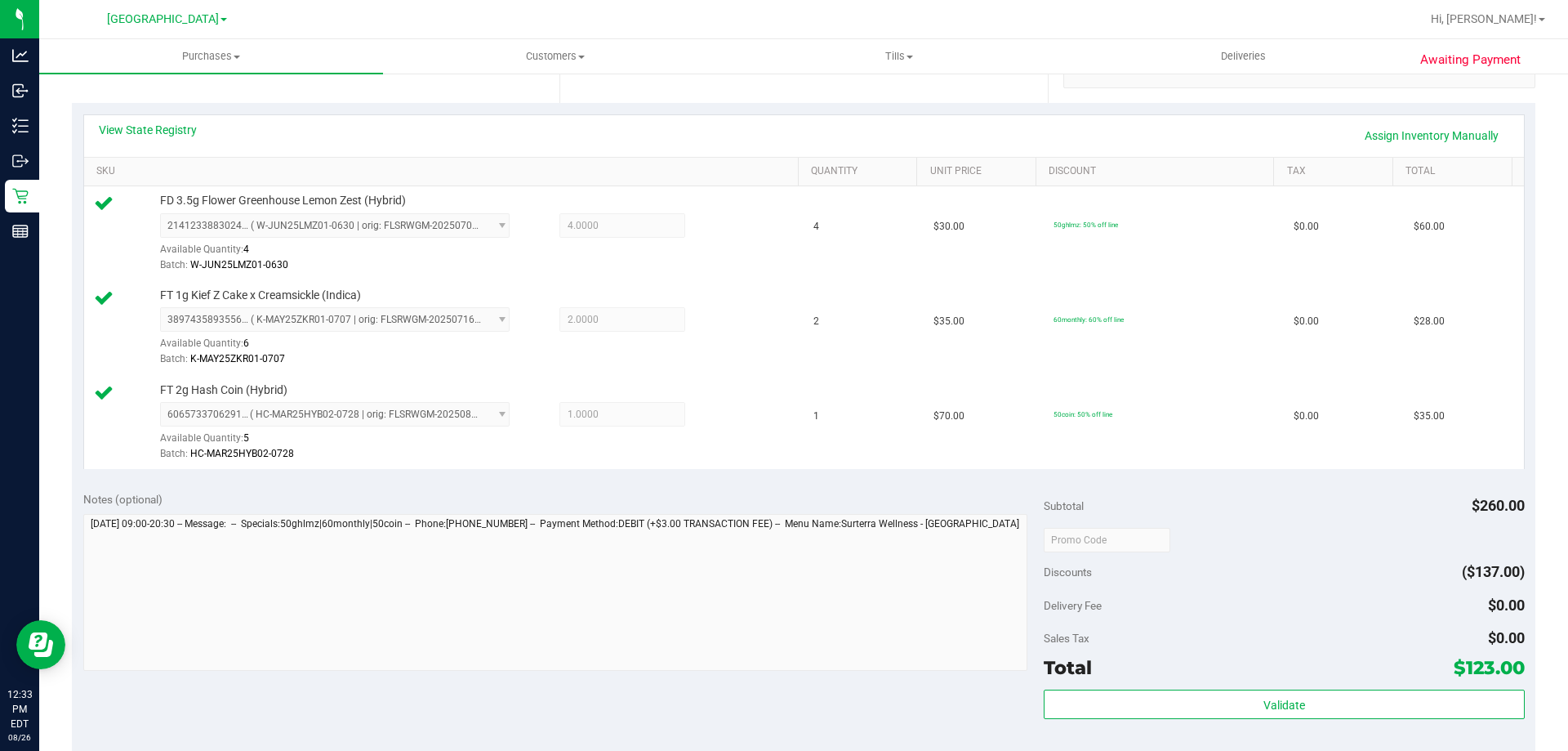
scroll to position [735, 0]
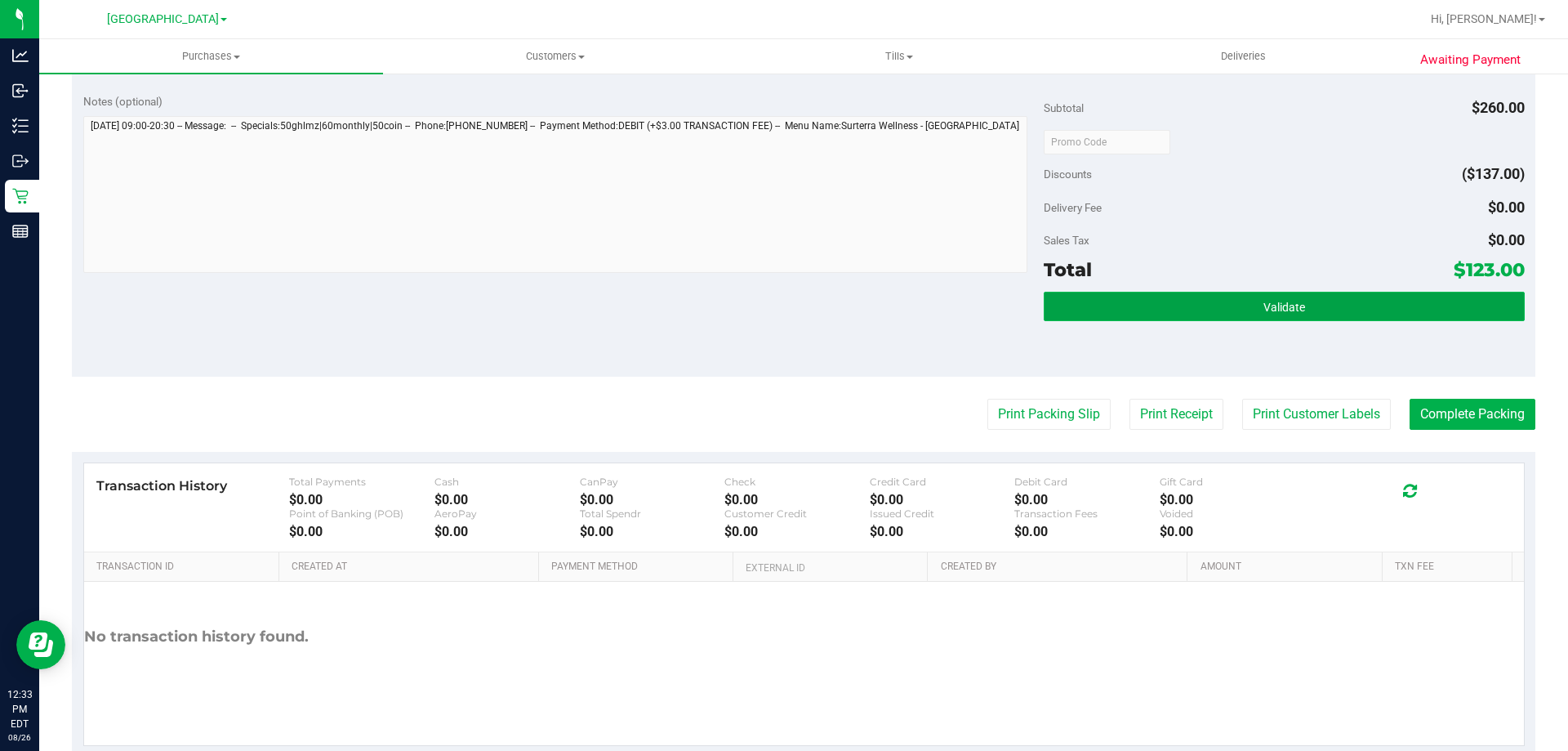
click at [1272, 297] on button "Validate" at bounding box center [1283, 307] width 480 height 30
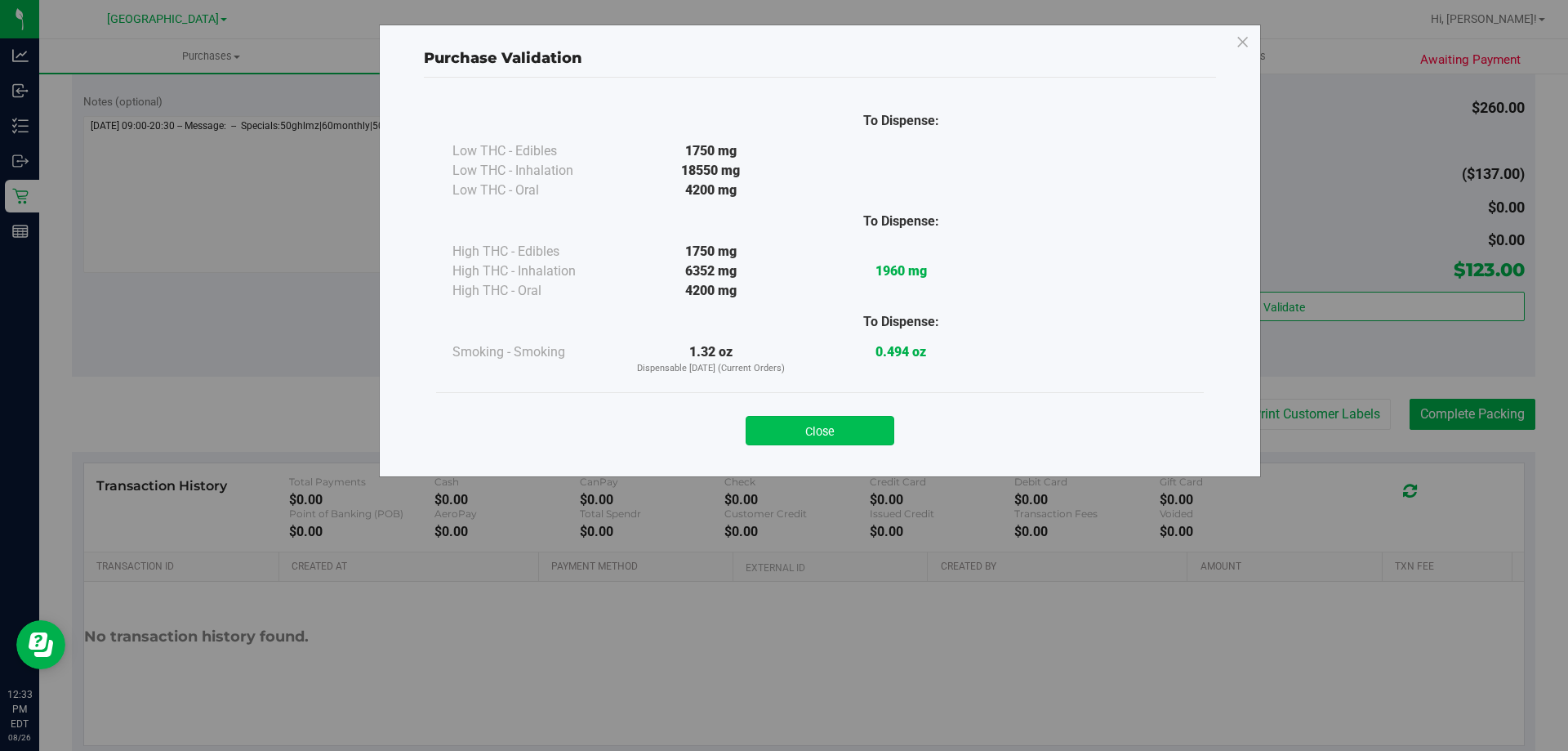
click at [878, 429] on button "Close" at bounding box center [820, 430] width 149 height 30
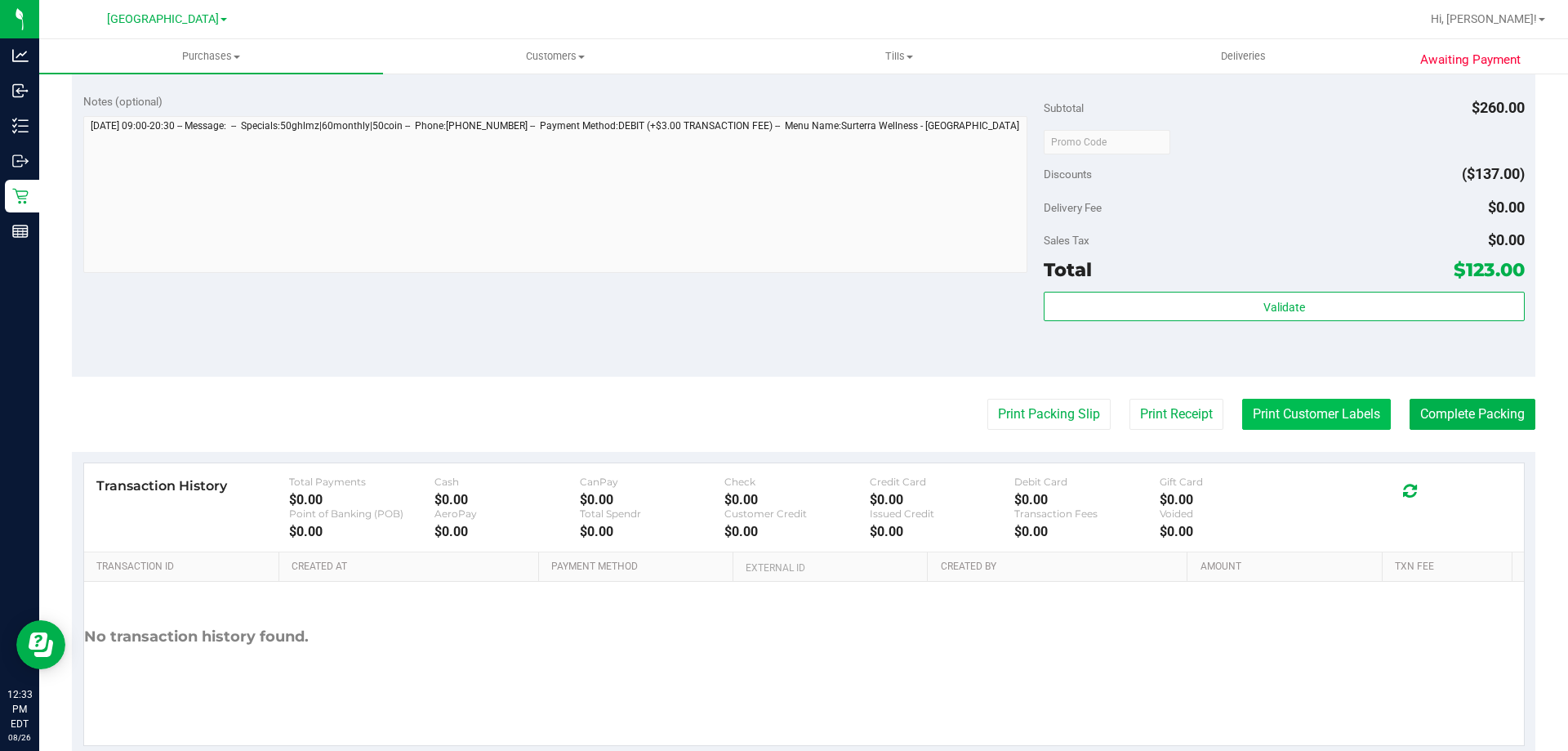
click at [1302, 404] on button "Print Customer Labels" at bounding box center [1317, 413] width 149 height 31
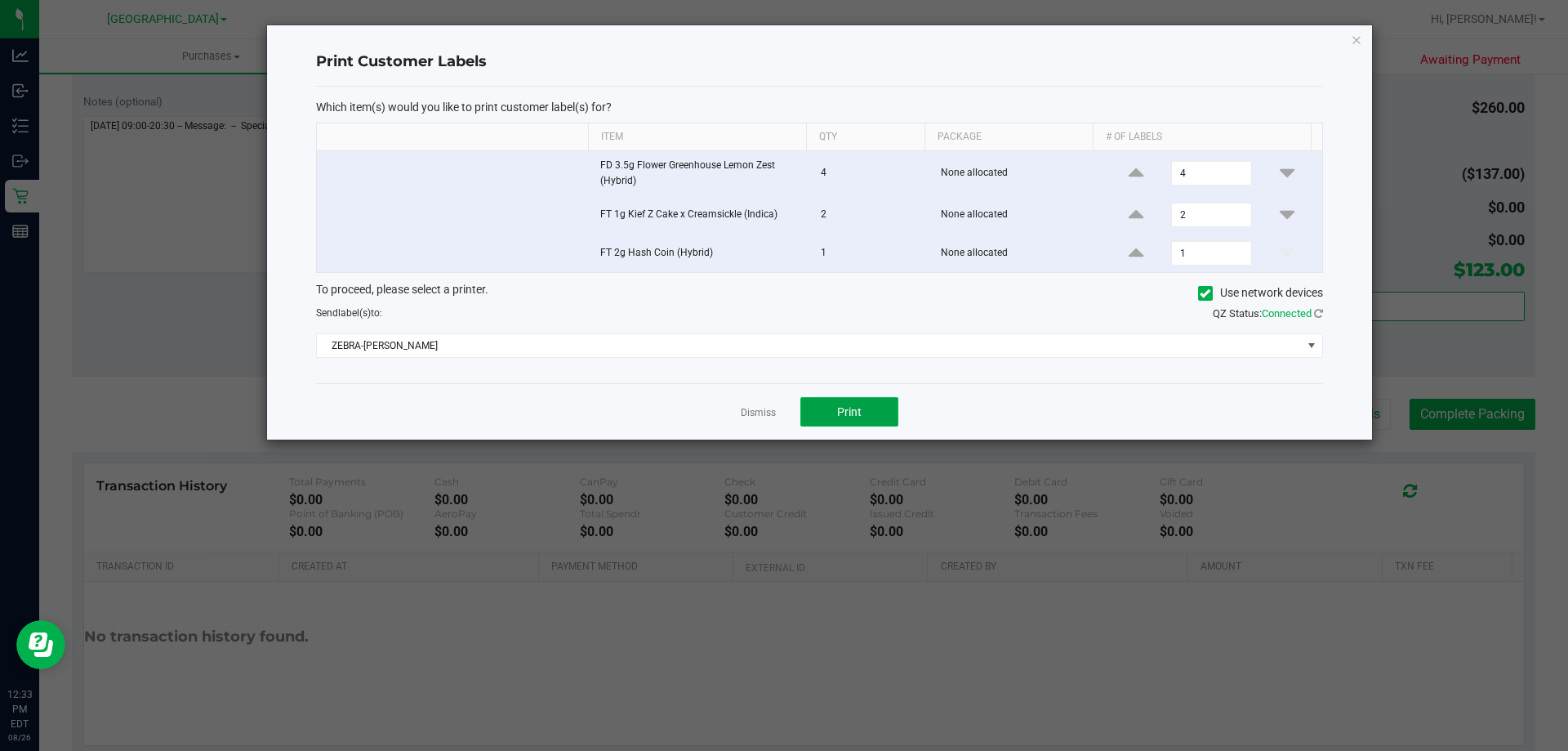
click at [842, 408] on span "Print" at bounding box center [849, 411] width 25 height 13
click at [1356, 32] on icon "button" at bounding box center [1356, 40] width 12 height 20
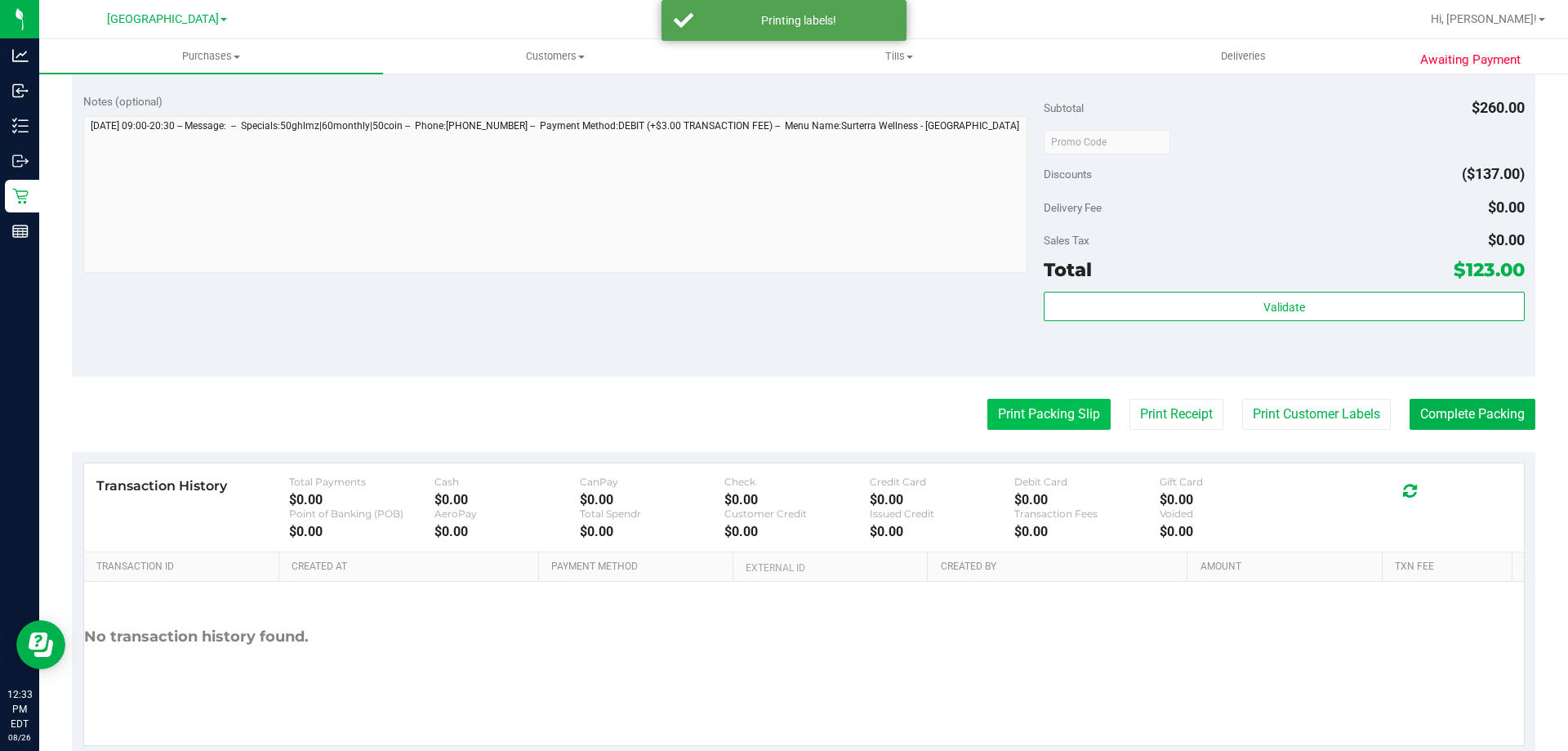
click at [1062, 401] on button "Print Packing Slip" at bounding box center [1049, 413] width 123 height 31
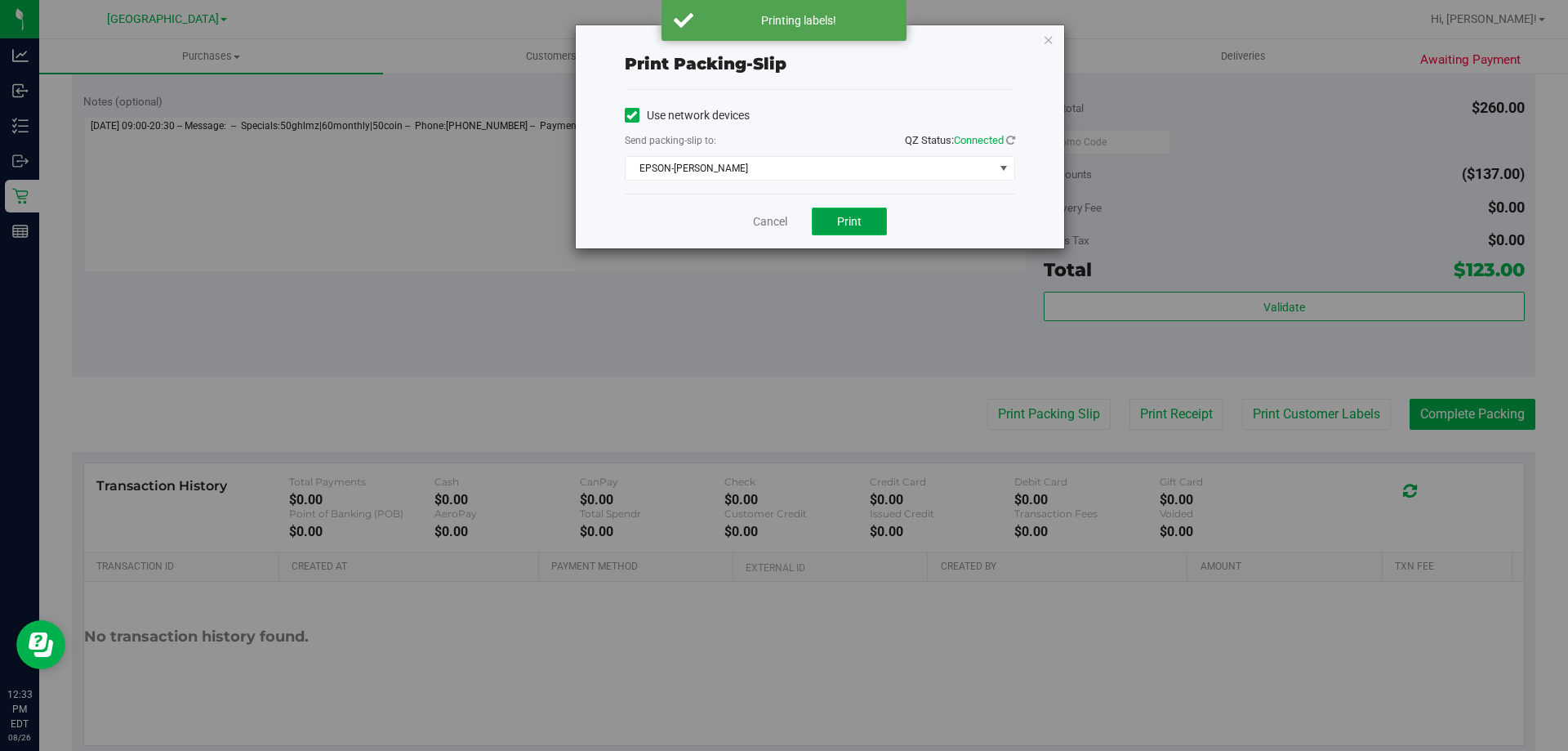
click at [867, 232] on button "Print" at bounding box center [849, 222] width 75 height 28
click at [1050, 39] on icon "button" at bounding box center [1049, 40] width 12 height 20
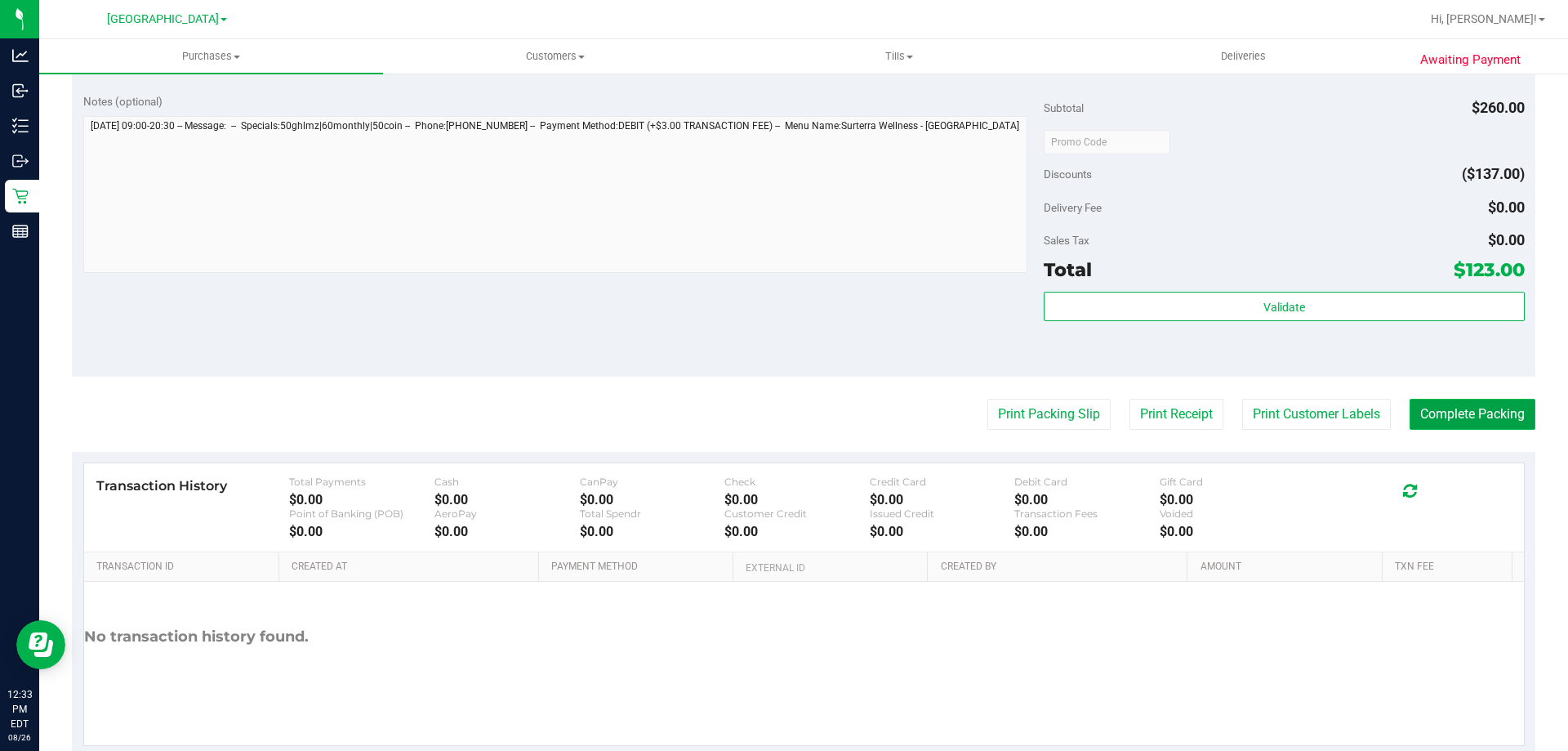
click at [1451, 408] on button "Complete Packing" at bounding box center [1472, 413] width 126 height 31
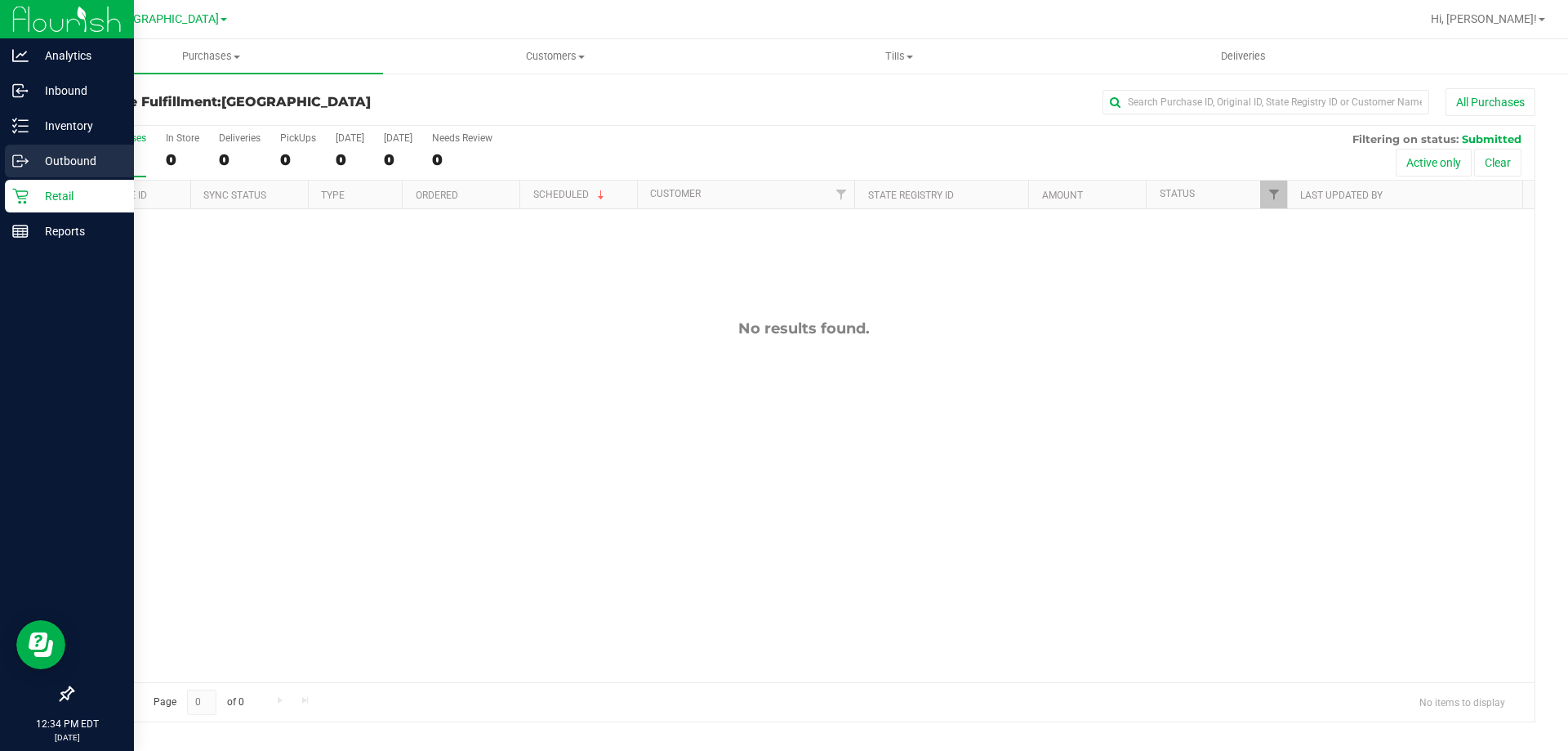
click at [47, 179] on link "Outbound" at bounding box center [67, 162] width 134 height 35
click at [52, 198] on p "Retail" at bounding box center [77, 196] width 98 height 20
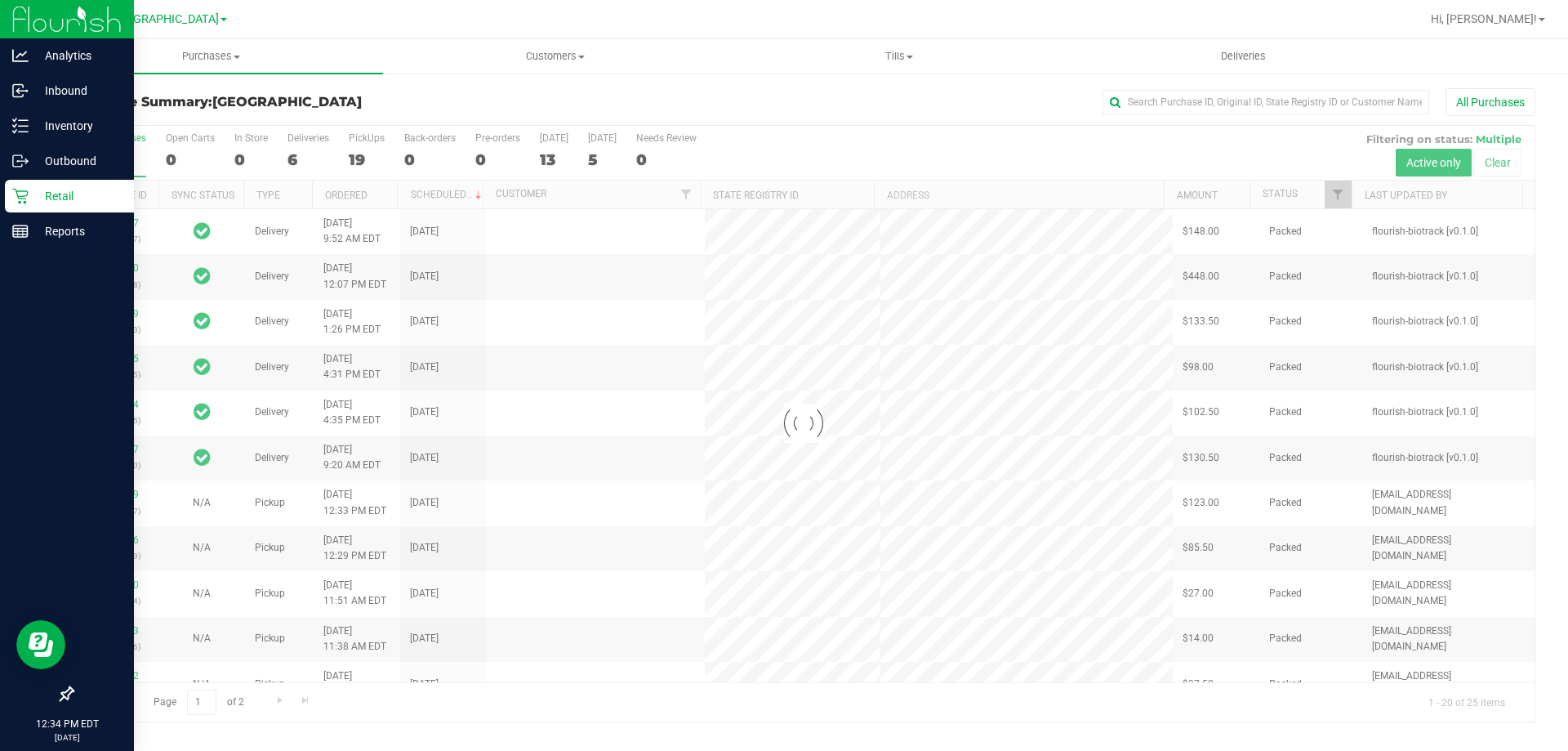
click at [25, 195] on icon at bounding box center [20, 196] width 16 height 16
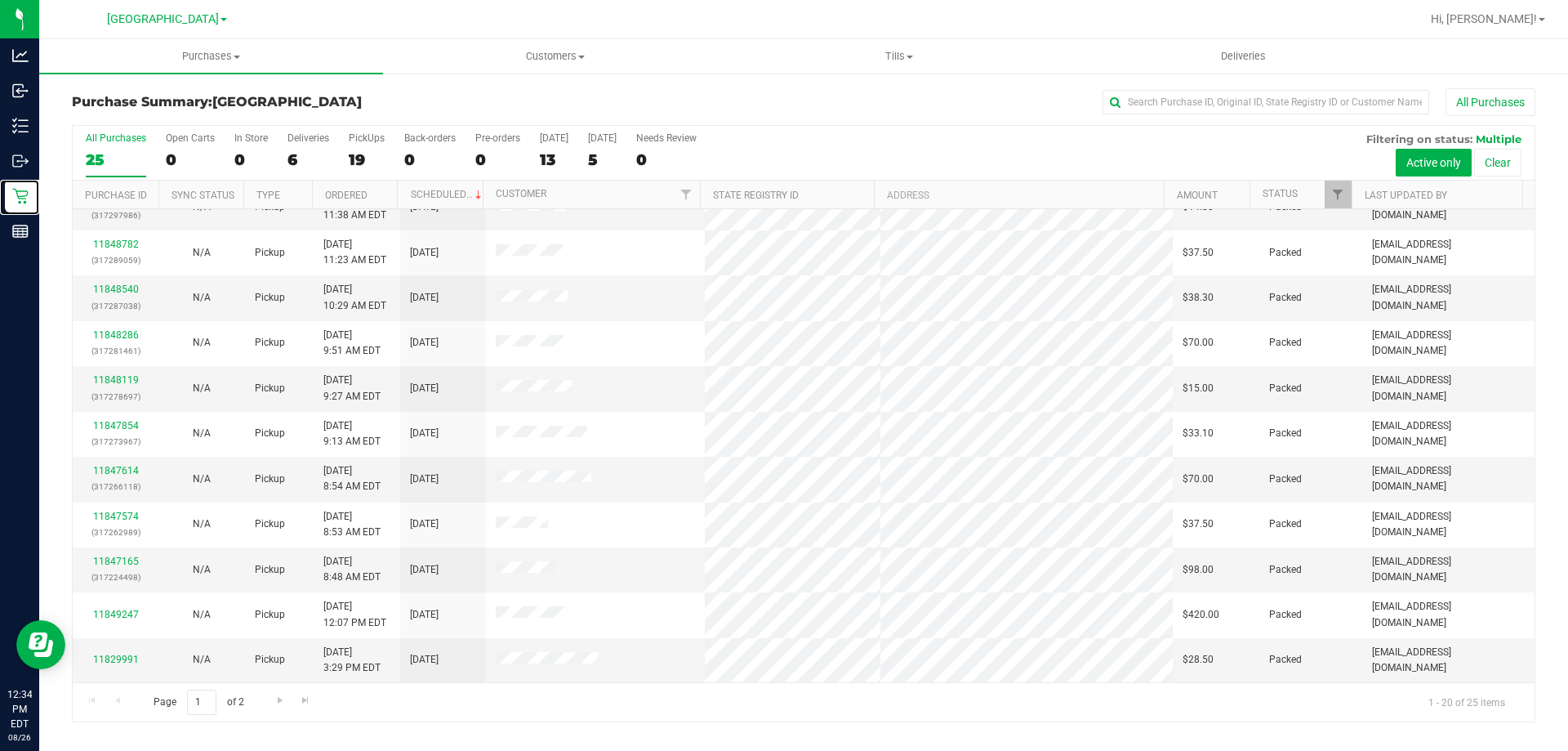
scroll to position [104, 0]
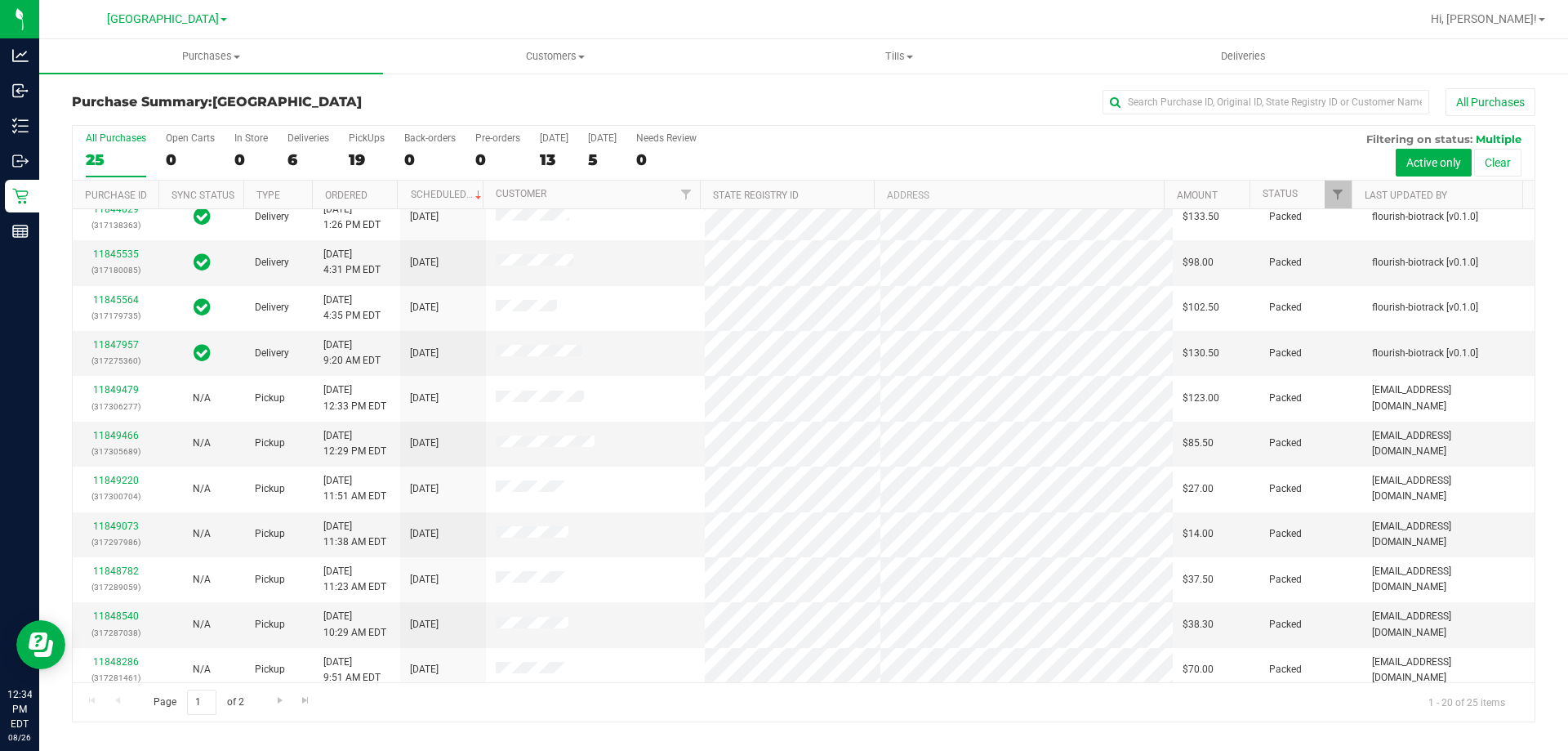
click at [585, 94] on div "All Purchases" at bounding box center [1047, 102] width 975 height 28
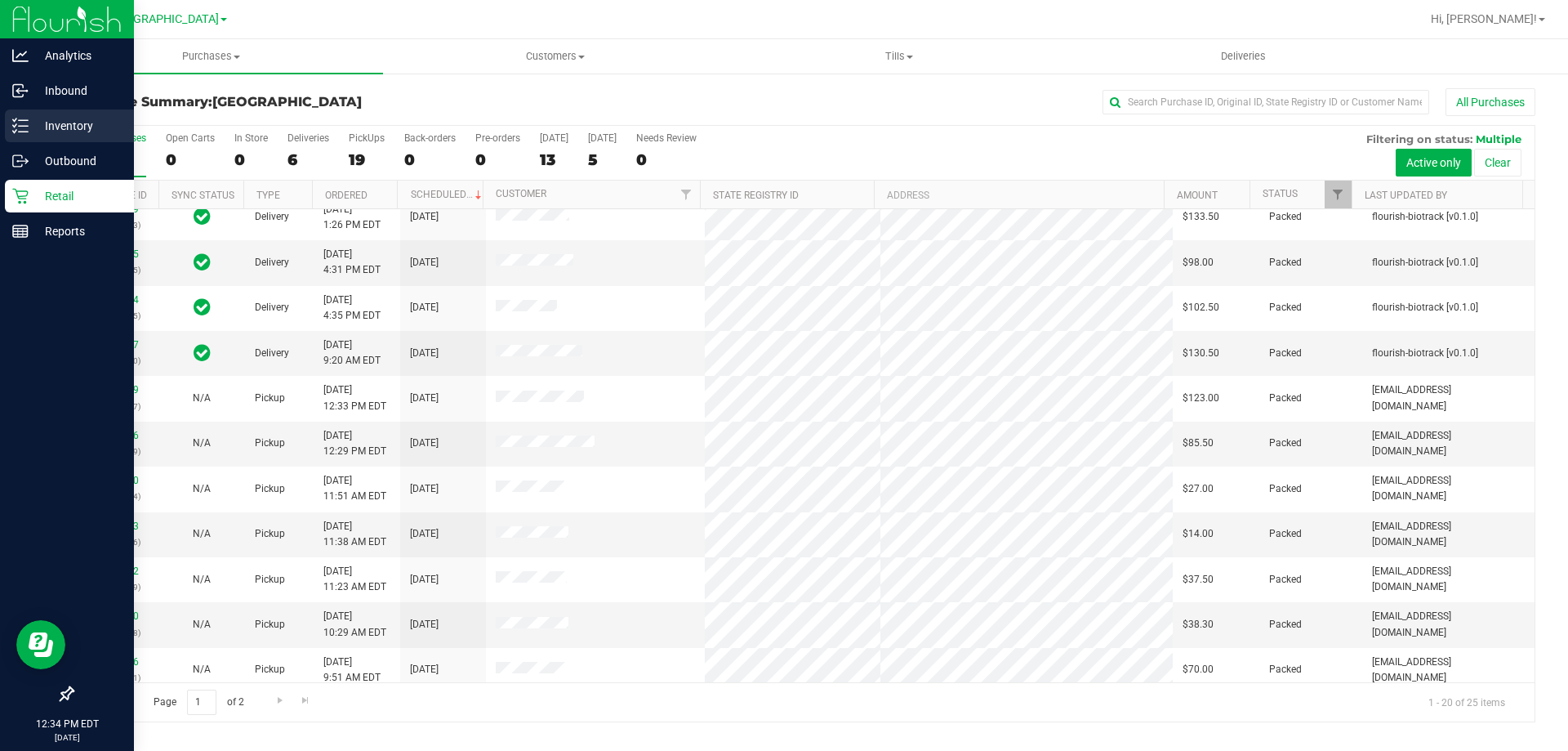
click at [15, 121] on icon at bounding box center [14, 119] width 3 height 2
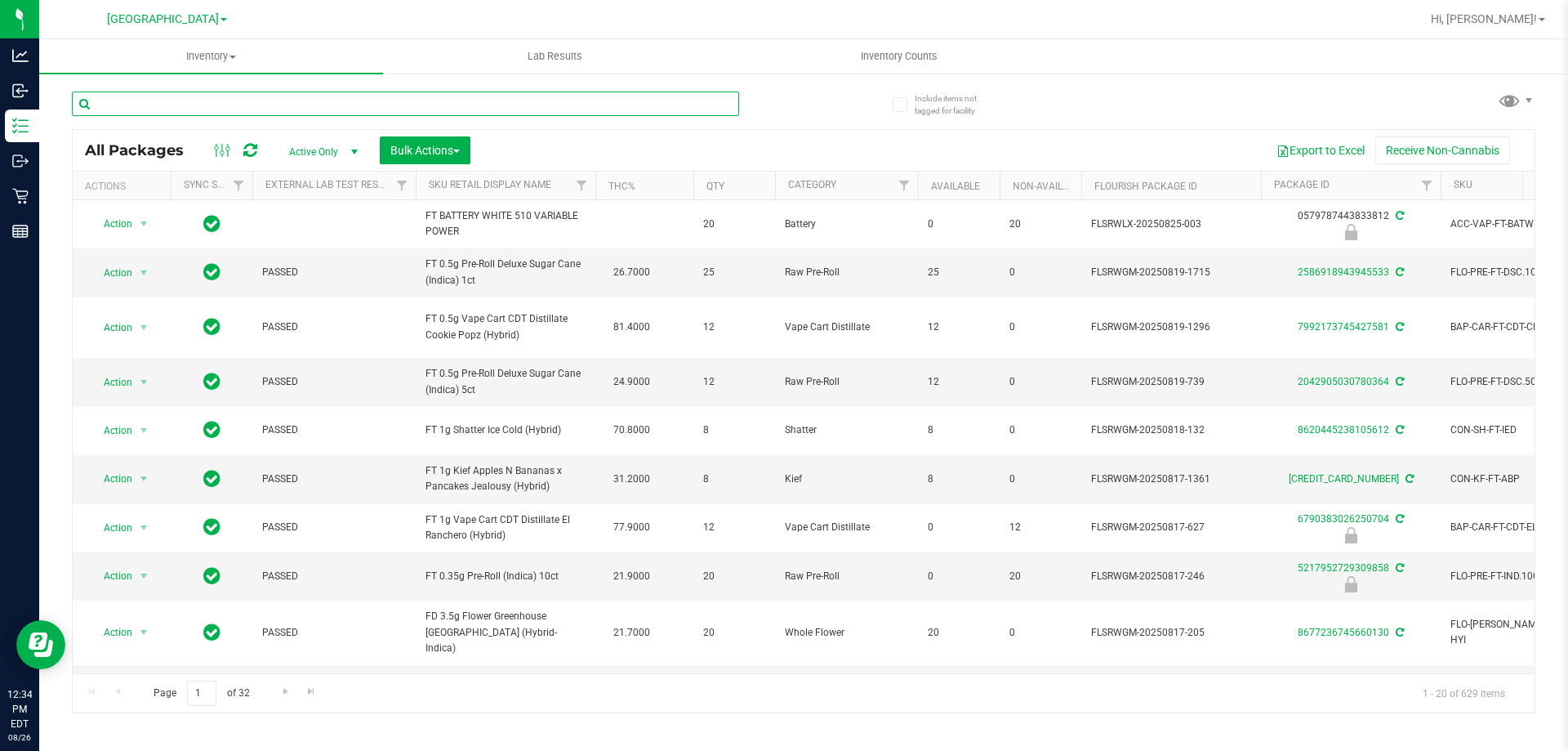
click at [422, 108] on input "text" at bounding box center [405, 103] width 667 height 25
type input "hyb"
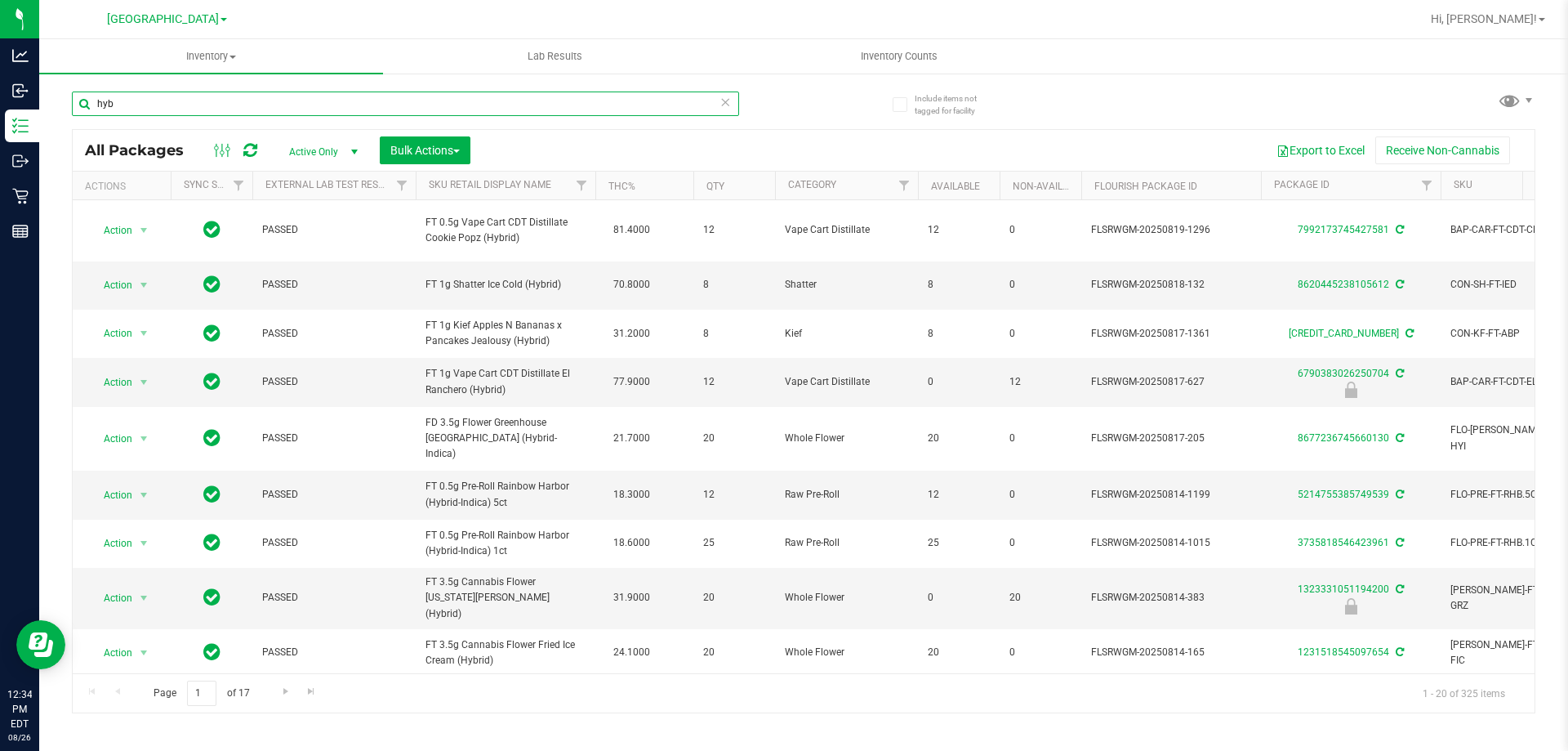
click at [194, 105] on input "hyb" at bounding box center [405, 103] width 667 height 25
type input "ground"
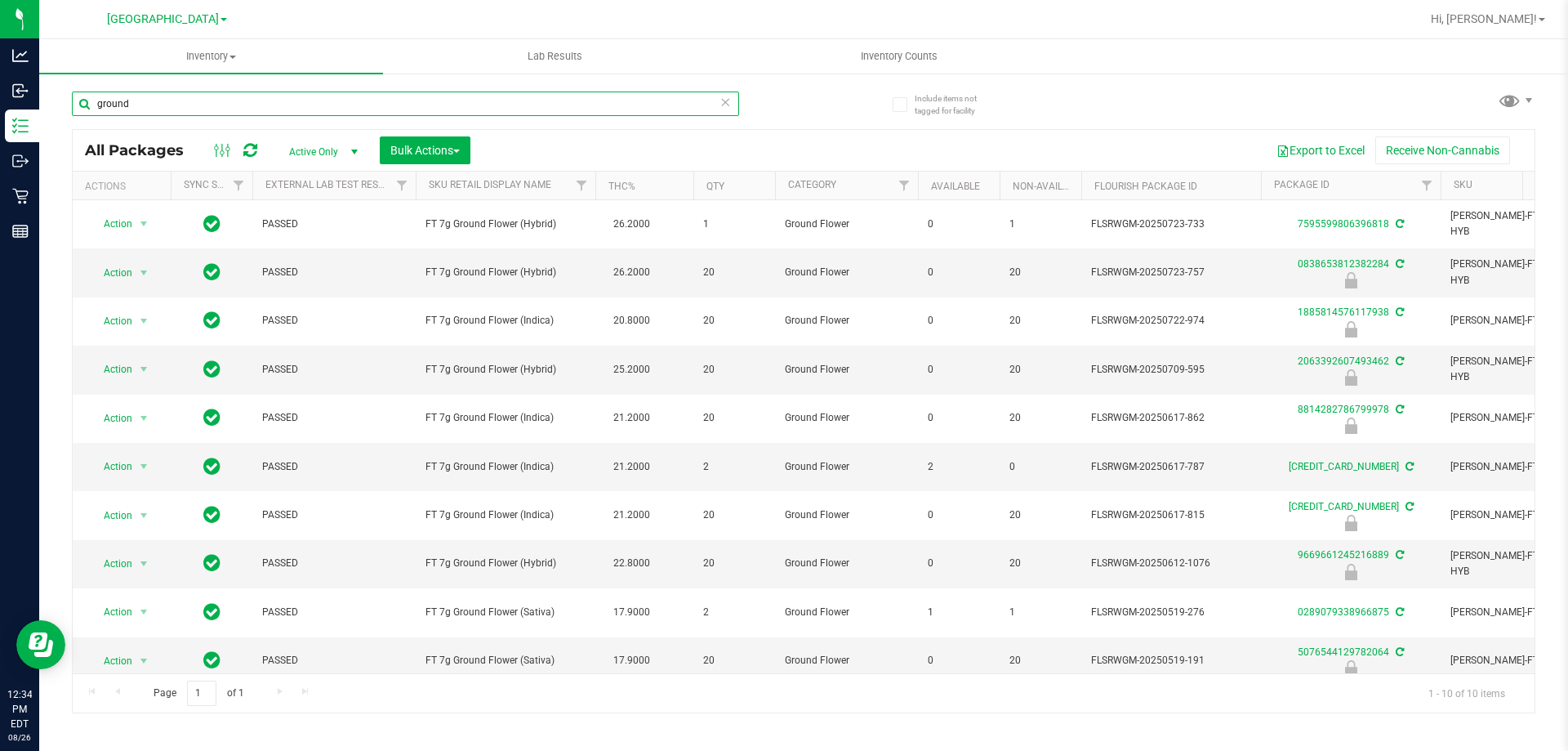
click at [148, 102] on input "ground" at bounding box center [405, 103] width 667 height 25
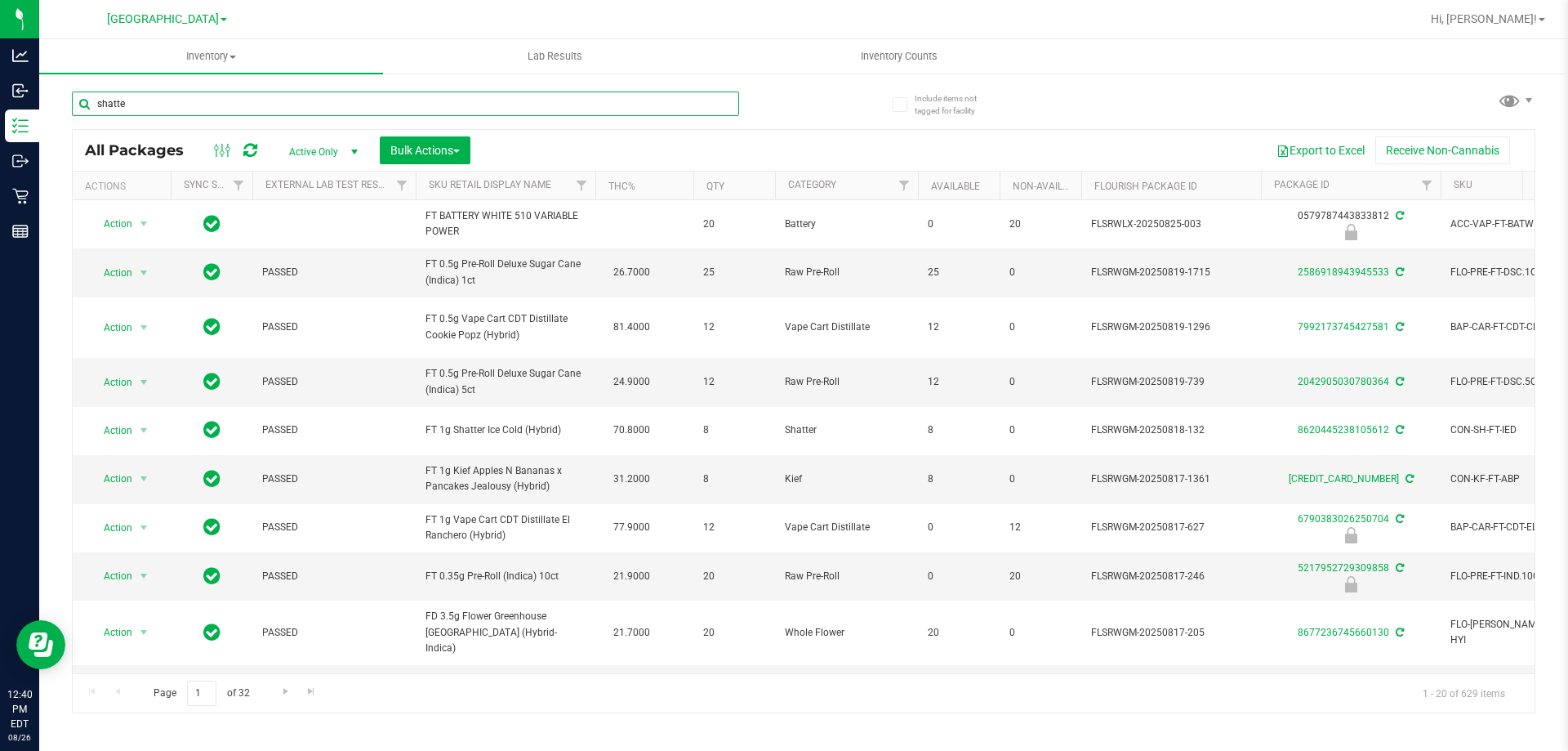
type input "shatter"
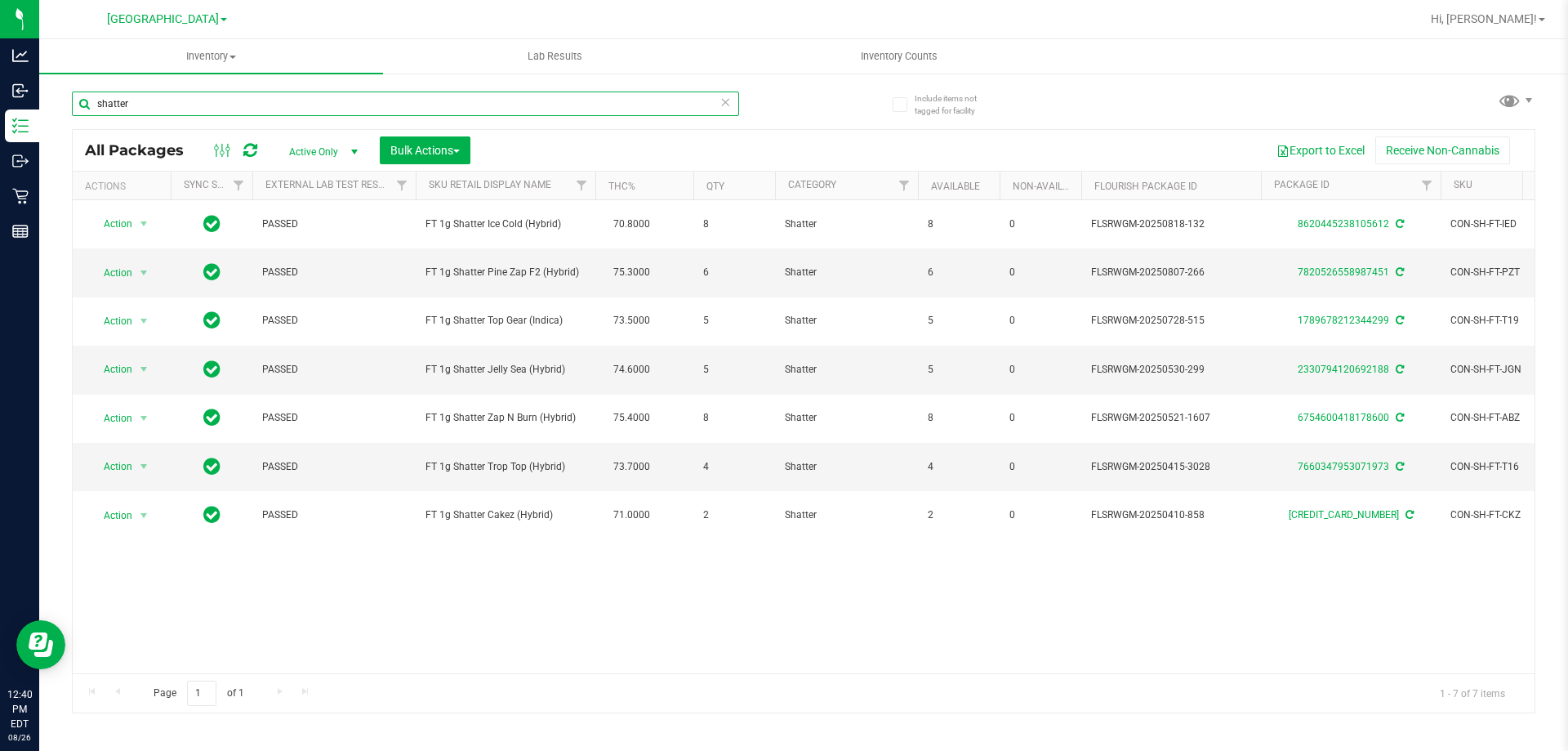
click at [195, 104] on input "shatter" at bounding box center [405, 103] width 667 height 25
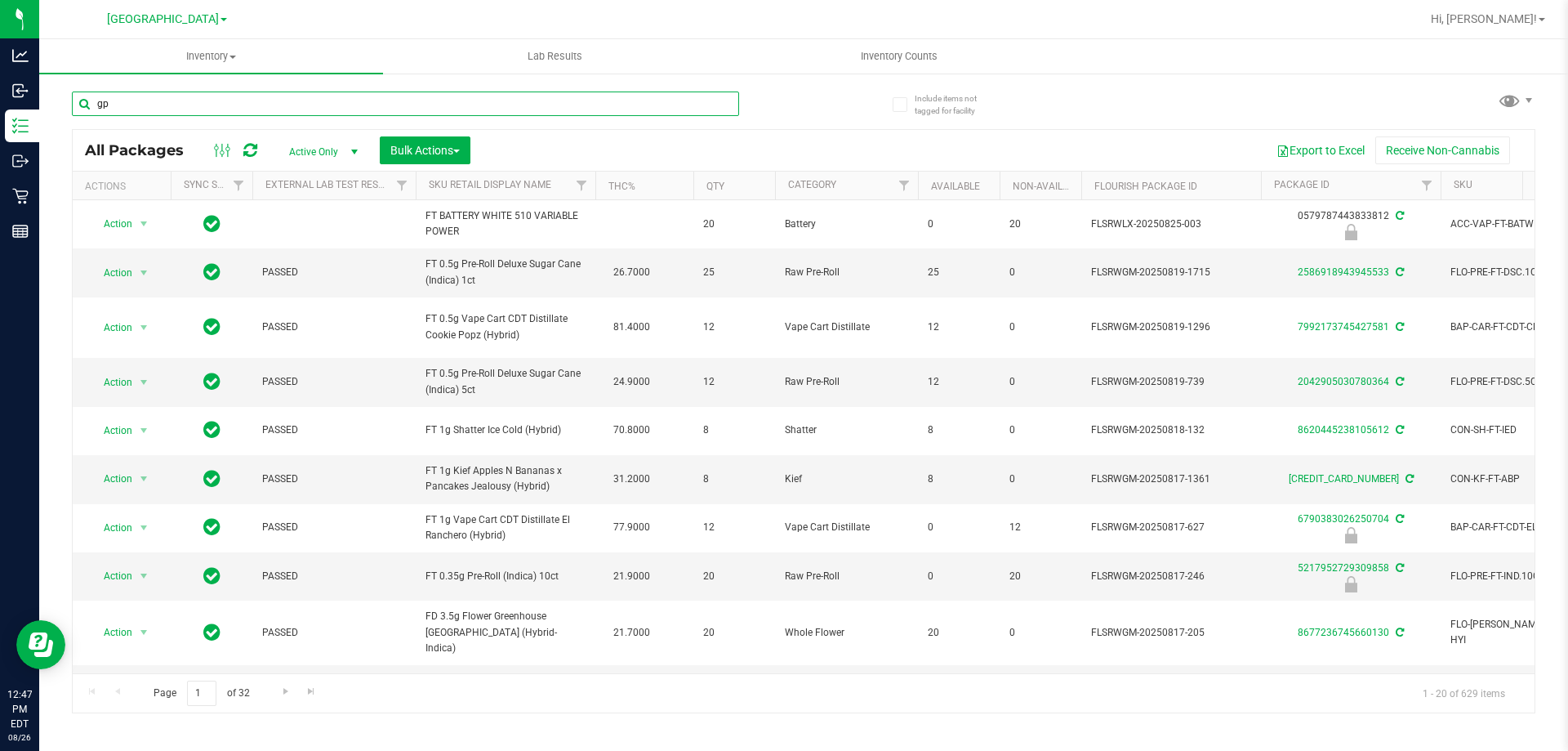
type input "gpe"
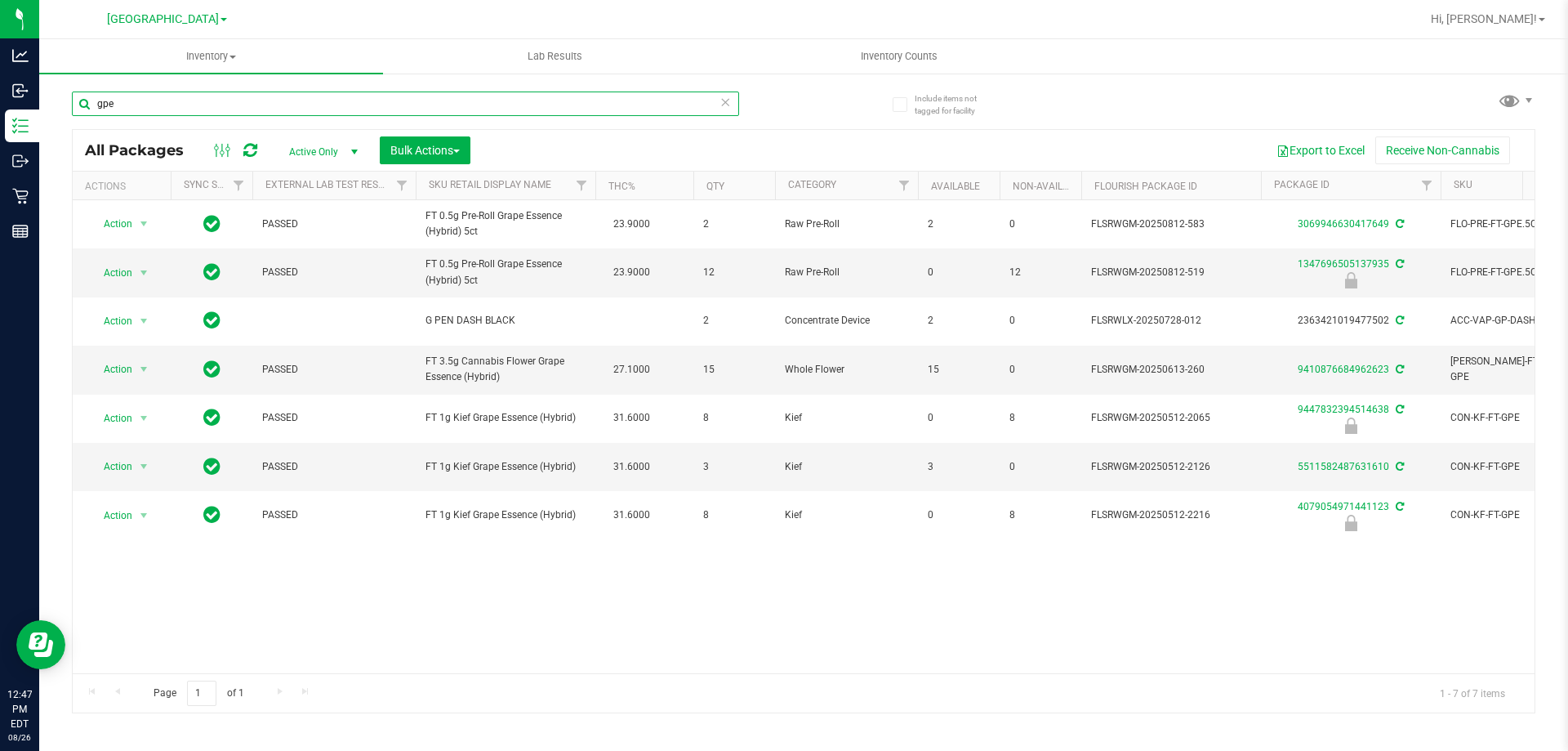
click at [285, 109] on input "gpe" at bounding box center [405, 103] width 667 height 25
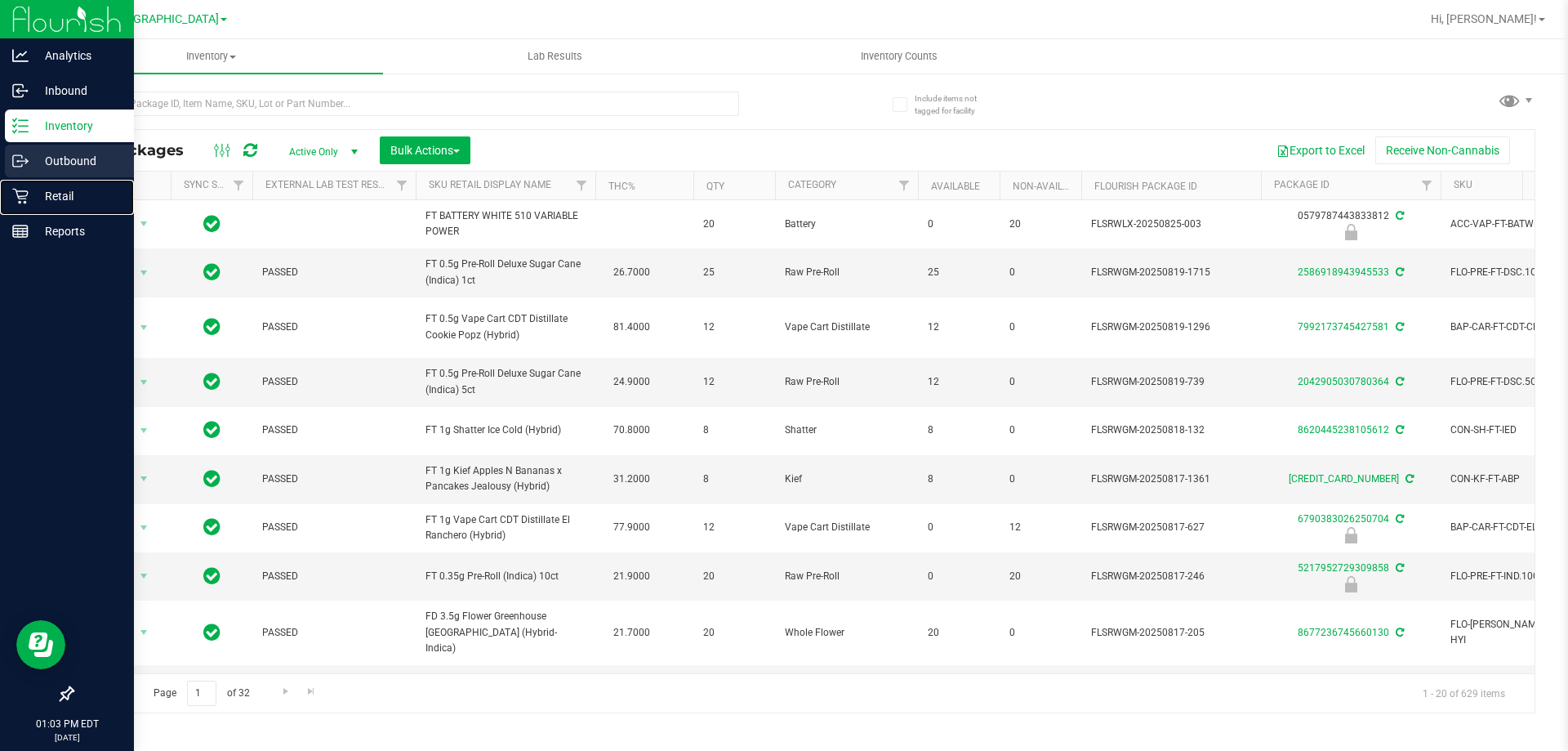
click at [24, 191] on icon at bounding box center [20, 196] width 16 height 16
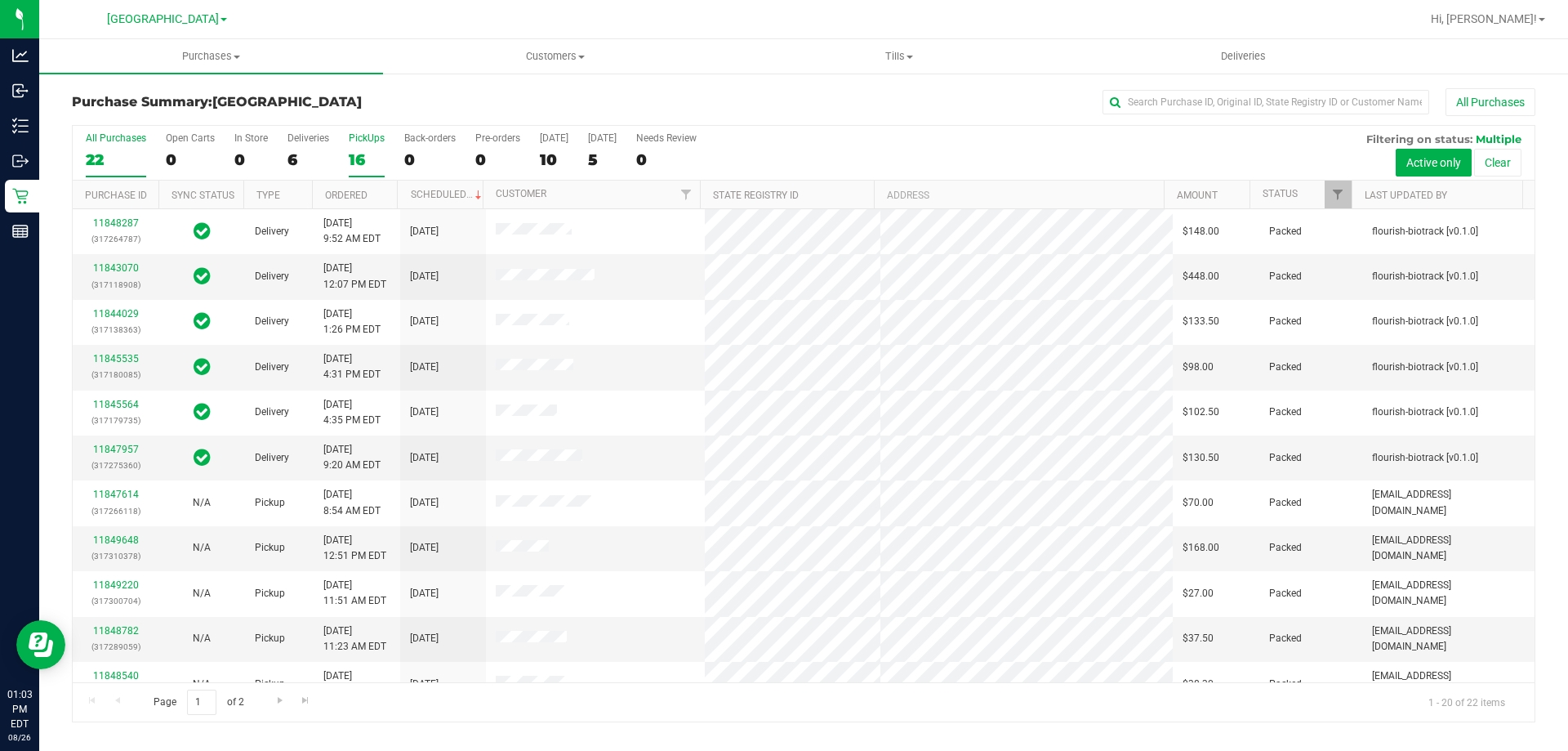
click at [349, 142] on div "PickUps" at bounding box center [366, 138] width 36 height 12
click at [0, 0] on input "PickUps 16" at bounding box center [0, 0] width 0 height 0
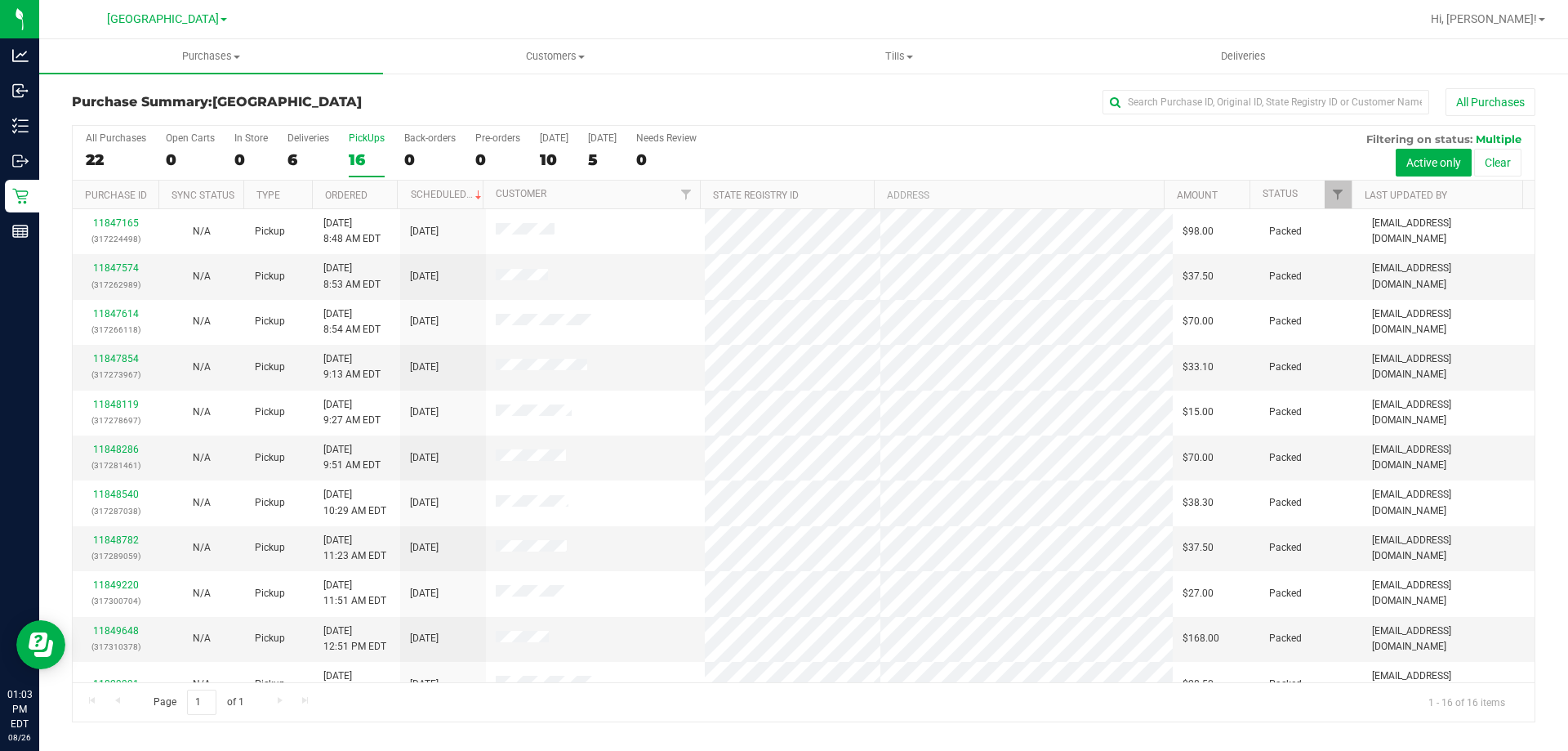
click at [151, 149] on div "All Purchases 22 Open Carts 0 In Store 0 Deliveries 6 PickUps 16 Back-orders 0 …" at bounding box center [803, 153] width 1462 height 55
click at [110, 149] on label "All Purchases 22" at bounding box center [115, 154] width 61 height 45
click at [0, 0] on input "All Purchases 22" at bounding box center [0, 0] width 0 height 0
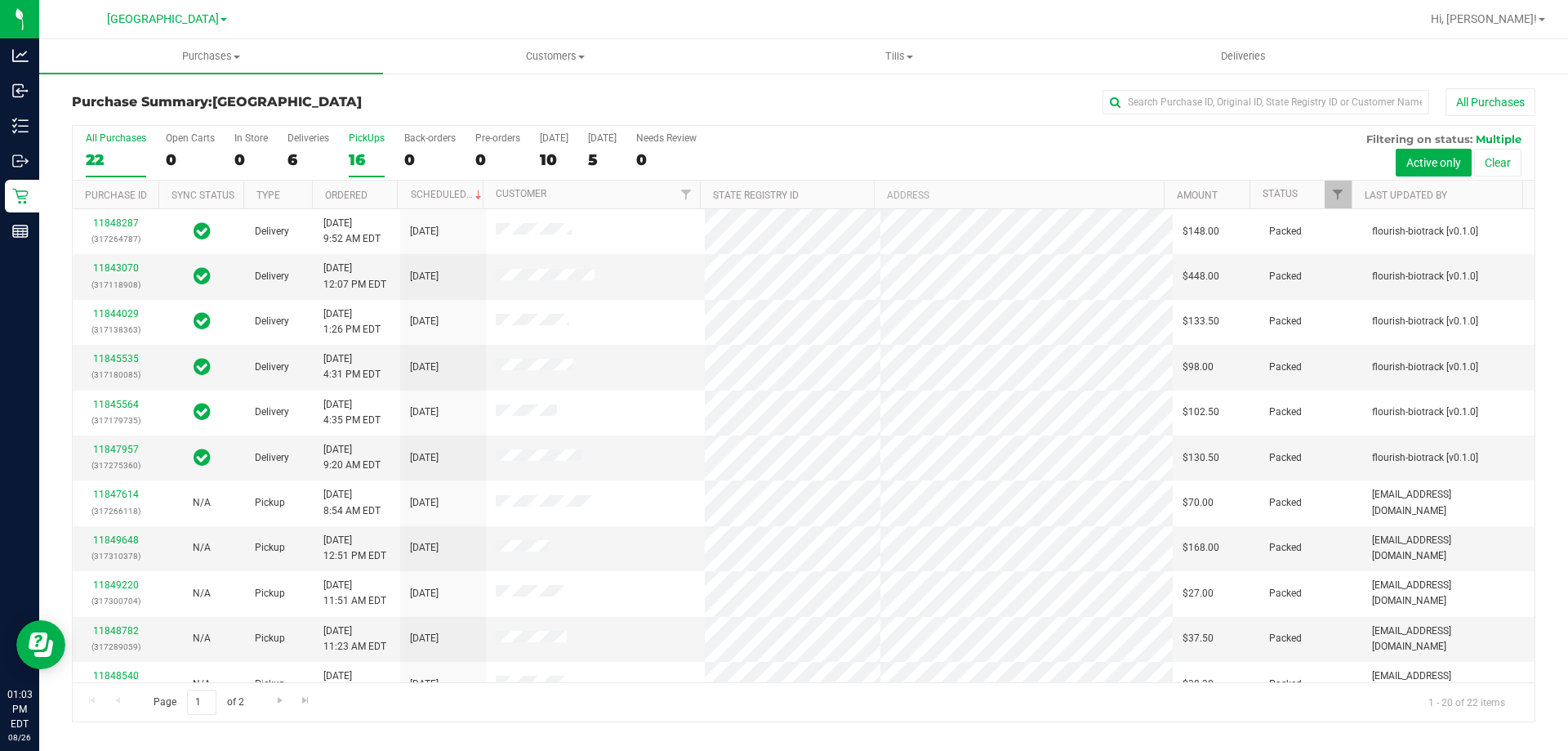
click at [362, 145] on label "PickUps 16" at bounding box center [366, 154] width 36 height 45
click at [0, 0] on input "PickUps 16" at bounding box center [0, 0] width 0 height 0
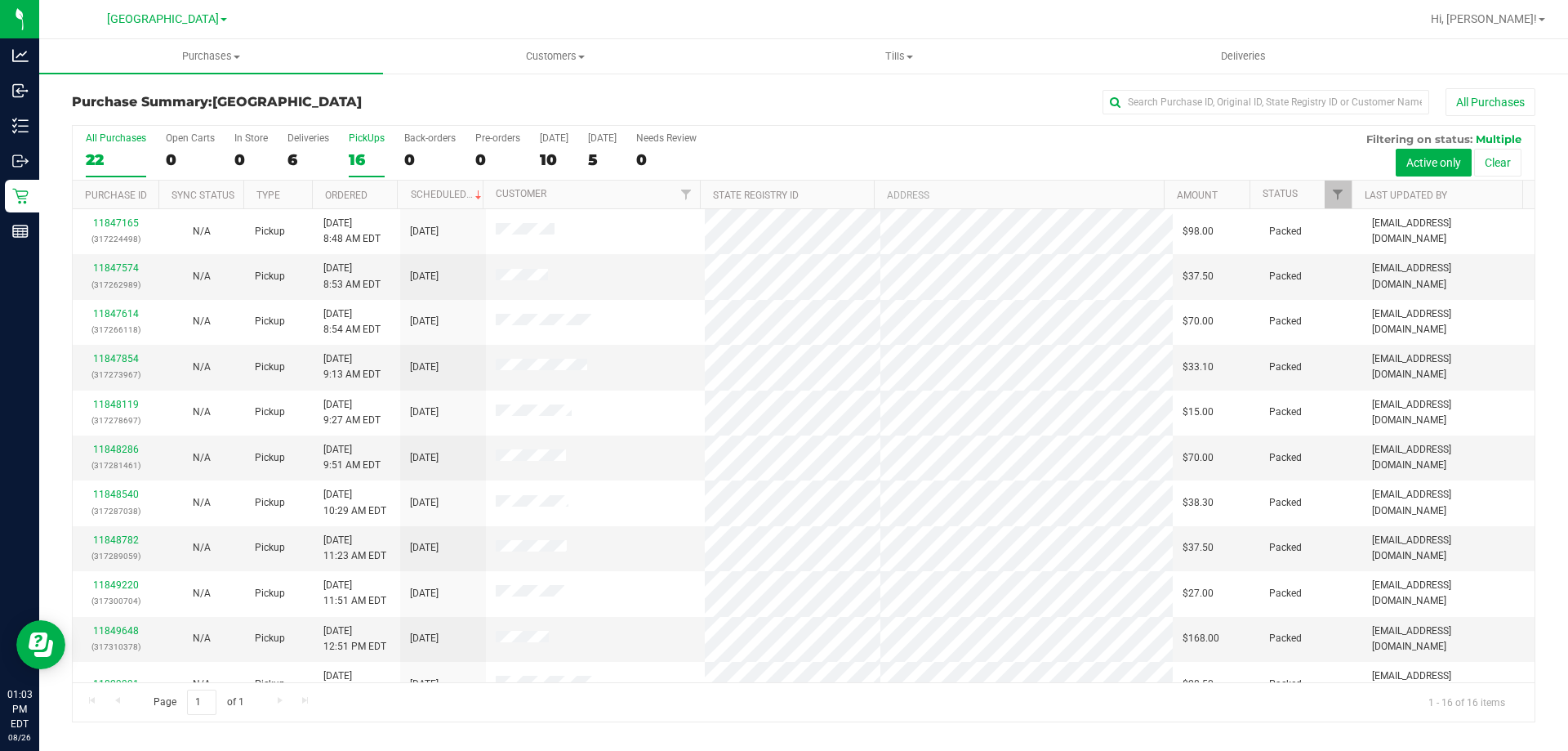
click at [112, 143] on div "All Purchases" at bounding box center [115, 138] width 61 height 12
click at [0, 0] on input "All Purchases 22" at bounding box center [0, 0] width 0 height 0
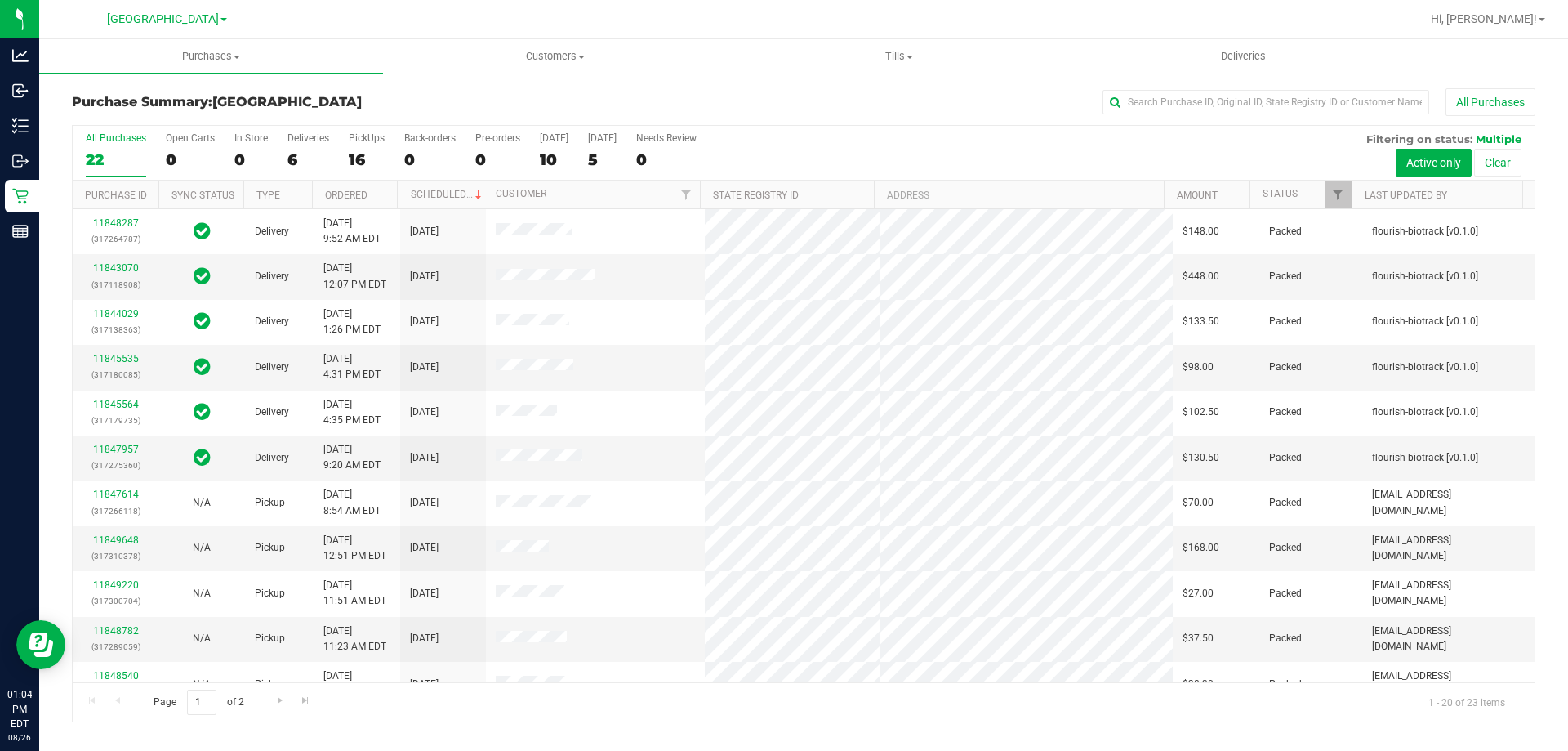
click at [351, 107] on h3 "Purchase Summary: North Port WC" at bounding box center [315, 101] width 488 height 15
click at [352, 135] on div "PickUps" at bounding box center [366, 138] width 36 height 12
click at [0, 0] on input "PickUps 16" at bounding box center [0, 0] width 0 height 0
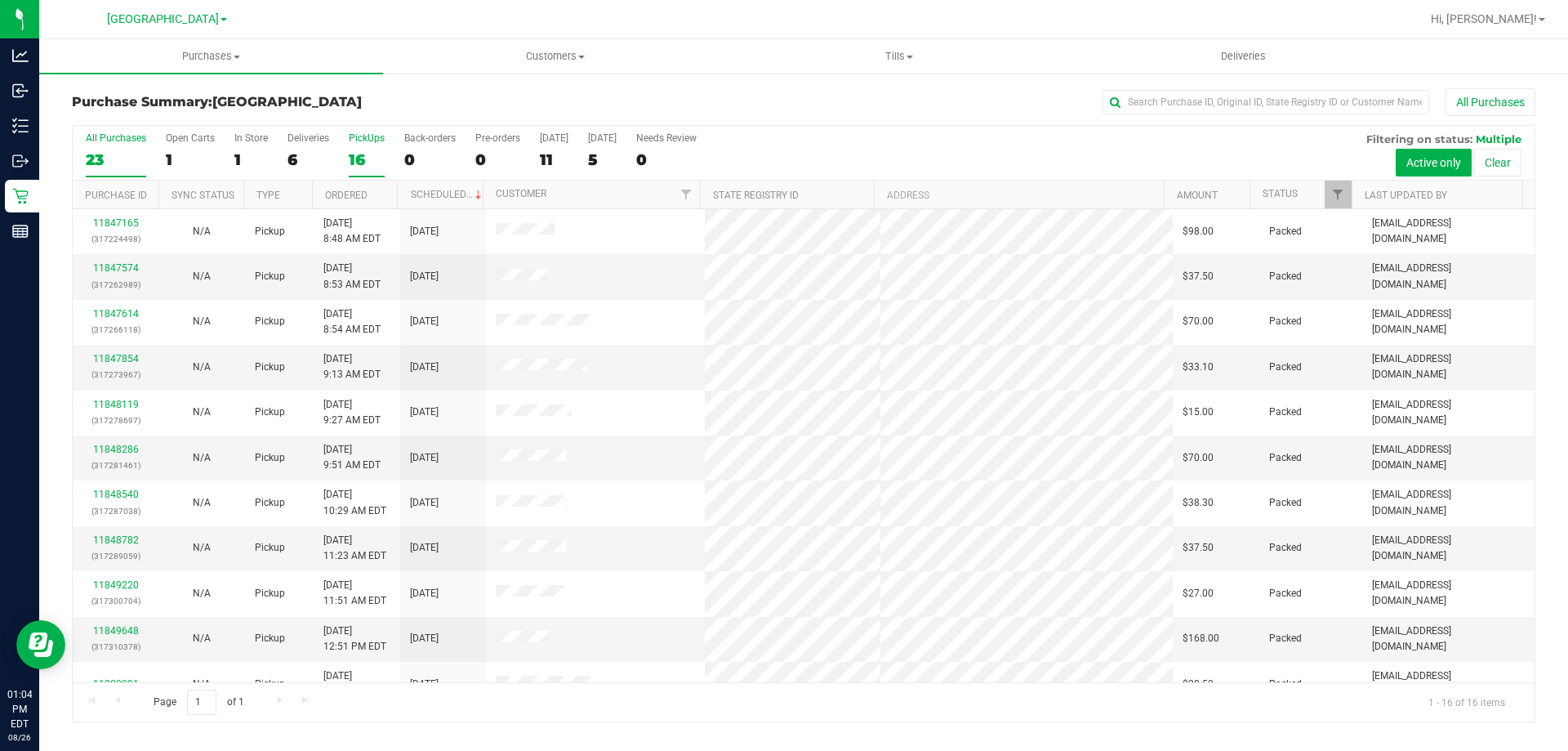
click at [119, 164] on div "23" at bounding box center [115, 159] width 61 height 19
click at [0, 0] on input "All Purchases 23" at bounding box center [0, 0] width 0 height 0
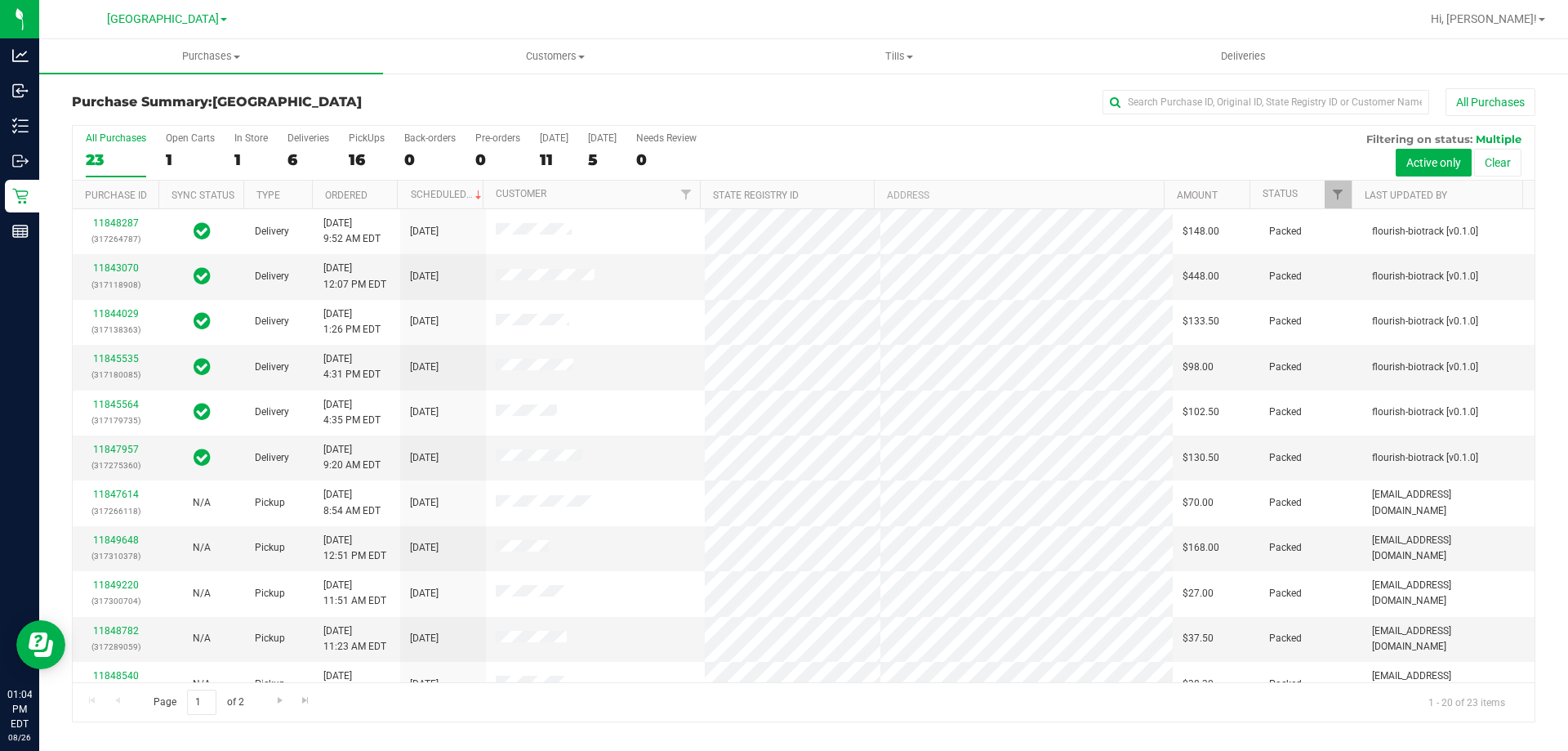
click at [412, 120] on div "Purchase Summary: North Port WC All Purchases" at bounding box center [802, 106] width 1463 height 36
click at [243, 163] on div "1" at bounding box center [251, 159] width 34 height 19
click at [0, 0] on input "In Store 1" at bounding box center [0, 0] width 0 height 0
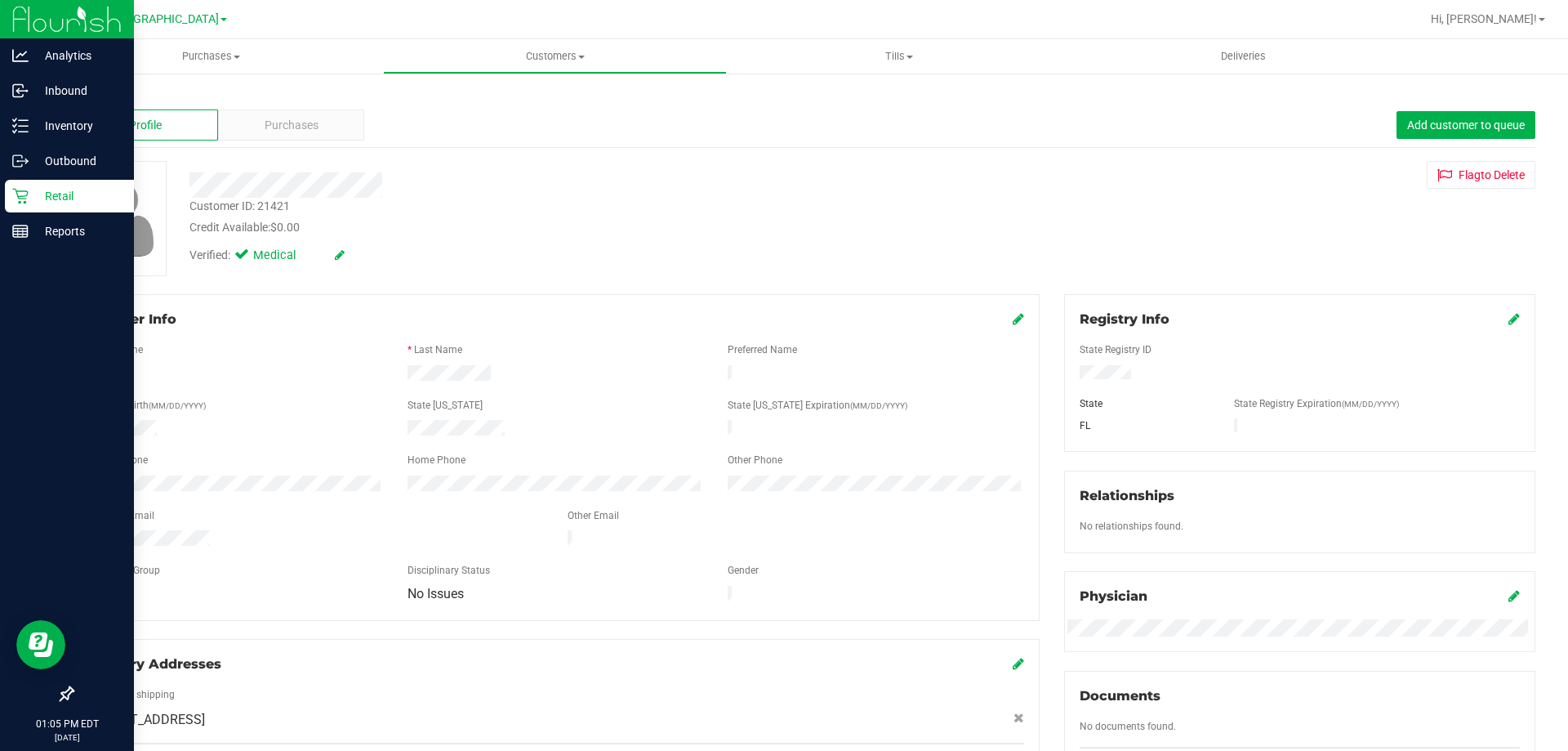
click at [62, 187] on p "Retail" at bounding box center [77, 196] width 98 height 20
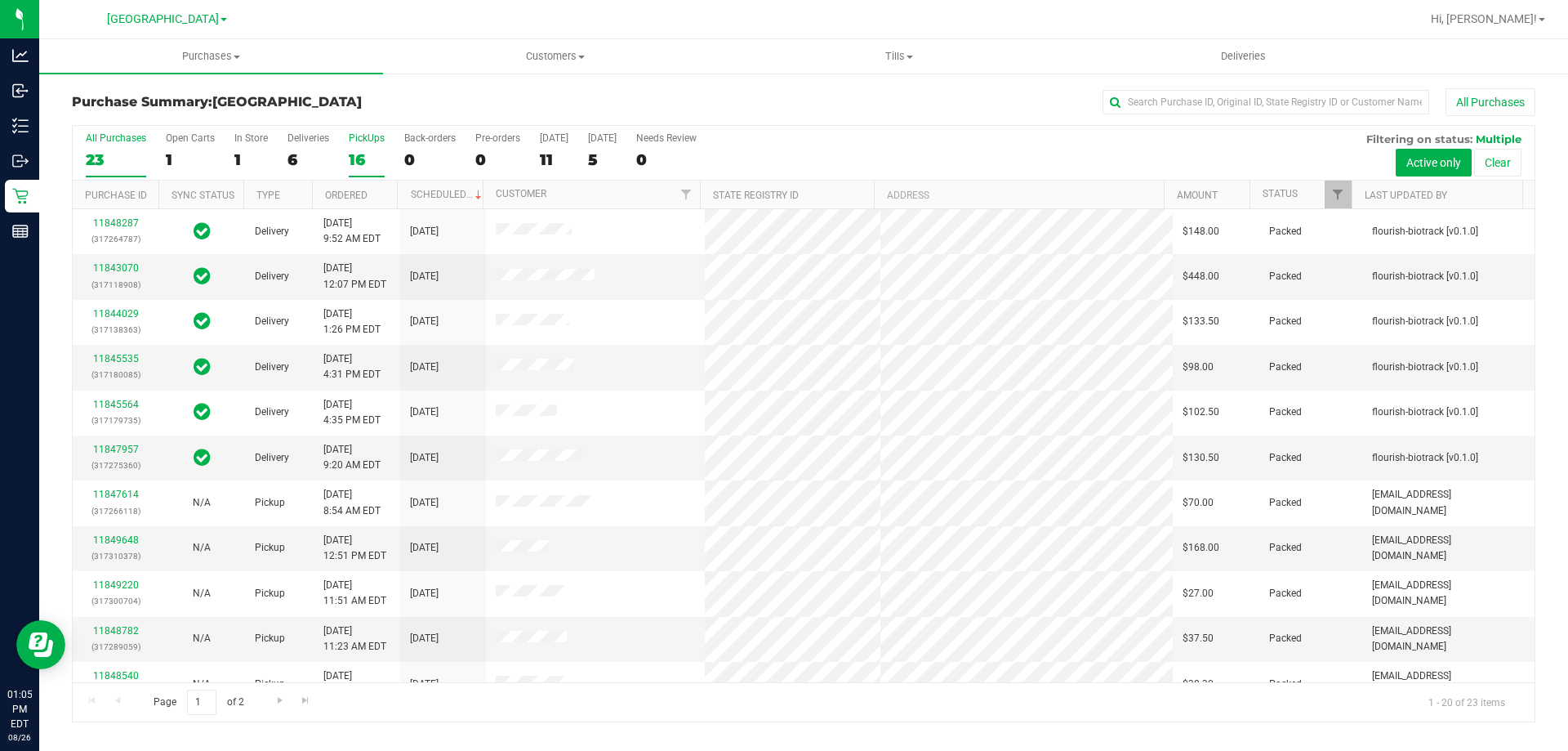
click at [353, 150] on div "16" at bounding box center [366, 159] width 36 height 19
click at [0, 0] on input "PickUps 16" at bounding box center [0, 0] width 0 height 0
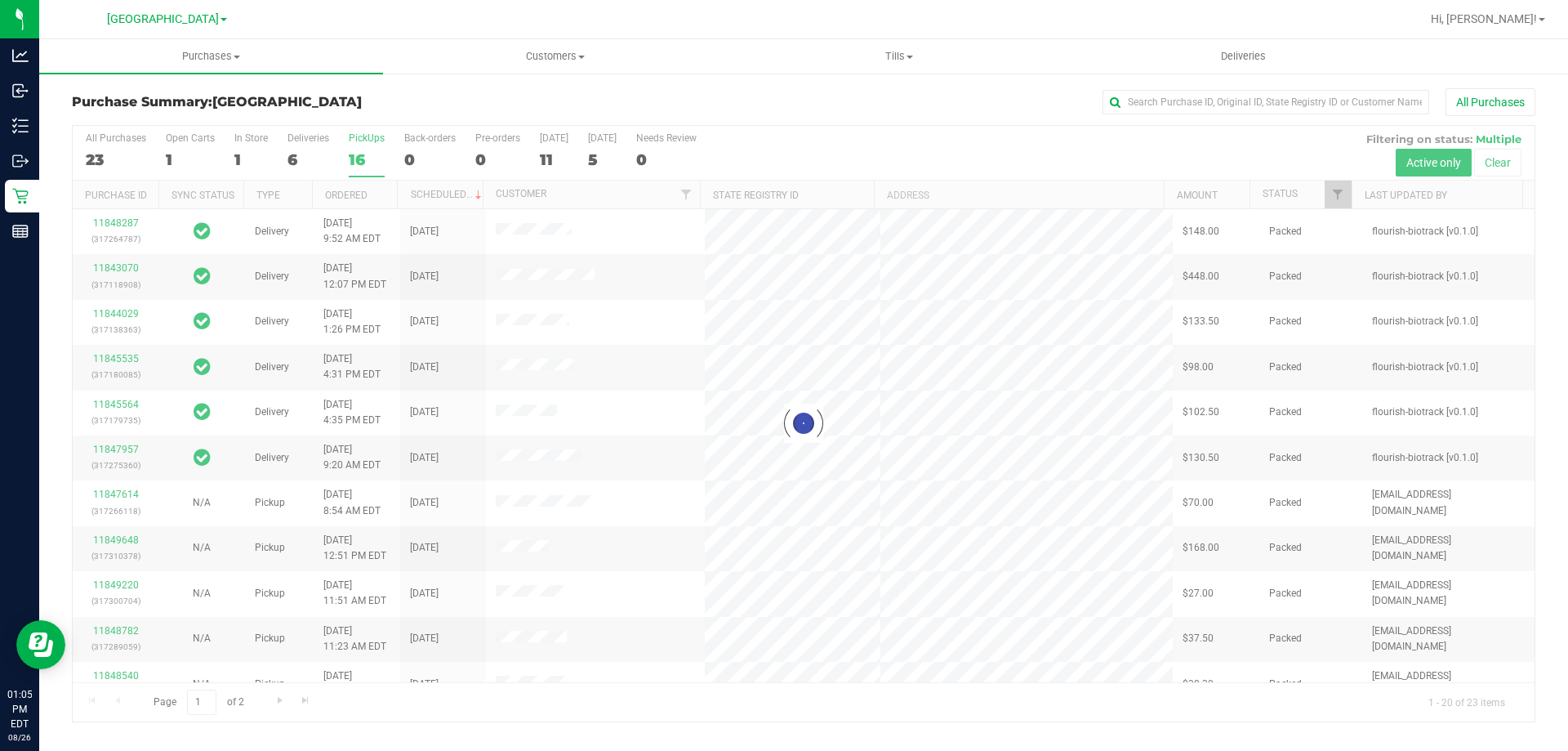
click at [120, 161] on div at bounding box center [803, 423] width 1462 height 595
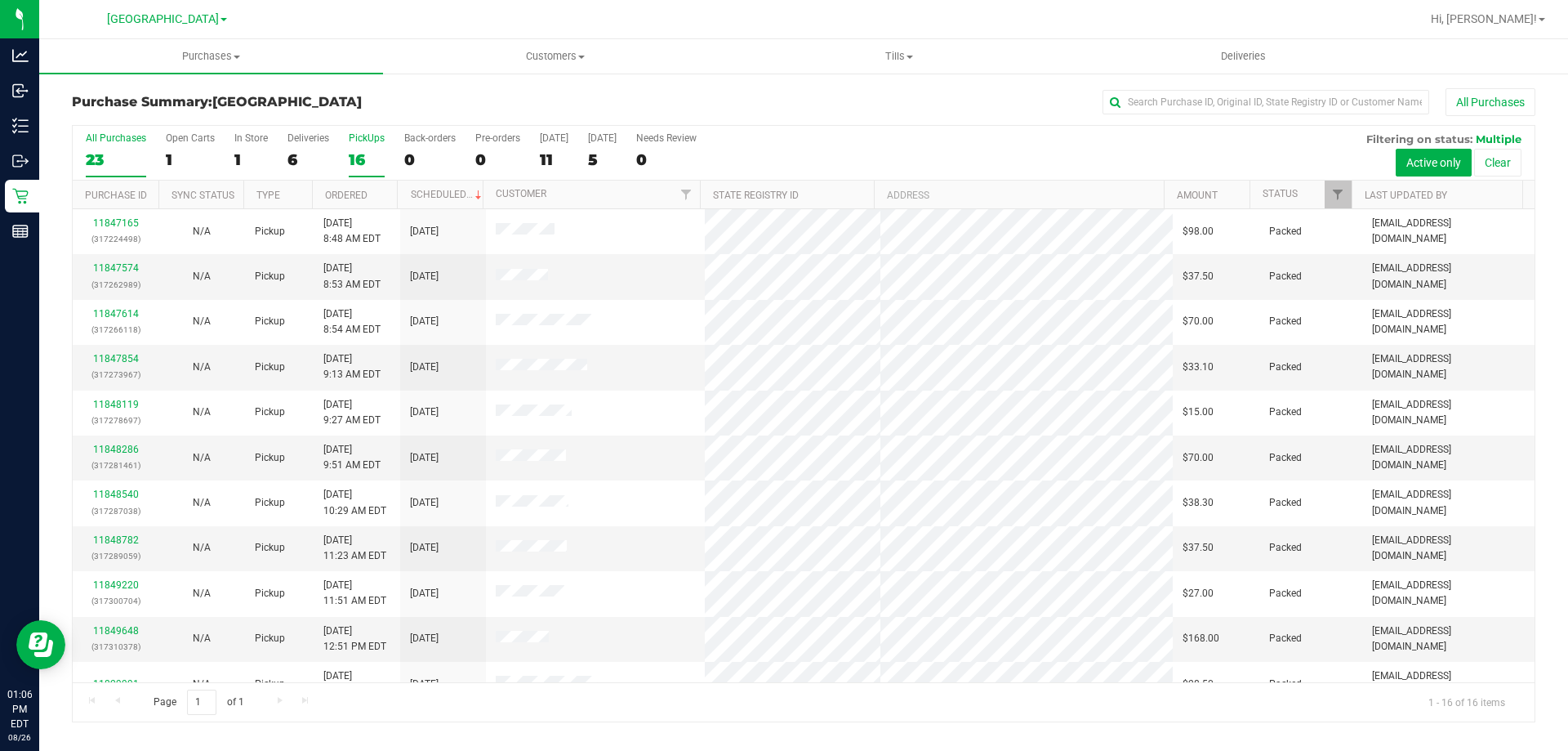
click at [113, 149] on label "All Purchases 23" at bounding box center [115, 154] width 61 height 45
click at [0, 0] on input "All Purchases 23" at bounding box center [0, 0] width 0 height 0
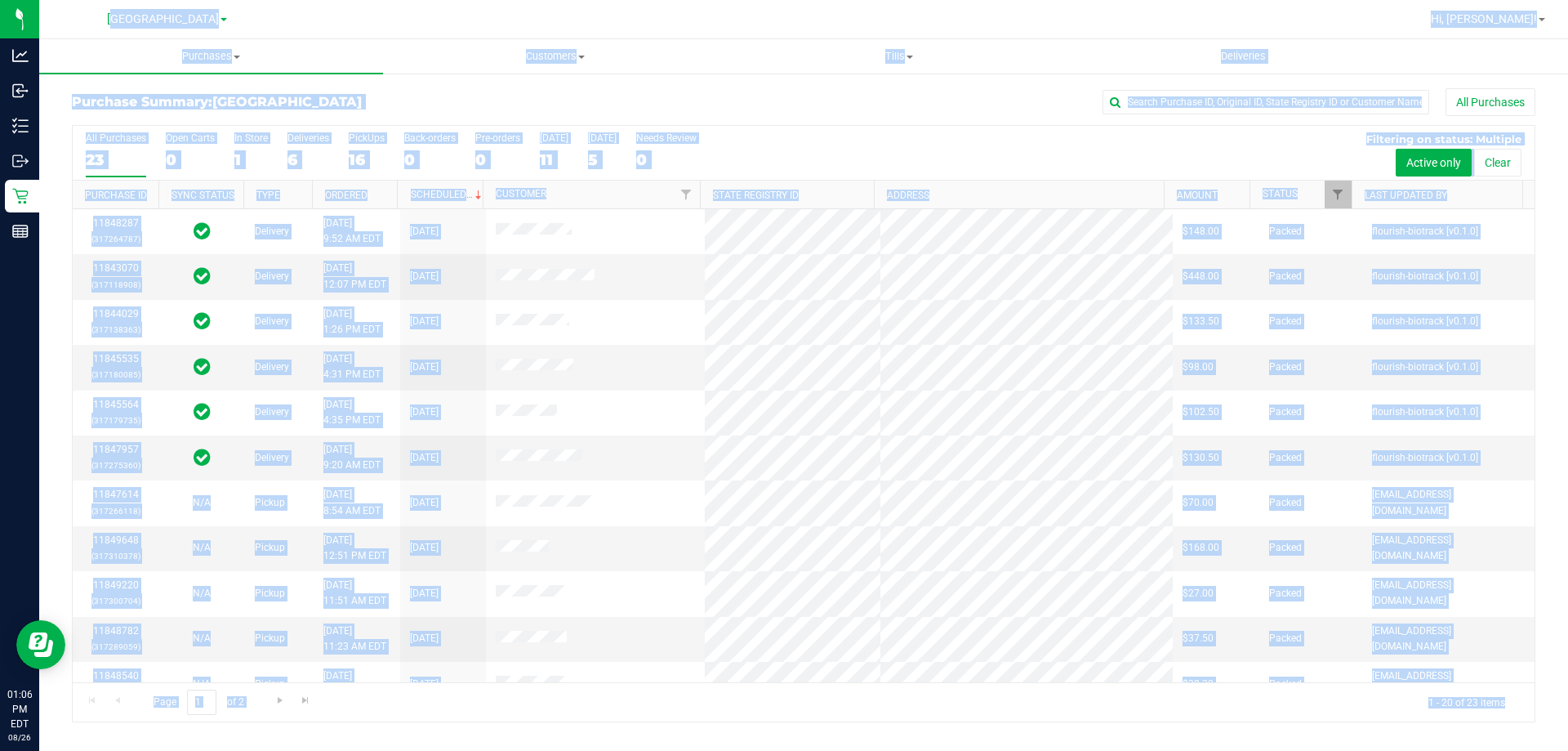
drag, startPoint x: 241, startPoint y: 71, endPoint x: 1547, endPoint y: 730, distance: 1462.8
click at [1547, 730] on div "North Port WC Hi, Alan! Purchases Summary of purchases Fulfillment All purchase…" at bounding box center [802, 376] width 1528 height 751
click at [1547, 730] on div "Purchase Summary: North Port WC All Purchases All Purchases 23 Open Carts 0 In …" at bounding box center [802, 404] width 1528 height 667
drag, startPoint x: 1483, startPoint y: 703, endPoint x: 94, endPoint y: 29, distance: 1543.9
click at [94, 29] on div "North Port WC Hi, Alan! Purchases Summary of purchases Fulfillment All purchase…" at bounding box center [802, 376] width 1528 height 751
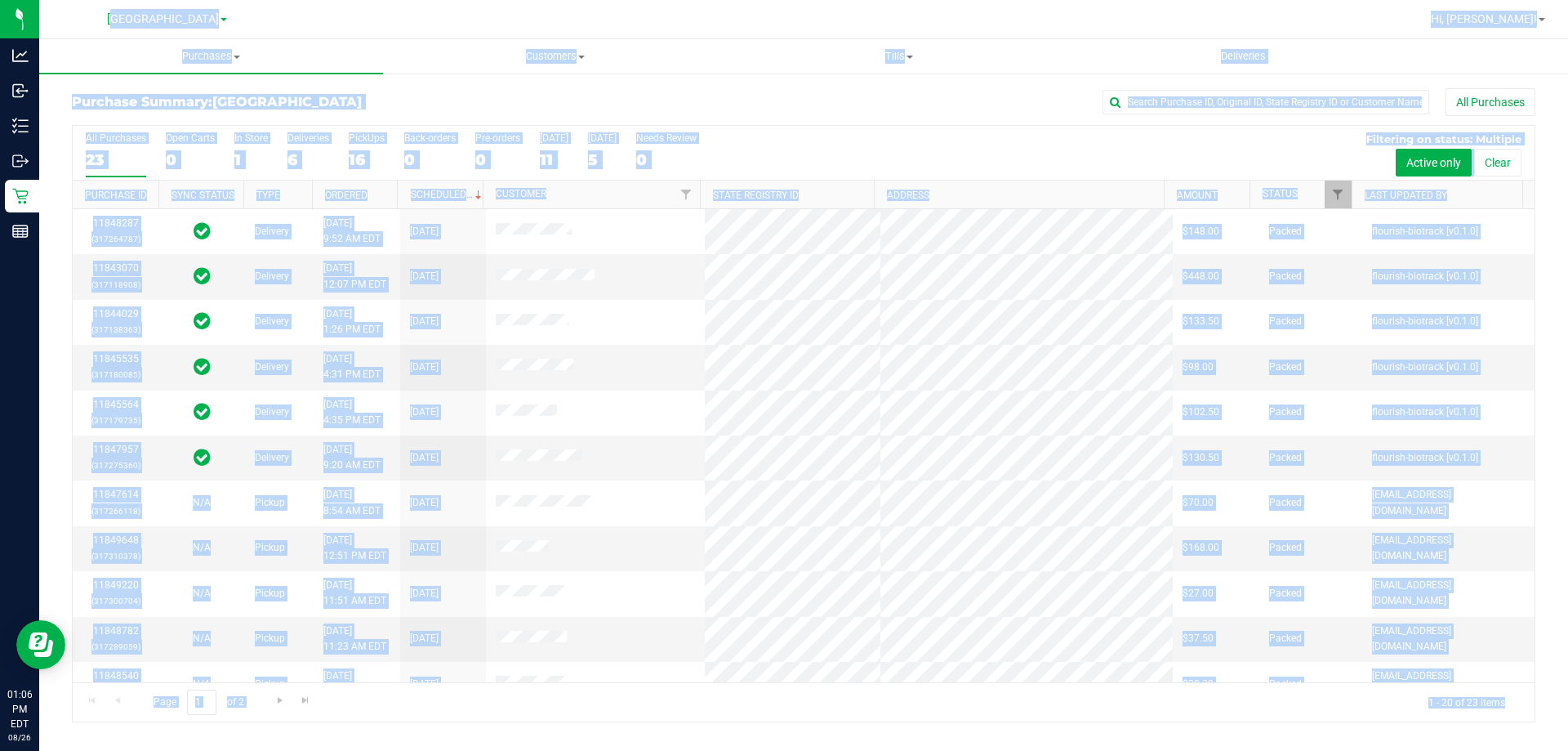
click at [94, 29] on div "[GEOGRAPHIC_DATA]" at bounding box center [167, 19] width 238 height 25
drag, startPoint x: 101, startPoint y: 29, endPoint x: 1517, endPoint y: 704, distance: 1568.7
click at [1517, 704] on div "North Port WC Hi, Alan! Purchases Summary of purchases Fulfillment All purchase…" at bounding box center [802, 376] width 1528 height 751
click at [1517, 704] on div "Page 1 of 2 1 - 20 of 23 items" at bounding box center [803, 701] width 1462 height 39
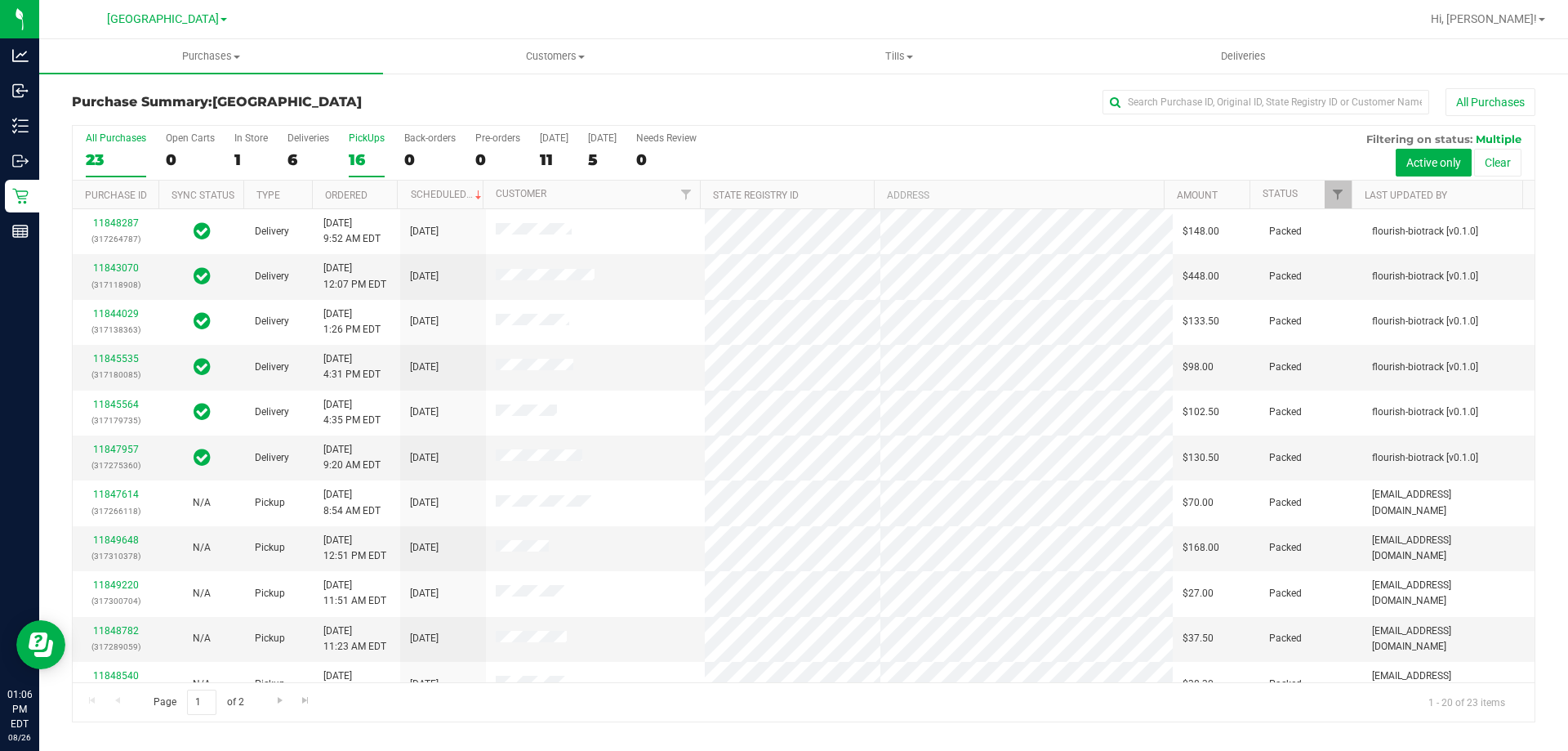
click at [366, 151] on div "16" at bounding box center [366, 159] width 36 height 19
click at [0, 0] on input "PickUps 16" at bounding box center [0, 0] width 0 height 0
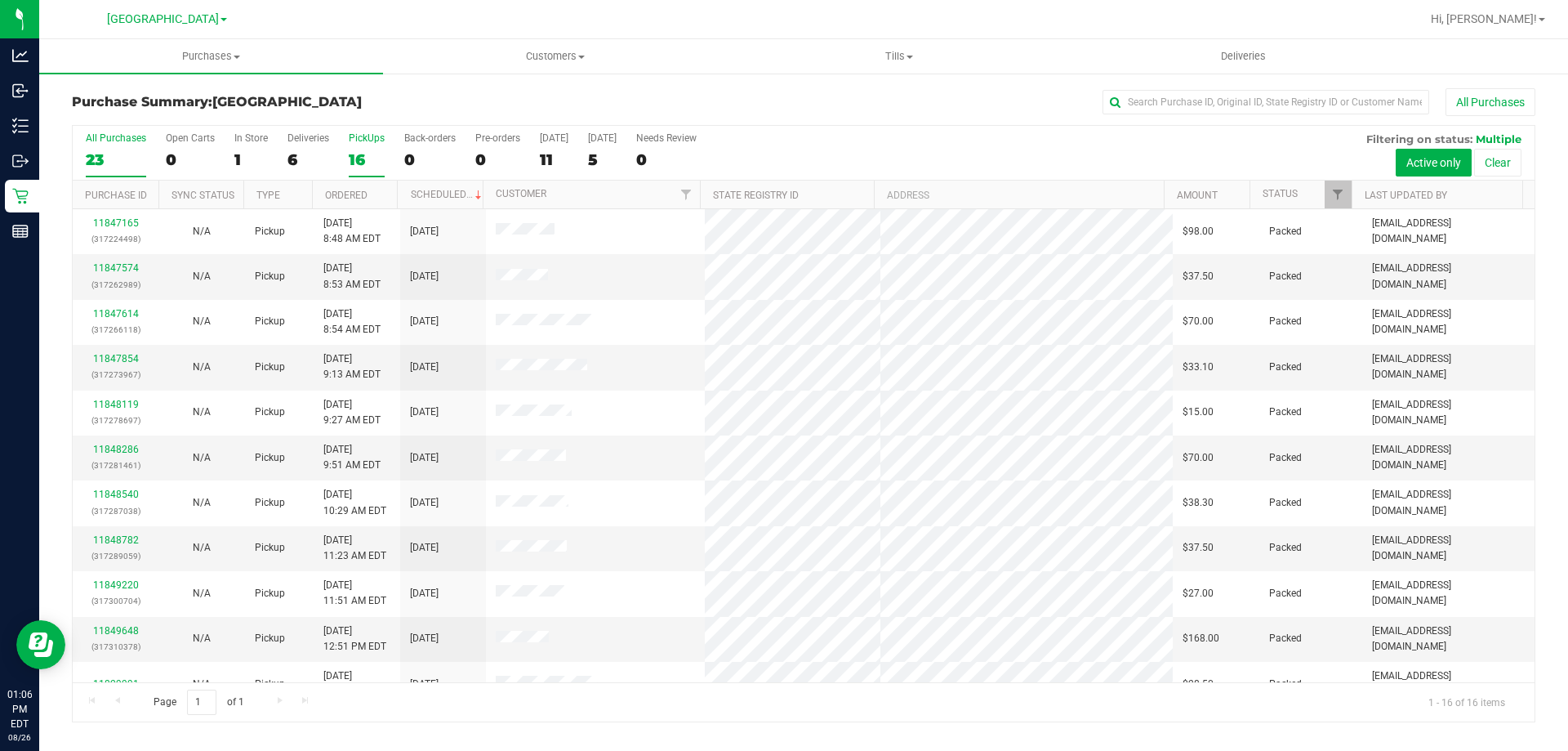
click at [111, 147] on label "All Purchases 23" at bounding box center [115, 154] width 61 height 45
click at [0, 0] on input "All Purchases 23" at bounding box center [0, 0] width 0 height 0
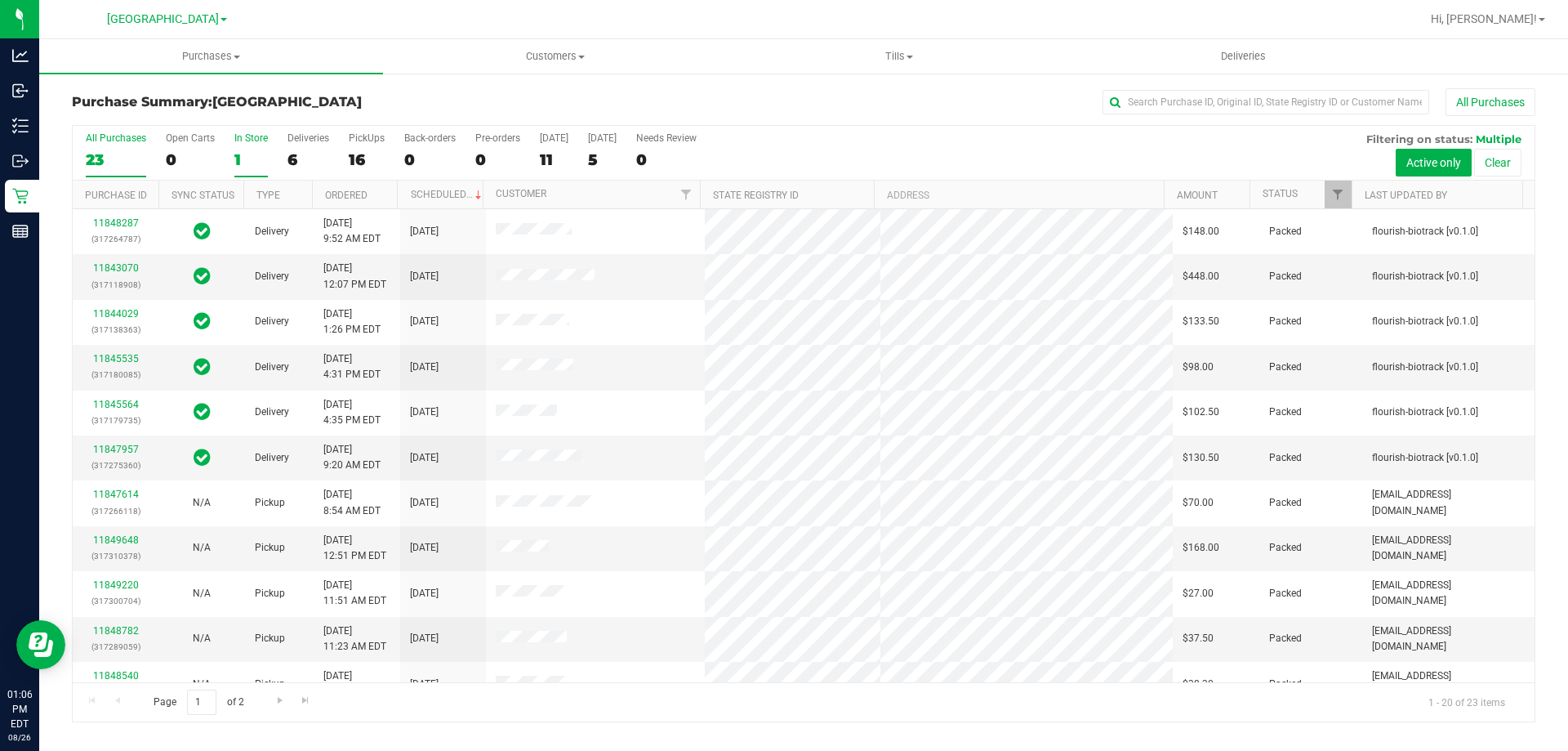
click at [251, 152] on div "1" at bounding box center [251, 159] width 34 height 19
click at [0, 0] on input "In Store 1" at bounding box center [0, 0] width 0 height 0
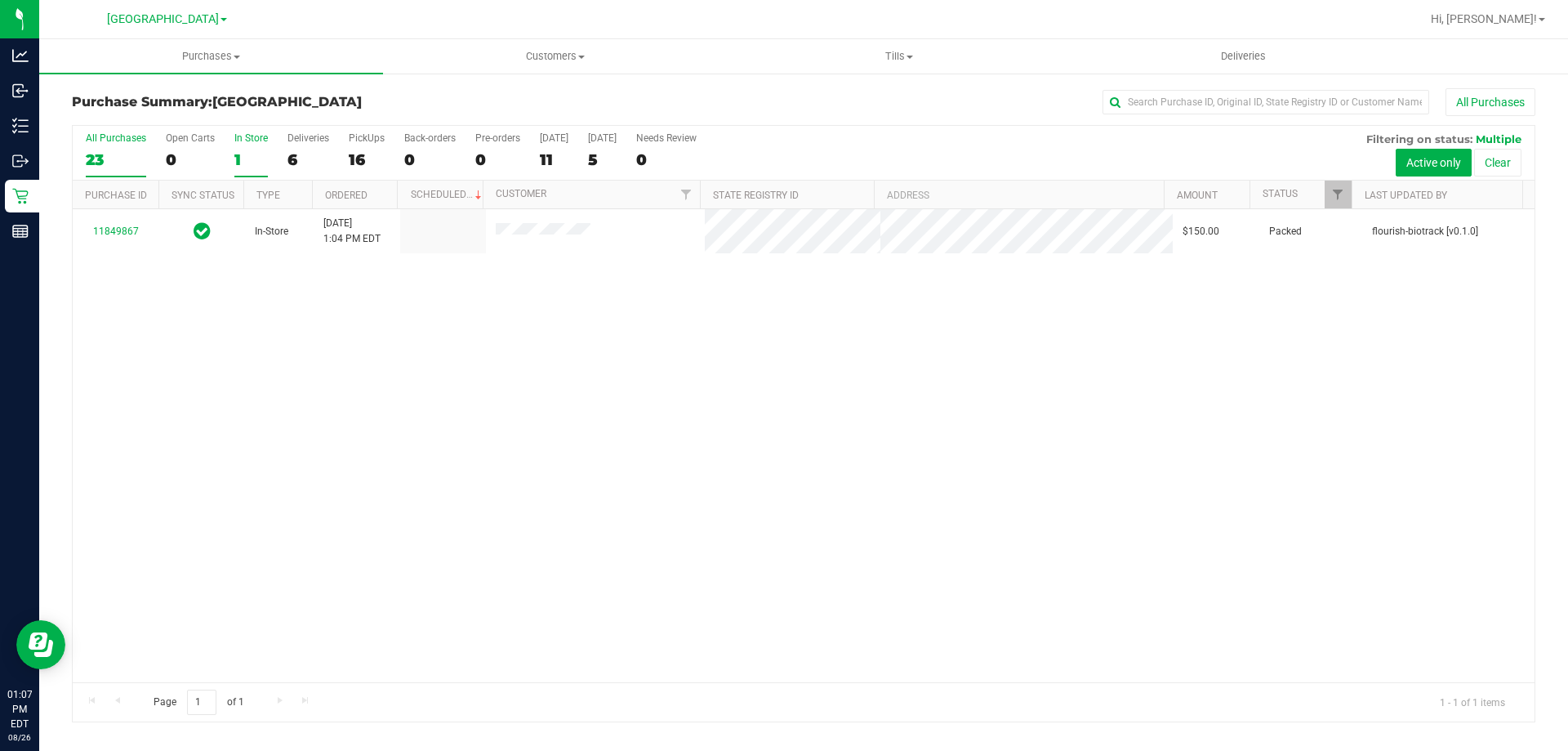
click at [129, 157] on div "23" at bounding box center [115, 159] width 61 height 19
click at [0, 0] on input "All Purchases 23" at bounding box center [0, 0] width 0 height 0
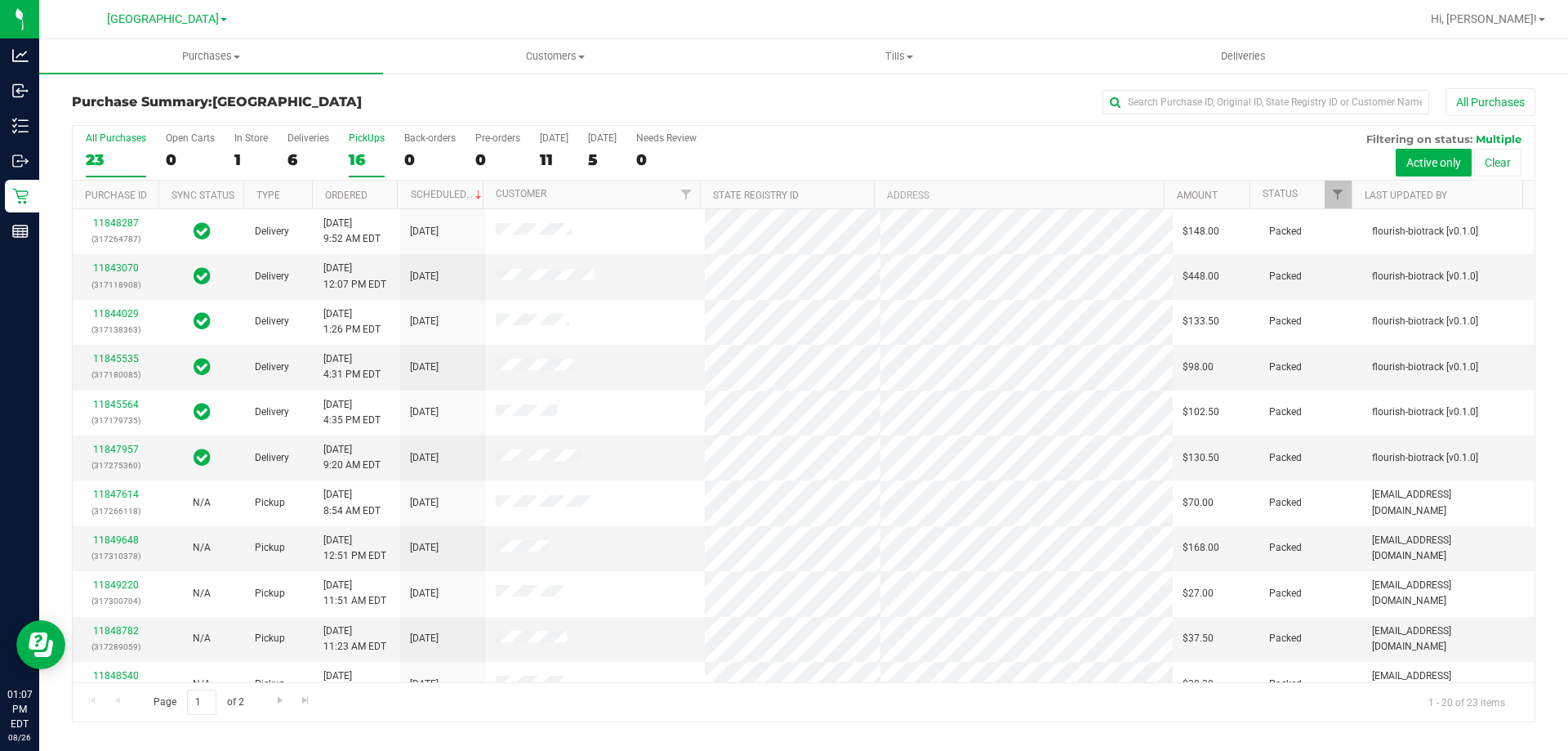
click at [366, 156] on div "16" at bounding box center [366, 159] width 36 height 19
click at [0, 0] on input "PickUps 16" at bounding box center [0, 0] width 0 height 0
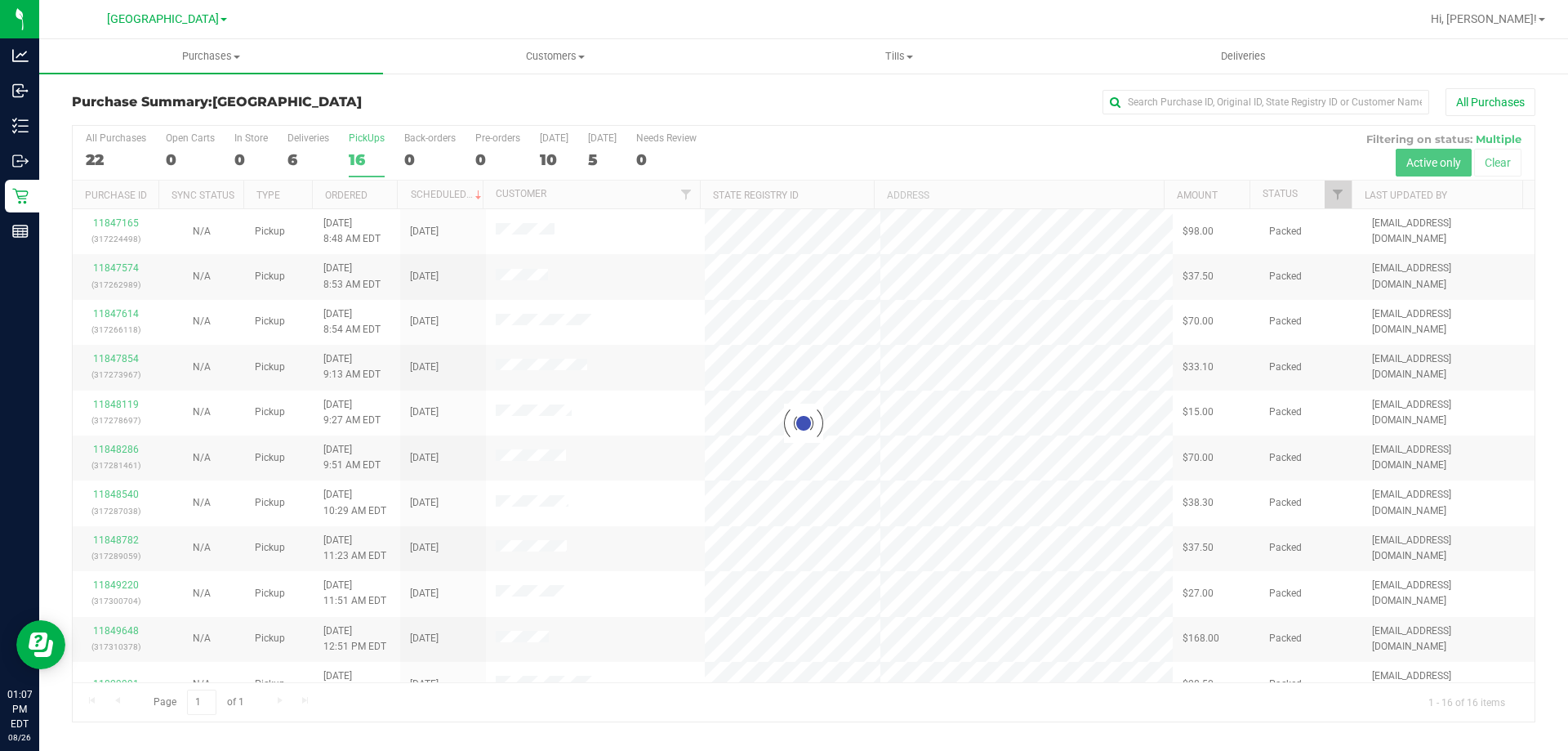
click at [117, 158] on div at bounding box center [803, 423] width 1462 height 595
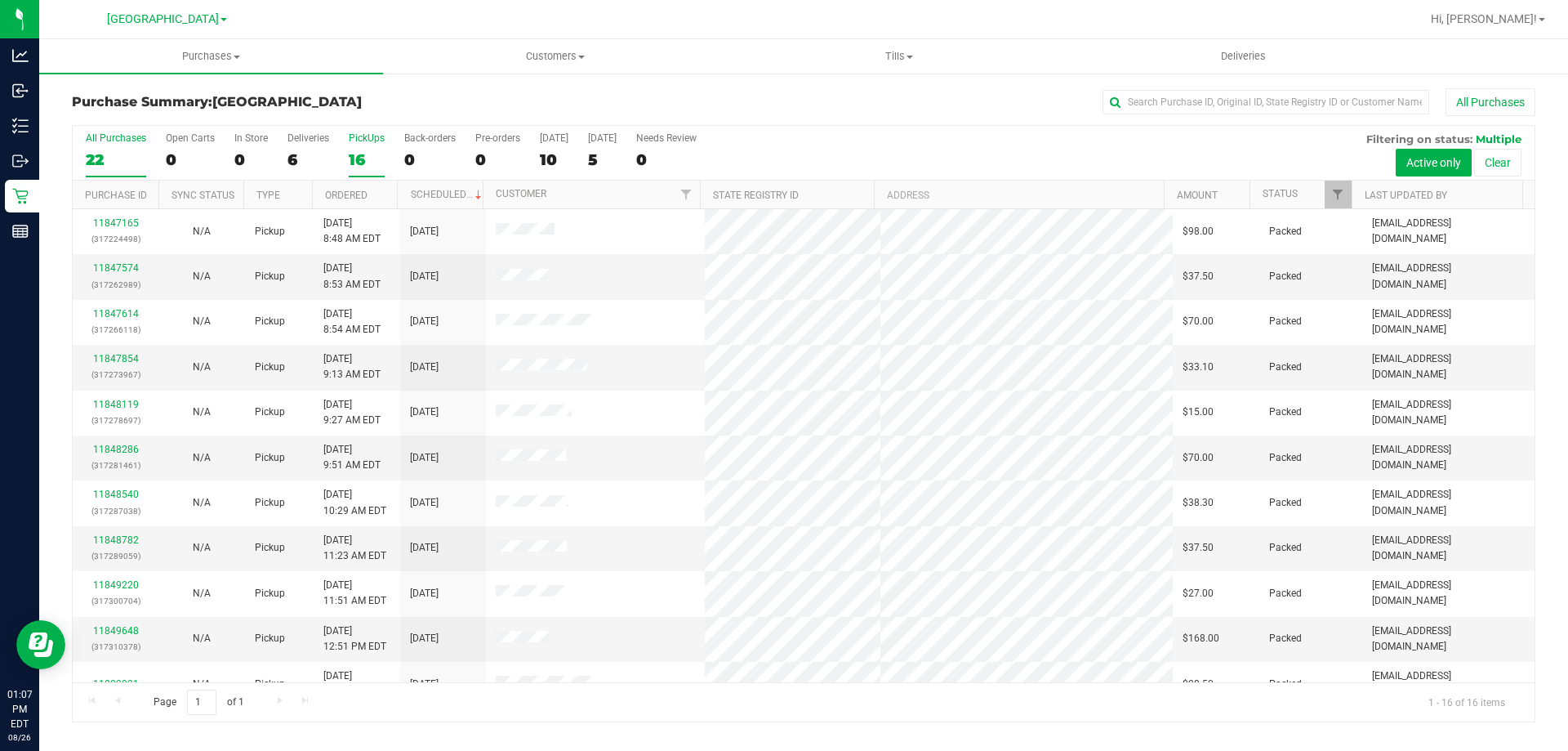
click at [129, 153] on div "22" at bounding box center [115, 159] width 61 height 19
click at [0, 0] on input "All Purchases 22" at bounding box center [0, 0] width 0 height 0
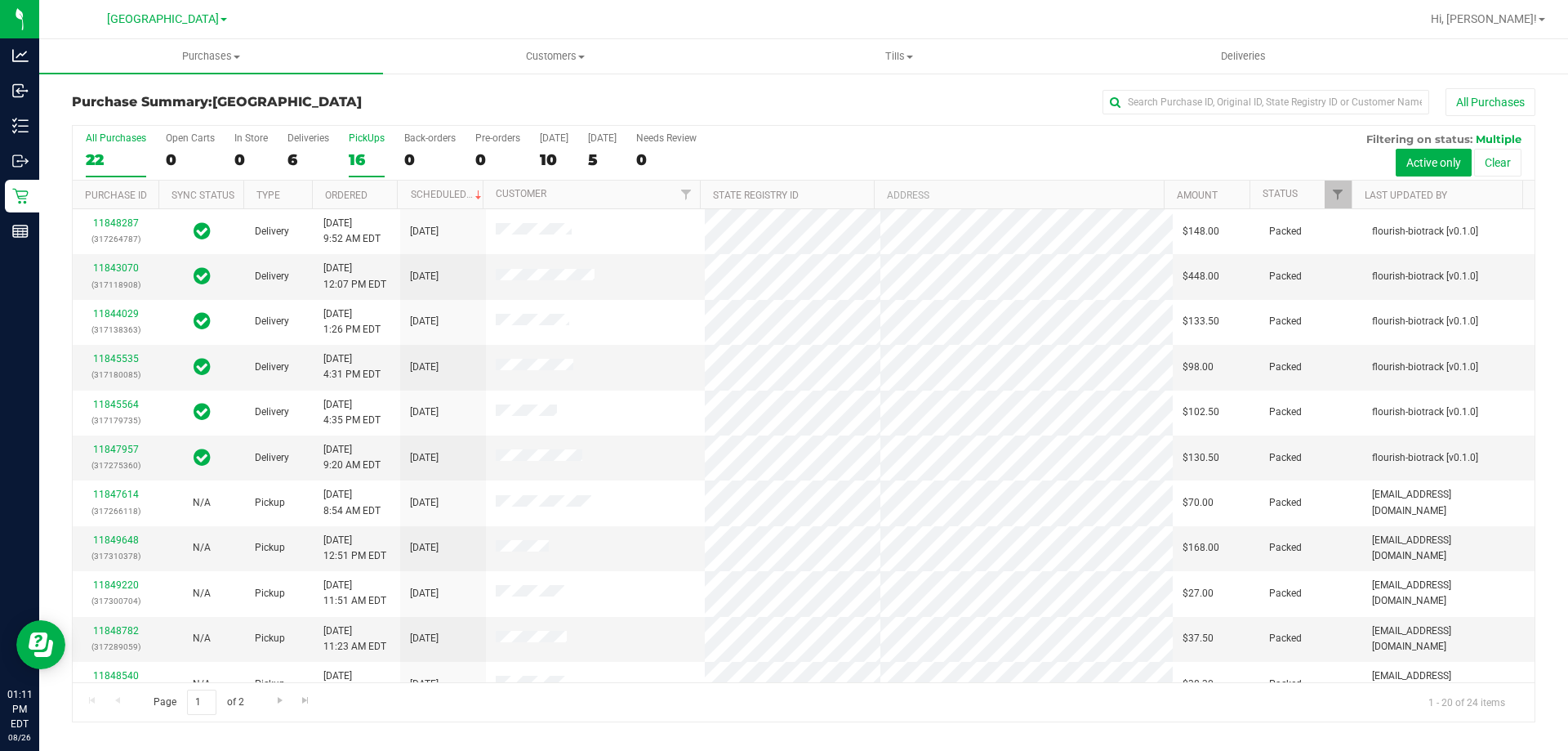
click at [366, 155] on div "16" at bounding box center [366, 159] width 36 height 19
click at [0, 0] on input "PickUps 16" at bounding box center [0, 0] width 0 height 0
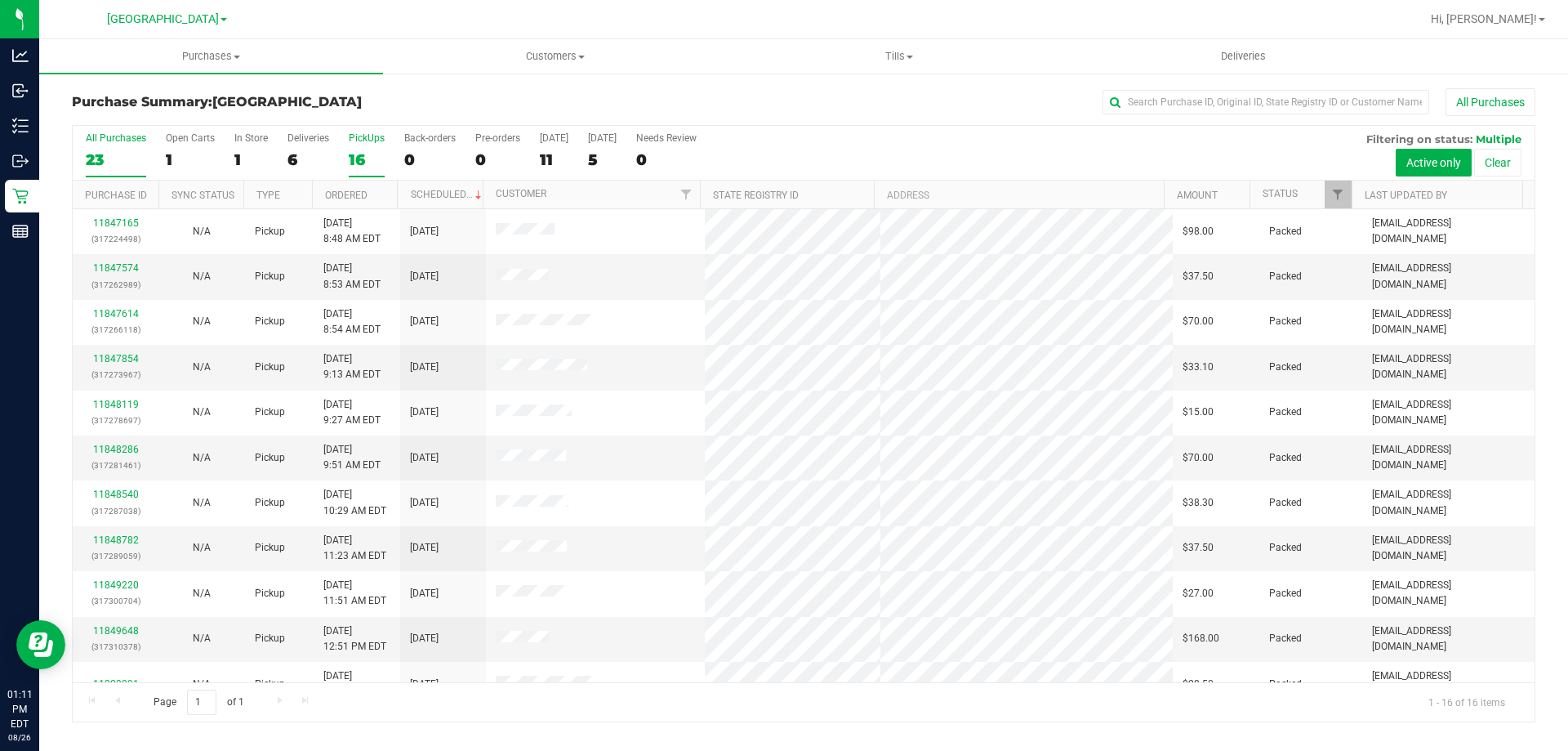
click at [115, 160] on div "23" at bounding box center [115, 159] width 61 height 19
click at [0, 0] on input "All Purchases 23" at bounding box center [0, 0] width 0 height 0
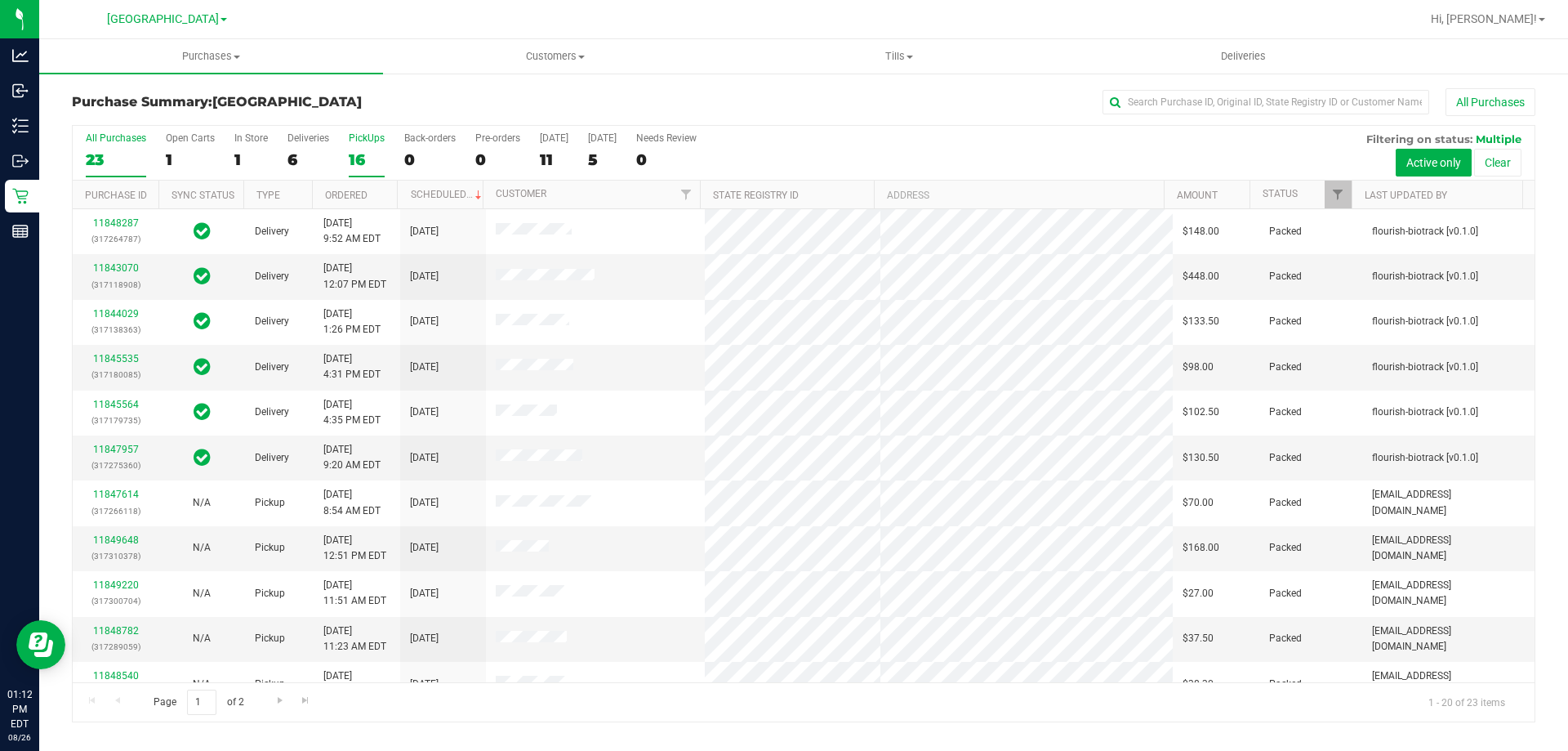
click at [371, 137] on div "PickUps" at bounding box center [366, 138] width 36 height 12
click at [0, 0] on input "PickUps 16" at bounding box center [0, 0] width 0 height 0
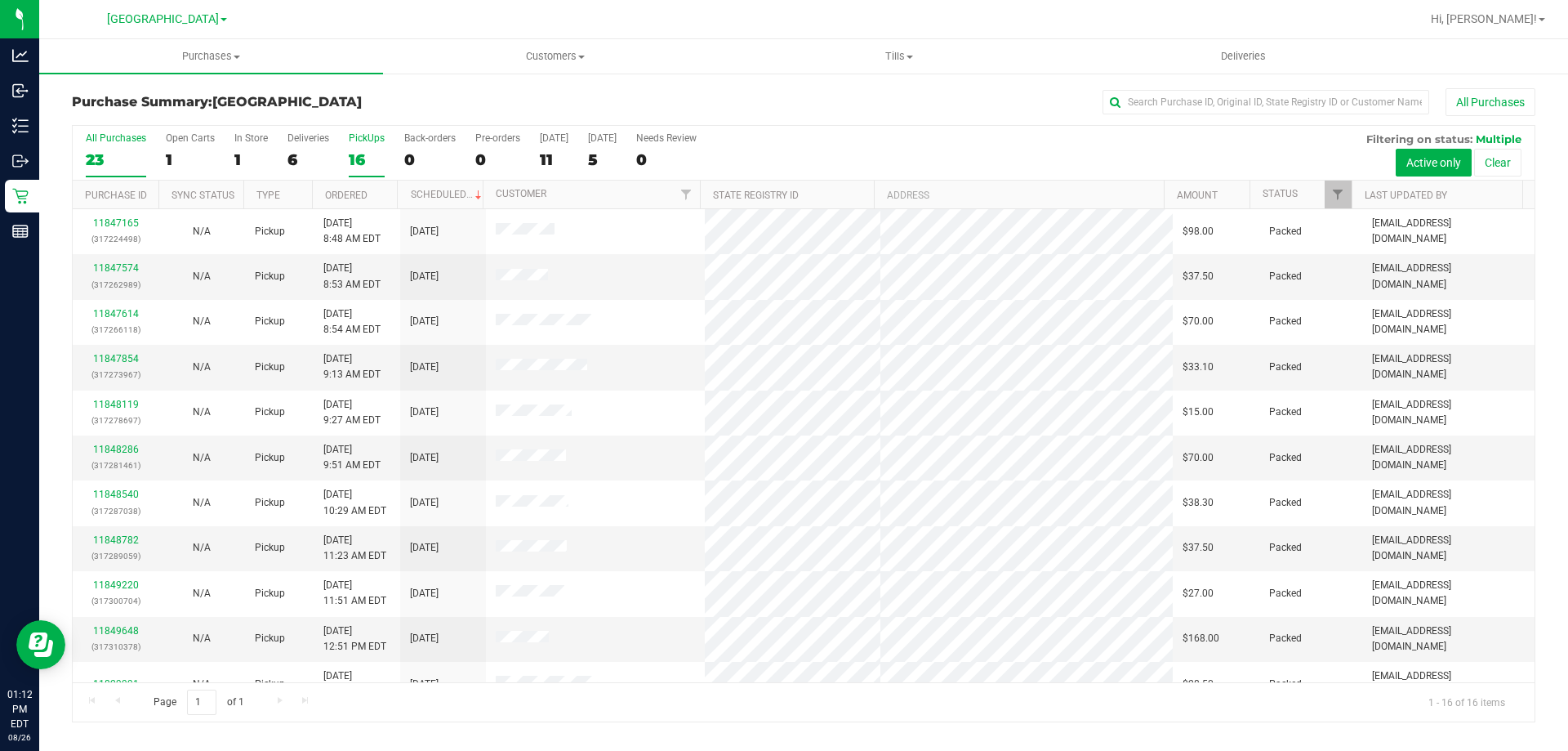
click at [114, 149] on label "All Purchases 23" at bounding box center [115, 154] width 61 height 45
click at [0, 0] on input "All Purchases 23" at bounding box center [0, 0] width 0 height 0
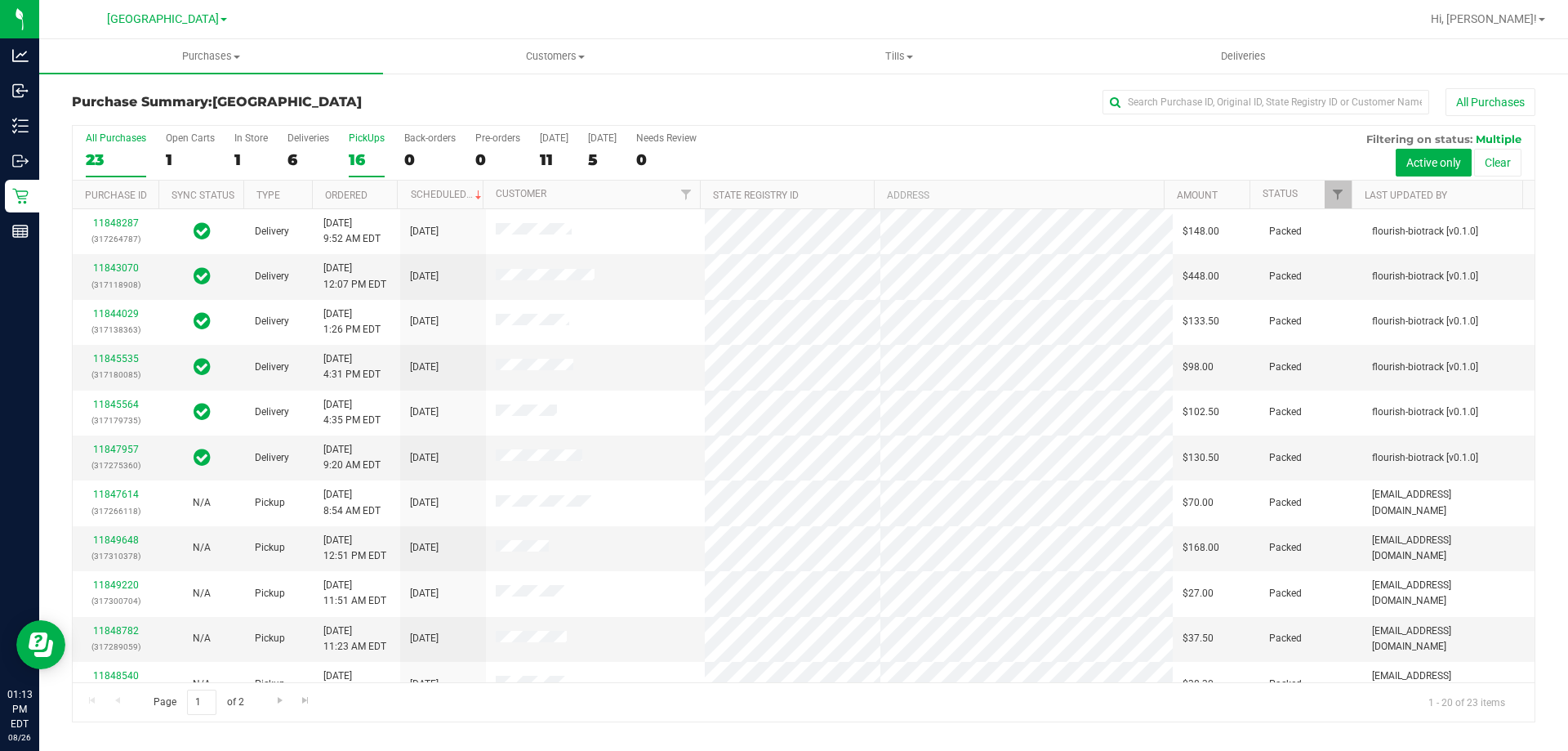
click at [373, 158] on div "16" at bounding box center [366, 159] width 36 height 19
click at [0, 0] on input "PickUps 16" at bounding box center [0, 0] width 0 height 0
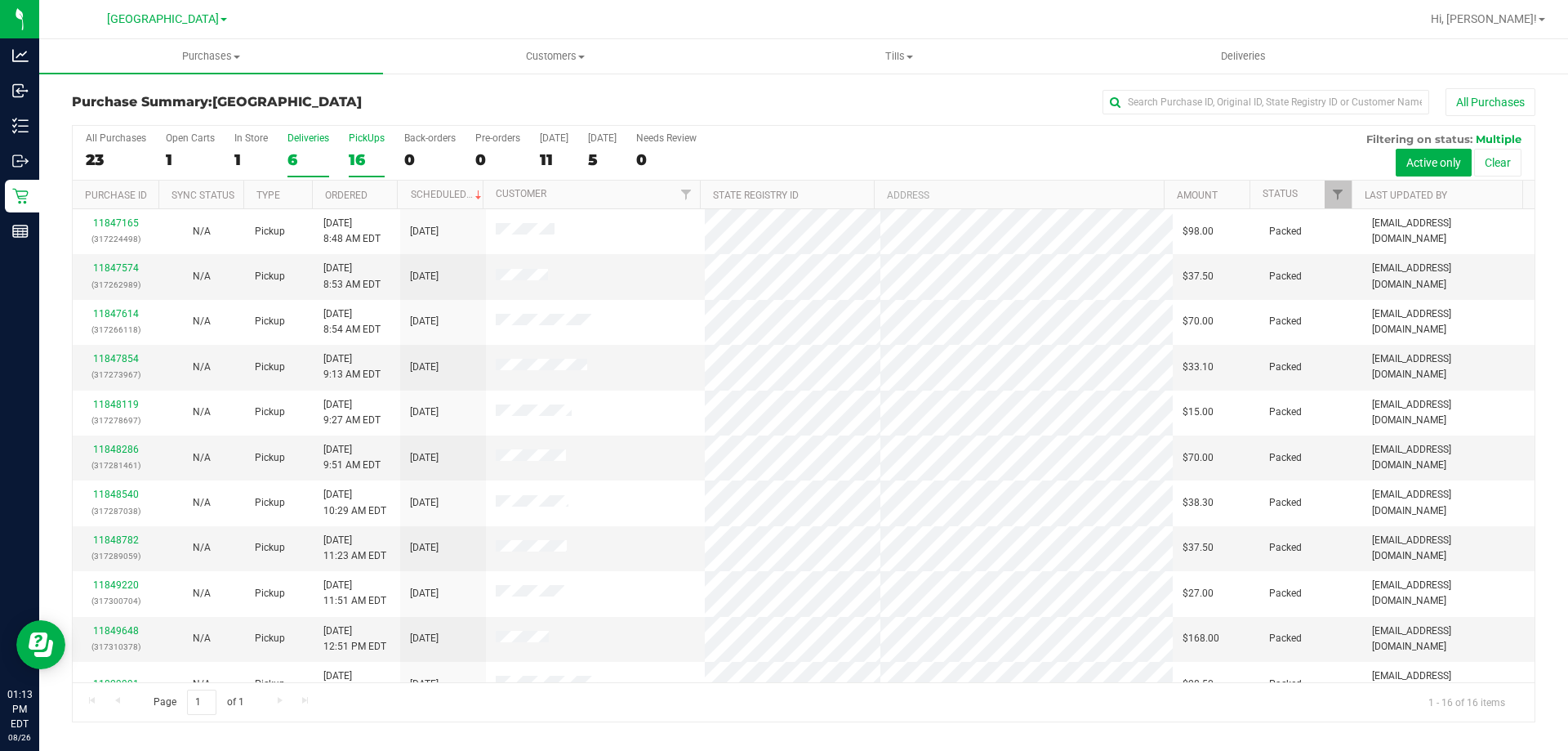
click at [302, 140] on div "Deliveries" at bounding box center [308, 138] width 42 height 12
click at [0, 0] on input "Deliveries 6" at bounding box center [0, 0] width 0 height 0
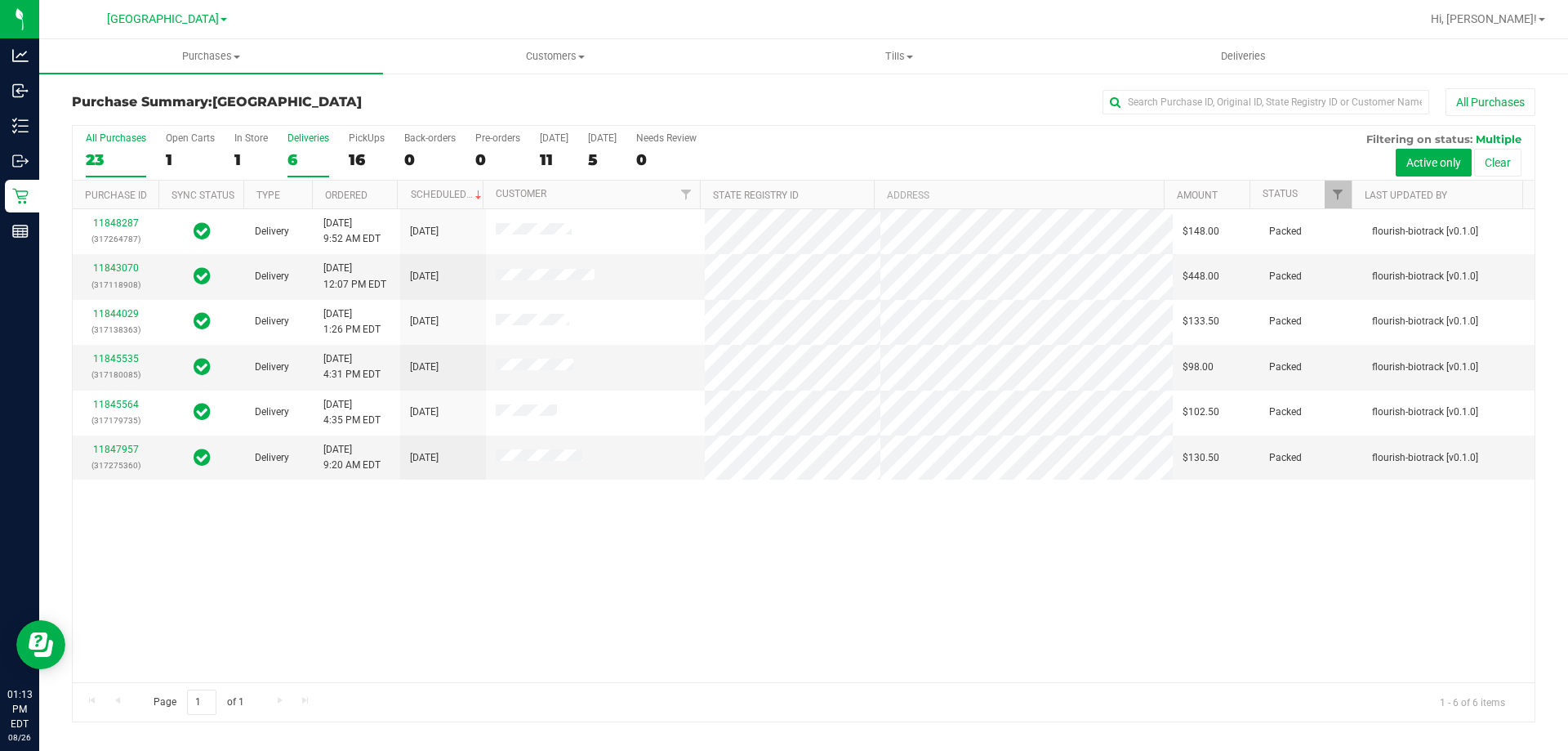
click at [115, 147] on label "All Purchases 23" at bounding box center [115, 154] width 61 height 45
click at [0, 0] on input "All Purchases 23" at bounding box center [0, 0] width 0 height 0
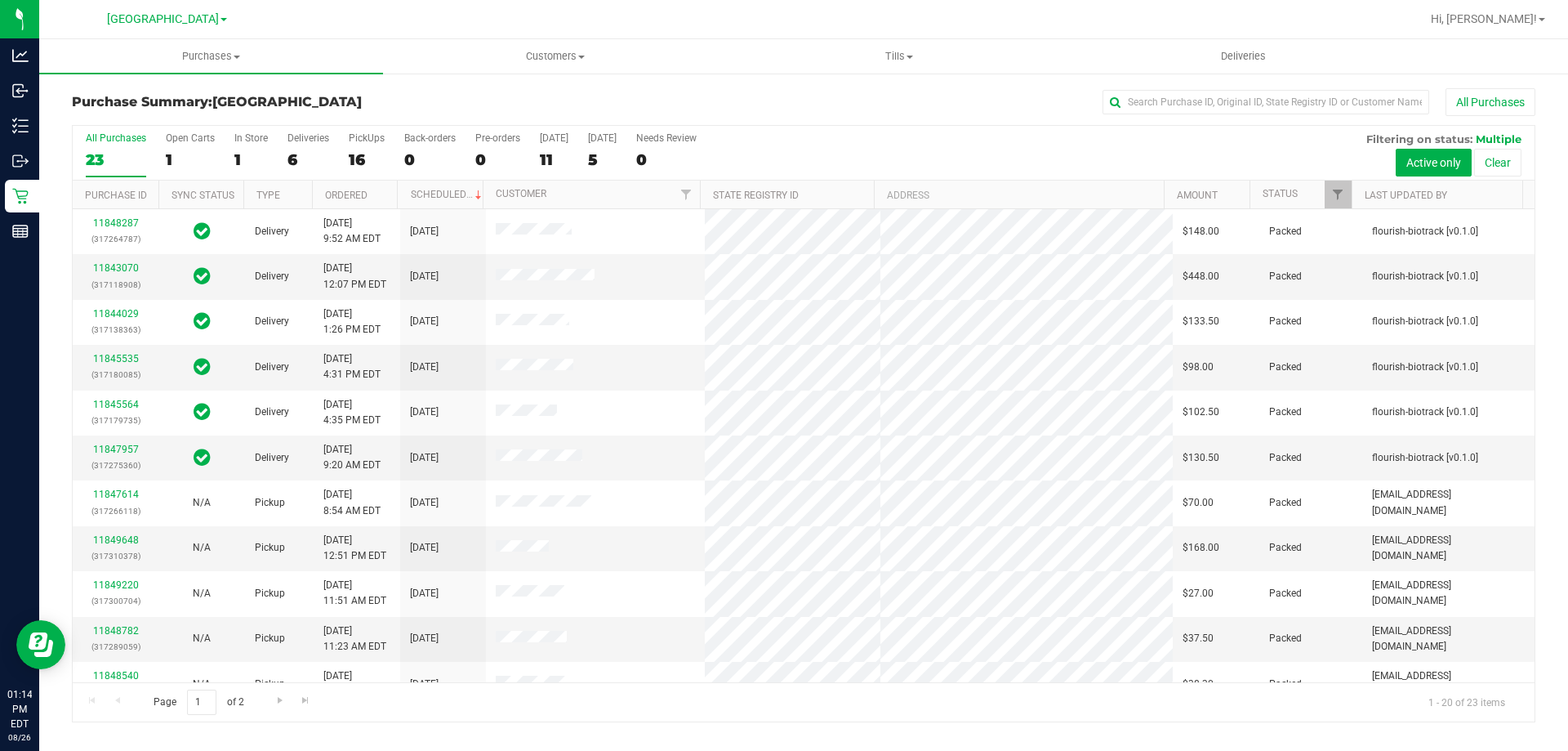
click at [519, 105] on h3 "Purchase Summary: North Port WC" at bounding box center [315, 101] width 488 height 15
click at [365, 141] on div "PickUps" at bounding box center [366, 138] width 36 height 12
click at [0, 0] on input "PickUps 16" at bounding box center [0, 0] width 0 height 0
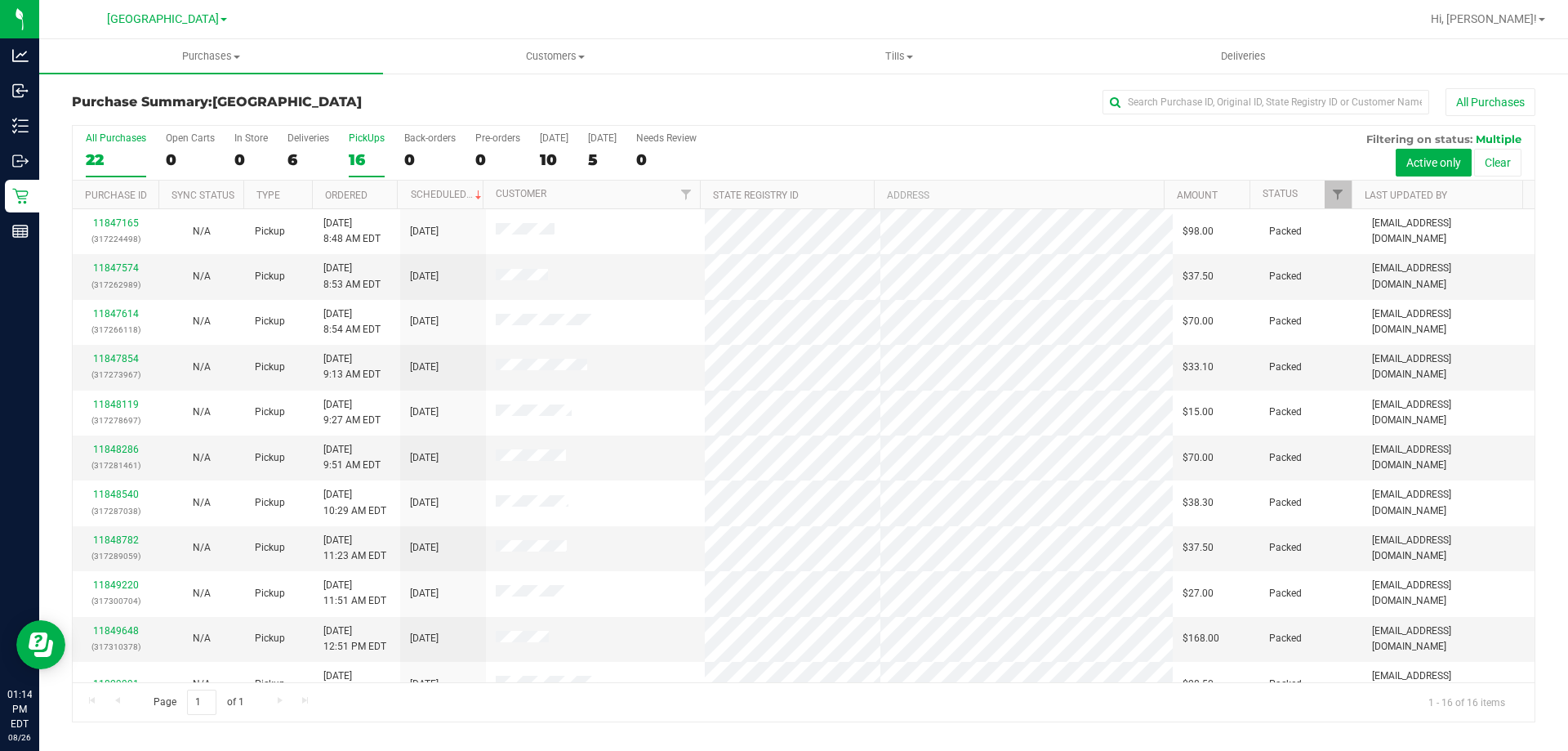
click at [112, 155] on div "22" at bounding box center [115, 159] width 61 height 19
click at [0, 0] on input "All Purchases 22" at bounding box center [0, 0] width 0 height 0
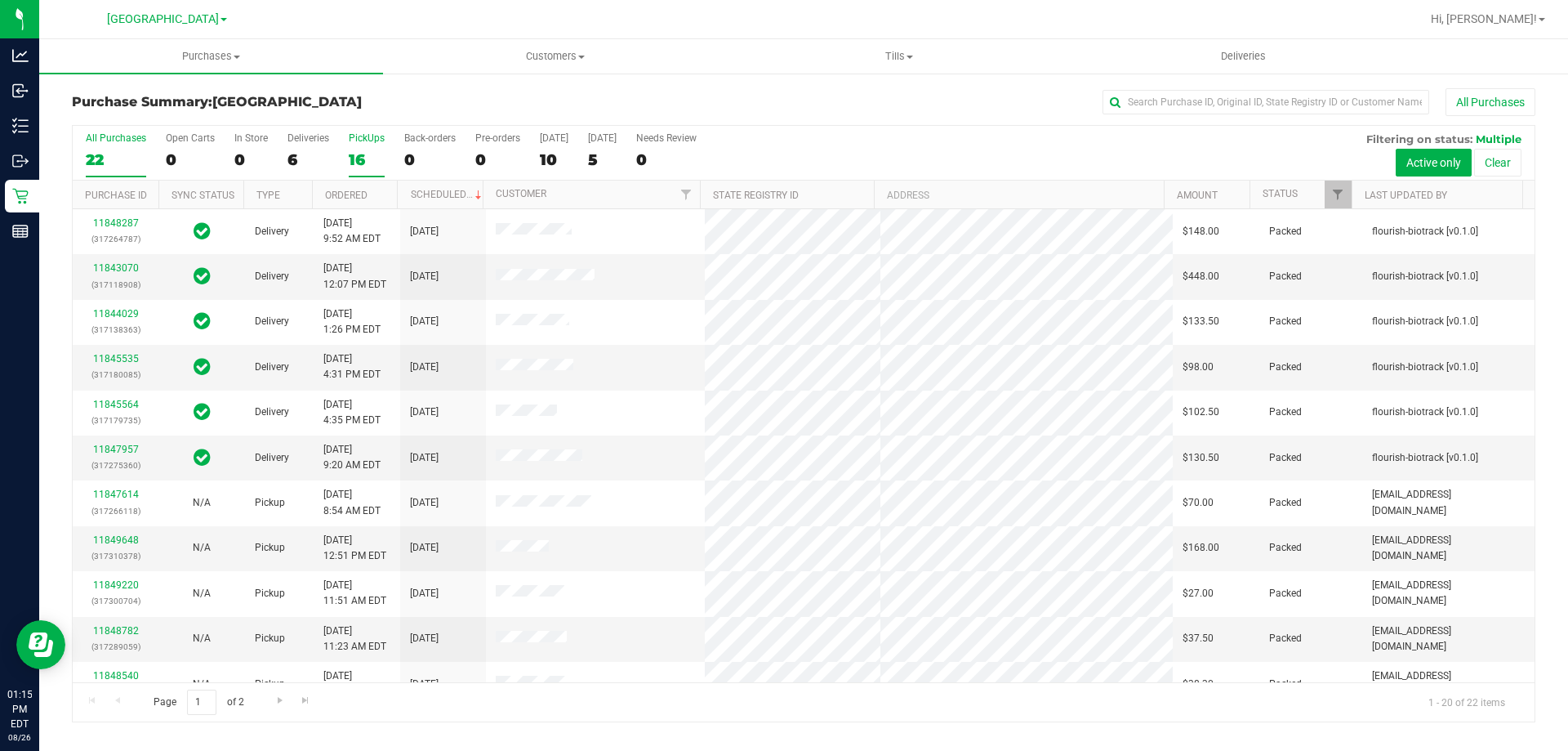
click at [362, 140] on div "PickUps" at bounding box center [366, 138] width 36 height 12
click at [0, 0] on input "PickUps 16" at bounding box center [0, 0] width 0 height 0
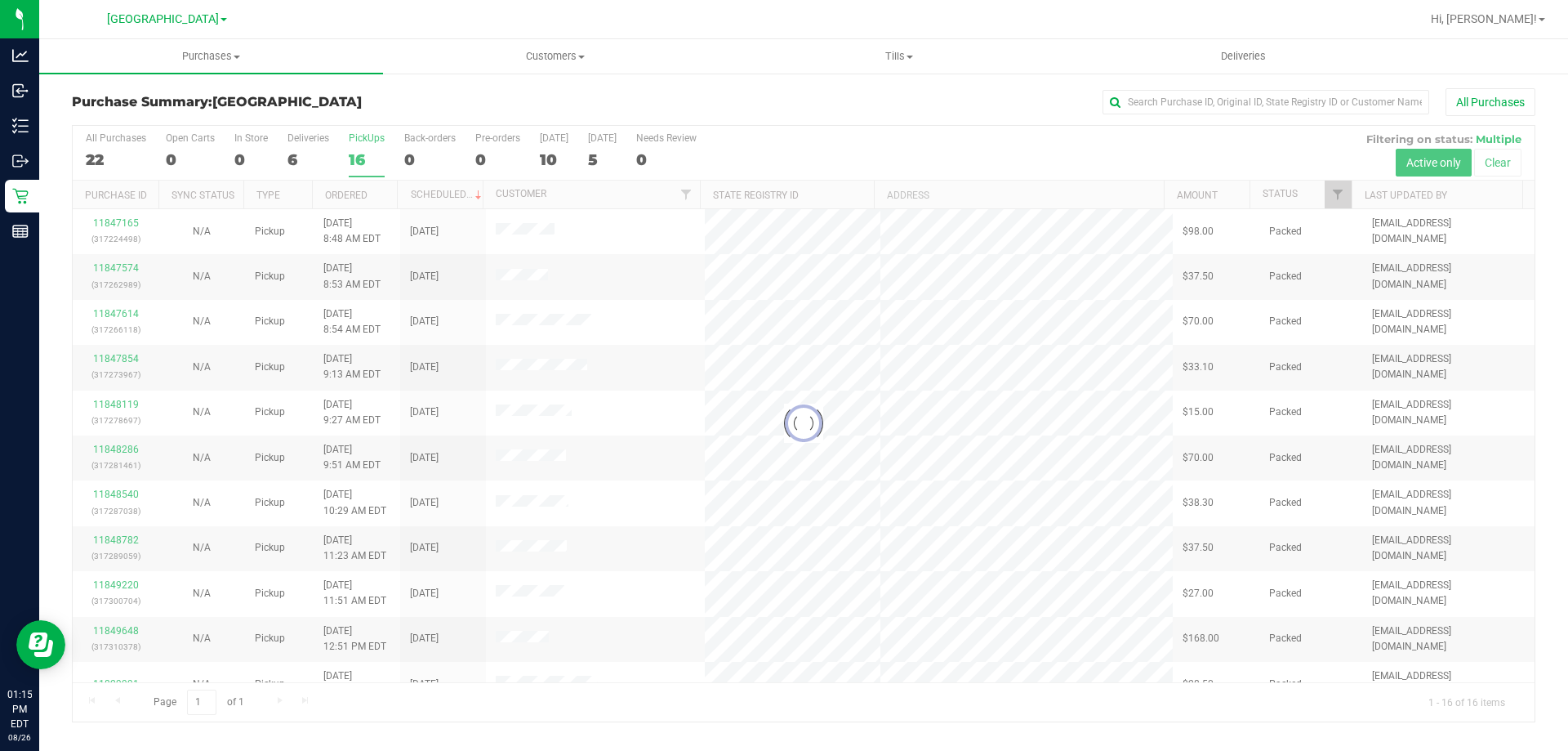
click at [111, 162] on div at bounding box center [803, 423] width 1462 height 595
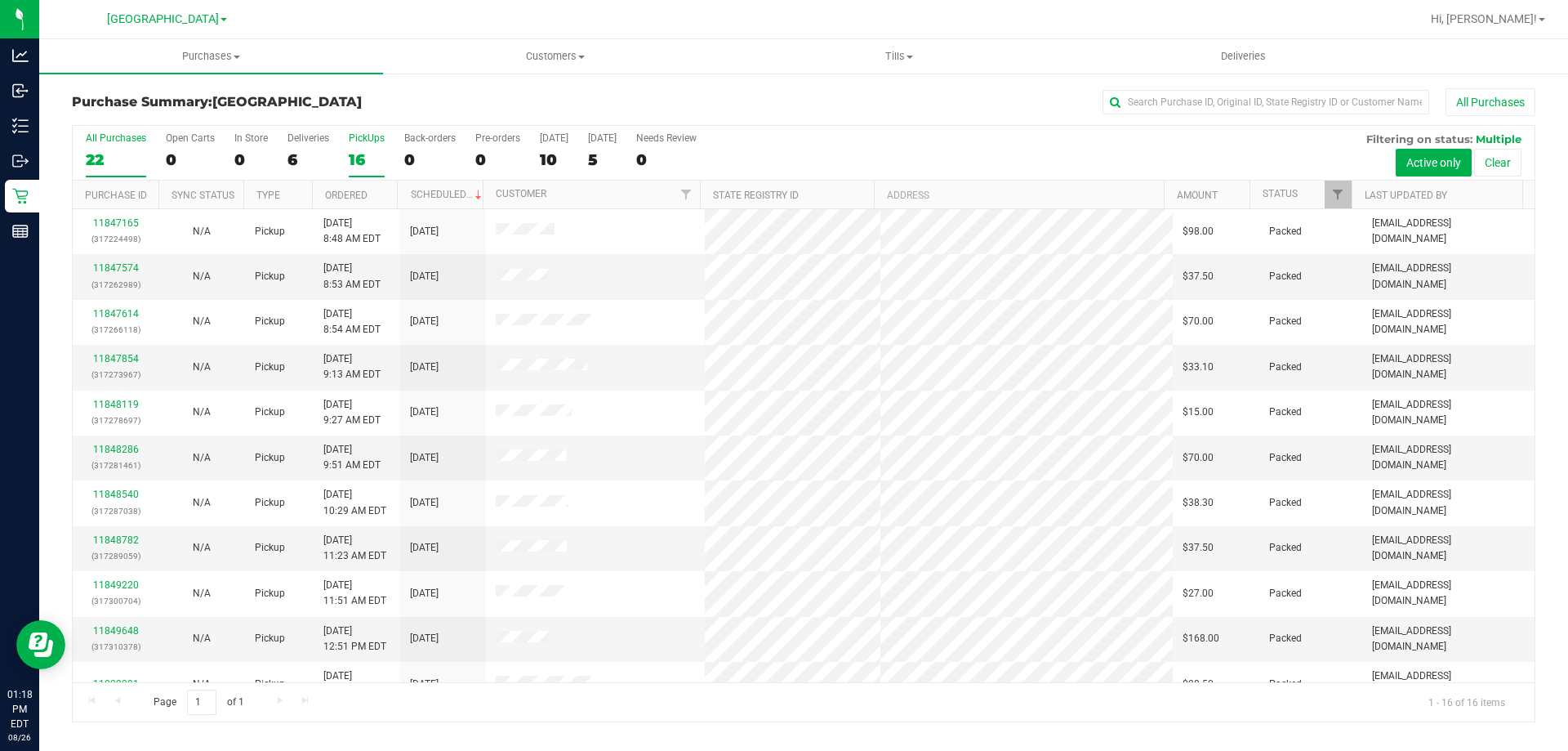
click at [104, 136] on div "All Purchases" at bounding box center [115, 138] width 61 height 12
click at [0, 0] on input "All Purchases 22" at bounding box center [0, 0] width 0 height 0
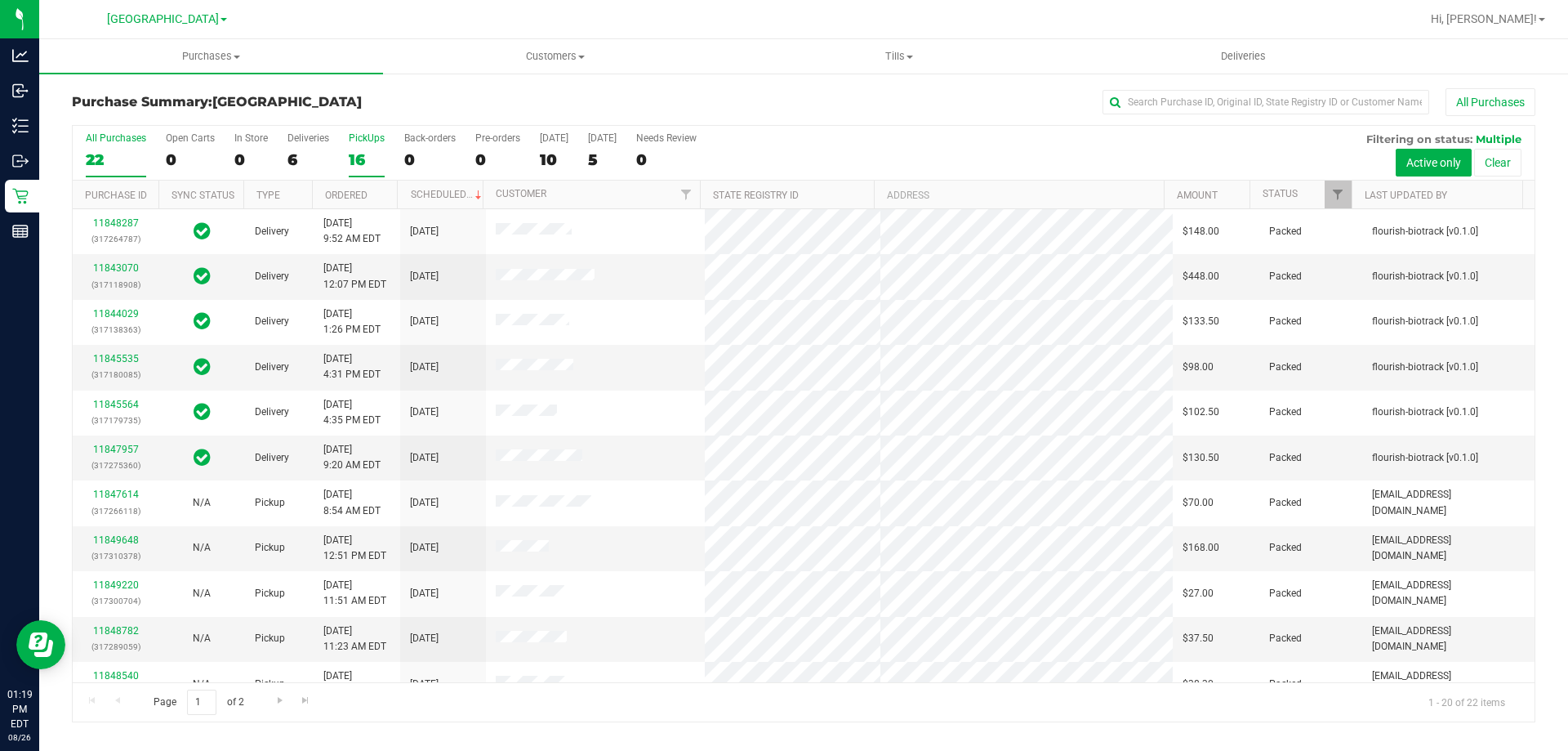
click at [356, 163] on div "16" at bounding box center [366, 159] width 36 height 19
click at [0, 0] on input "PickUps 16" at bounding box center [0, 0] width 0 height 0
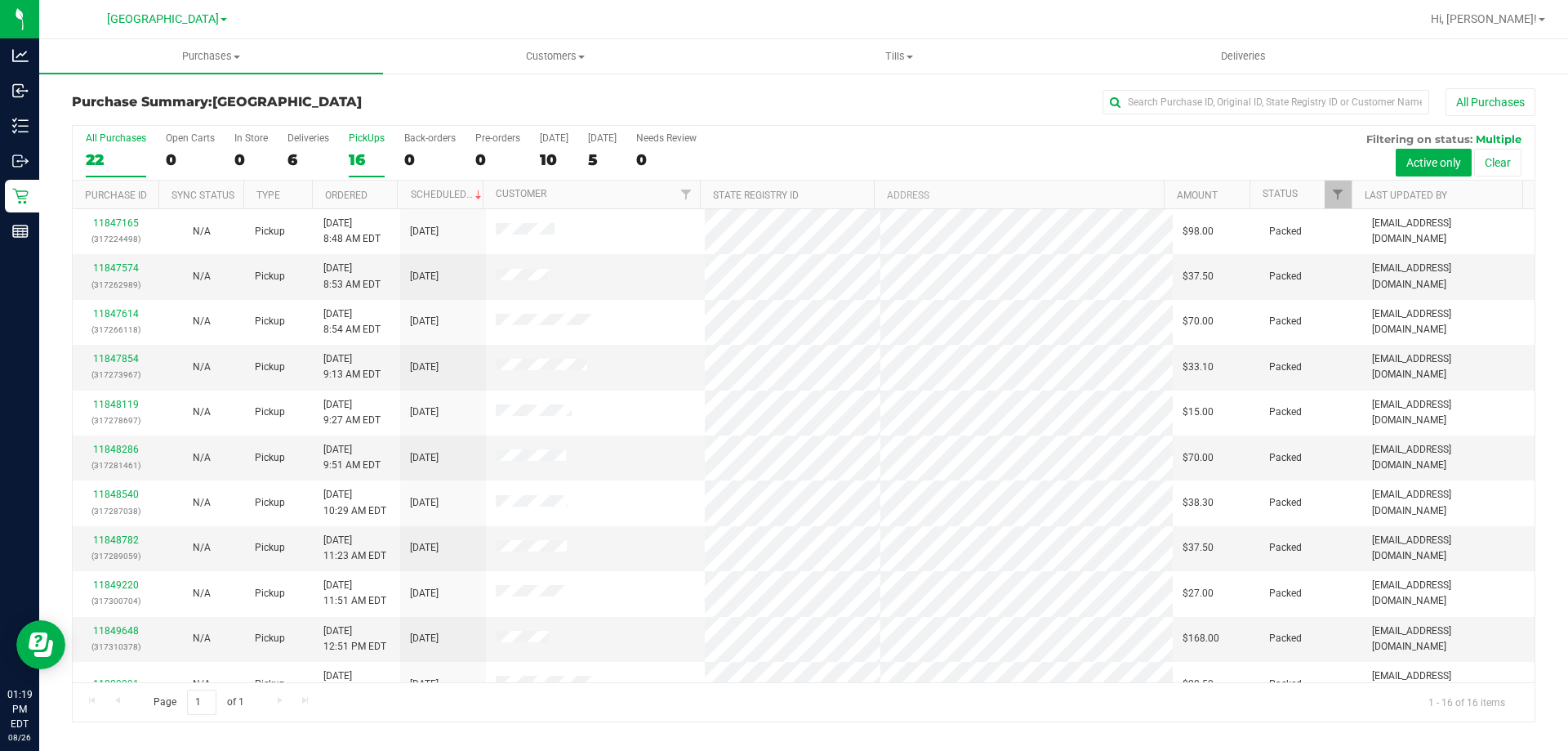
click at [111, 158] on div "22" at bounding box center [115, 159] width 61 height 19
click at [0, 0] on input "All Purchases 22" at bounding box center [0, 0] width 0 height 0
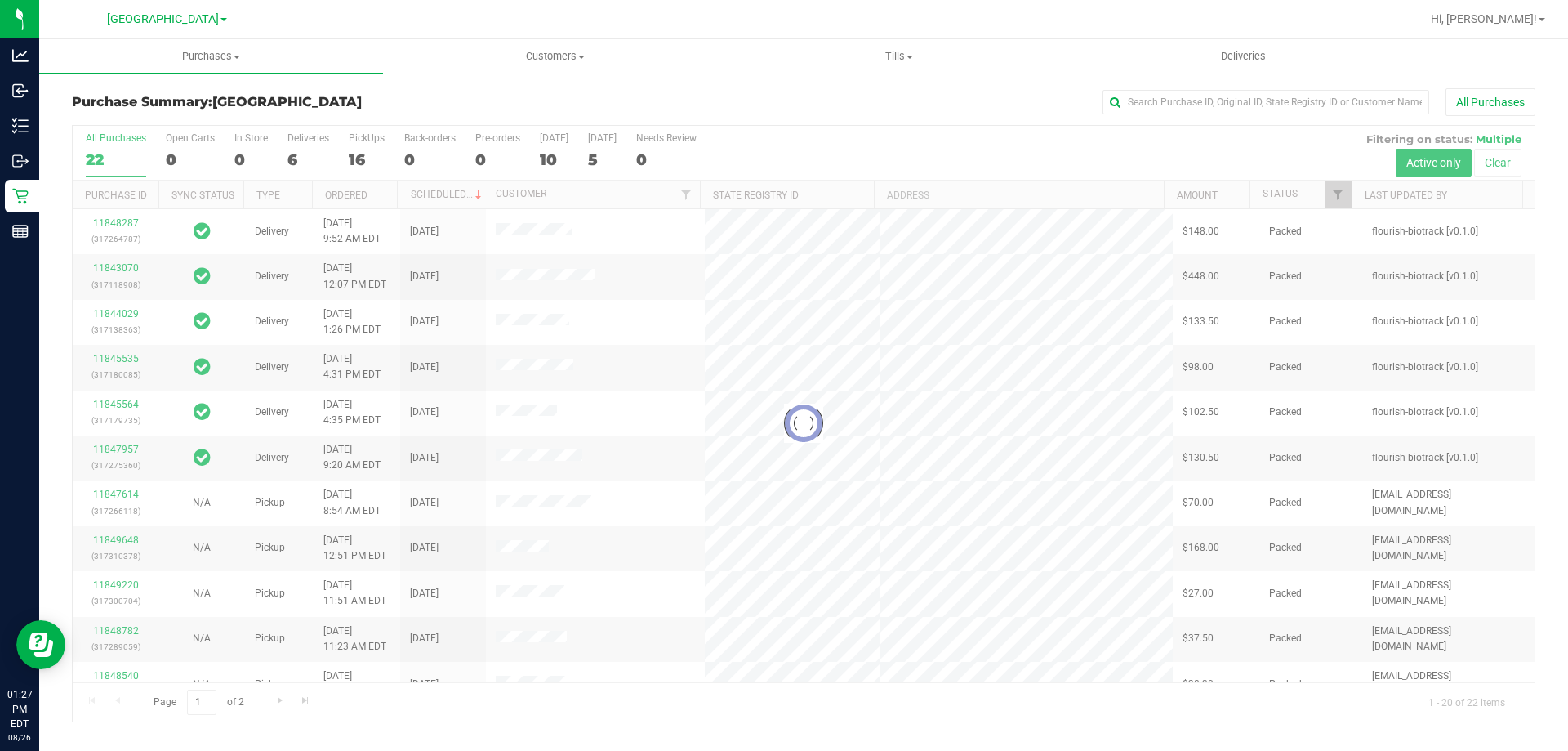
click at [365, 154] on div at bounding box center [803, 423] width 1462 height 595
click at [365, 155] on div at bounding box center [803, 423] width 1462 height 595
click at [360, 164] on div at bounding box center [803, 423] width 1462 height 595
click at [363, 156] on div at bounding box center [803, 423] width 1462 height 595
click at [363, 149] on div at bounding box center [803, 423] width 1462 height 595
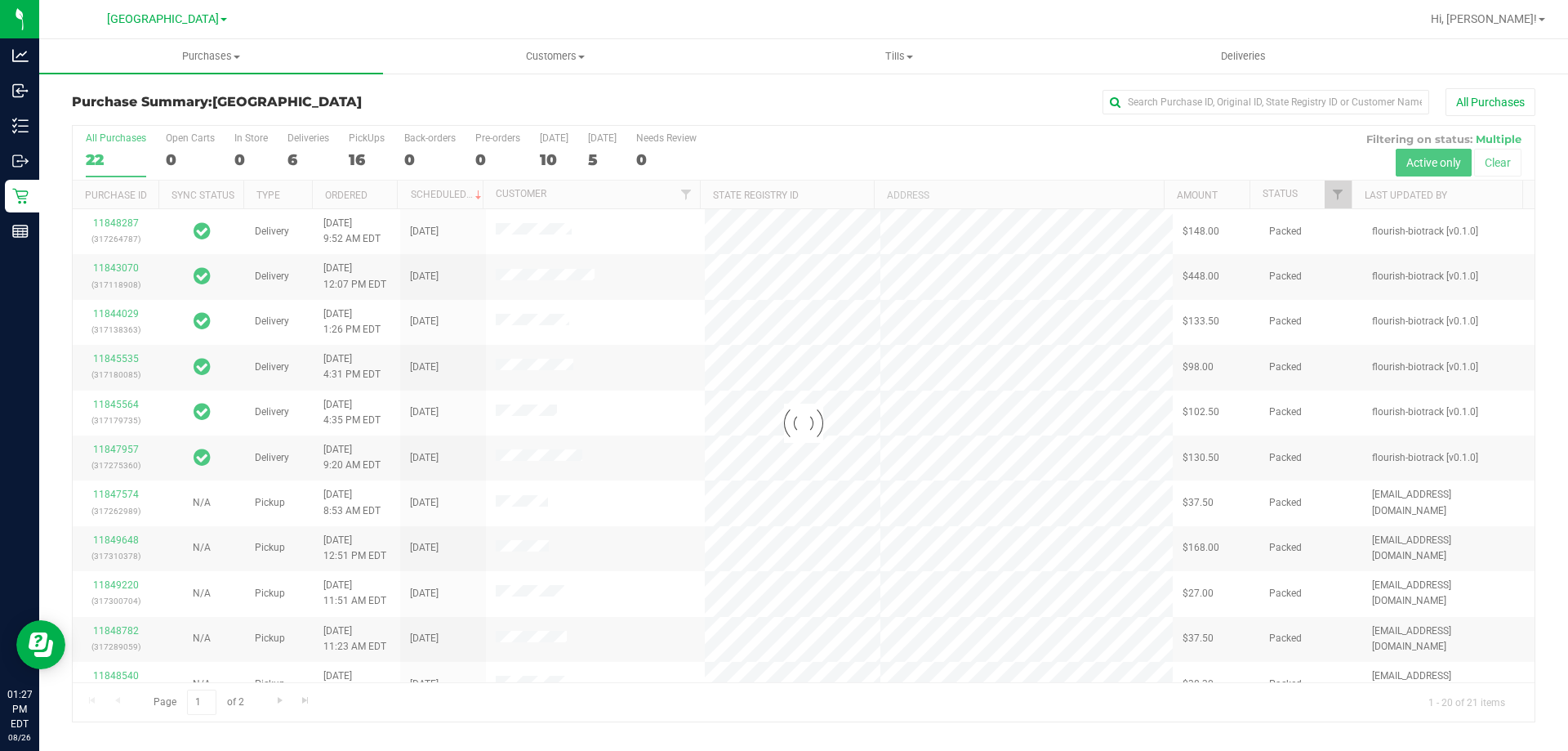
click at [367, 143] on div at bounding box center [803, 423] width 1462 height 595
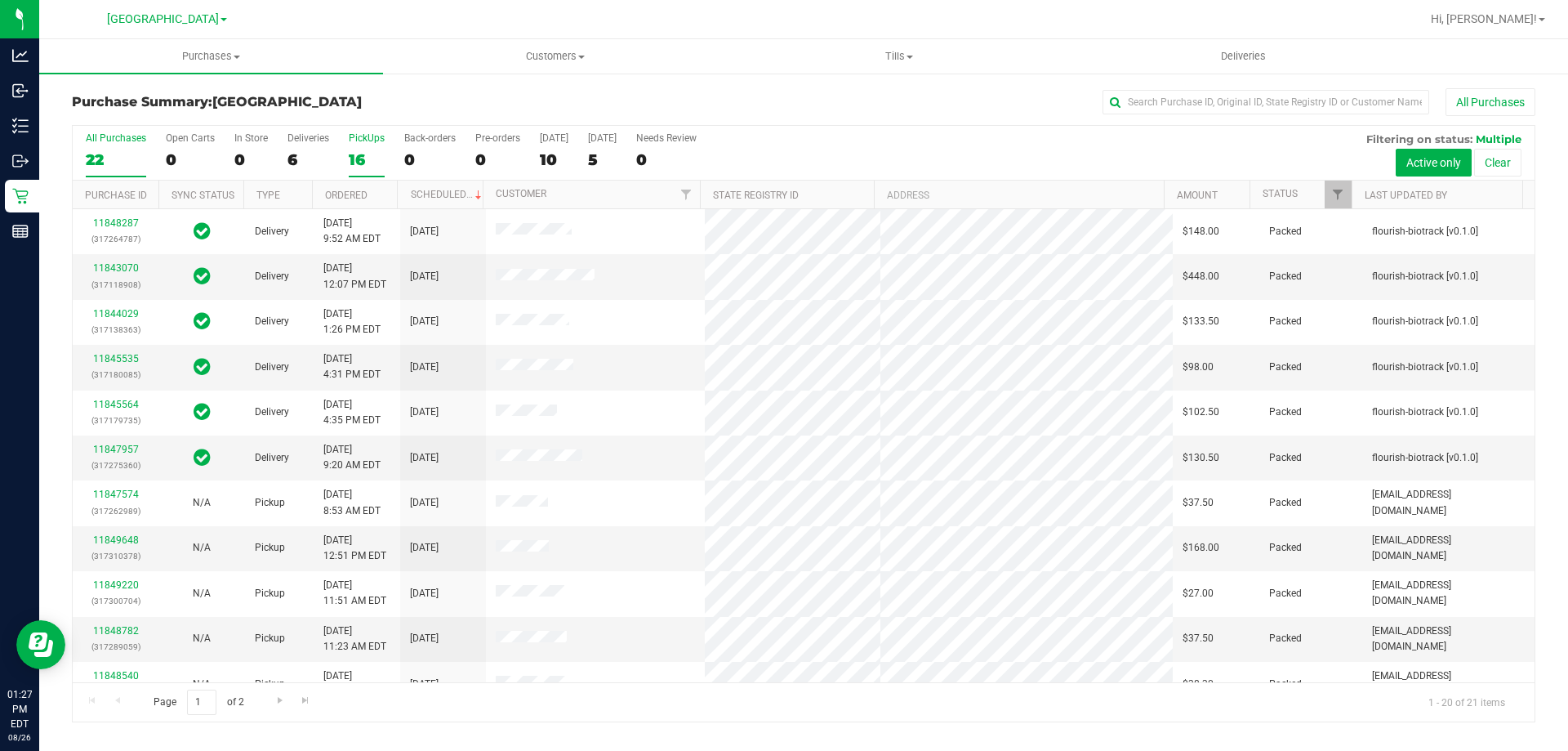
click at [358, 160] on div "16" at bounding box center [366, 159] width 36 height 19
click at [0, 0] on input "PickUps 16" at bounding box center [0, 0] width 0 height 0
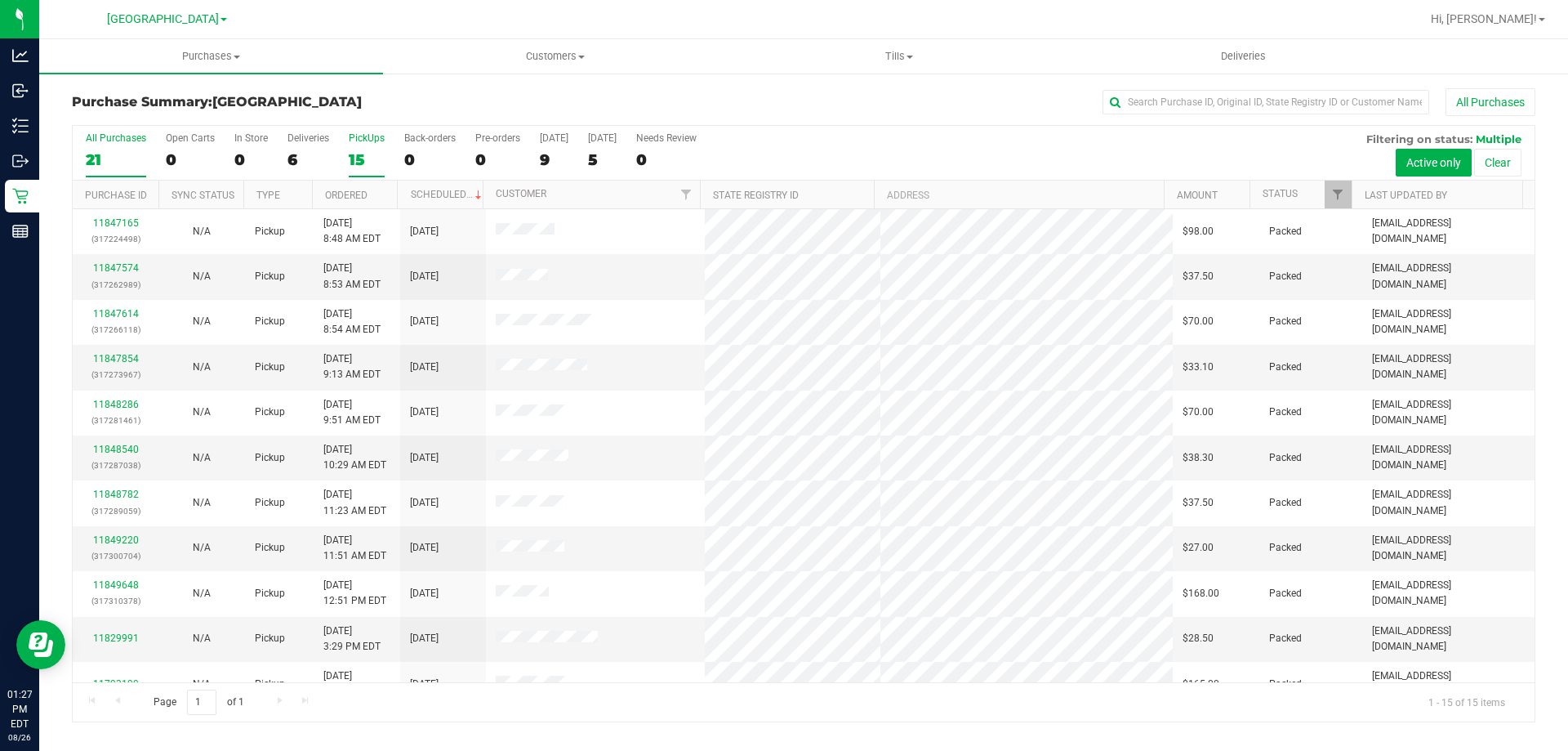
click at [131, 148] on label "All Purchases 21" at bounding box center [115, 154] width 61 height 45
click at [0, 0] on input "All Purchases 21" at bounding box center [0, 0] width 0 height 0
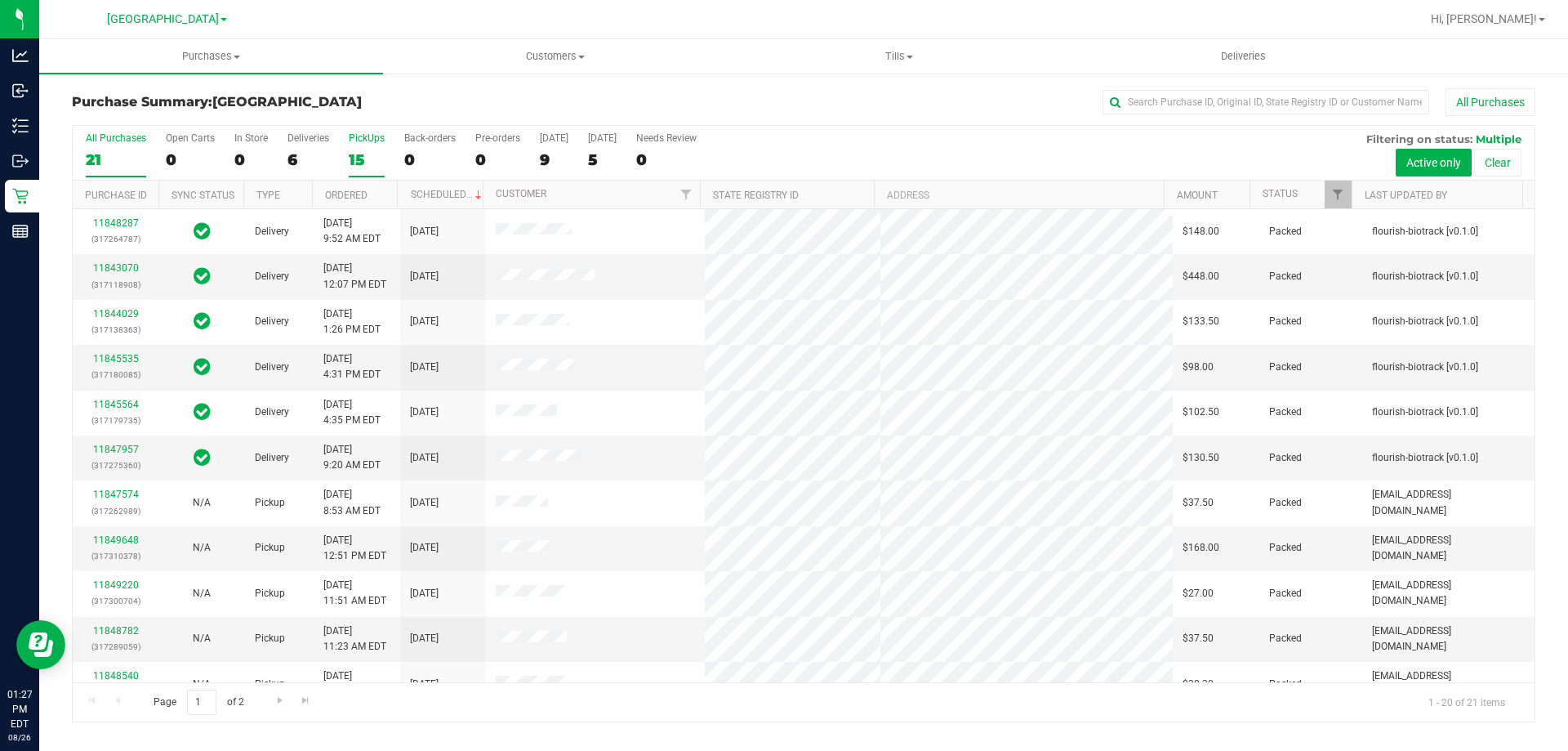
click at [369, 150] on div "15" at bounding box center [366, 159] width 36 height 19
click at [0, 0] on input "PickUps 15" at bounding box center [0, 0] width 0 height 0
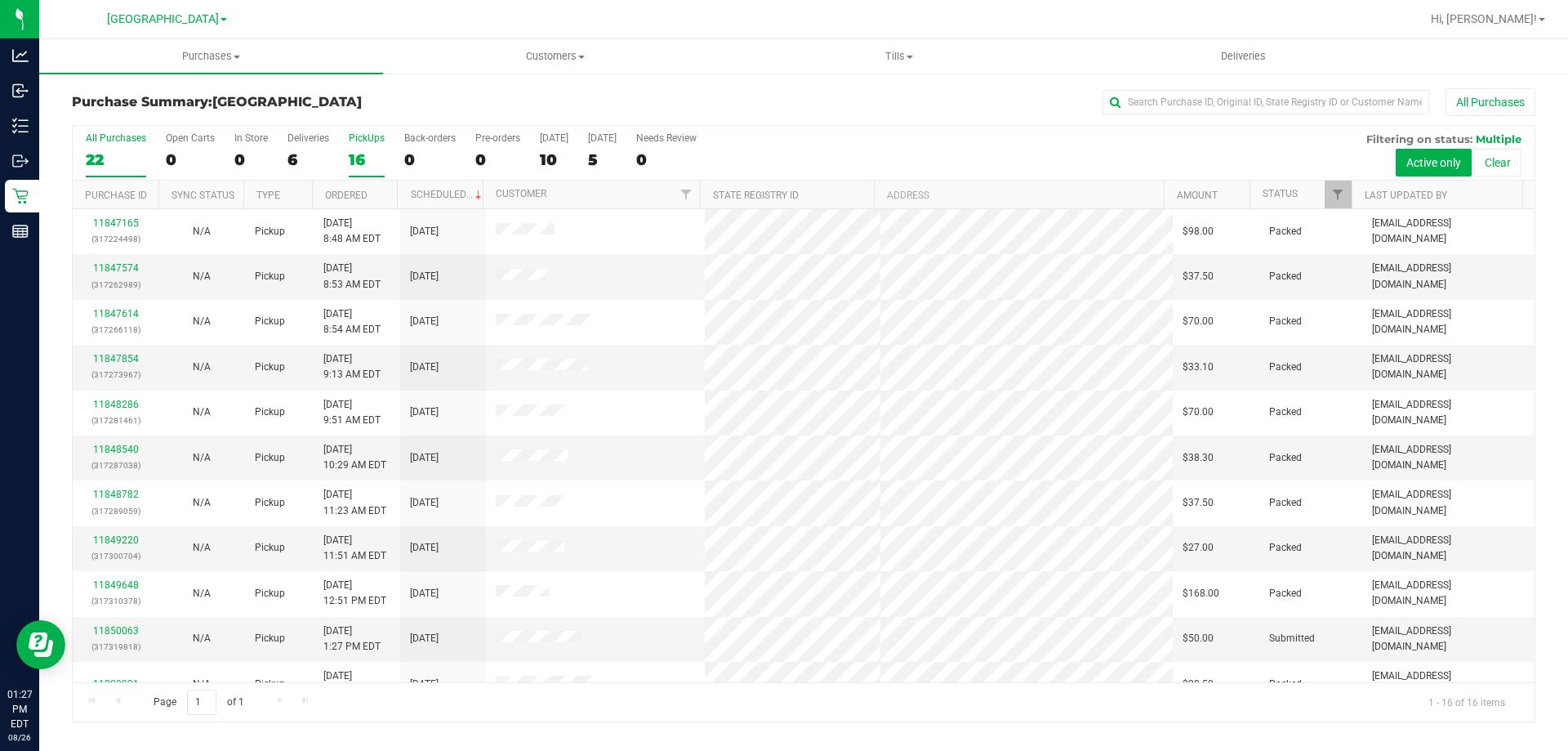
click at [117, 152] on div "22" at bounding box center [115, 159] width 61 height 19
click at [0, 0] on input "All Purchases 22" at bounding box center [0, 0] width 0 height 0
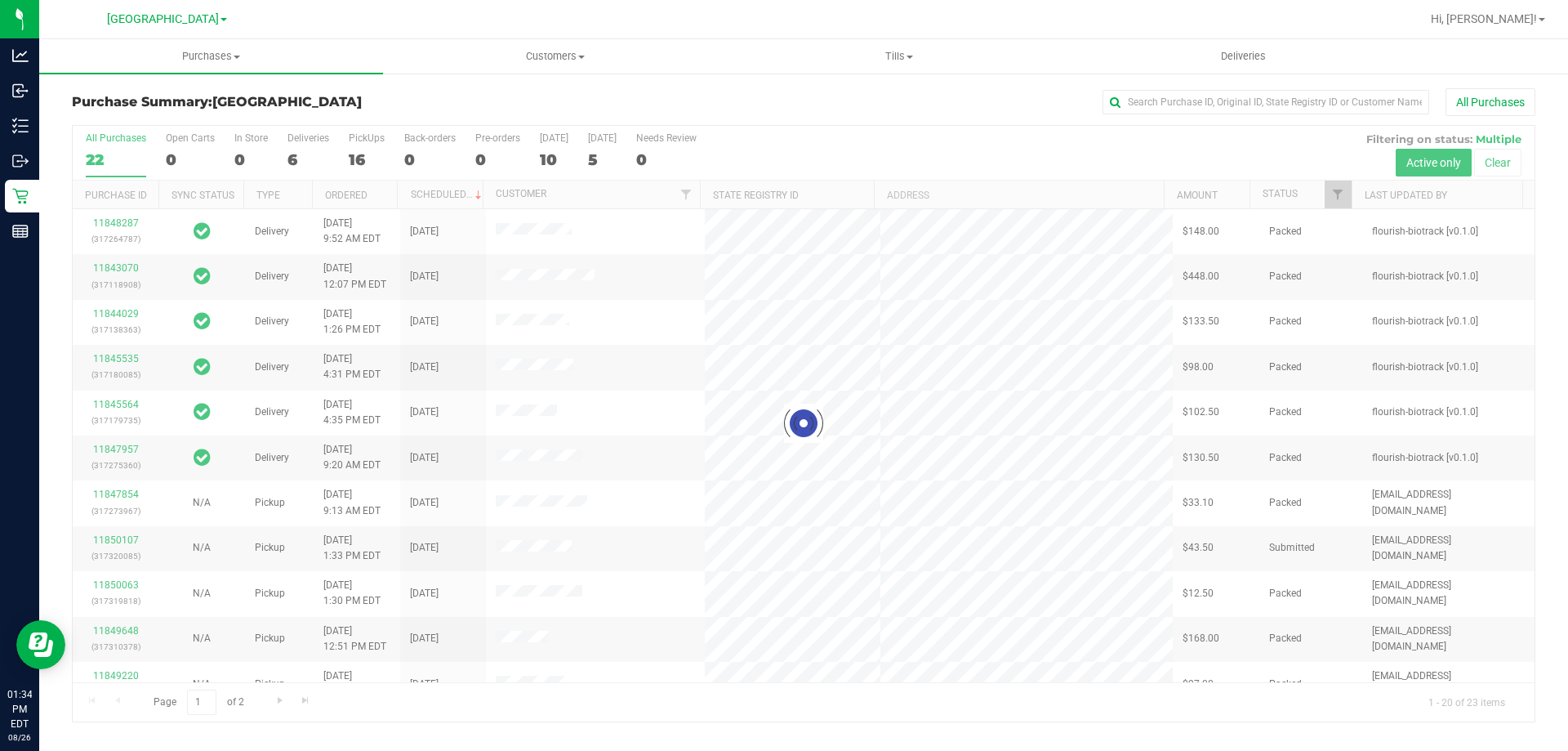
click at [364, 161] on div at bounding box center [803, 423] width 1462 height 595
click at [356, 156] on div at bounding box center [803, 423] width 1462 height 595
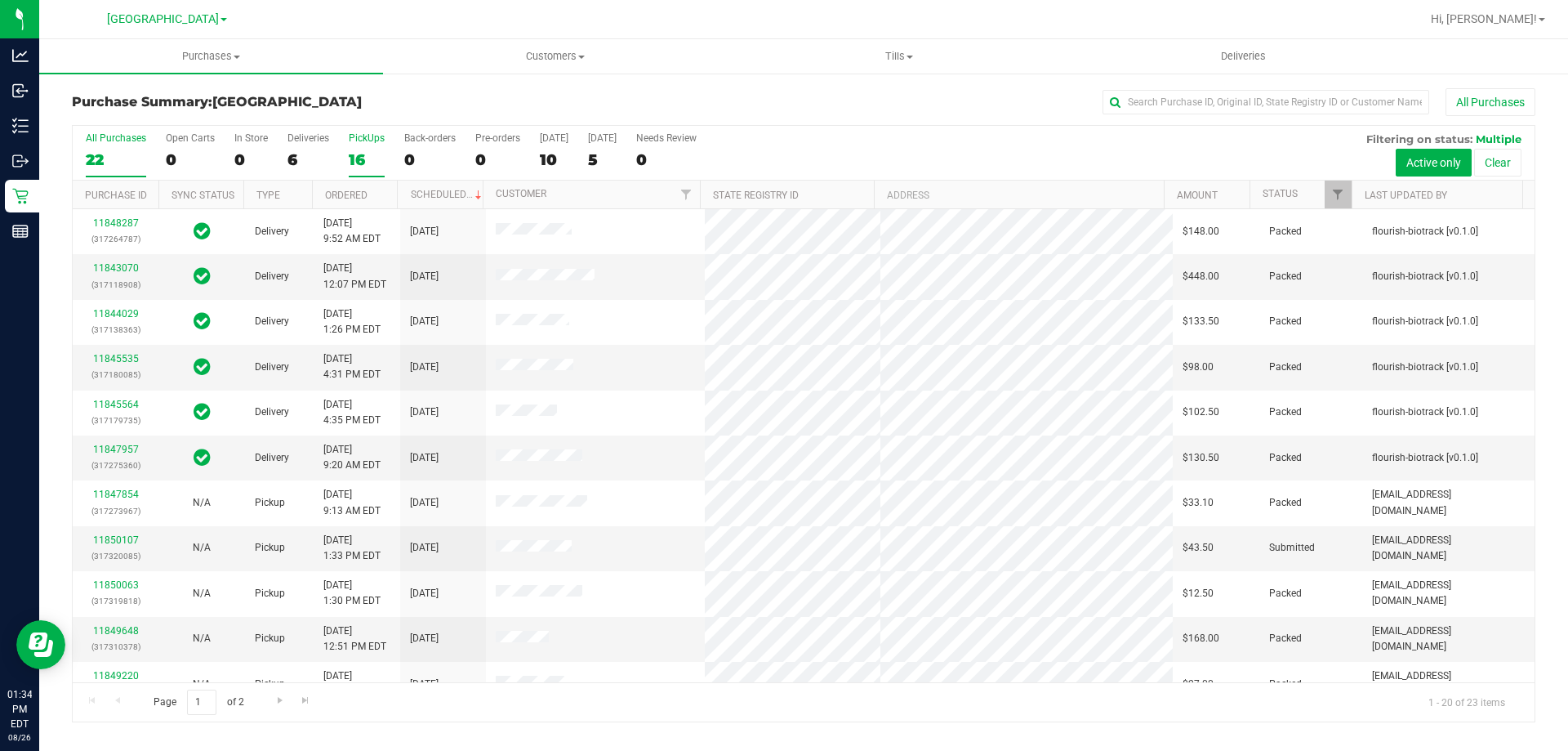
click at [355, 159] on div "16" at bounding box center [366, 159] width 36 height 19
click at [0, 0] on input "PickUps 16" at bounding box center [0, 0] width 0 height 0
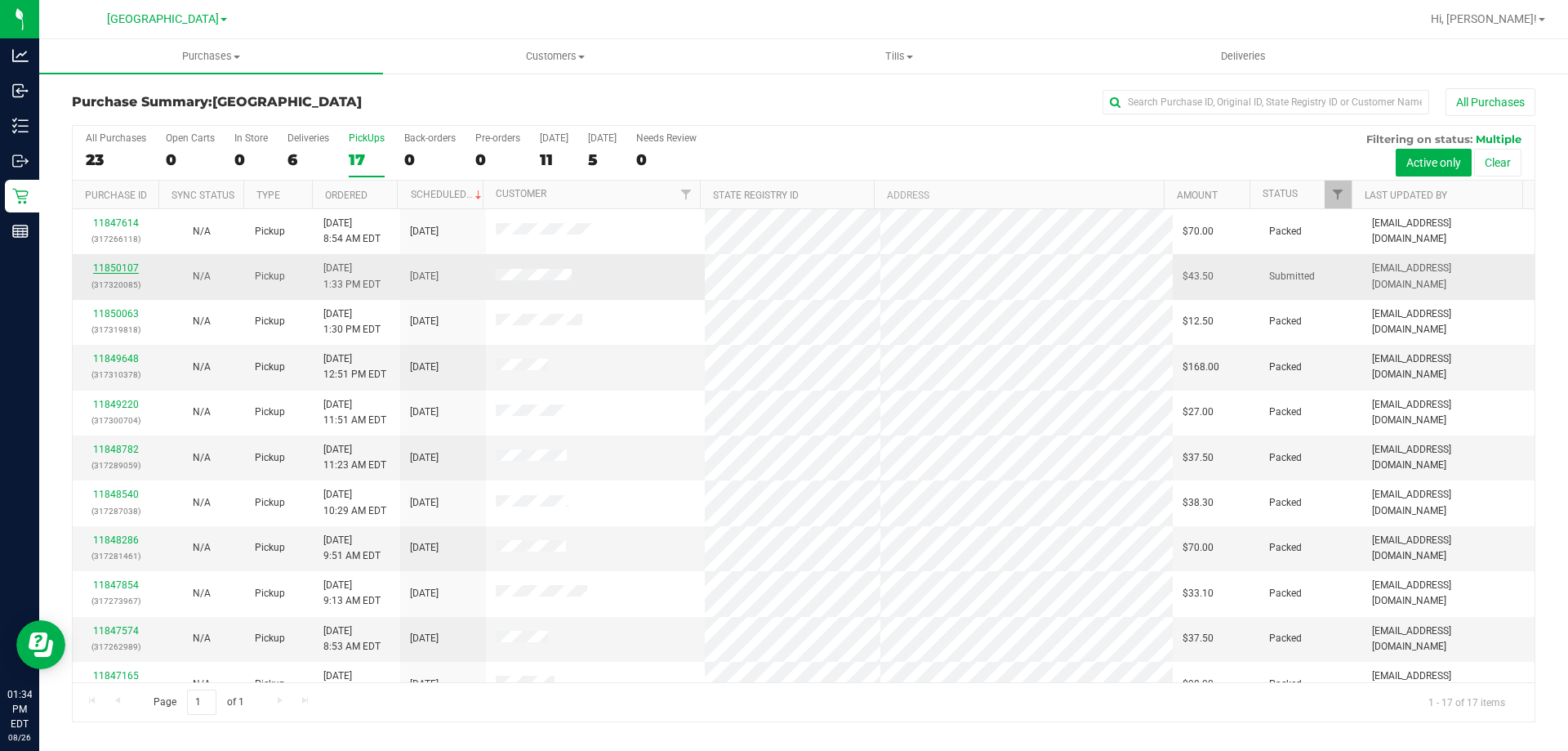
click at [112, 262] on link "11850107" at bounding box center [116, 268] width 46 height 12
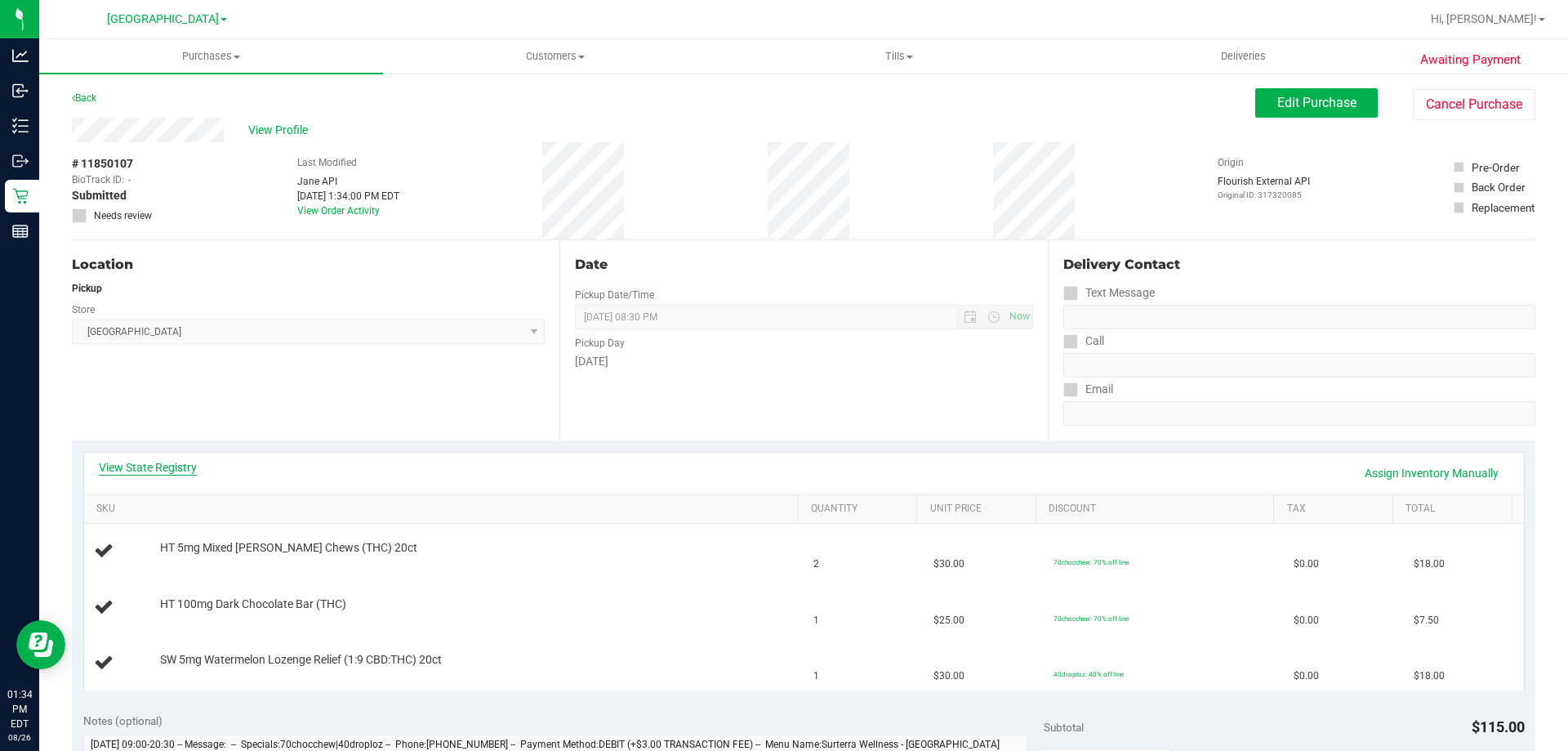
click at [161, 466] on link "View State Registry" at bounding box center [147, 467] width 98 height 16
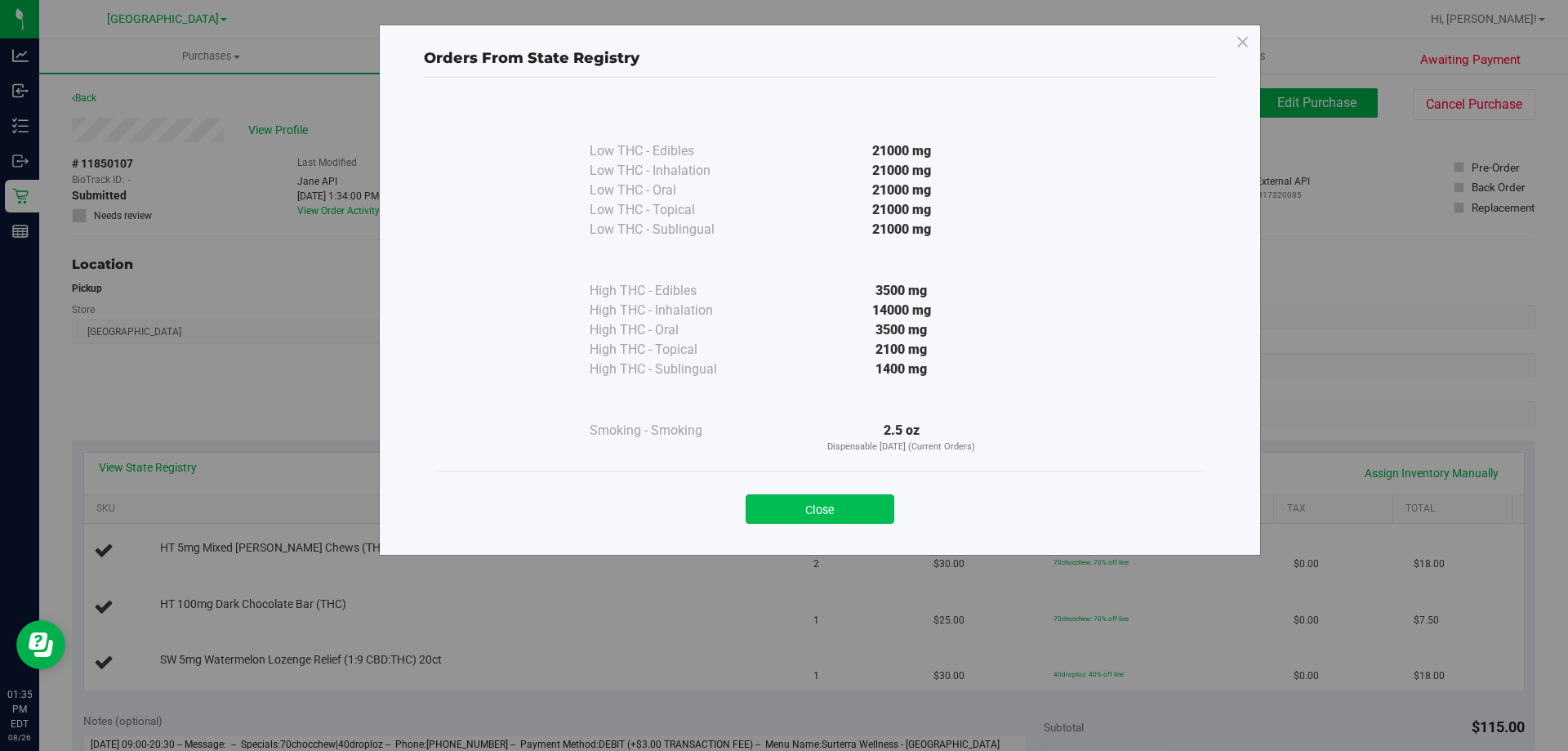
click at [810, 506] on button "Close" at bounding box center [820, 509] width 149 height 30
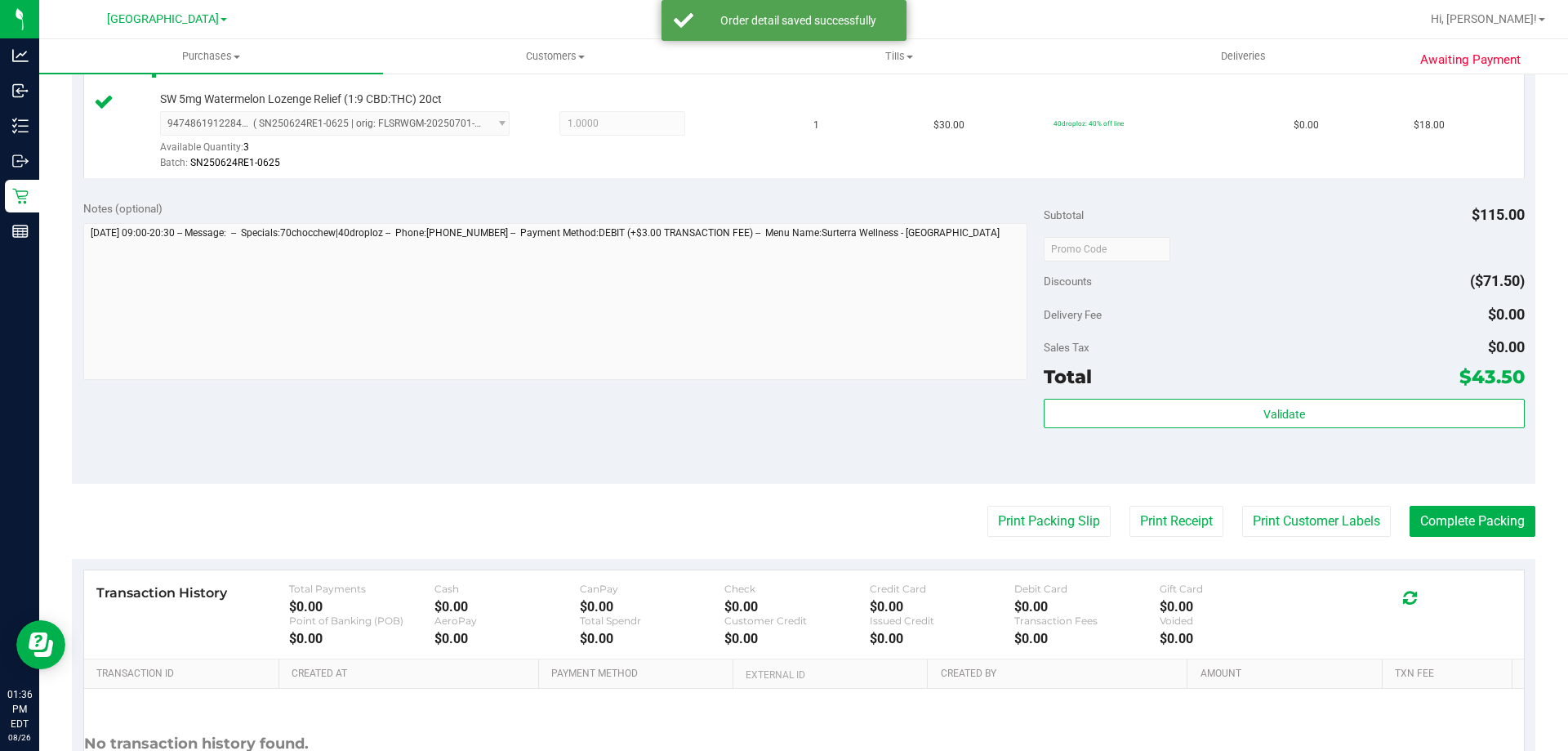
scroll to position [627, 0]
click at [1286, 520] on button "Print Customer Labels" at bounding box center [1317, 522] width 149 height 31
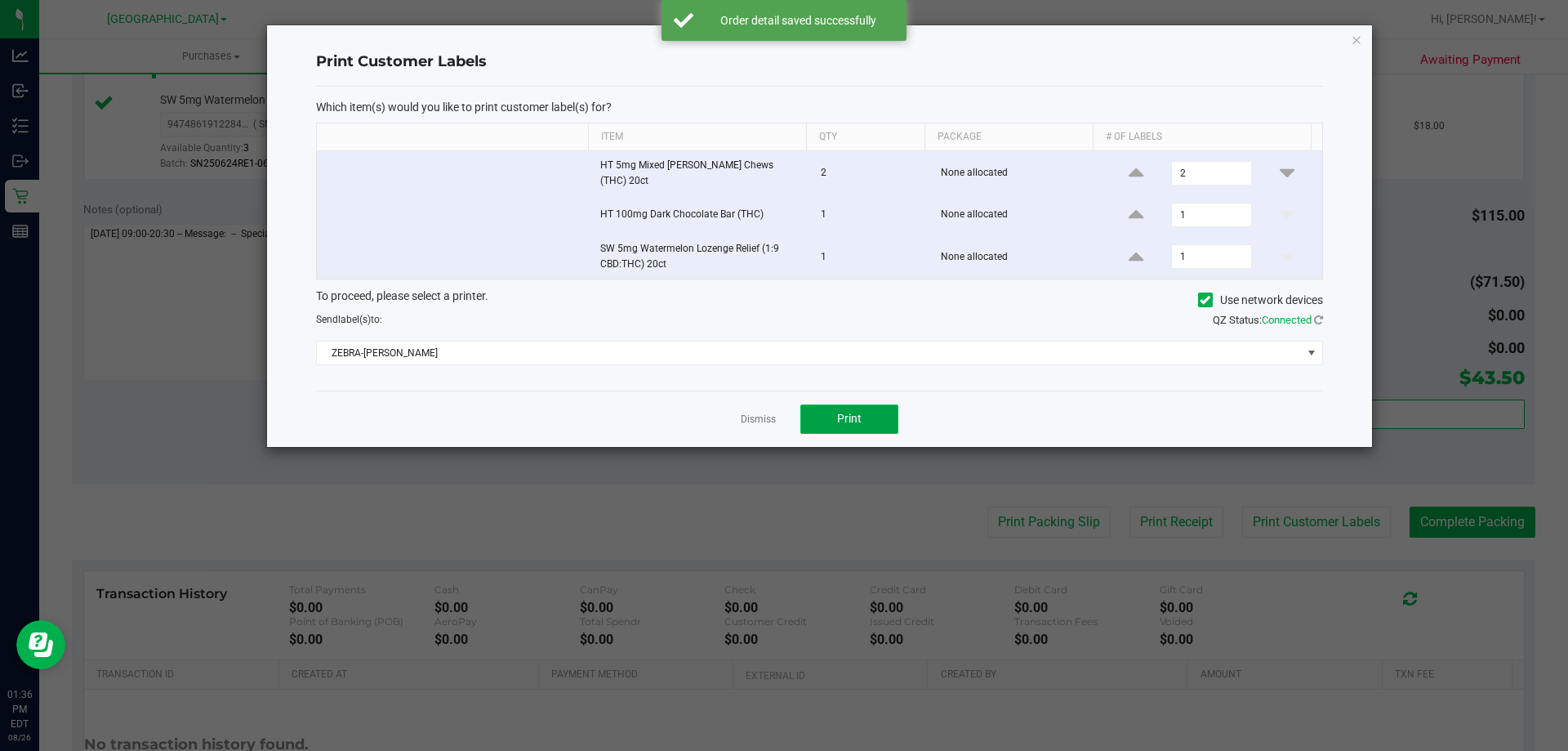
click at [861, 417] on button "Print" at bounding box center [849, 419] width 98 height 30
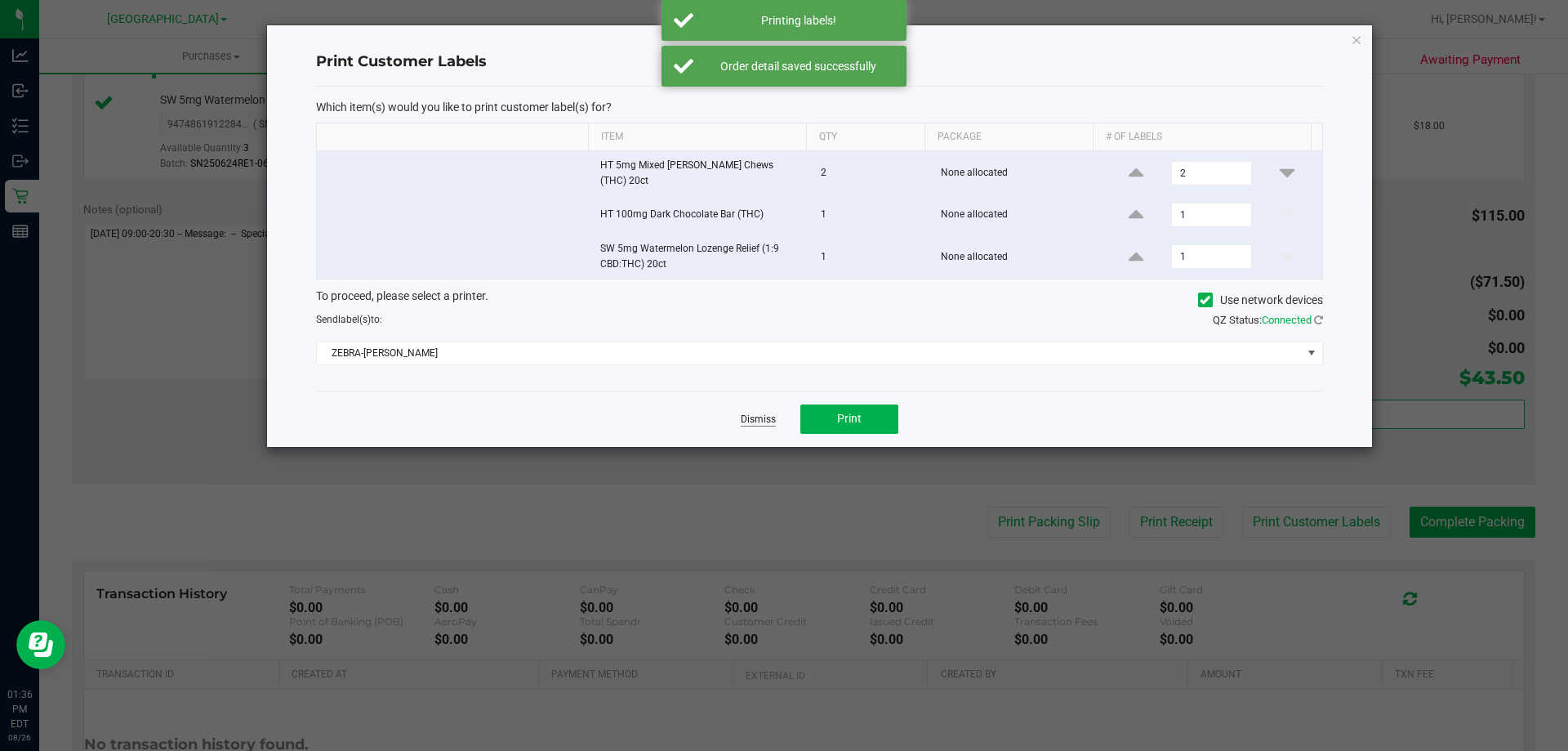
click at [764, 412] on link "Dismiss" at bounding box center [758, 419] width 35 height 14
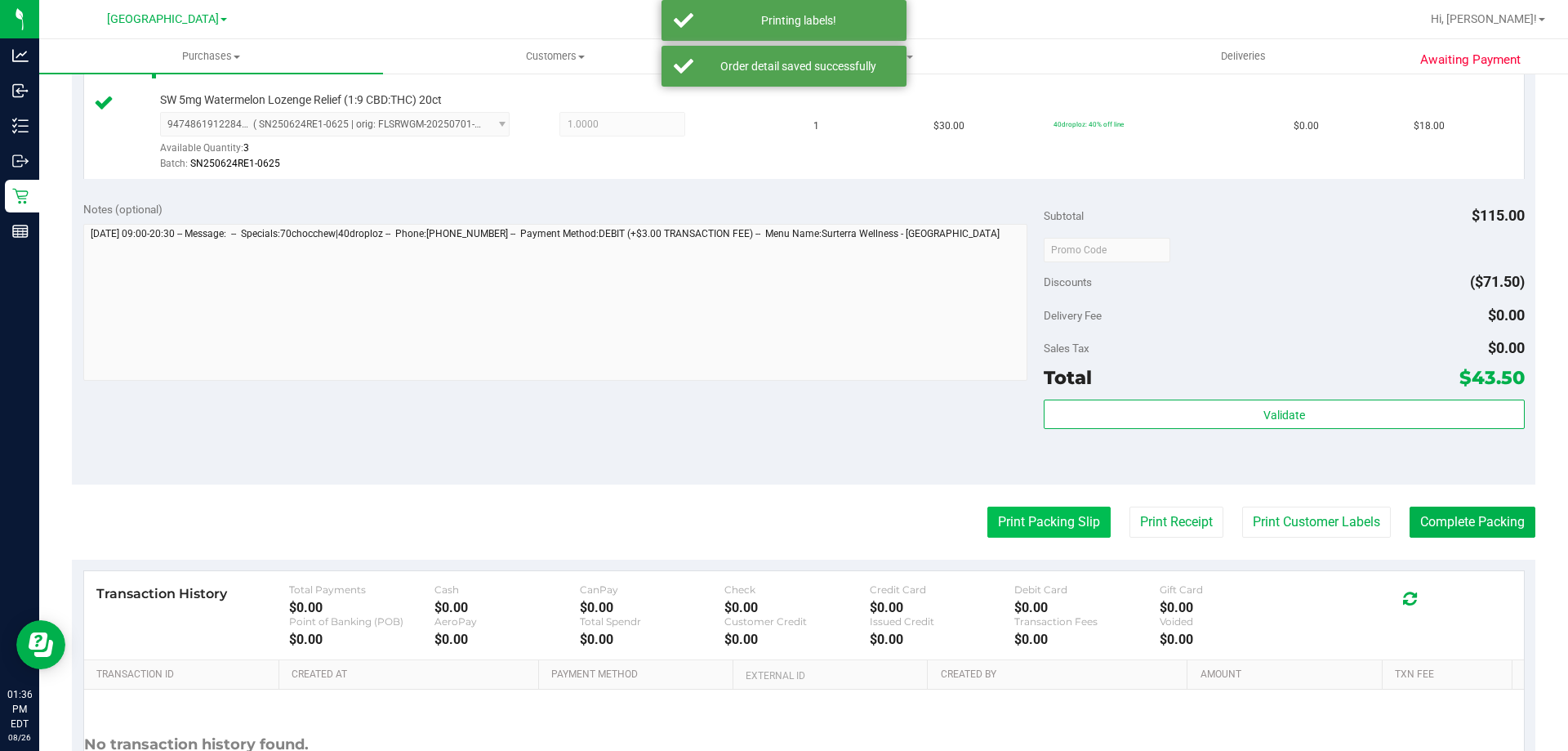
click at [1040, 533] on button "Print Packing Slip" at bounding box center [1049, 522] width 123 height 31
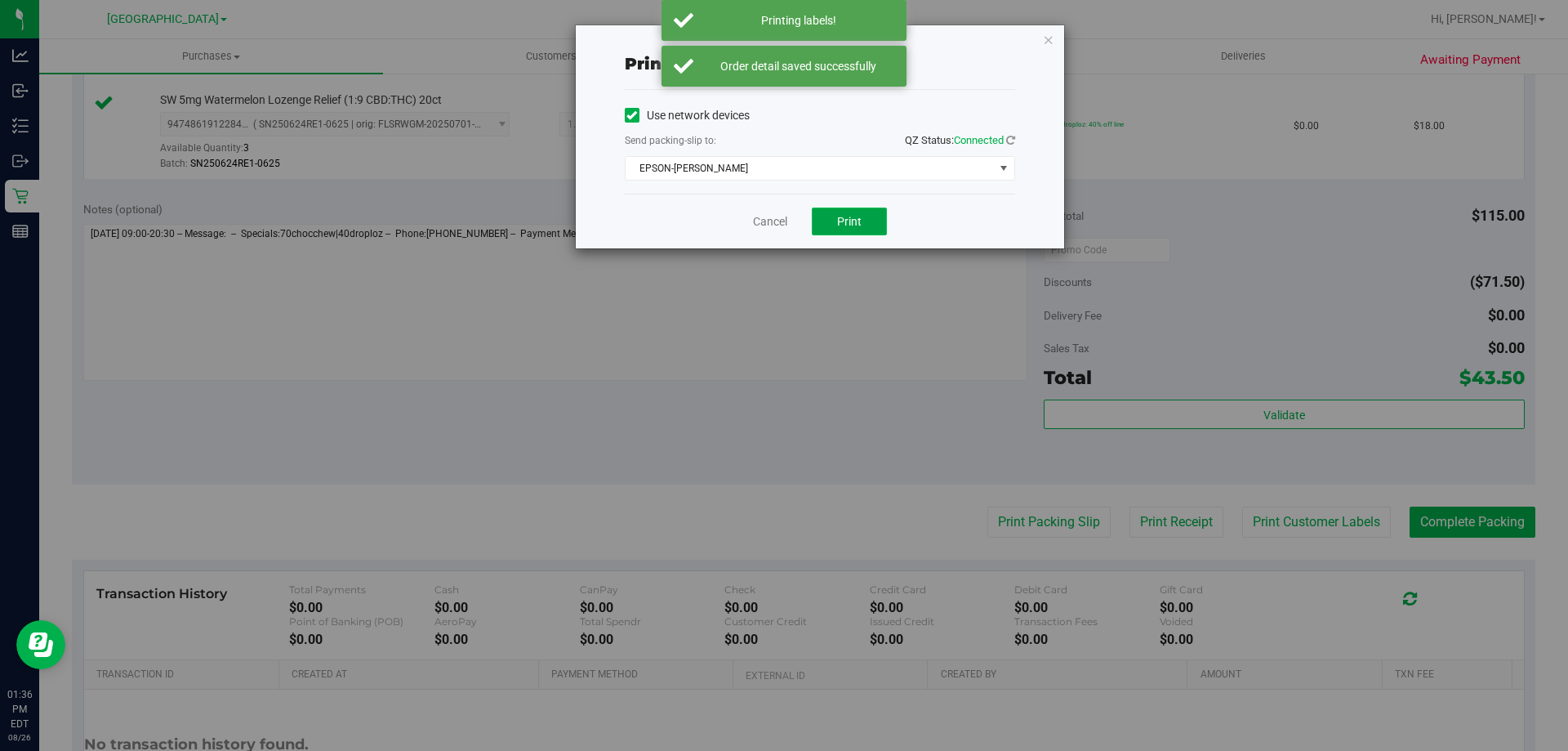
click at [855, 234] on button "Print" at bounding box center [849, 222] width 75 height 28
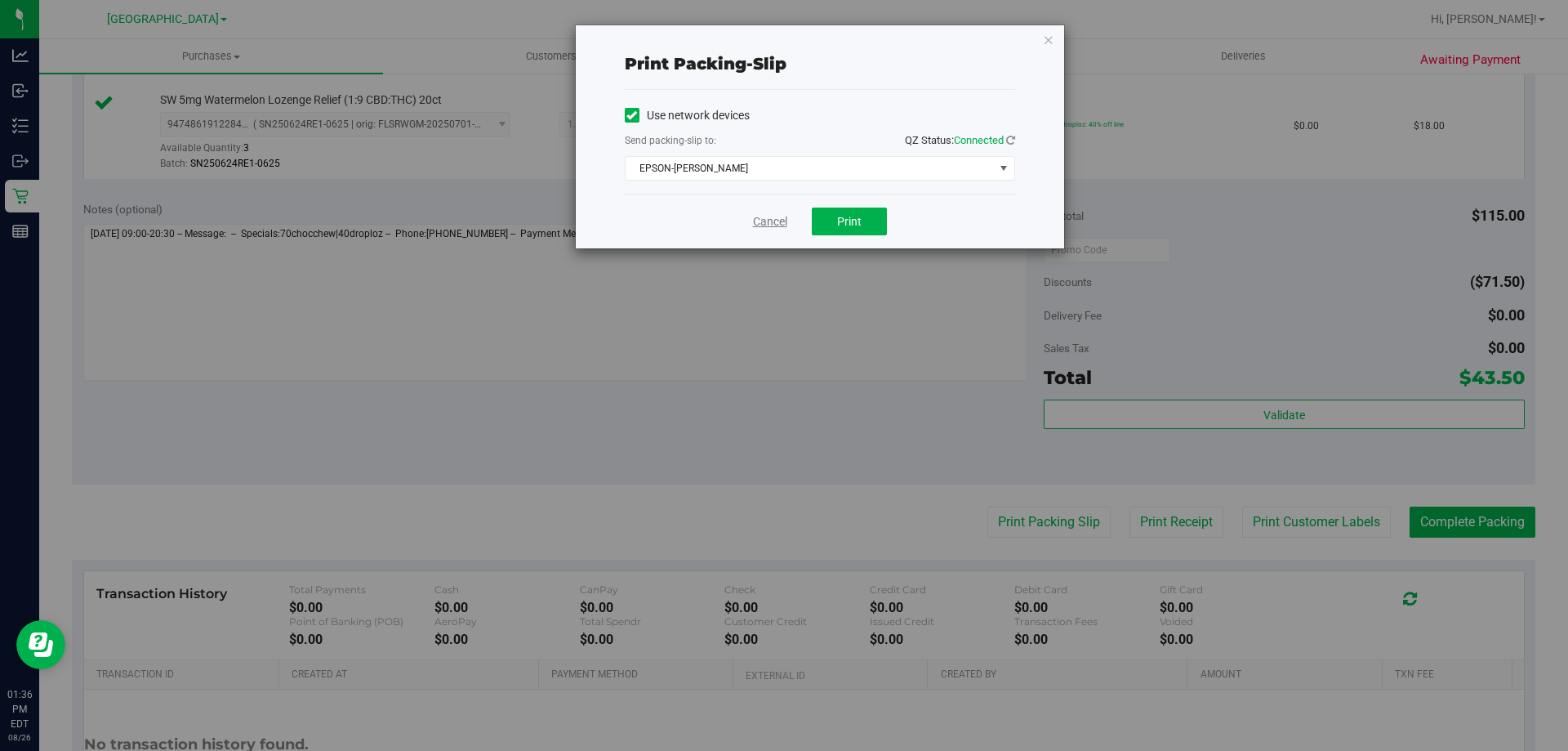
click at [773, 223] on link "Cancel" at bounding box center [770, 222] width 35 height 17
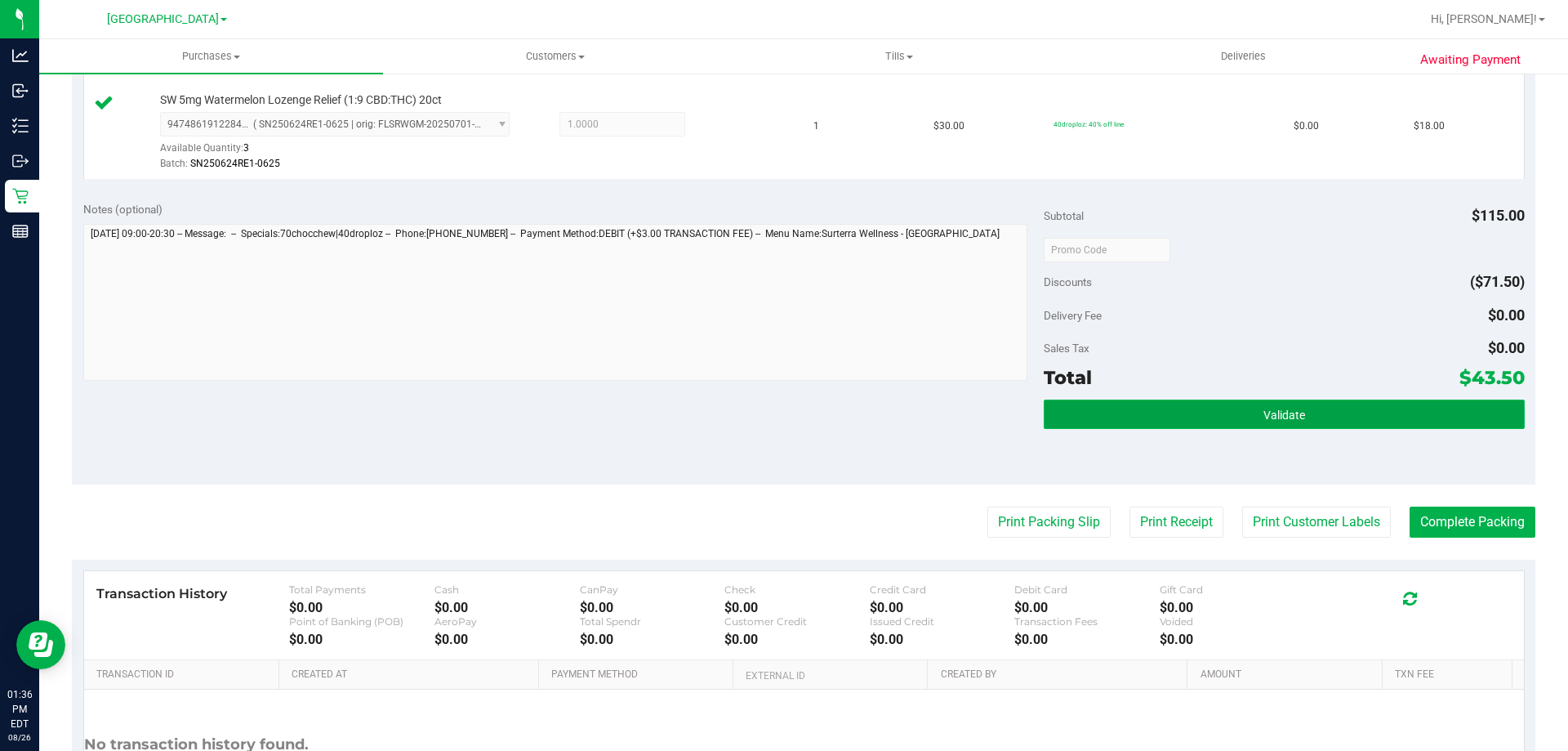
click at [1162, 422] on button "Validate" at bounding box center [1283, 414] width 480 height 30
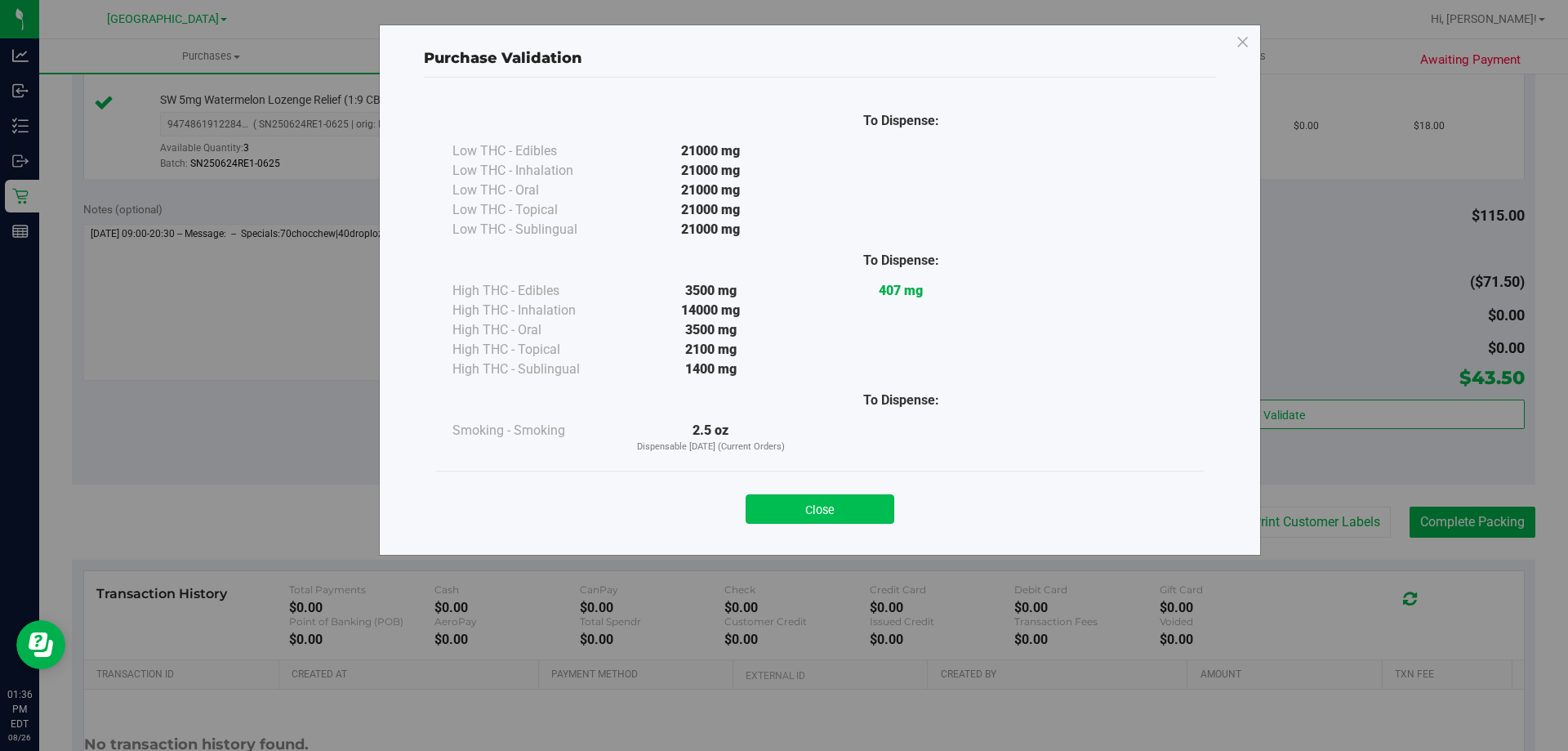
click at [819, 512] on button "Close" at bounding box center [820, 509] width 149 height 30
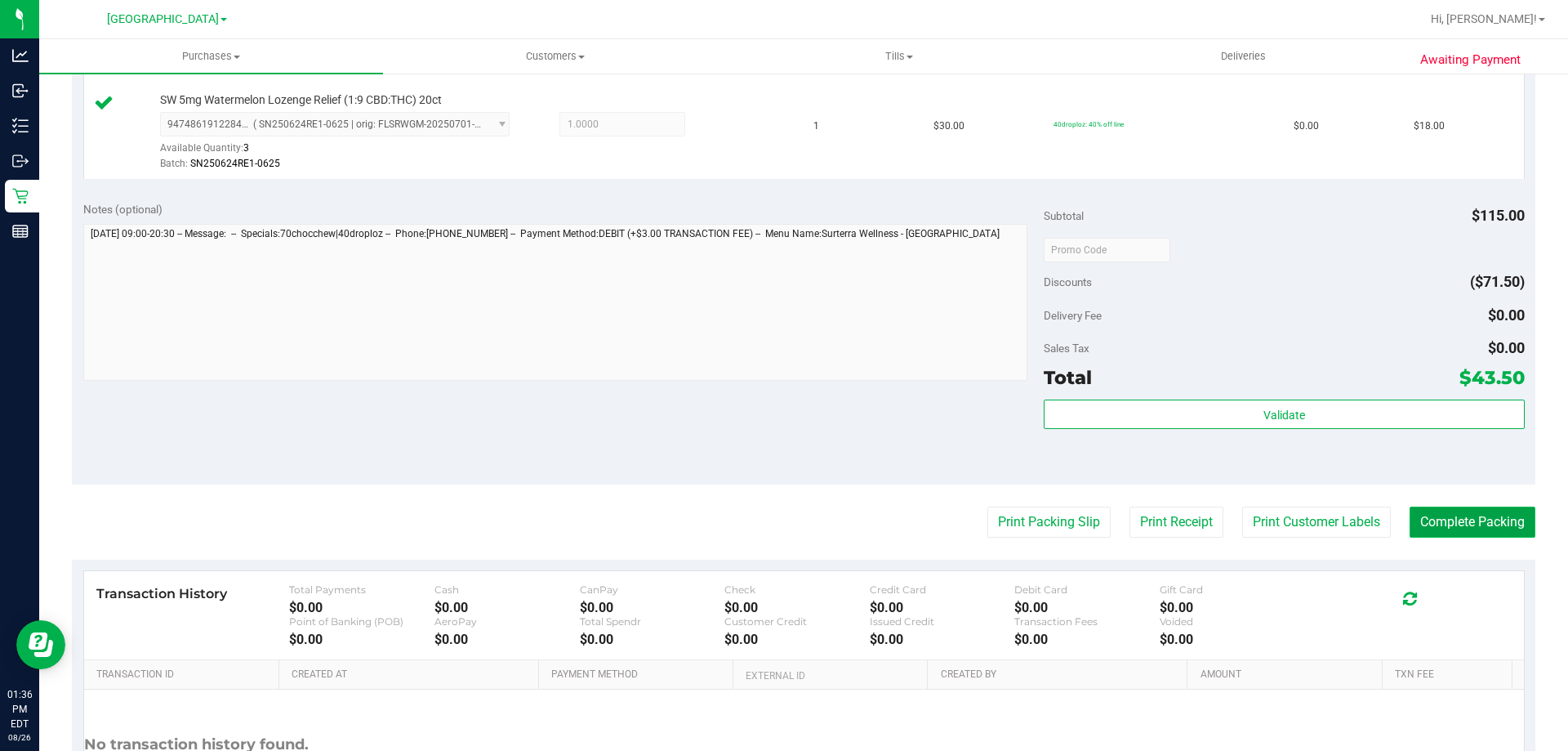
click at [1466, 531] on button "Complete Packing" at bounding box center [1472, 522] width 126 height 31
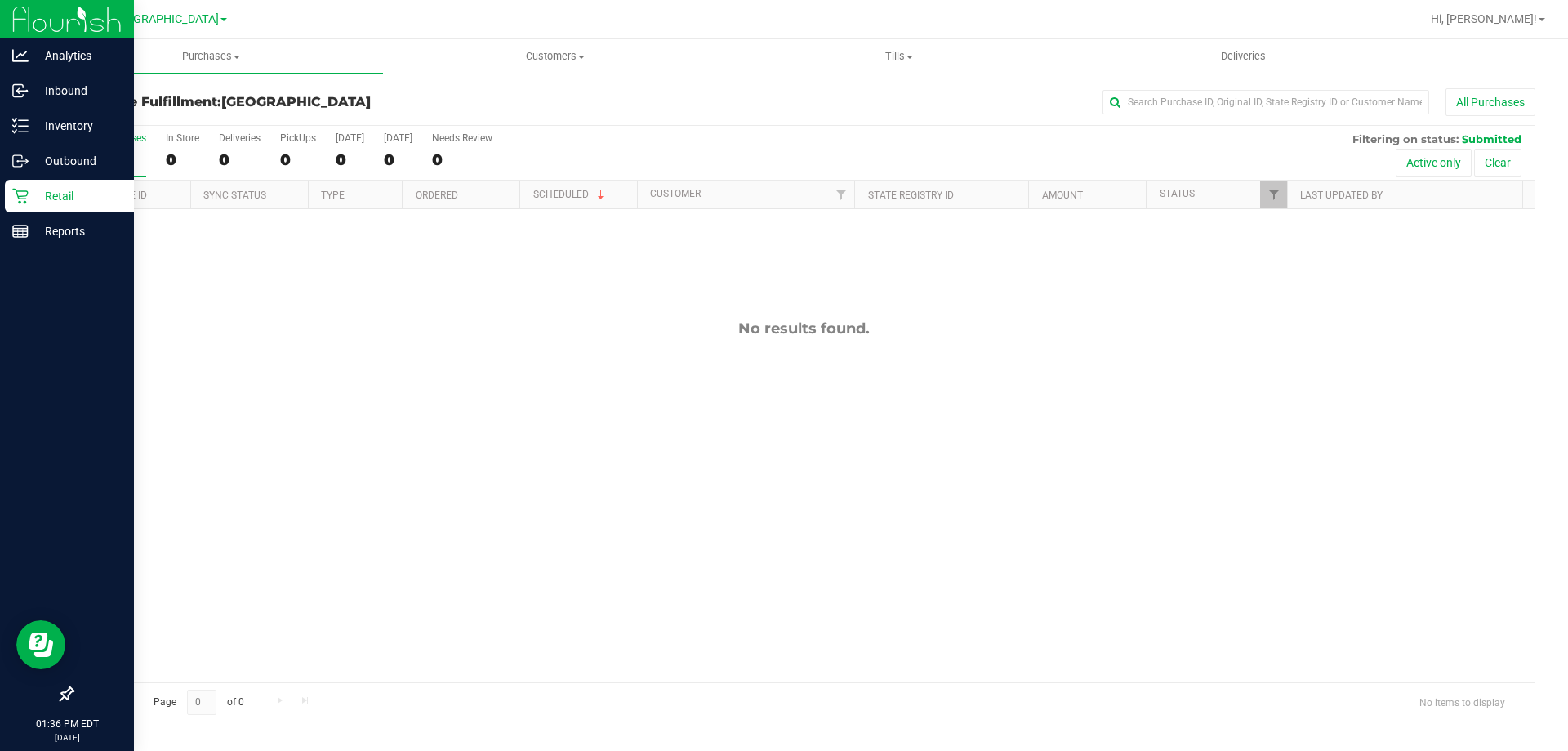
click at [49, 206] on div "Retail" at bounding box center [70, 196] width 129 height 33
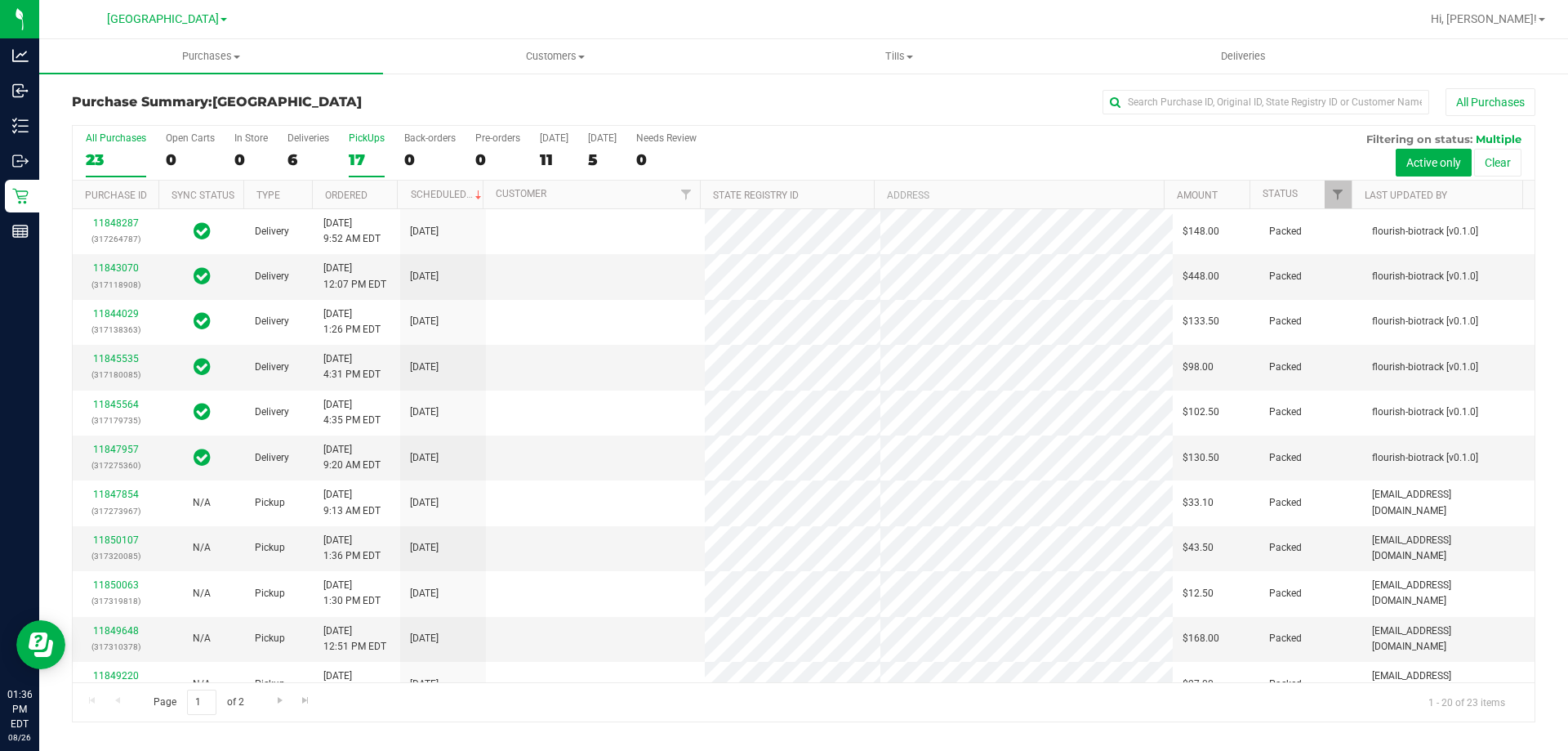
click at [356, 145] on label "PickUps 17" at bounding box center [366, 154] width 36 height 45
click at [0, 0] on input "PickUps 17" at bounding box center [0, 0] width 0 height 0
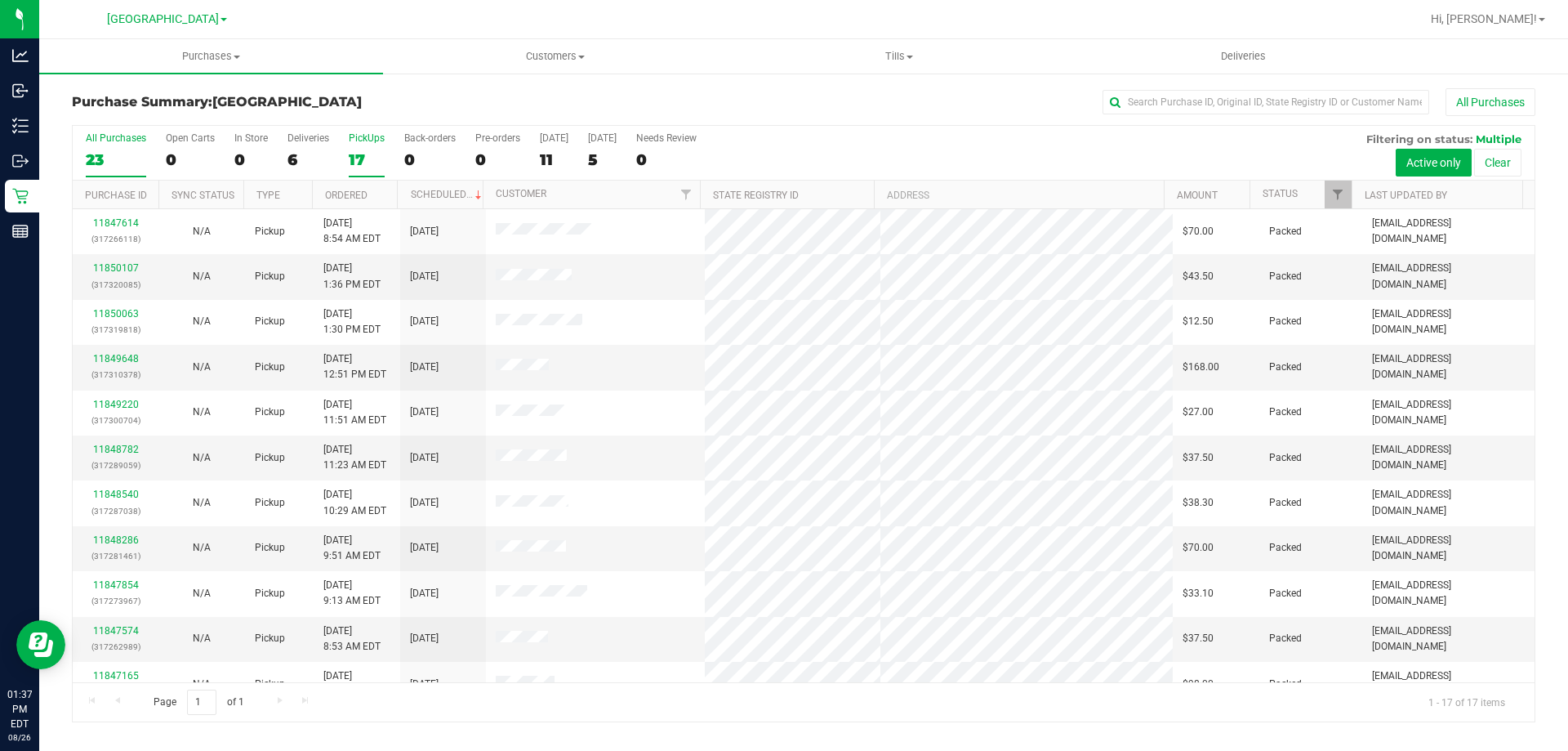
click at [106, 150] on div "23" at bounding box center [115, 159] width 61 height 19
click at [0, 0] on input "All Purchases 23" at bounding box center [0, 0] width 0 height 0
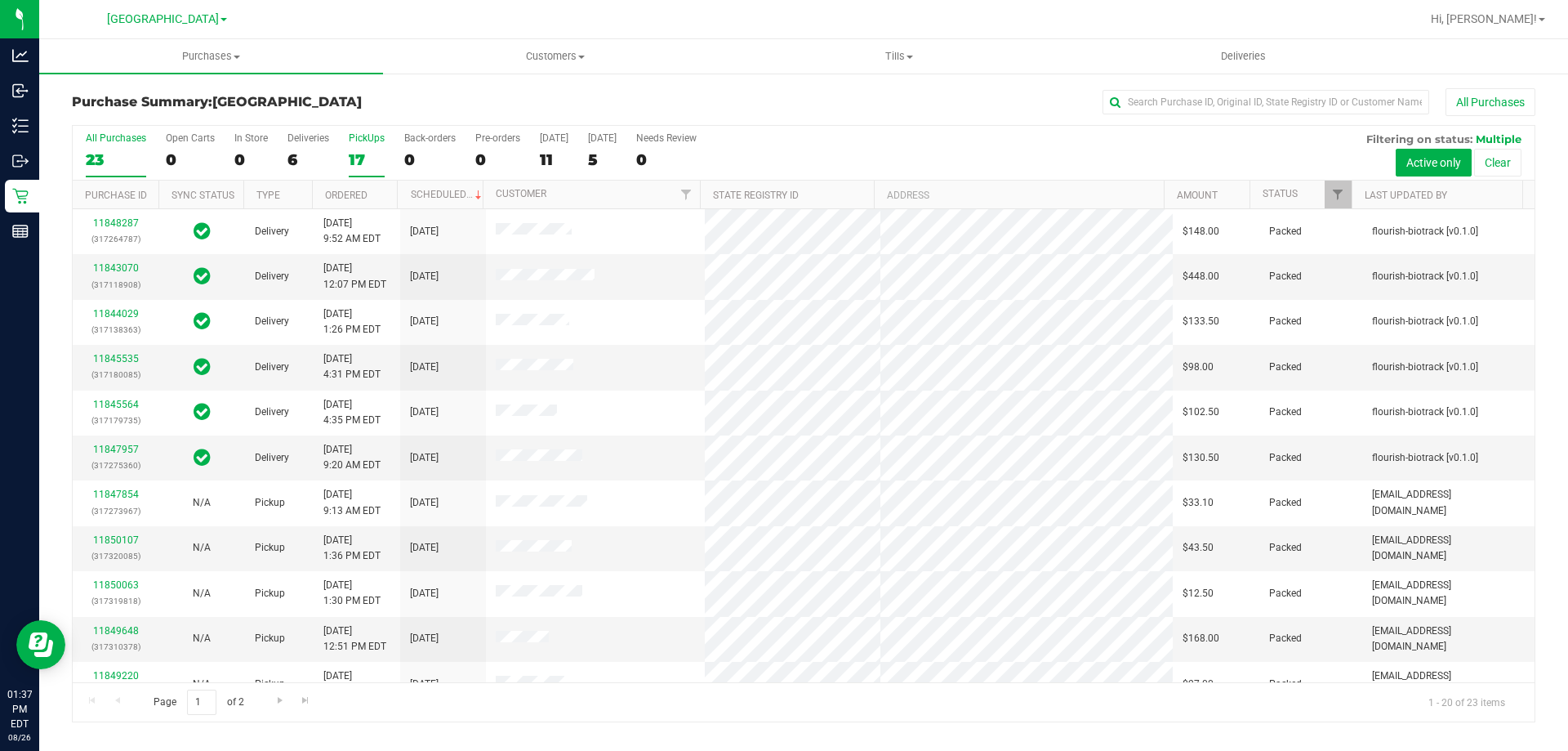
click at [361, 141] on div "PickUps" at bounding box center [366, 138] width 36 height 12
click at [0, 0] on input "PickUps 17" at bounding box center [0, 0] width 0 height 0
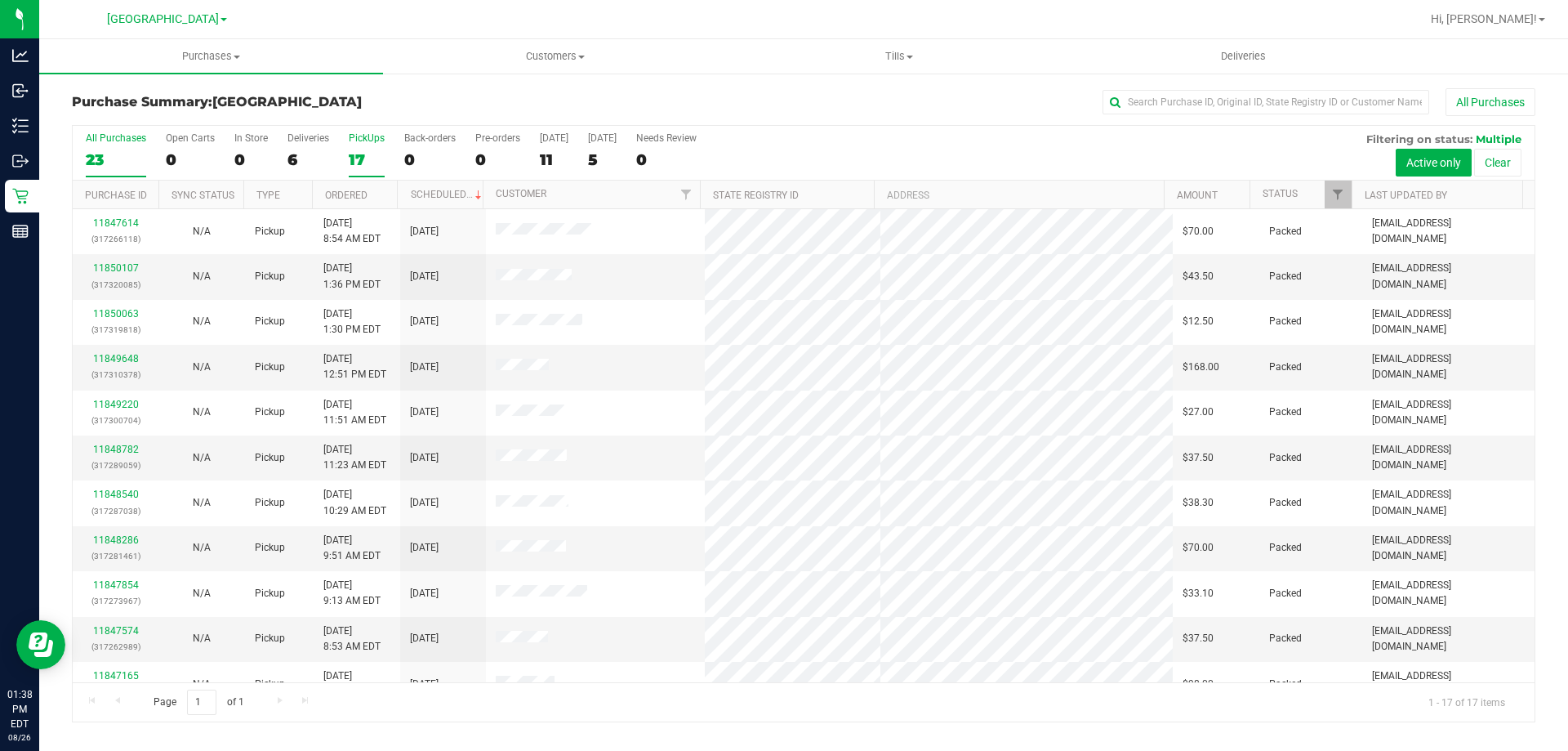
click at [115, 155] on div "23" at bounding box center [115, 159] width 61 height 19
click at [0, 0] on input "All Purchases 23" at bounding box center [0, 0] width 0 height 0
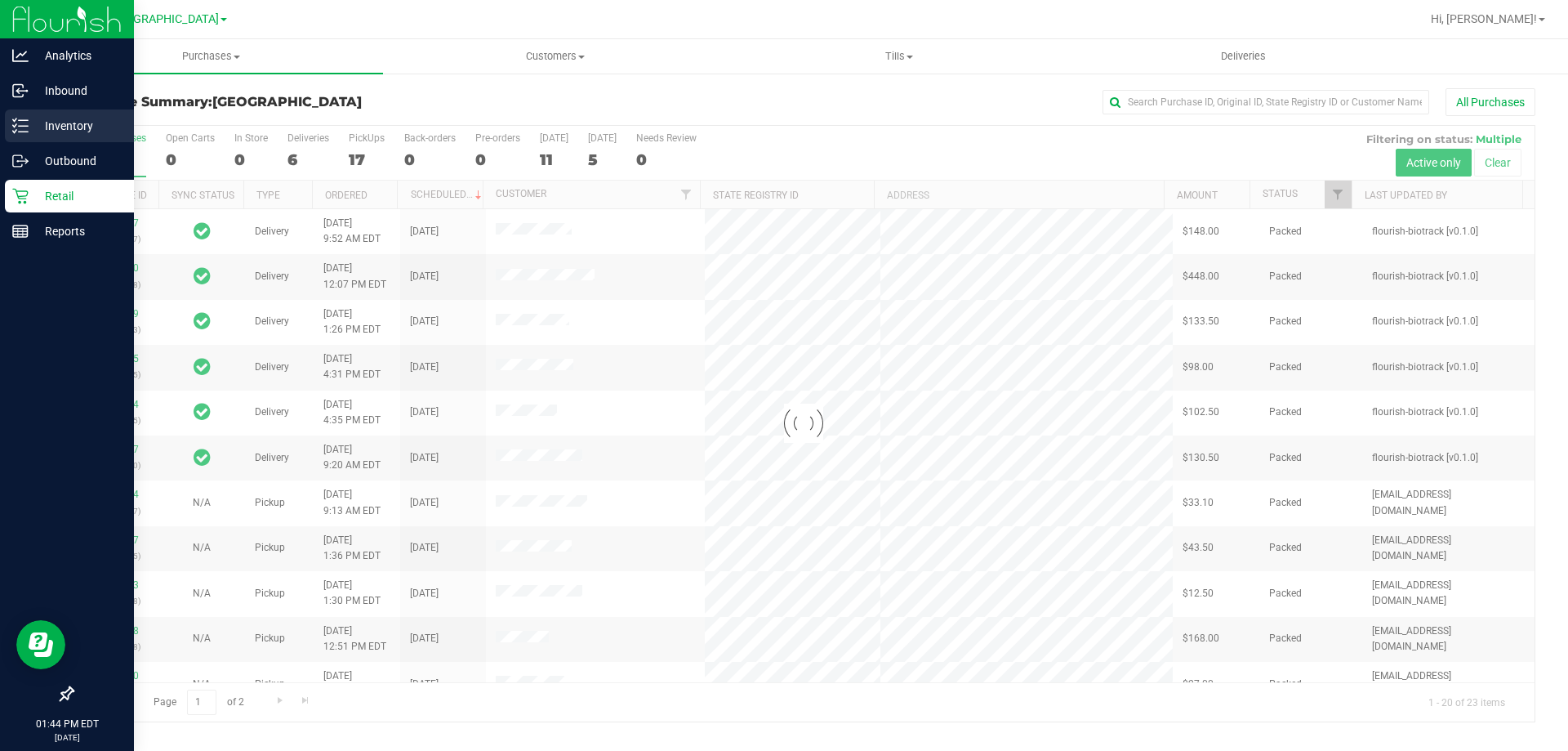
click at [35, 127] on p "Inventory" at bounding box center [77, 126] width 98 height 20
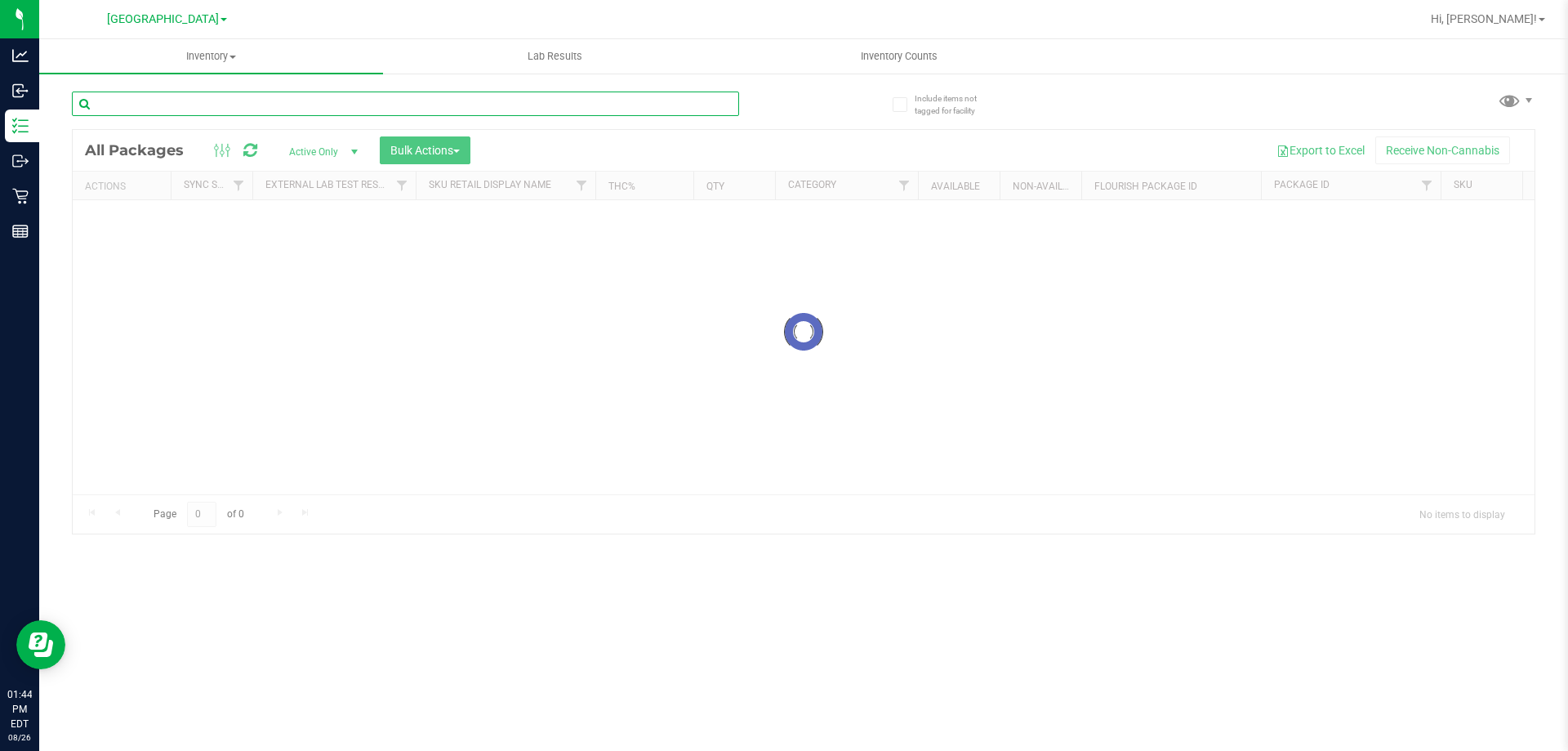
click at [198, 110] on input "text" at bounding box center [405, 103] width 667 height 25
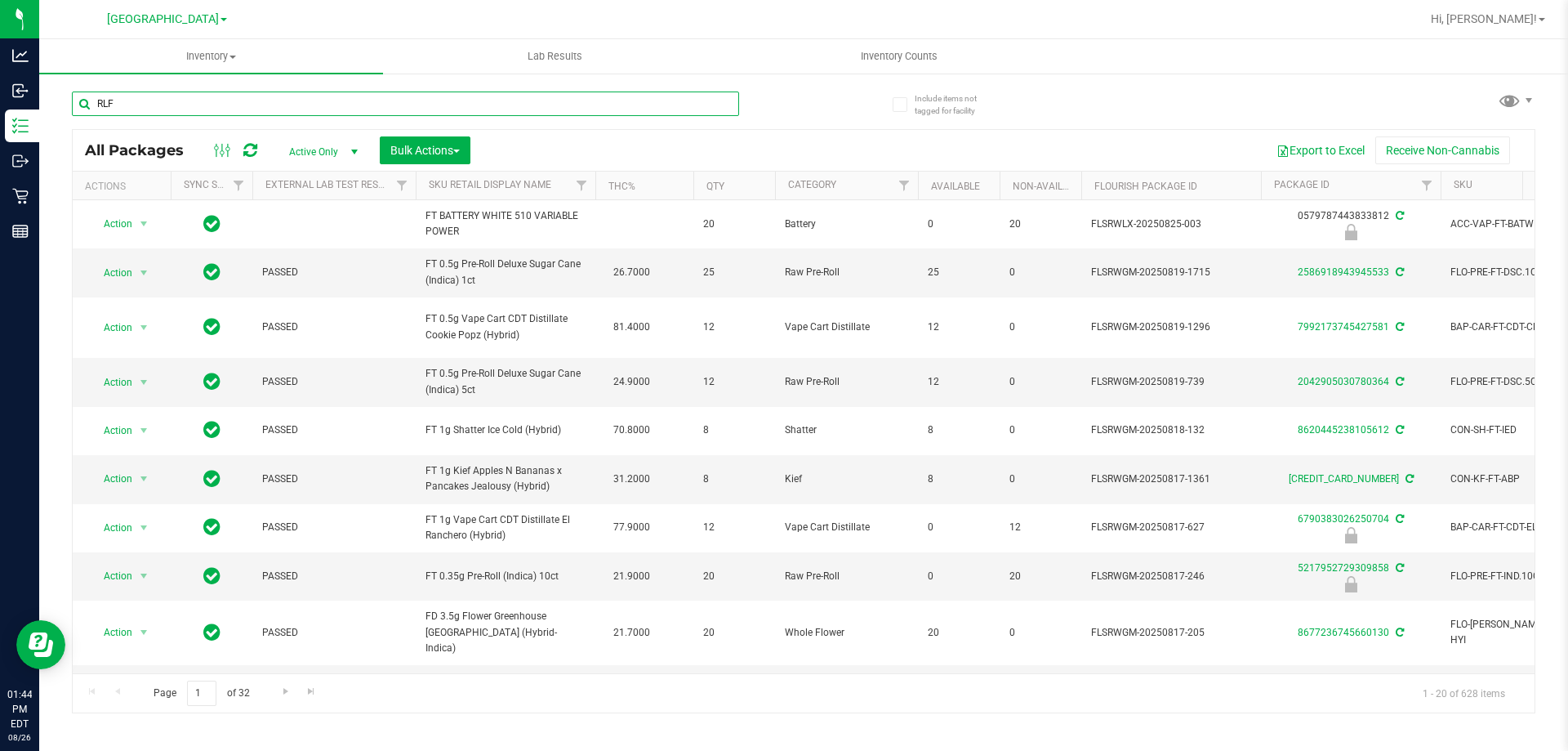
type input "RLF"
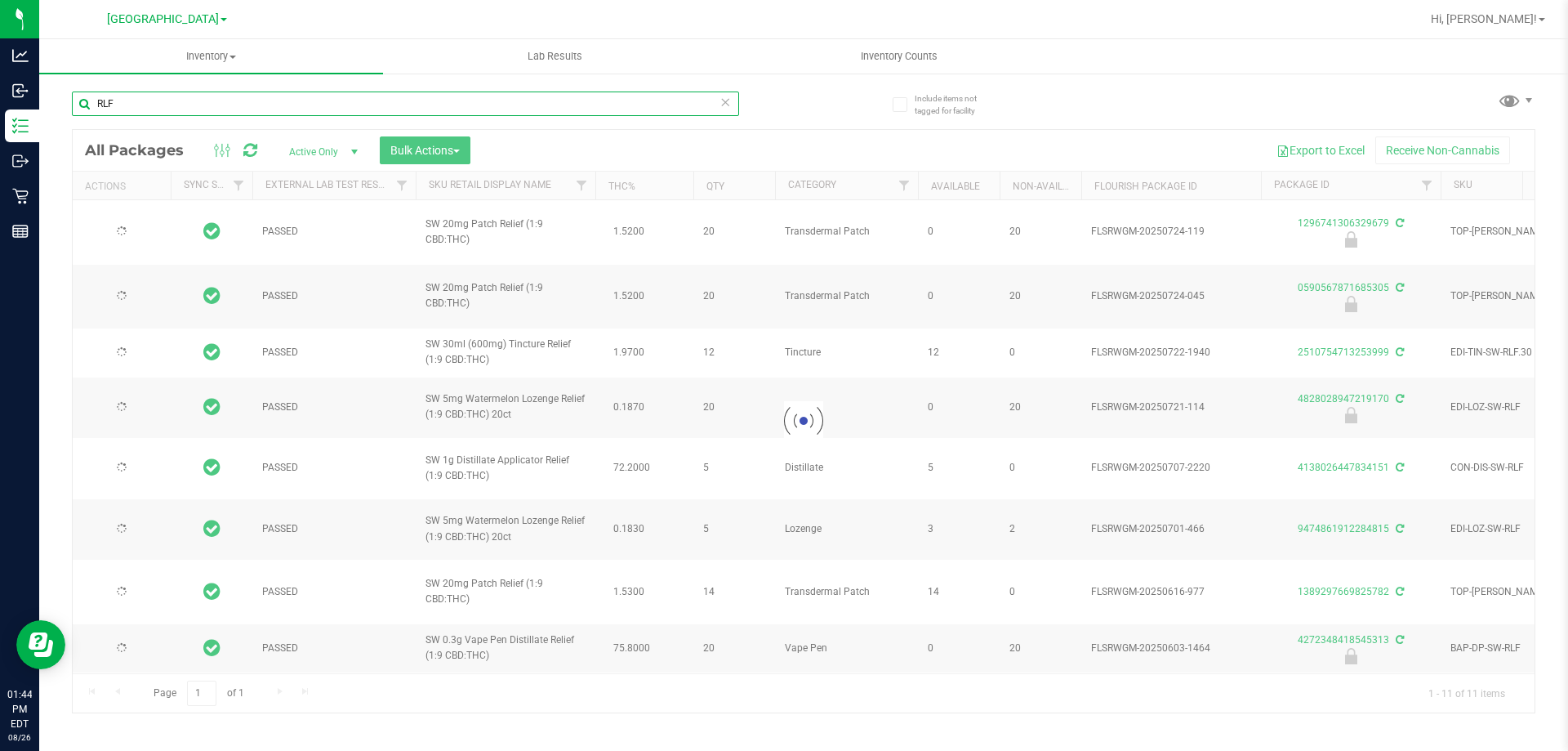
type input "2026-01-20"
type input "2026-01-04"
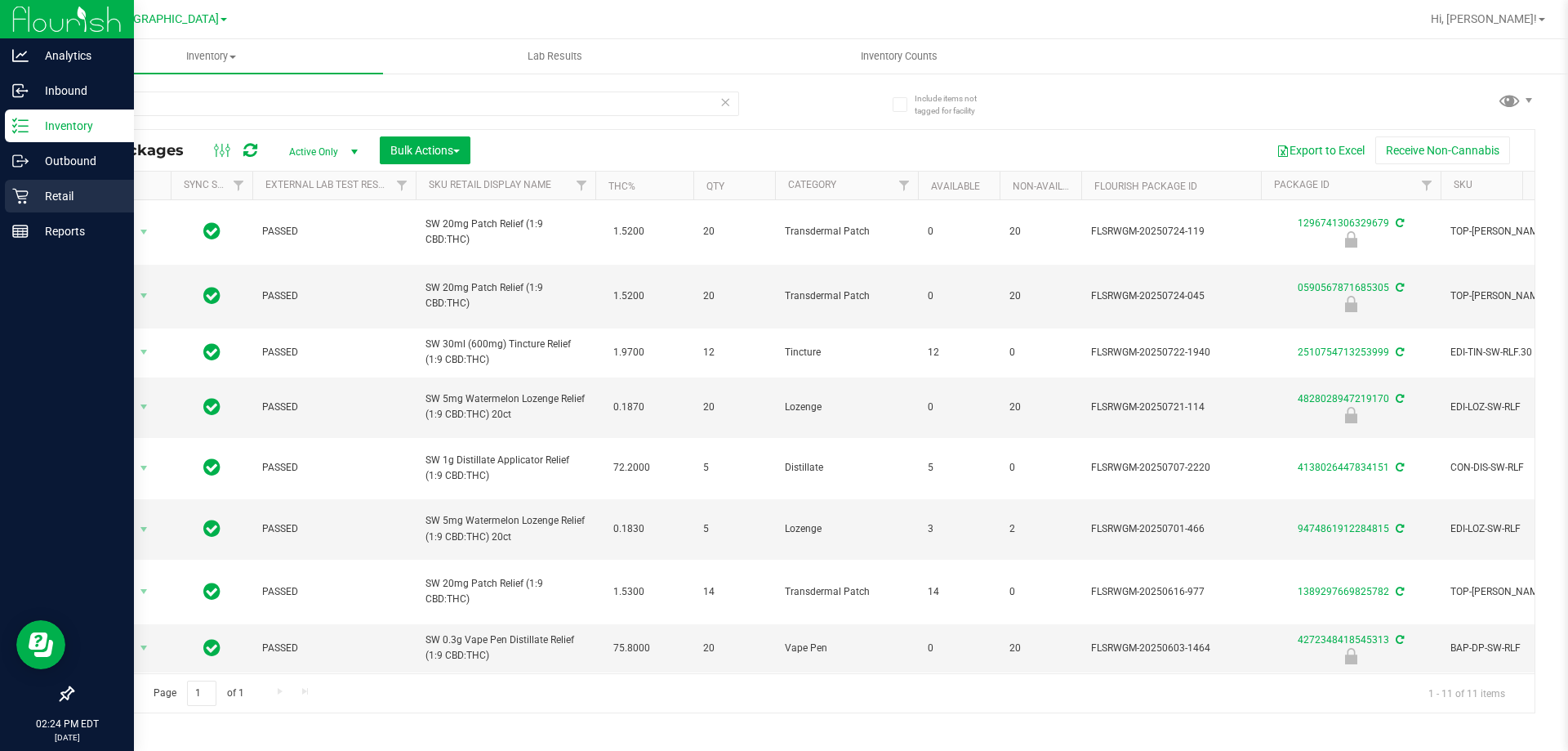
click at [38, 200] on p "Retail" at bounding box center [77, 196] width 98 height 20
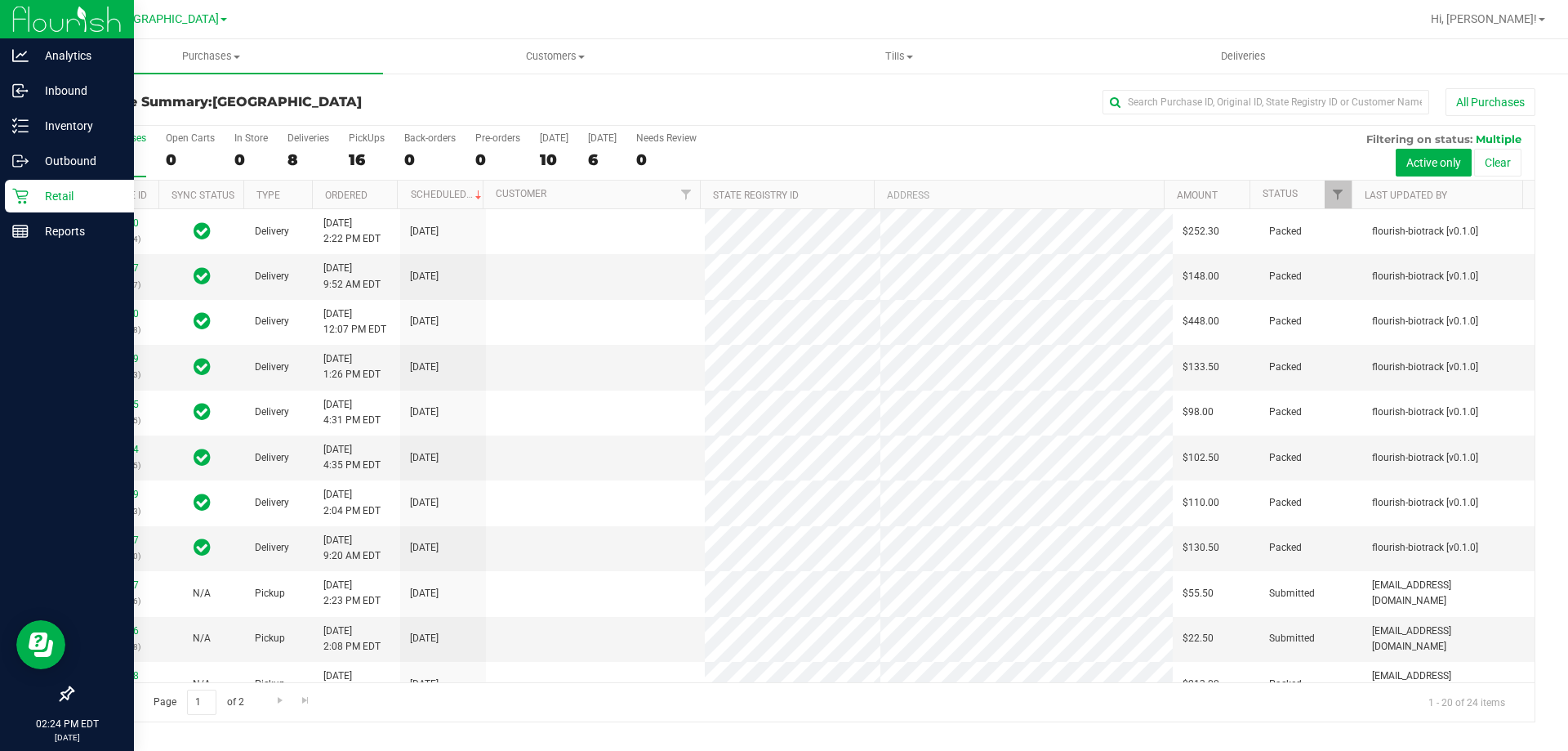
scroll to position [81, 0]
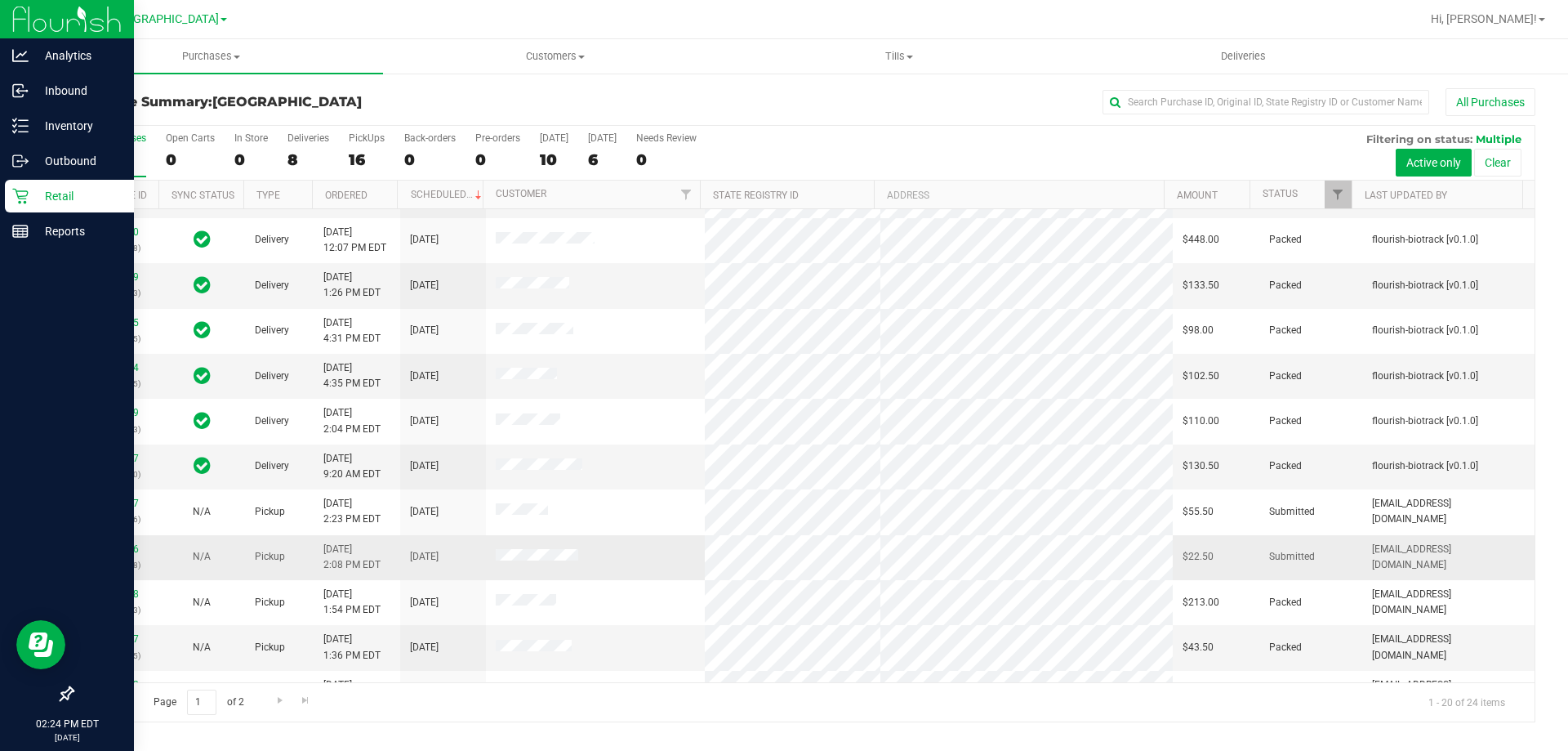
click at [116, 558] on p "(317327798)" at bounding box center [115, 565] width 67 height 16
click at [118, 546] on link "11850426" at bounding box center [116, 549] width 46 height 12
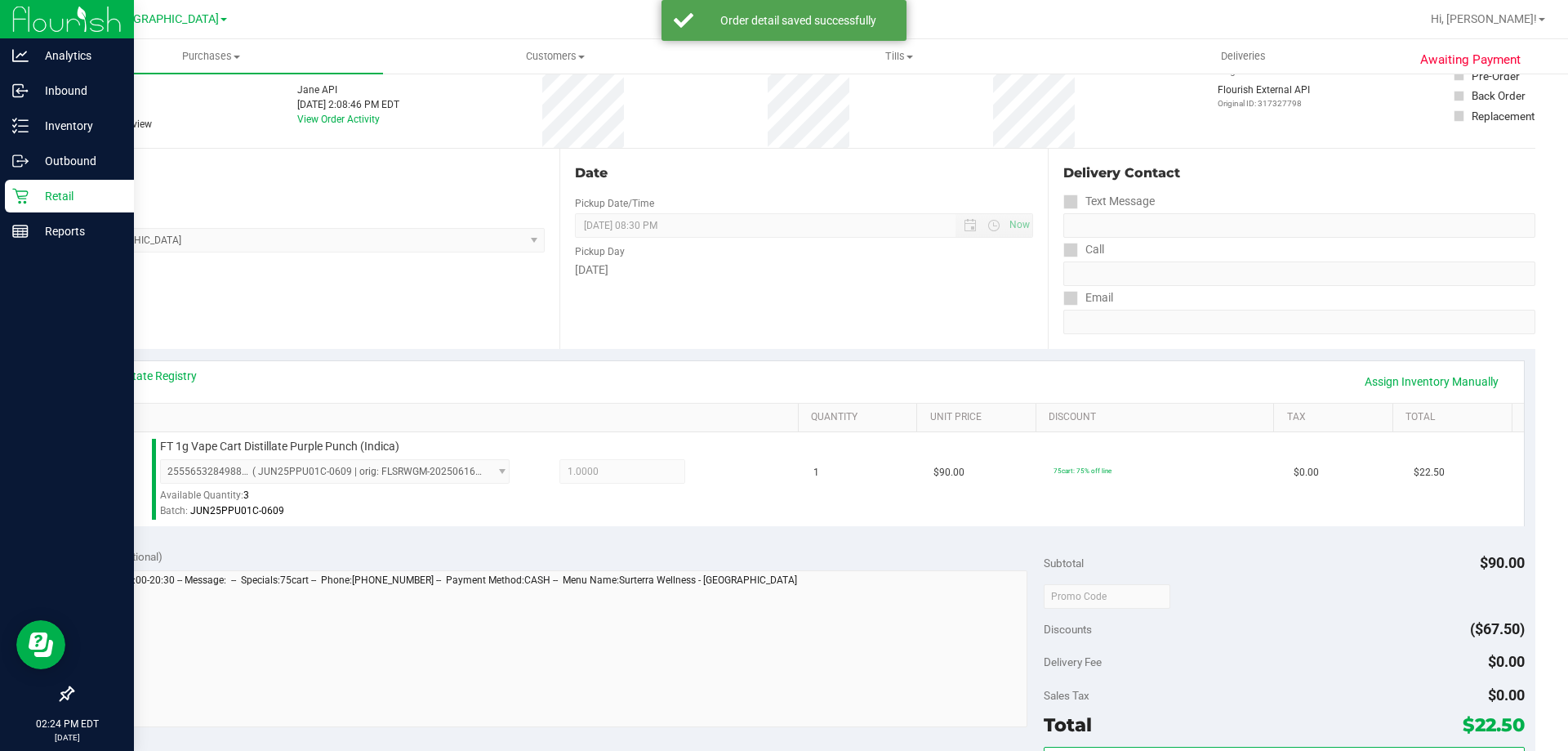
scroll to position [327, 0]
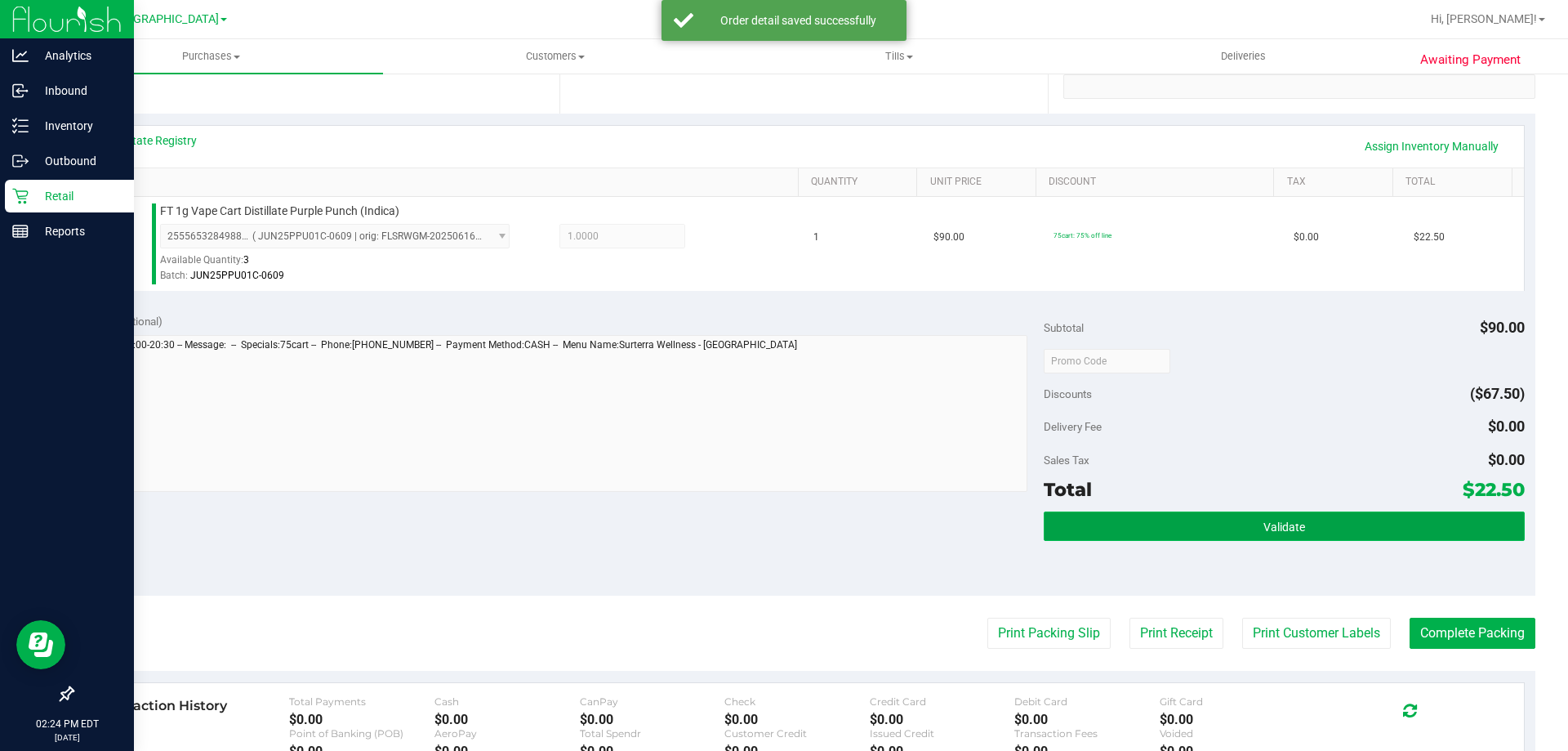
click at [1123, 531] on button "Validate" at bounding box center [1283, 526] width 480 height 30
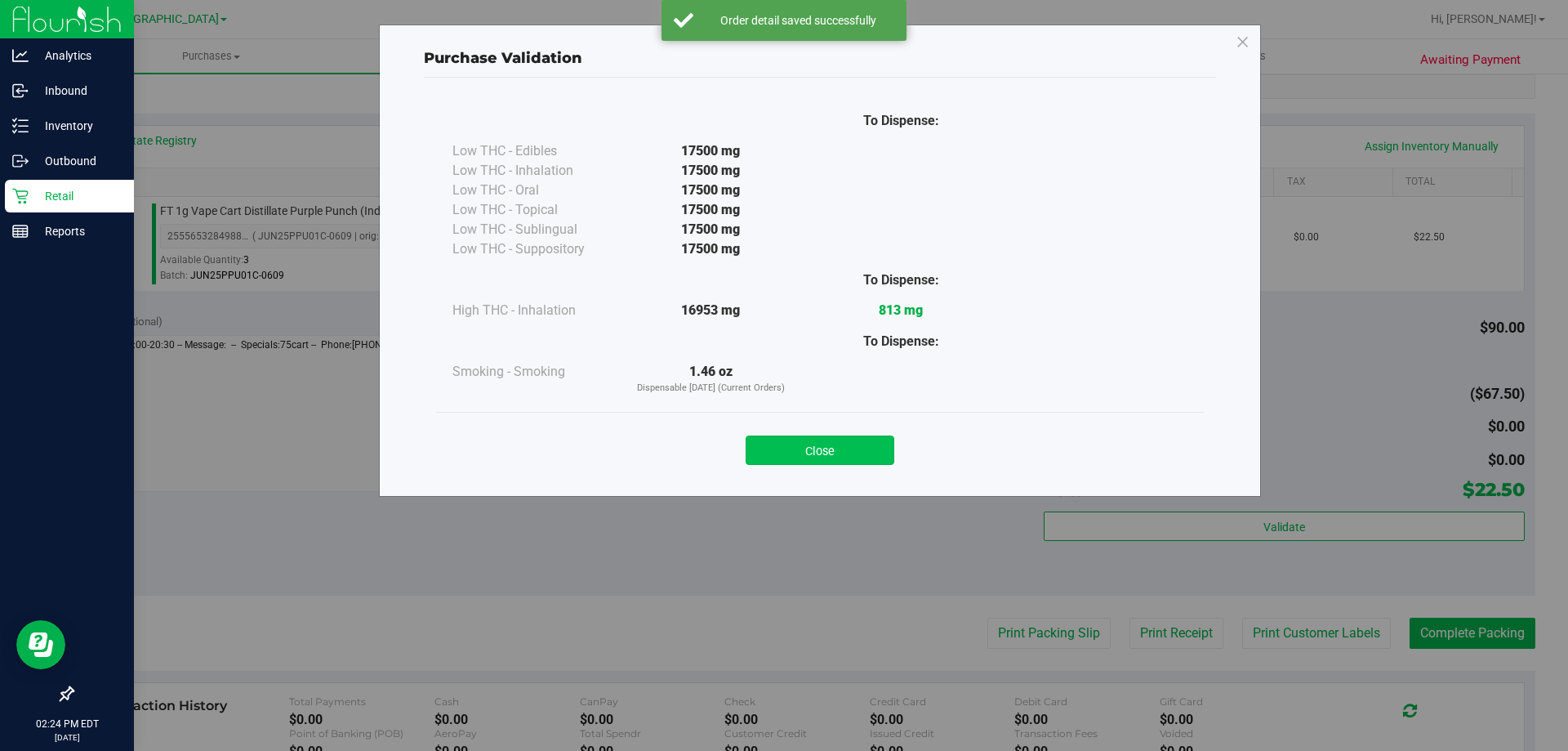
click at [751, 443] on button "Close" at bounding box center [820, 450] width 149 height 30
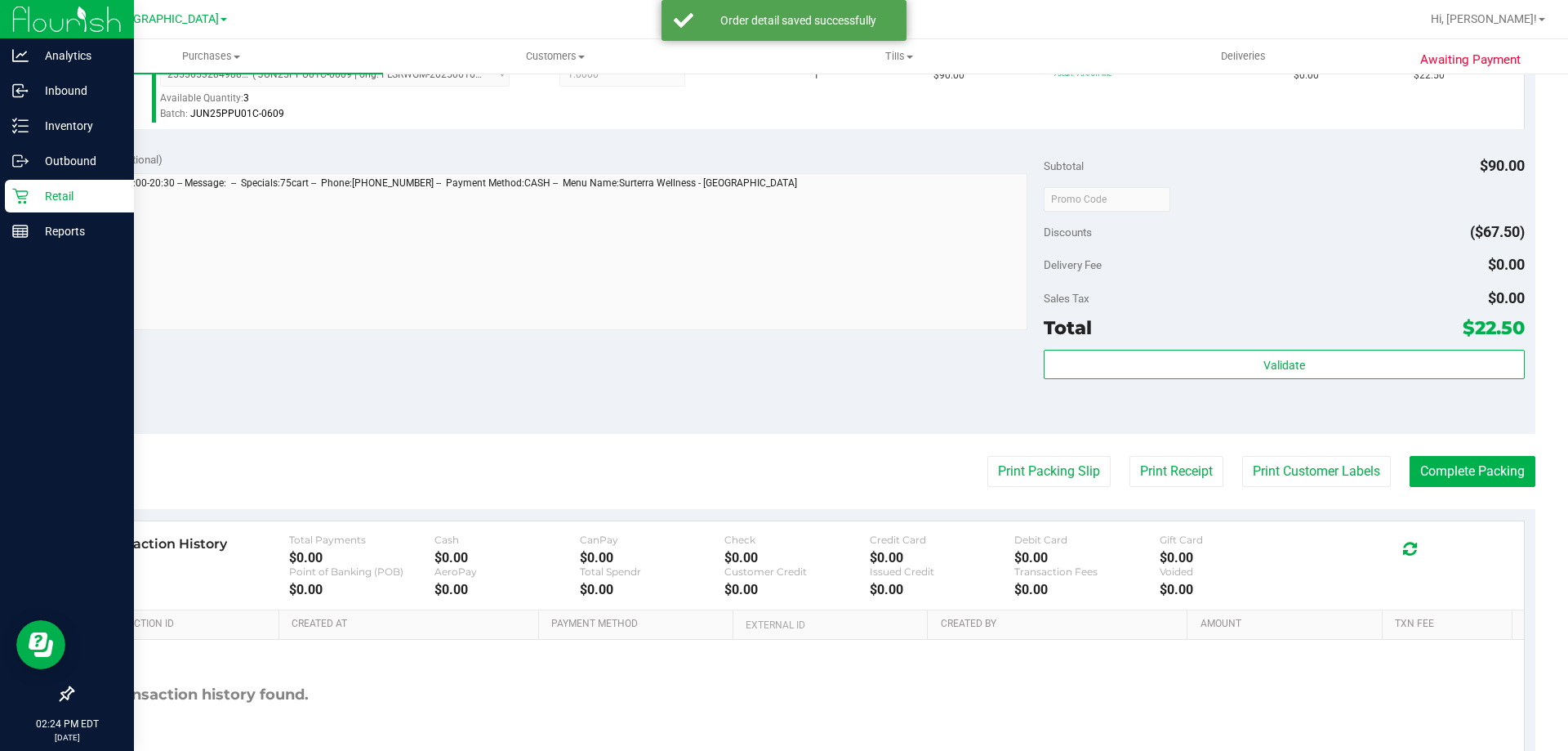
scroll to position [490, 0]
click at [1002, 466] on button "Print Packing Slip" at bounding box center [1049, 469] width 123 height 31
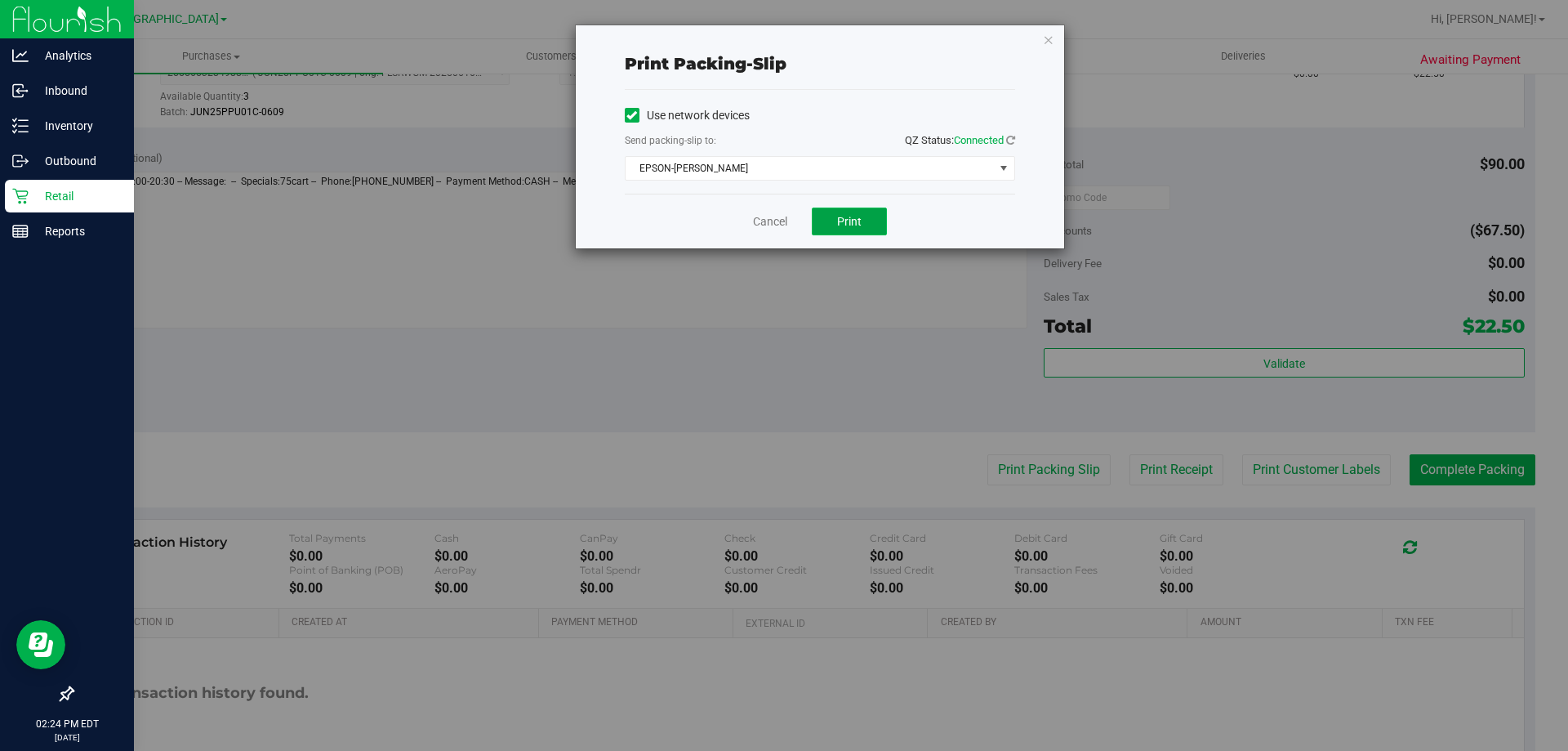
click at [867, 225] on button "Print" at bounding box center [849, 222] width 75 height 28
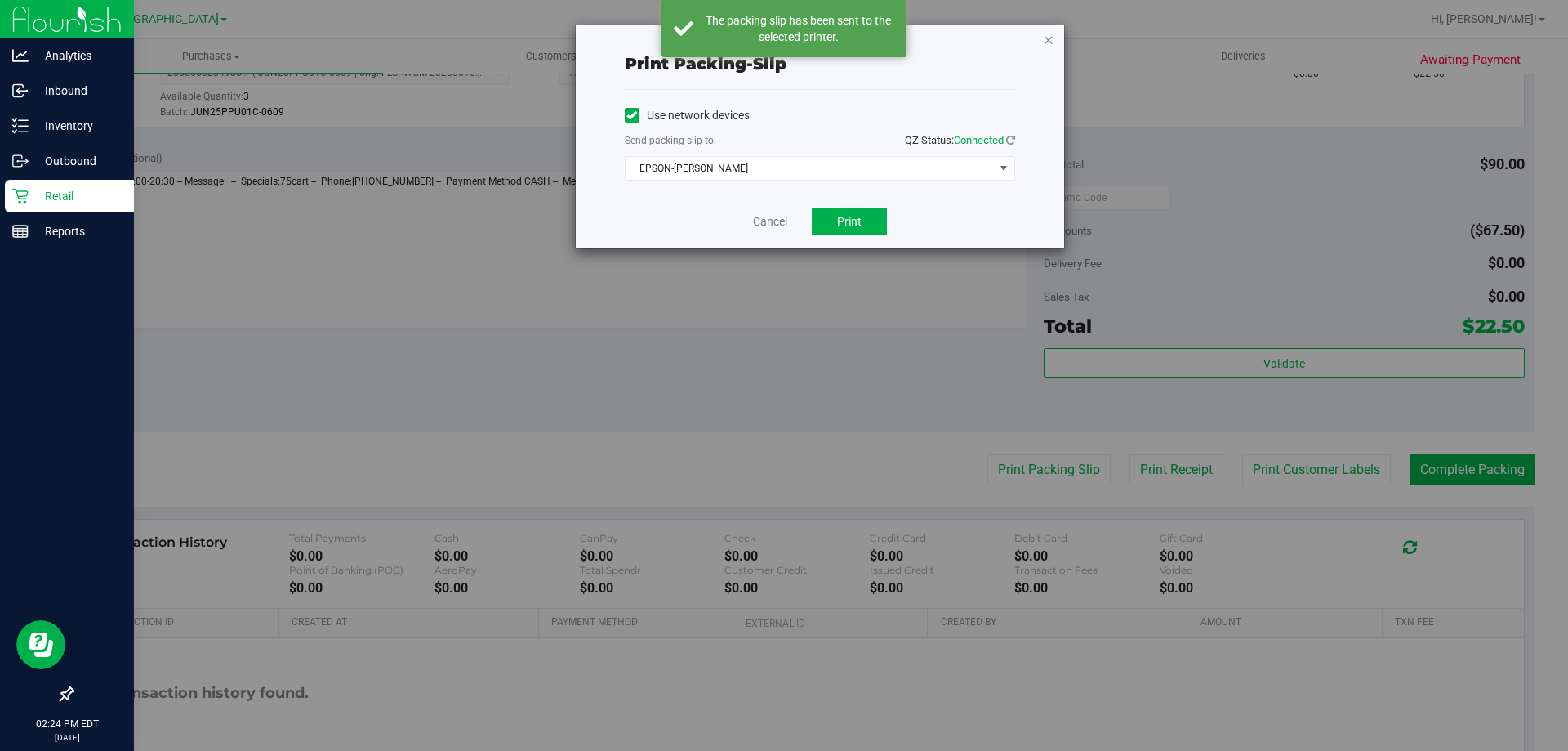
click at [1050, 38] on icon "button" at bounding box center [1049, 40] width 12 height 20
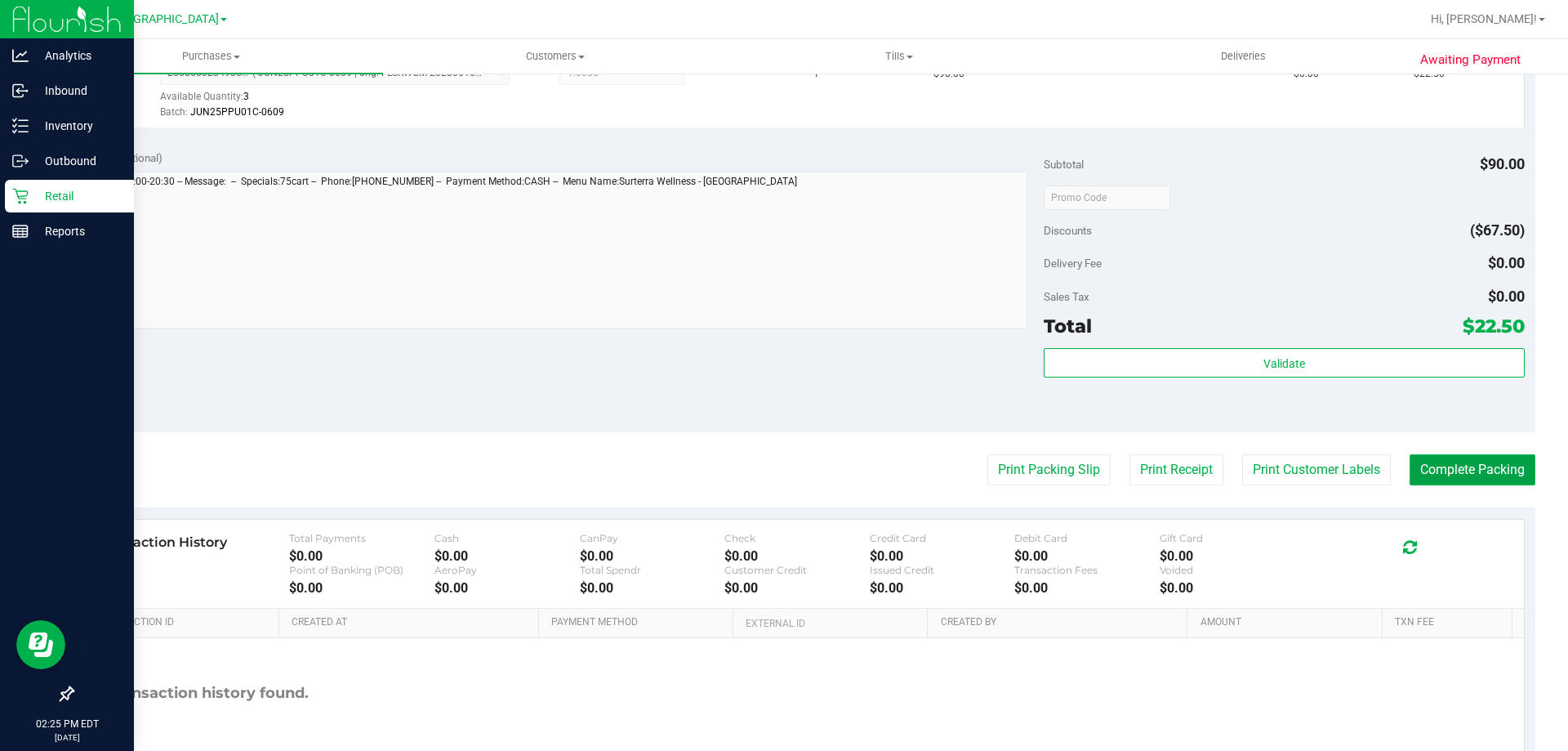
click at [1458, 466] on button "Complete Packing" at bounding box center [1472, 469] width 126 height 31
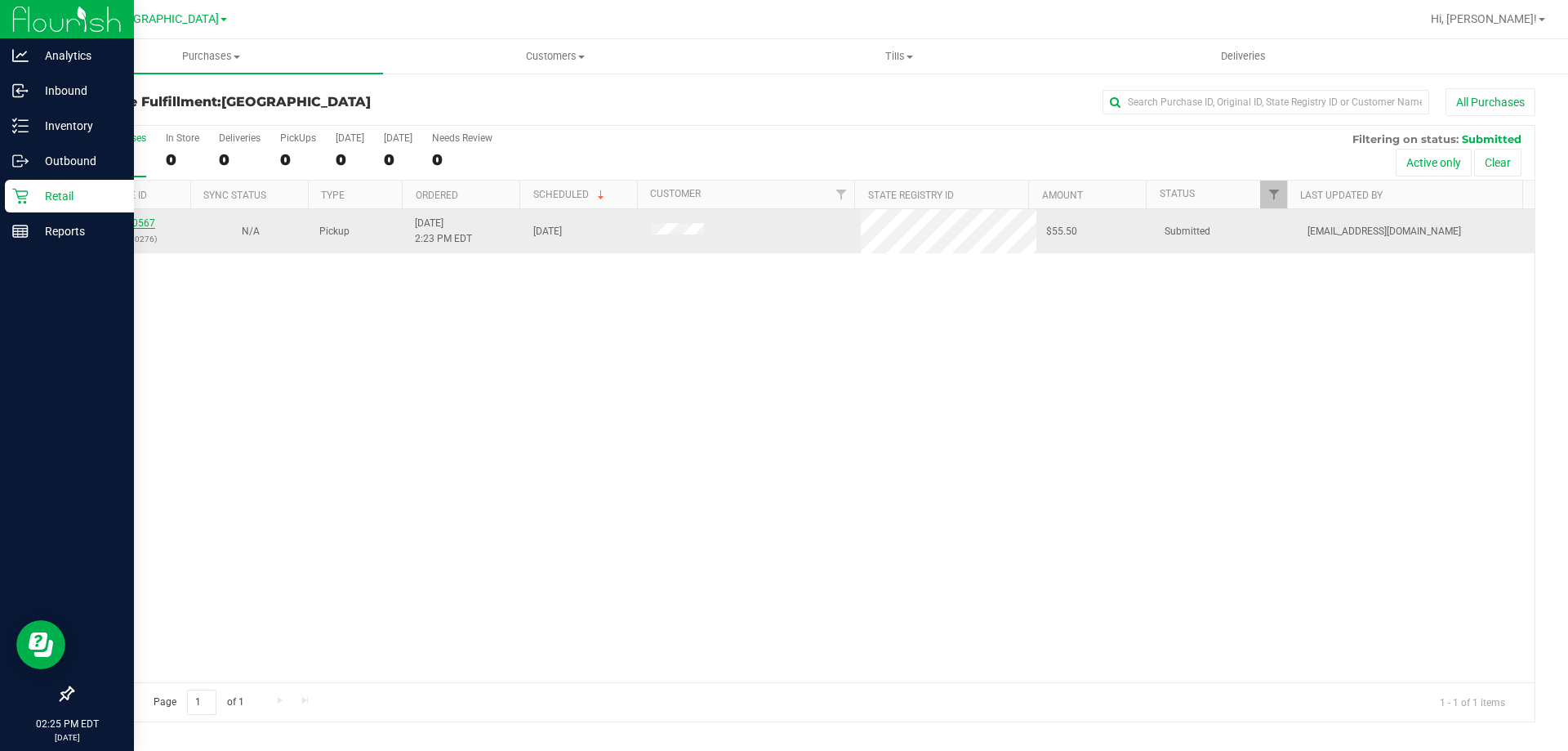
click at [135, 223] on link "11850567" at bounding box center [132, 224] width 46 height 12
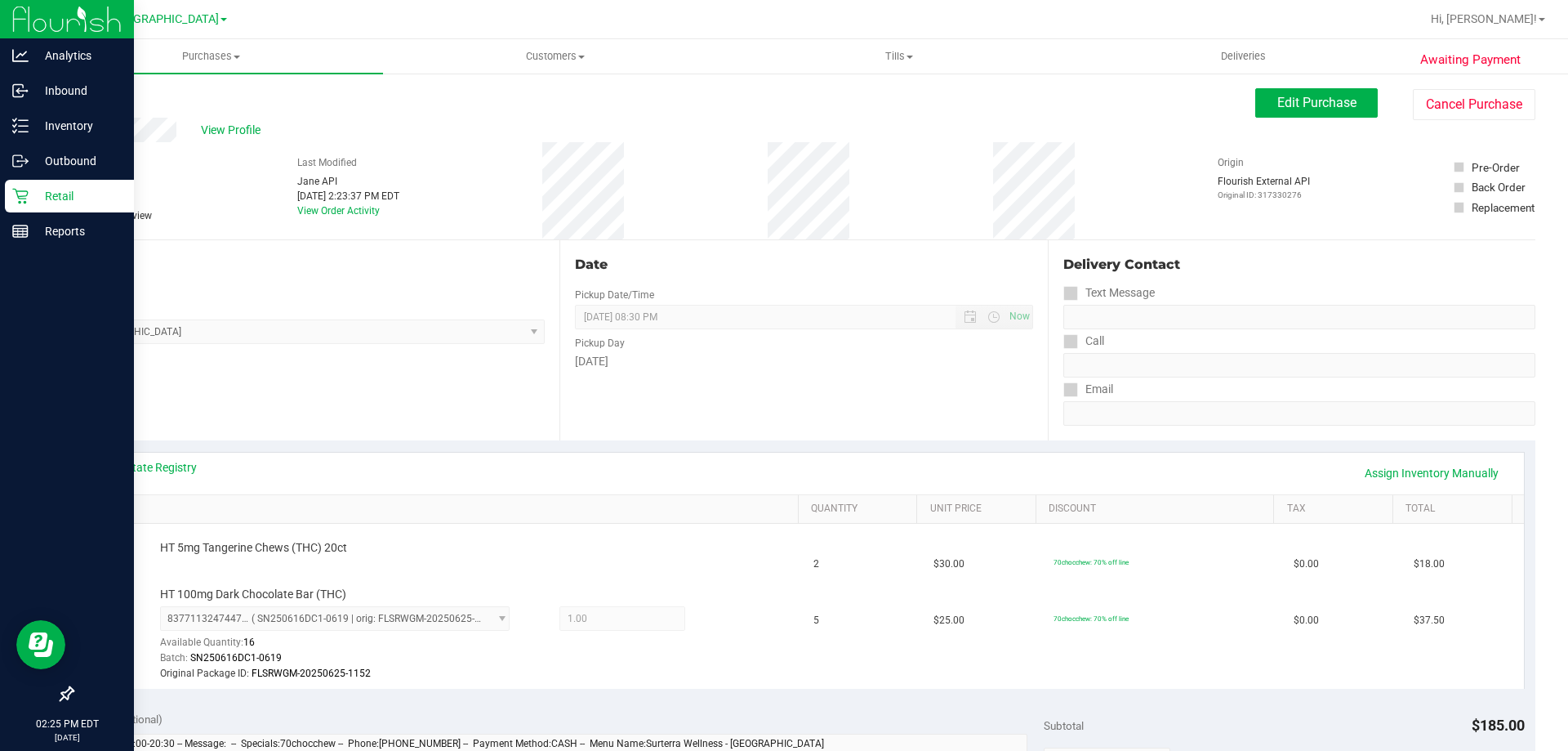
click at [84, 97] on link "Back" at bounding box center [83, 98] width 25 height 12
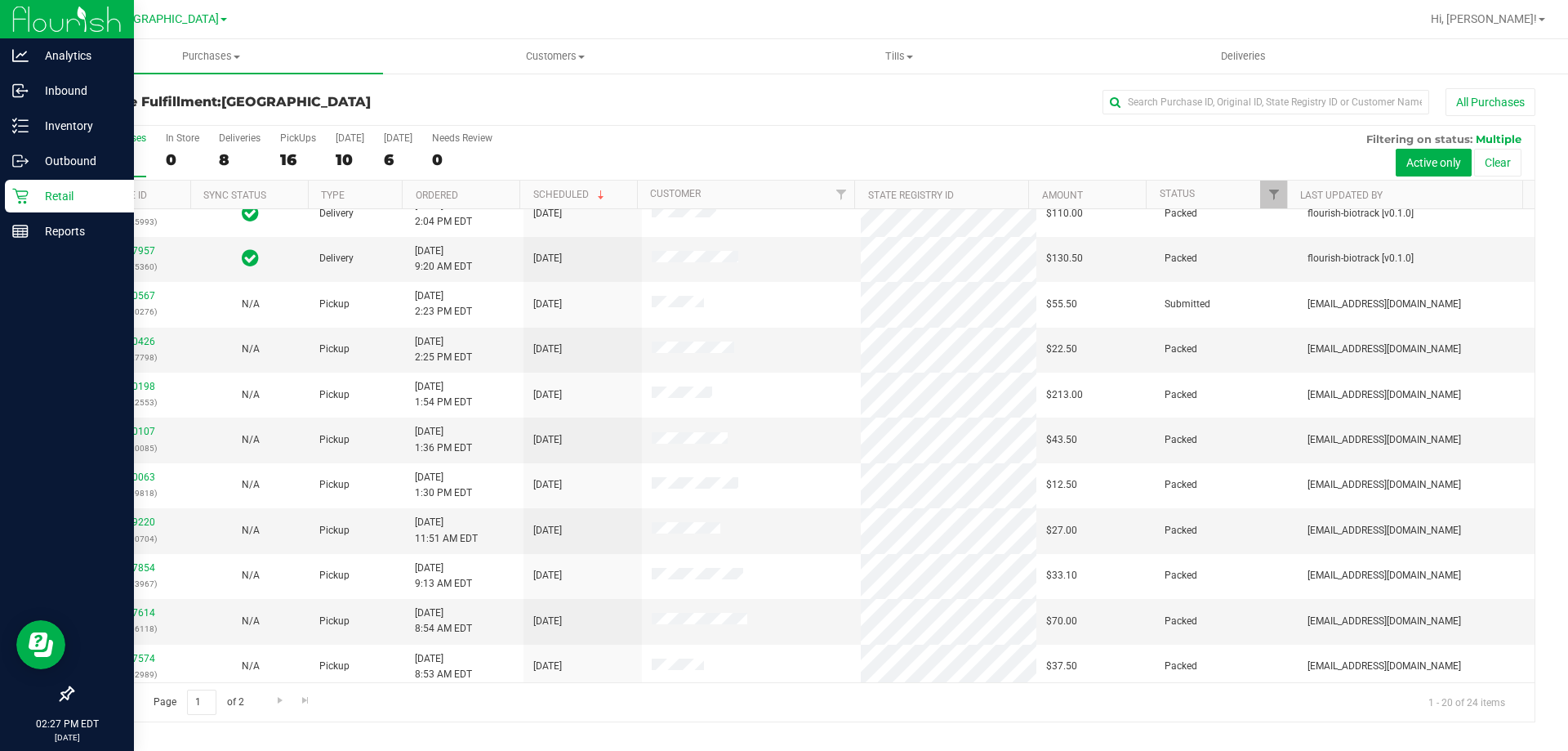
scroll to position [104, 0]
click at [581, 101] on div "All Purchases" at bounding box center [1047, 102] width 975 height 28
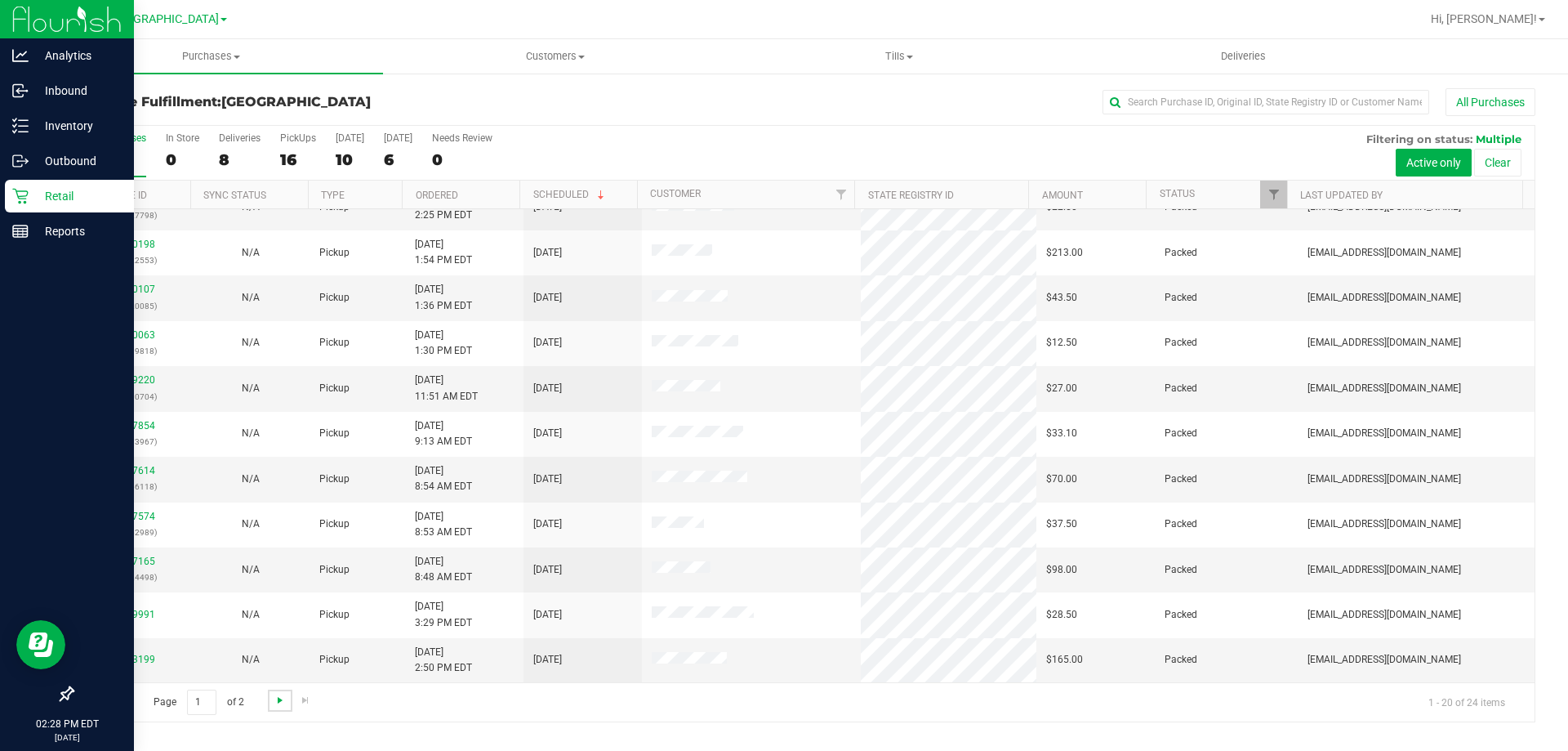
click at [276, 700] on span "Go to the next page" at bounding box center [279, 699] width 13 height 13
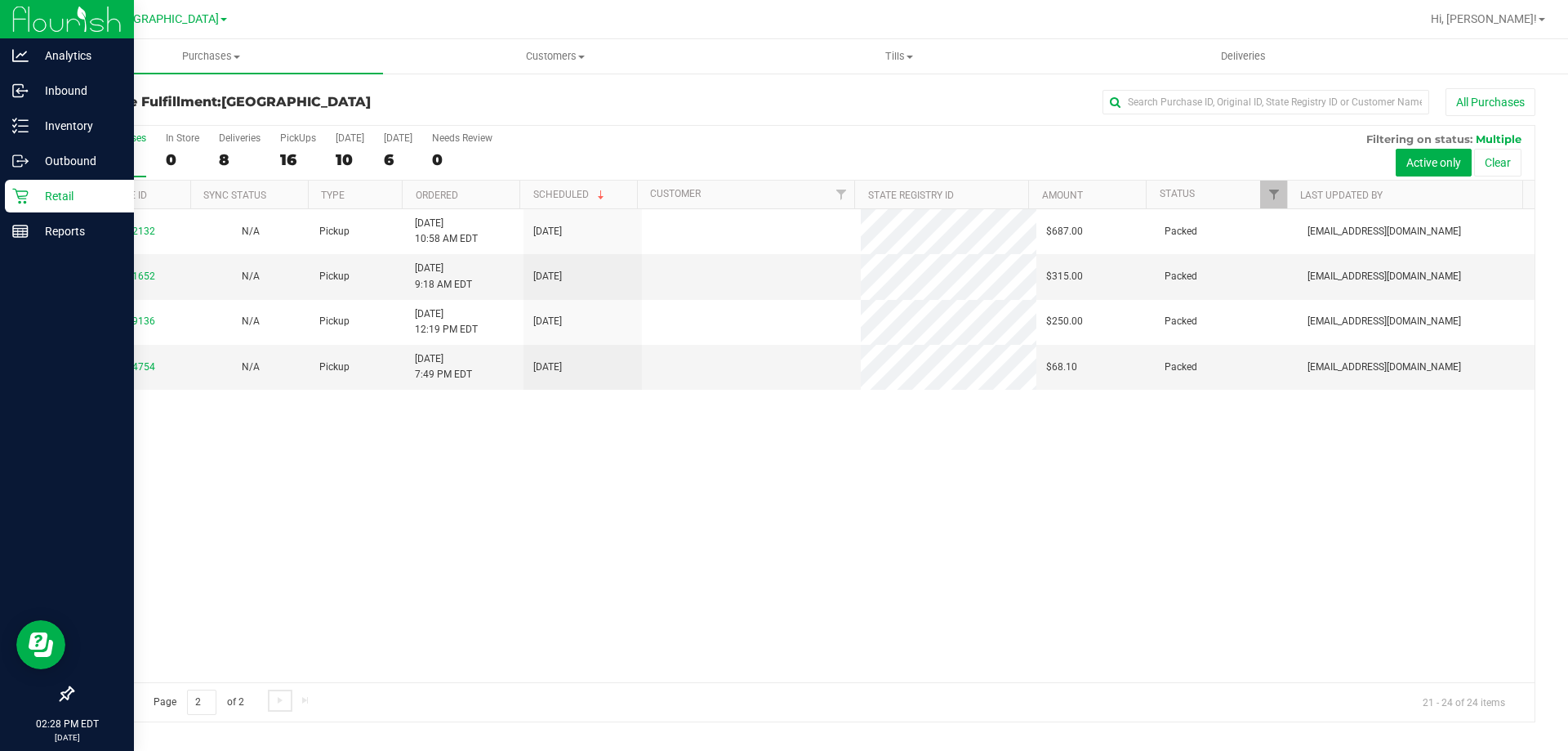
scroll to position [0, 0]
click at [663, 106] on div "All Purchases" at bounding box center [1047, 102] width 975 height 28
click at [49, 196] on p "Retail" at bounding box center [77, 196] width 98 height 20
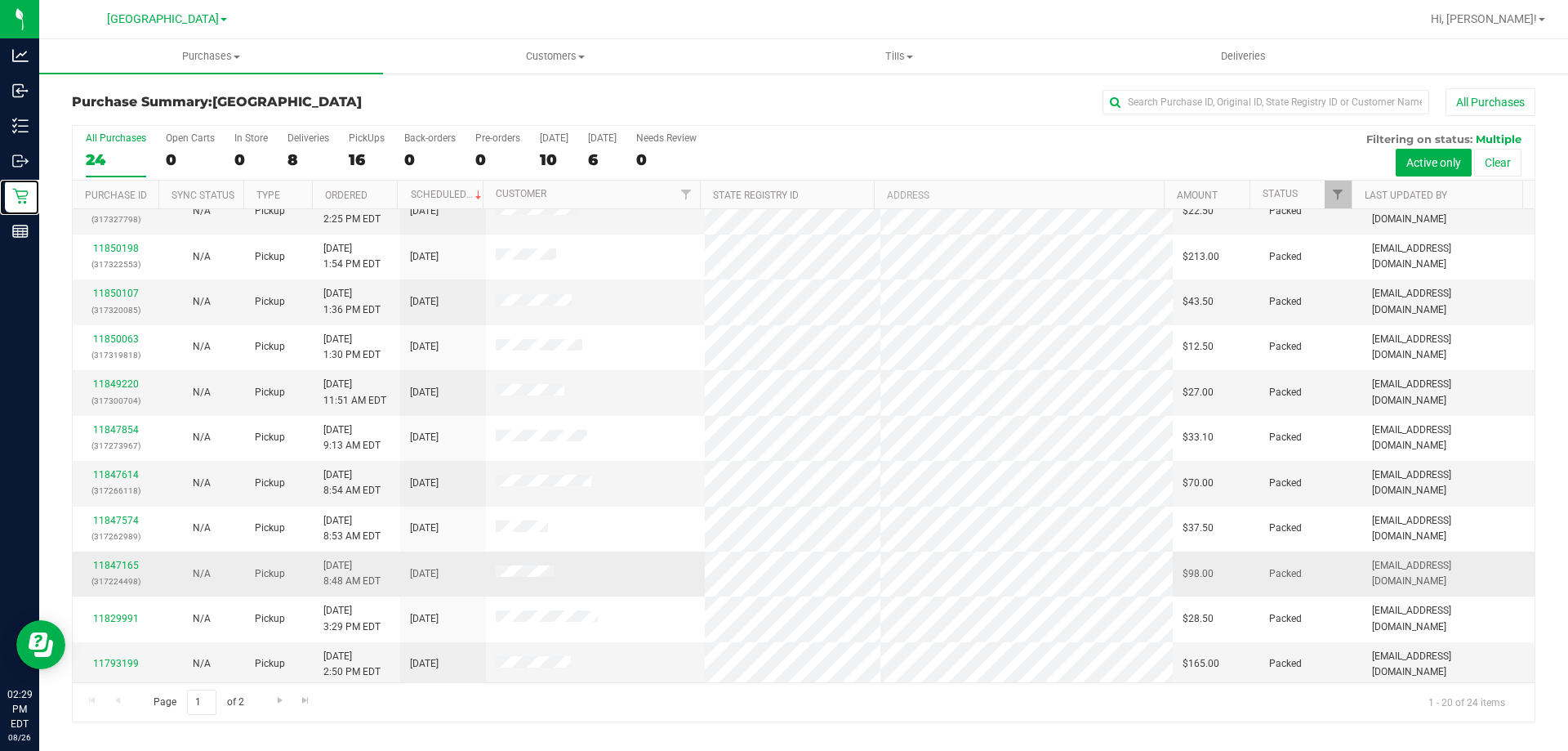
scroll to position [431, 0]
click at [282, 699] on span "Go to the next page" at bounding box center [279, 699] width 13 height 13
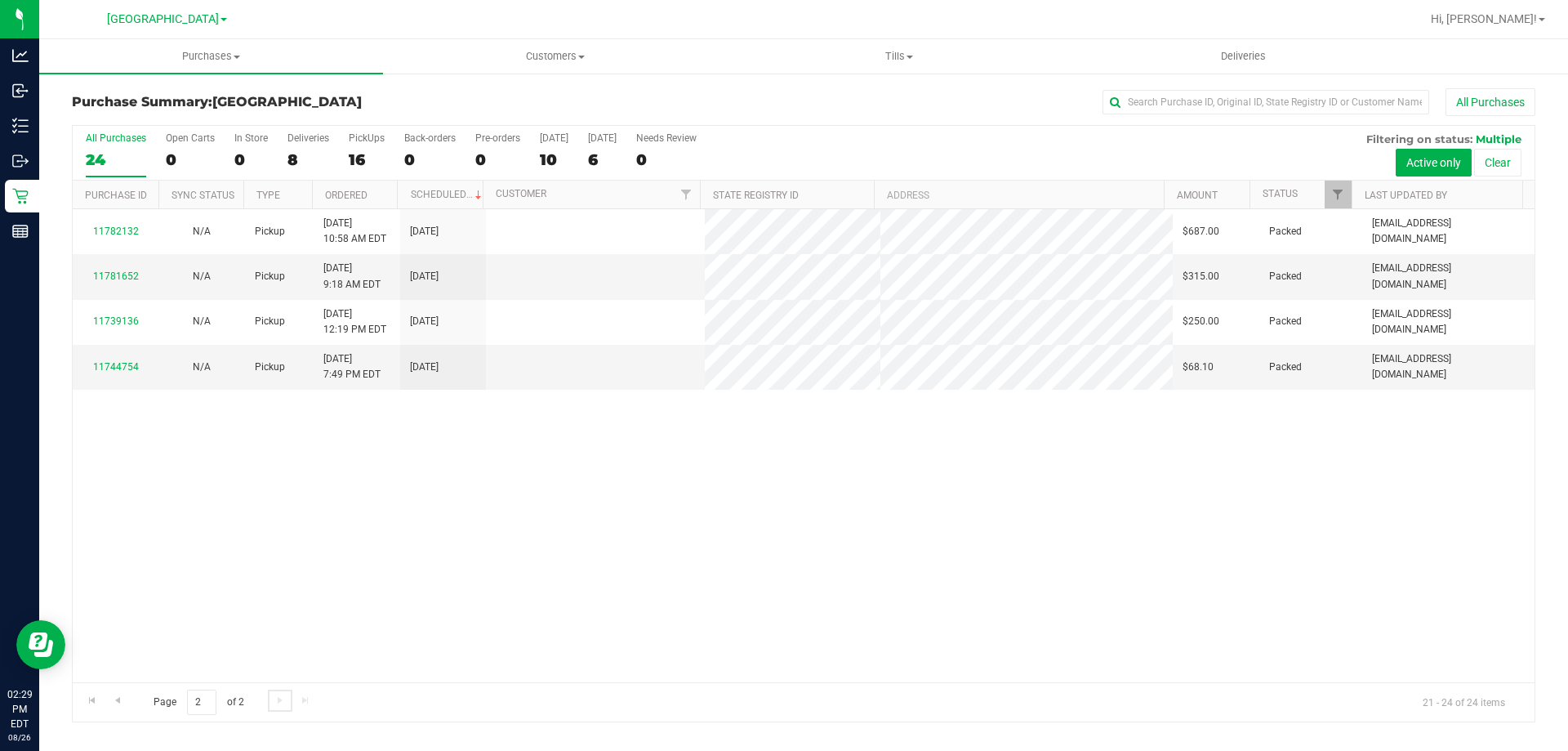
scroll to position [0, 0]
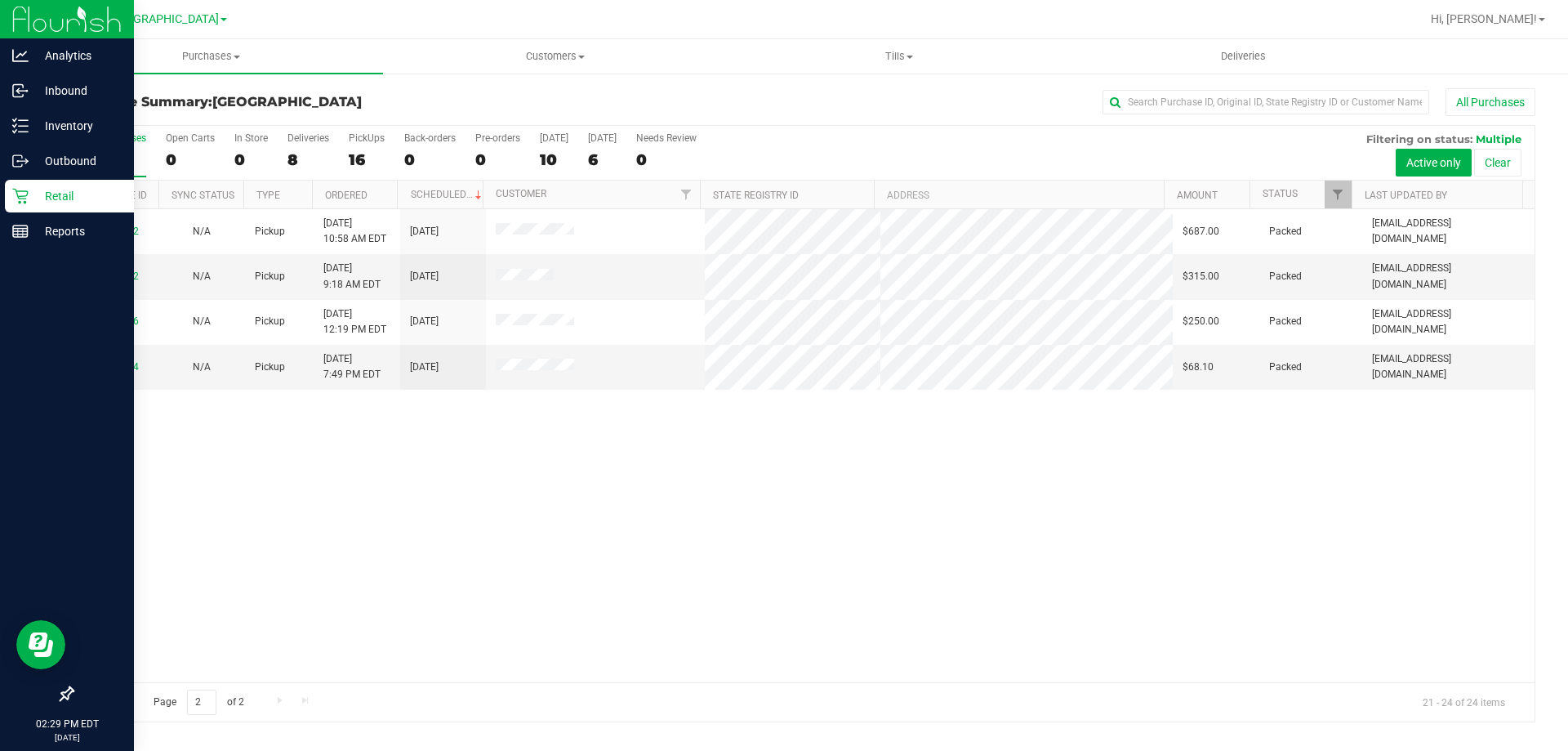
click at [25, 189] on icon at bounding box center [20, 196] width 16 height 16
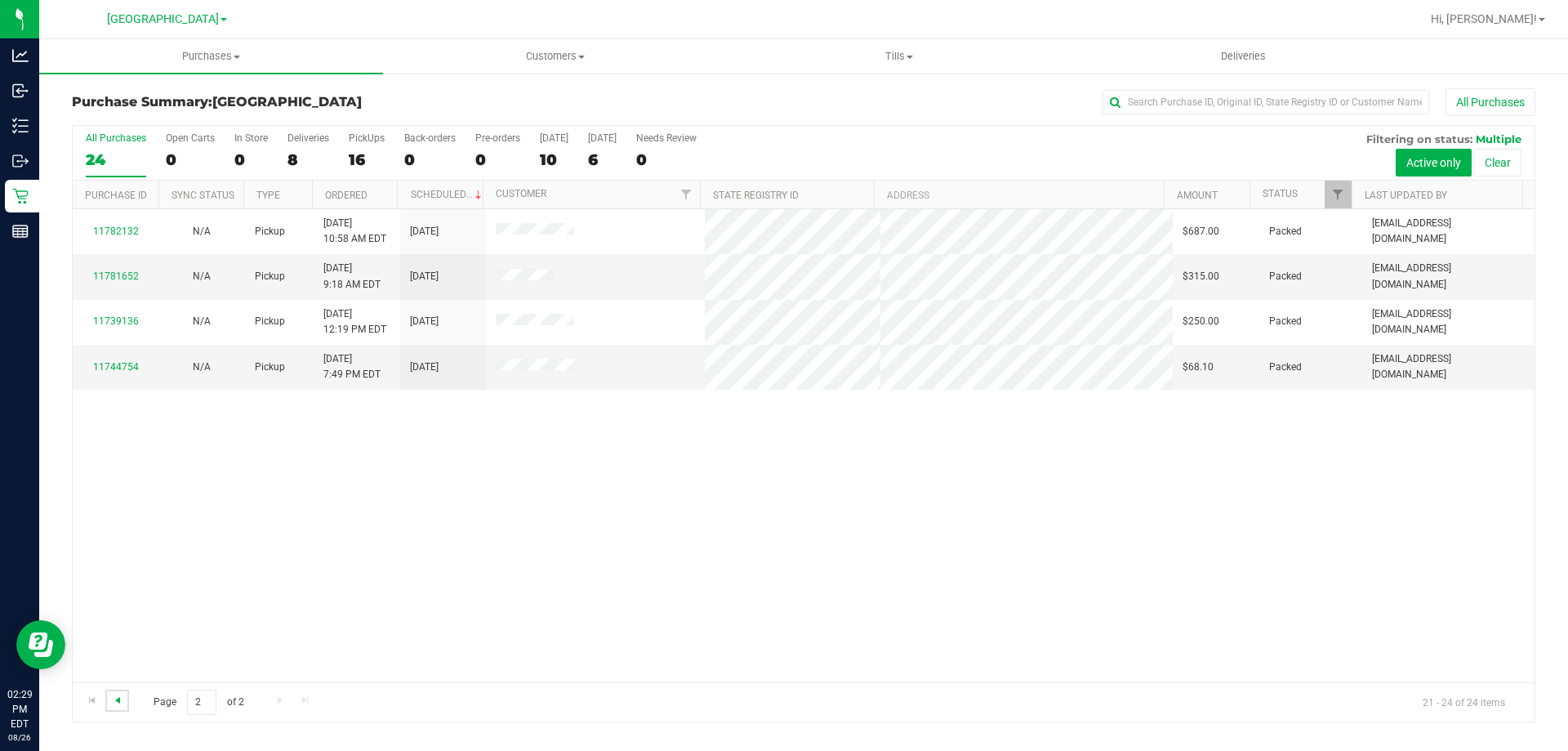
click at [114, 699] on span "Go to the previous page" at bounding box center [117, 699] width 13 height 13
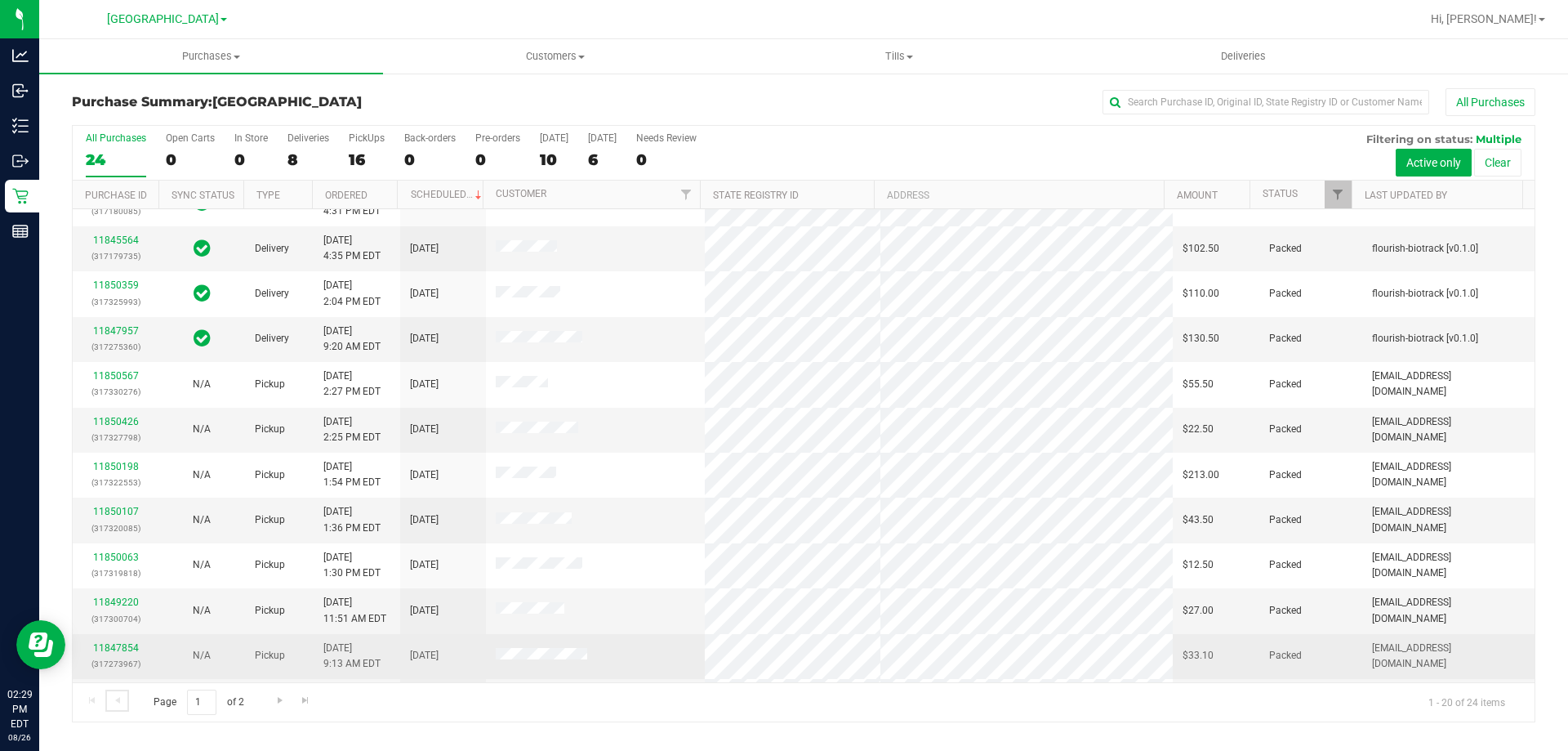
scroll to position [431, 0]
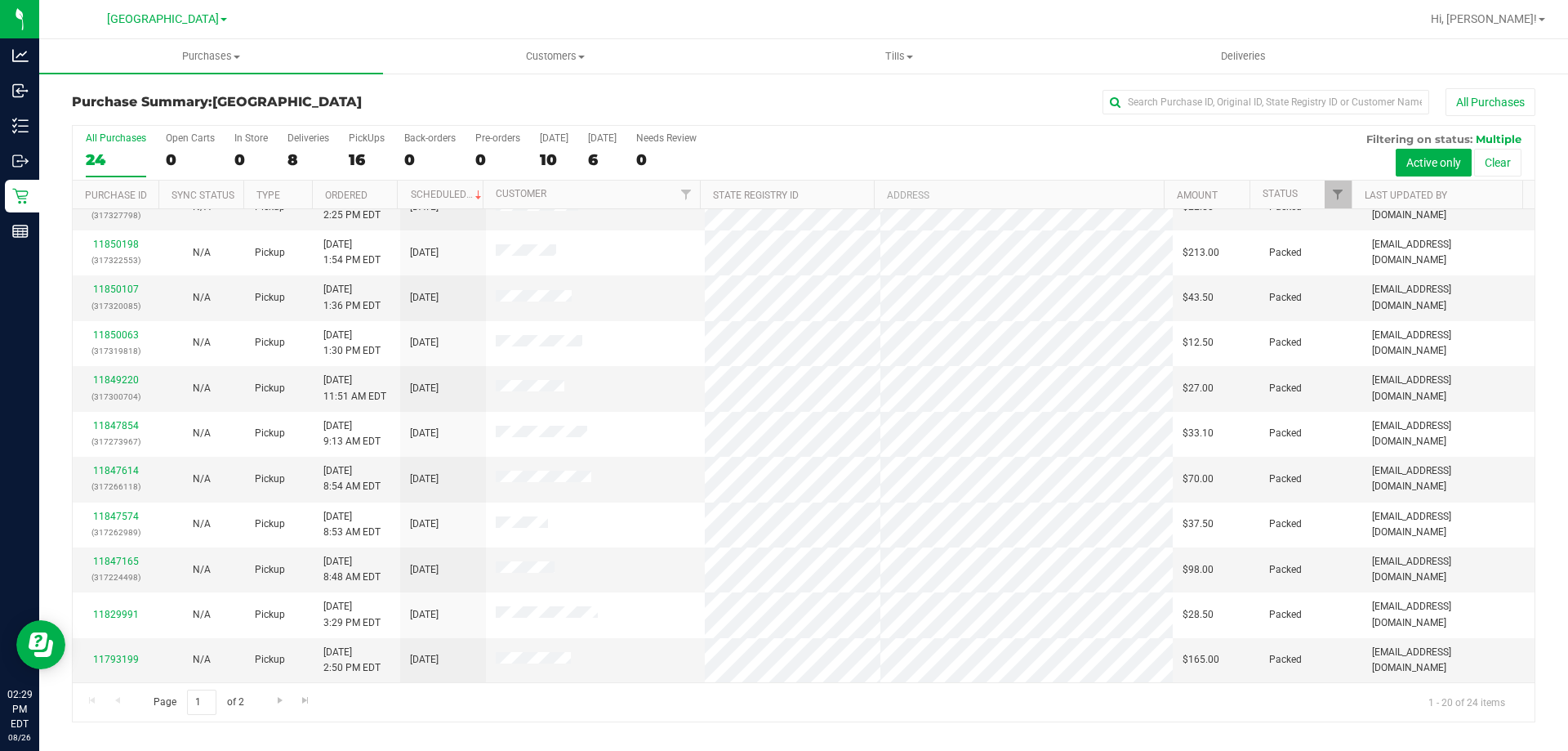
click at [625, 93] on div "All Purchases" at bounding box center [1047, 102] width 975 height 28
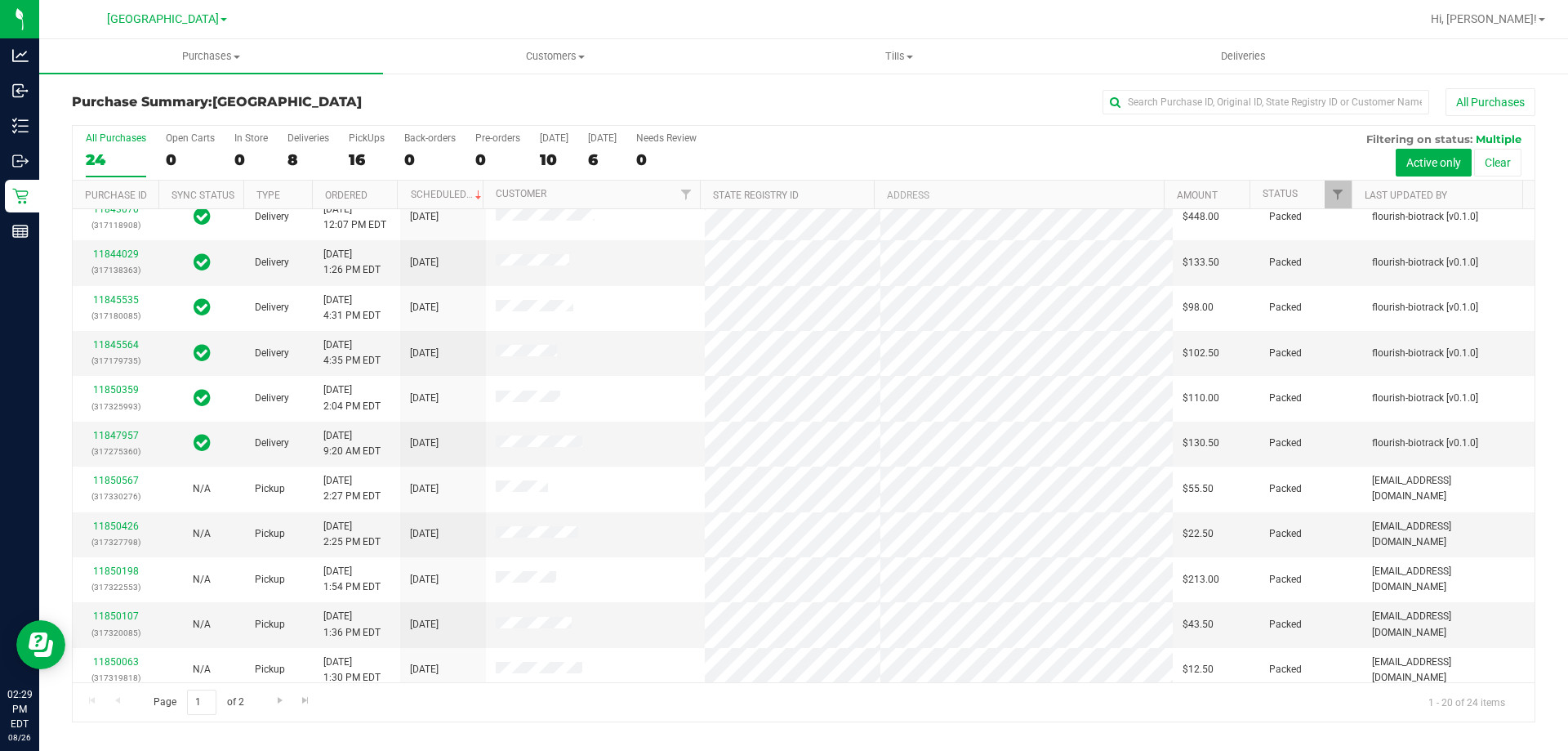
scroll to position [0, 0]
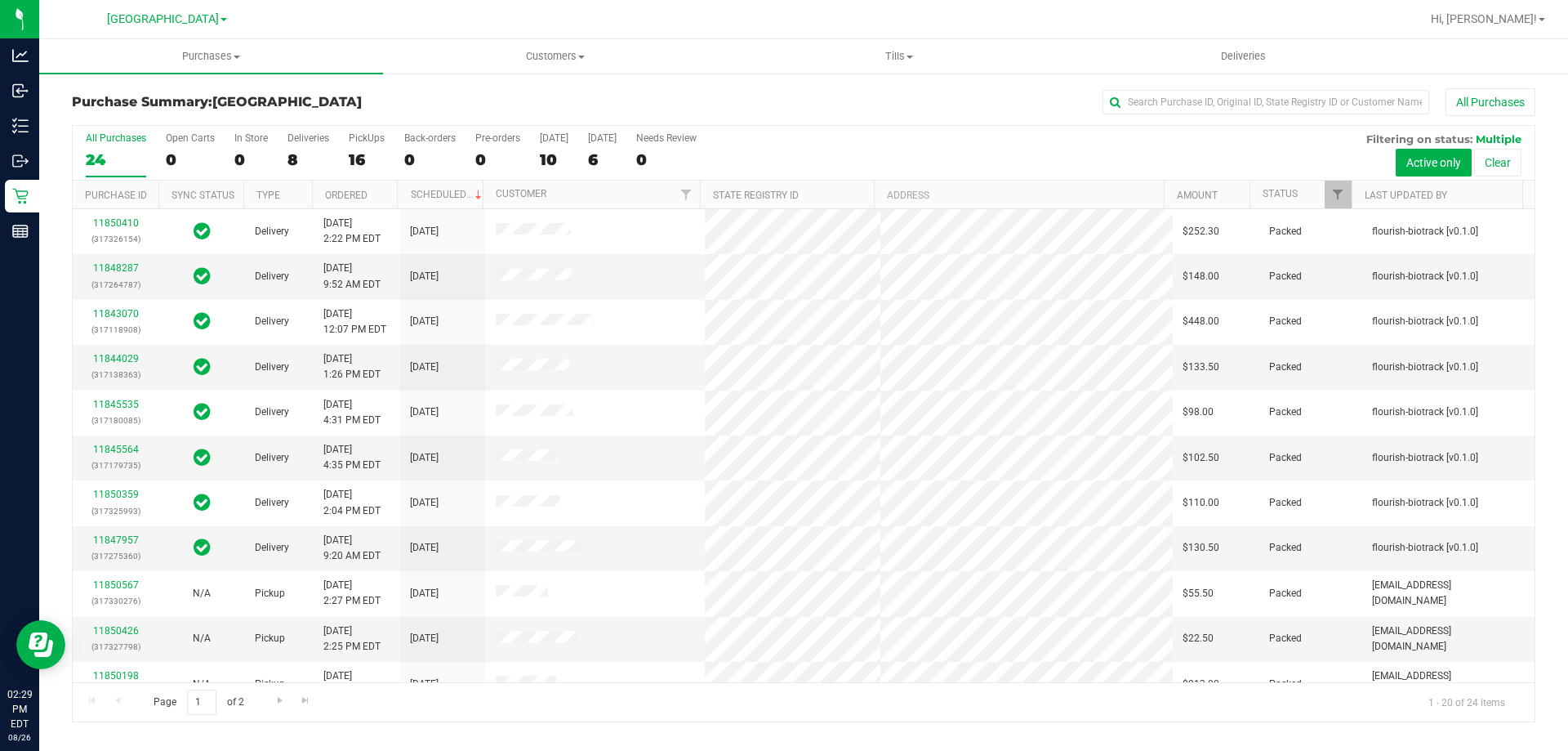
click at [620, 103] on div "All Purchases" at bounding box center [1047, 102] width 975 height 28
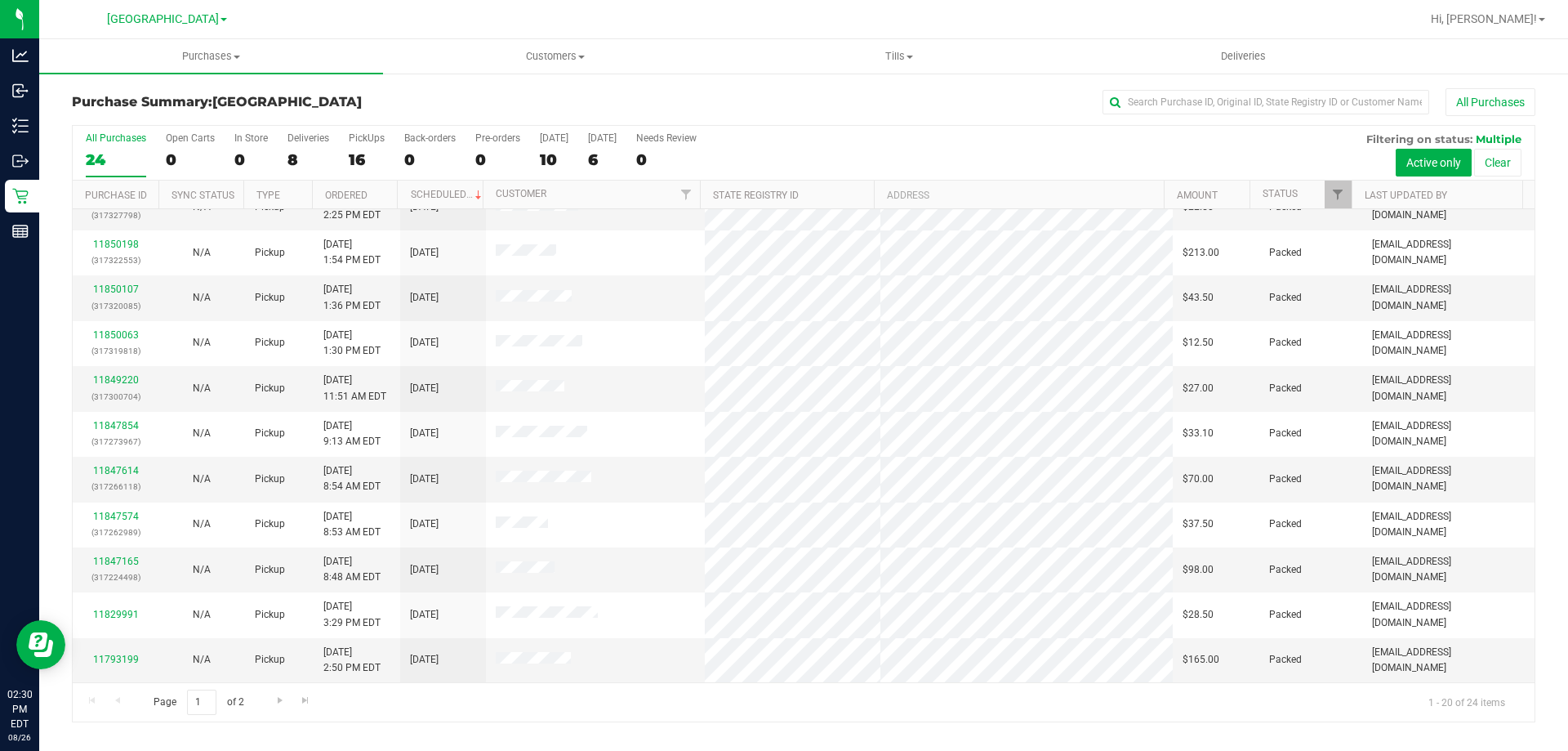
scroll to position [104, 0]
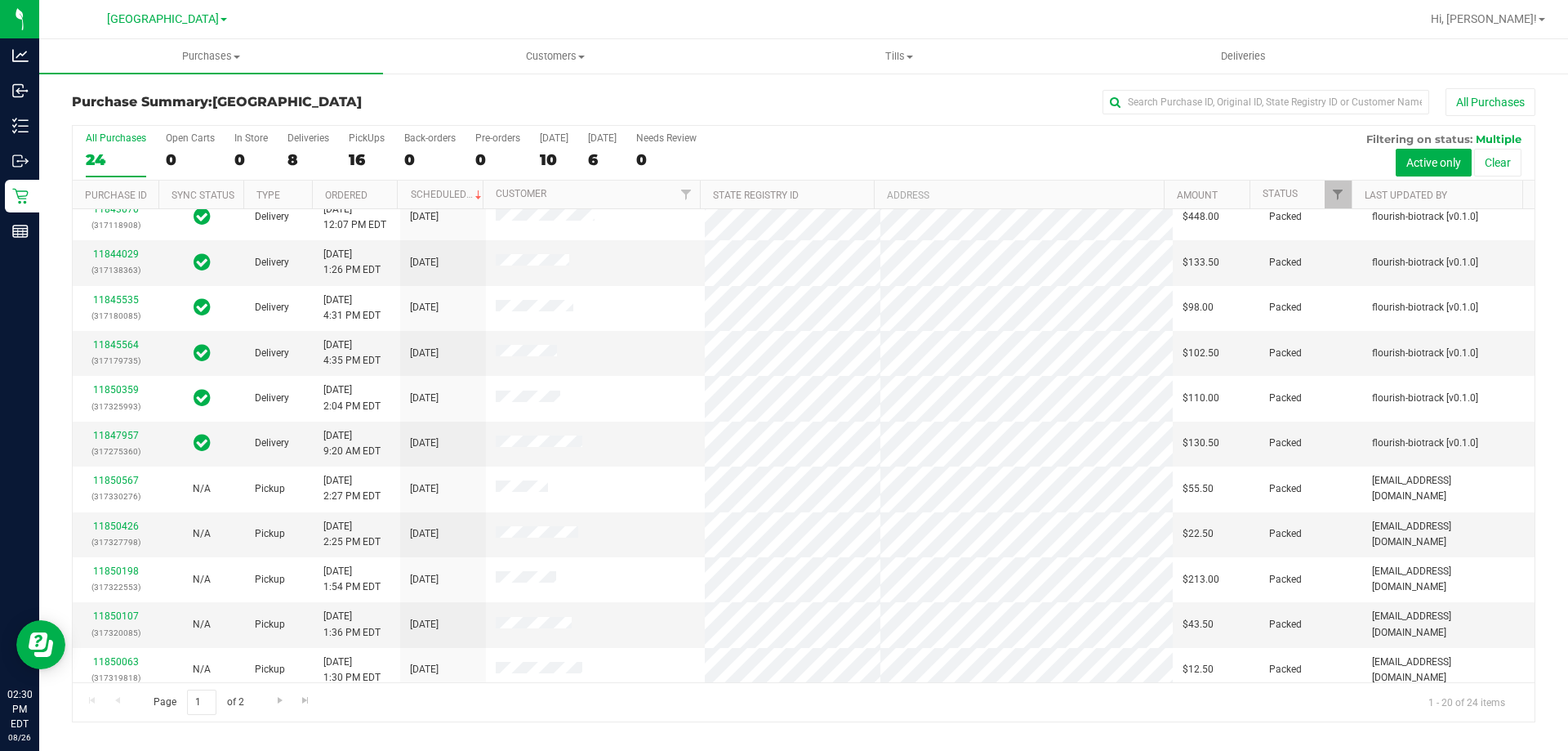
click at [805, 89] on div "All Purchases" at bounding box center [1047, 102] width 975 height 28
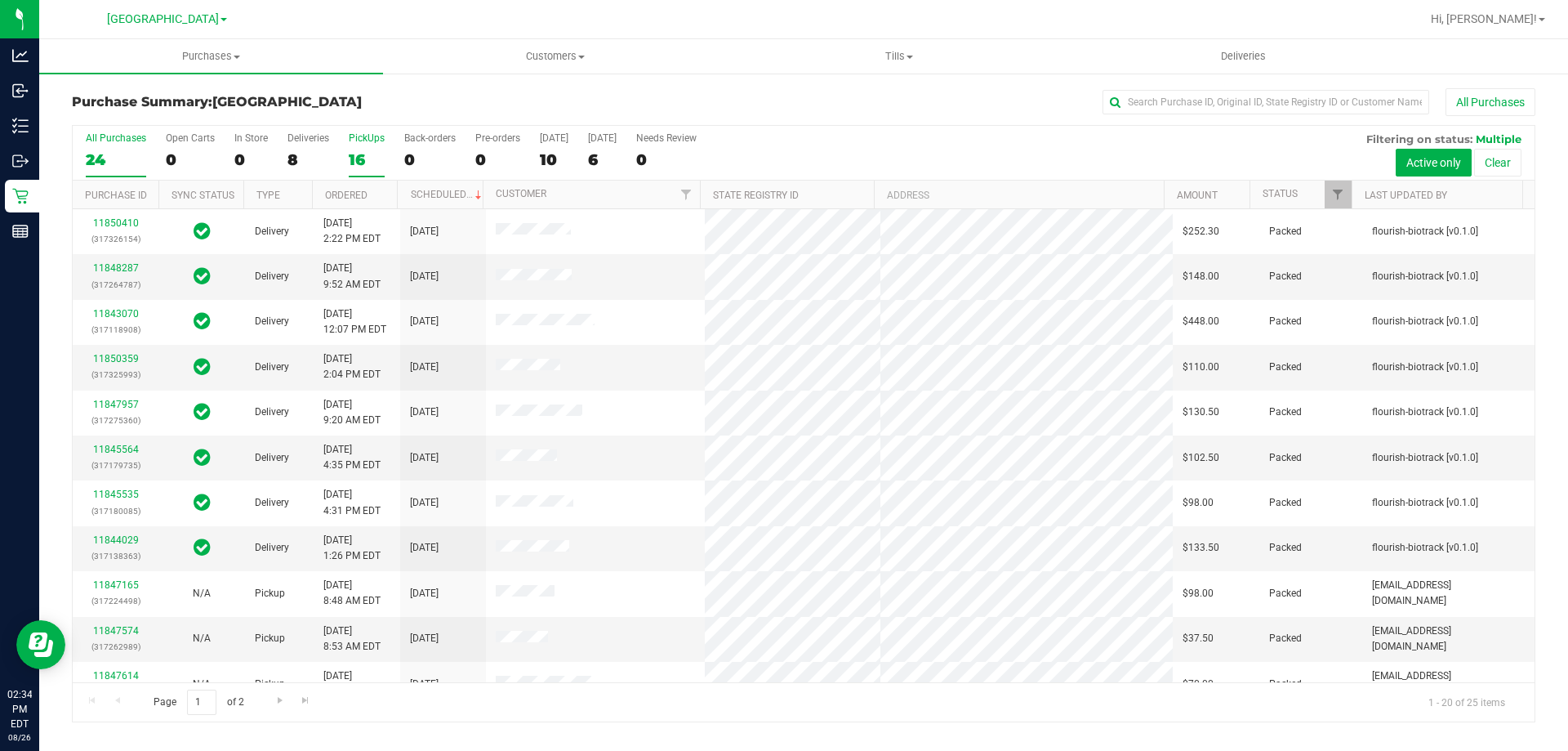
click at [368, 150] on div "16" at bounding box center [366, 159] width 36 height 19
click at [0, 0] on input "PickUps 16" at bounding box center [0, 0] width 0 height 0
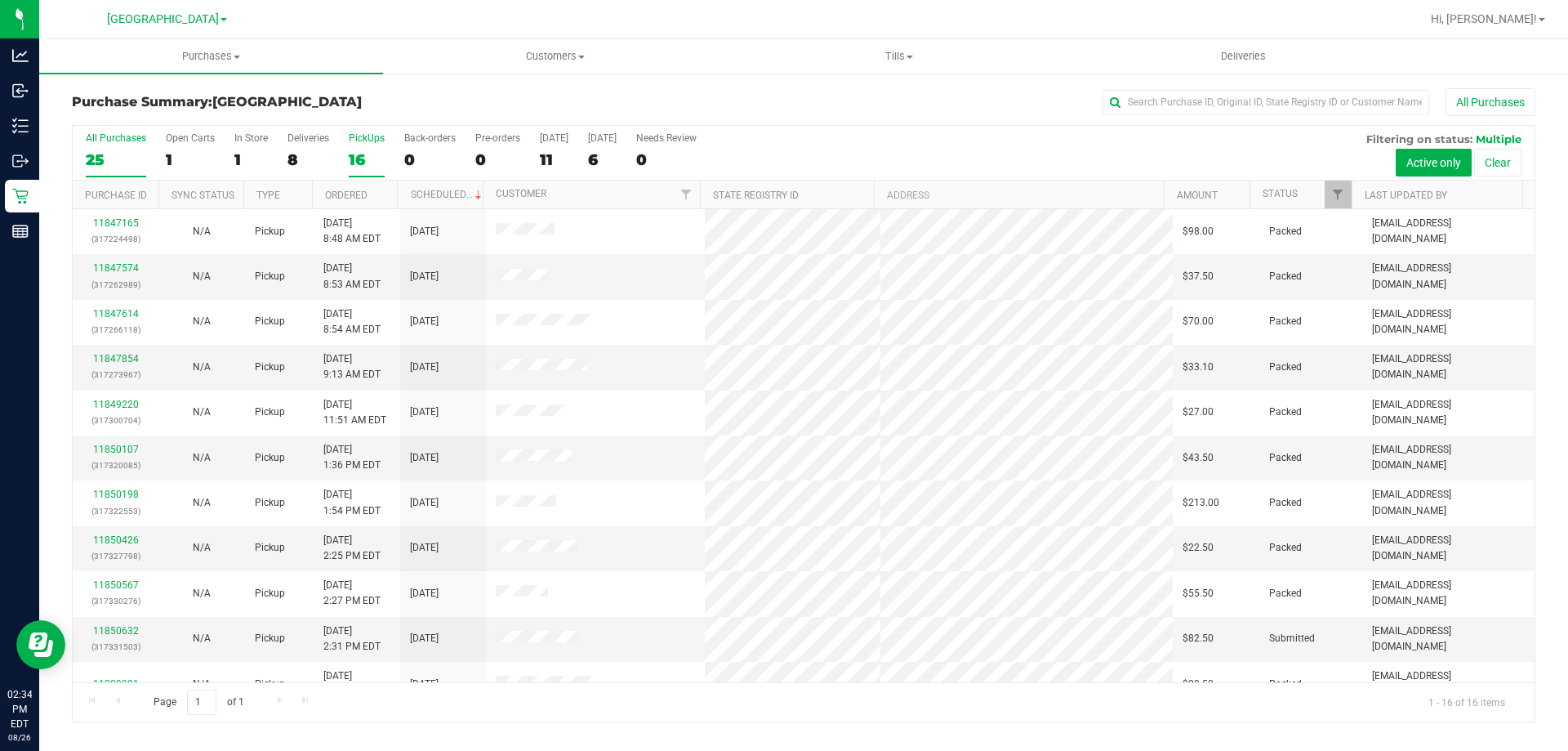
click at [113, 163] on div "25" at bounding box center [115, 159] width 61 height 19
click at [0, 0] on input "All Purchases 25" at bounding box center [0, 0] width 0 height 0
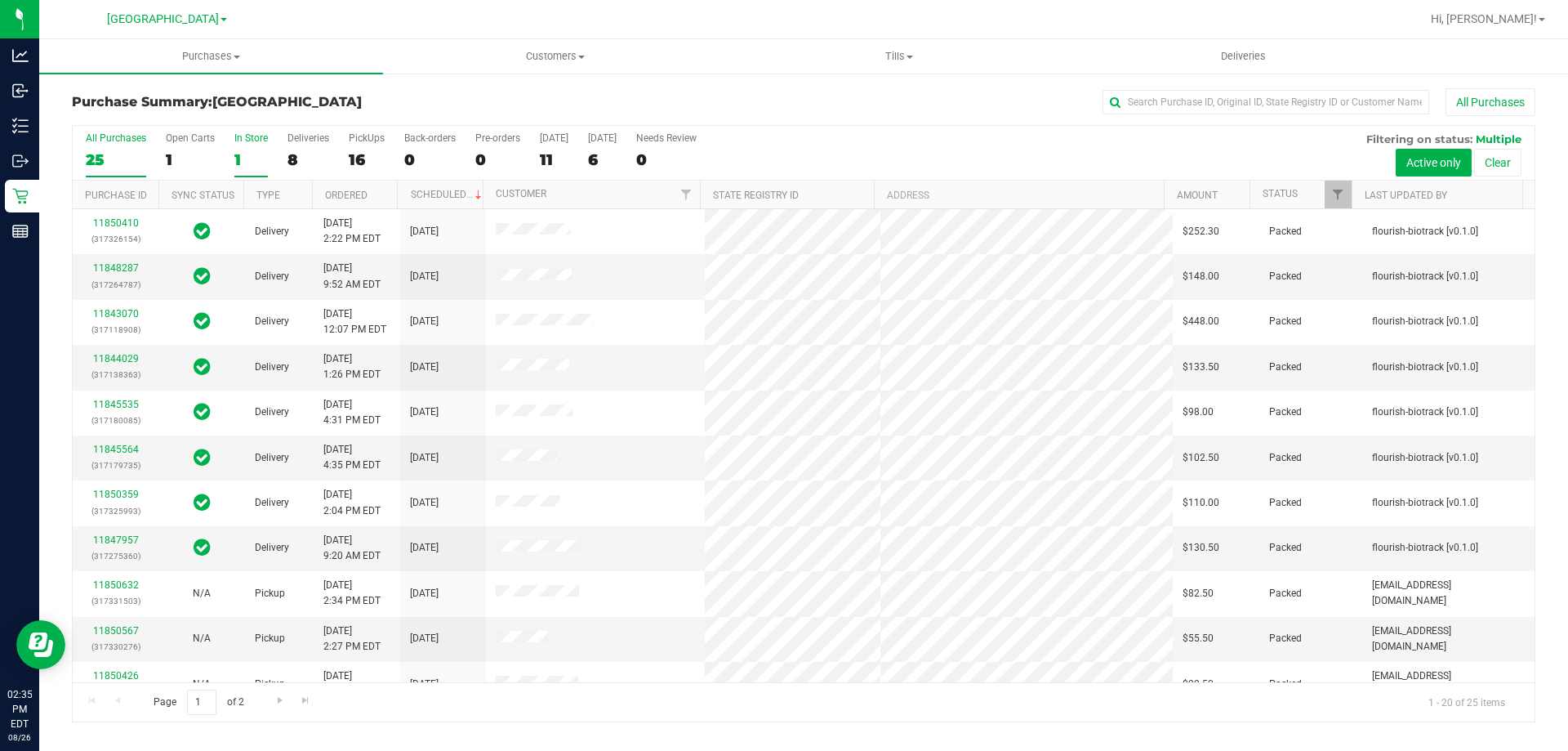
click at [236, 161] on div "1" at bounding box center [251, 159] width 34 height 19
click at [0, 0] on input "In Store 1" at bounding box center [0, 0] width 0 height 0
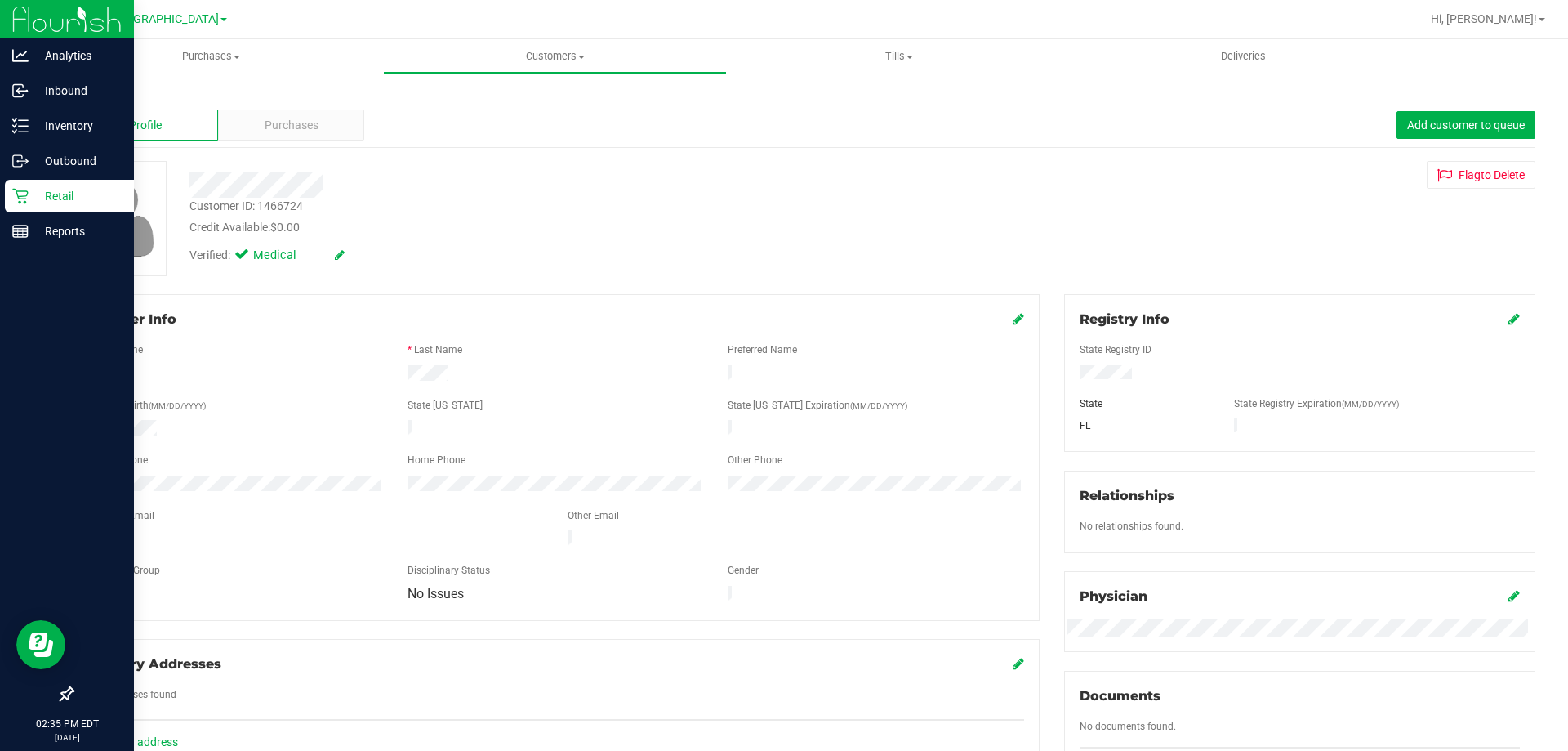
click at [19, 205] on div "Retail" at bounding box center [70, 196] width 129 height 33
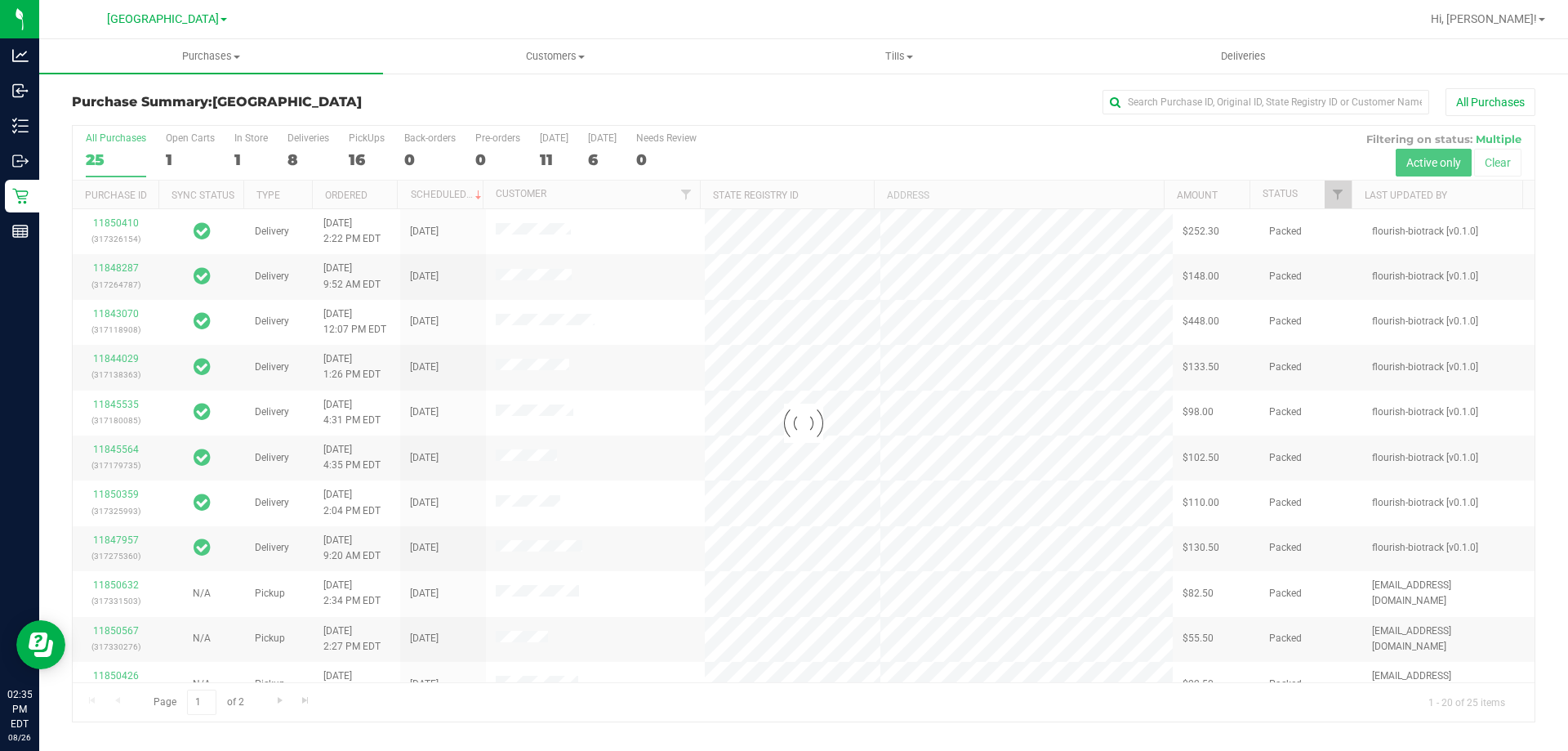
click at [383, 108] on h3 "Purchase Summary: North Port WC" at bounding box center [315, 101] width 488 height 15
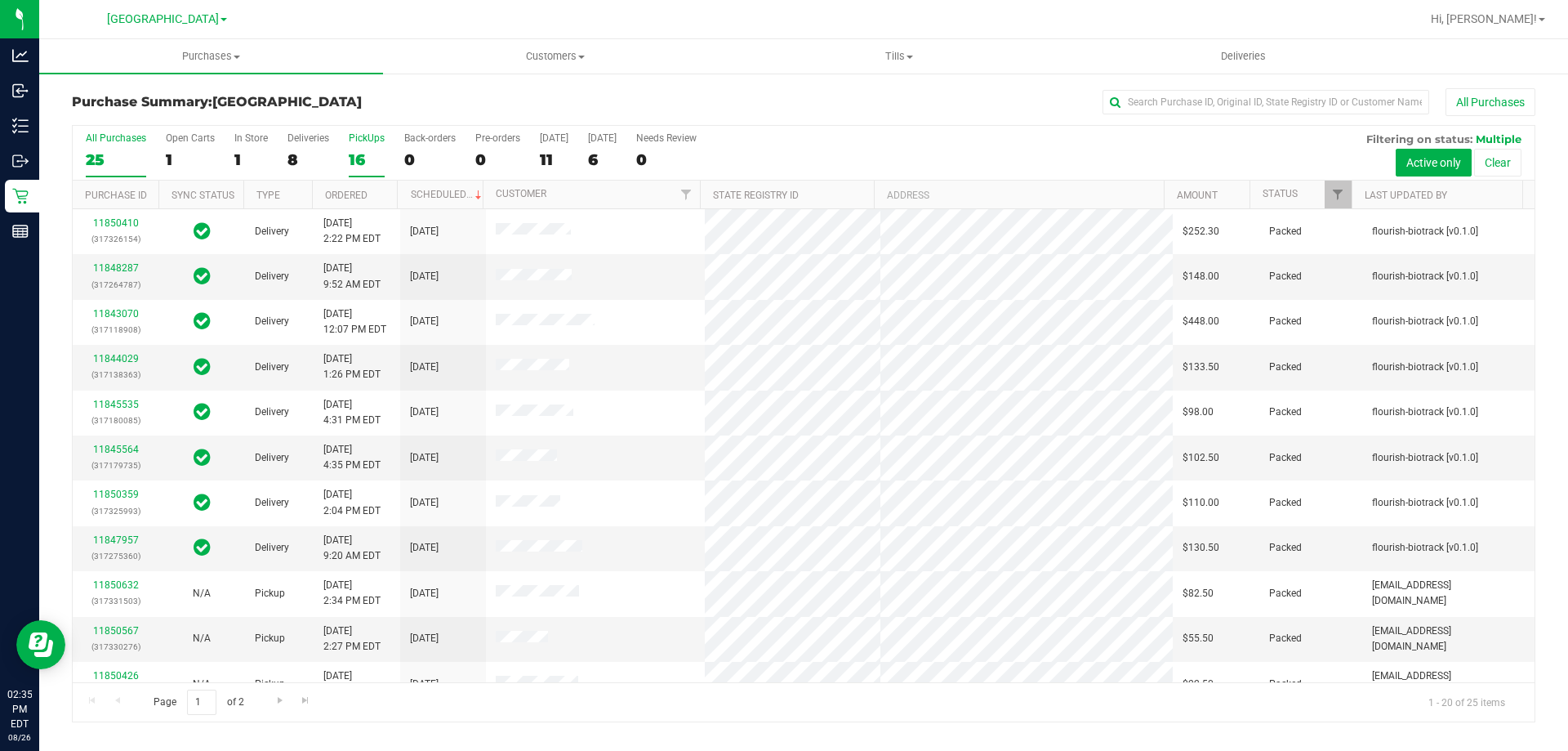
click at [362, 152] on div "16" at bounding box center [366, 159] width 36 height 19
click at [0, 0] on input "PickUps 16" at bounding box center [0, 0] width 0 height 0
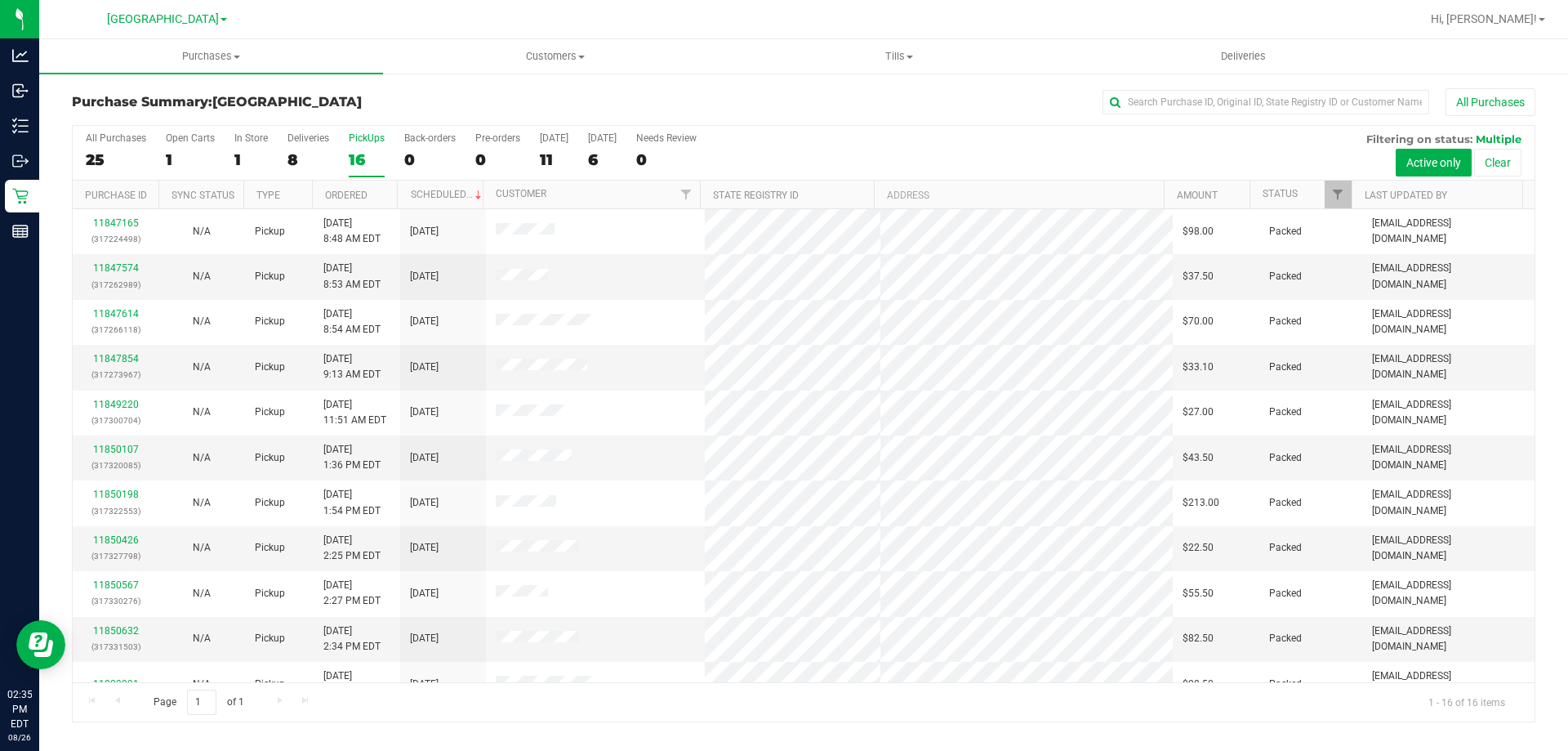
click at [356, 151] on div "16" at bounding box center [366, 159] width 36 height 19
click at [0, 0] on input "PickUps 16" at bounding box center [0, 0] width 0 height 0
click at [97, 155] on div "24" at bounding box center [115, 159] width 61 height 19
click at [0, 0] on input "All Purchases 24" at bounding box center [0, 0] width 0 height 0
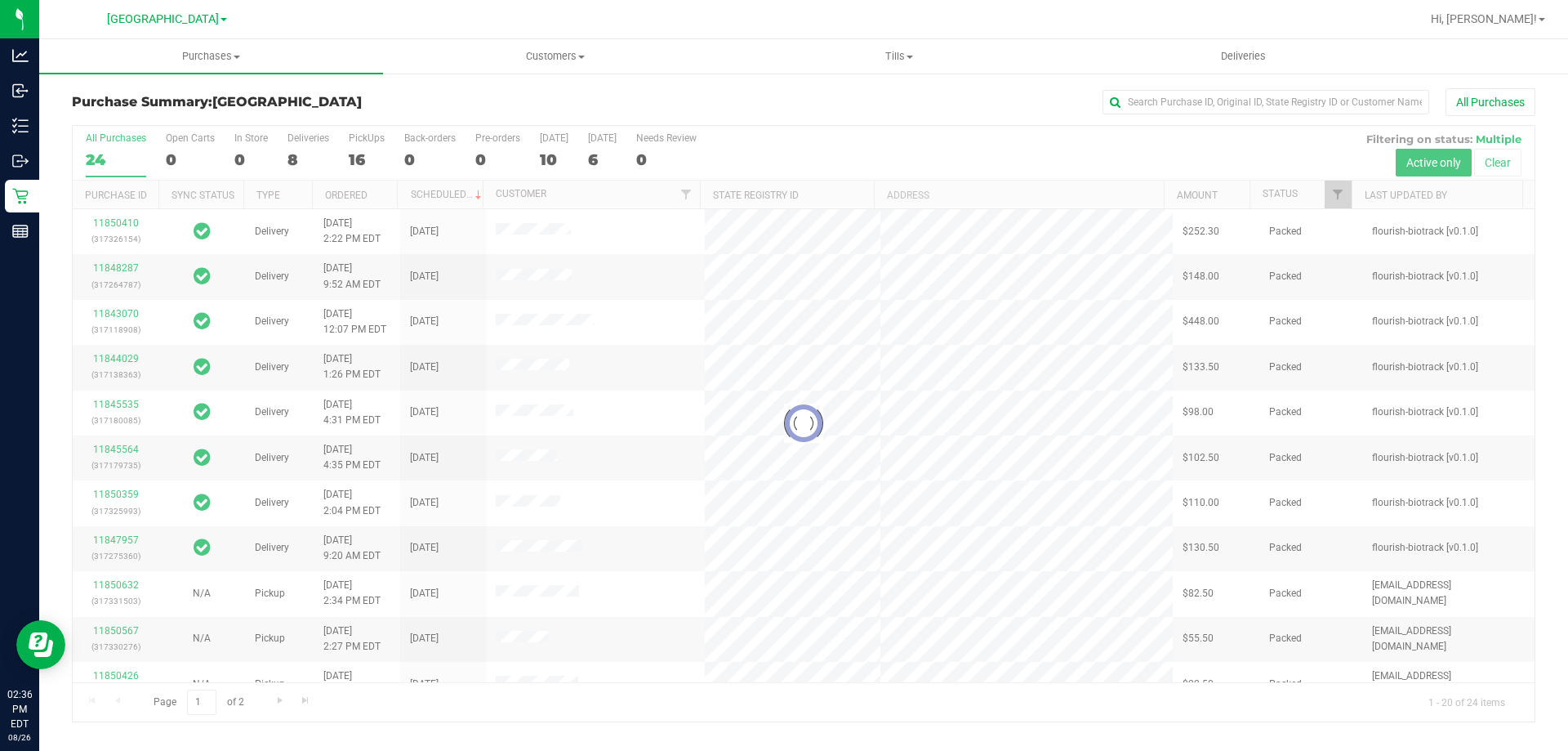
click at [389, 154] on div at bounding box center [803, 423] width 1462 height 595
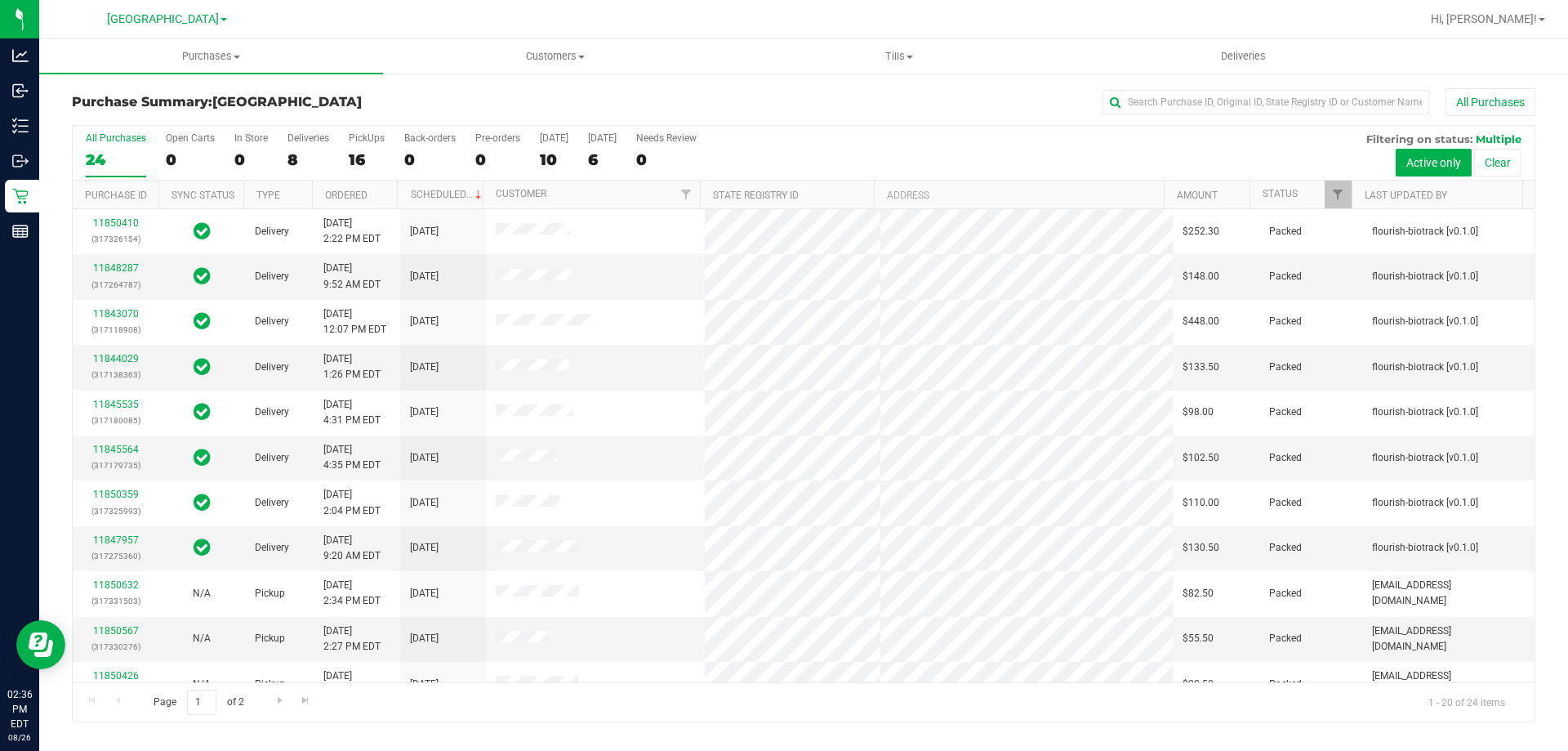
click at [372, 157] on div "16" at bounding box center [366, 159] width 36 height 19
click at [0, 0] on input "PickUps 16" at bounding box center [0, 0] width 0 height 0
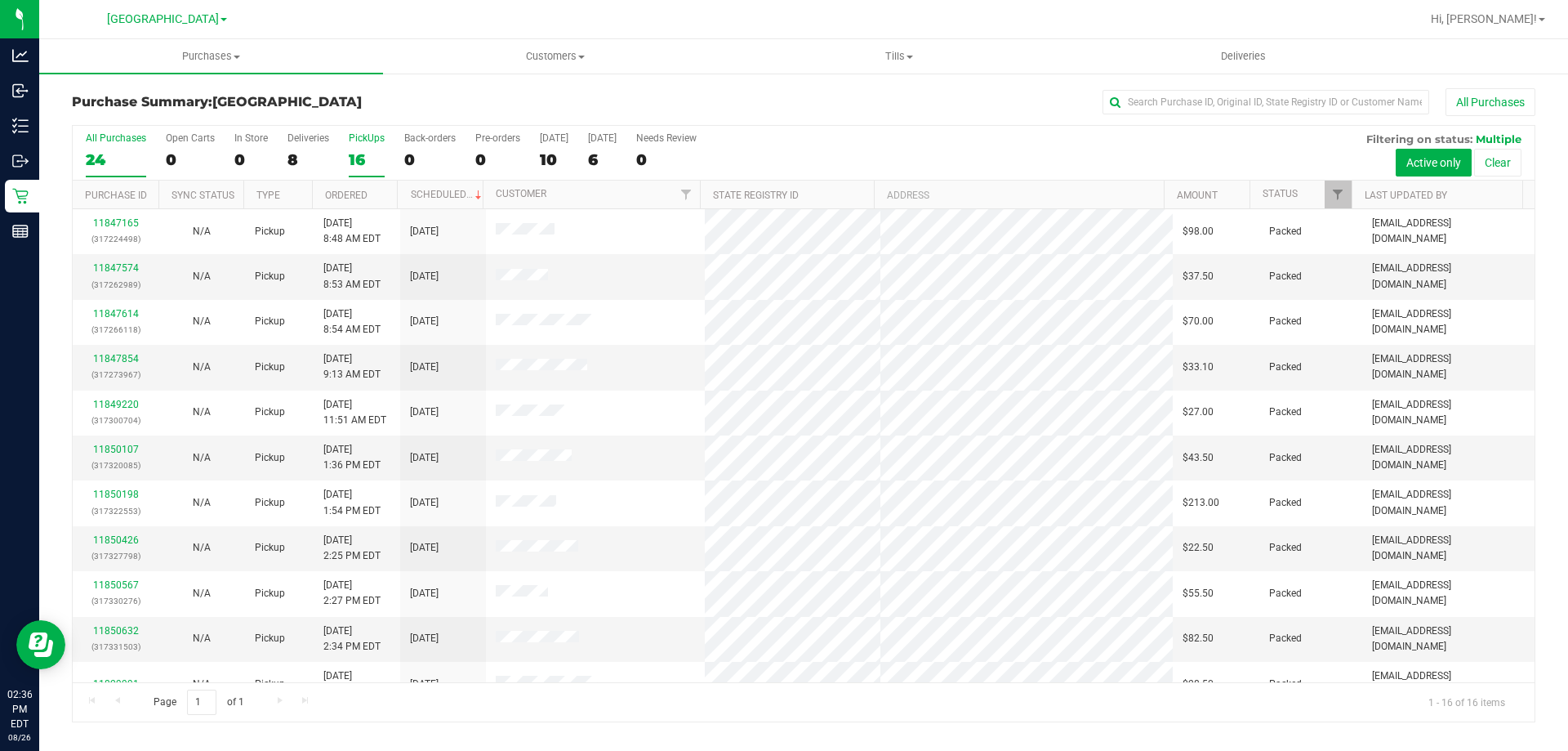
click at [131, 159] on div "24" at bounding box center [115, 159] width 61 height 19
click at [0, 0] on input "All Purchases 24" at bounding box center [0, 0] width 0 height 0
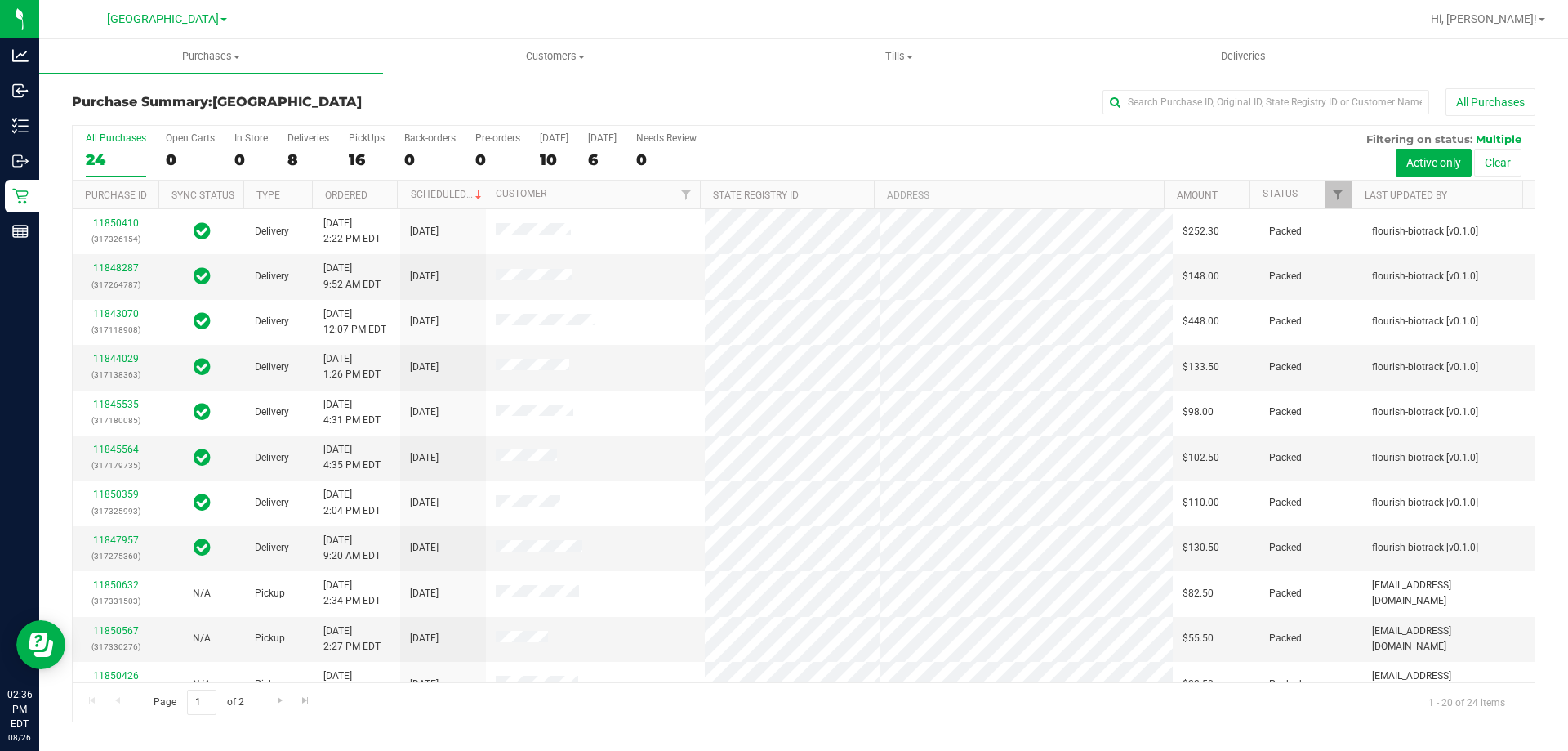
click at [386, 126] on div "All Purchases 24 Open Carts 0 In Store 0 Deliveries 8 PickUps 16 Back-orders 0 …" at bounding box center [803, 132] width 1462 height 13
click at [334, 155] on div "All Purchases 24 Open Carts 0 In Store 0 Deliveries 8 PickUps 16 Back-orders 0 …" at bounding box center [803, 153] width 1462 height 55
click at [431, 134] on div "Back-orders" at bounding box center [430, 138] width 52 height 12
click at [0, 0] on input "Back-orders 0" at bounding box center [0, 0] width 0 height 0
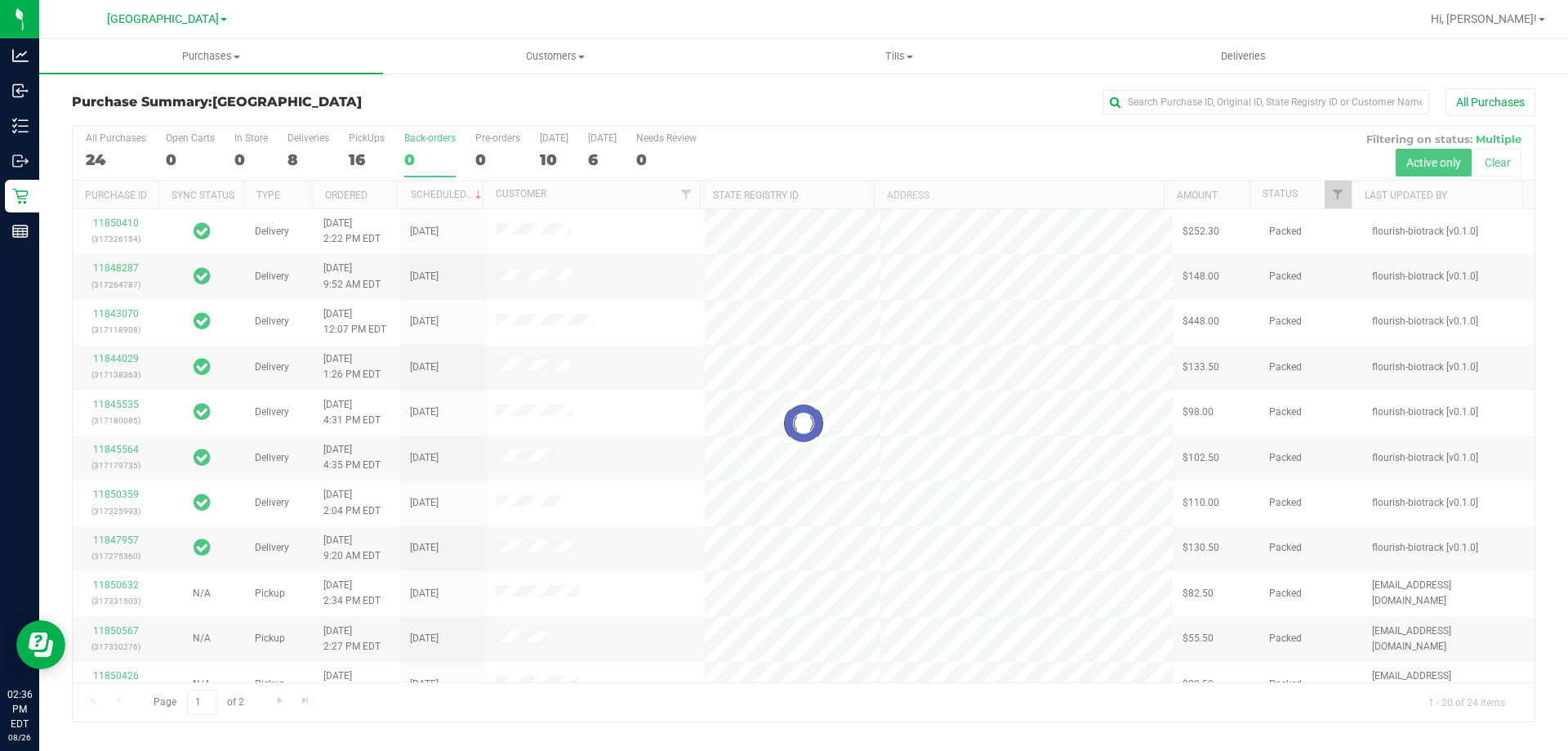
click at [324, 154] on div at bounding box center [803, 423] width 1462 height 595
click at [362, 158] on div at bounding box center [803, 423] width 1462 height 595
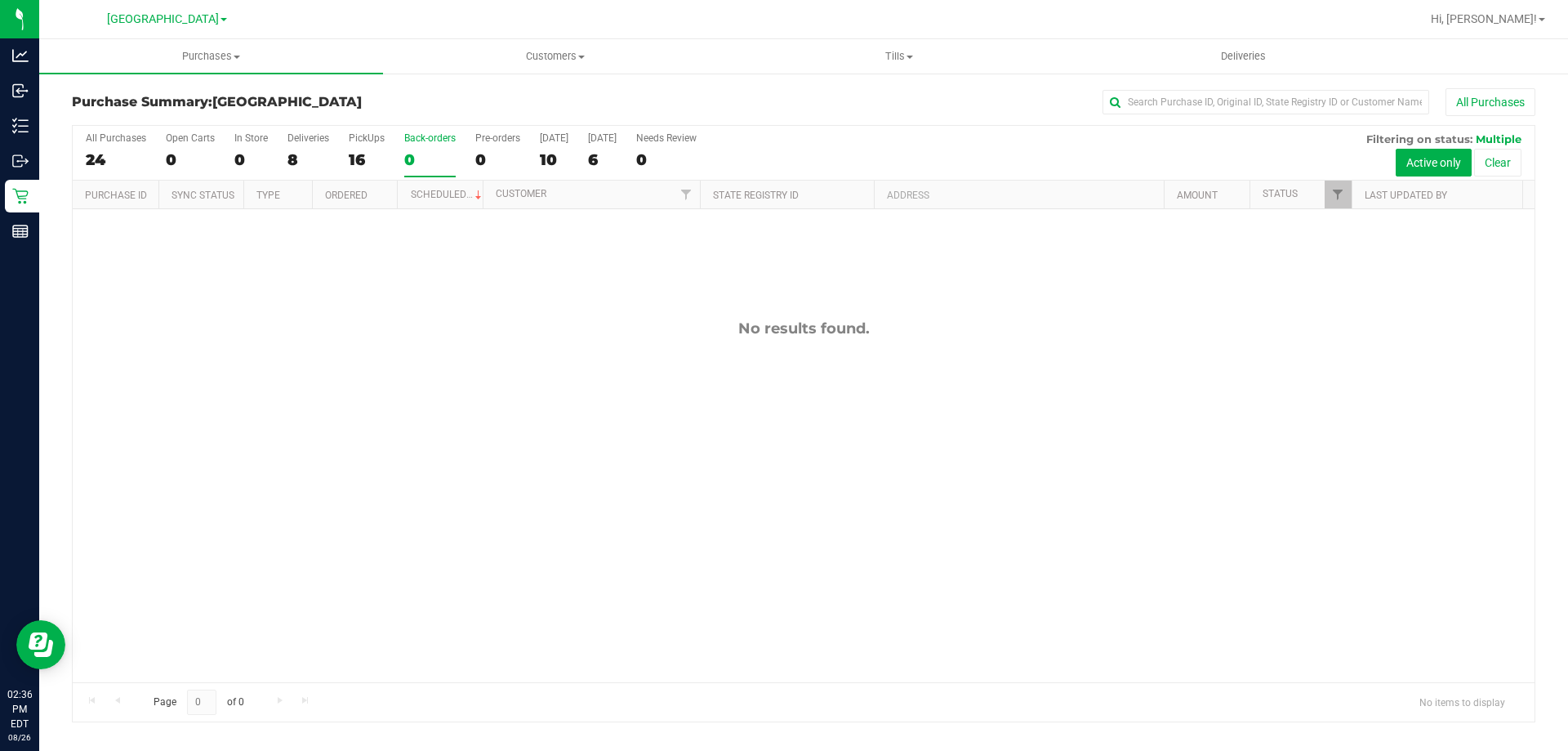
click at [362, 158] on div "16" at bounding box center [366, 159] width 36 height 19
click at [0, 0] on input "PickUps 16" at bounding box center [0, 0] width 0 height 0
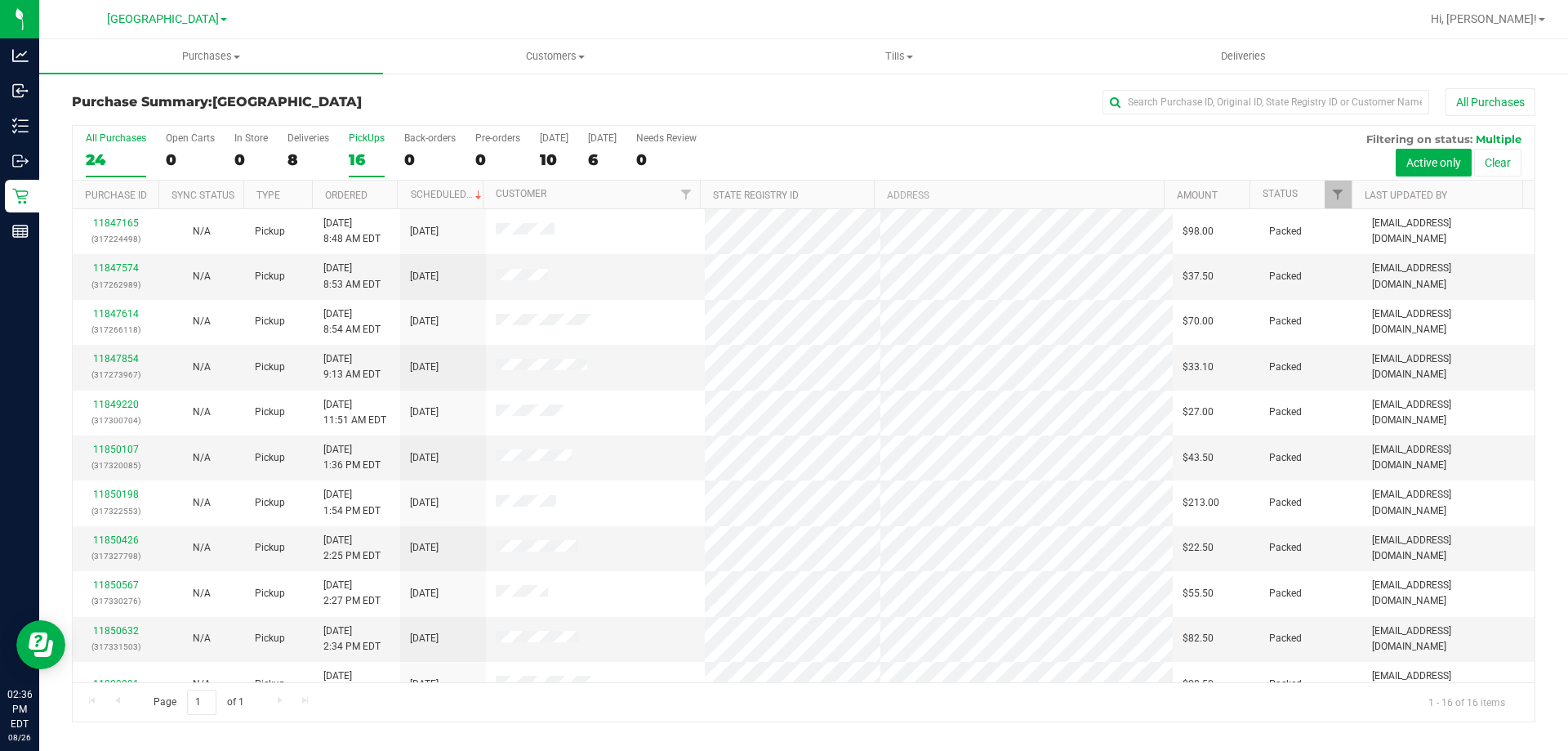
click at [125, 153] on div "24" at bounding box center [115, 159] width 61 height 19
click at [0, 0] on input "All Purchases 24" at bounding box center [0, 0] width 0 height 0
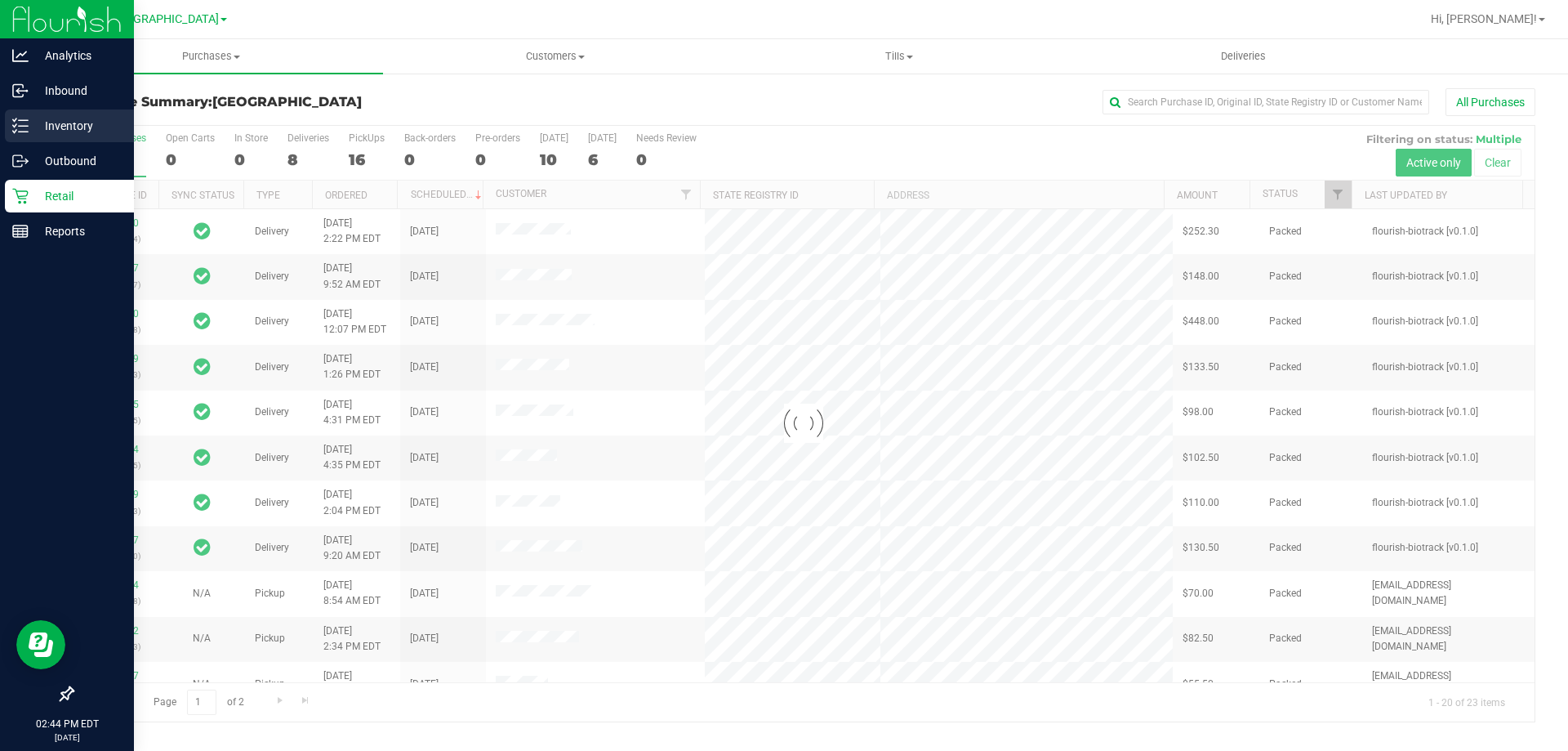
click at [15, 126] on icon at bounding box center [14, 125] width 3 height 2
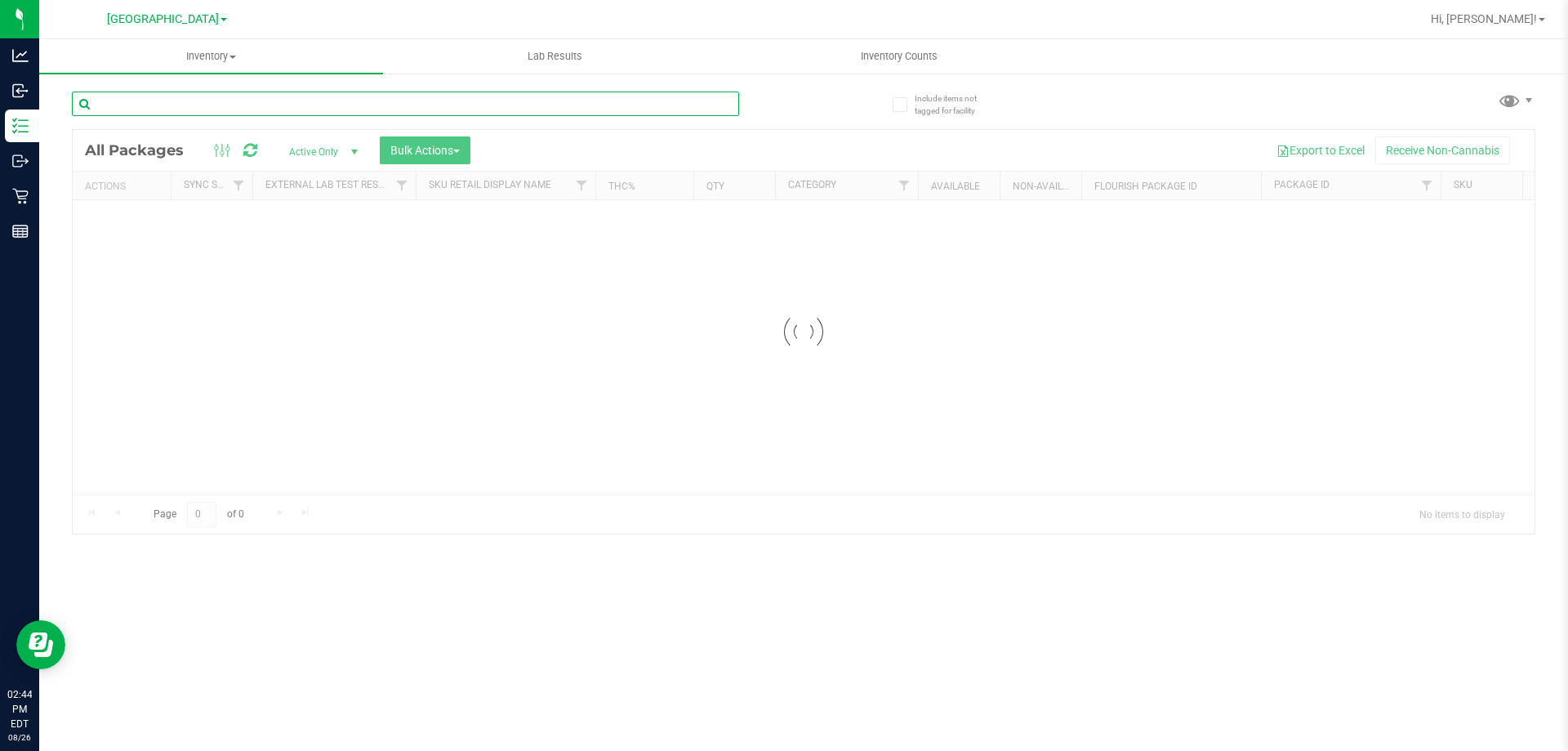
click at [197, 99] on input "text" at bounding box center [405, 103] width 667 height 25
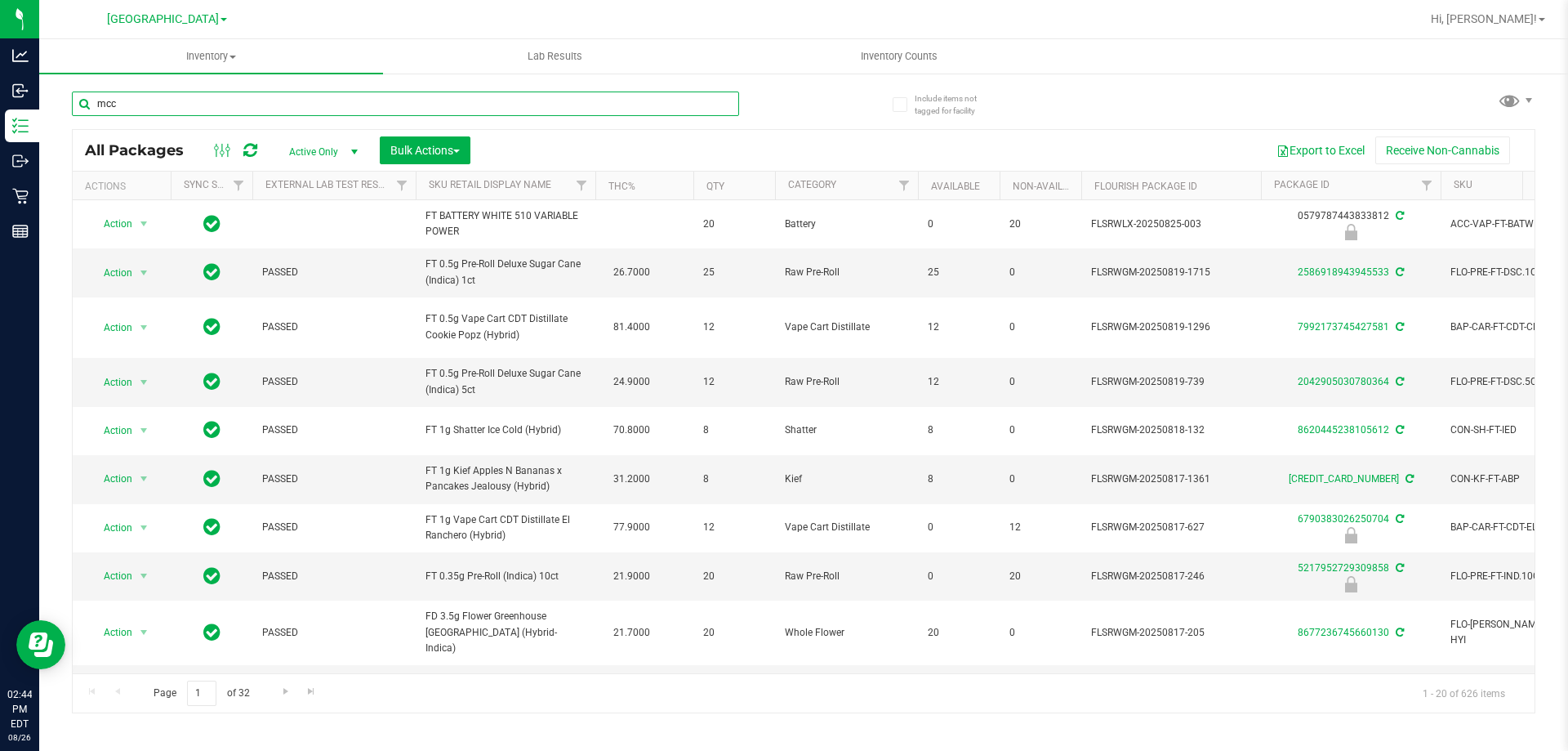
type input "mcc"
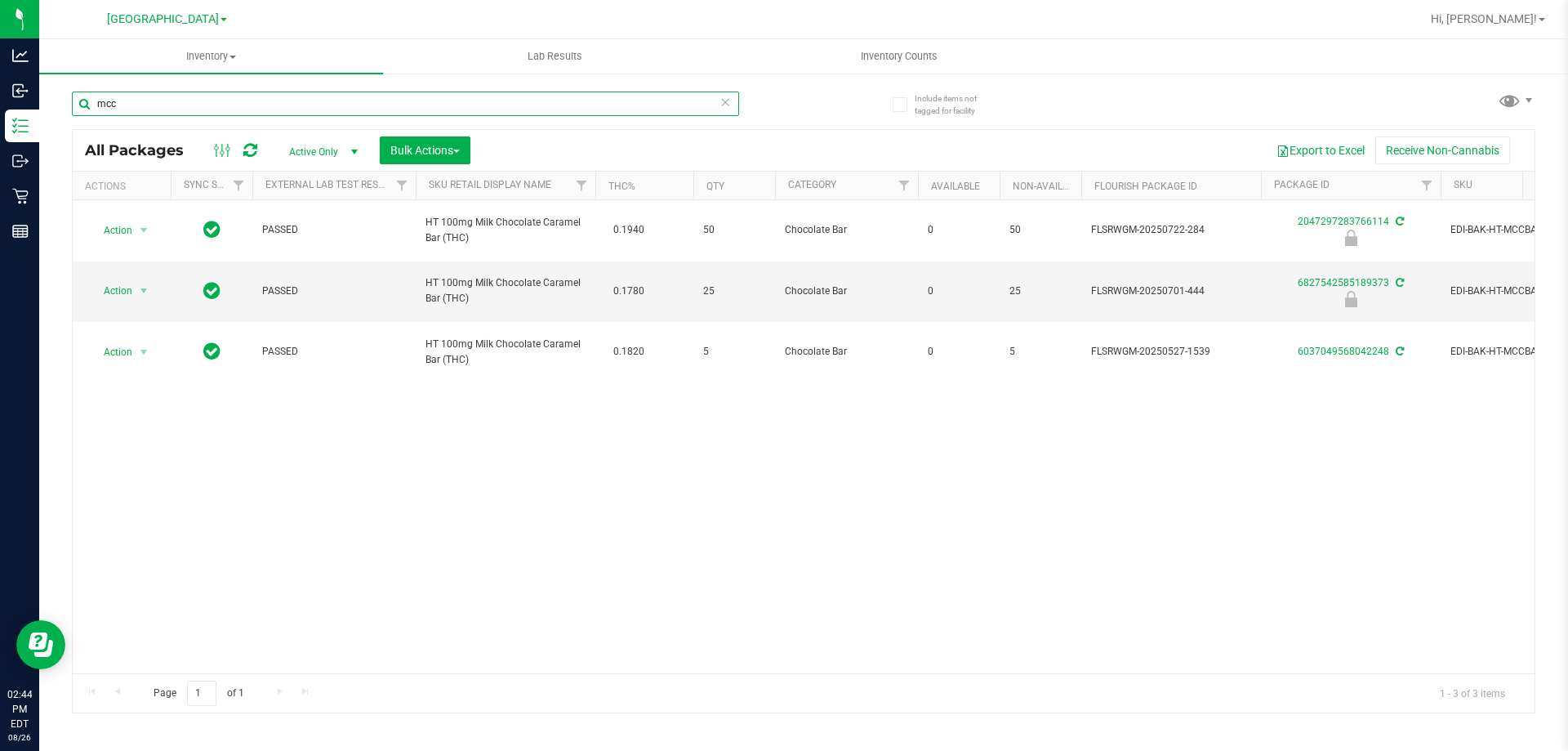
click at [622, 91] on input "mcc" at bounding box center [405, 103] width 667 height 25
click at [630, 106] on input "mcc" at bounding box center [405, 103] width 667 height 25
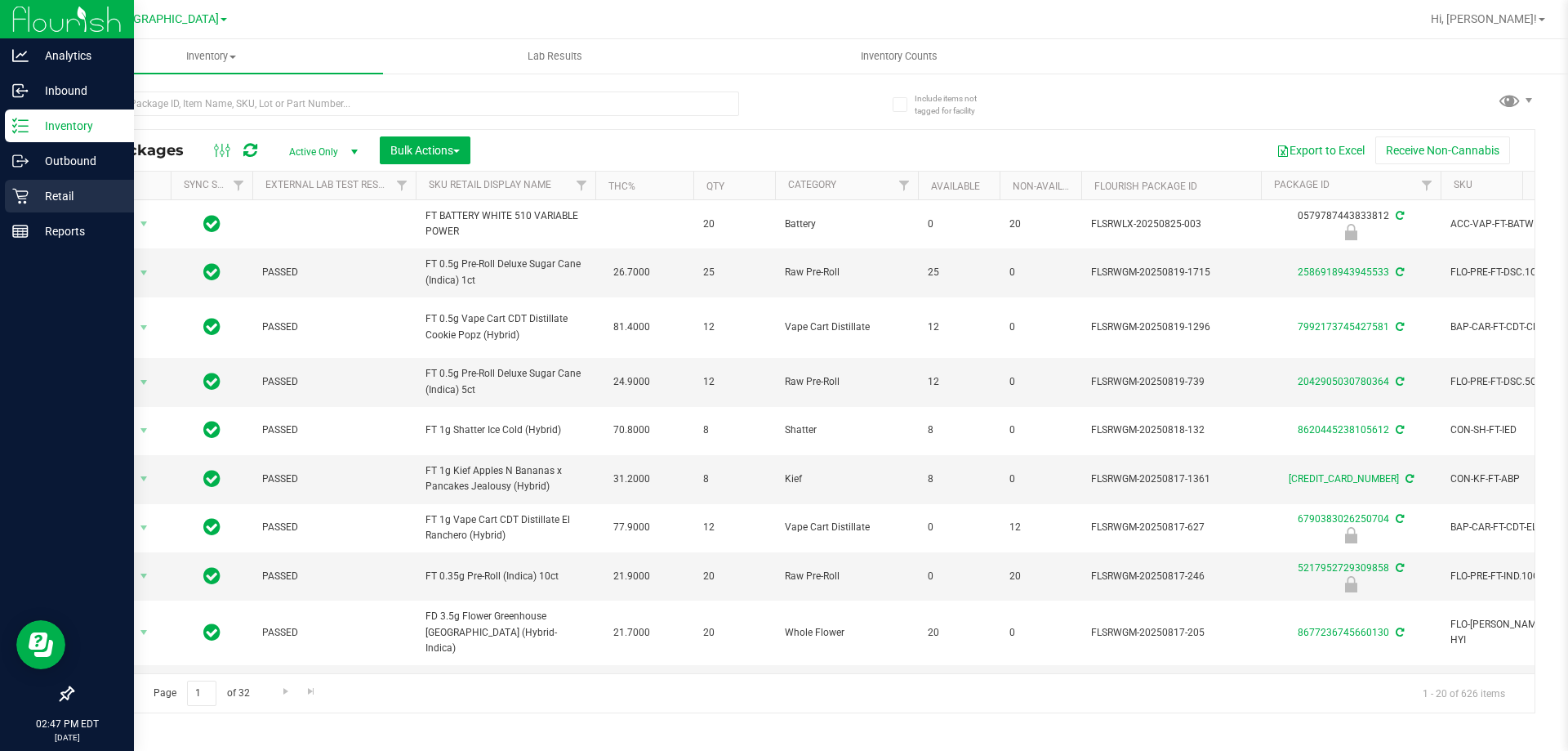
click at [63, 188] on p "Retail" at bounding box center [77, 196] width 98 height 20
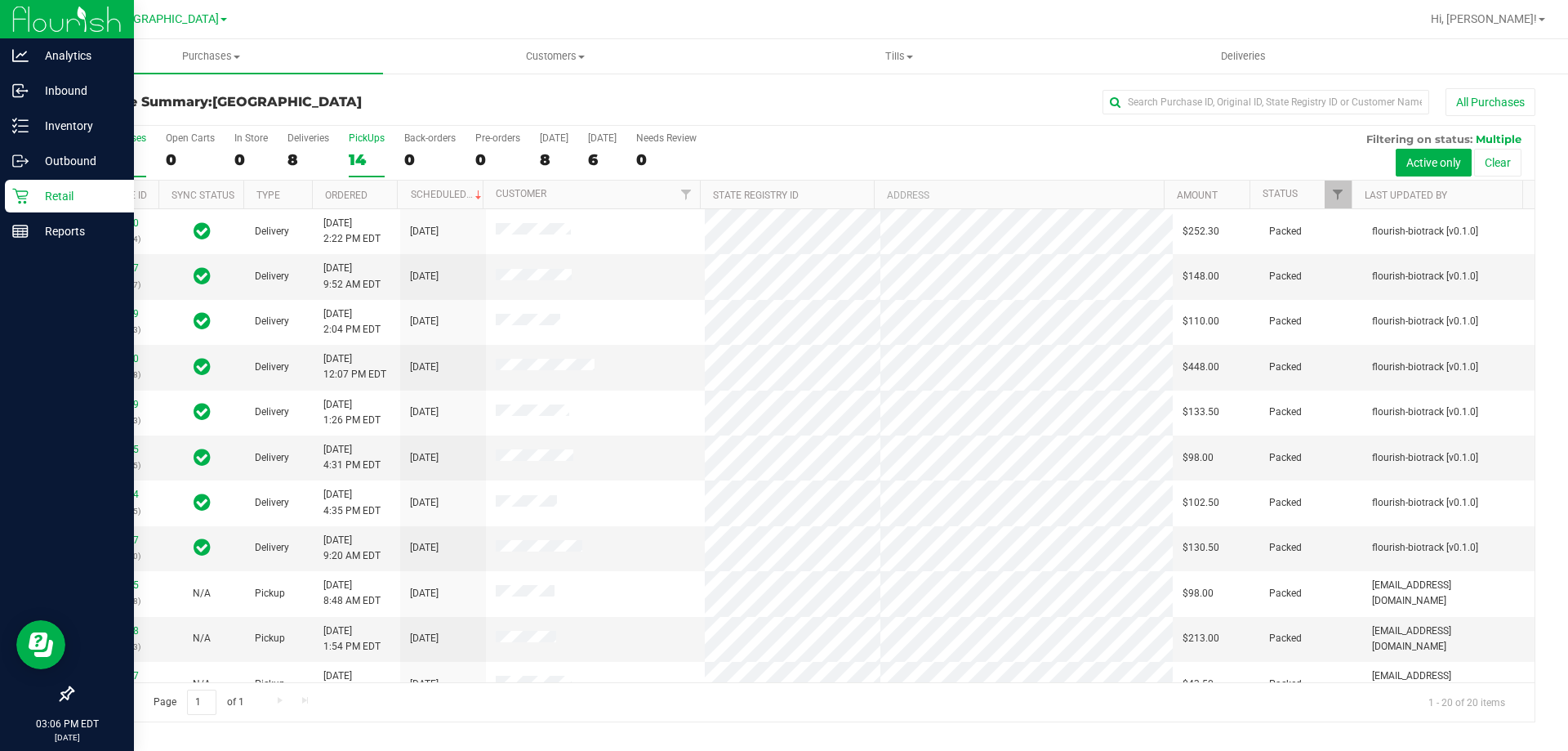
click at [360, 142] on div "PickUps" at bounding box center [366, 138] width 36 height 12
click at [0, 0] on input "PickUps 14" at bounding box center [0, 0] width 0 height 0
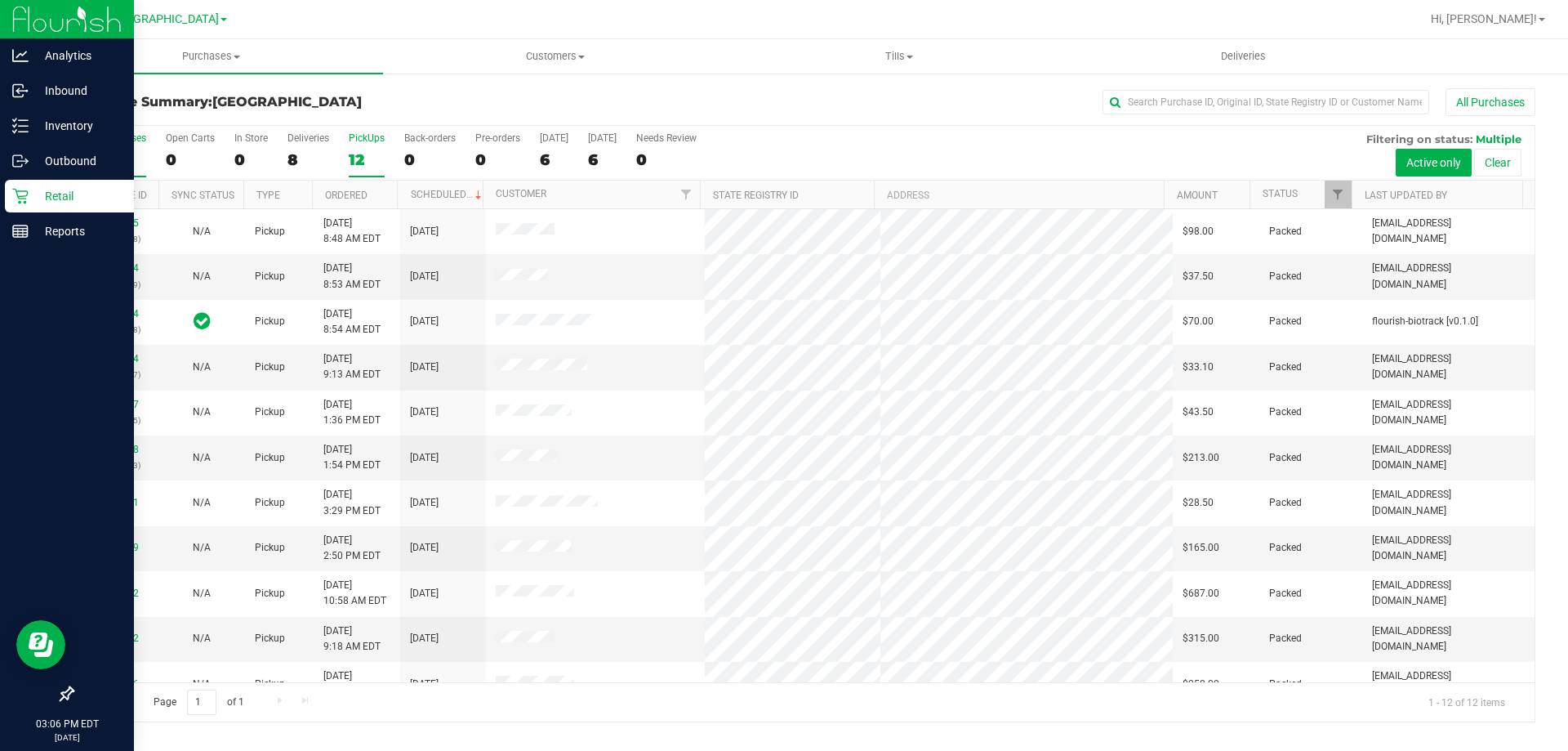
click at [112, 148] on label "All Purchases 20" at bounding box center [115, 154] width 61 height 45
click at [0, 0] on input "All Purchases 20" at bounding box center [0, 0] width 0 height 0
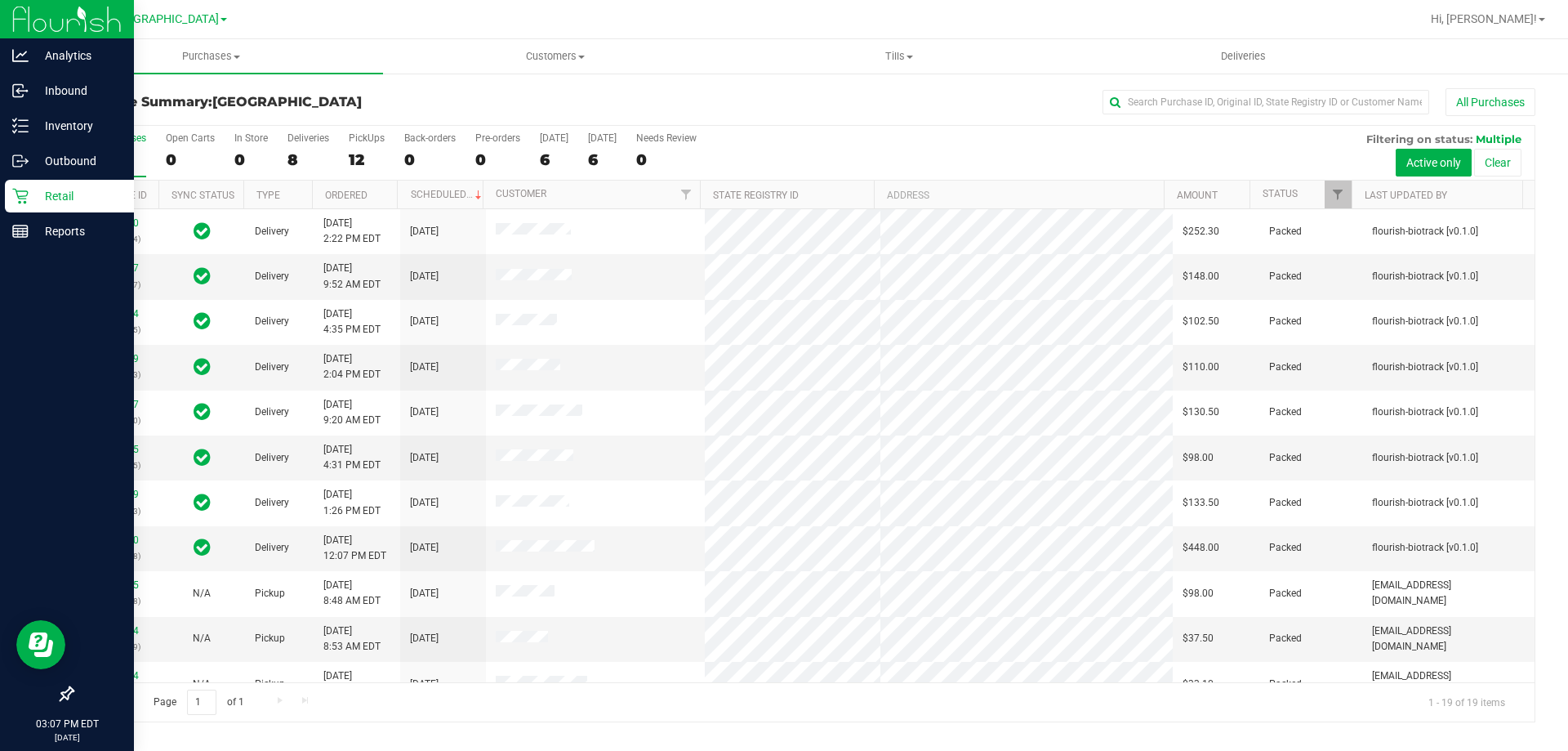
click at [360, 160] on div "12" at bounding box center [366, 159] width 36 height 19
click at [0, 0] on input "PickUps 12" at bounding box center [0, 0] width 0 height 0
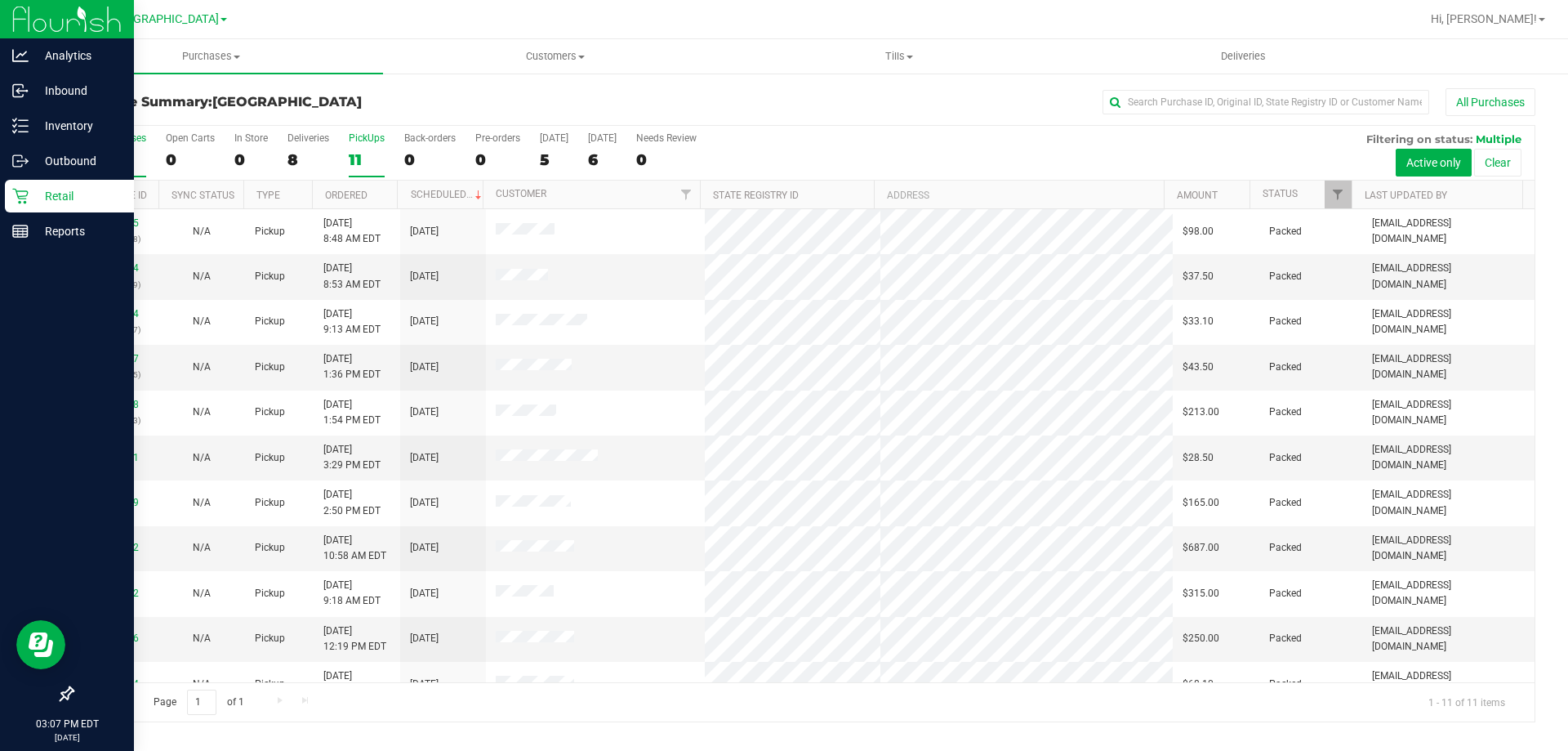
click at [104, 151] on div "19" at bounding box center [115, 159] width 61 height 19
click at [0, 0] on input "All Purchases 19" at bounding box center [0, 0] width 0 height 0
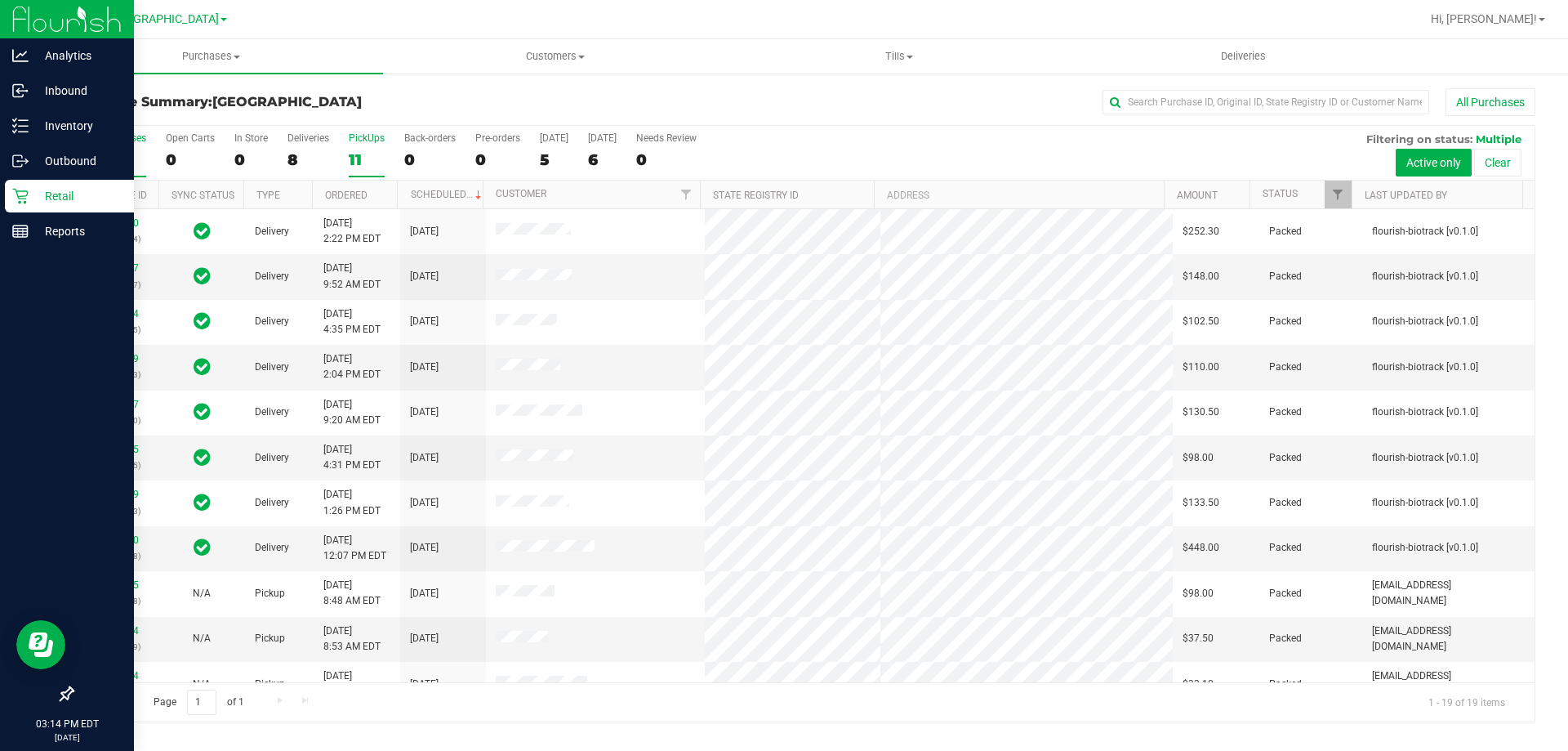
click at [371, 154] on div "11" at bounding box center [366, 159] width 36 height 19
click at [0, 0] on input "PickUps 11" at bounding box center [0, 0] width 0 height 0
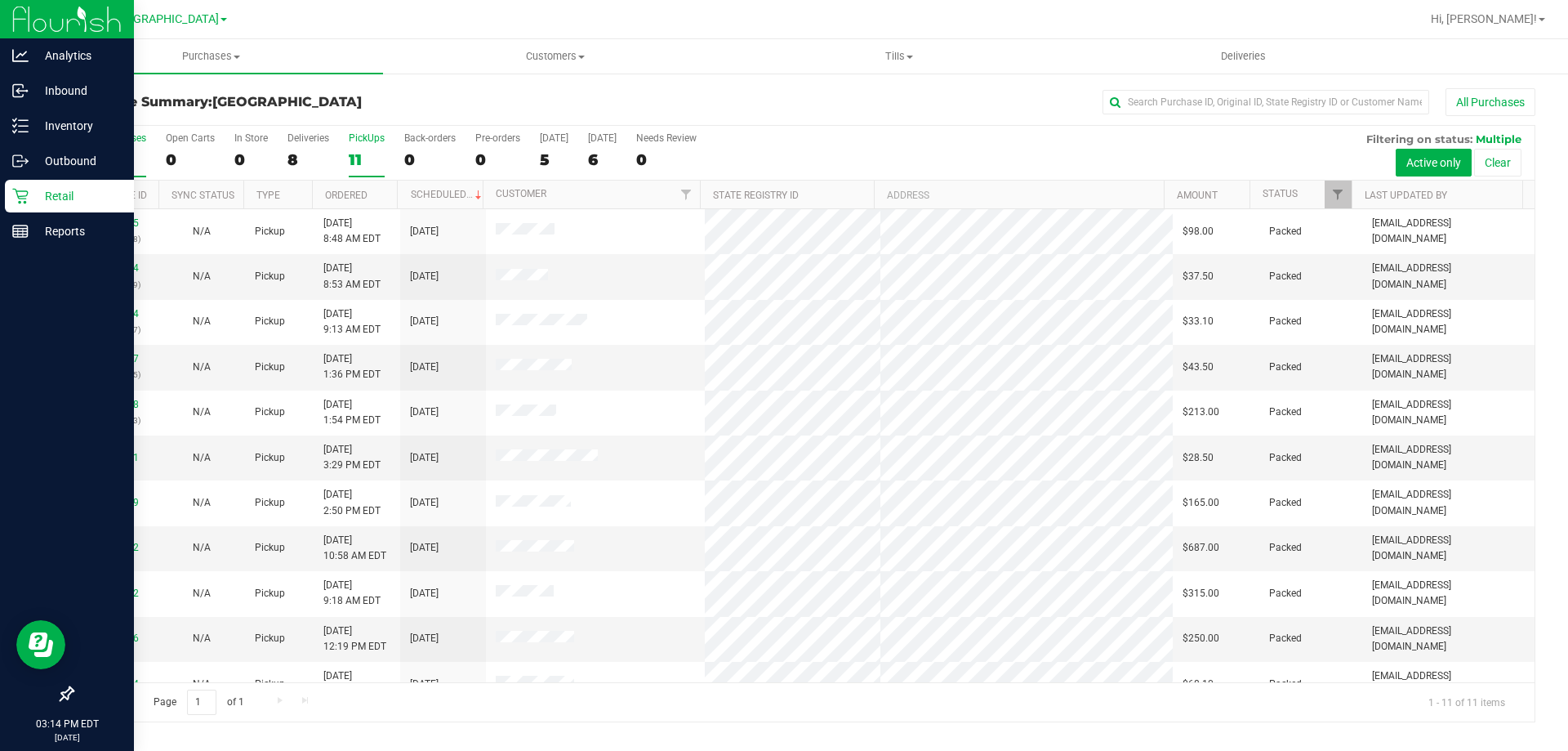
click at [91, 162] on div "19" at bounding box center [115, 159] width 61 height 19
click at [0, 0] on input "All Purchases 19" at bounding box center [0, 0] width 0 height 0
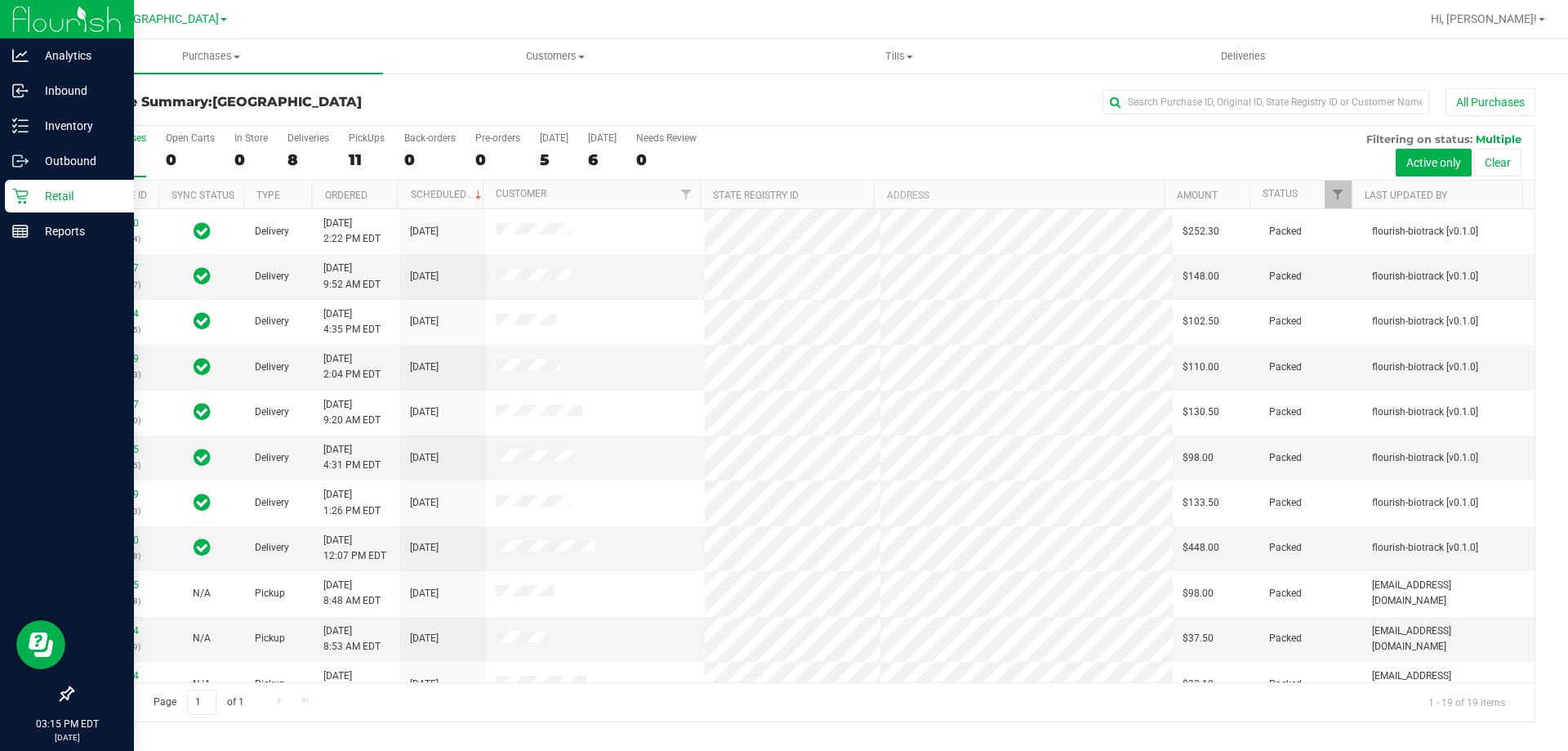
click at [368, 153] on div "11" at bounding box center [366, 159] width 36 height 19
click at [0, 0] on input "PickUps 11" at bounding box center [0, 0] width 0 height 0
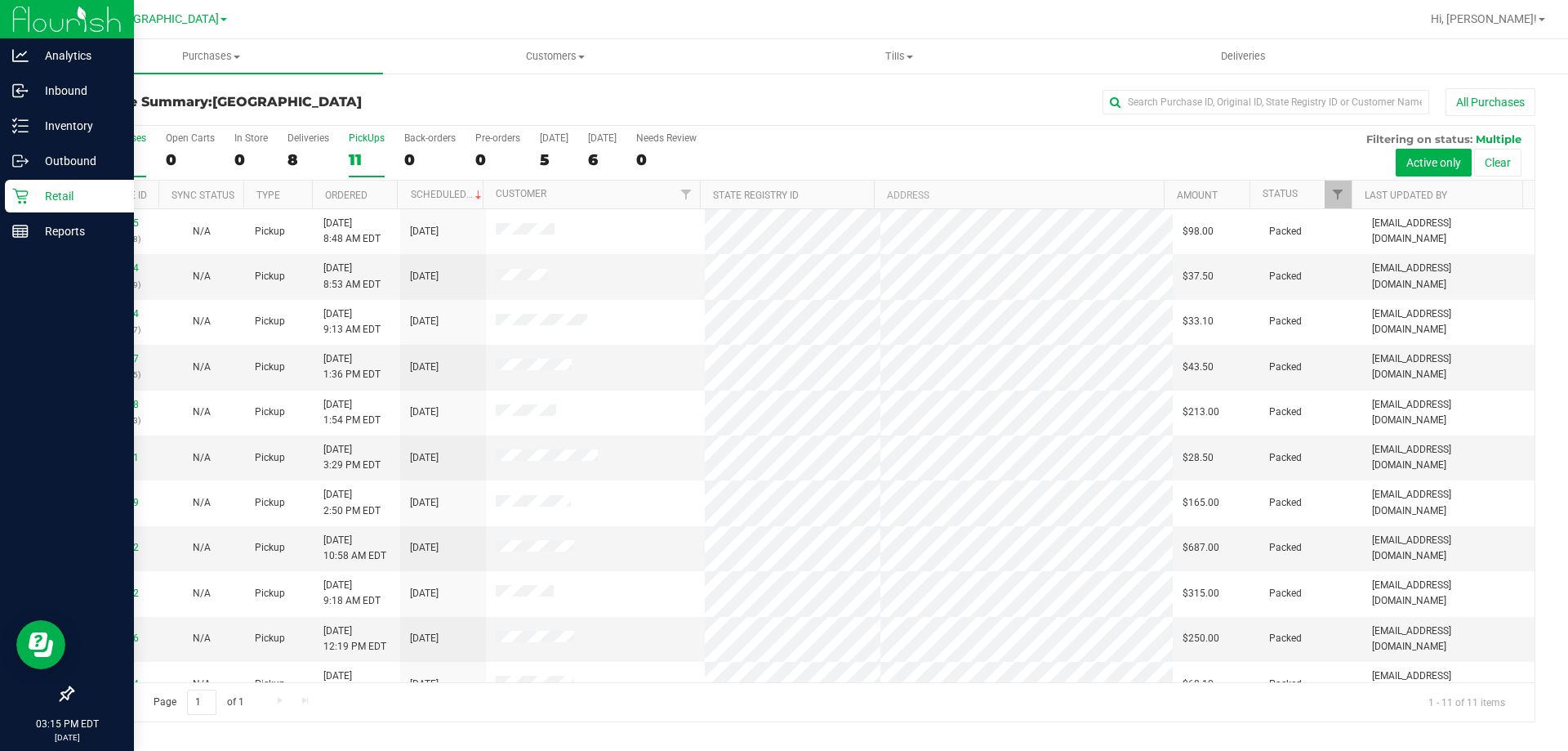
click at [111, 147] on label "All Purchases 19" at bounding box center [115, 154] width 61 height 45
click at [0, 0] on input "All Purchases 19" at bounding box center [0, 0] width 0 height 0
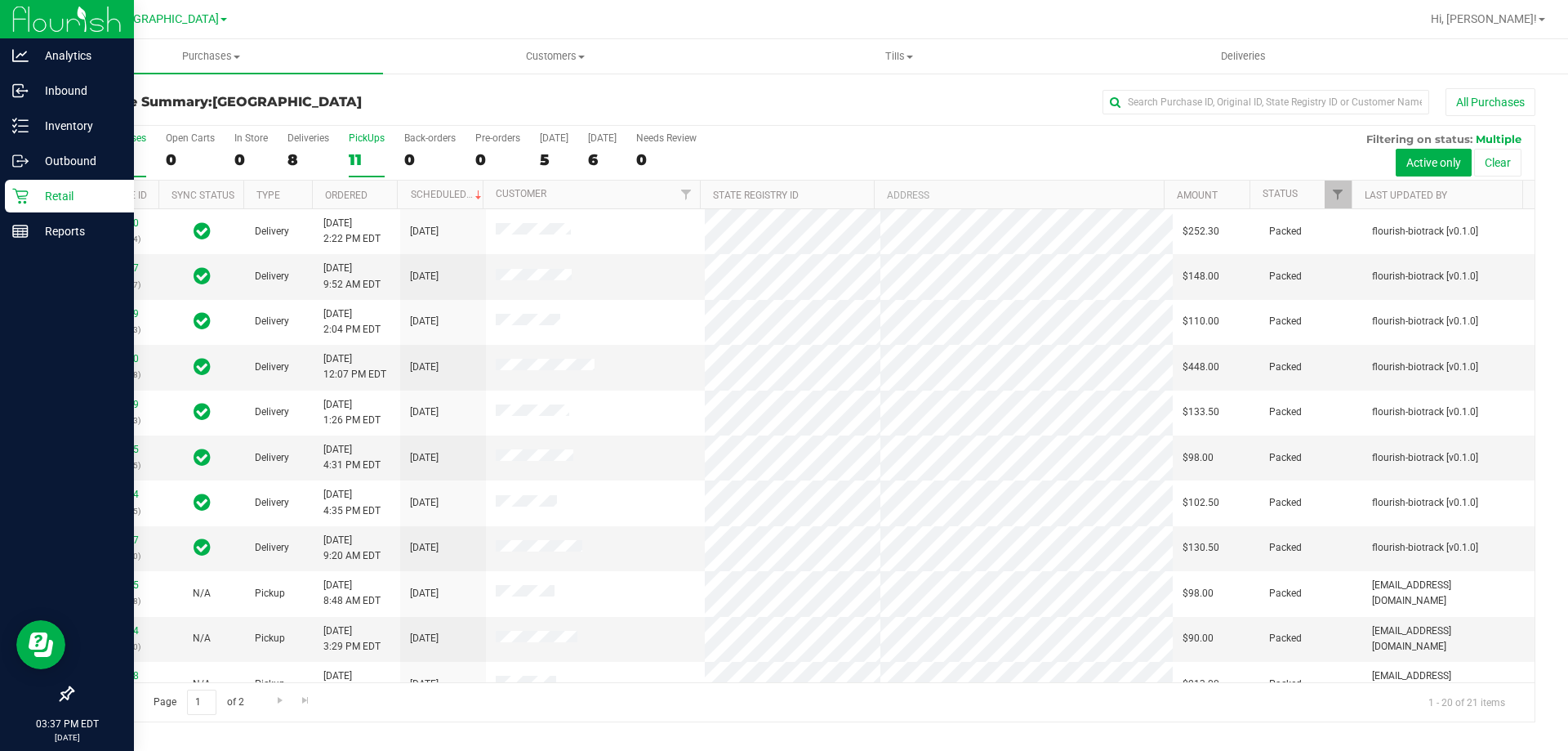
click at [355, 168] on div "11" at bounding box center [366, 159] width 36 height 19
click at [0, 0] on input "PickUps 11" at bounding box center [0, 0] width 0 height 0
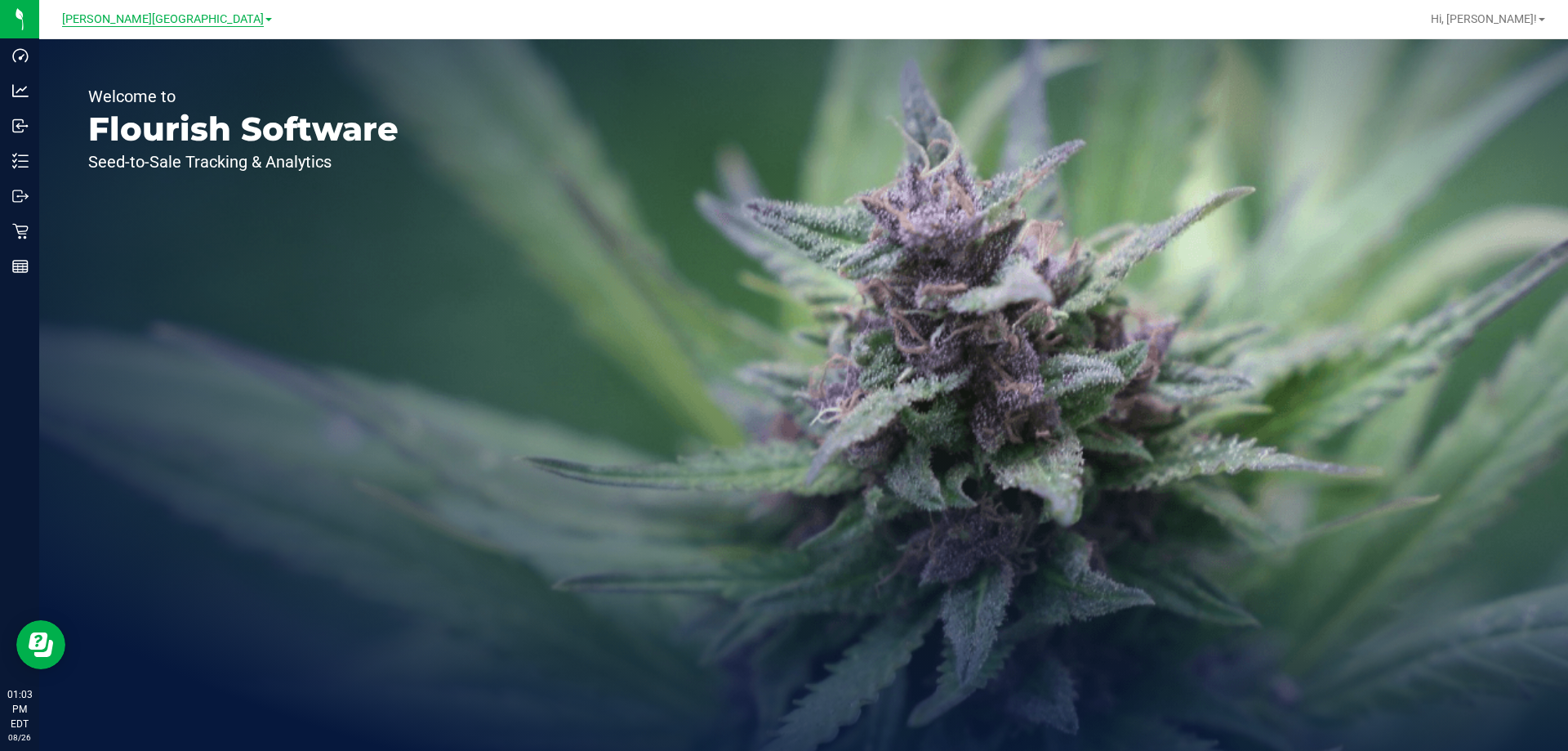
click at [147, 20] on span "[PERSON_NAME][GEOGRAPHIC_DATA]" at bounding box center [162, 19] width 202 height 15
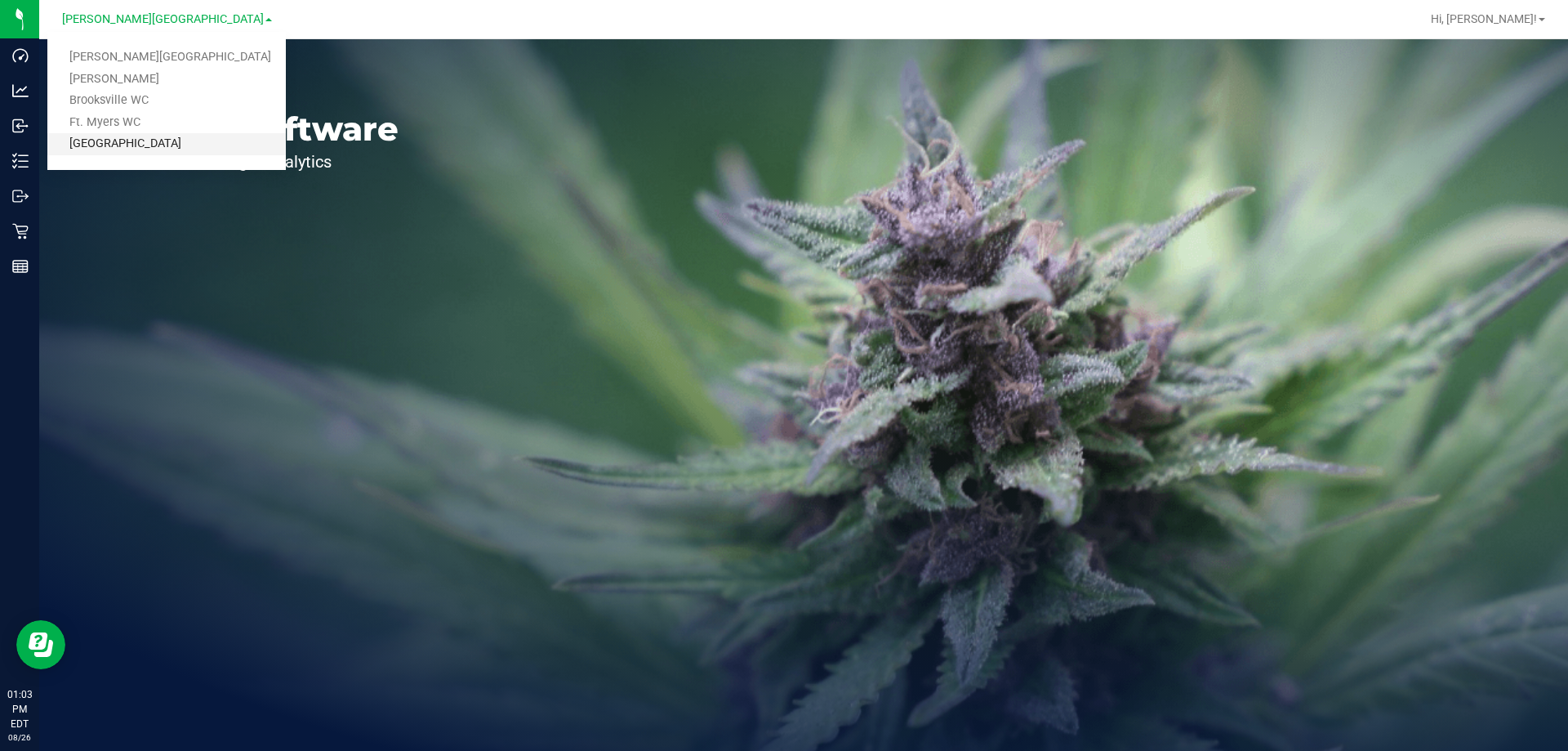
click at [166, 148] on link "[GEOGRAPHIC_DATA]" at bounding box center [167, 144] width 238 height 22
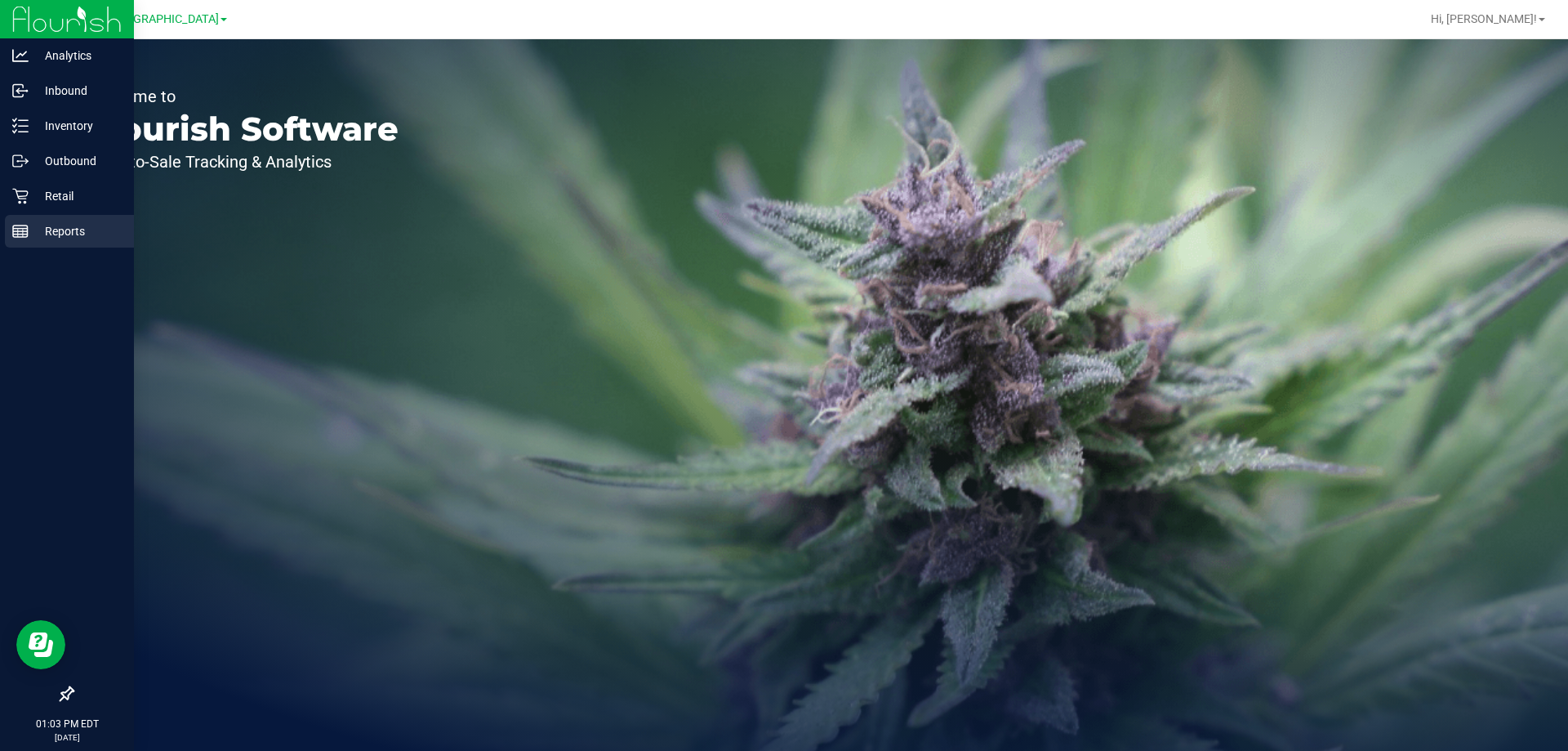
click at [32, 231] on p "Reports" at bounding box center [77, 231] width 98 height 20
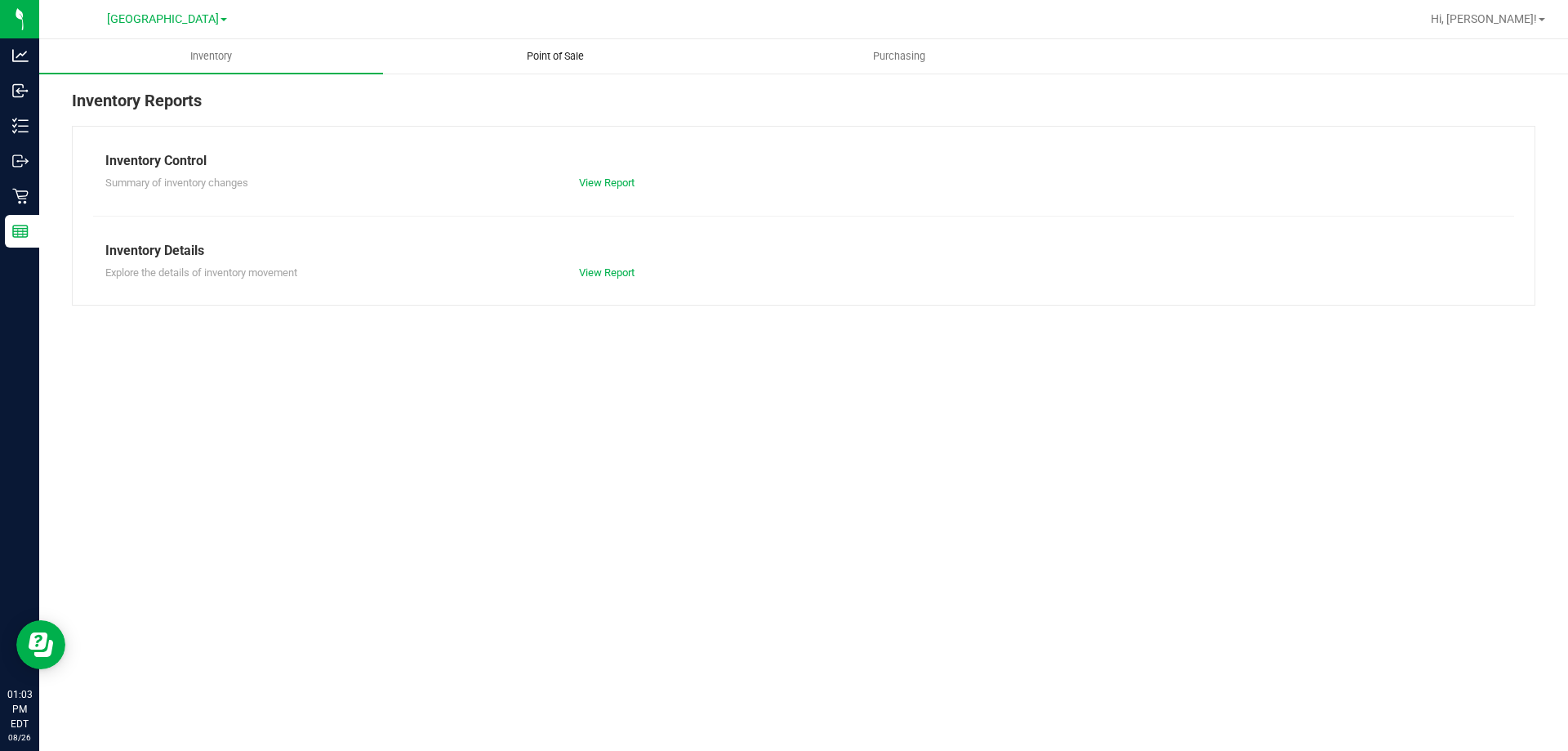
click at [551, 72] on uib-tab-heading "Point of Sale" at bounding box center [554, 56] width 342 height 33
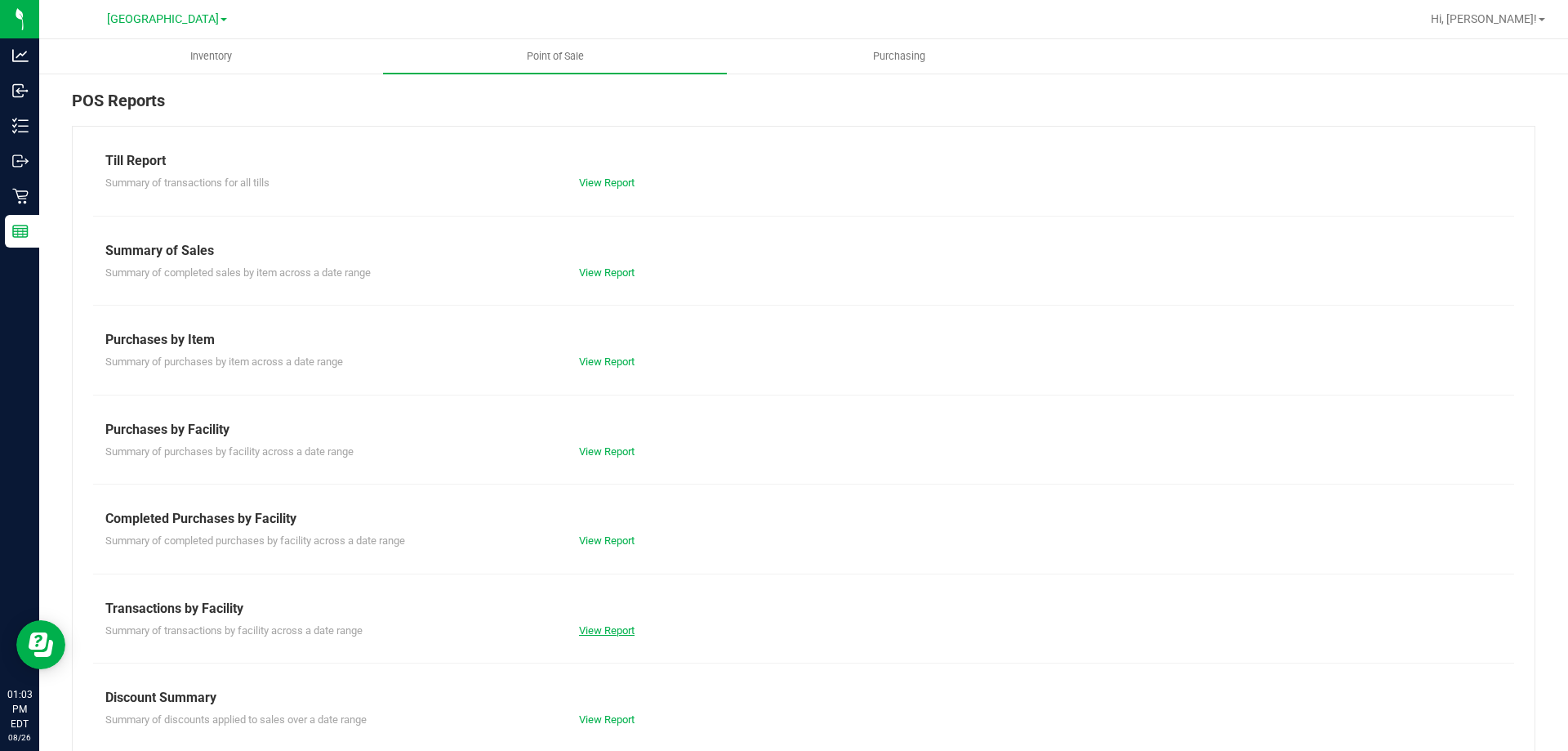
click at [551, 636] on link "View Report" at bounding box center [607, 630] width 56 height 12
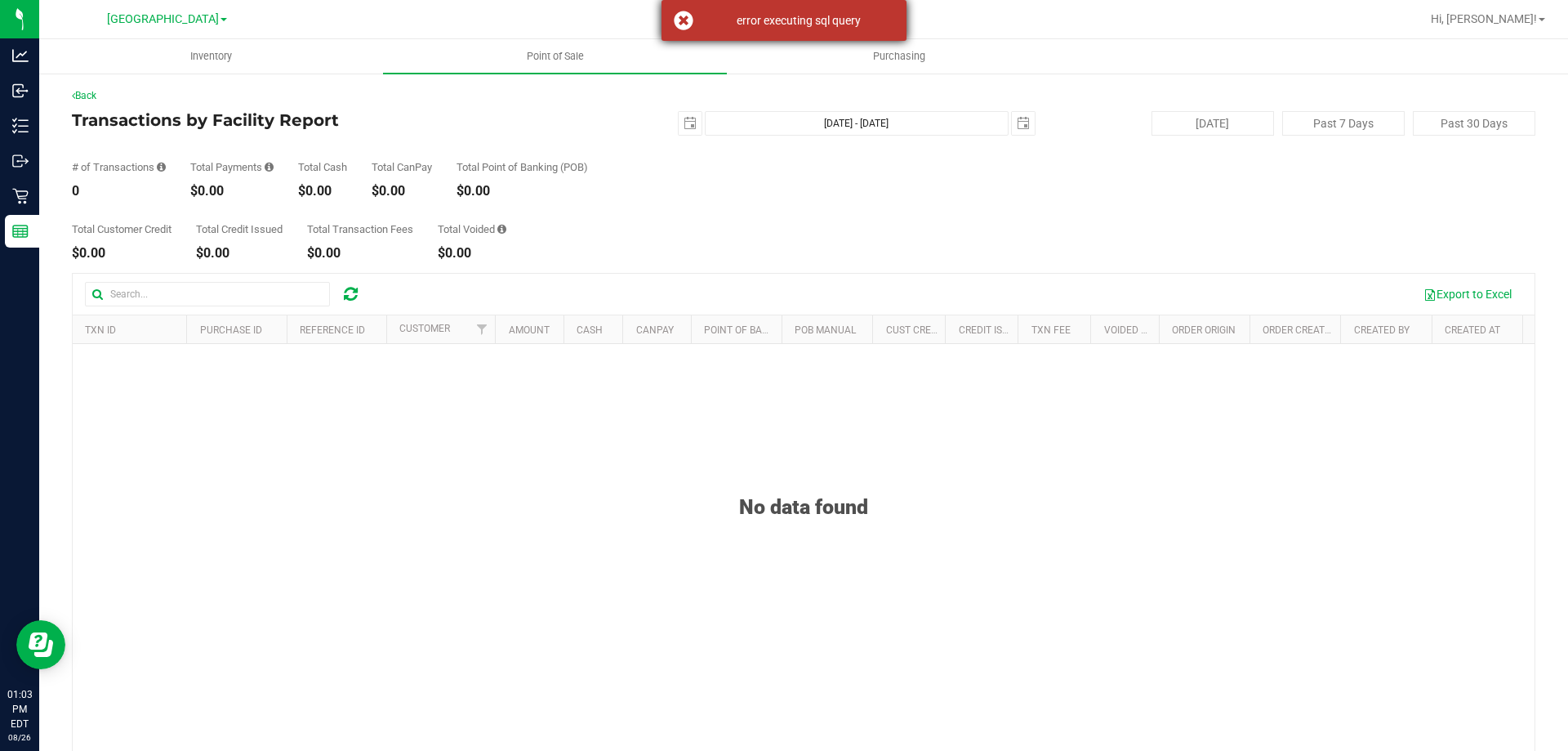
click at [551, 25] on div "error executing sql query" at bounding box center [784, 20] width 245 height 41
click at [96, 90] on link "Back" at bounding box center [83, 95] width 25 height 12
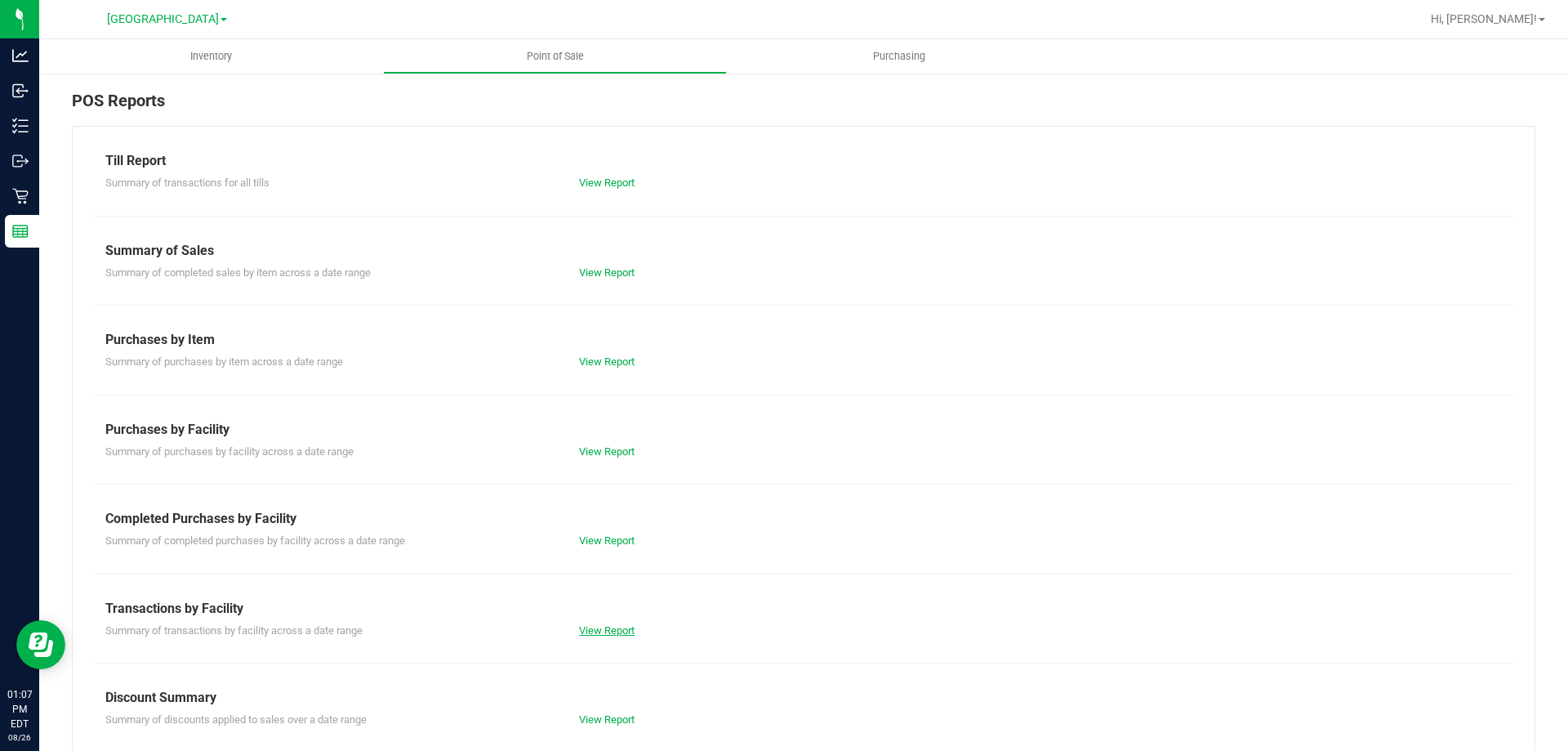
click at [551, 627] on link "View Report" at bounding box center [607, 630] width 56 height 12
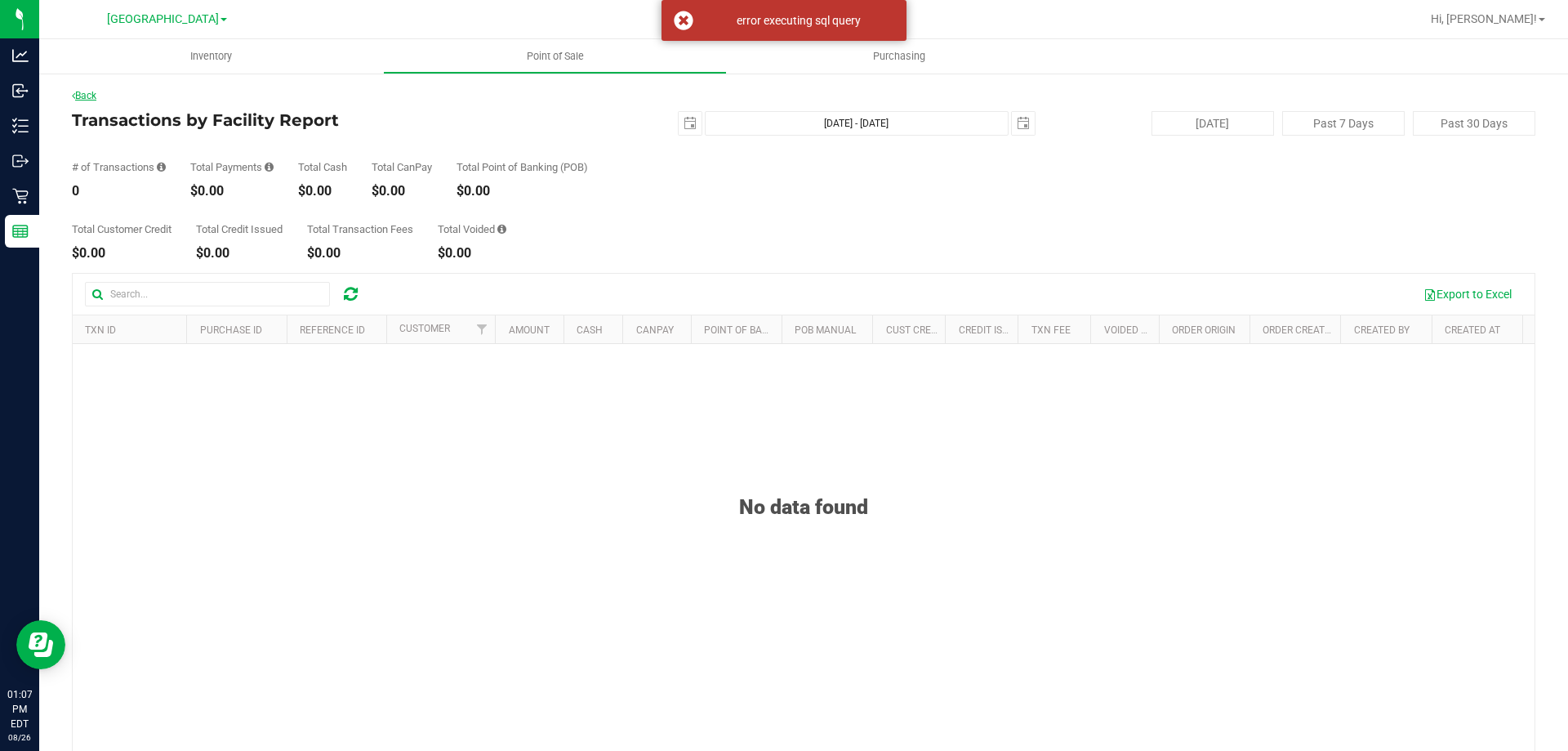
click at [94, 98] on link "Back" at bounding box center [83, 95] width 25 height 12
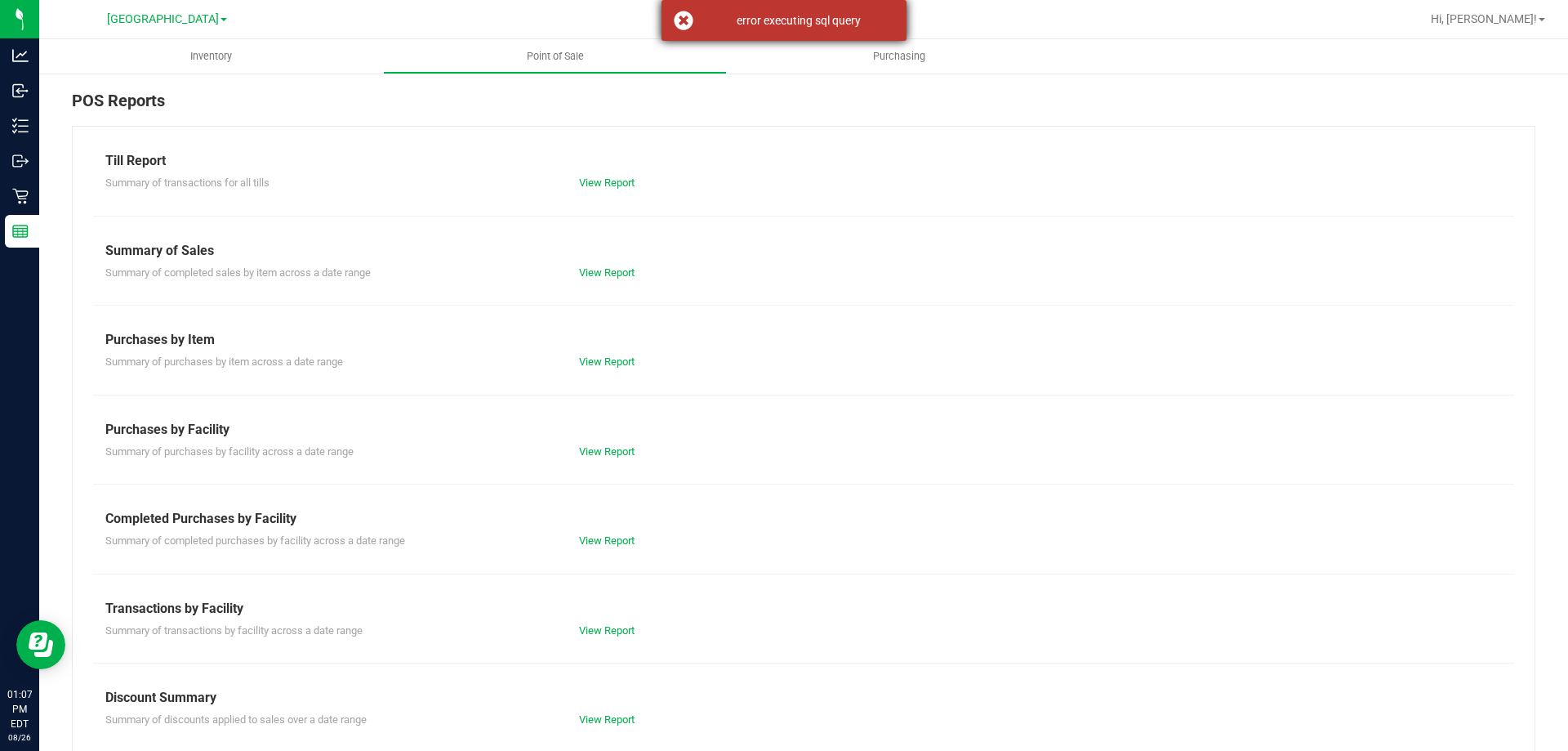
click at [551, 19] on div "error executing sql query" at bounding box center [784, 20] width 245 height 41
click at [551, 638] on div "Till Report Summary of transactions for all tills View Report Summary of Sales …" at bounding box center [802, 484] width 1463 height 716
click at [551, 627] on link "View Report" at bounding box center [607, 630] width 56 height 12
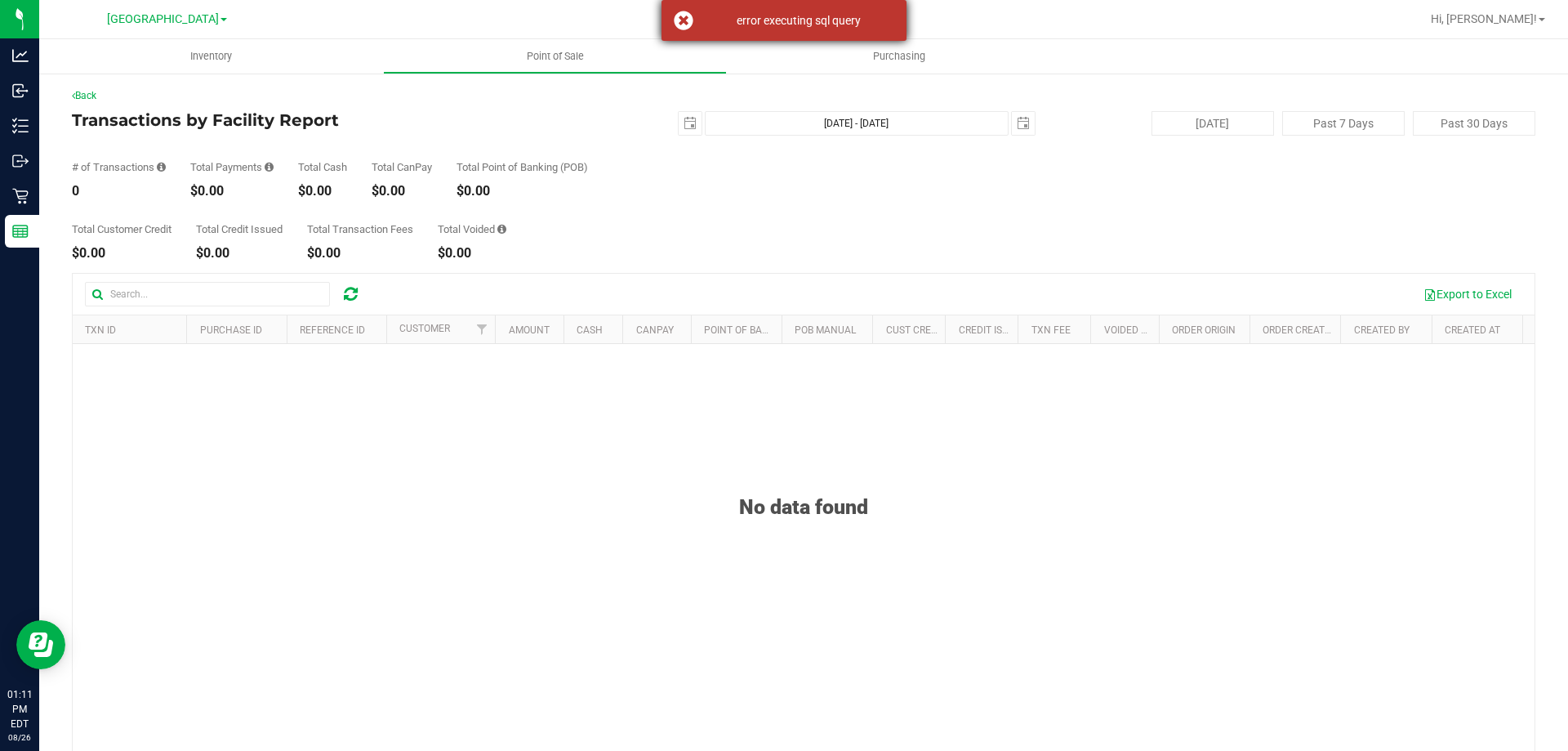
click at [551, 30] on div "error executing sql query" at bounding box center [784, 20] width 245 height 41
click at [76, 97] on link "Back" at bounding box center [83, 95] width 25 height 12
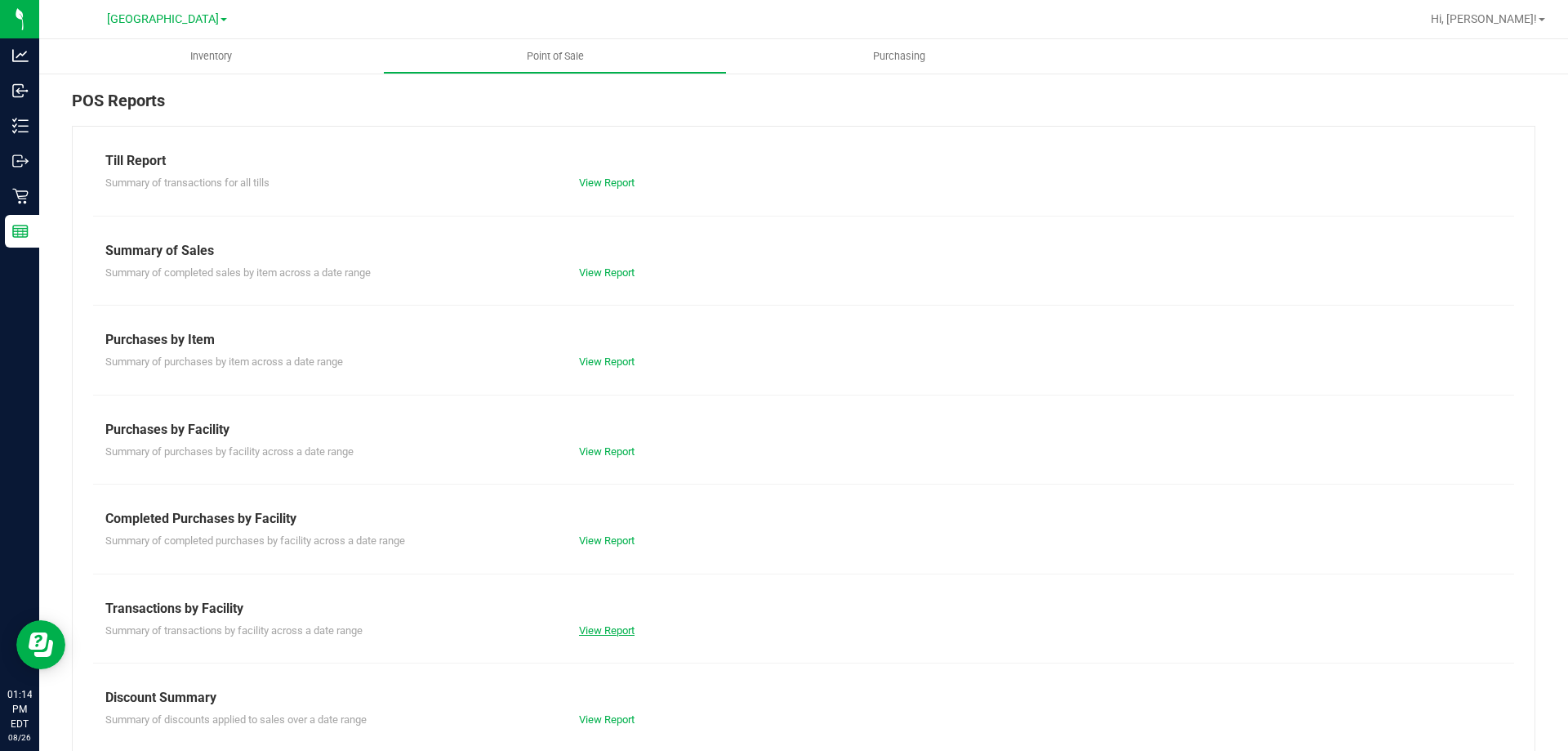
click at [551, 631] on link "View Report" at bounding box center [607, 630] width 56 height 12
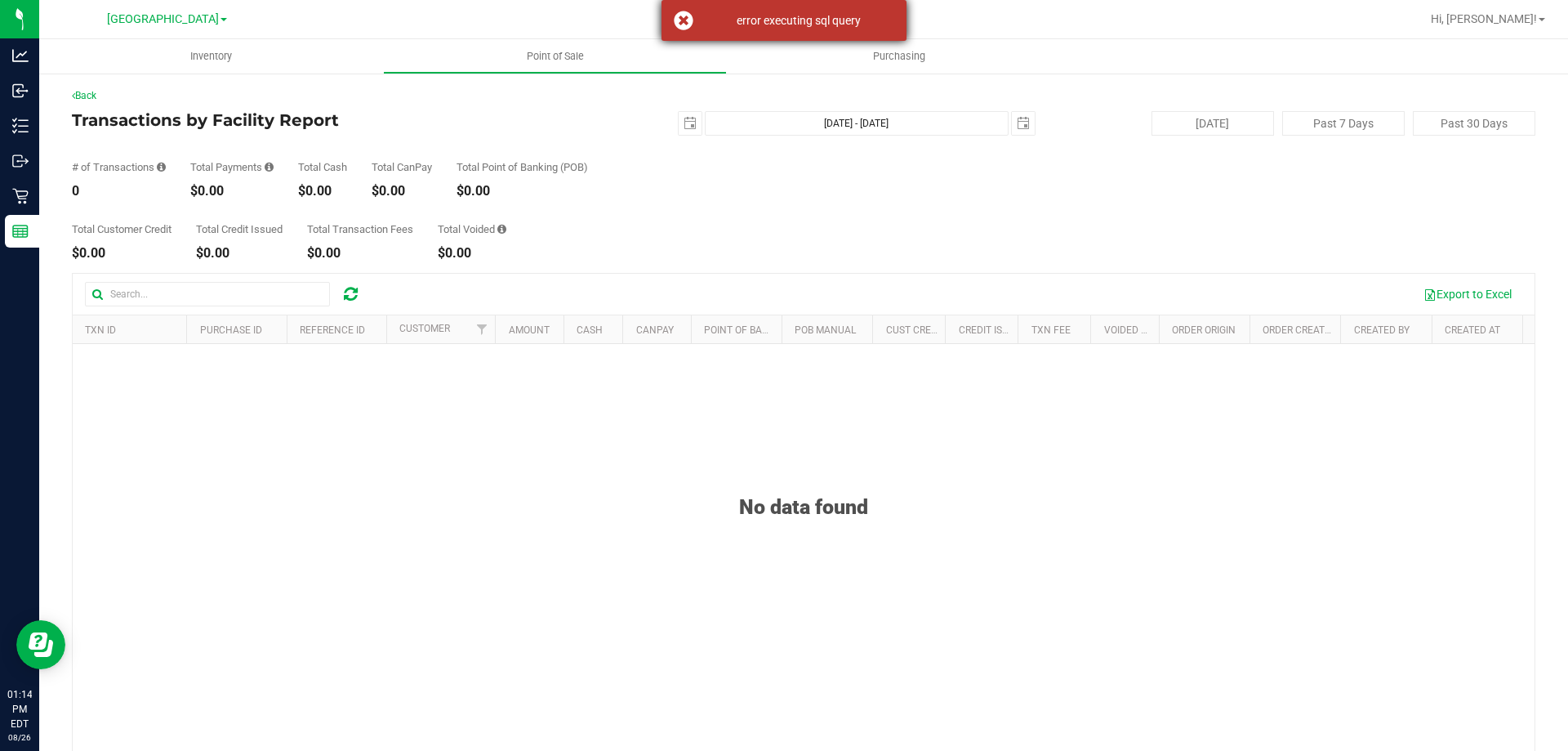
click at [551, 20] on div "error executing sql query" at bounding box center [784, 20] width 245 height 41
click at [87, 90] on link "Back" at bounding box center [83, 95] width 25 height 12
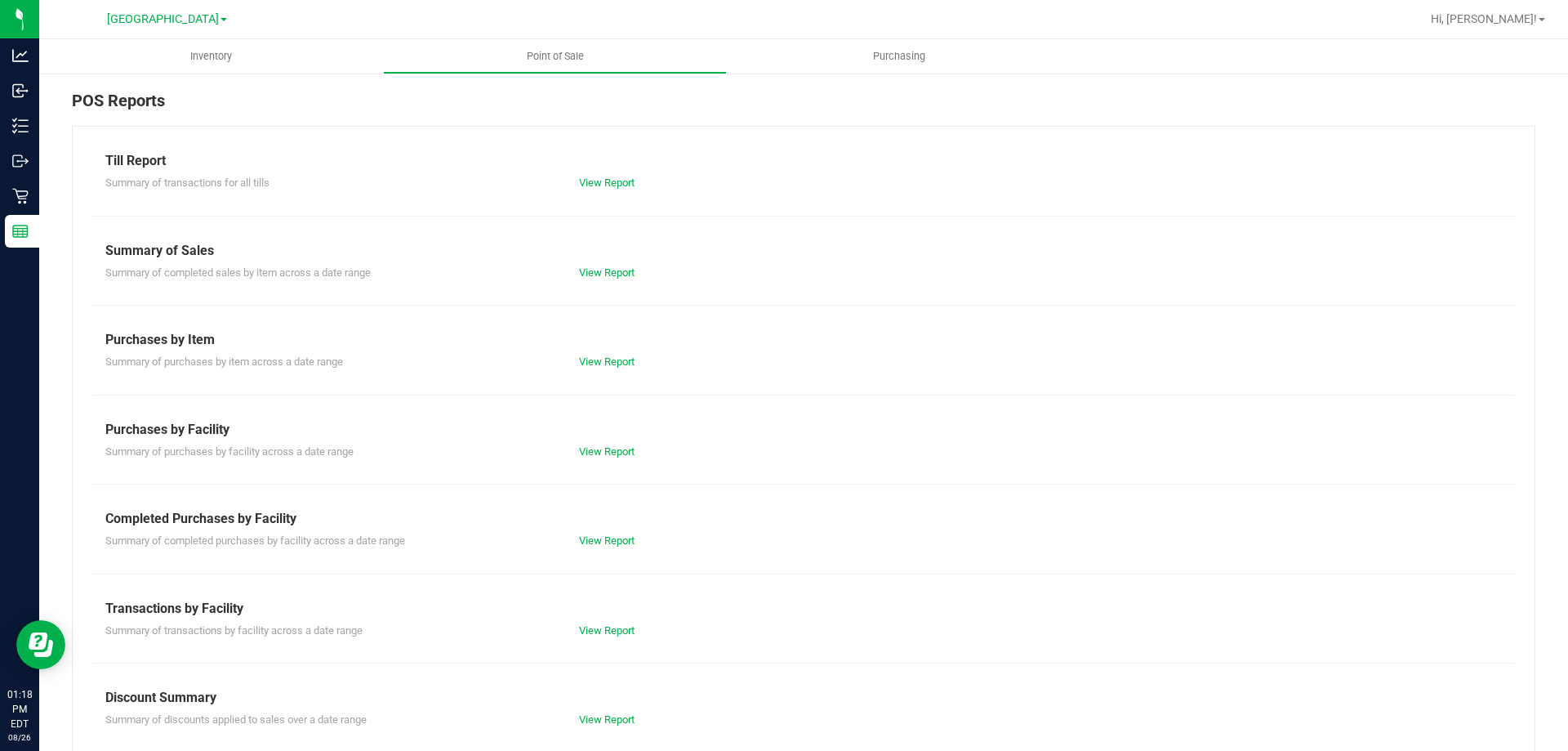
click at [551, 622] on div "View Report" at bounding box center [685, 630] width 236 height 16
click at [551, 628] on link "View Report" at bounding box center [607, 630] width 56 height 12
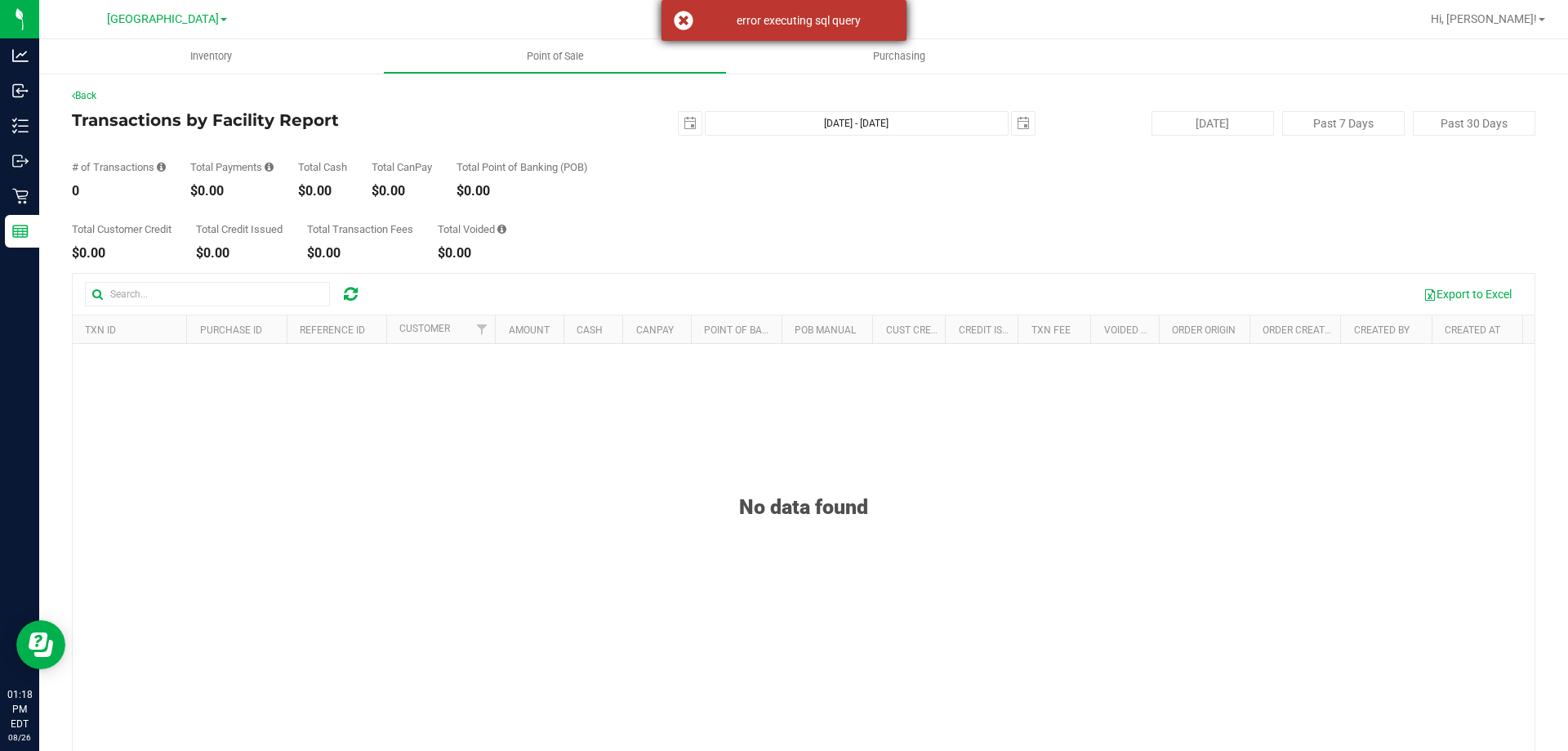
click at [551, 27] on div "error executing sql query" at bounding box center [784, 20] width 245 height 41
click at [96, 98] on link "Back" at bounding box center [83, 95] width 25 height 12
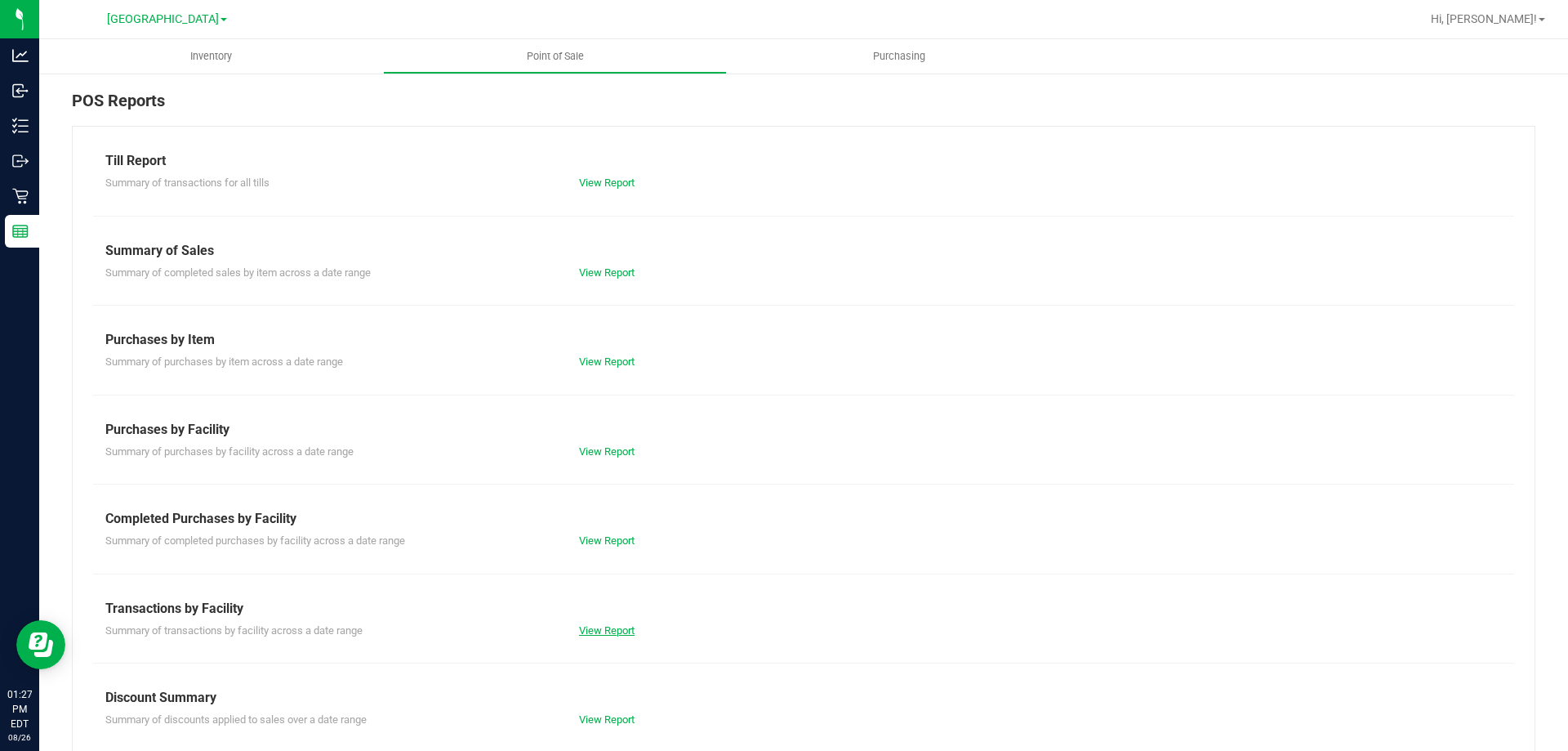
click at [551, 633] on link "View Report" at bounding box center [607, 630] width 56 height 12
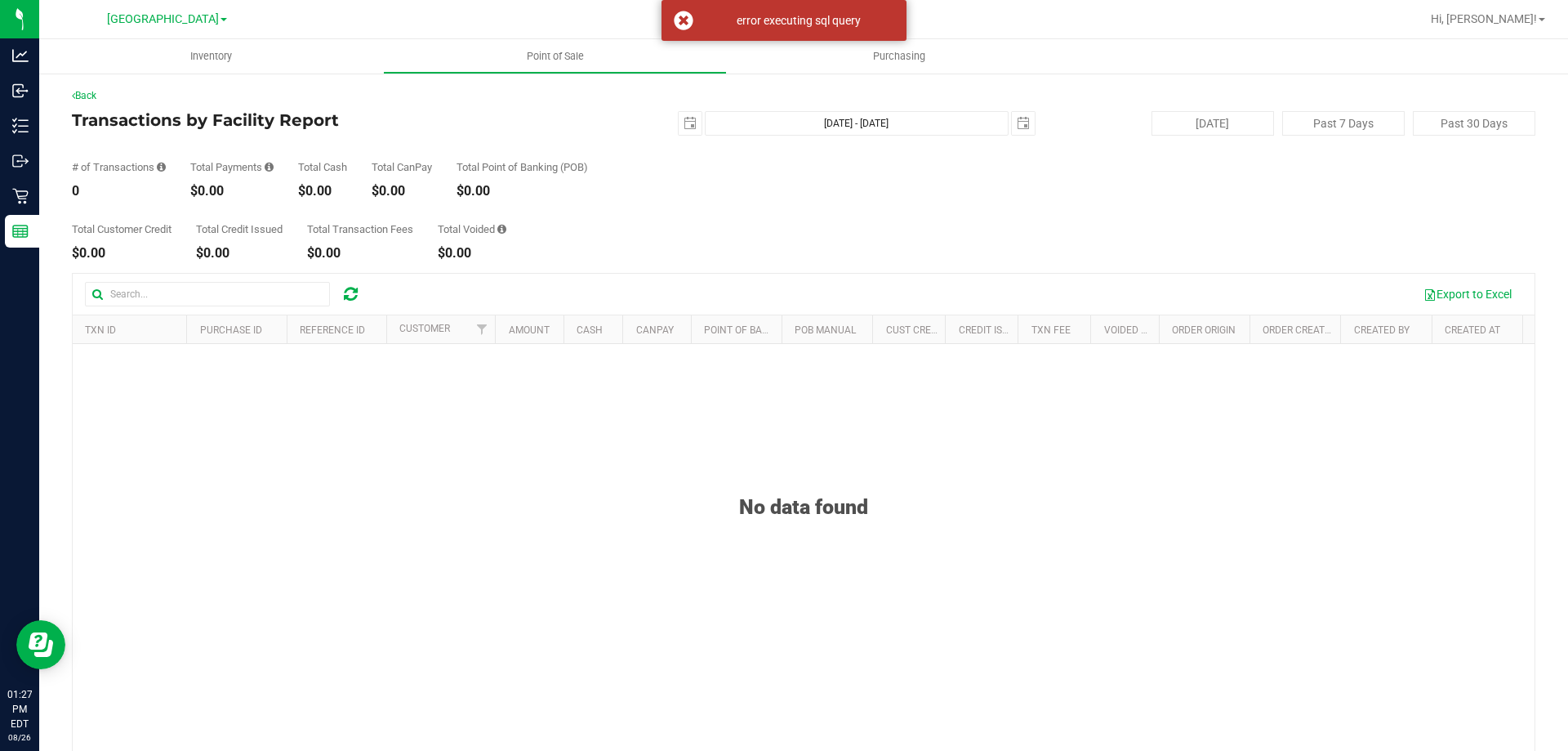
click at [97, 102] on div "Back" at bounding box center [802, 95] width 1463 height 15
click at [551, 25] on div "error executing sql query" at bounding box center [784, 20] width 245 height 41
click at [96, 94] on link "Back" at bounding box center [83, 95] width 25 height 12
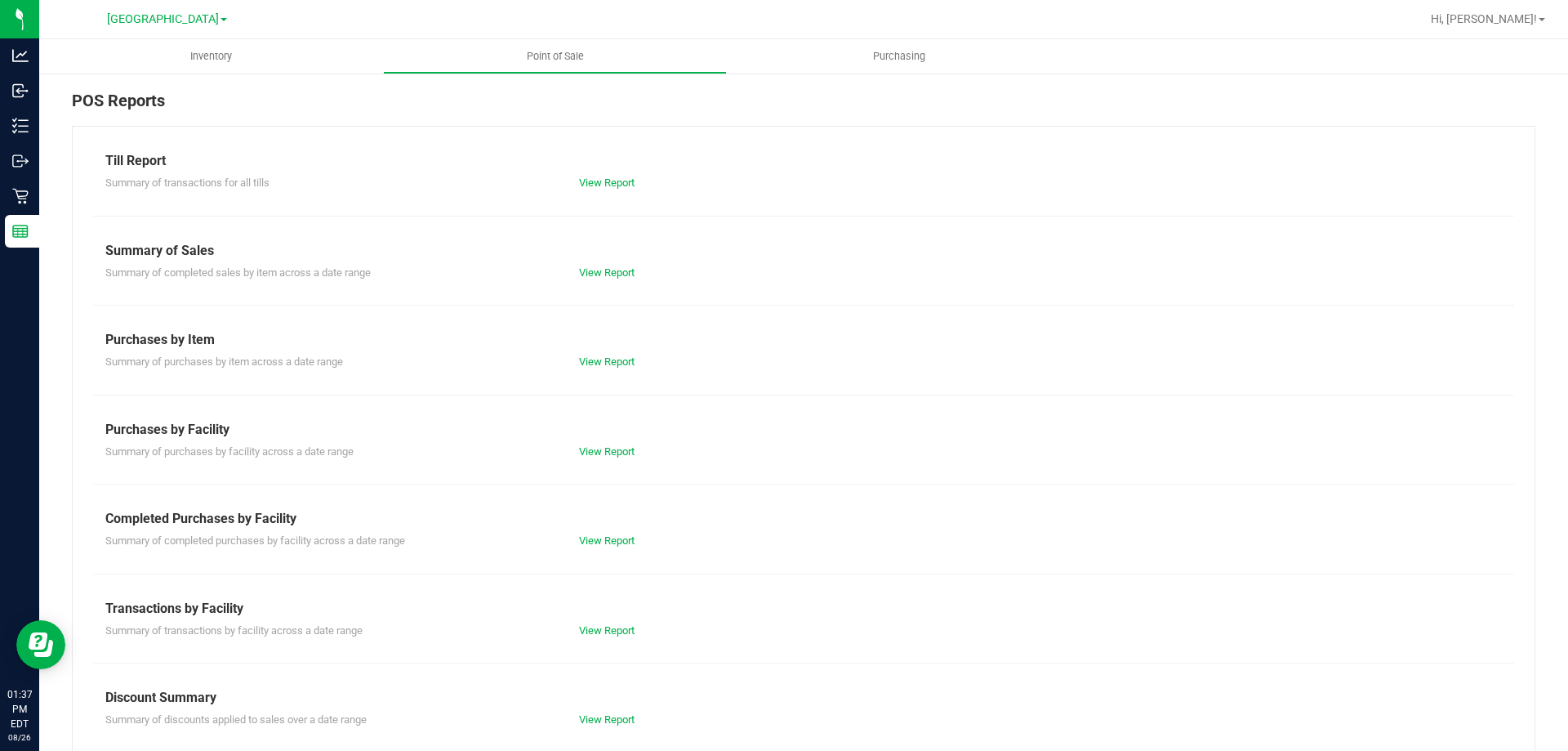
click at [551, 618] on div "Summary of transactions by facility across a date range View Report" at bounding box center [803, 628] width 1421 height 21
click at [551, 627] on link "View Report" at bounding box center [607, 630] width 56 height 12
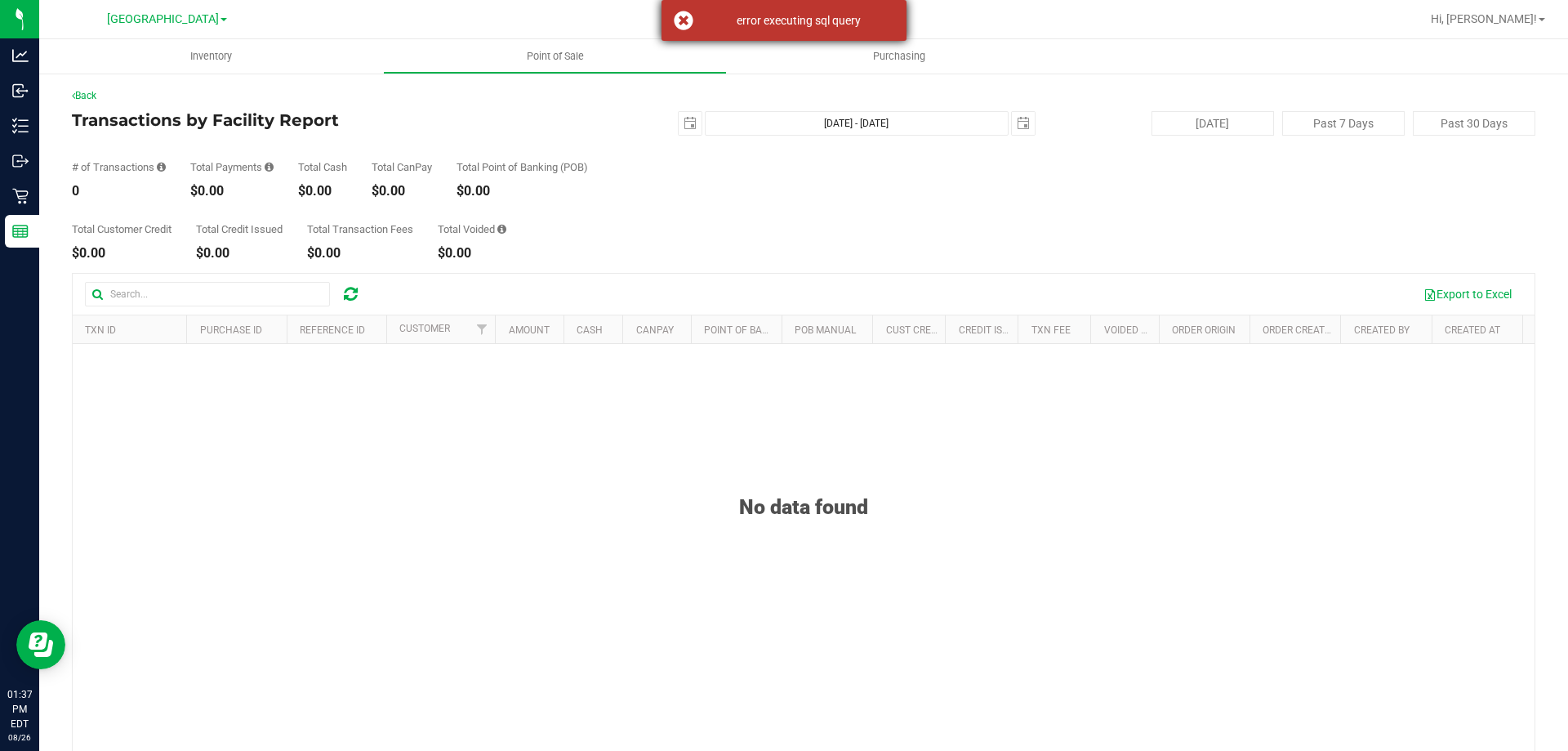
click at [551, 25] on div "error executing sql query" at bounding box center [784, 20] width 245 height 41
click at [85, 94] on link "Back" at bounding box center [83, 95] width 25 height 12
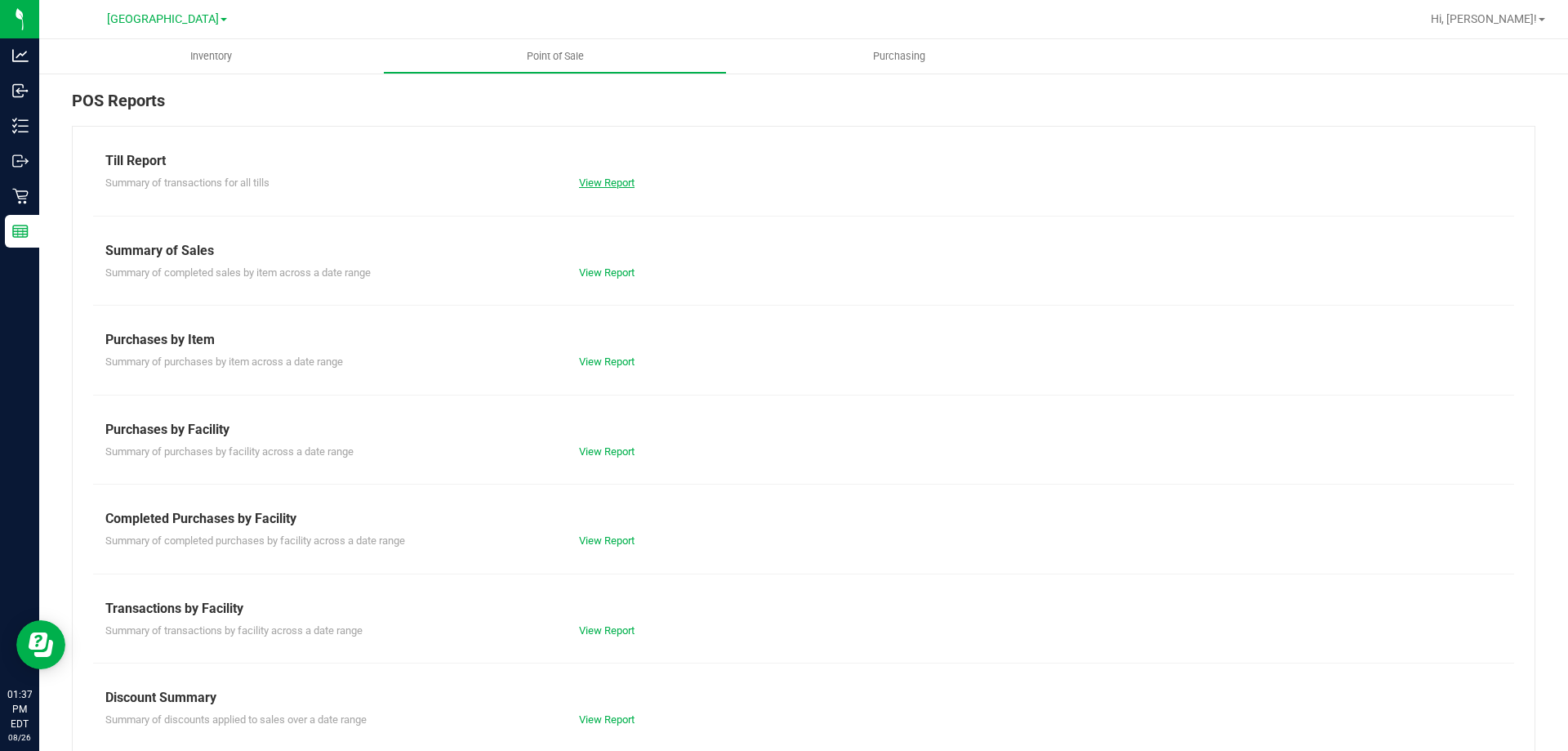
click at [551, 178] on link "View Report" at bounding box center [607, 183] width 56 height 12
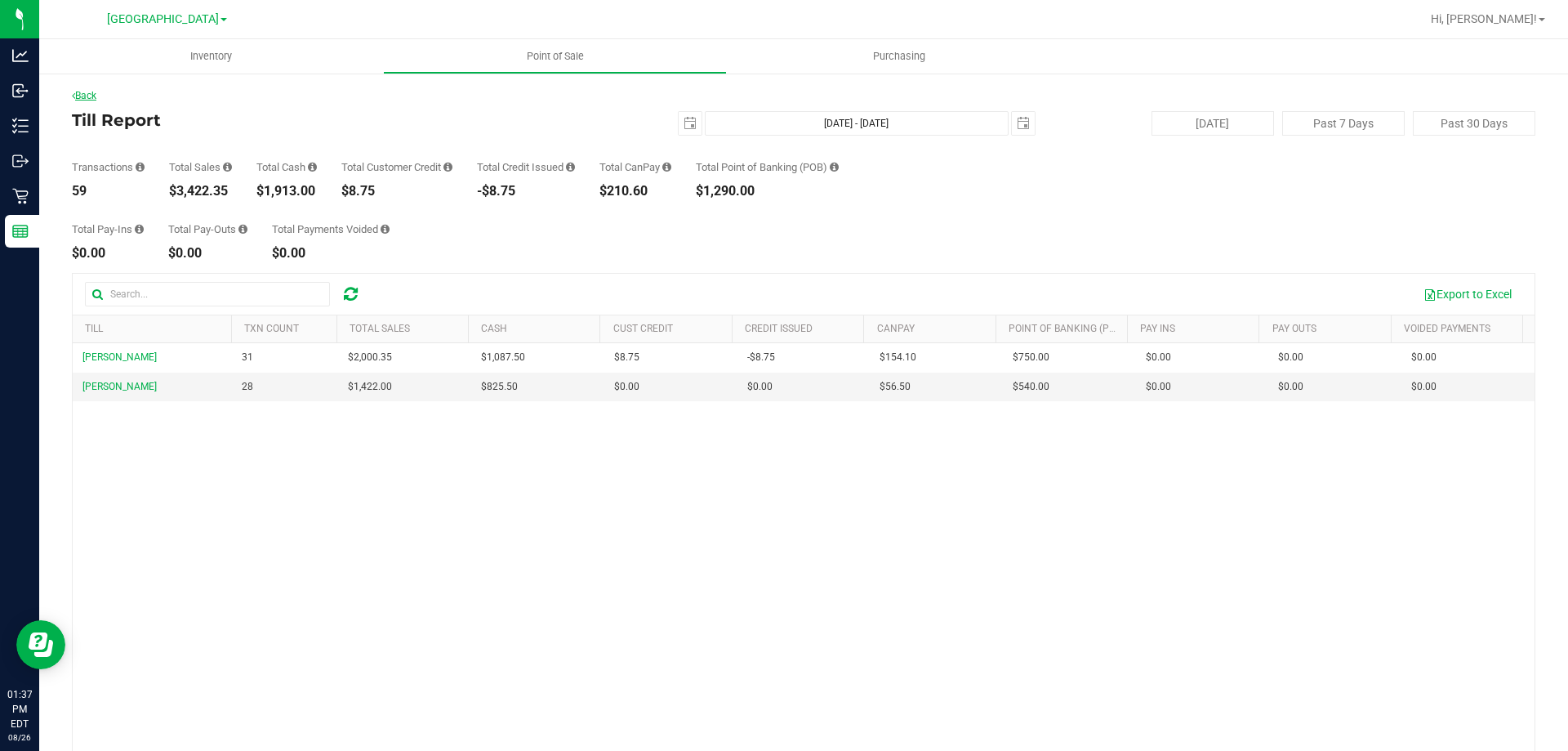
click at [90, 93] on link "Back" at bounding box center [83, 95] width 25 height 12
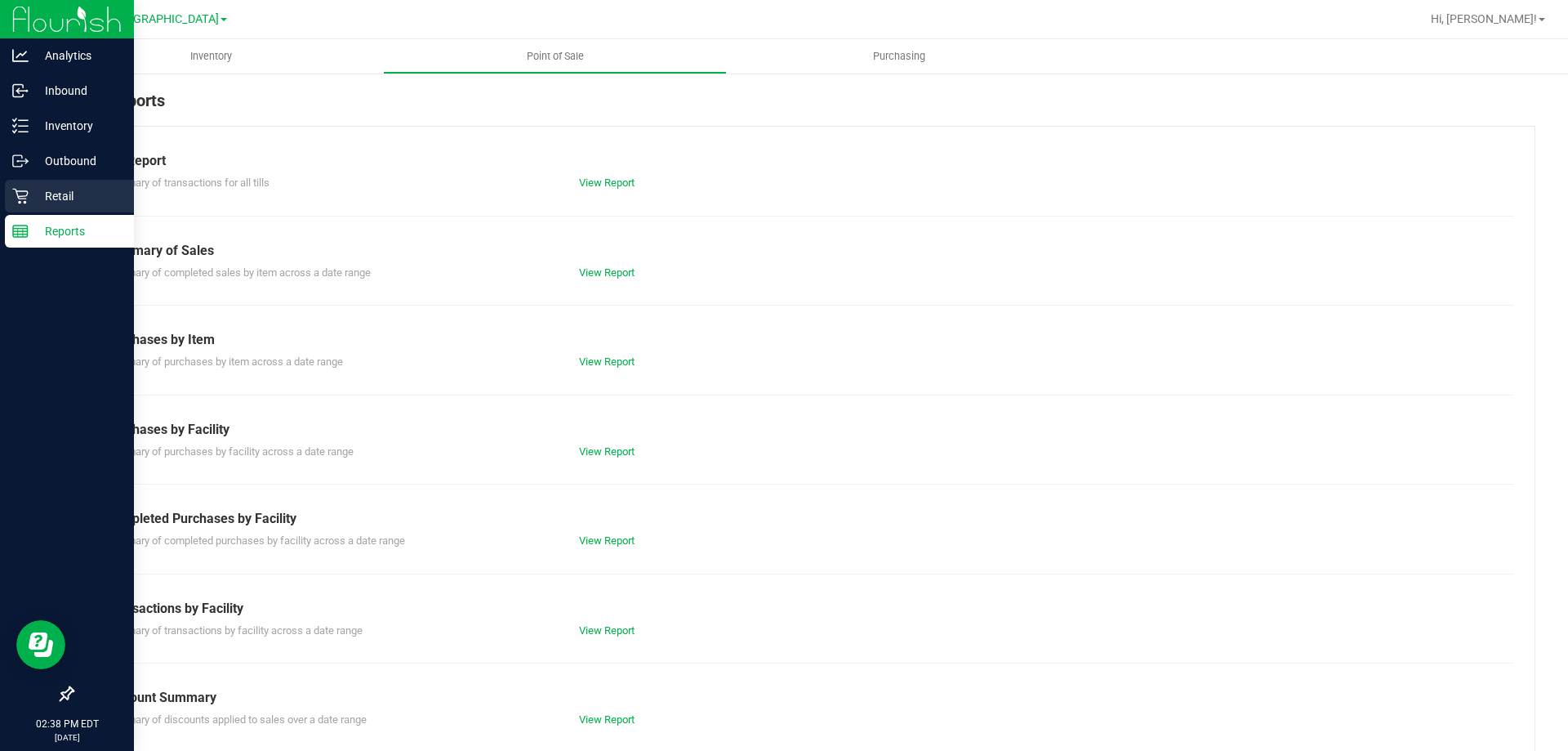
click at [65, 185] on div "Retail" at bounding box center [70, 196] width 129 height 33
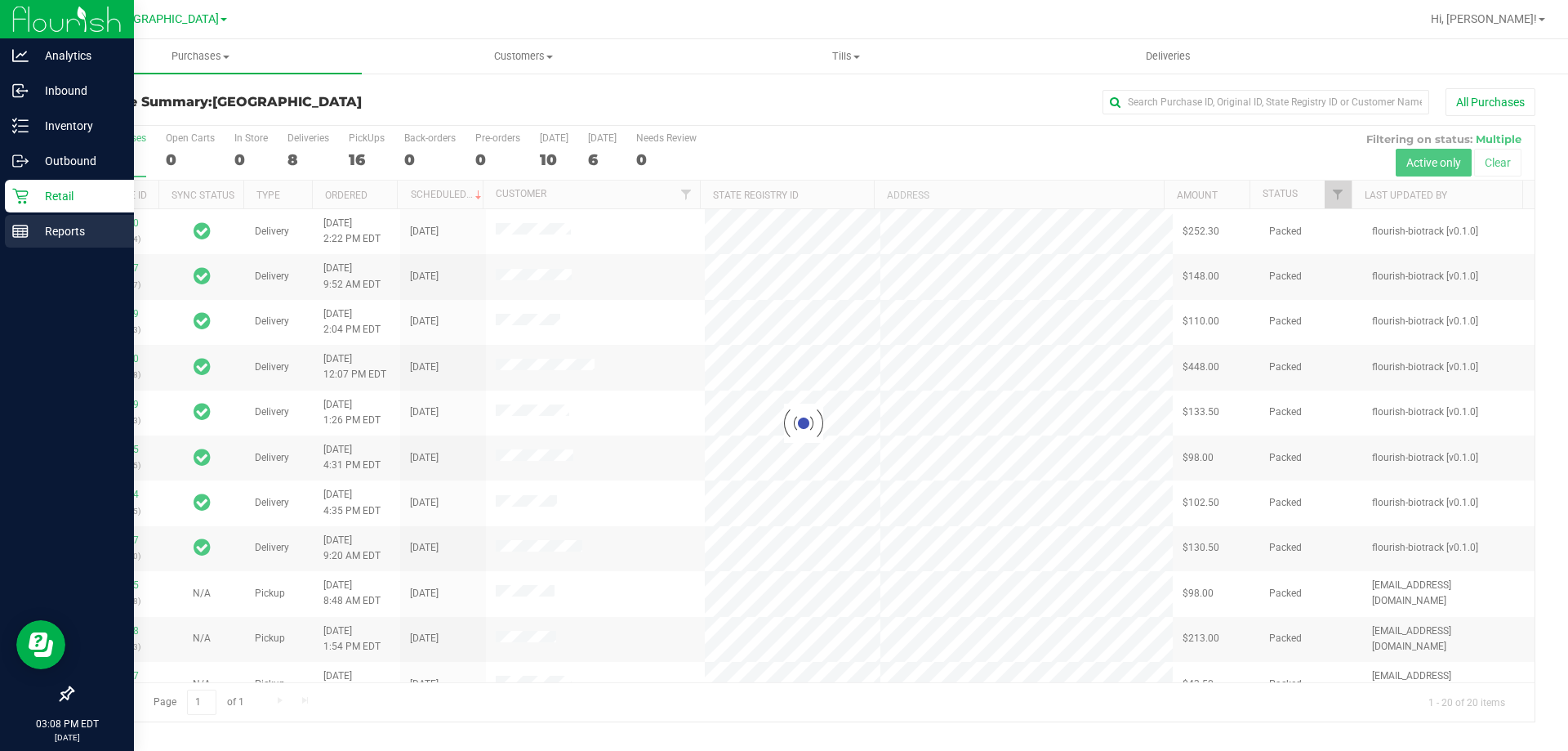
click at [20, 241] on div "Reports" at bounding box center [70, 230] width 129 height 33
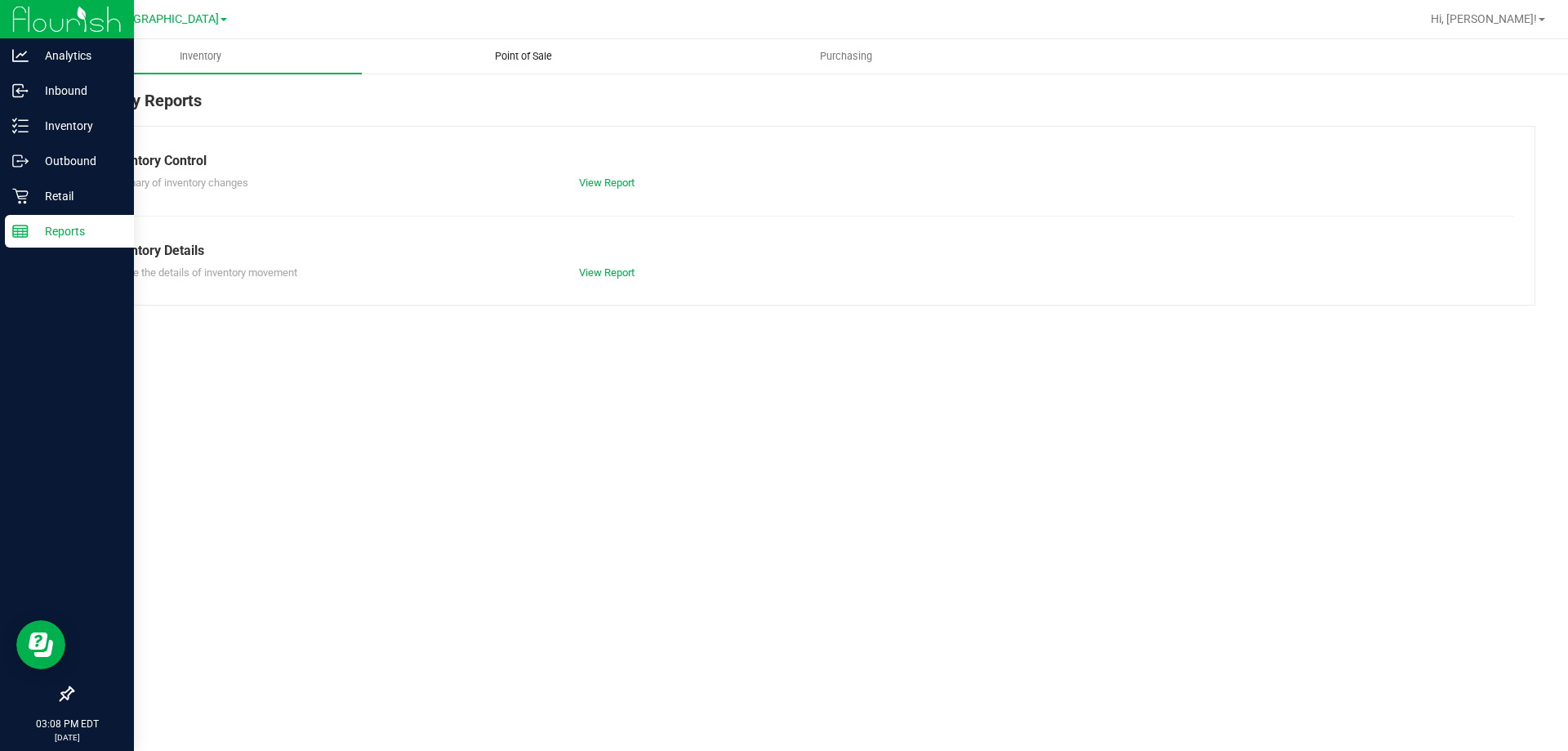
click at [513, 49] on span "Point of Sale" at bounding box center [523, 56] width 101 height 15
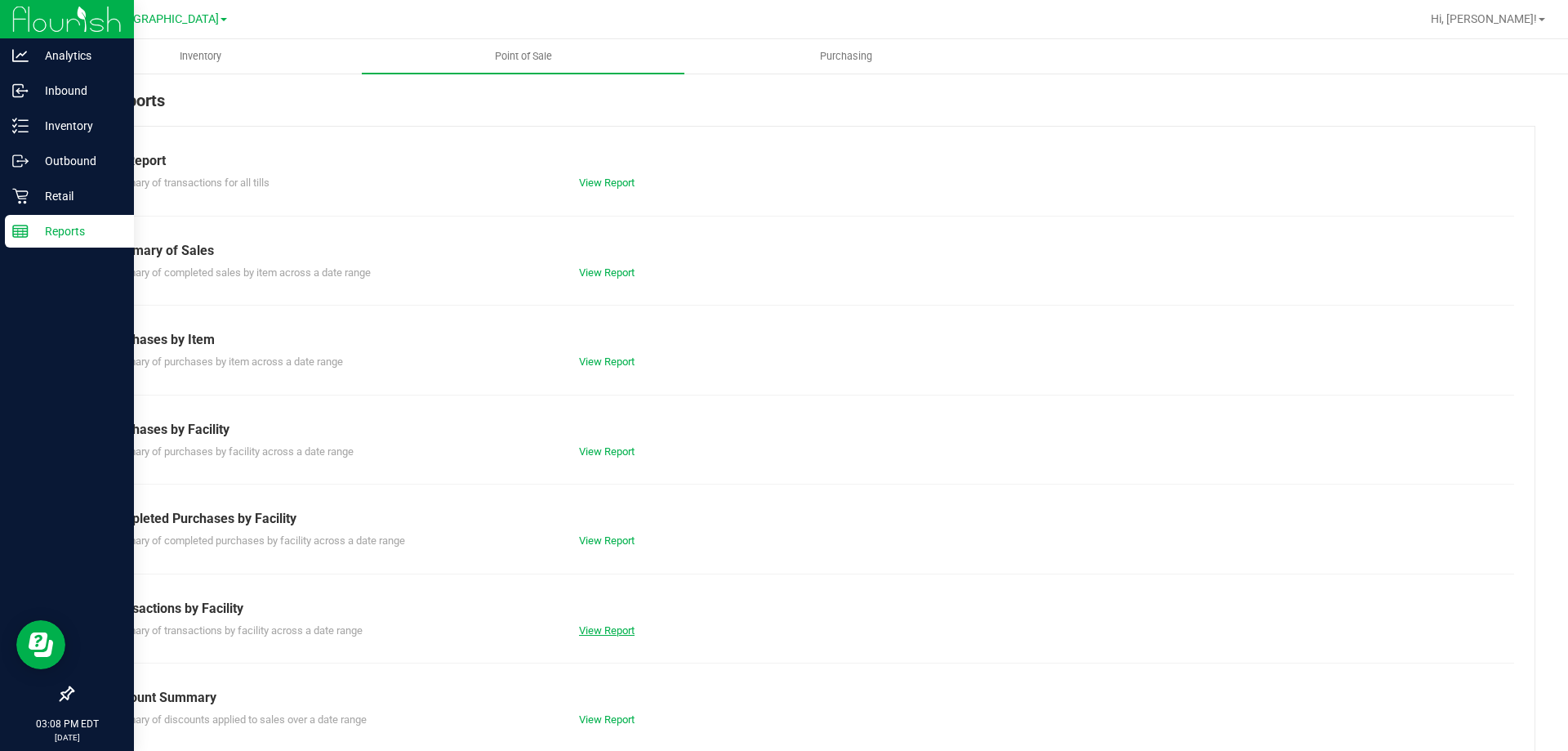
click at [599, 631] on link "View Report" at bounding box center [607, 630] width 56 height 12
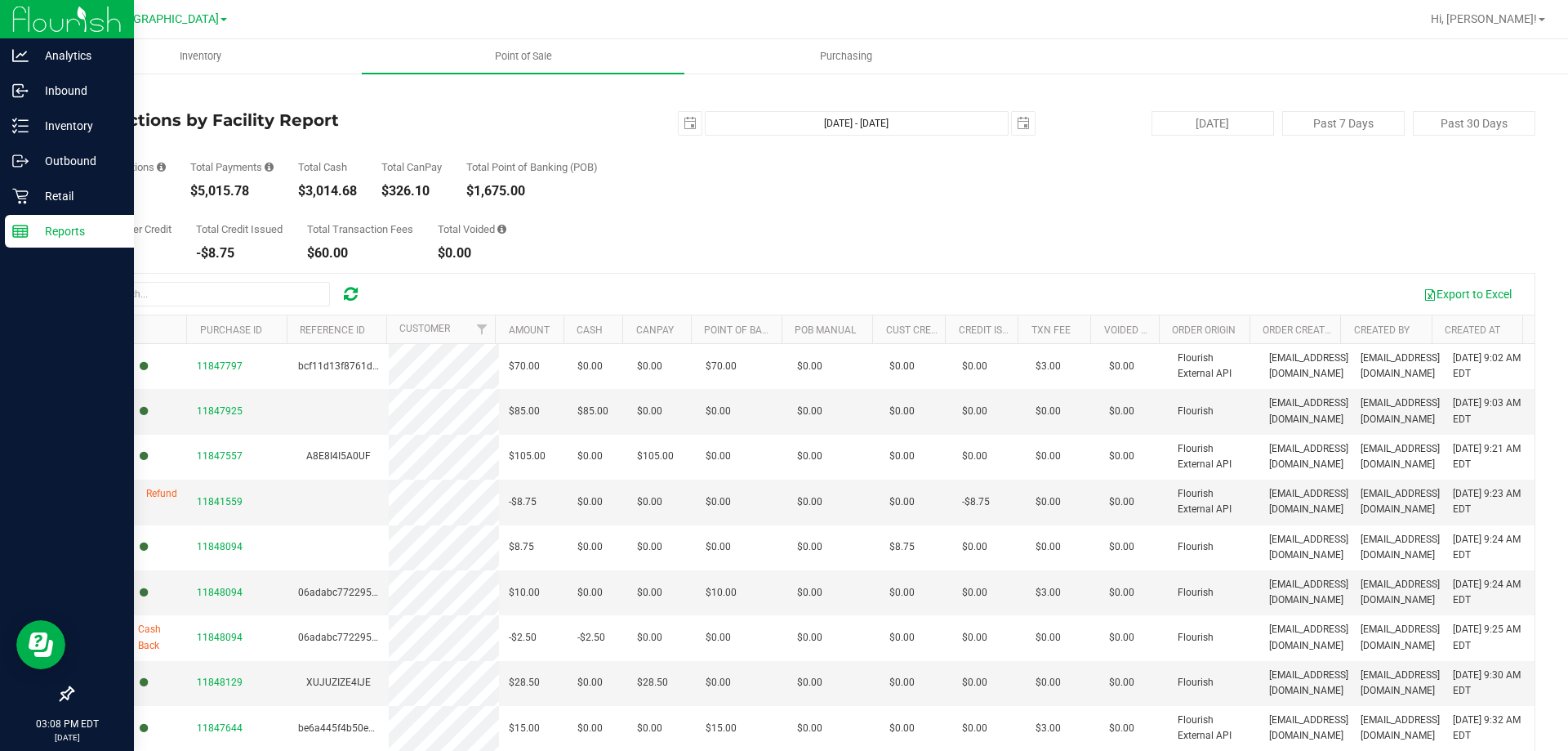
click at [82, 91] on link "Back" at bounding box center [83, 95] width 25 height 12
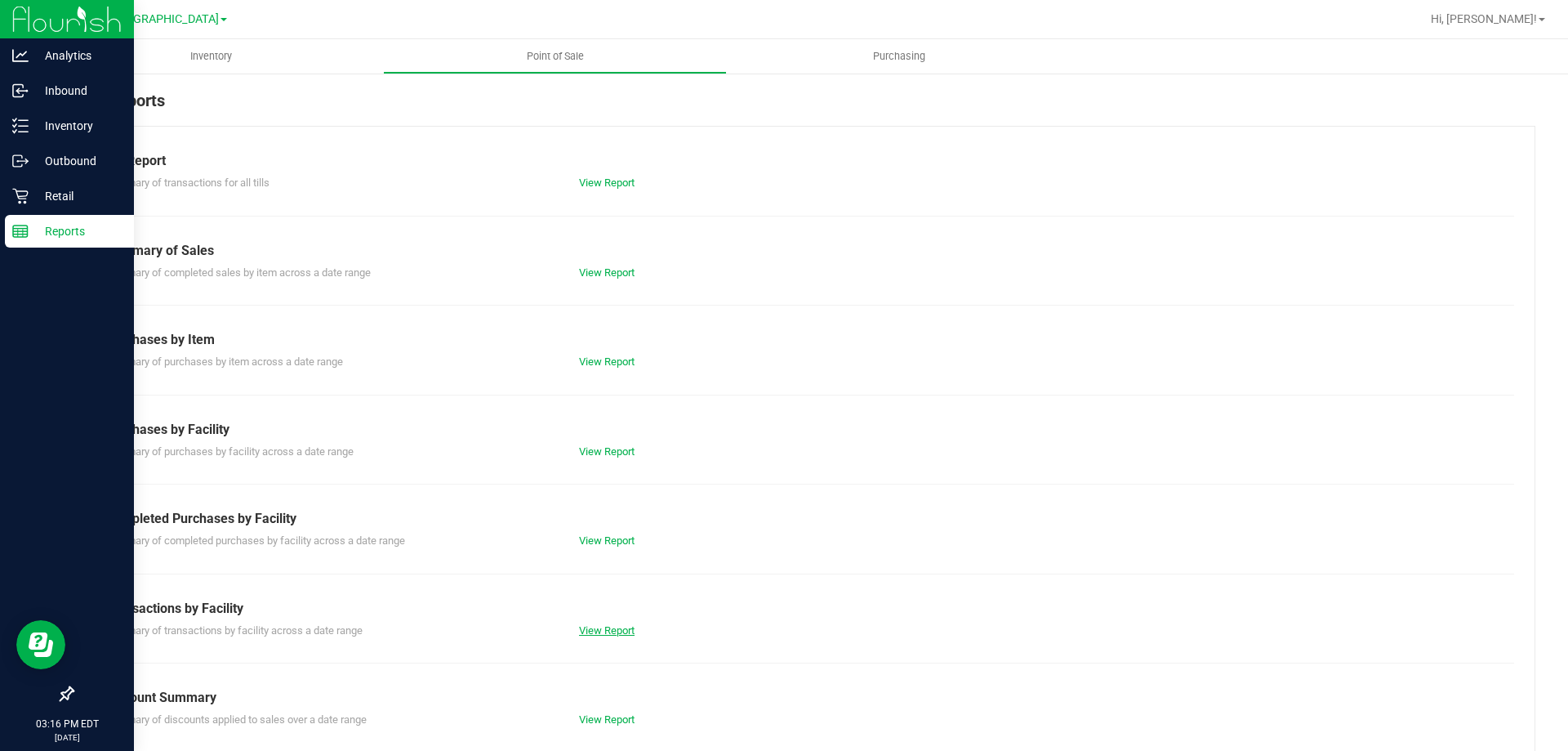
click at [602, 631] on link "View Report" at bounding box center [607, 630] width 56 height 12
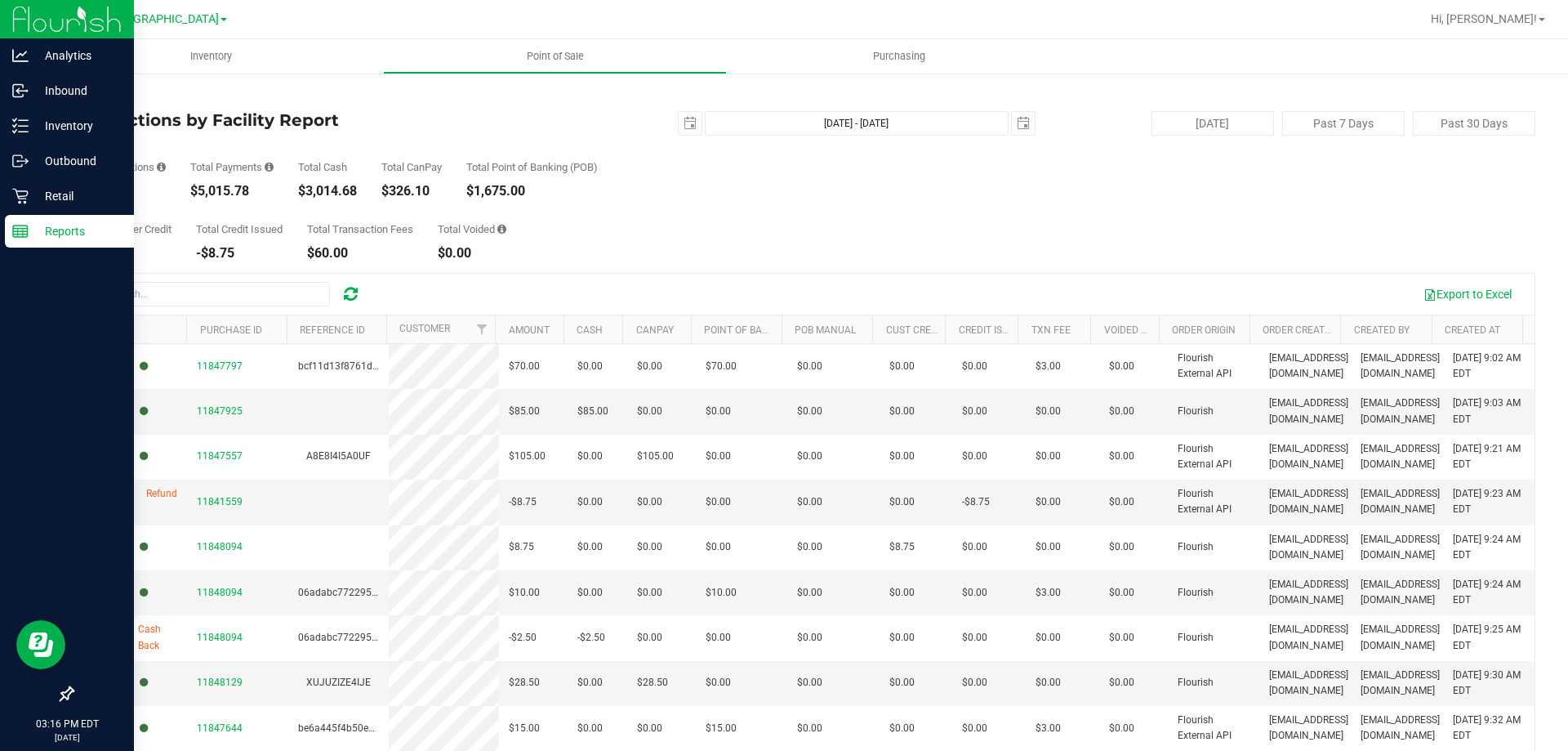
click at [94, 96] on link "Back" at bounding box center [83, 95] width 25 height 12
